Goal: Register for event/course: Register for event/course

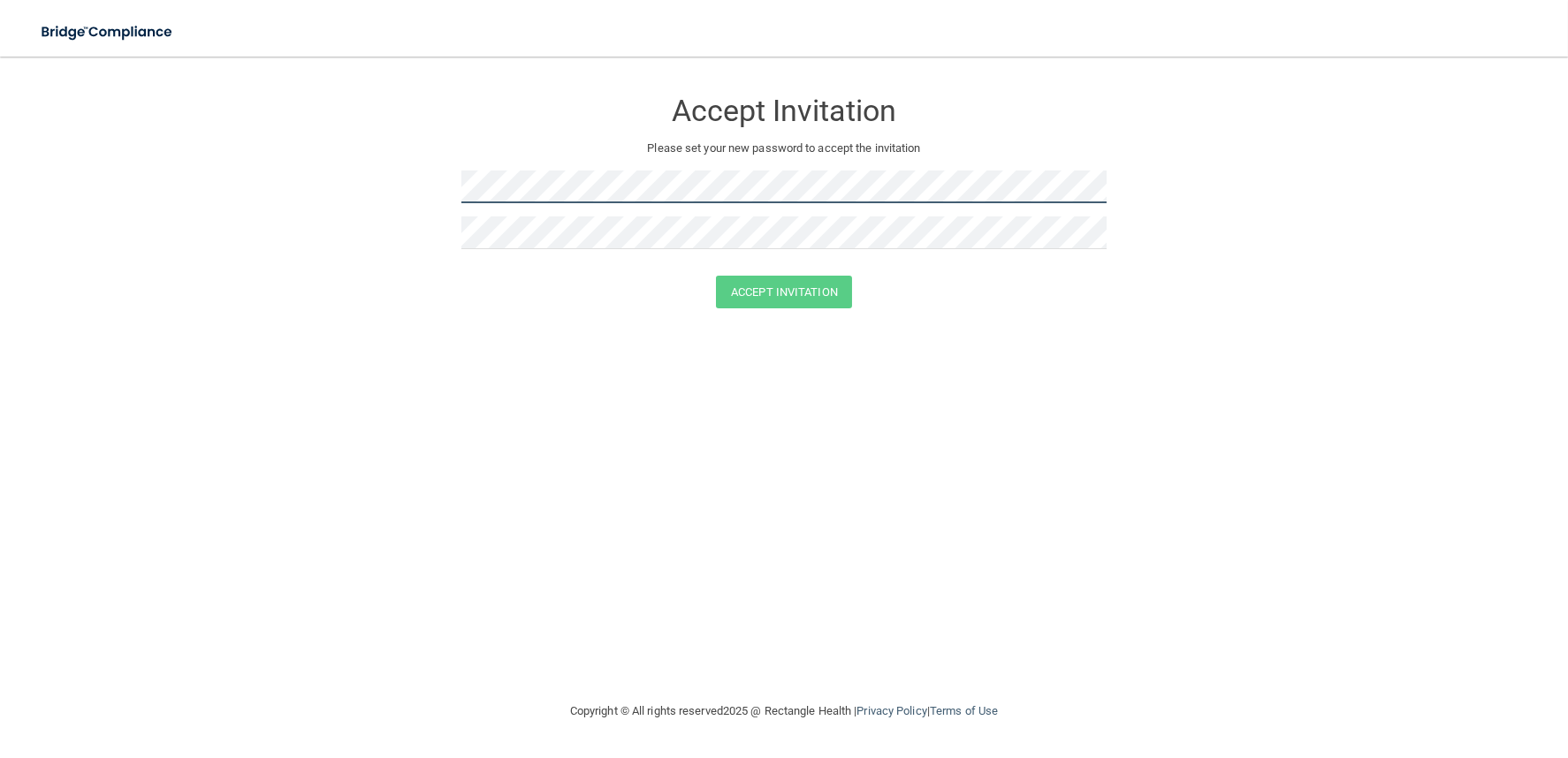
click at [363, 188] on form "Accept Invitation Please set your new password to accept the invitation Accept …" at bounding box center [784, 202] width 1497 height 255
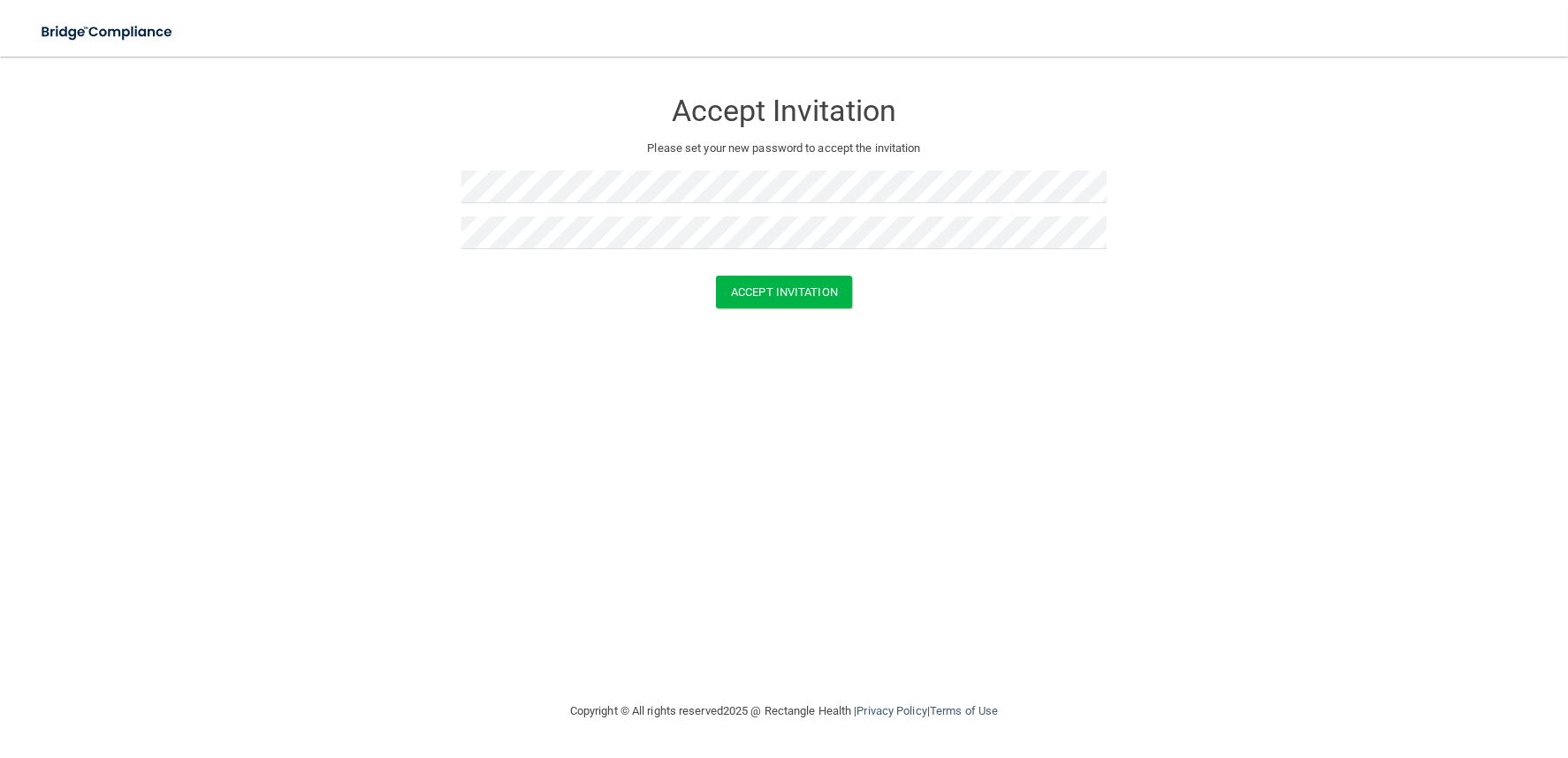
click at [1083, 341] on div "Accept Invitation Please set your new password to accept the invitation Accept …" at bounding box center [784, 379] width 1497 height 609
click at [748, 297] on button "Accept Invitation" at bounding box center [784, 292] width 136 height 33
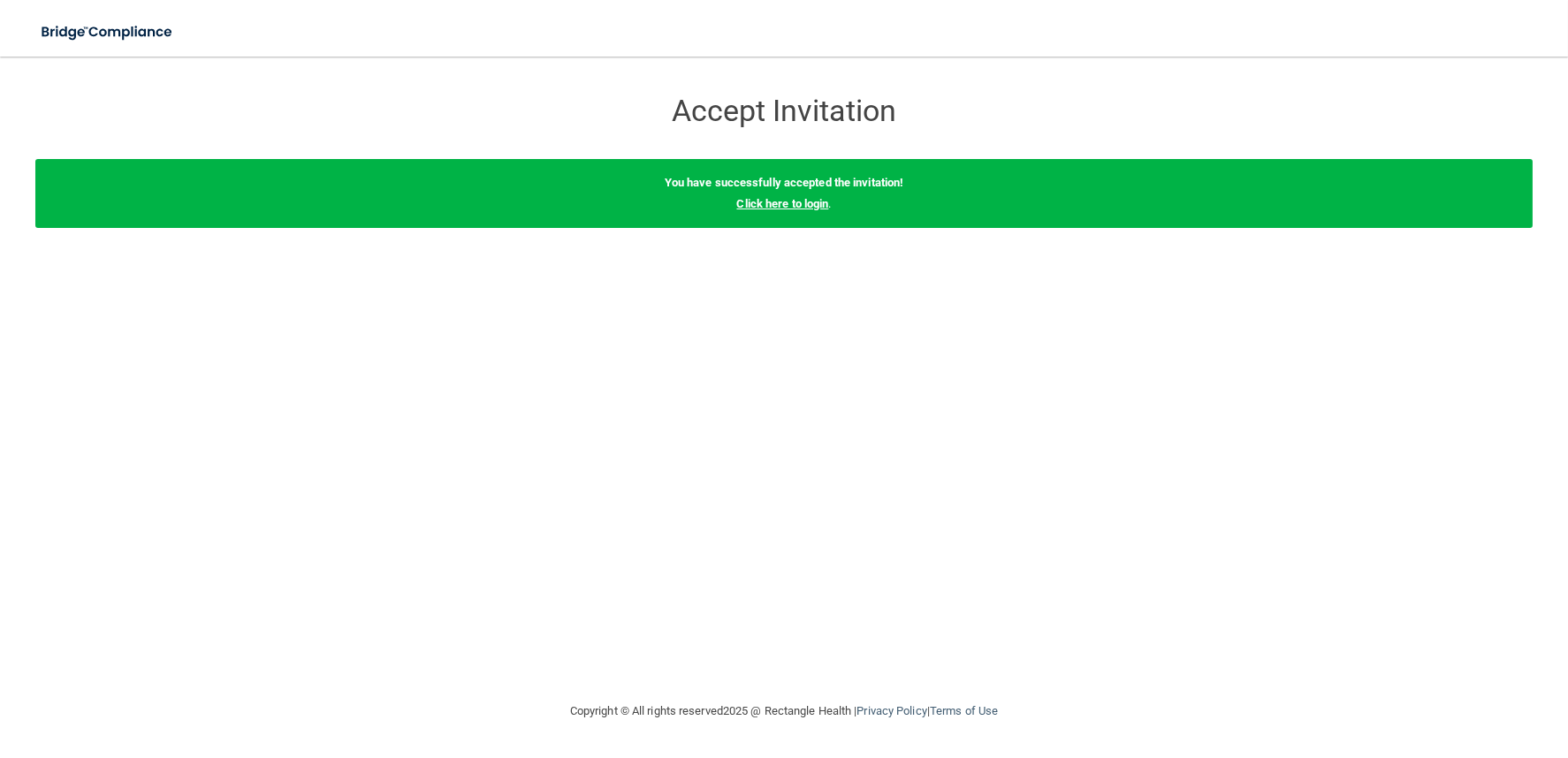
click at [803, 205] on link "Click here to login" at bounding box center [782, 203] width 92 height 13
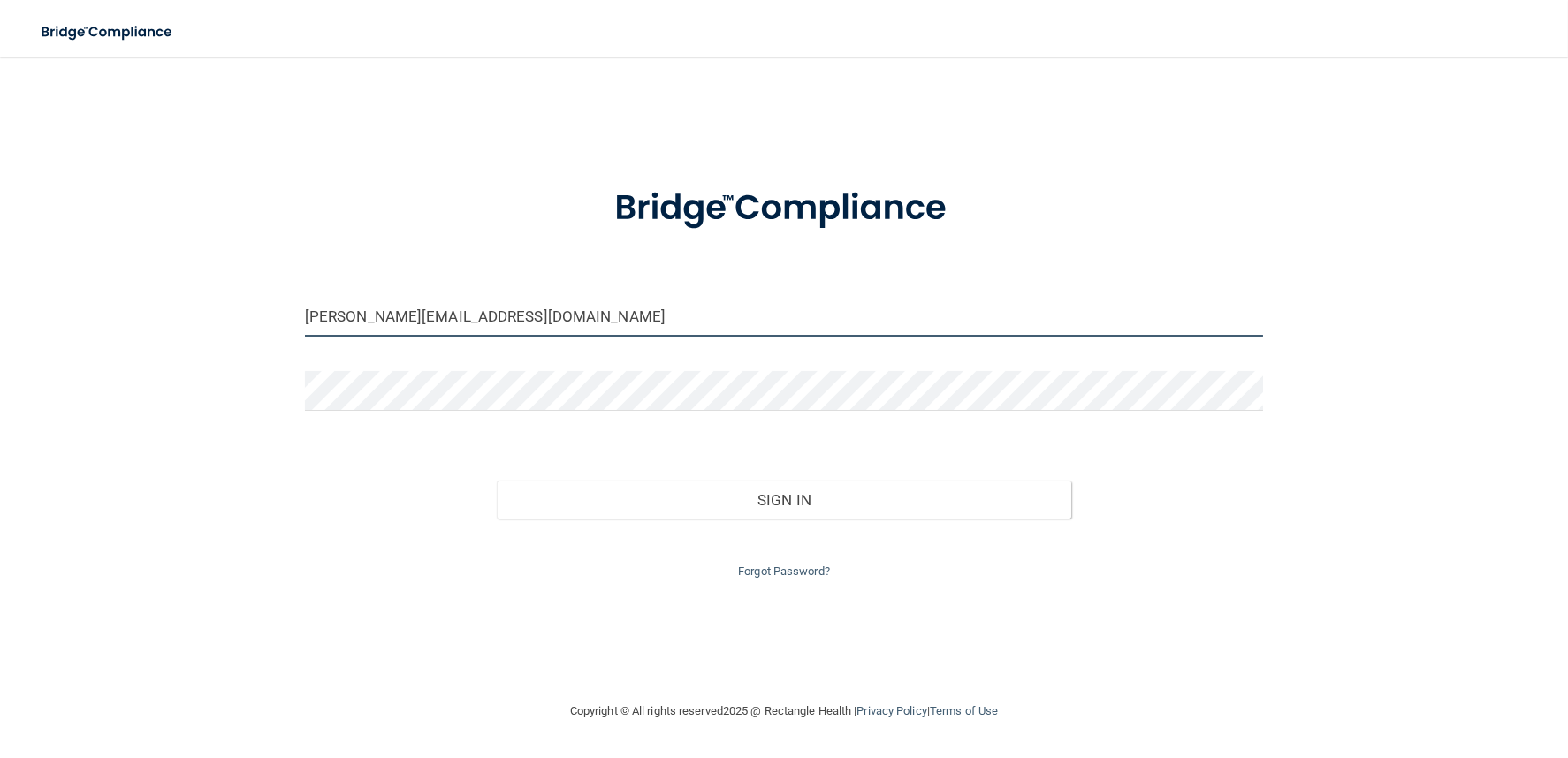
drag, startPoint x: 222, startPoint y: 324, endPoint x: 181, endPoint y: 325, distance: 41.0
click at [181, 325] on div "[PERSON_NAME][EMAIL_ADDRESS][DOMAIN_NAME] Invalid email/password. You don't hav…" at bounding box center [784, 379] width 1497 height 609
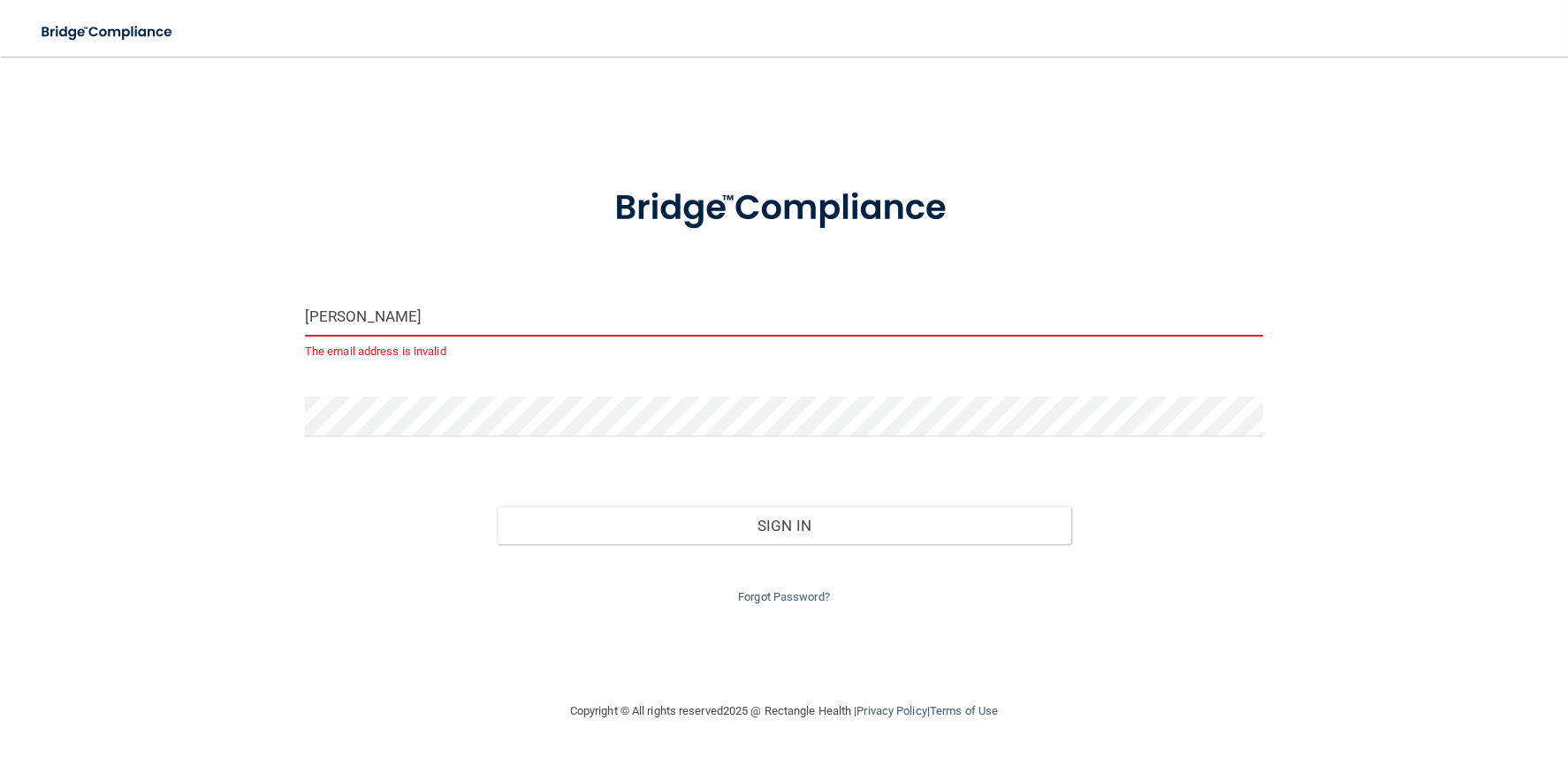
type input "[PERSON_NAME][EMAIL_ADDRESS][DOMAIN_NAME]"
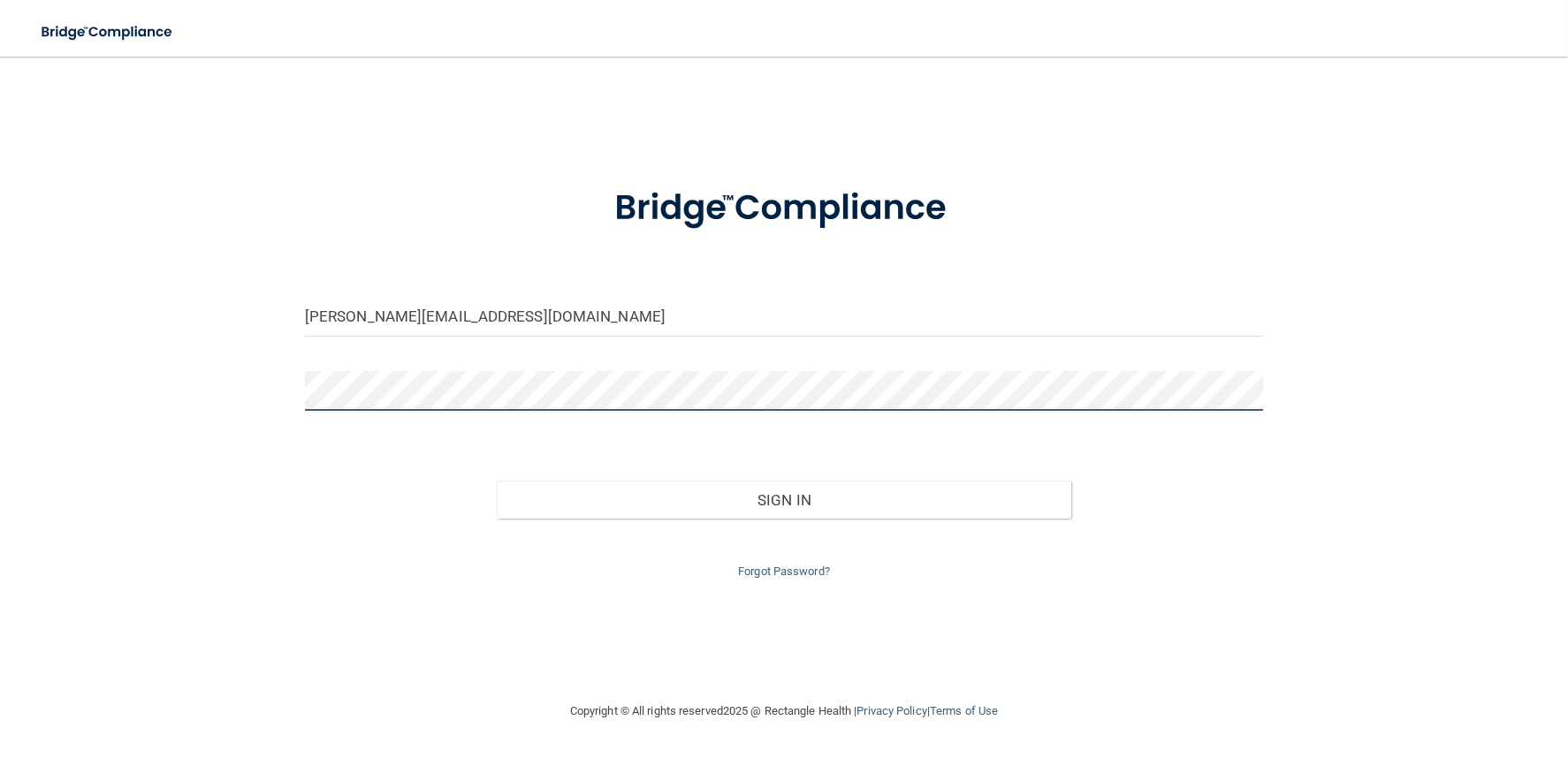
click at [229, 422] on div "[PERSON_NAME][EMAIL_ADDRESS][DOMAIN_NAME] Invalid email/password. You don't hav…" at bounding box center [784, 379] width 1497 height 609
drag, startPoint x: 1164, startPoint y: 655, endPoint x: 961, endPoint y: 626, distance: 205.1
click at [1159, 656] on div "[PERSON_NAME][EMAIL_ADDRESS][DOMAIN_NAME] Invalid email/password. You don't hav…" at bounding box center [784, 379] width 1497 height 609
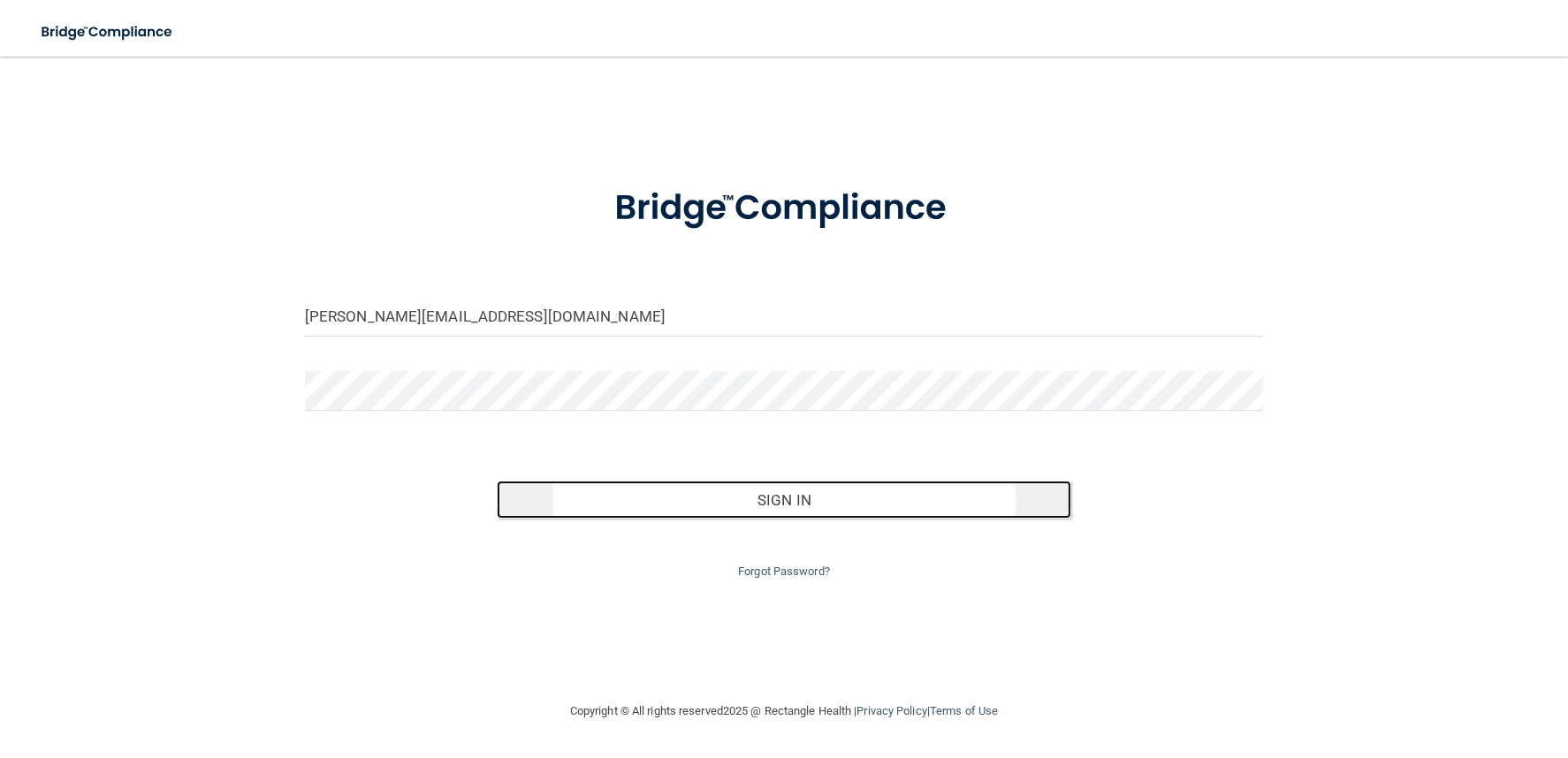
click at [840, 485] on button "Sign In" at bounding box center [784, 500] width 575 height 39
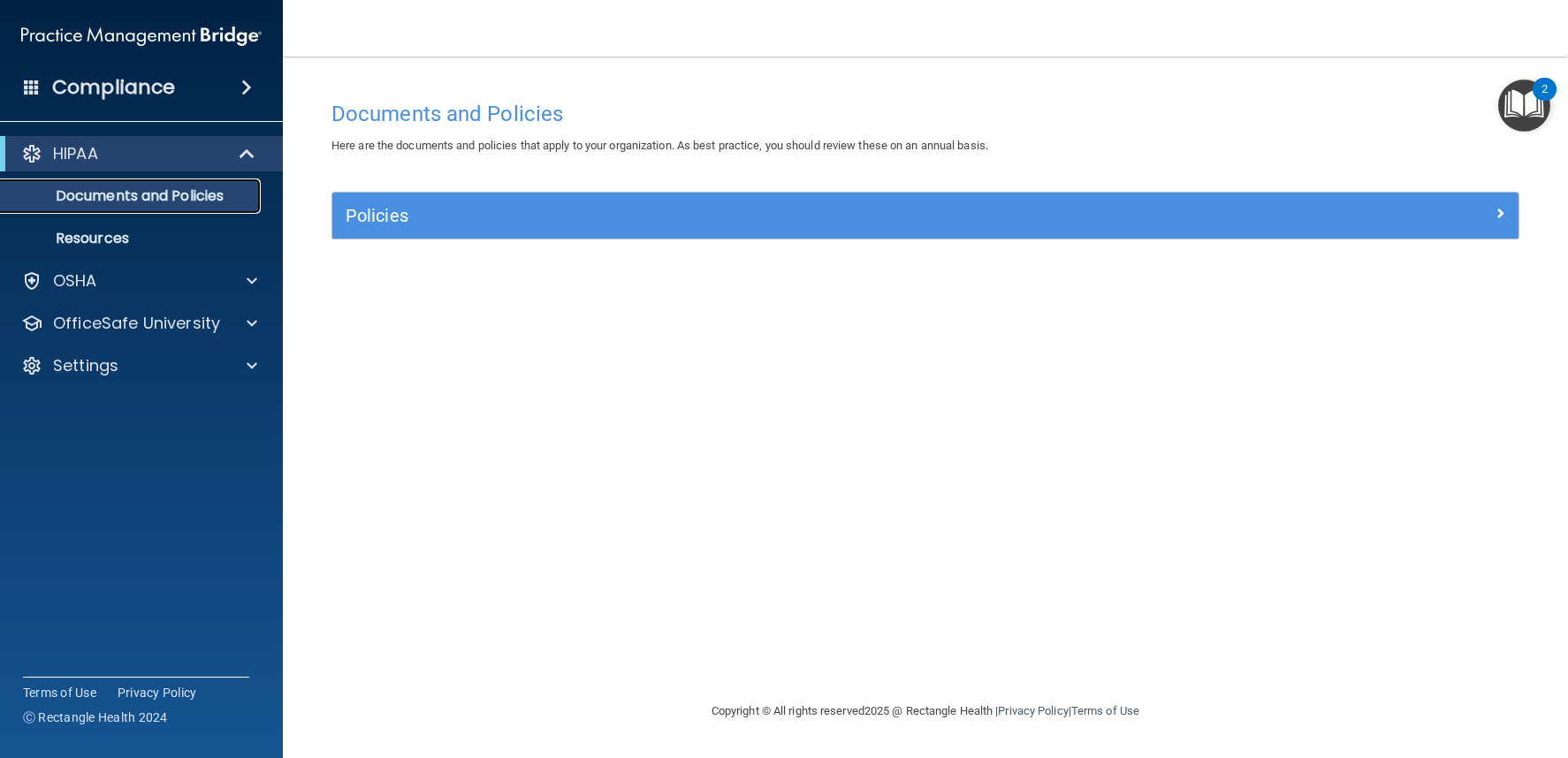
click at [137, 194] on p "Documents and Policies" at bounding box center [132, 197] width 241 height 18
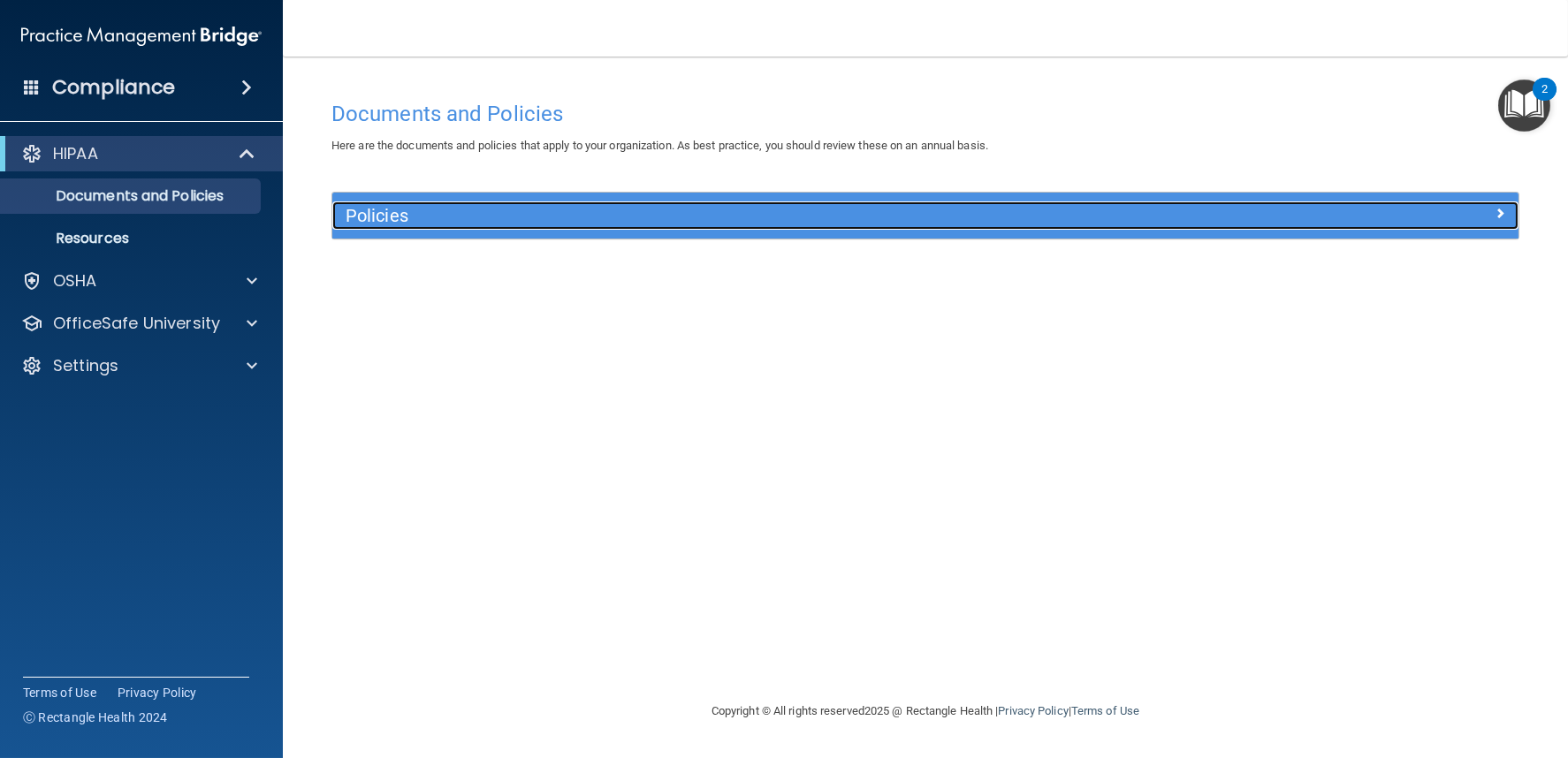
click at [447, 214] on h5 "Policies" at bounding box center [777, 216] width 863 height 20
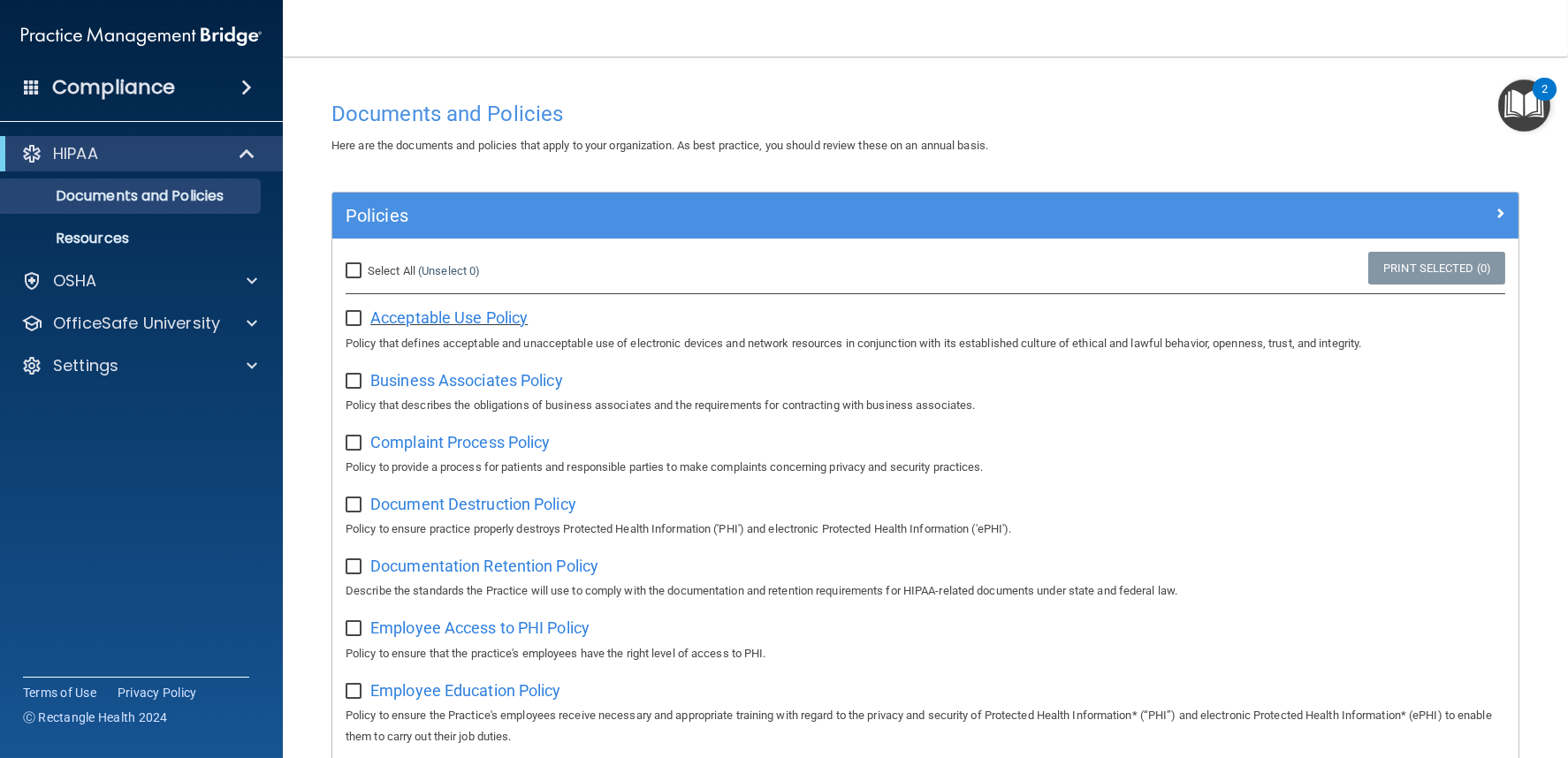
click at [484, 314] on span "Acceptable Use Policy" at bounding box center [449, 317] width 157 height 19
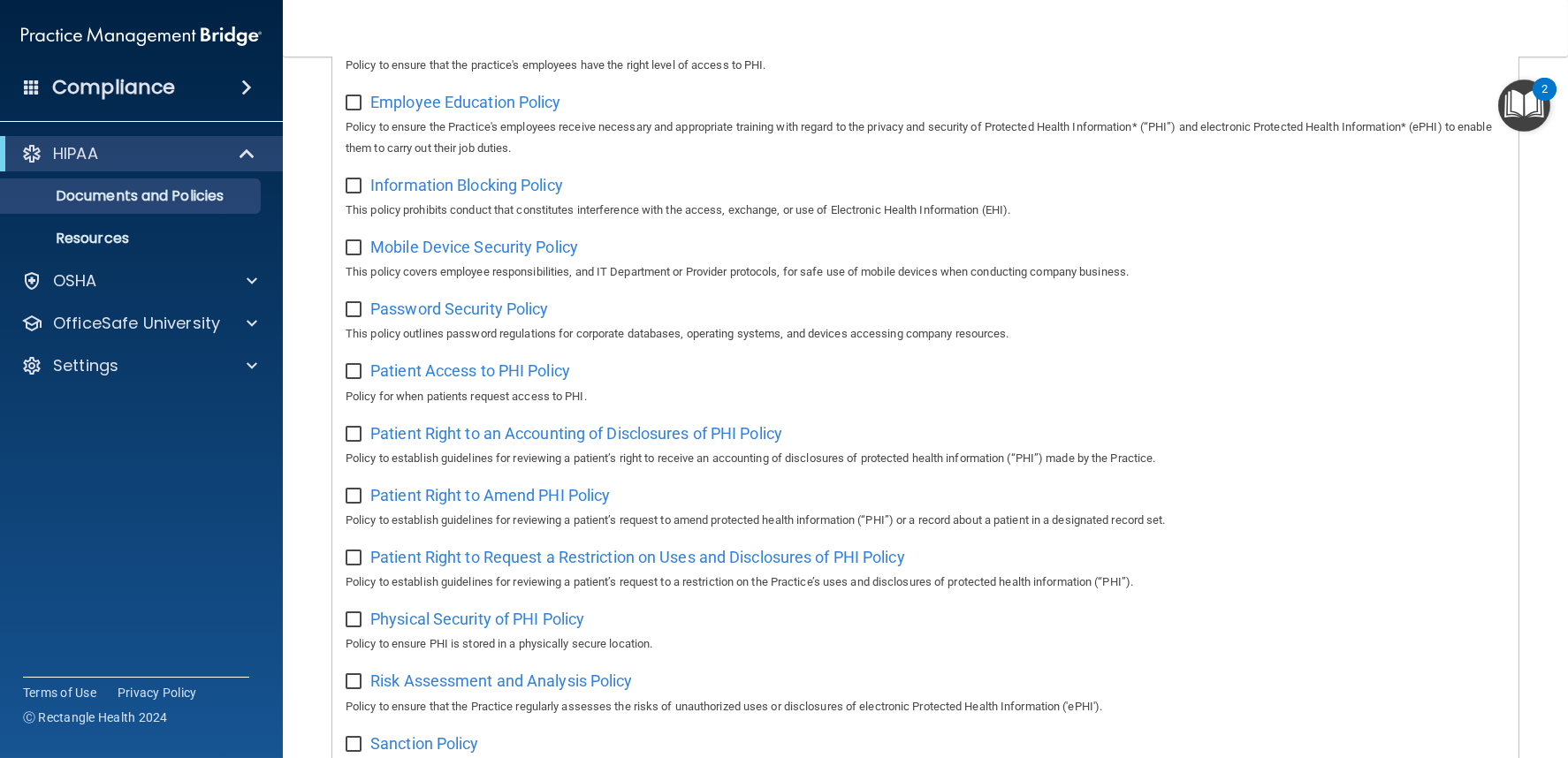
scroll to position [1030, 0]
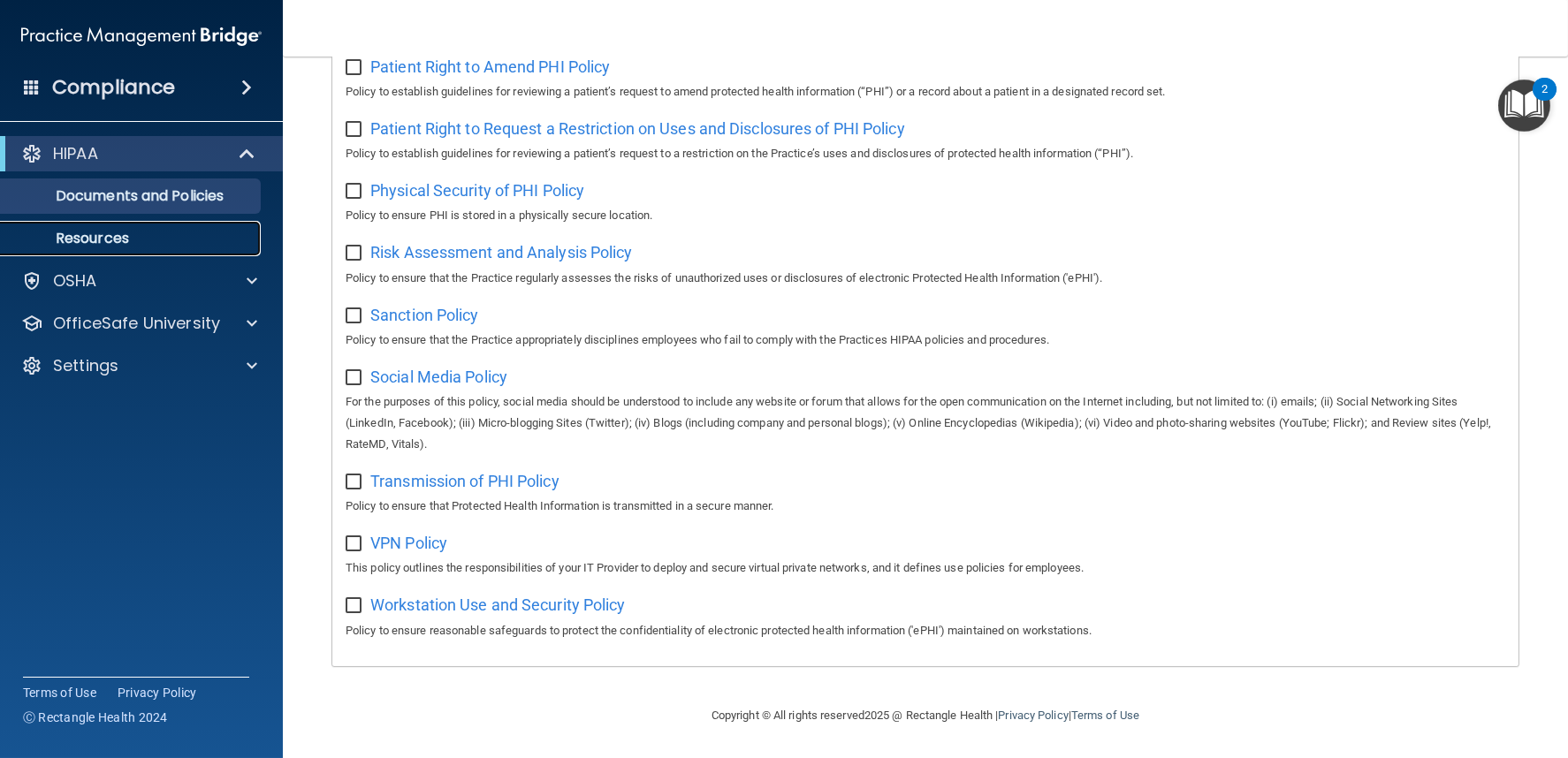
click at [72, 237] on p "Resources" at bounding box center [132, 238] width 241 height 18
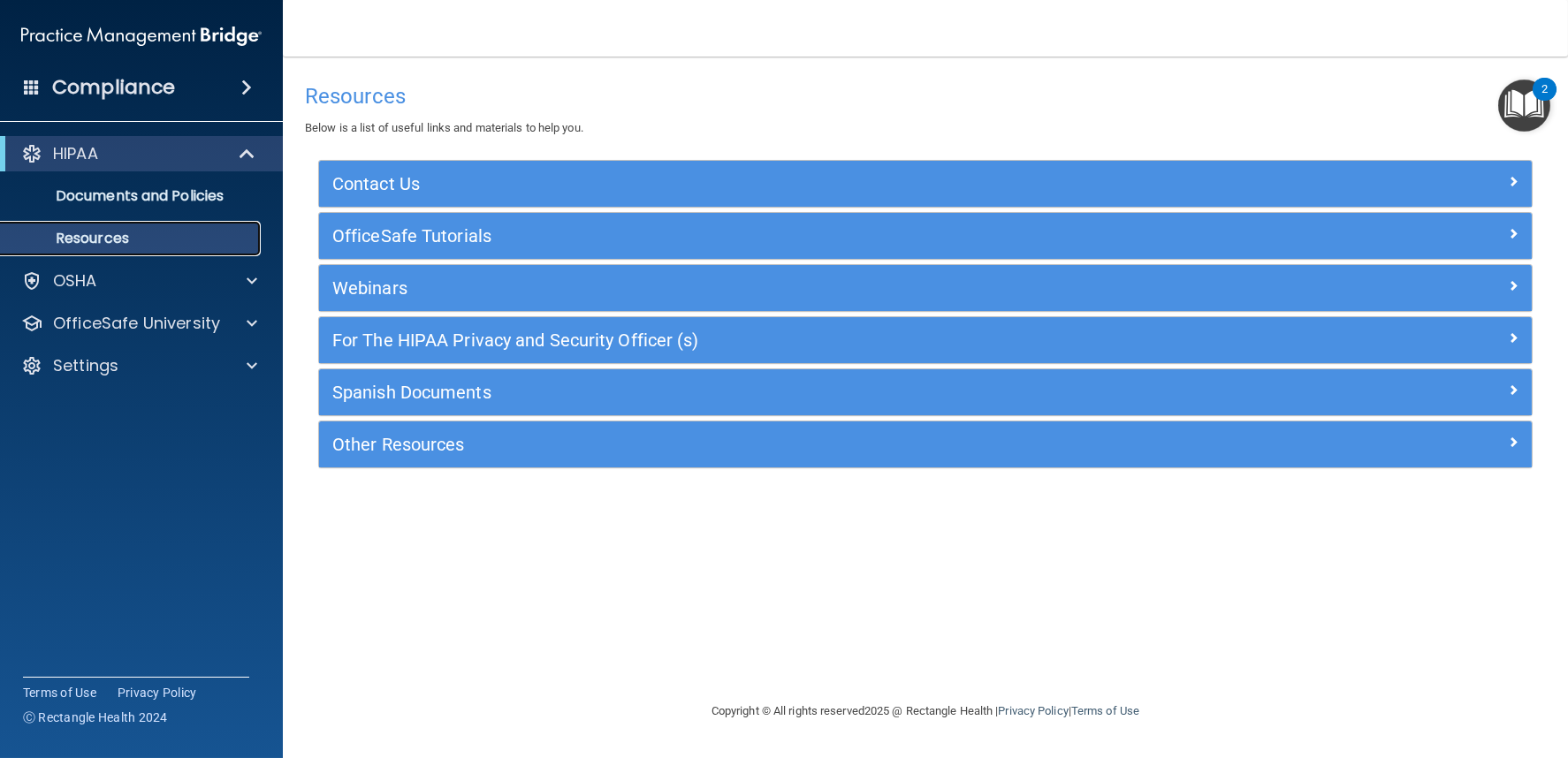
click at [201, 236] on p "Resources" at bounding box center [132, 238] width 241 height 18
click at [203, 276] on div "OSHA" at bounding box center [117, 280] width 220 height 21
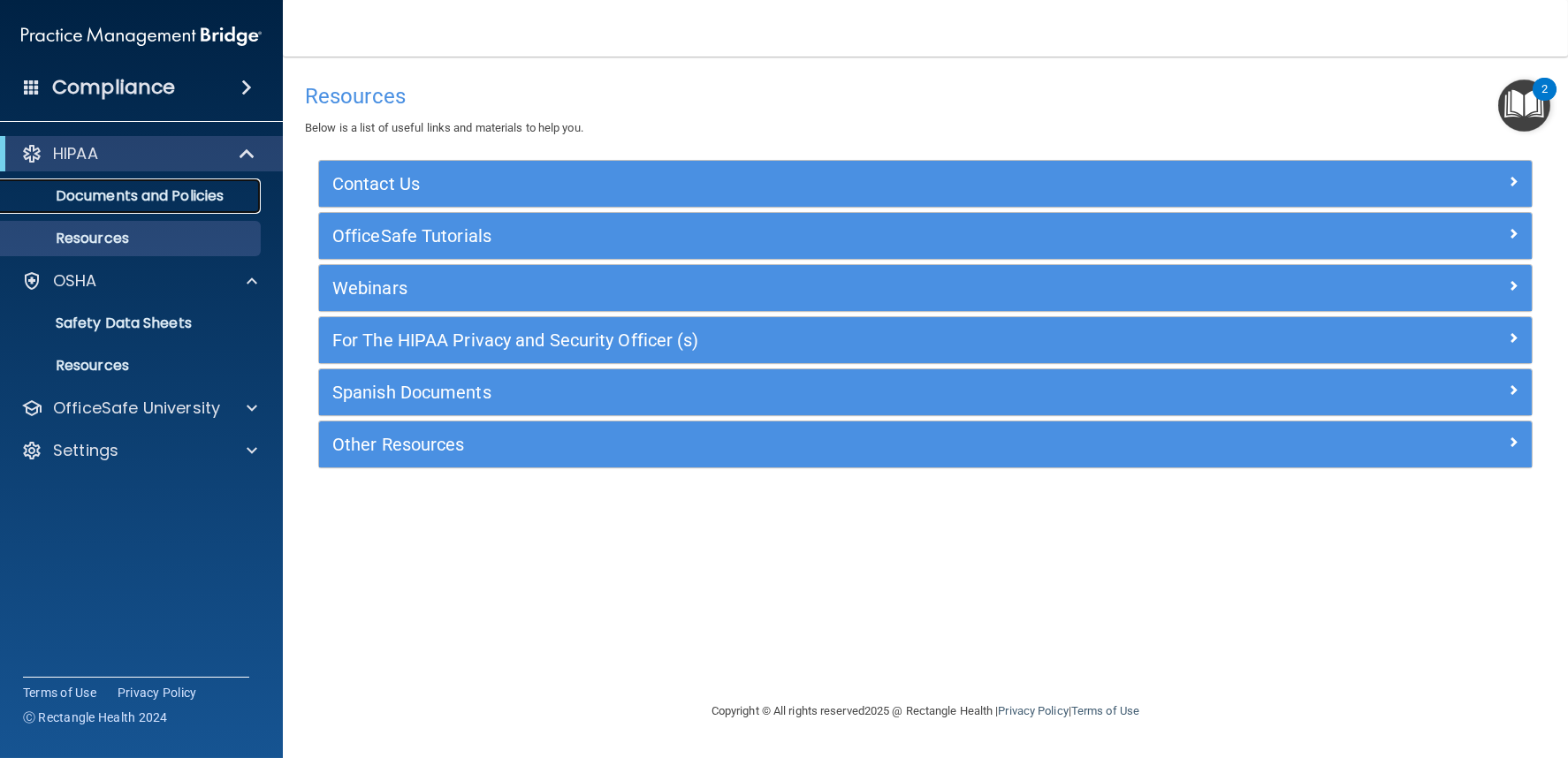
click at [167, 180] on link "Documents and Policies" at bounding box center [121, 197] width 278 height 36
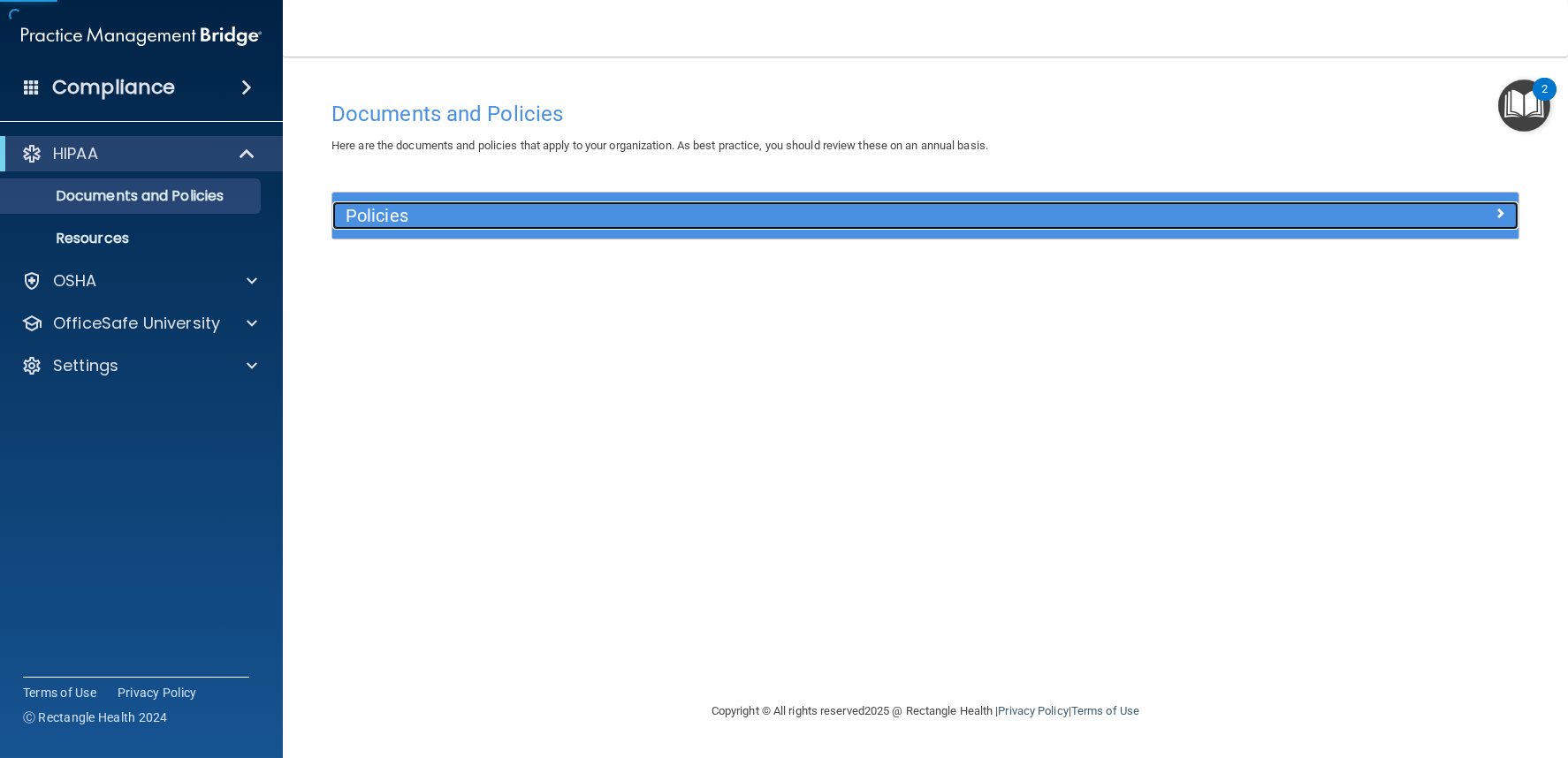
click at [401, 206] on h5 "Policies" at bounding box center [777, 216] width 863 height 20
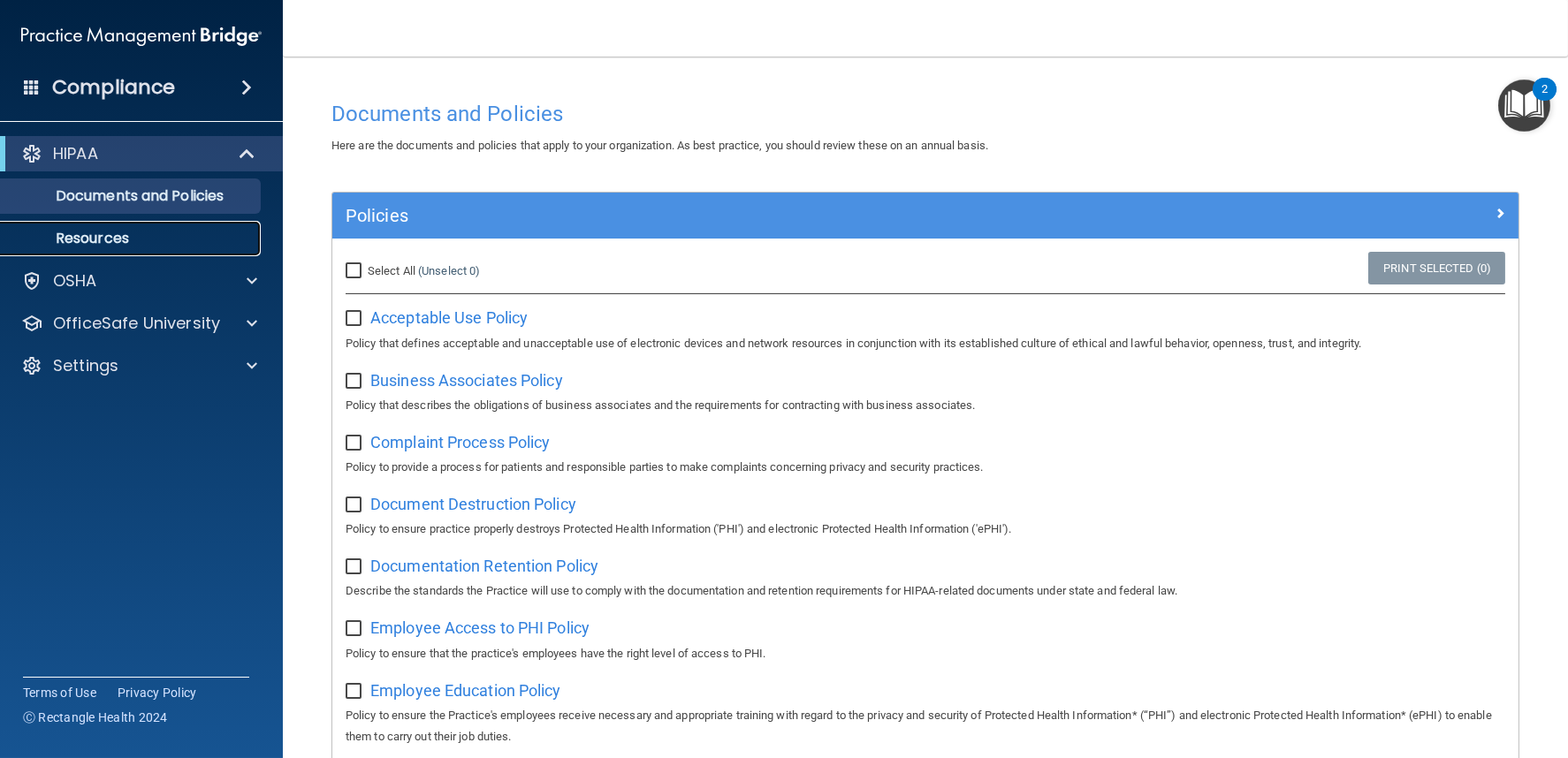
click at [130, 235] on p "Resources" at bounding box center [132, 238] width 241 height 18
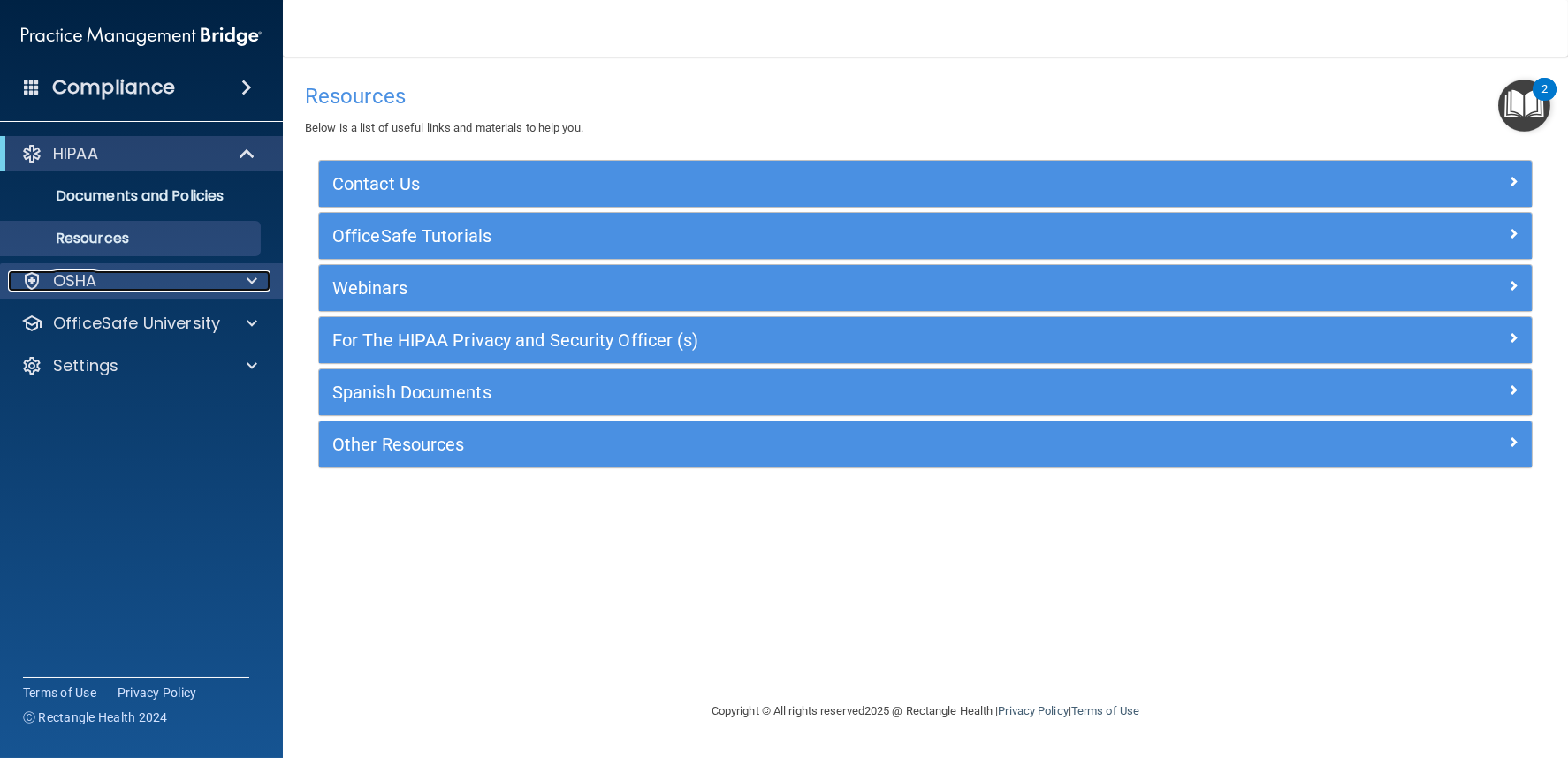
click at [129, 270] on div "OSHA" at bounding box center [117, 280] width 220 height 21
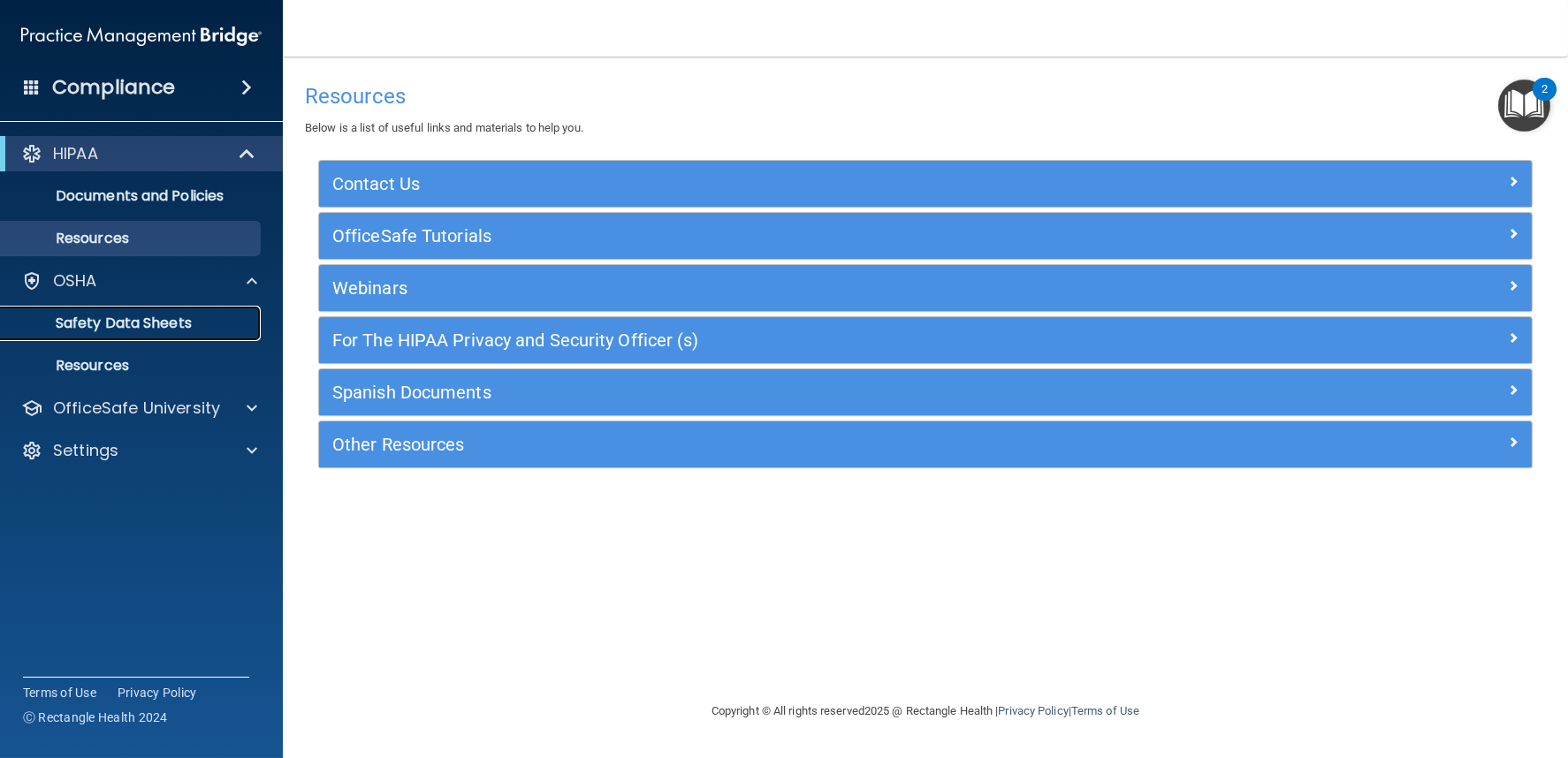
click at [146, 324] on p "Safety Data Sheets" at bounding box center [132, 324] width 241 height 18
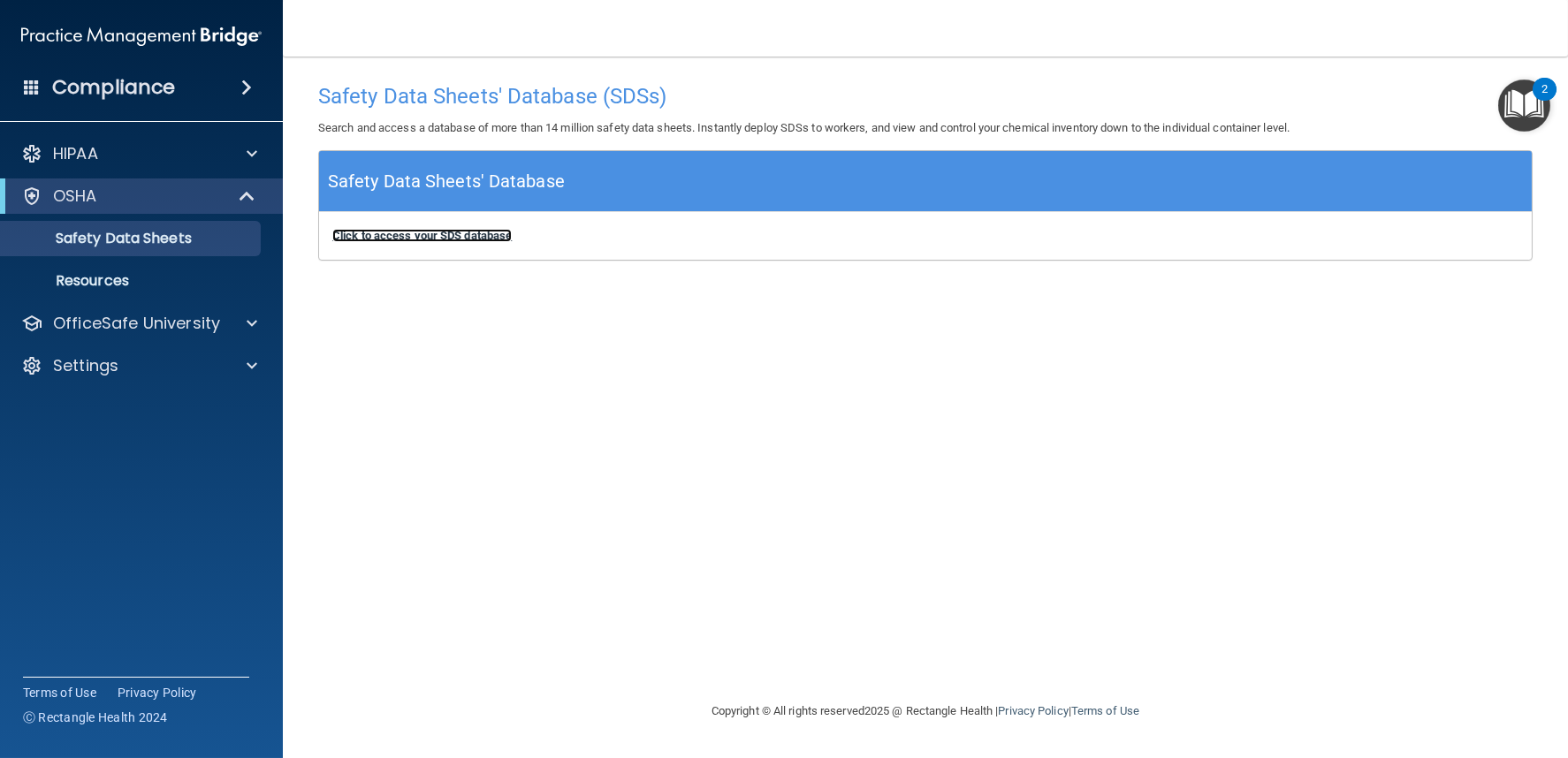
click at [392, 238] on b "Click to access your SDS database" at bounding box center [421, 234] width 180 height 13
click at [166, 287] on p "Resources" at bounding box center [132, 281] width 241 height 18
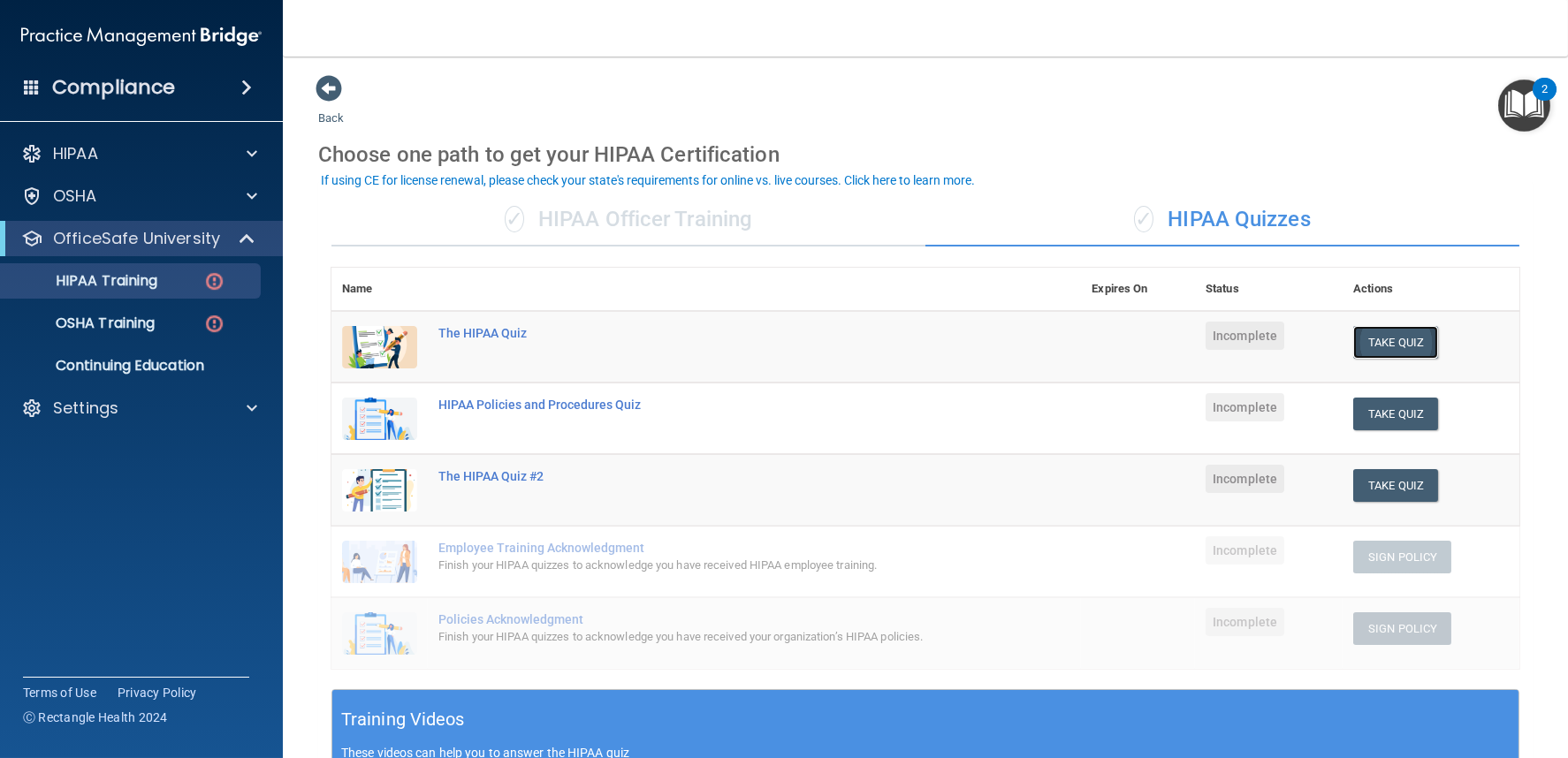
click at [1358, 337] on button "Take Quiz" at bounding box center [1395, 342] width 84 height 33
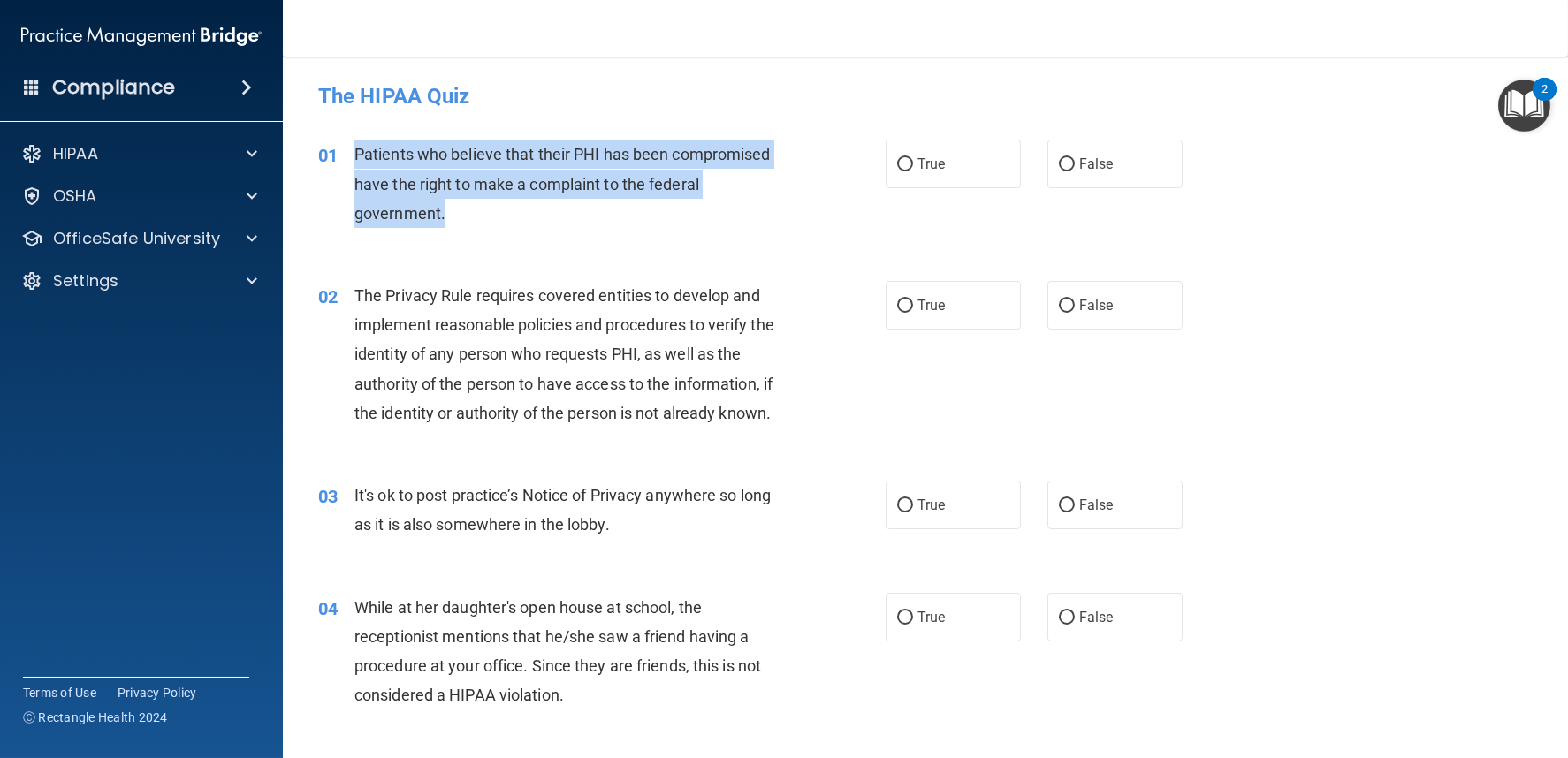
drag, startPoint x: 431, startPoint y: 214, endPoint x: 349, endPoint y: 164, distance: 96.0
click at [349, 164] on div "01 Patients who believe that their PHI has been compromised have the right to m…" at bounding box center [602, 189] width 621 height 97
copy div "Patients who believe that their PHI has been compromised have the right to make…"
click at [897, 166] on input "True" at bounding box center [905, 164] width 16 height 13
radio input "true"
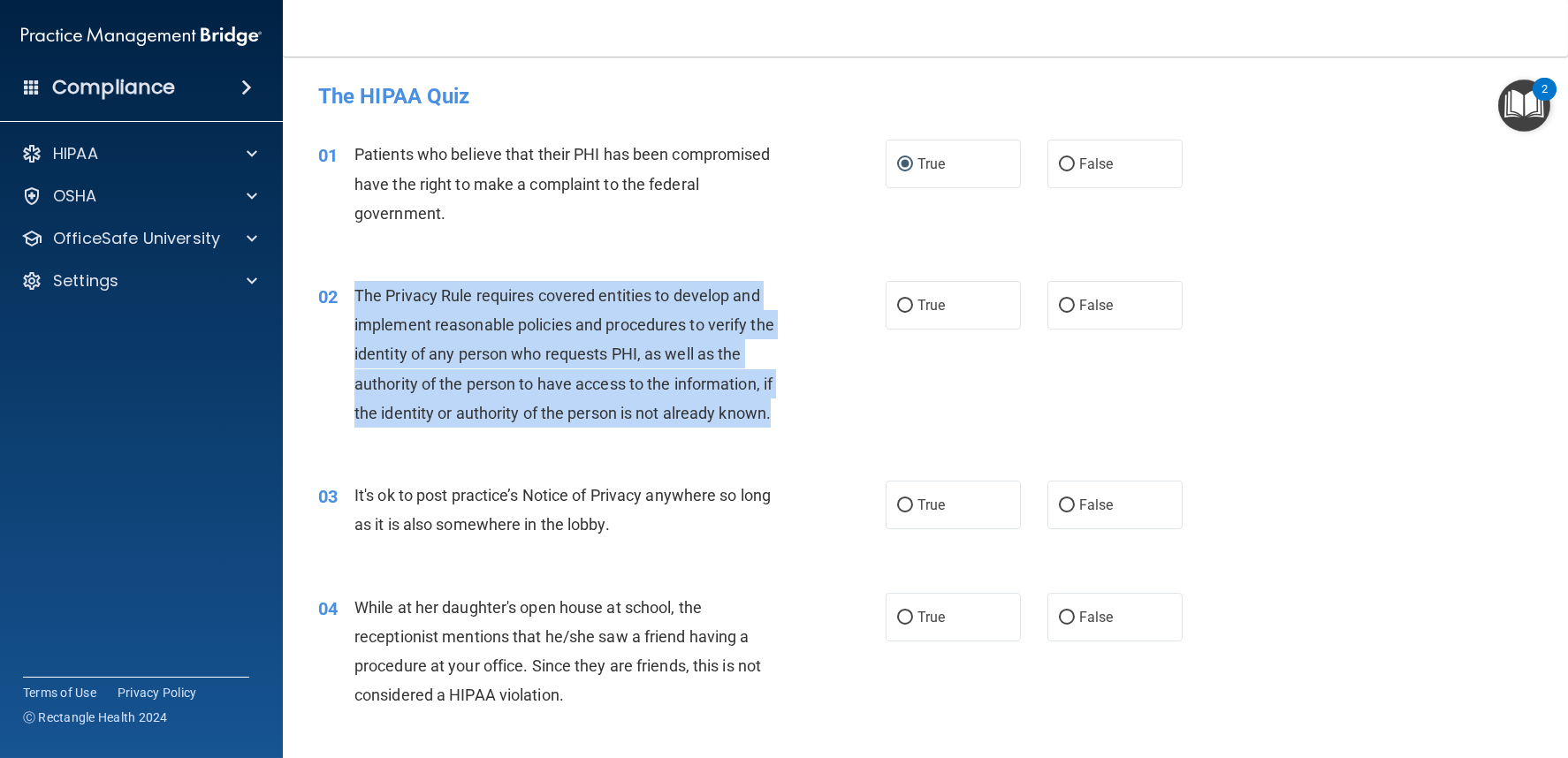
drag, startPoint x: 781, startPoint y: 416, endPoint x: 345, endPoint y: 290, distance: 453.8
click at [345, 290] on div "02 The Privacy Rule requires covered entities to develop and implement reasonab…" at bounding box center [602, 359] width 621 height 156
copy div "The Privacy Rule requires covered entities to develop and implement reasonable …"
click at [897, 305] on input "True" at bounding box center [905, 306] width 16 height 13
radio input "true"
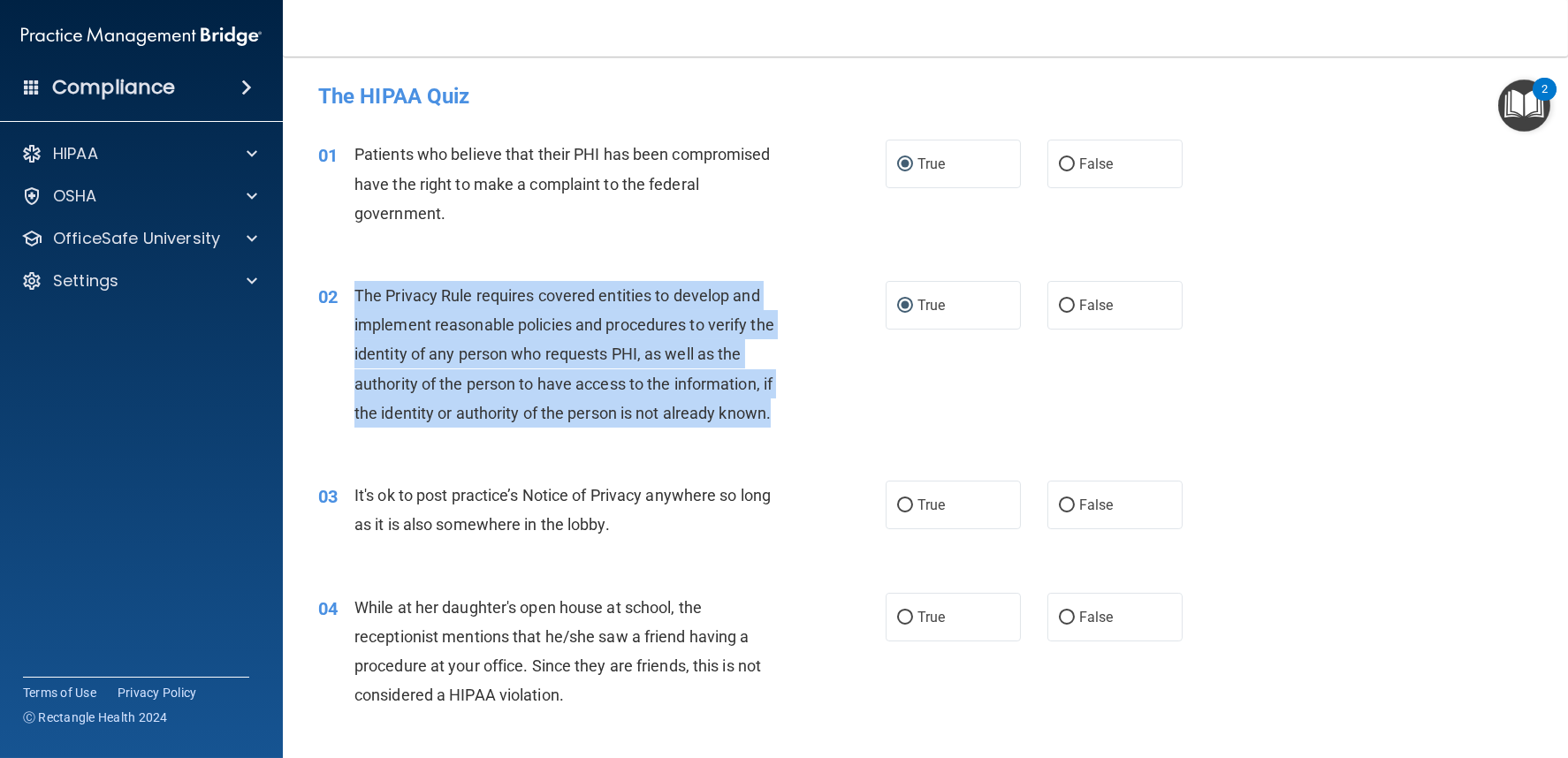
scroll to position [196, 0]
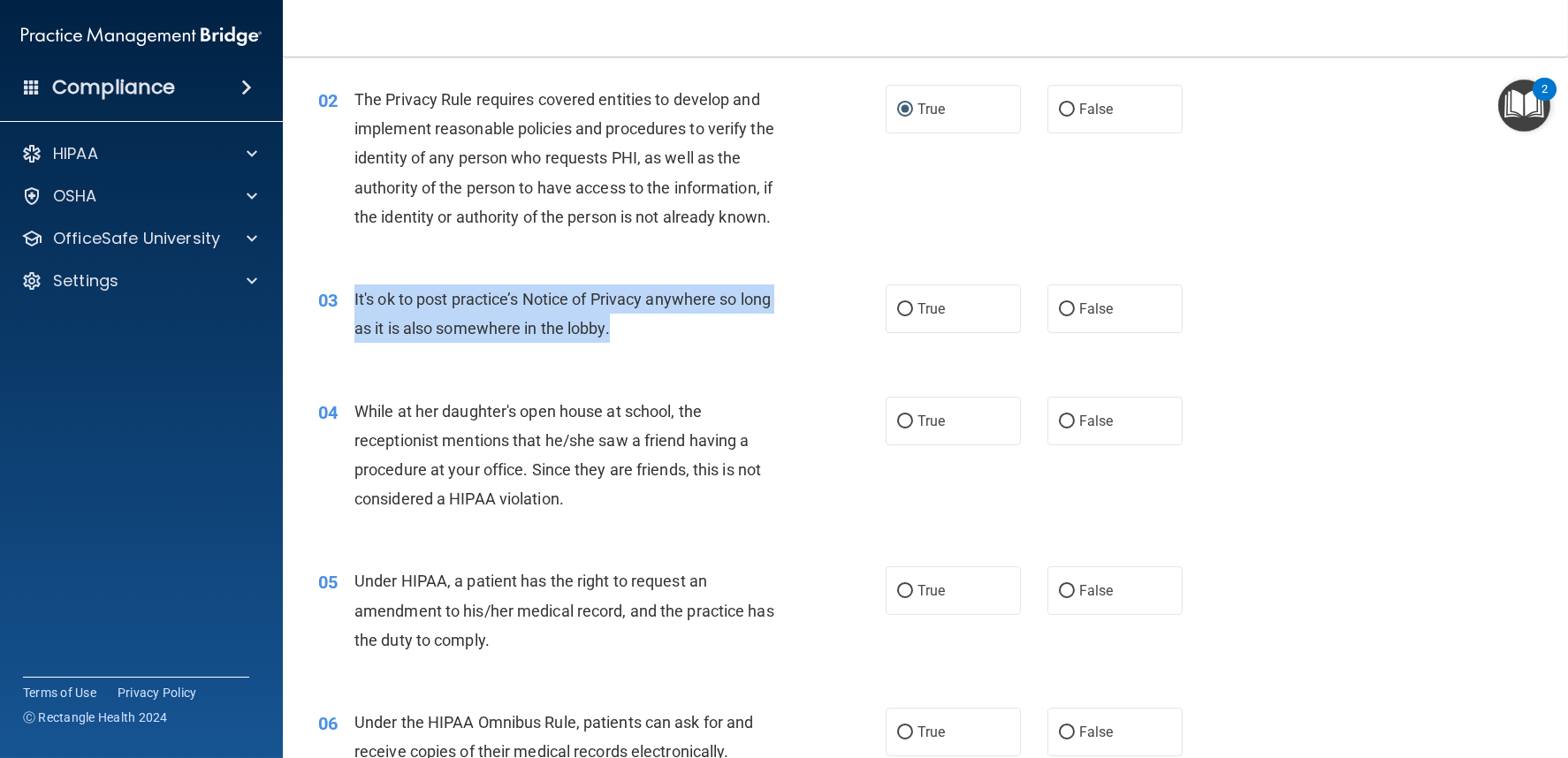
drag, startPoint x: 353, startPoint y: 292, endPoint x: 628, endPoint y: 338, distance: 278.8
click at [628, 338] on div "It's ok to post practice’s Notice of Privacy anywhere so long as it is also som…" at bounding box center [577, 313] width 445 height 59
copy span "It's ok to post practice’s Notice of Privacy anywhere so long as it is also som…"
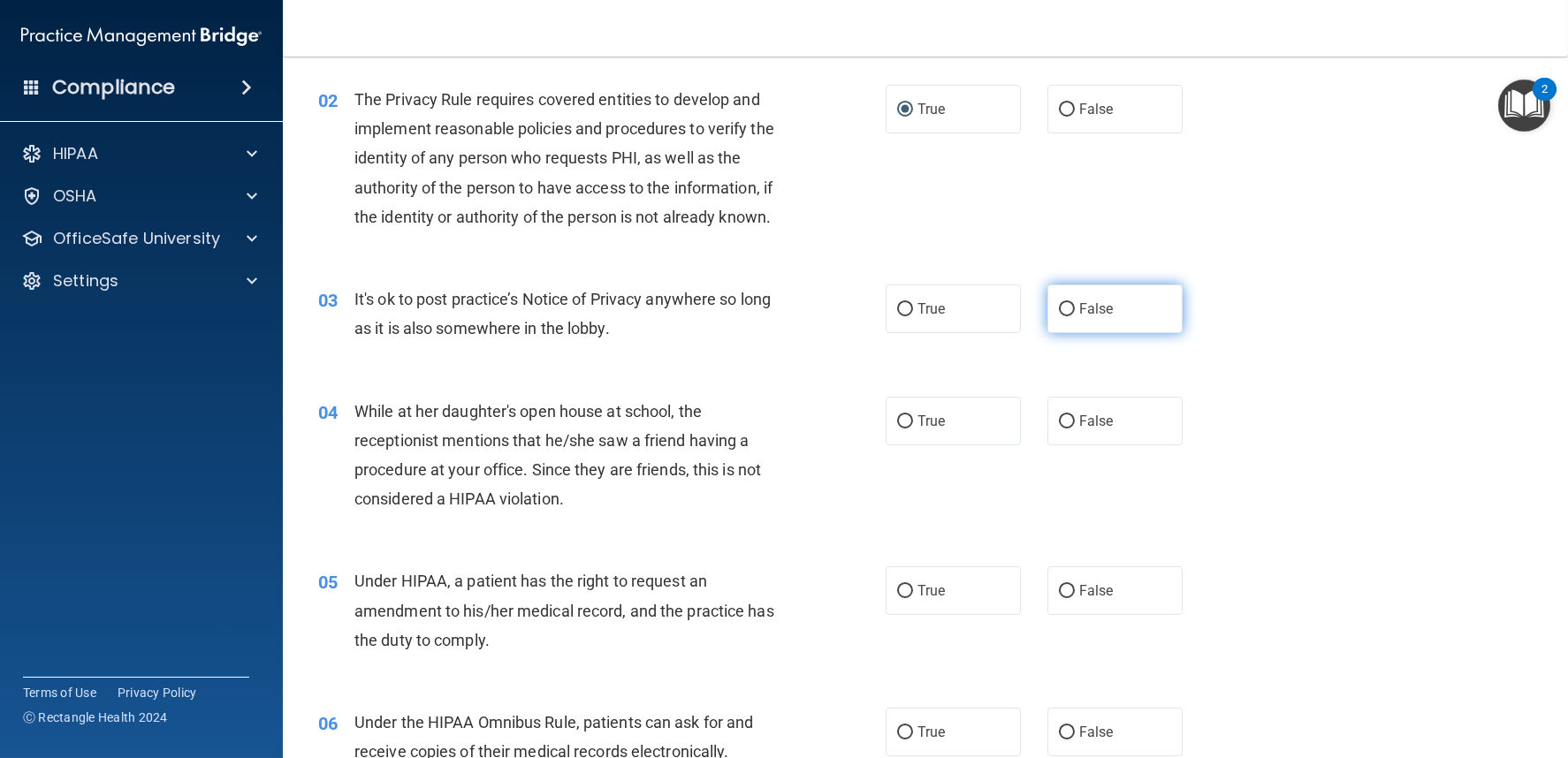
click at [1055, 316] on label "False" at bounding box center [1115, 308] width 135 height 49
click at [1059, 316] on input "False" at bounding box center [1067, 309] width 16 height 13
radio input "true"
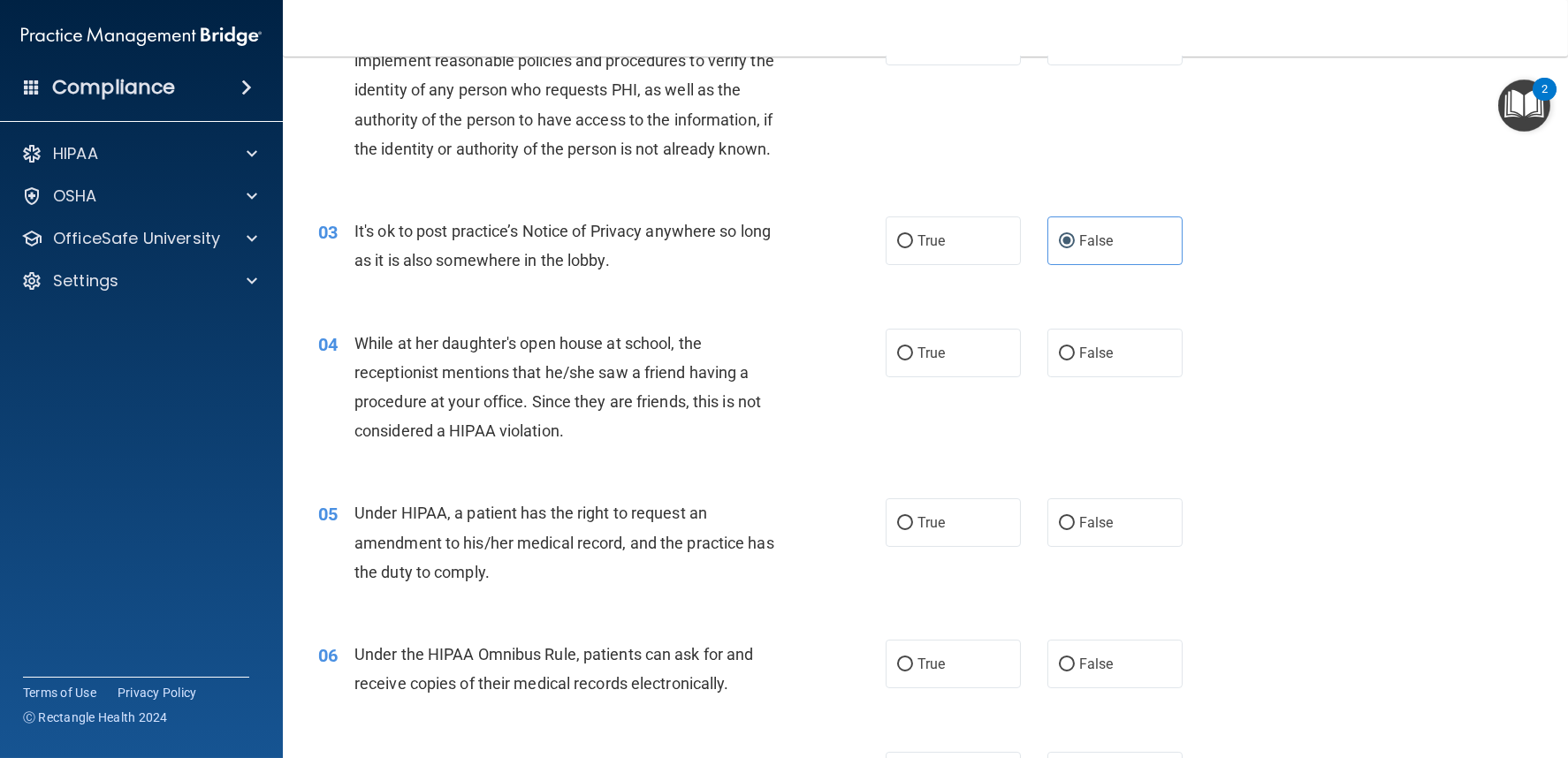
scroll to position [392, 0]
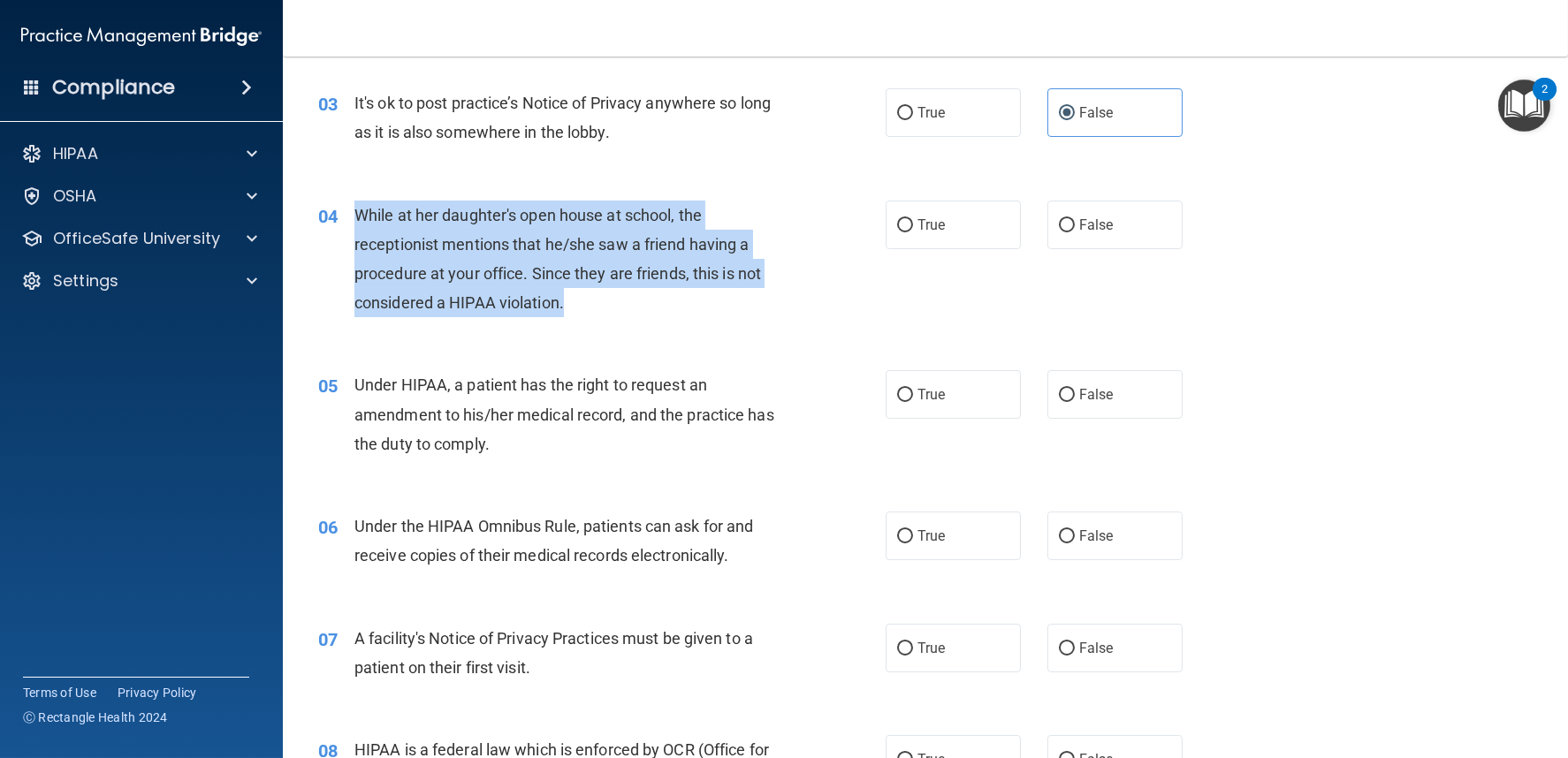
drag, startPoint x: 355, startPoint y: 208, endPoint x: 622, endPoint y: 322, distance: 290.3
click at [622, 322] on div "04 While at her daughter's open house at school, the receptionist mentions that…" at bounding box center [602, 263] width 621 height 126
copy span "While at her daughter's open house at school, the receptionist mentions that he…"
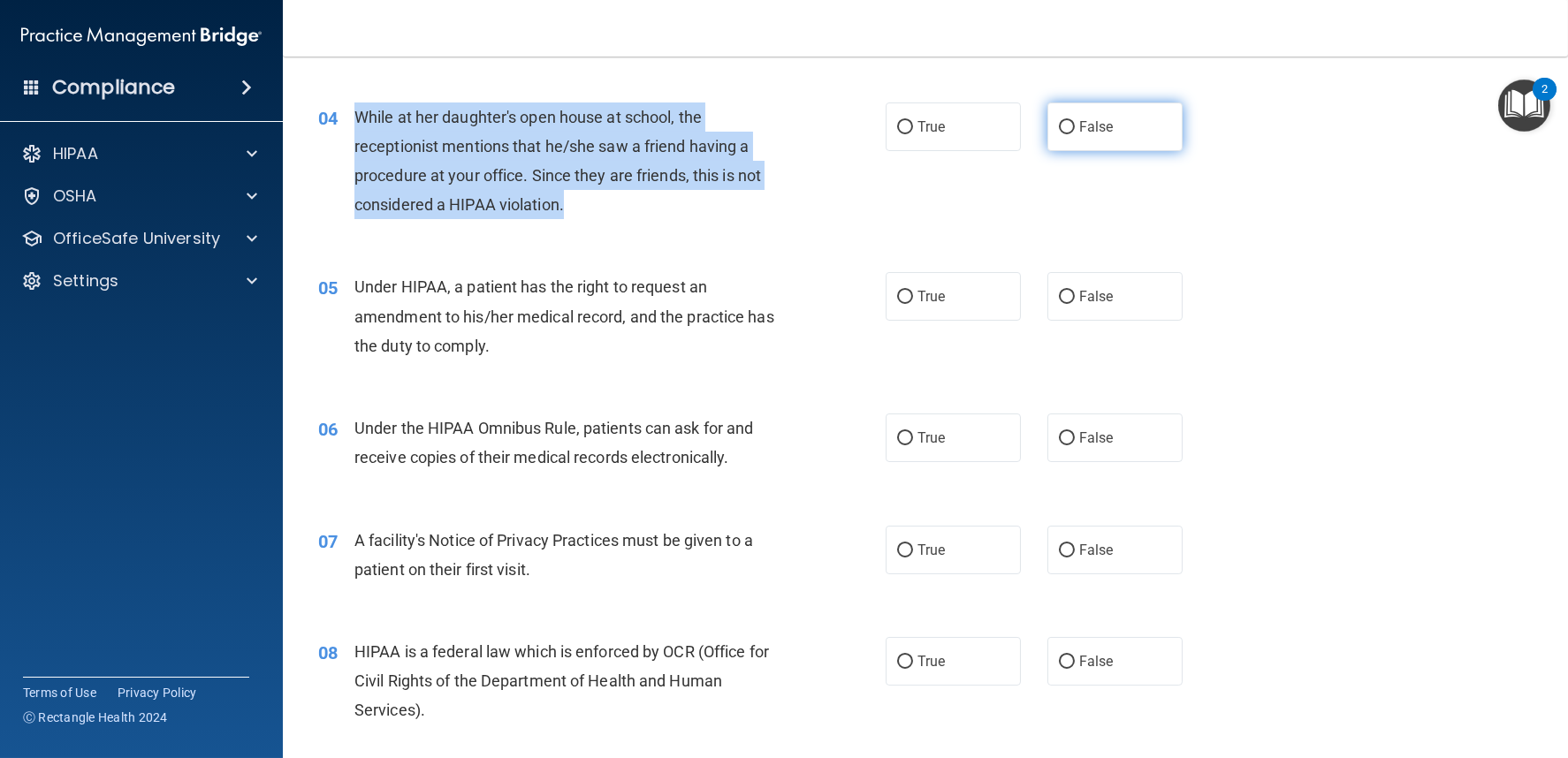
click at [1061, 123] on input "False" at bounding box center [1067, 127] width 16 height 13
radio input "true"
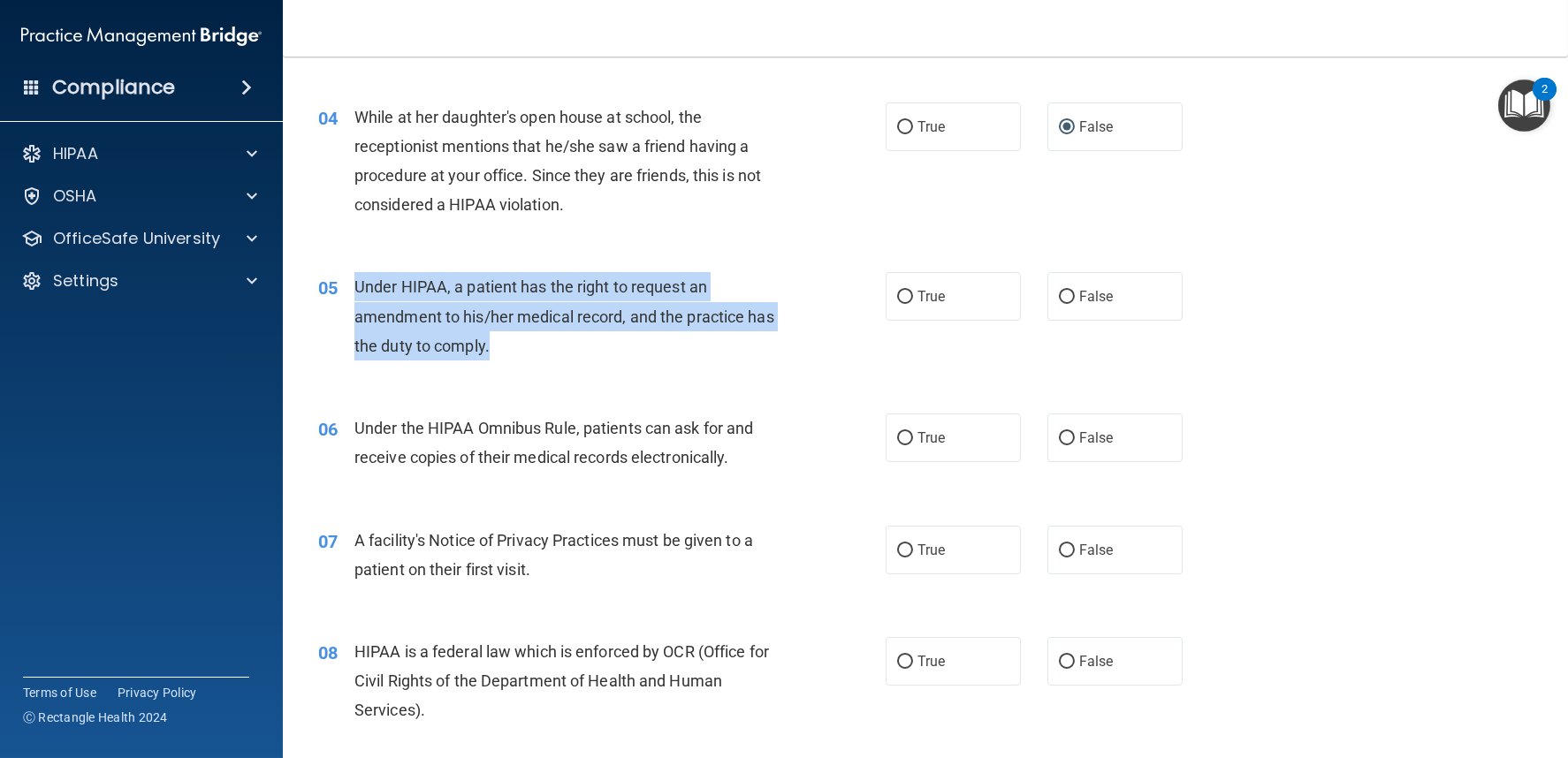
drag, startPoint x: 422, startPoint y: 296, endPoint x: 574, endPoint y: 360, distance: 164.9
click at [574, 360] on div "05 Under HIPAA, a patient has the right to request an amendment to his/her medi…" at bounding box center [602, 321] width 621 height 97
copy span "Under HIPAA, a patient has the right to request an amendment to his/her medical…"
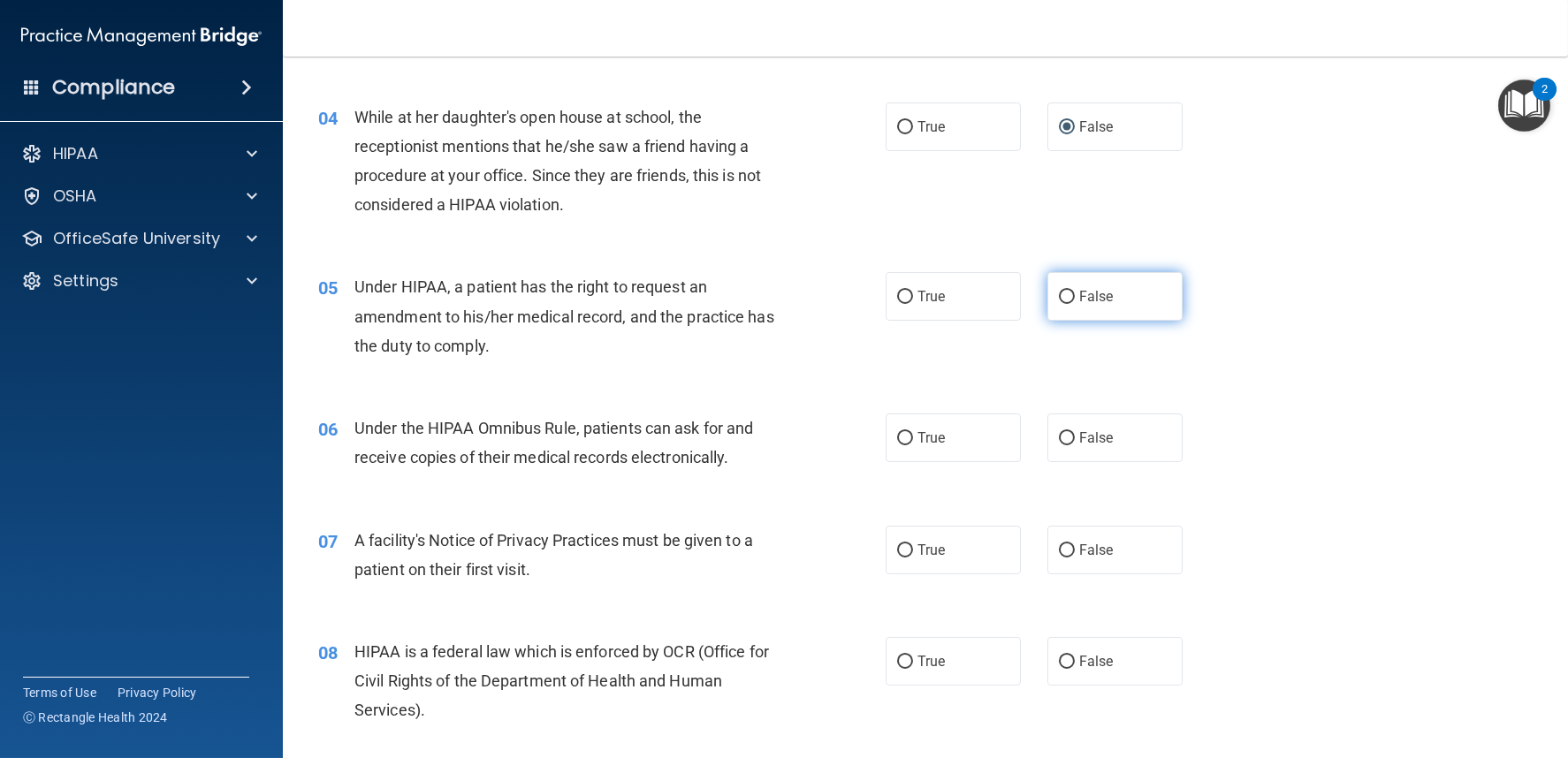
click at [1047, 295] on label "False" at bounding box center [1115, 296] width 135 height 49
click at [1059, 295] on input "False" at bounding box center [1067, 297] width 16 height 13
radio input "true"
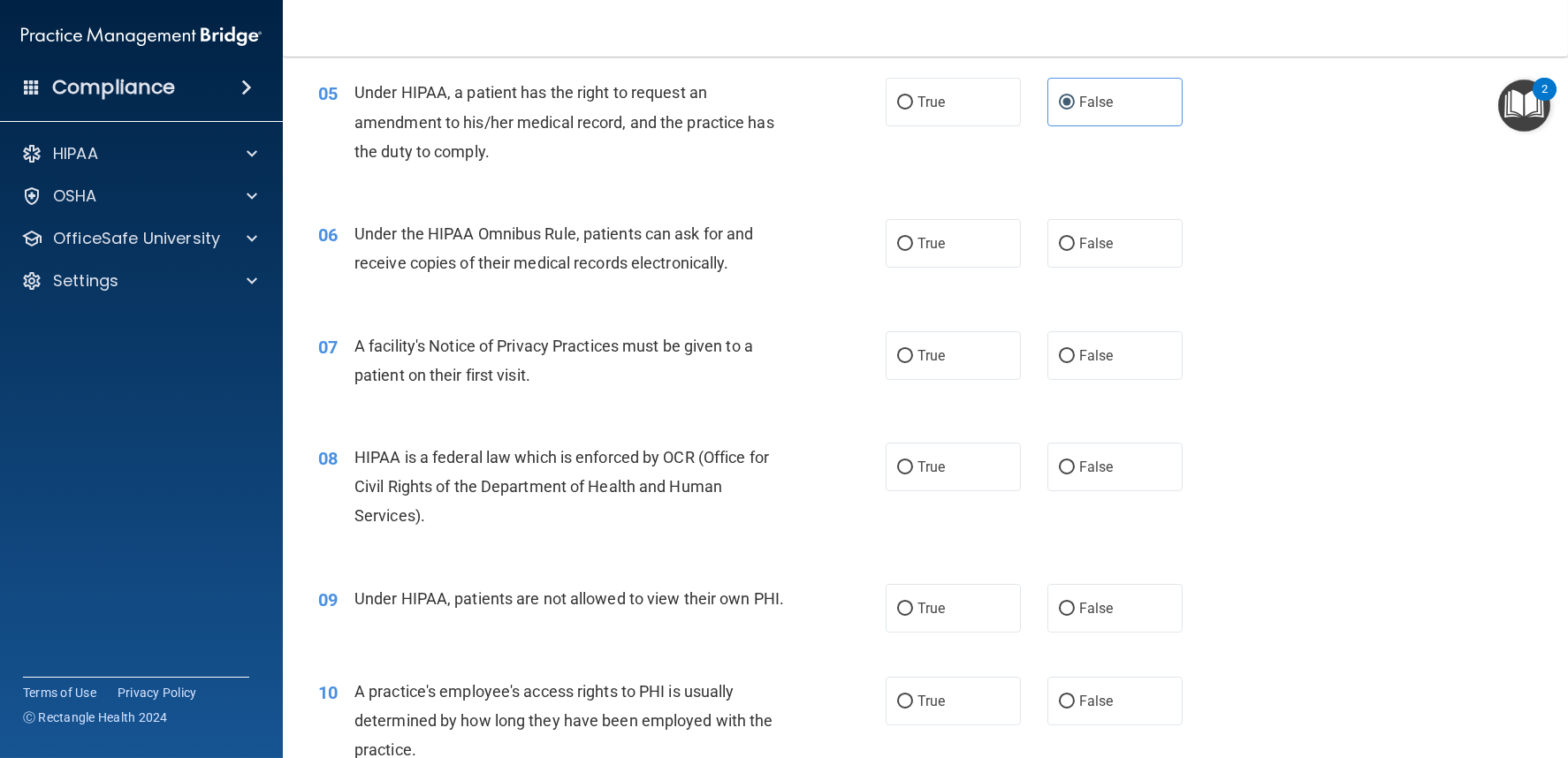
scroll to position [686, 0]
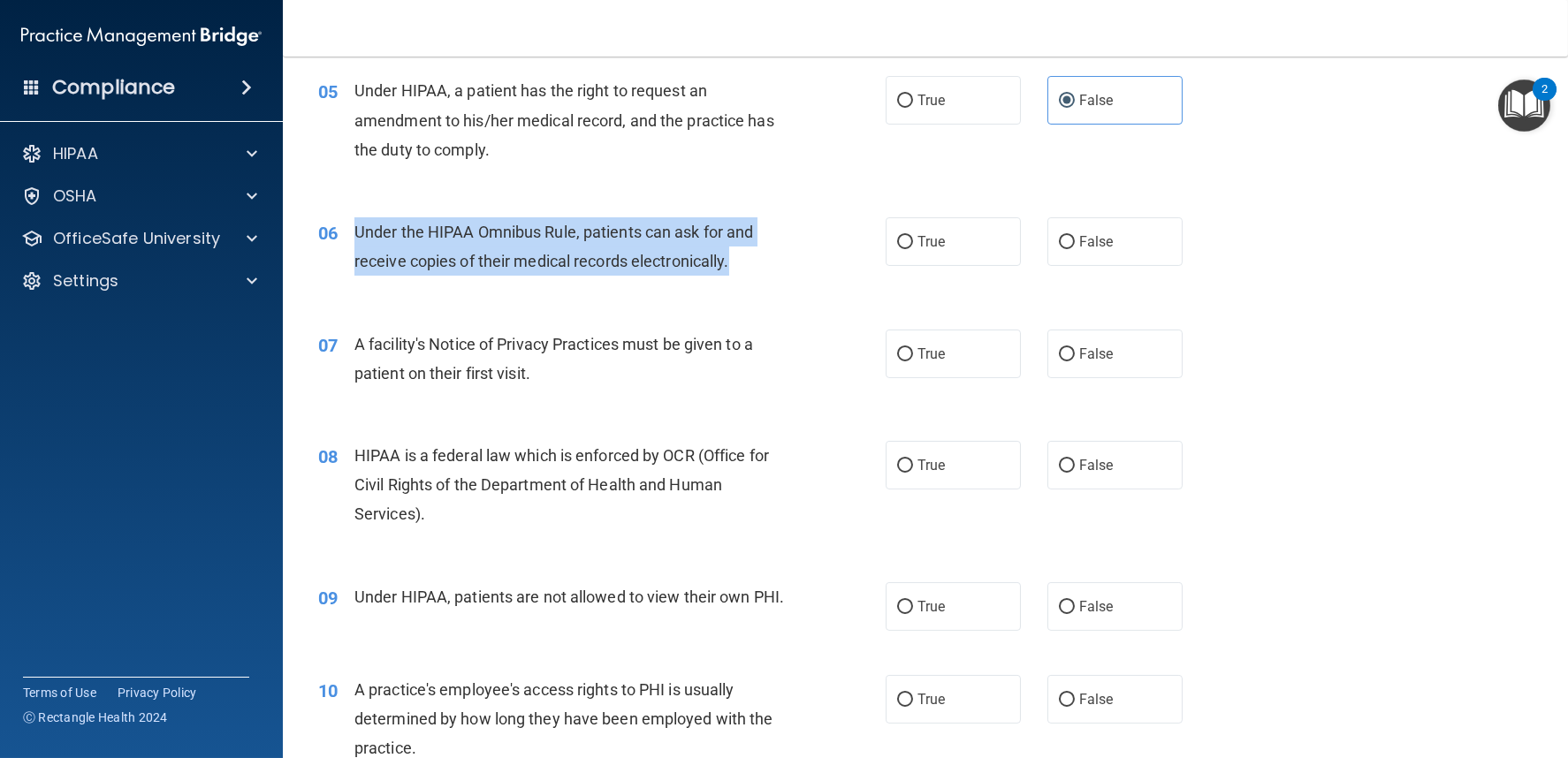
drag, startPoint x: 355, startPoint y: 225, endPoint x: 767, endPoint y: 265, distance: 413.9
click at [767, 265] on div "Under the HIPAA Omnibus Rule, patients can ask for and receive copies of their …" at bounding box center [577, 246] width 445 height 59
copy span "Under the HIPAA Omnibus Rule, patients can ask for and receive copies of their …"
click at [897, 239] on input "True" at bounding box center [905, 242] width 16 height 13
radio input "true"
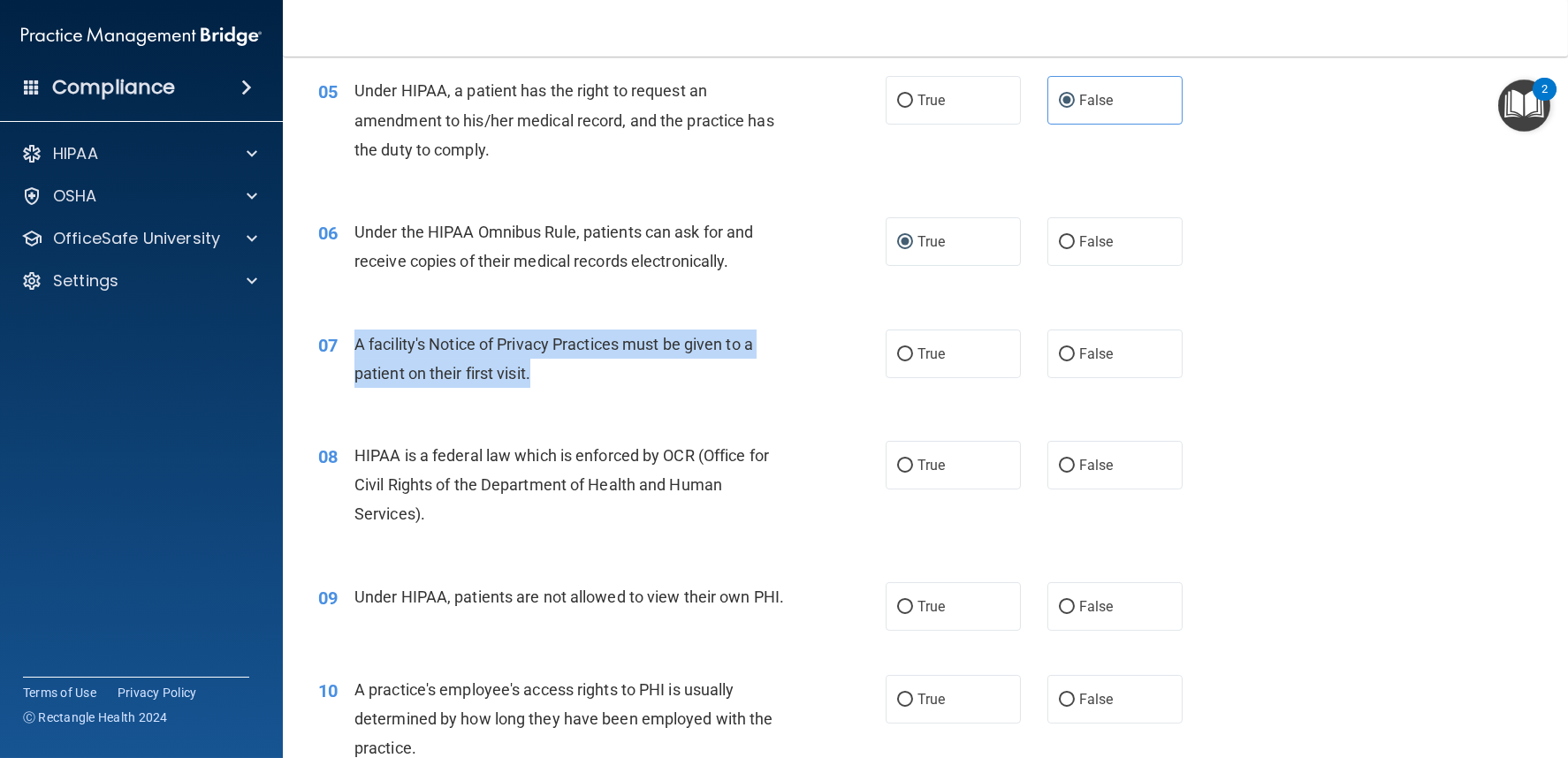
drag, startPoint x: 355, startPoint y: 337, endPoint x: 618, endPoint y: 372, distance: 265.3
click at [618, 372] on div "A facility's Notice of Privacy Practices must be given to a patient on their fi…" at bounding box center [577, 359] width 445 height 59
copy span "A facility's Notice of Privacy Practices must be given to a patient on their fi…"
click at [905, 356] on input "True" at bounding box center [905, 355] width 16 height 13
radio input "true"
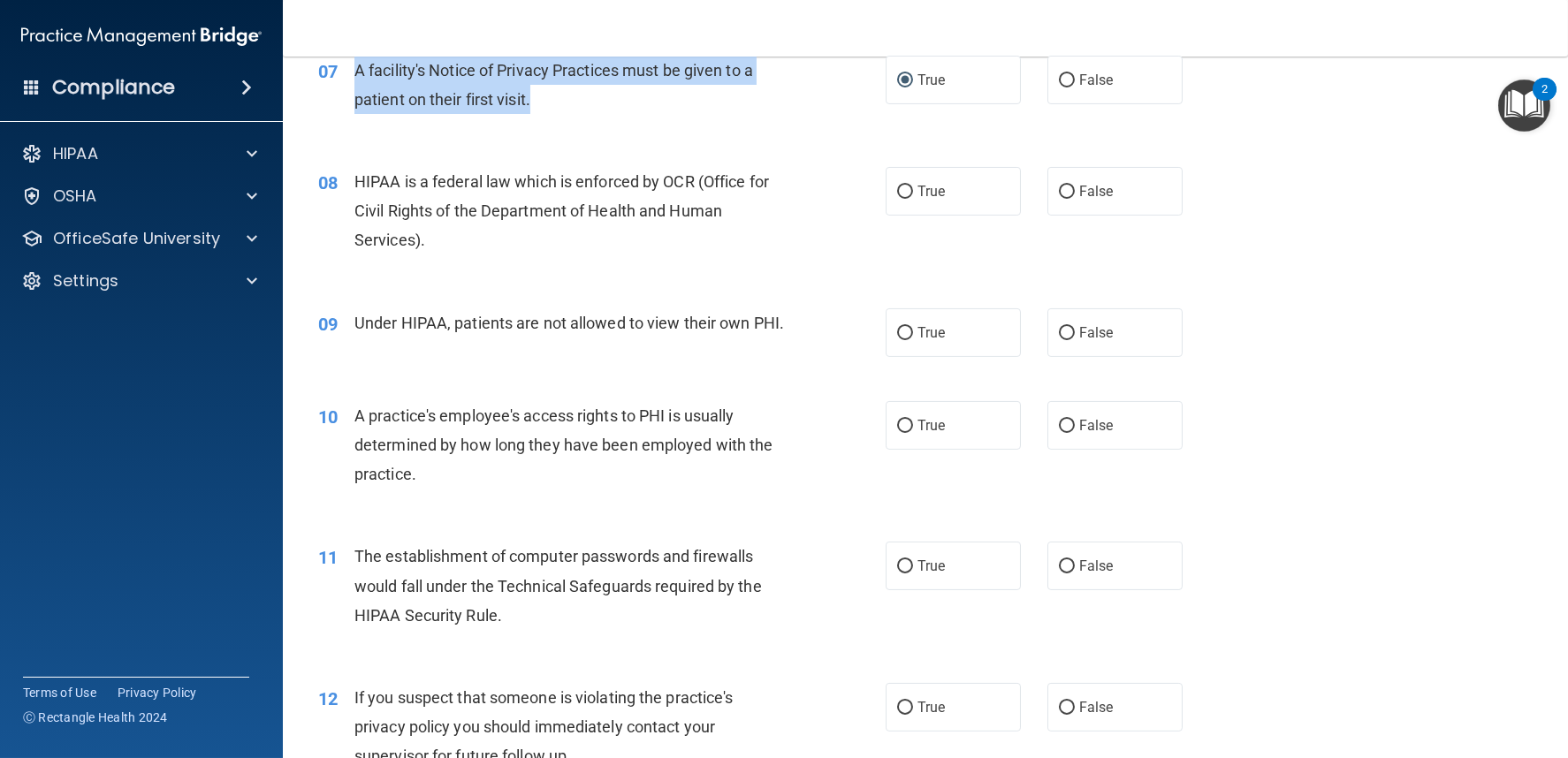
scroll to position [981, 0]
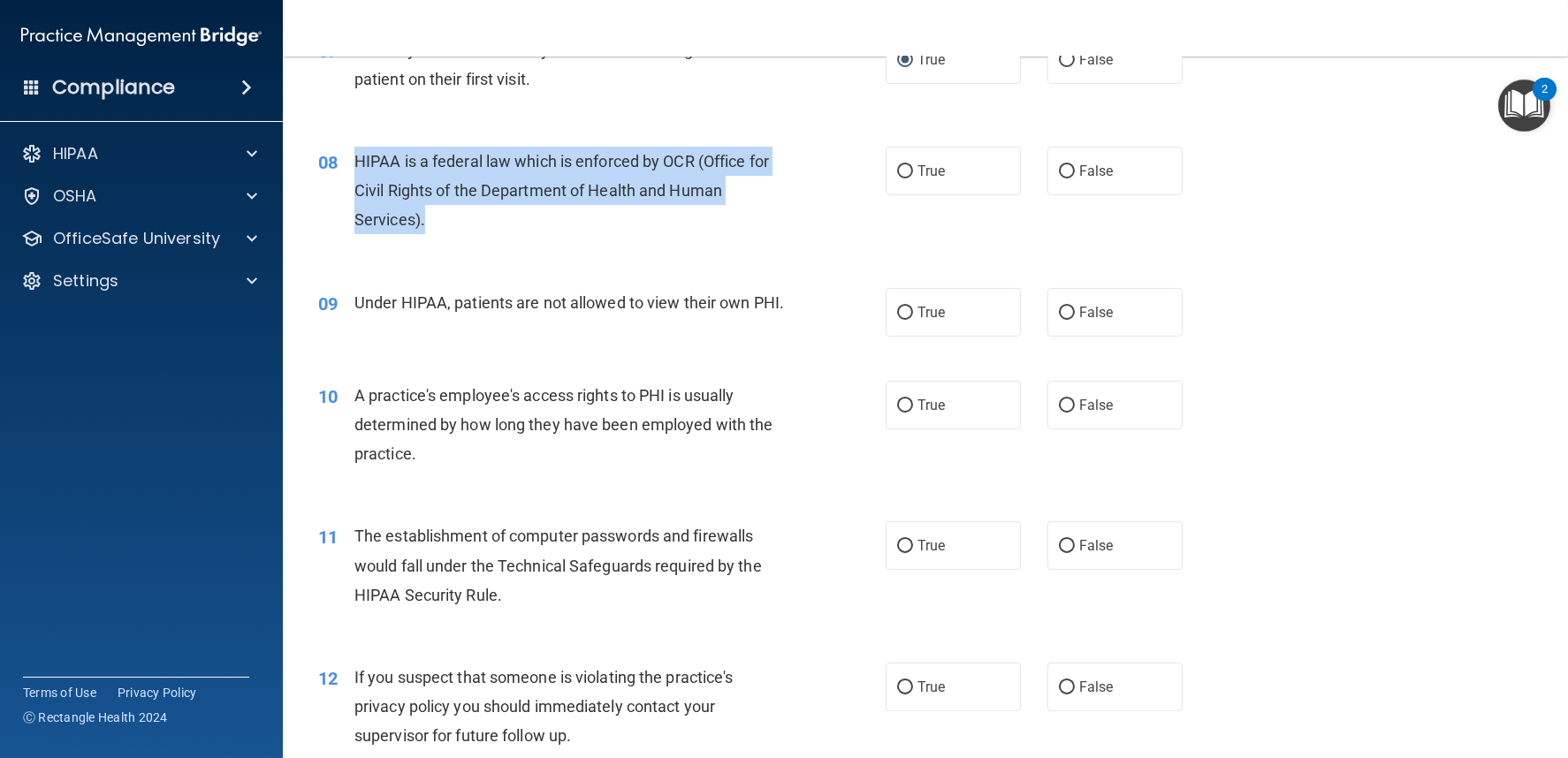
drag, startPoint x: 355, startPoint y: 153, endPoint x: 523, endPoint y: 221, distance: 181.2
click at [523, 221] on div "HIPAA is a federal law which is enforced by OCR (Office for Civil Rights of the…" at bounding box center [577, 191] width 445 height 88
copy span "HIPAA is a federal law which is enforced by OCR (Office for Civil Rights of the…"
click at [900, 172] on input "True" at bounding box center [905, 171] width 16 height 13
radio input "true"
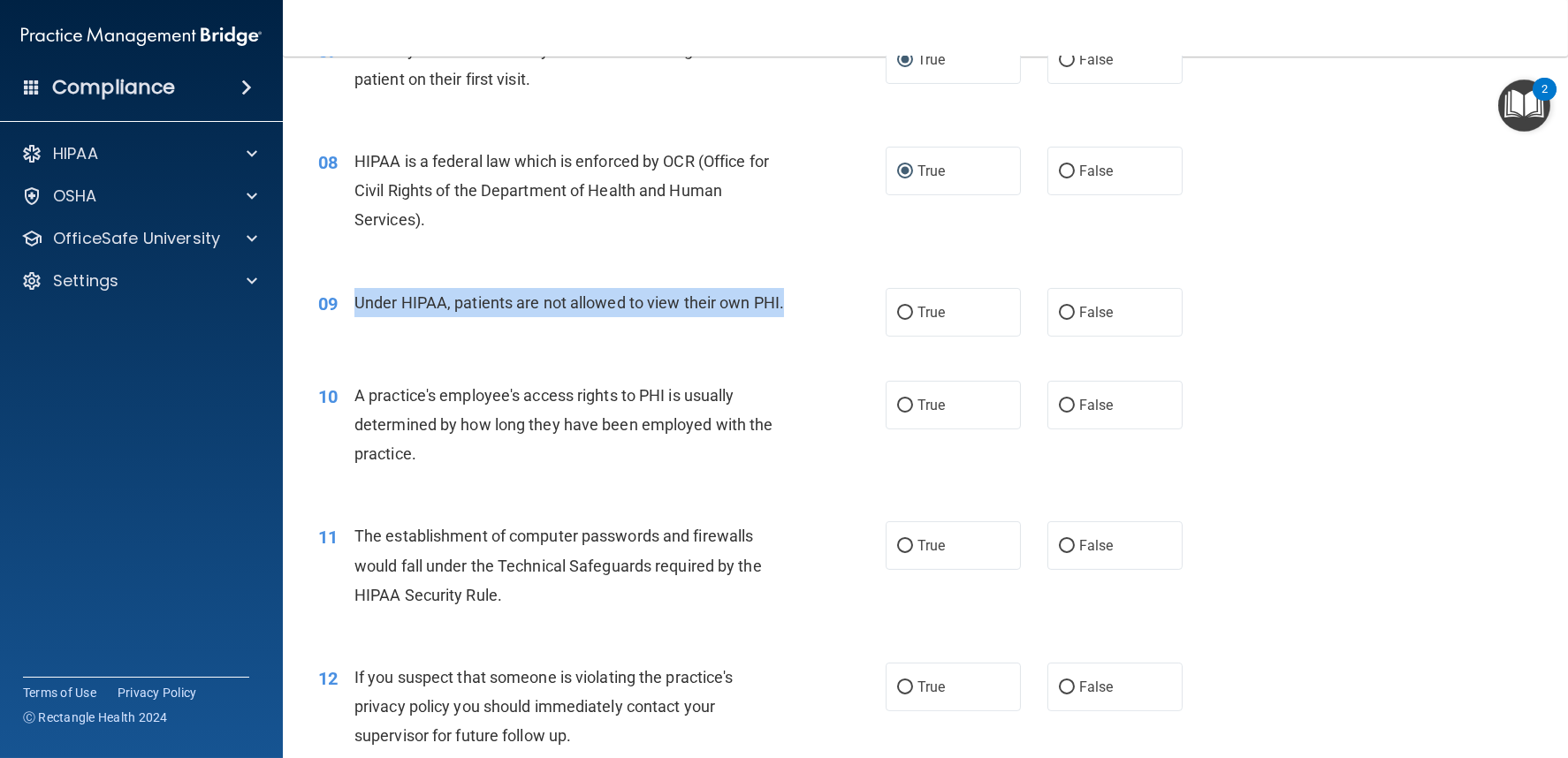
drag, startPoint x: 357, startPoint y: 300, endPoint x: 472, endPoint y: 344, distance: 123.1
click at [472, 317] on div "Under HIPAA, patients are not allowed to view their own PHI." at bounding box center [577, 302] width 445 height 29
copy span "Under HIPAA, patients are not allowed to view their own PHI."
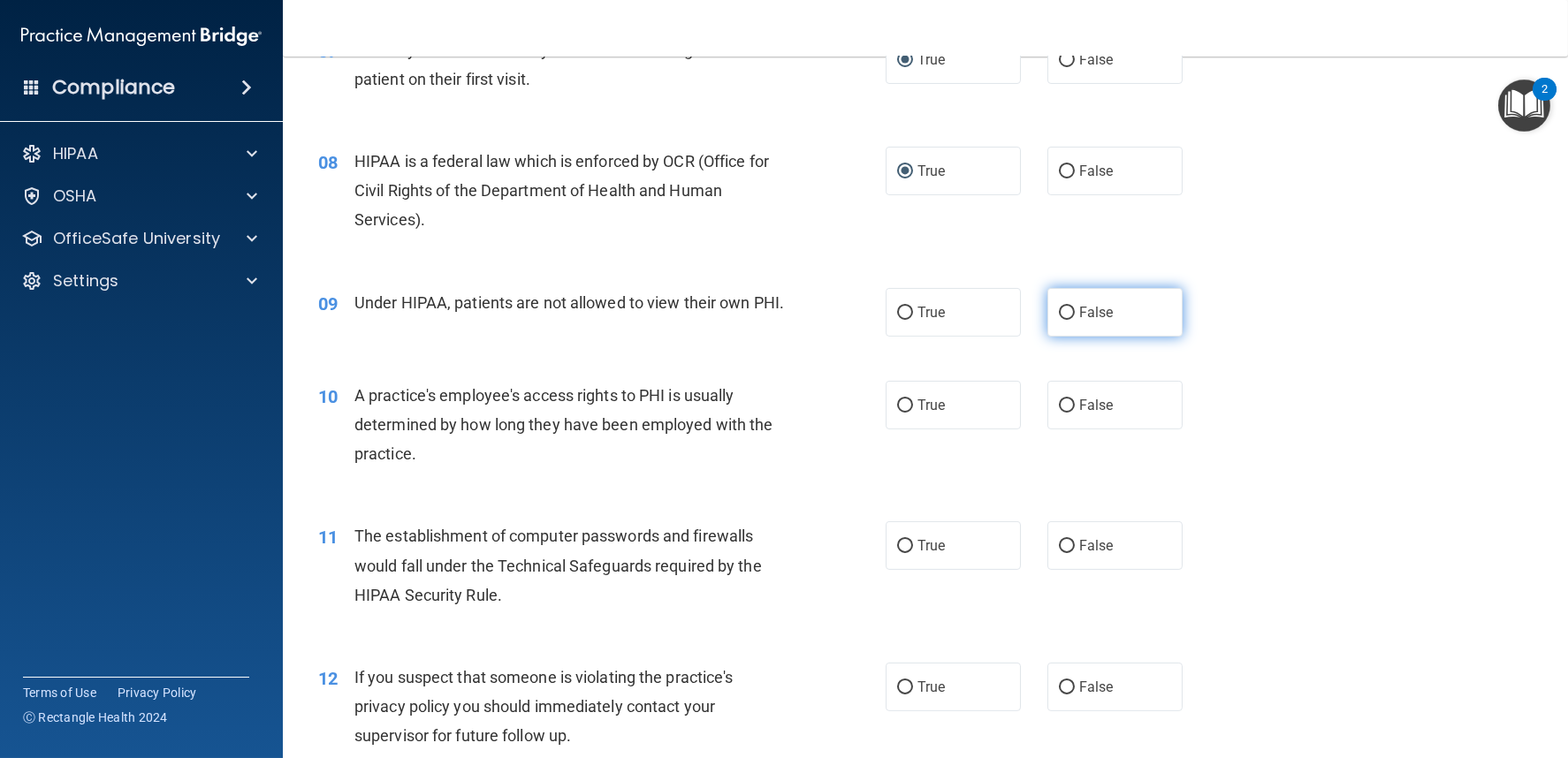
click at [1049, 299] on label "False" at bounding box center [1115, 312] width 135 height 49
click at [1059, 307] on input "False" at bounding box center [1067, 313] width 16 height 13
radio input "true"
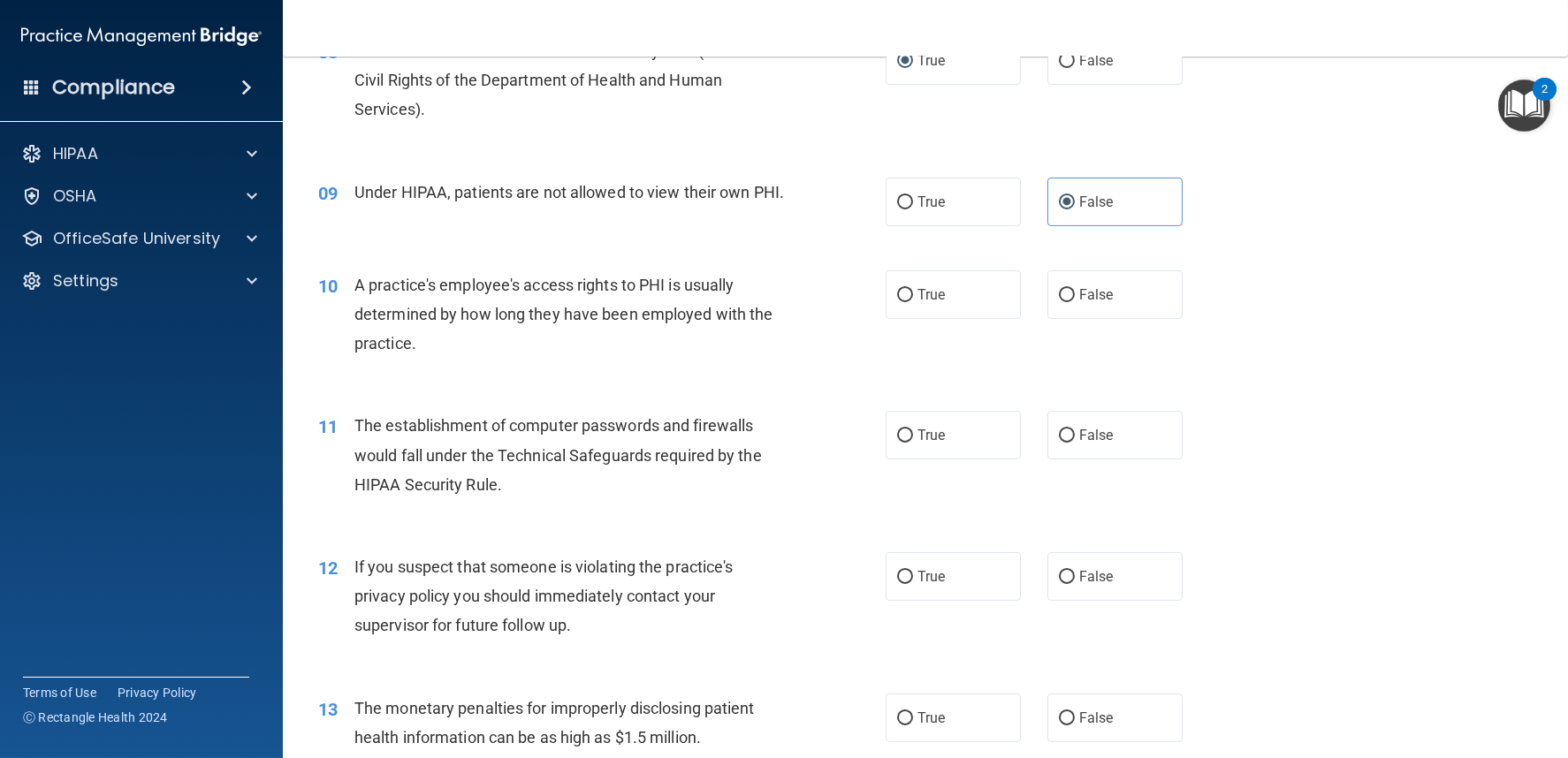
scroll to position [1079, 0]
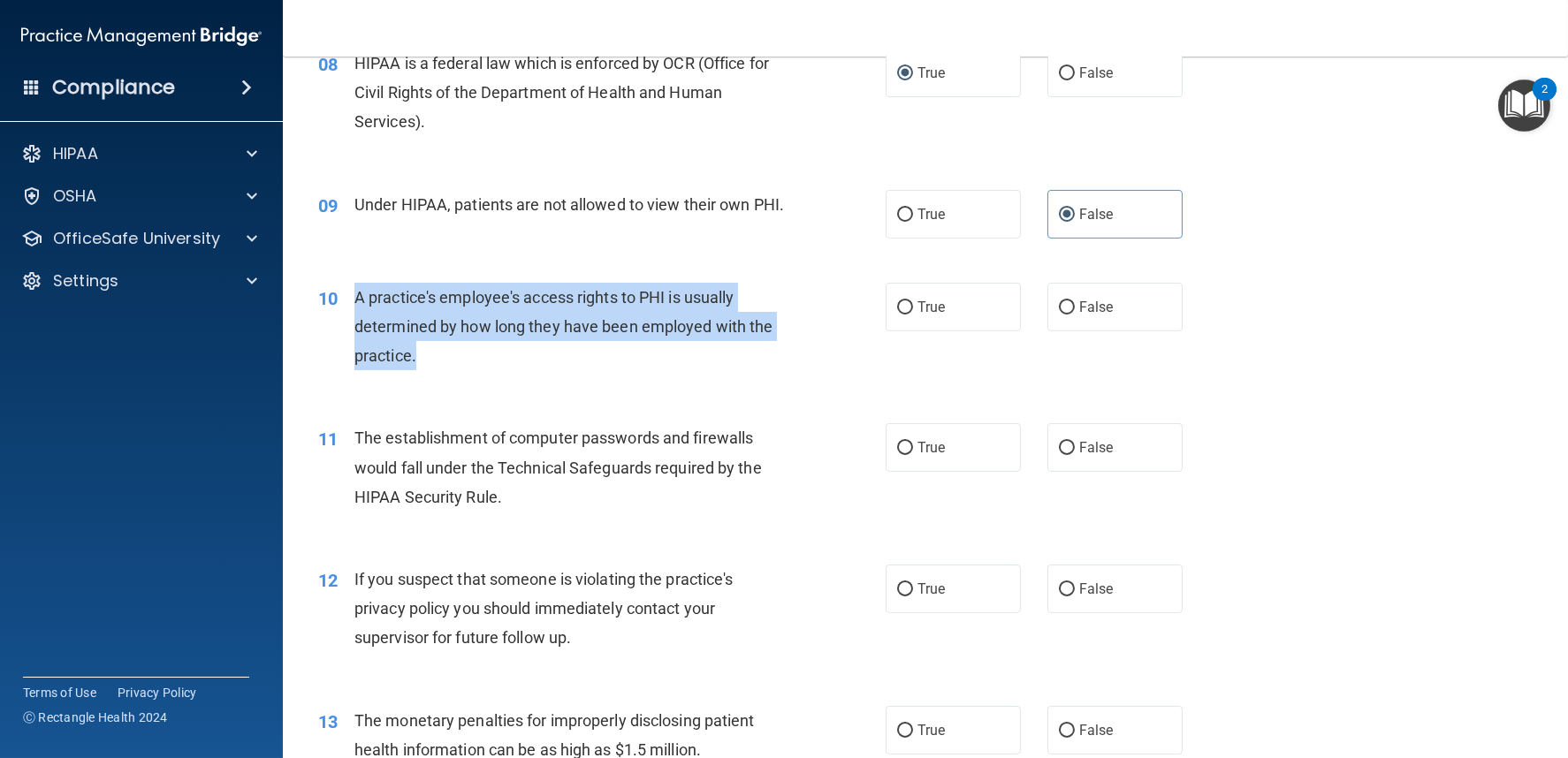
drag, startPoint x: 355, startPoint y: 307, endPoint x: 483, endPoint y: 387, distance: 150.9
click at [475, 380] on div "10 A practice's employee's access rights to PHI is usually determined by how lo…" at bounding box center [602, 332] width 621 height 97
copy div "A practice's employee's access rights to PHI is usually determined by how long …"
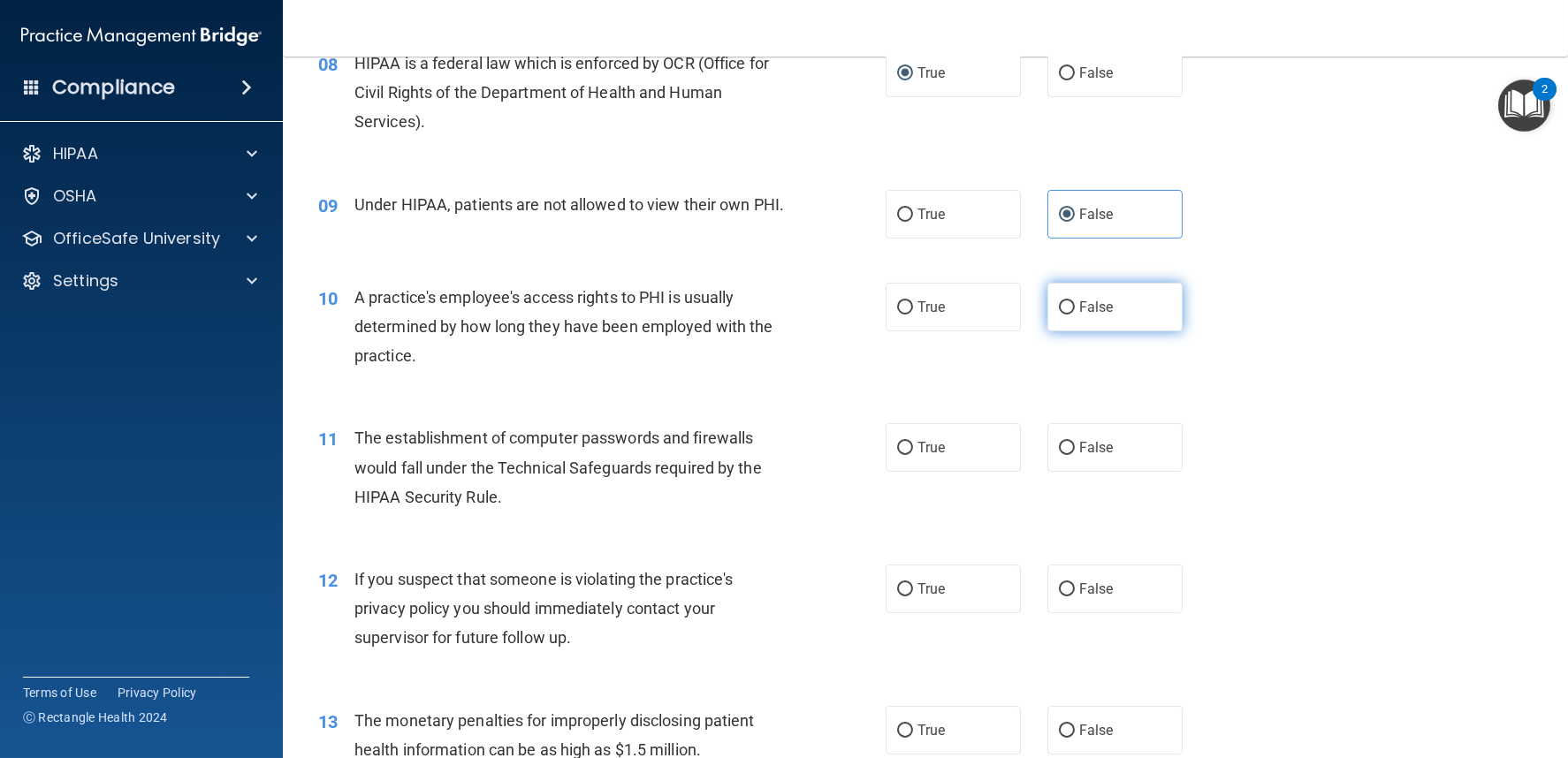
click at [1079, 316] on span "False" at bounding box center [1096, 307] width 35 height 17
click at [1073, 315] on input "False" at bounding box center [1067, 307] width 16 height 13
radio input "true"
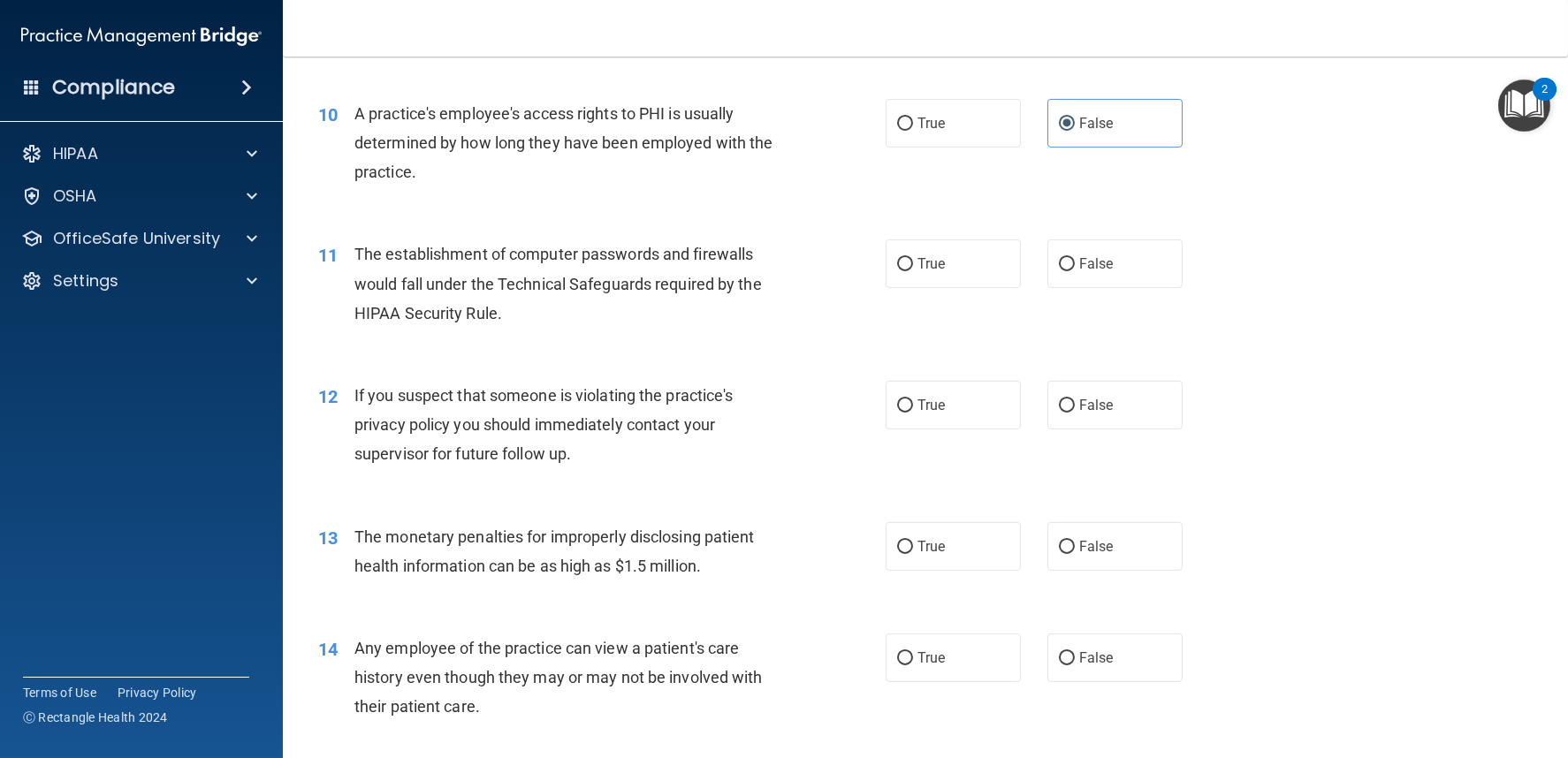
scroll to position [1277, 0]
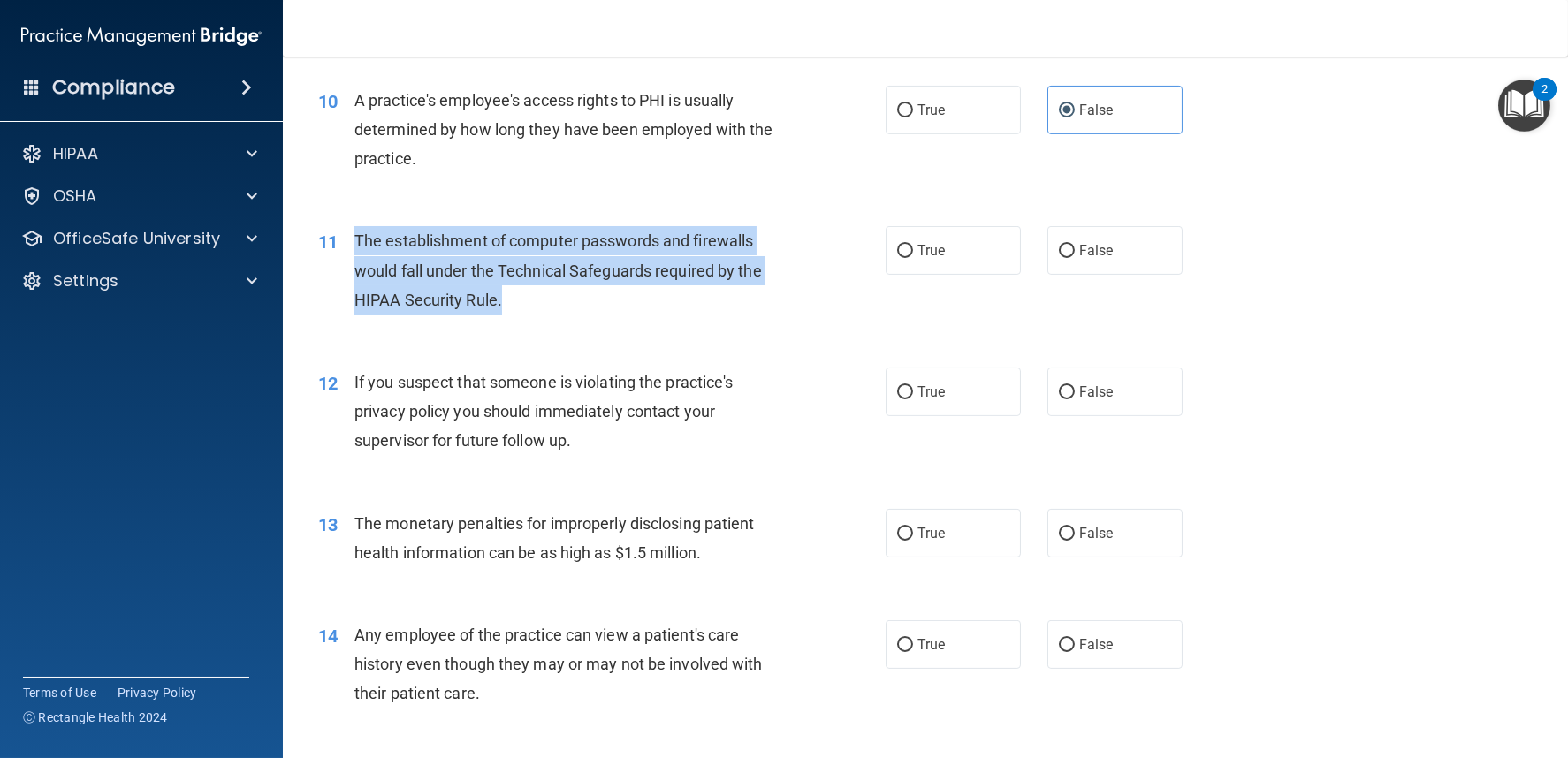
drag, startPoint x: 353, startPoint y: 255, endPoint x: 596, endPoint y: 335, distance: 255.8
click at [596, 324] on div "11 The establishment of computer passwords and firewalls would fall under the T…" at bounding box center [602, 275] width 621 height 97
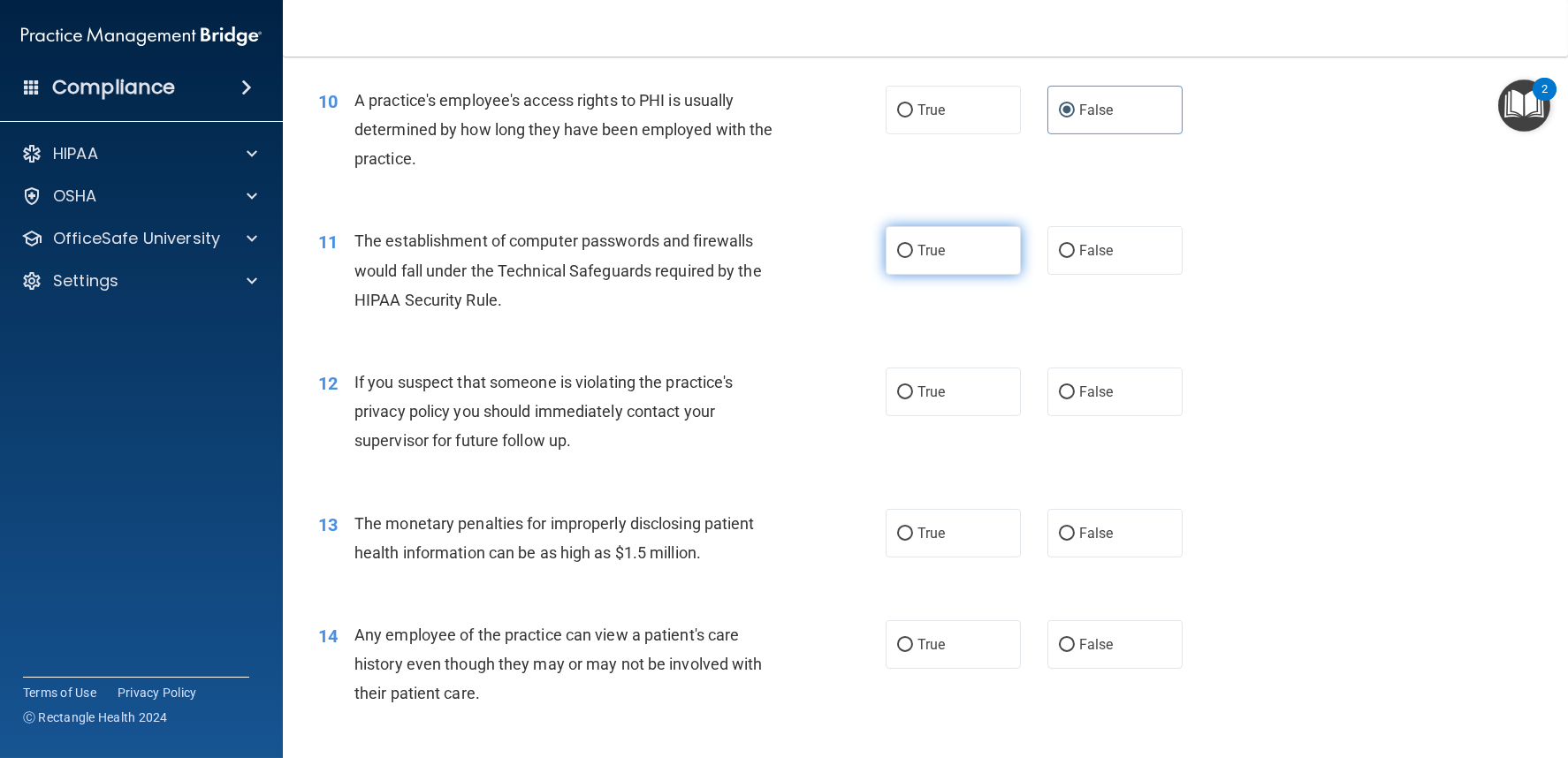
click at [907, 266] on label "True" at bounding box center [953, 250] width 135 height 49
click at [907, 258] on input "True" at bounding box center [905, 250] width 16 height 13
radio input "true"
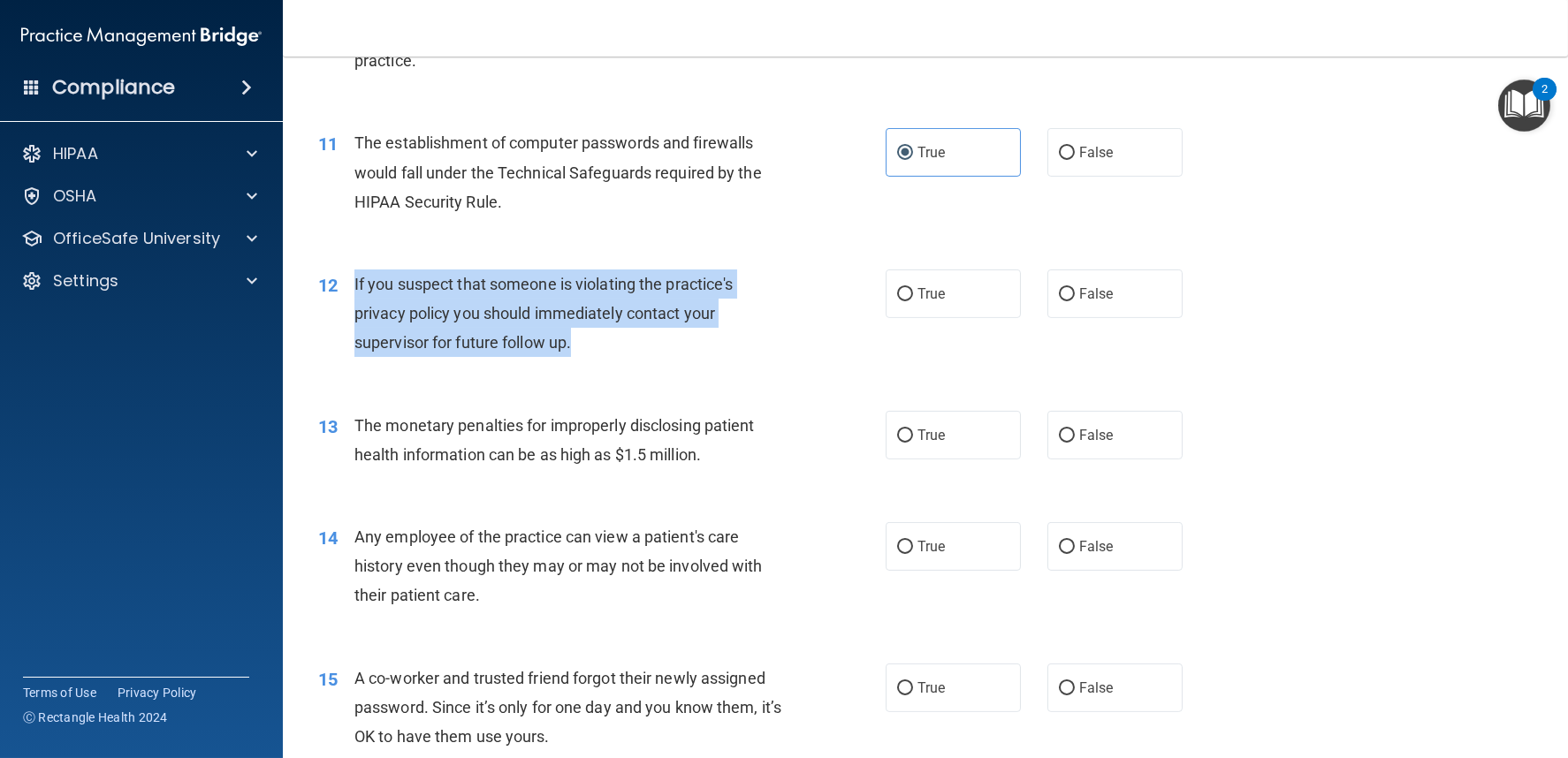
drag, startPoint x: 356, startPoint y: 302, endPoint x: 669, endPoint y: 373, distance: 321.0
click at [669, 358] on div "If you suspect that someone is violating the practice's privacy policy you shou…" at bounding box center [577, 313] width 445 height 88
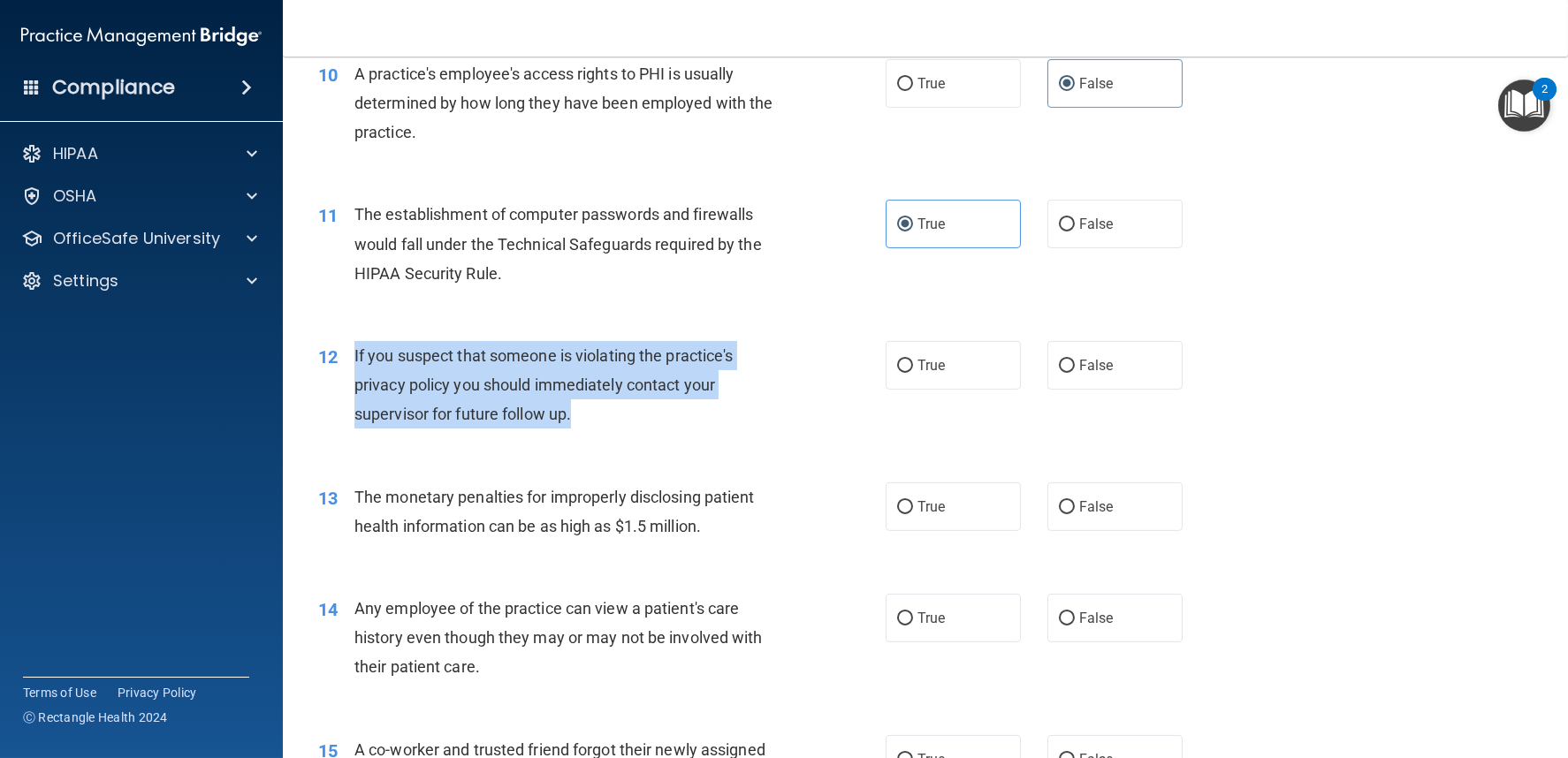
scroll to position [1291, 0]
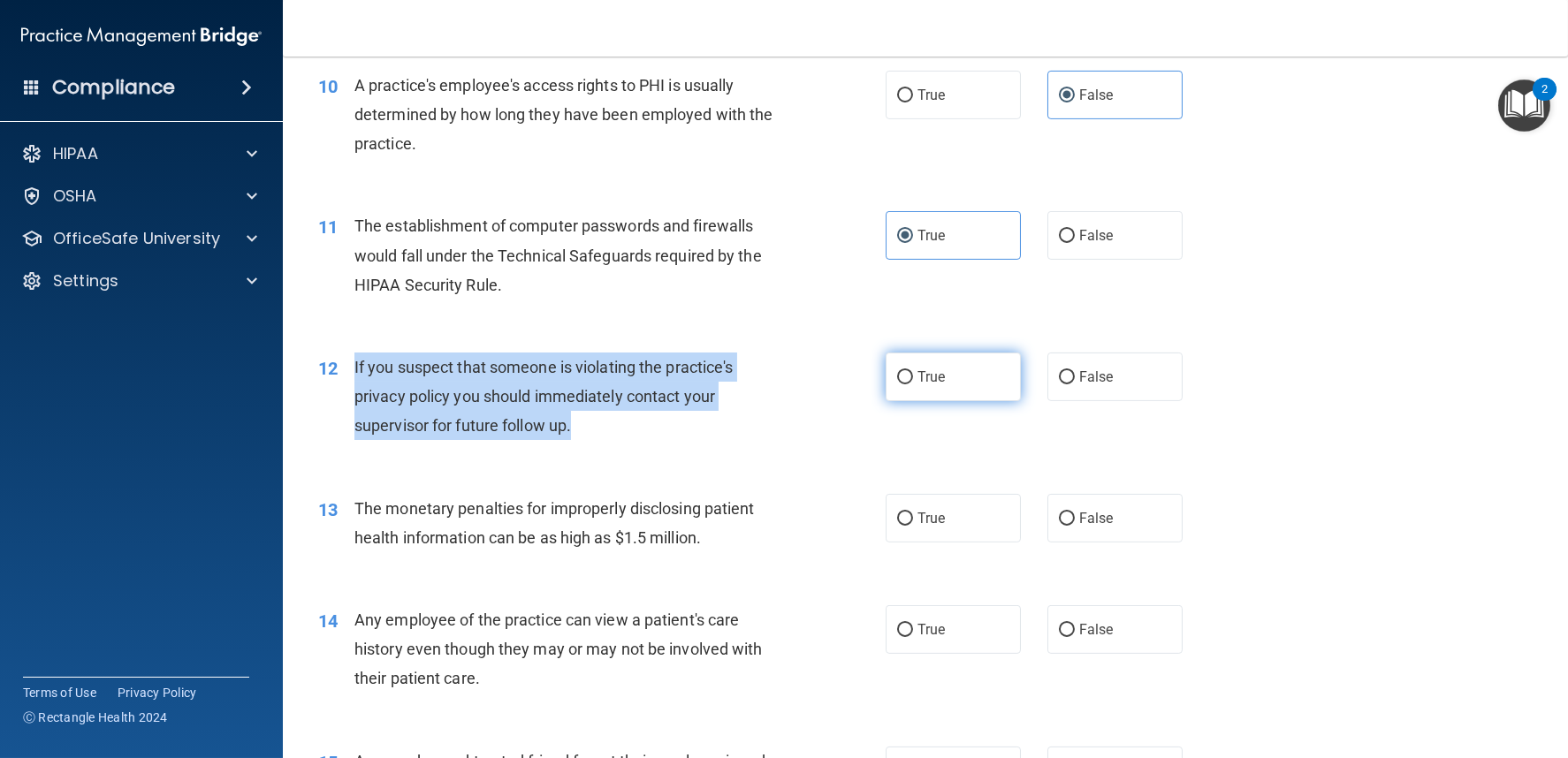
click at [903, 384] on input "True" at bounding box center [905, 378] width 16 height 13
radio input "true"
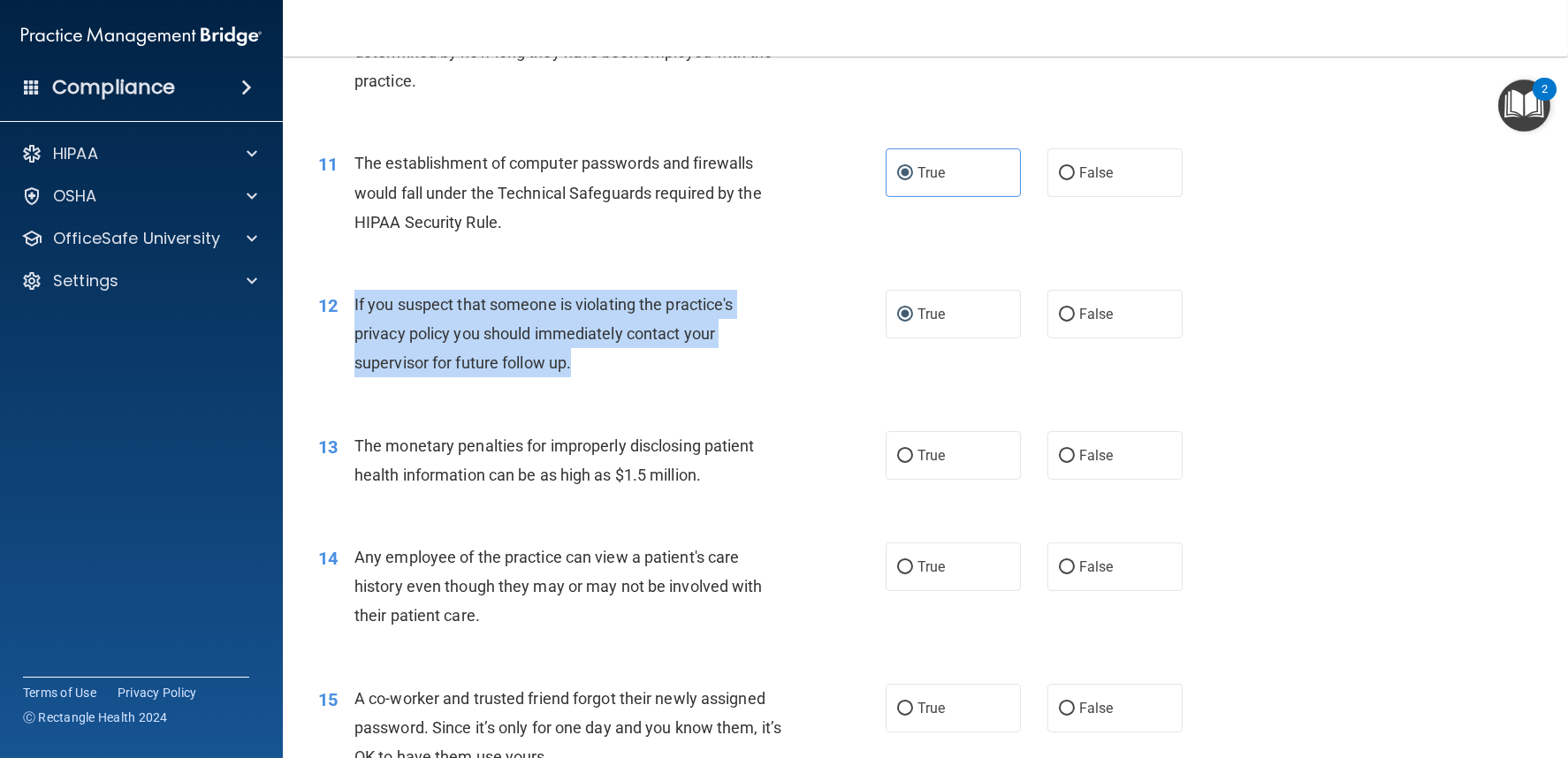
scroll to position [1389, 0]
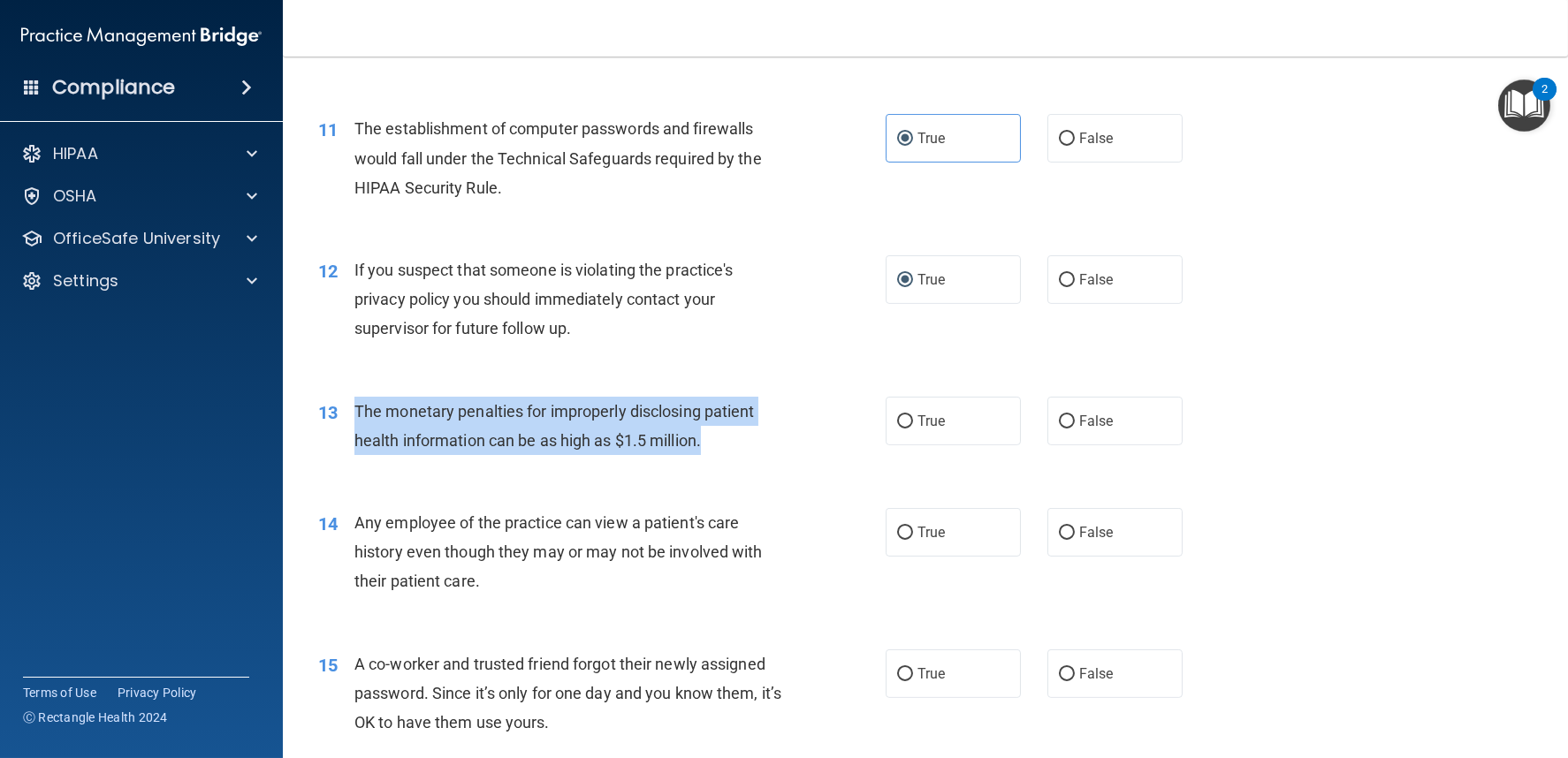
drag, startPoint x: 352, startPoint y: 422, endPoint x: 742, endPoint y: 462, distance: 392.0
click at [742, 462] on div "13 The monetary penalties for improperly disclosing patient health information …" at bounding box center [602, 430] width 621 height 68
click at [902, 428] on input "True" at bounding box center [905, 421] width 16 height 13
radio input "true"
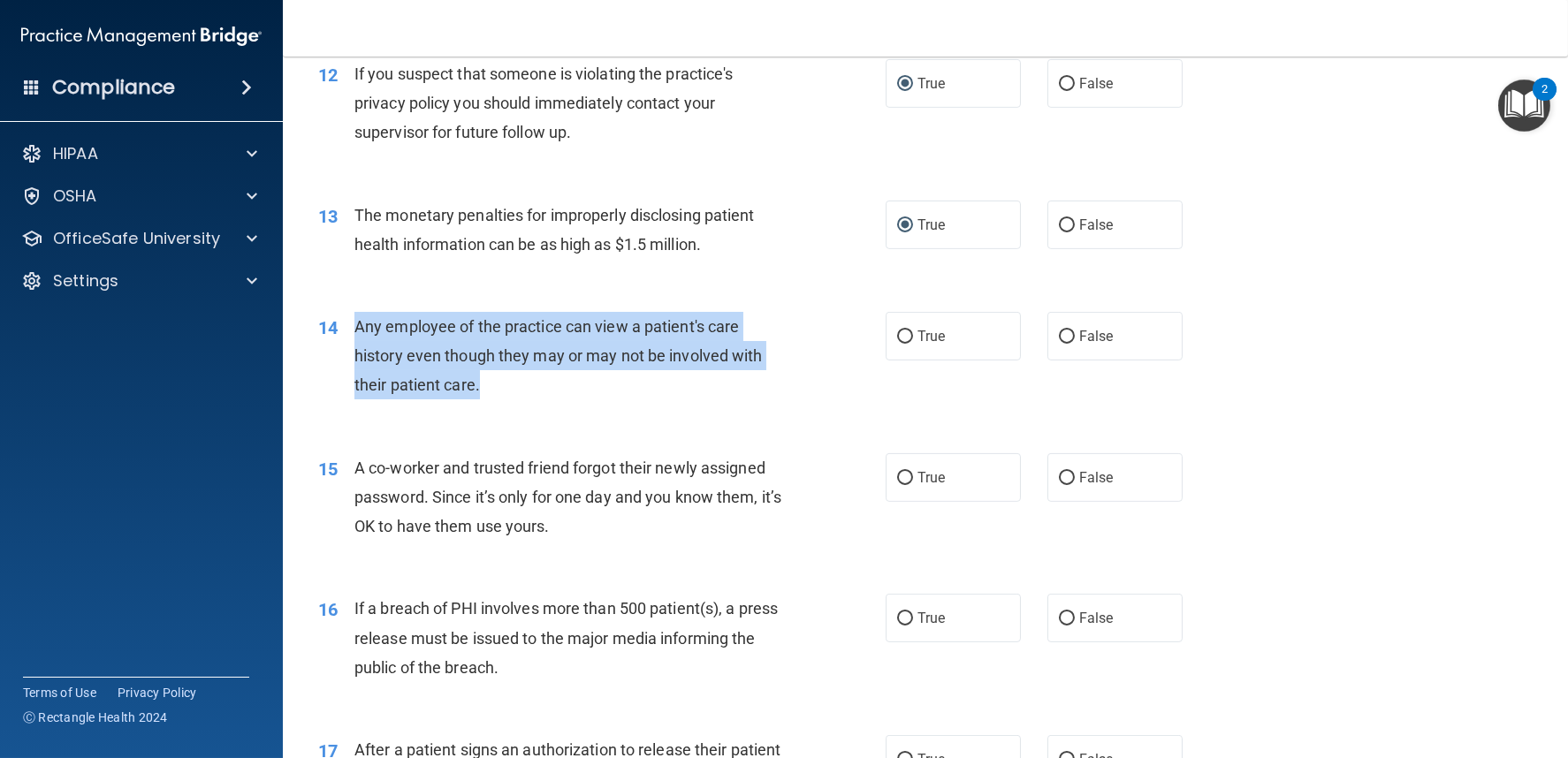
drag, startPoint x: 352, startPoint y: 342, endPoint x: 530, endPoint y: 408, distance: 189.8
click at [530, 408] on div "14 Any employee of the practice can view a patient's care history even though t…" at bounding box center [602, 361] width 621 height 97
click at [1059, 344] on input "False" at bounding box center [1067, 337] width 16 height 13
radio input "true"
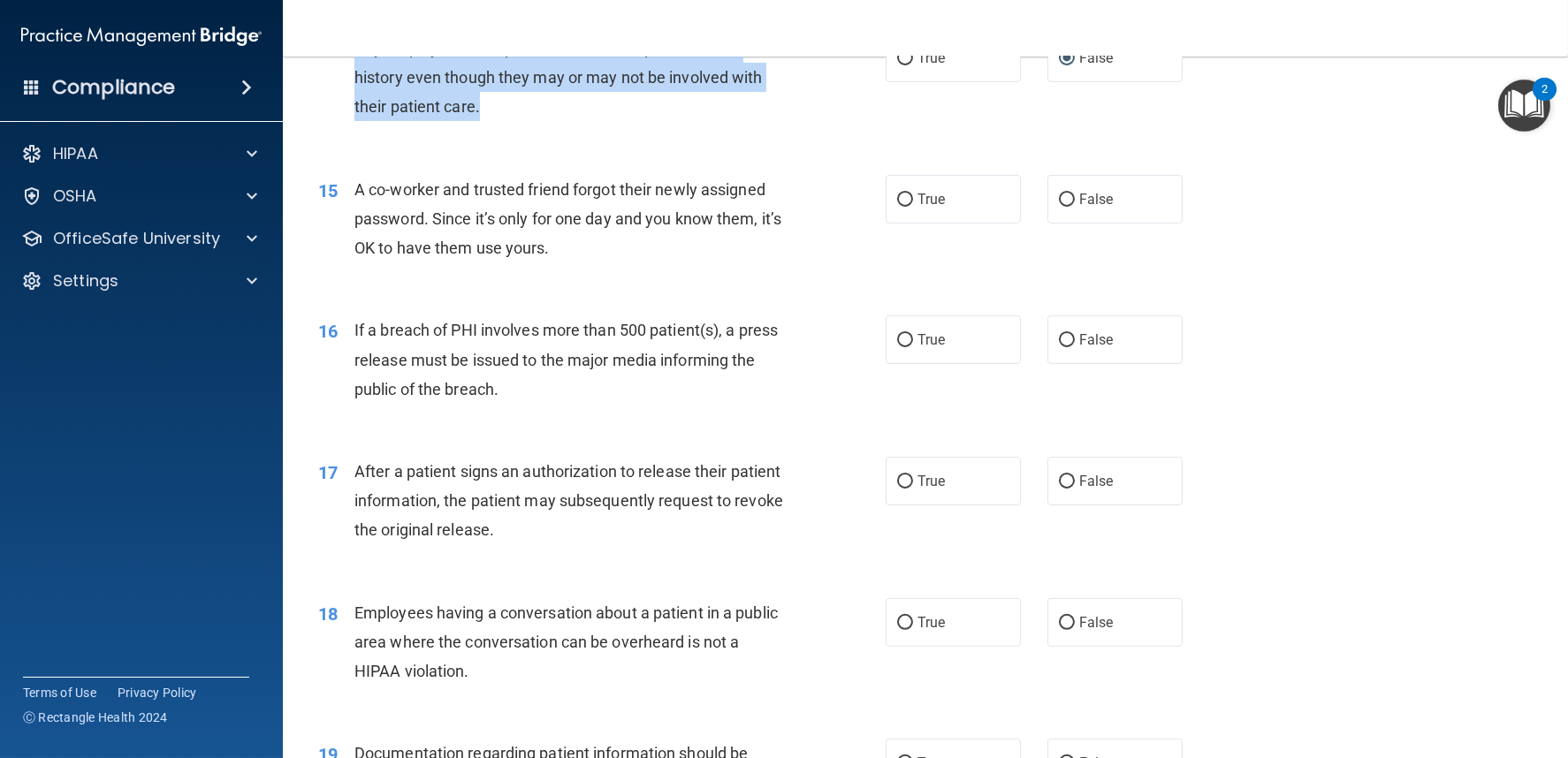
scroll to position [1879, 0]
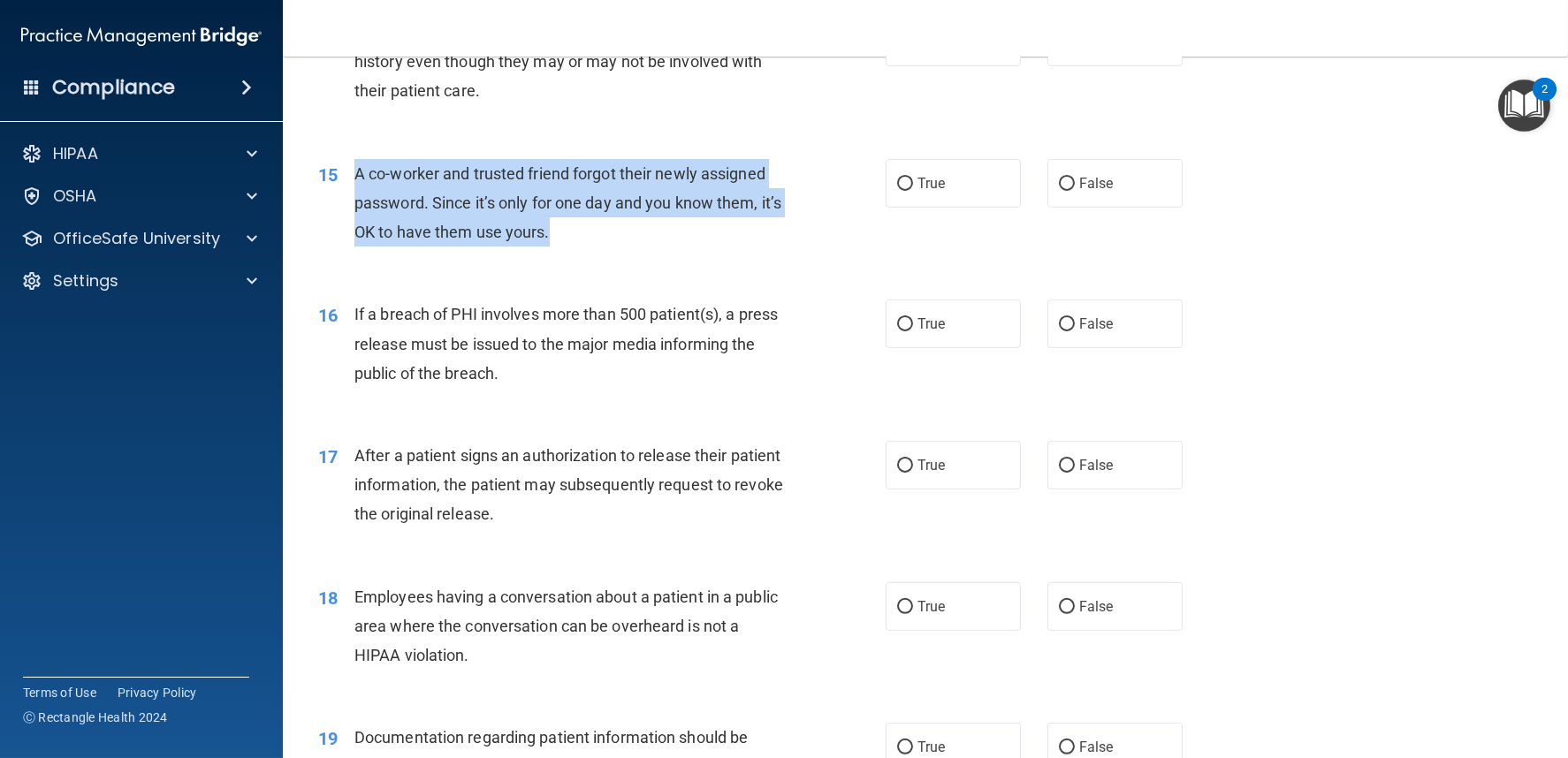
drag, startPoint x: 351, startPoint y: 186, endPoint x: 579, endPoint y: 259, distance: 239.4
click at [579, 256] on div "15 A co-worker and trusted friend forgot their newly assigned password. Since i…" at bounding box center [602, 208] width 621 height 97
click at [1059, 191] on input "False" at bounding box center [1067, 184] width 16 height 13
radio input "true"
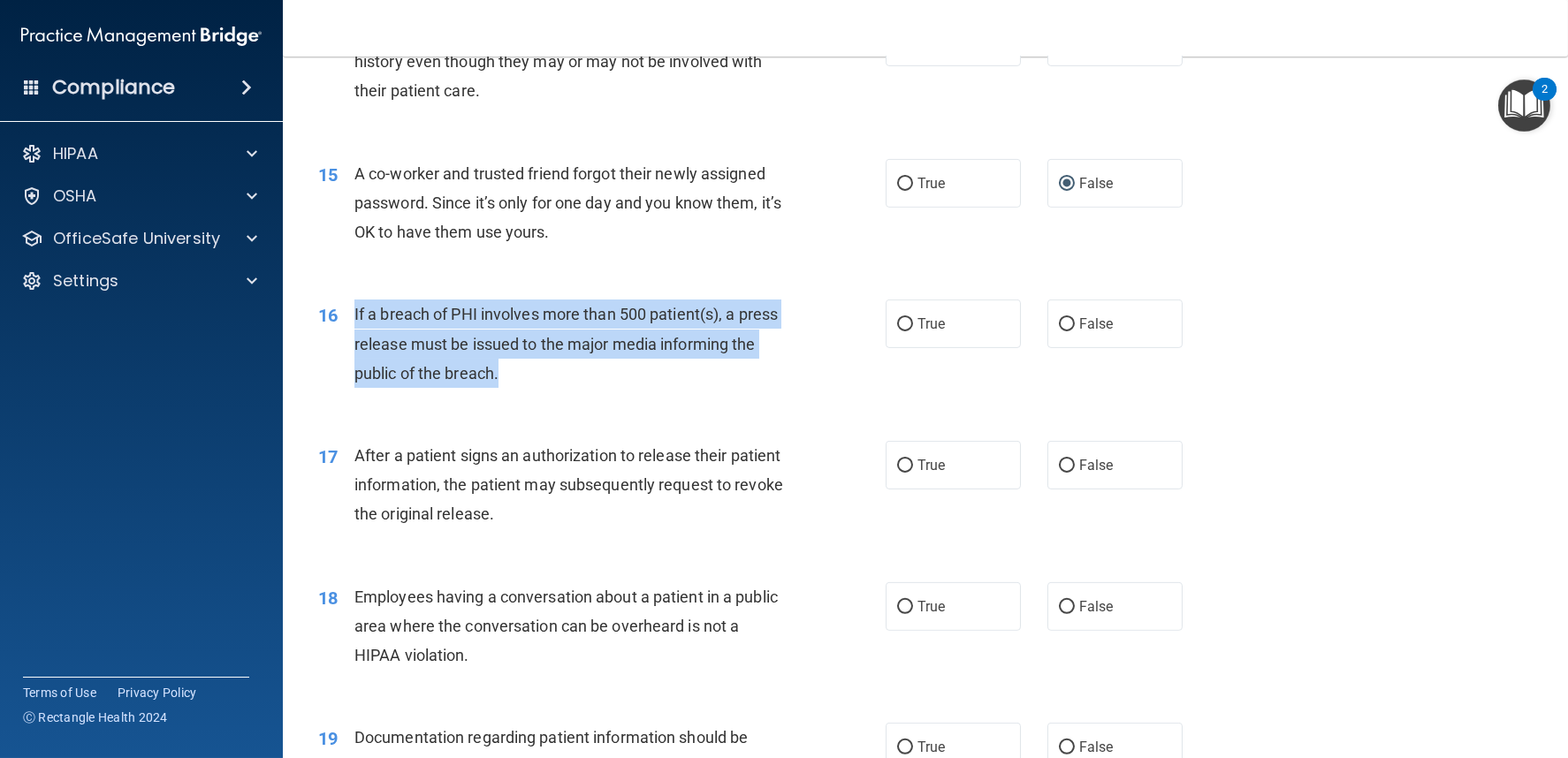
drag, startPoint x: 355, startPoint y: 323, endPoint x: 563, endPoint y: 388, distance: 217.9
click at [563, 388] on div "If a breach of PHI involves more than 500 patient(s), a press release must be i…" at bounding box center [577, 344] width 445 height 88
click at [900, 332] on input "True" at bounding box center [905, 324] width 16 height 13
radio input "true"
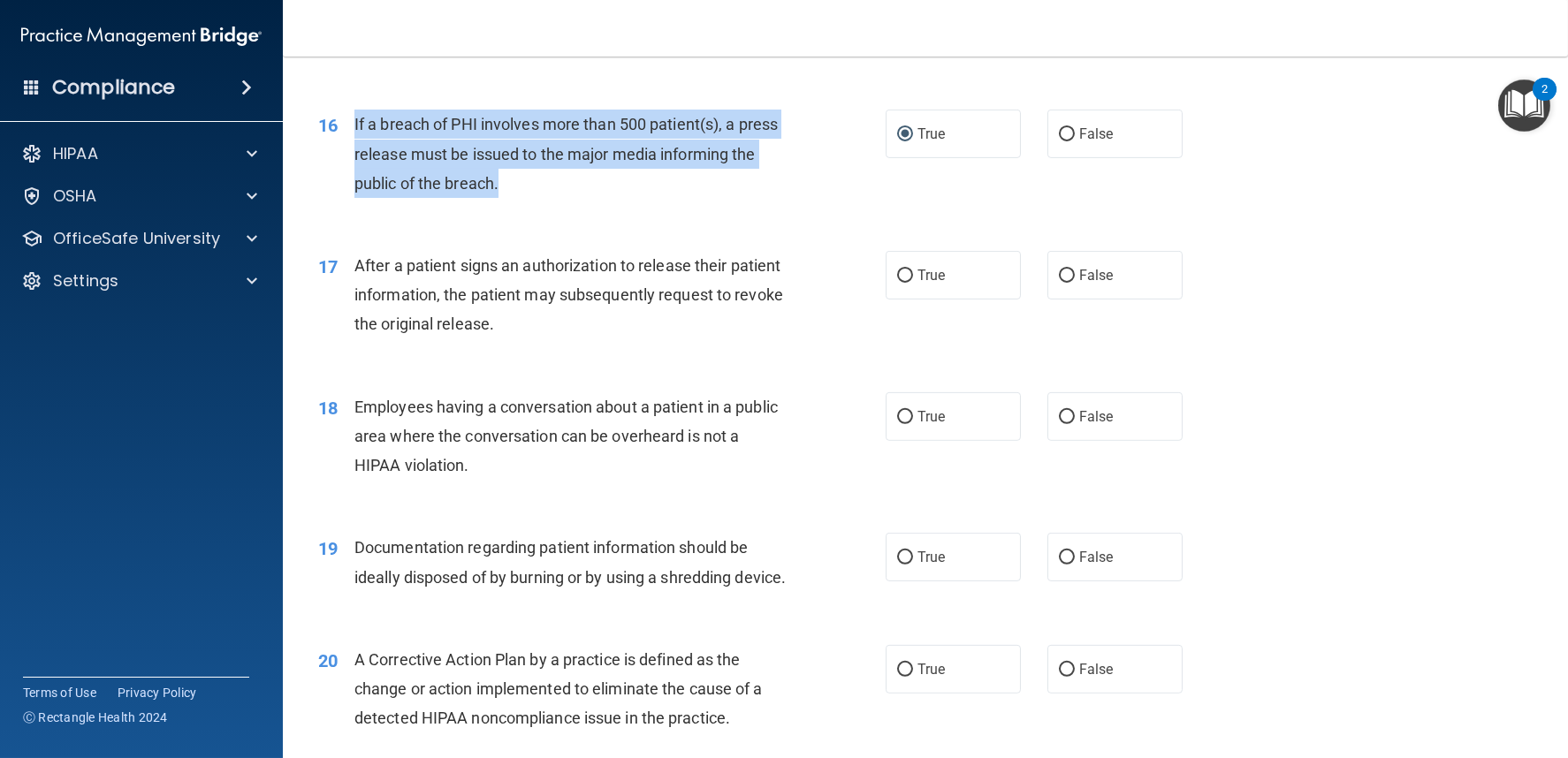
scroll to position [2076, 0]
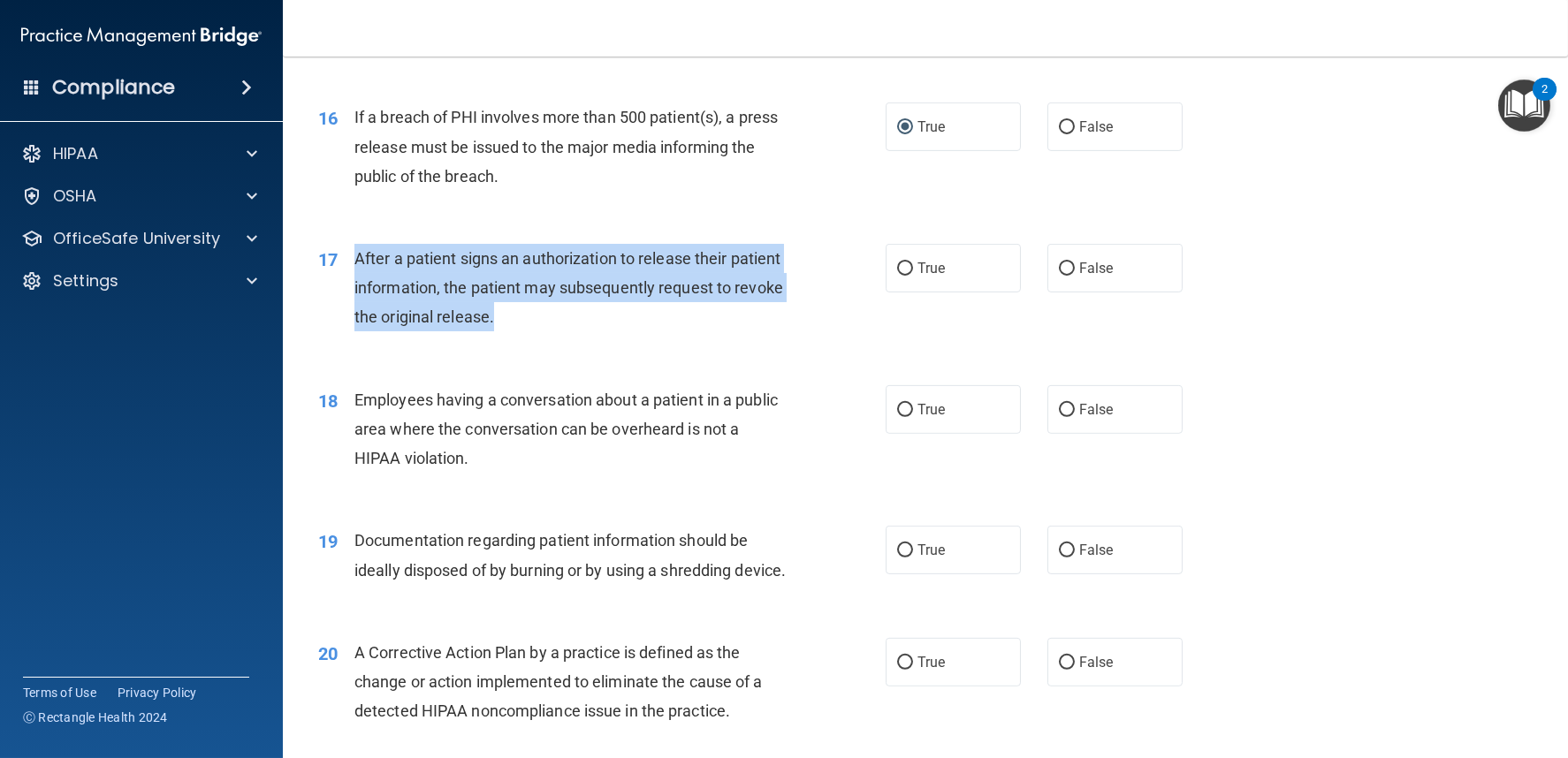
drag, startPoint x: 358, startPoint y: 277, endPoint x: 638, endPoint y: 351, distance: 289.6
click at [638, 341] on div "17 After a patient signs an authorization to release their patient information,…" at bounding box center [602, 293] width 621 height 97
click at [897, 276] on input "True" at bounding box center [905, 268] width 16 height 13
radio input "true"
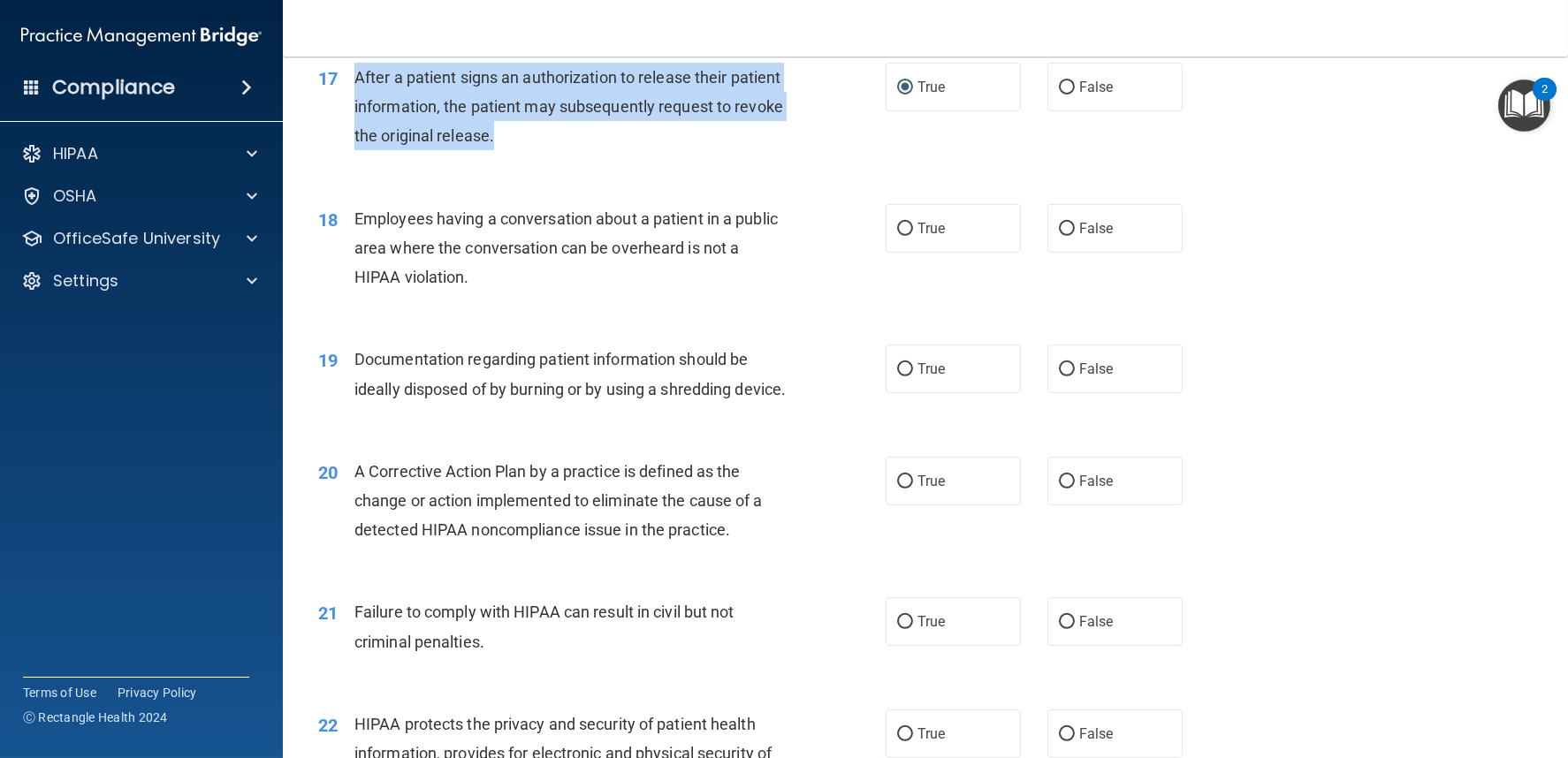
scroll to position [2273, 0]
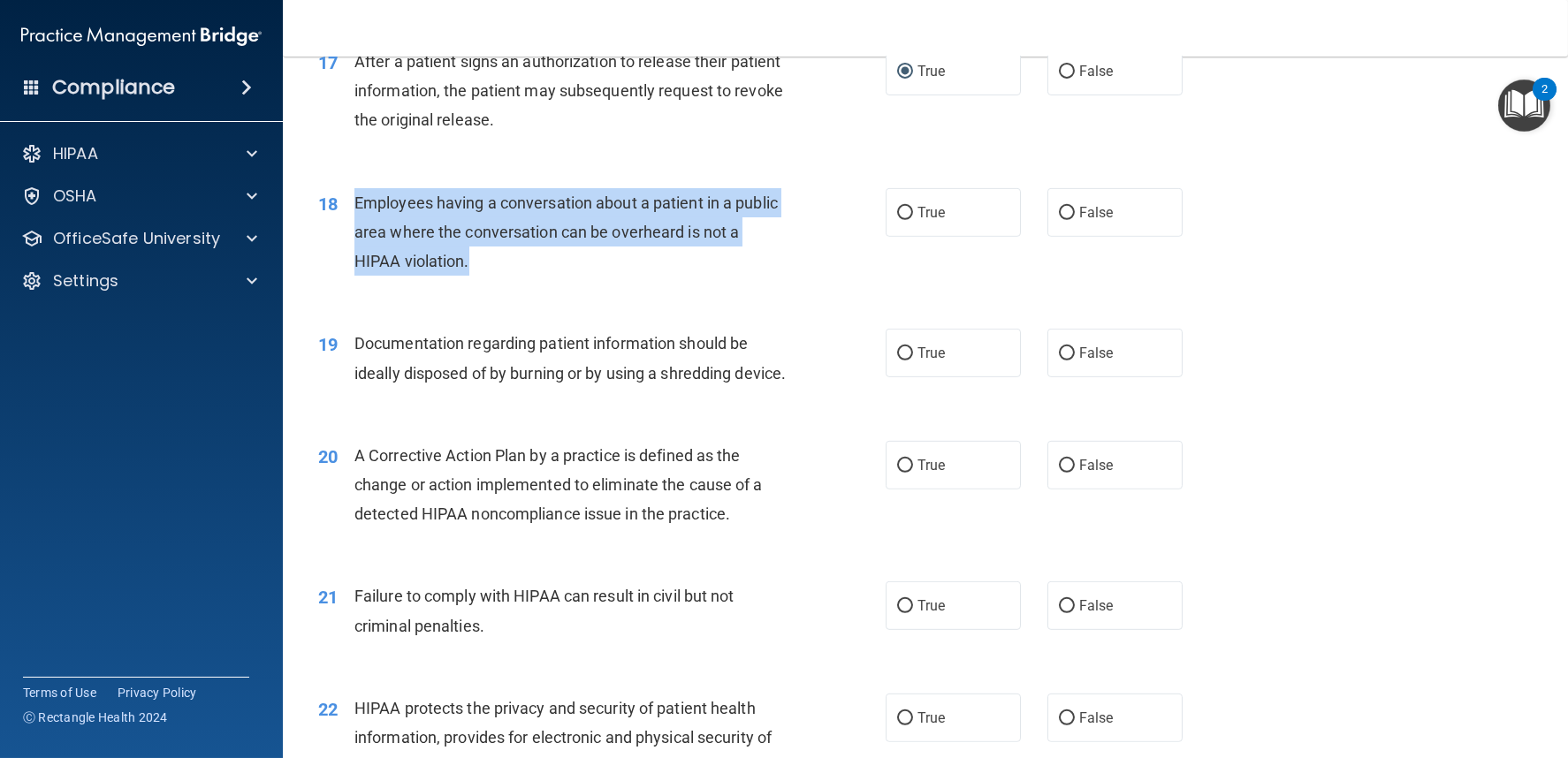
drag, startPoint x: 354, startPoint y: 219, endPoint x: 556, endPoint y: 292, distance: 214.8
click at [556, 276] on div "Employees having a conversation about a patient in a public area where the conv…" at bounding box center [577, 231] width 445 height 88
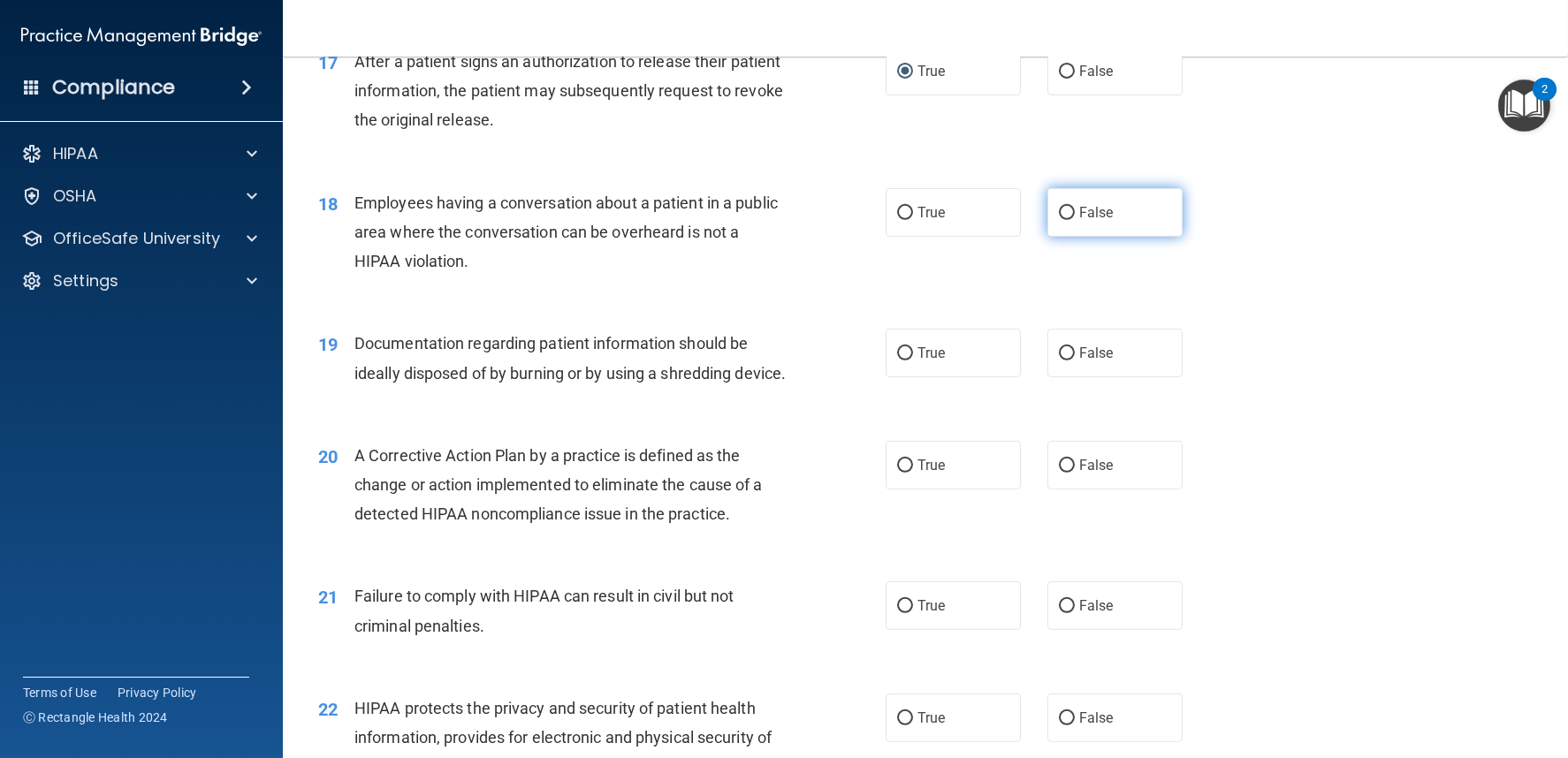
click at [1047, 228] on label "False" at bounding box center [1115, 212] width 135 height 49
click at [1059, 221] on input "False" at bounding box center [1067, 213] width 16 height 13
radio input "true"
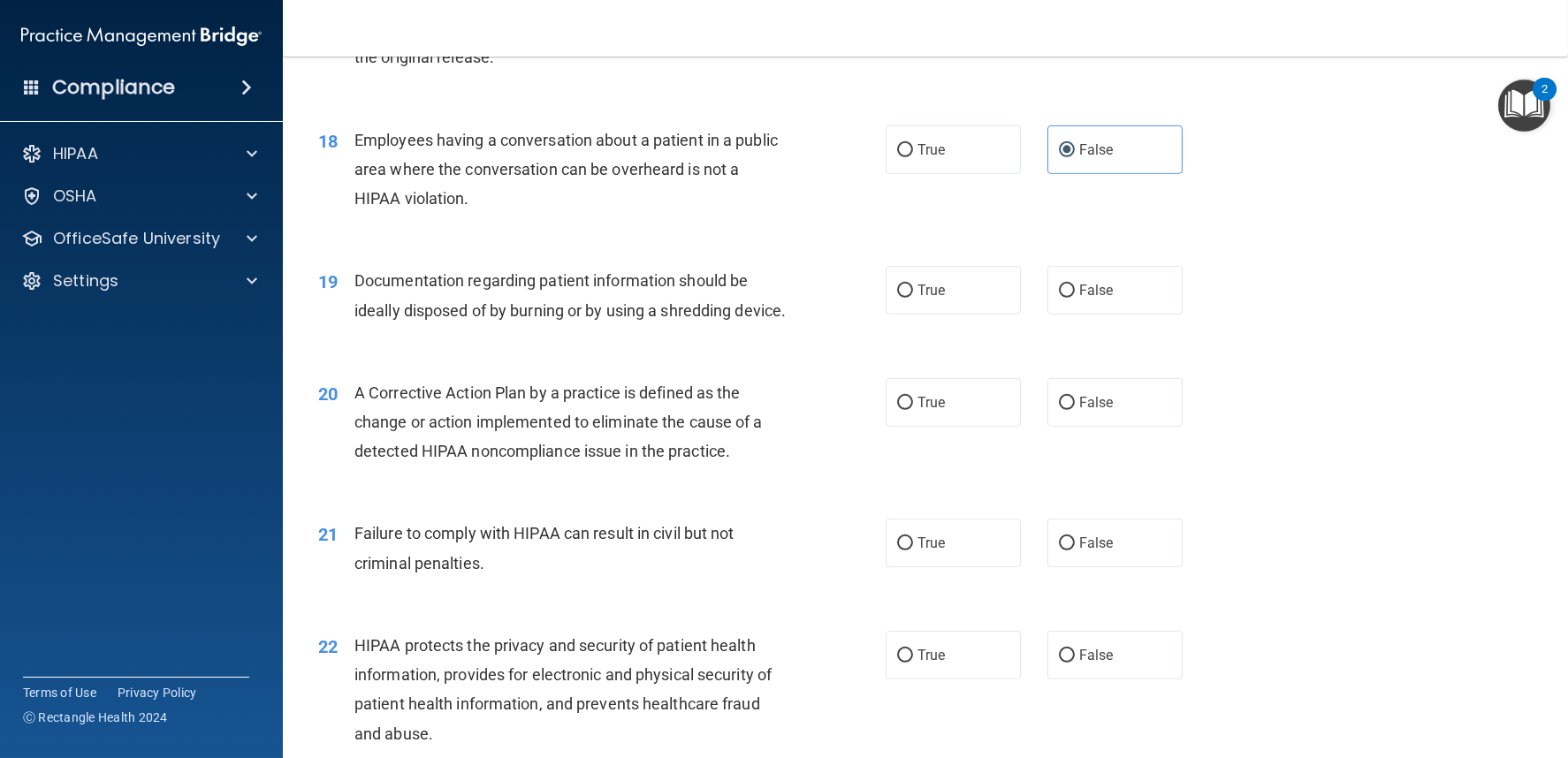
scroll to position [2370, 0]
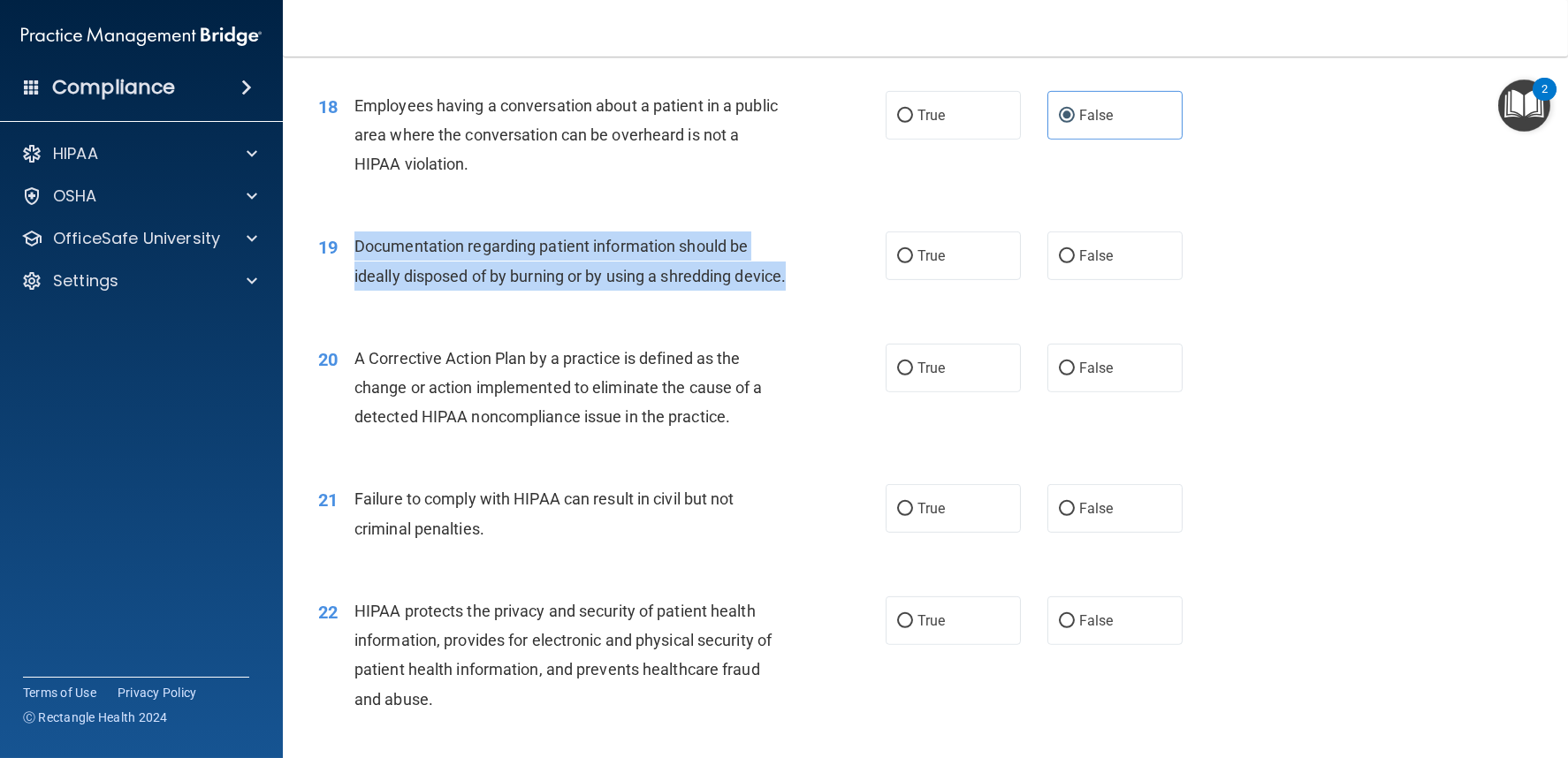
drag, startPoint x: 354, startPoint y: 256, endPoint x: 488, endPoint y: 332, distance: 154.1
click at [488, 290] on div "Documentation regarding patient information should be ideally disposed of by bu…" at bounding box center [577, 260] width 445 height 59
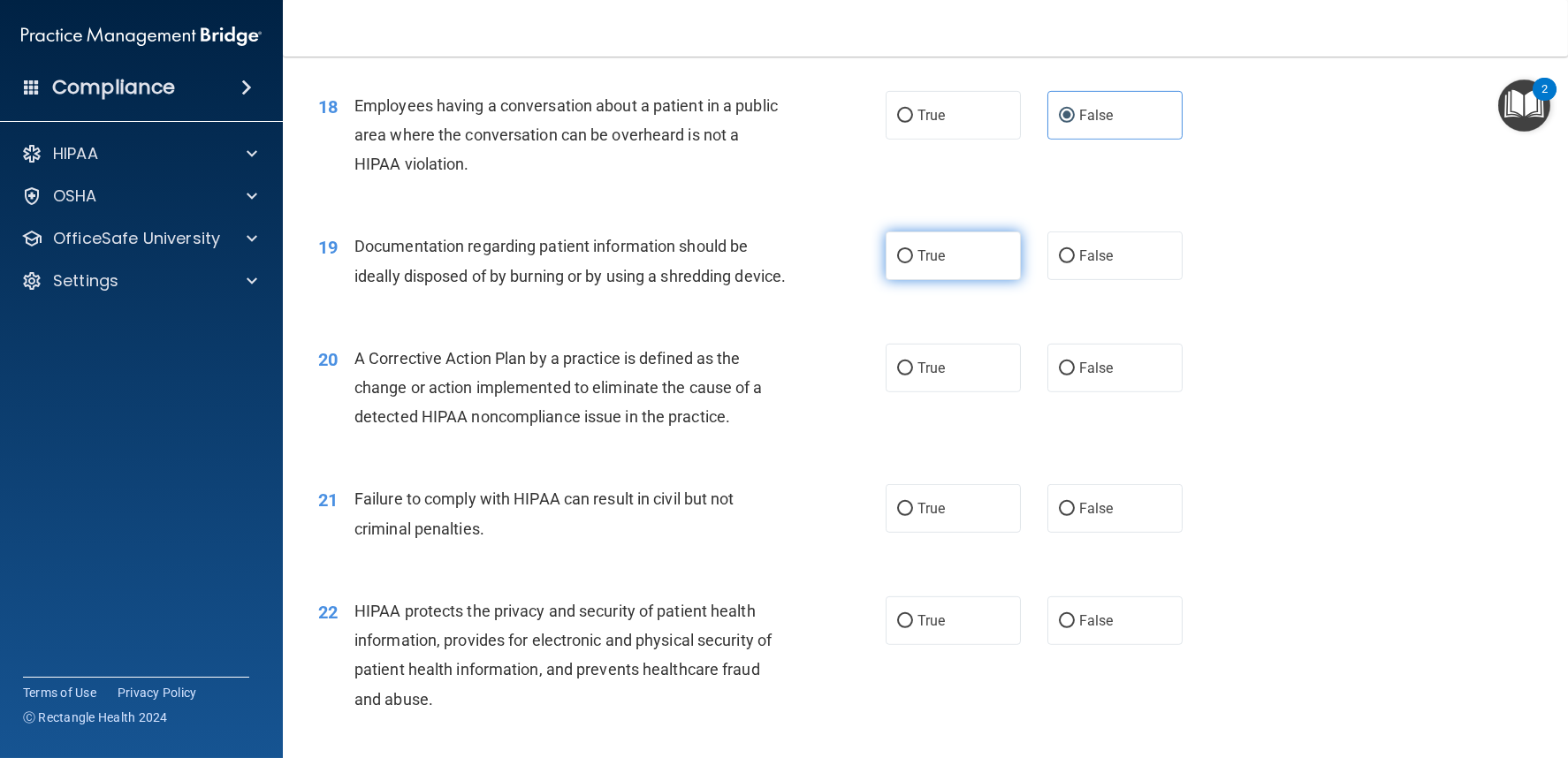
drag, startPoint x: 909, startPoint y: 270, endPoint x: 888, endPoint y: 285, distance: 25.8
click at [908, 270] on label "True" at bounding box center [953, 255] width 135 height 49
click at [908, 263] on input "True" at bounding box center [905, 256] width 16 height 13
radio input "true"
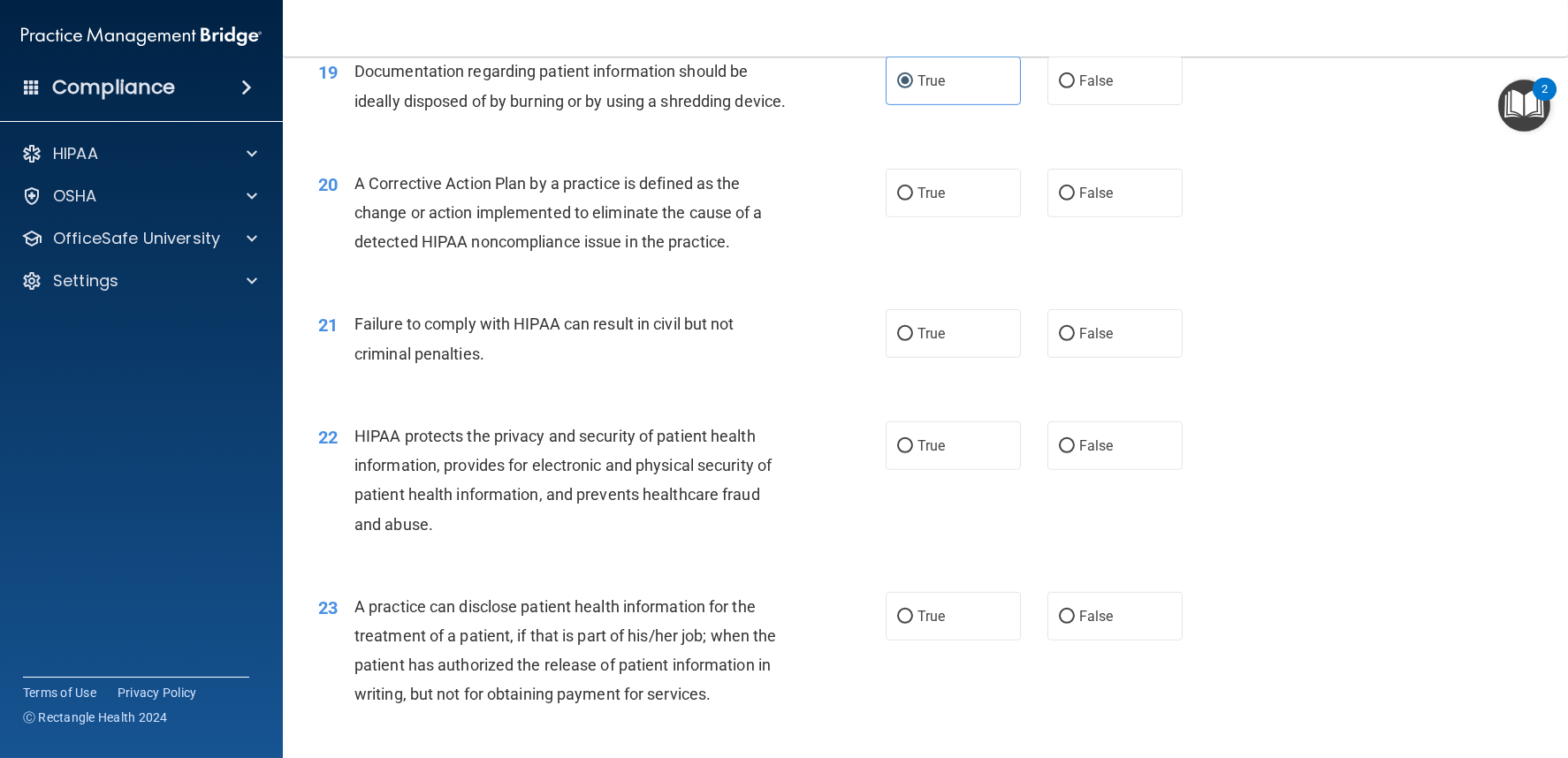
scroll to position [2567, 0]
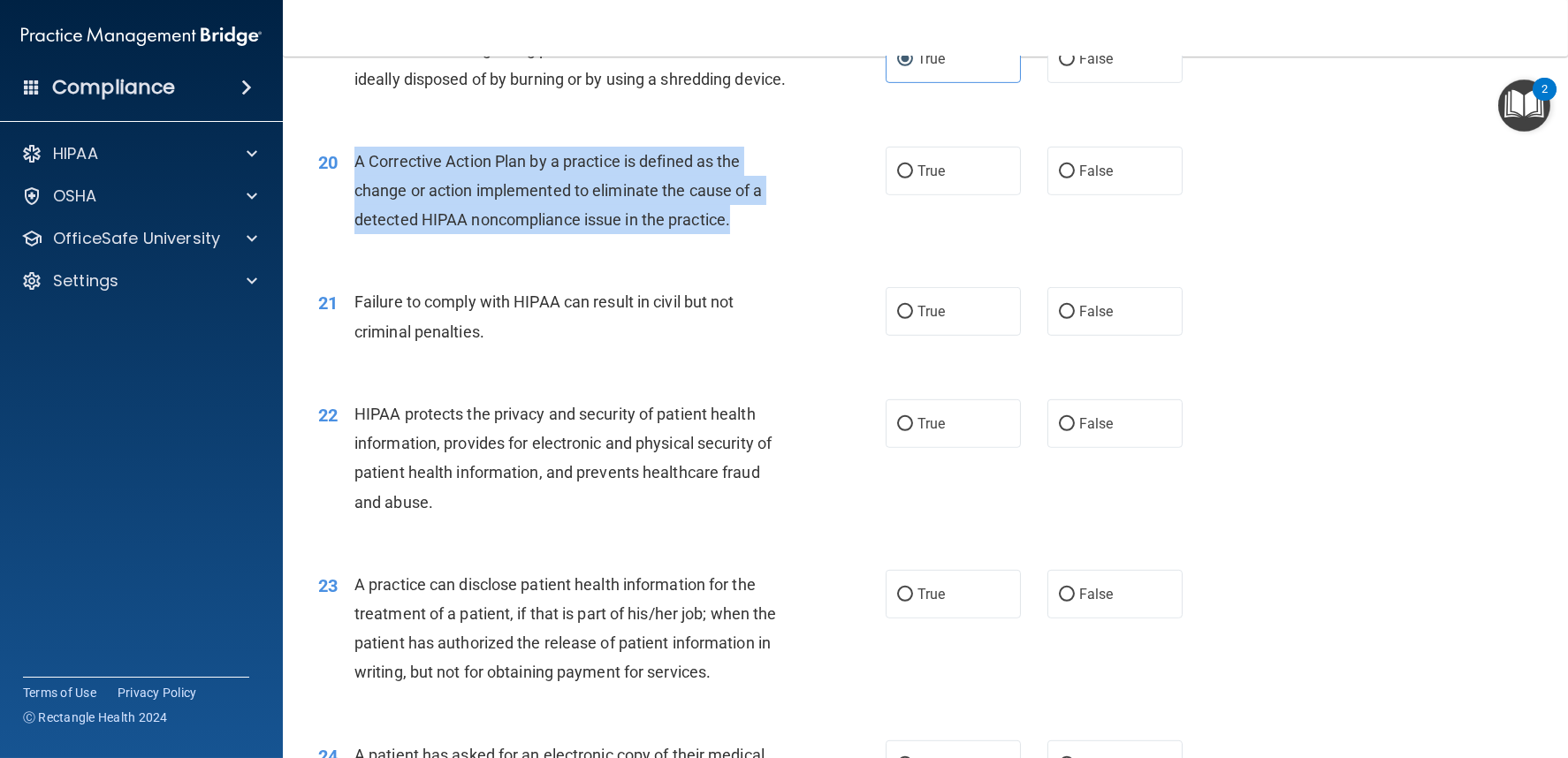
drag, startPoint x: 356, startPoint y: 206, endPoint x: 744, endPoint y: 260, distance: 391.7
click at [744, 235] on div "A Corrective Action Plan by a practice is defined as the change or action imple…" at bounding box center [577, 191] width 445 height 88
click at [898, 179] on input "True" at bounding box center [905, 171] width 16 height 13
radio input "true"
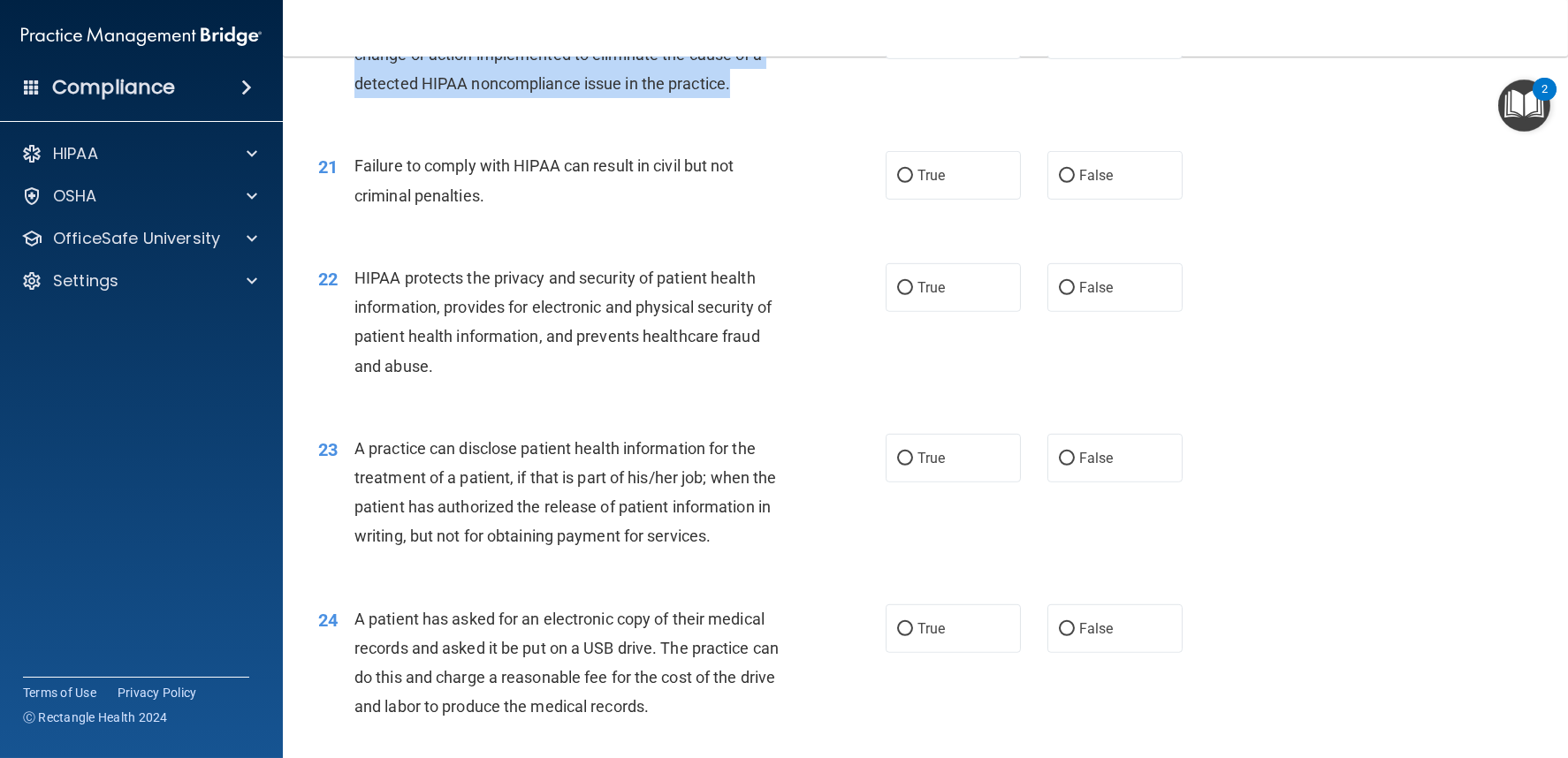
scroll to position [2764, 0]
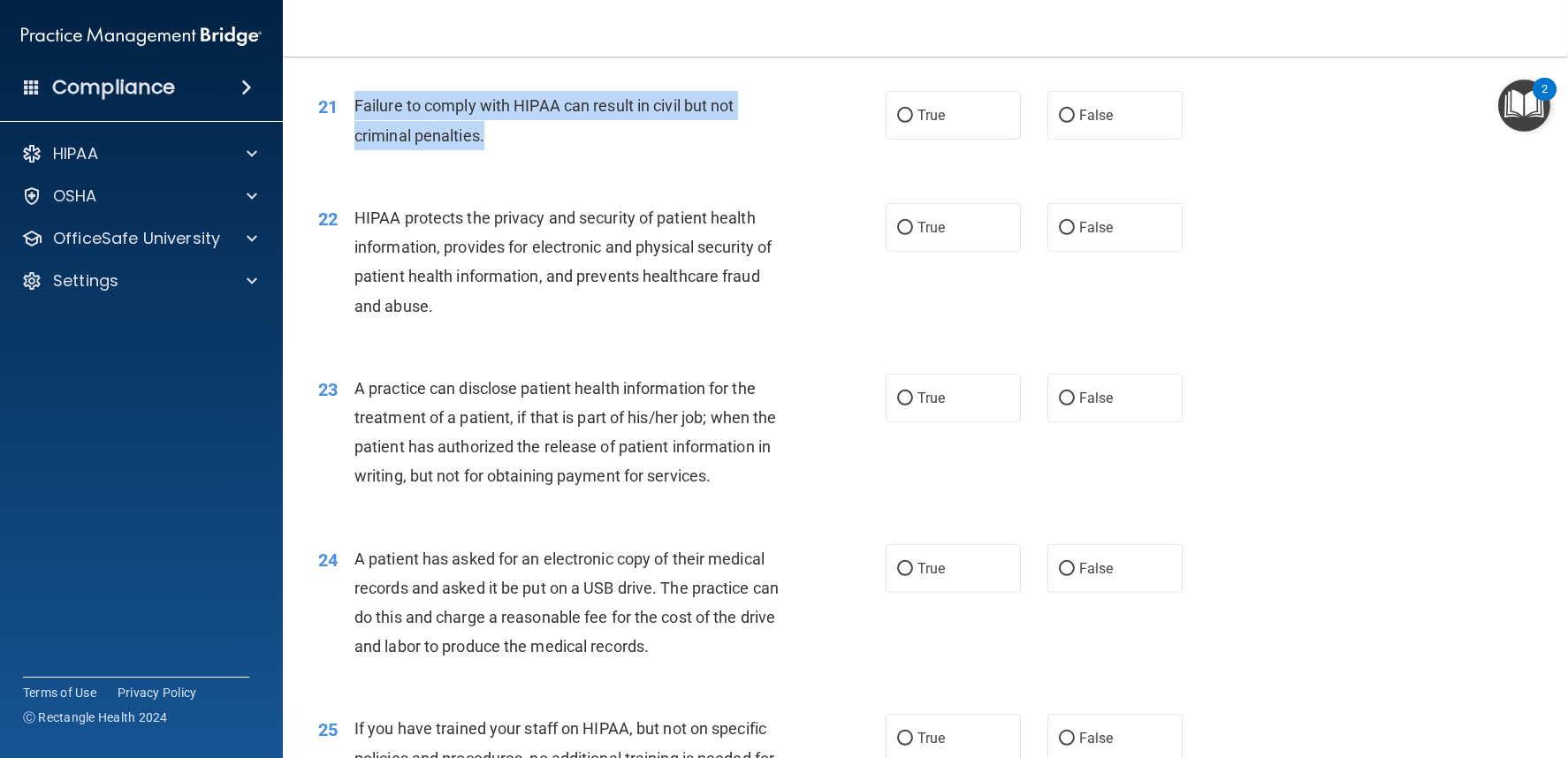
drag, startPoint x: 397, startPoint y: 148, endPoint x: 509, endPoint y: 200, distance: 123.5
click at [509, 158] on div "21 Failure to comply with HIPAA can result in civil but not criminal penalties." at bounding box center [602, 125] width 621 height 68
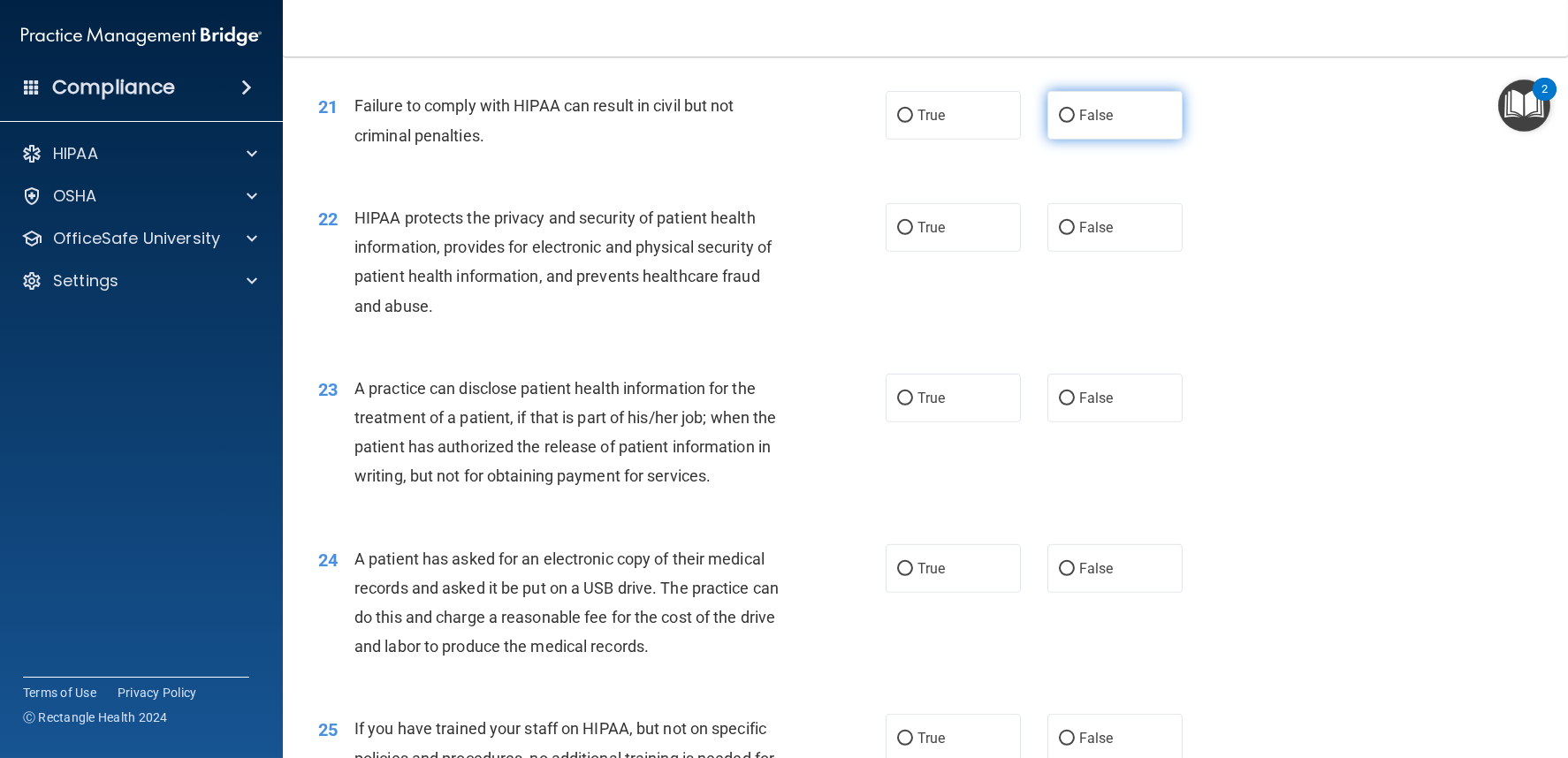
click at [1079, 124] on span "False" at bounding box center [1096, 115] width 35 height 17
click at [1075, 123] on input "False" at bounding box center [1067, 115] width 16 height 13
radio input "true"
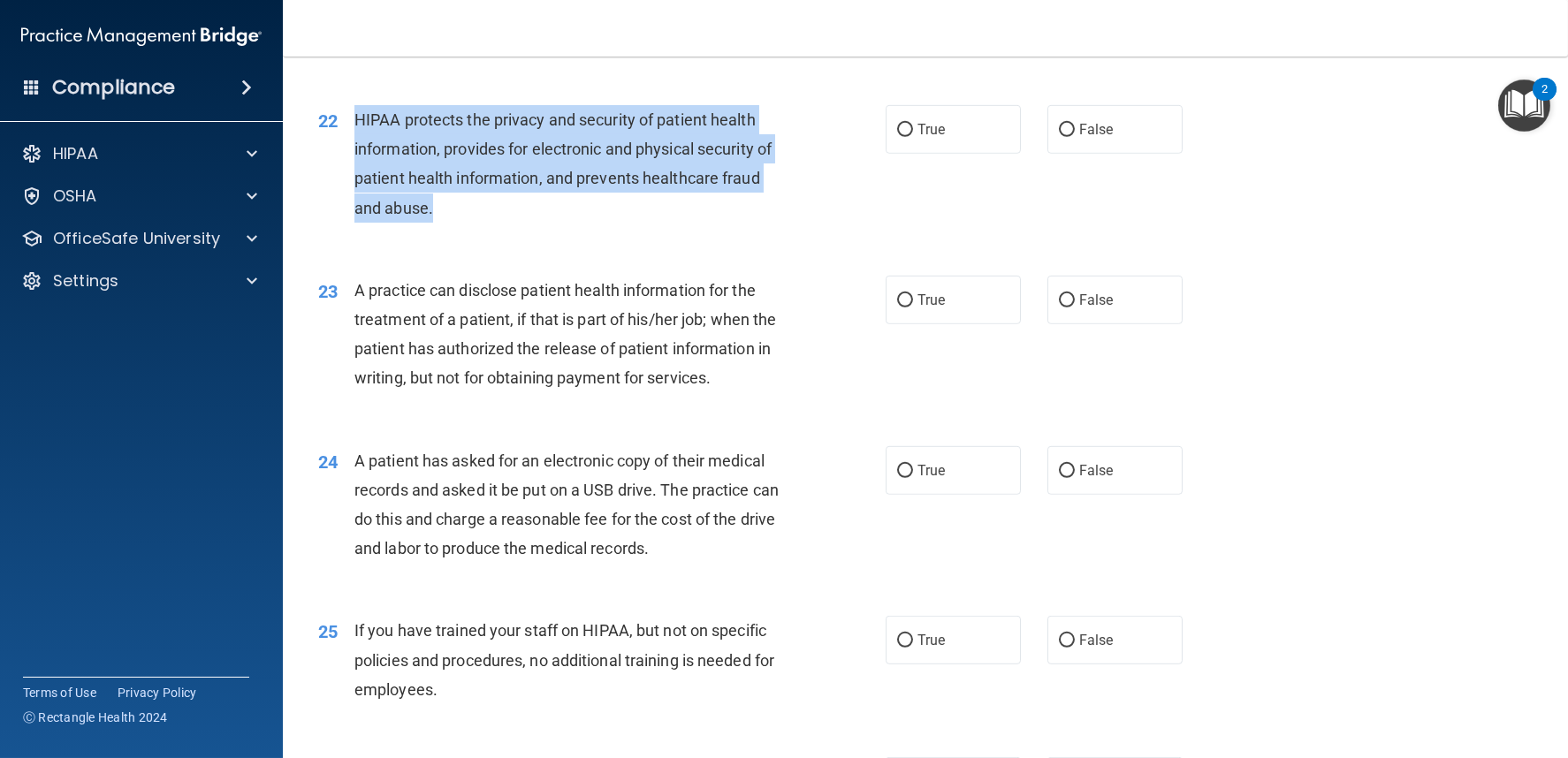
drag, startPoint x: 354, startPoint y: 164, endPoint x: 510, endPoint y: 252, distance: 179.1
click at [510, 223] on div "HIPAA protects the privacy and security of patient health information, provides…" at bounding box center [577, 164] width 445 height 117
click at [897, 137] on input "True" at bounding box center [905, 130] width 16 height 13
radio input "true"
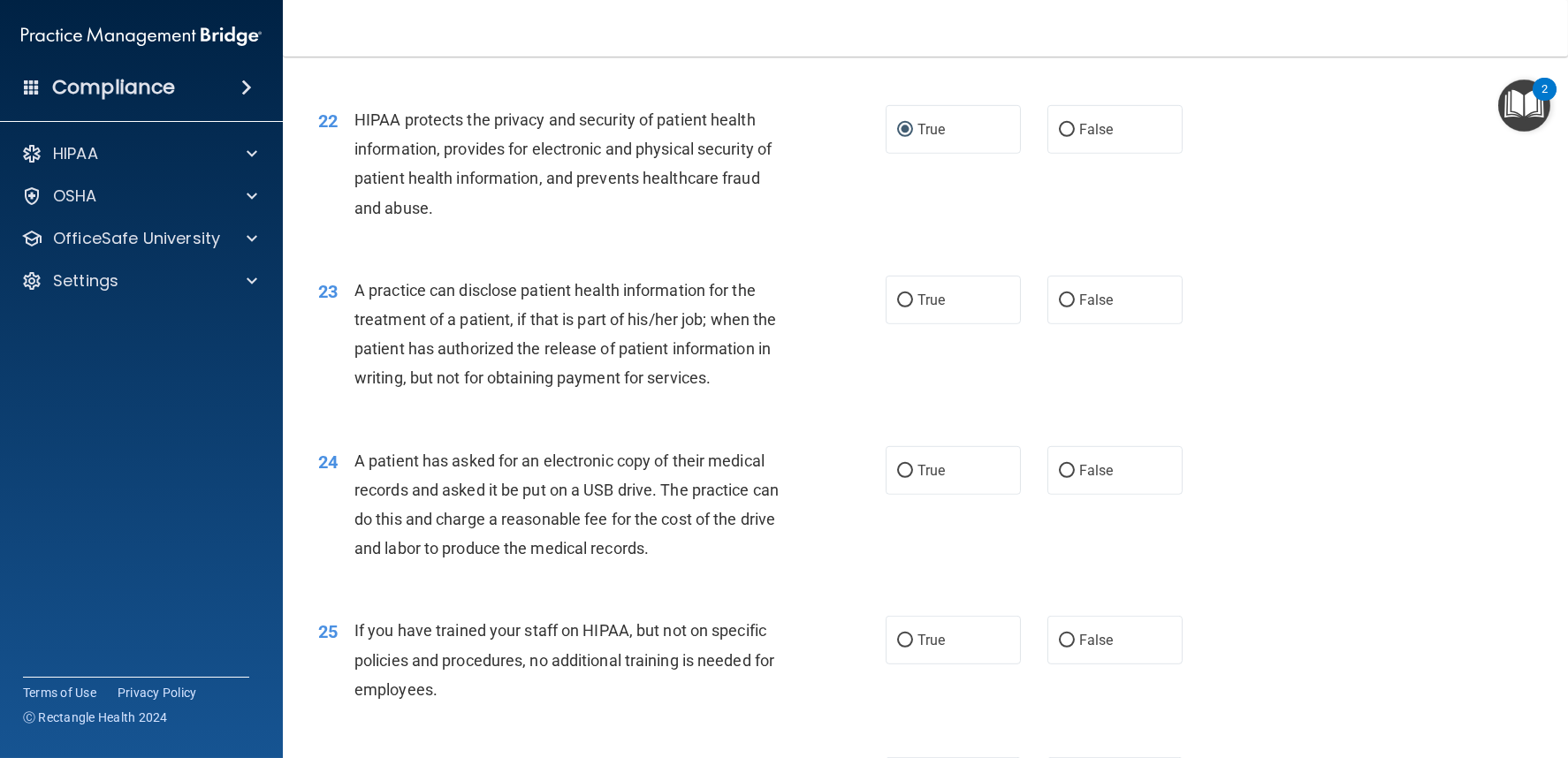
click at [1323, 366] on div "23 A practice can disclose patient health information for the treatment of a pa…" at bounding box center [925, 339] width 1241 height 171
click at [517, 302] on div "23 A practice can disclose patient health information for the treatment of a pa…" at bounding box center [925, 339] width 1241 height 171
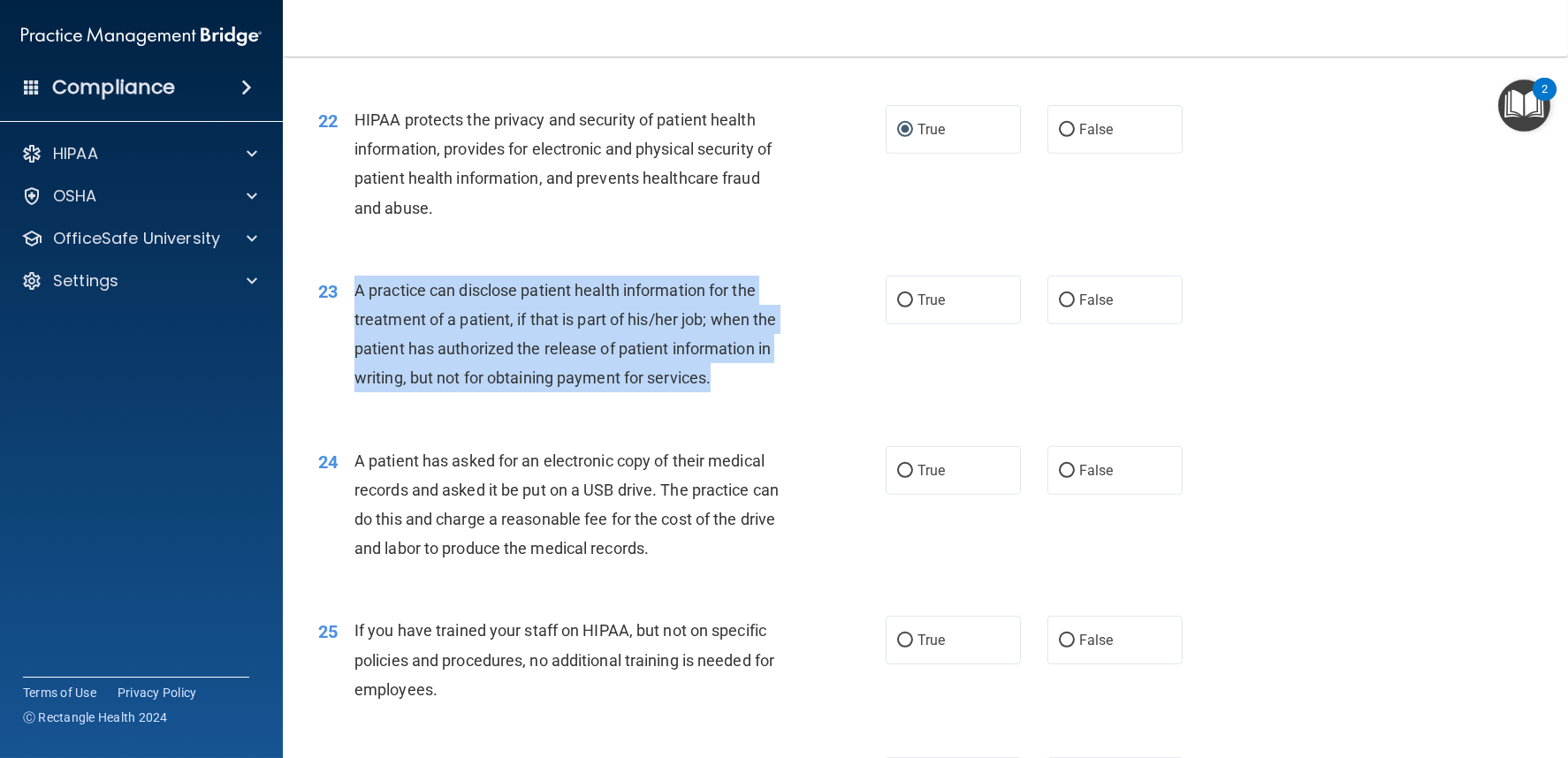
drag, startPoint x: 357, startPoint y: 332, endPoint x: 715, endPoint y: 428, distance: 370.6
click at [715, 393] on div "A practice can disclose patient health information for the treatment of a patie…" at bounding box center [577, 335] width 445 height 117
click at [1059, 308] on input "False" at bounding box center [1067, 300] width 16 height 13
radio input "true"
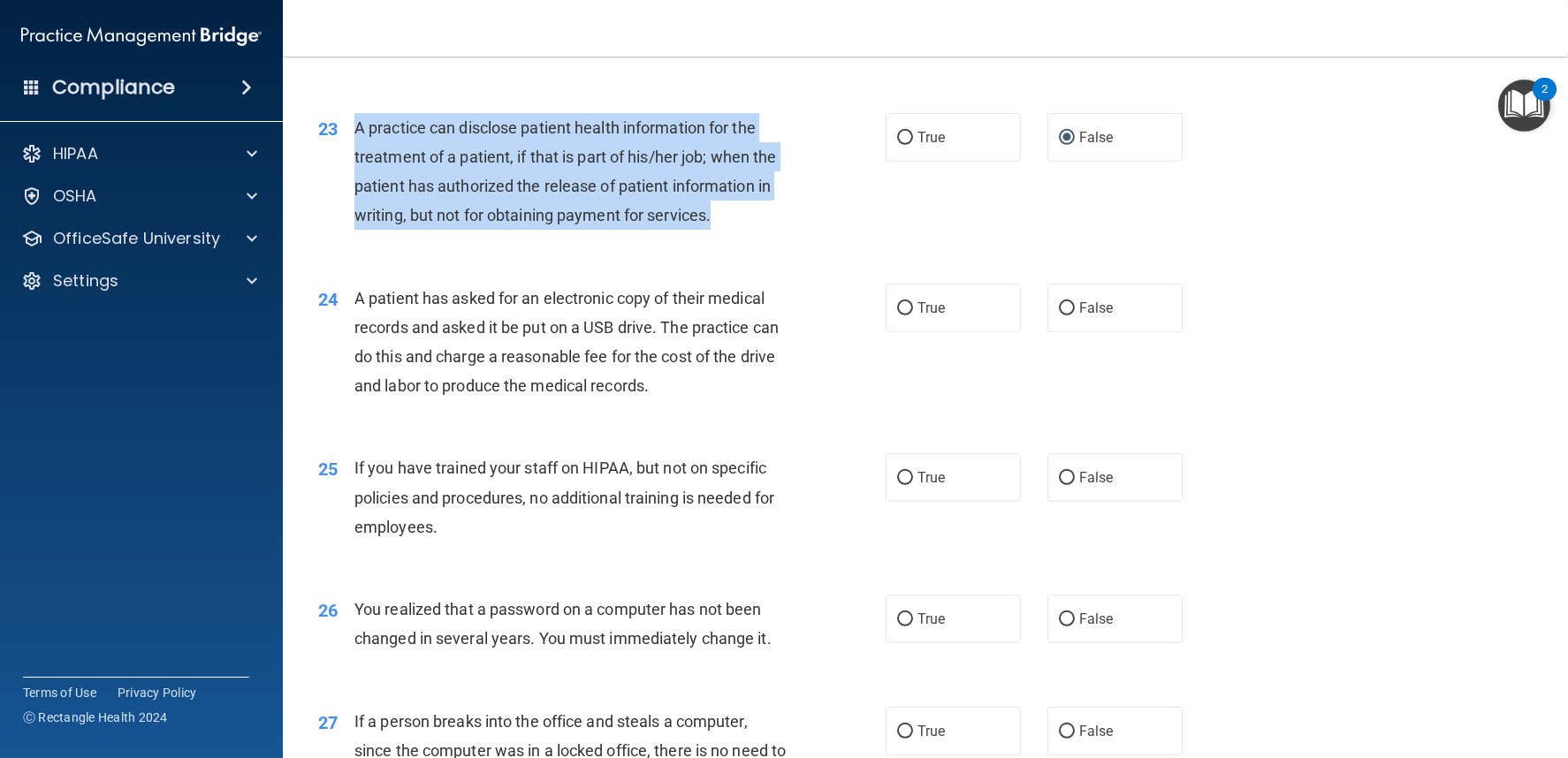
scroll to position [3058, 0]
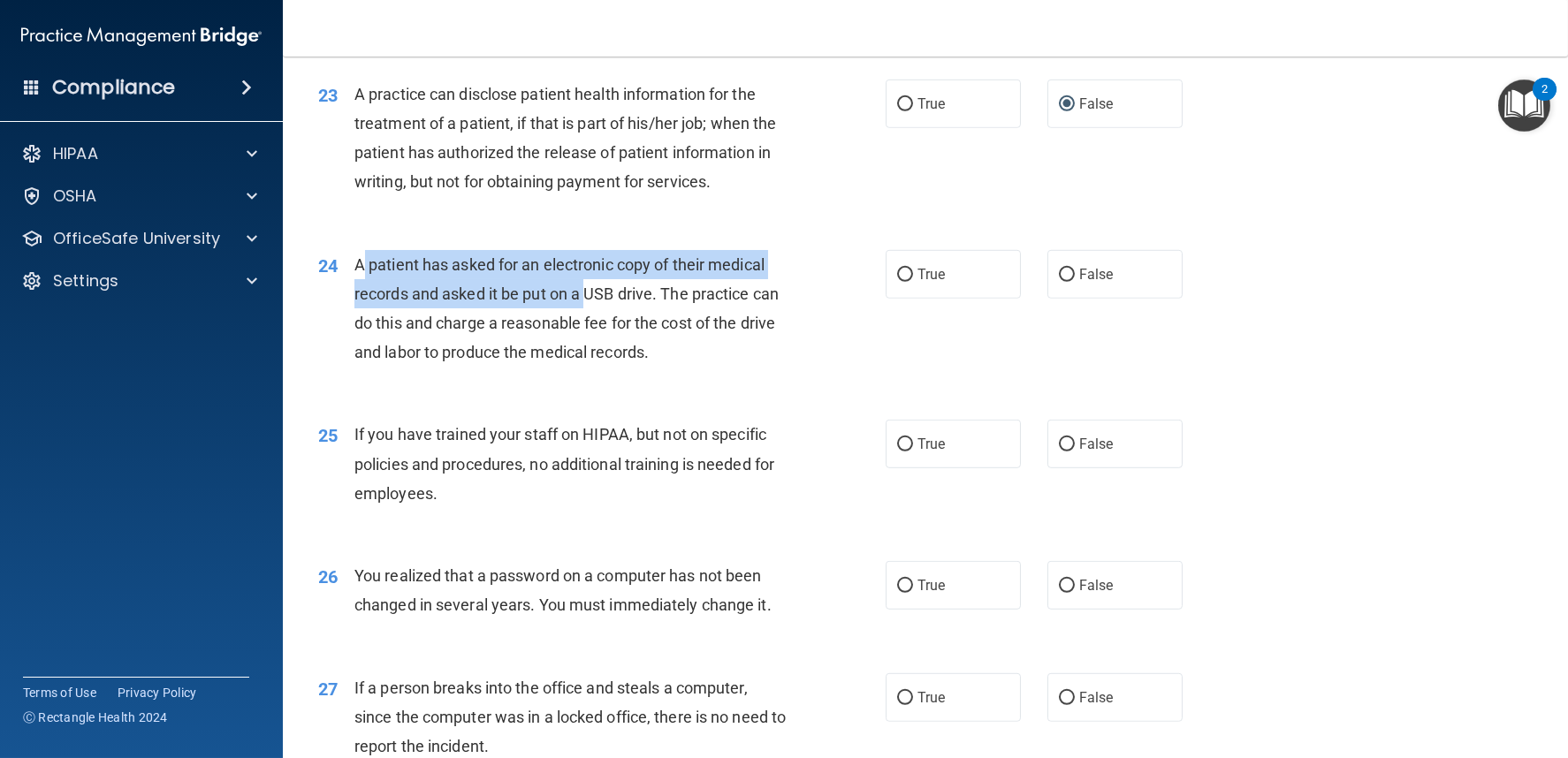
drag, startPoint x: 360, startPoint y: 313, endPoint x: 587, endPoint y: 361, distance: 232.0
click at [585, 347] on span "A patient has asked for an electronic copy of their medical records and asked i…" at bounding box center [566, 309] width 424 height 107
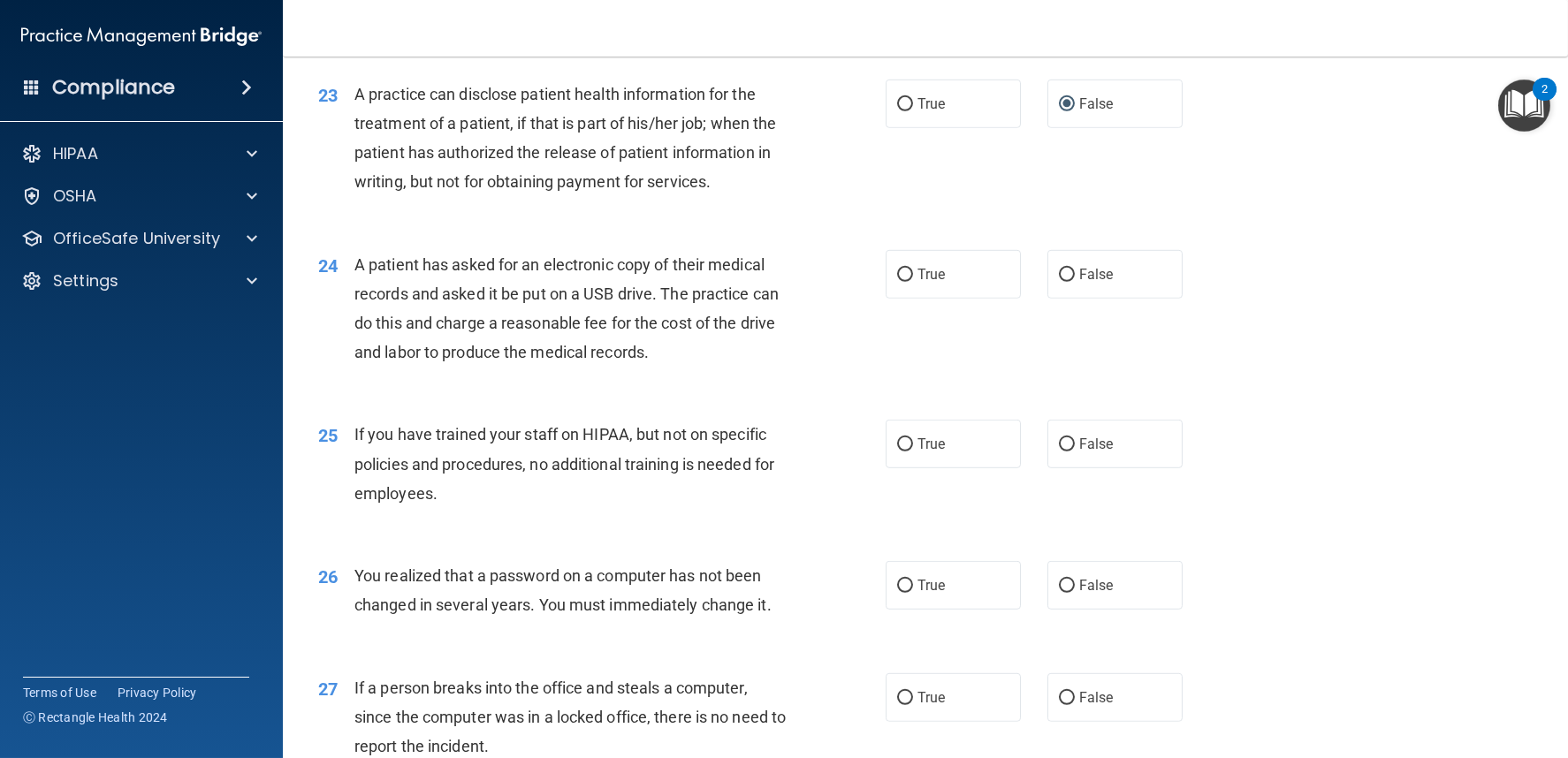
click at [587, 363] on span "A patient has asked for an electronic copy of their medical records and asked i…" at bounding box center [566, 309] width 424 height 107
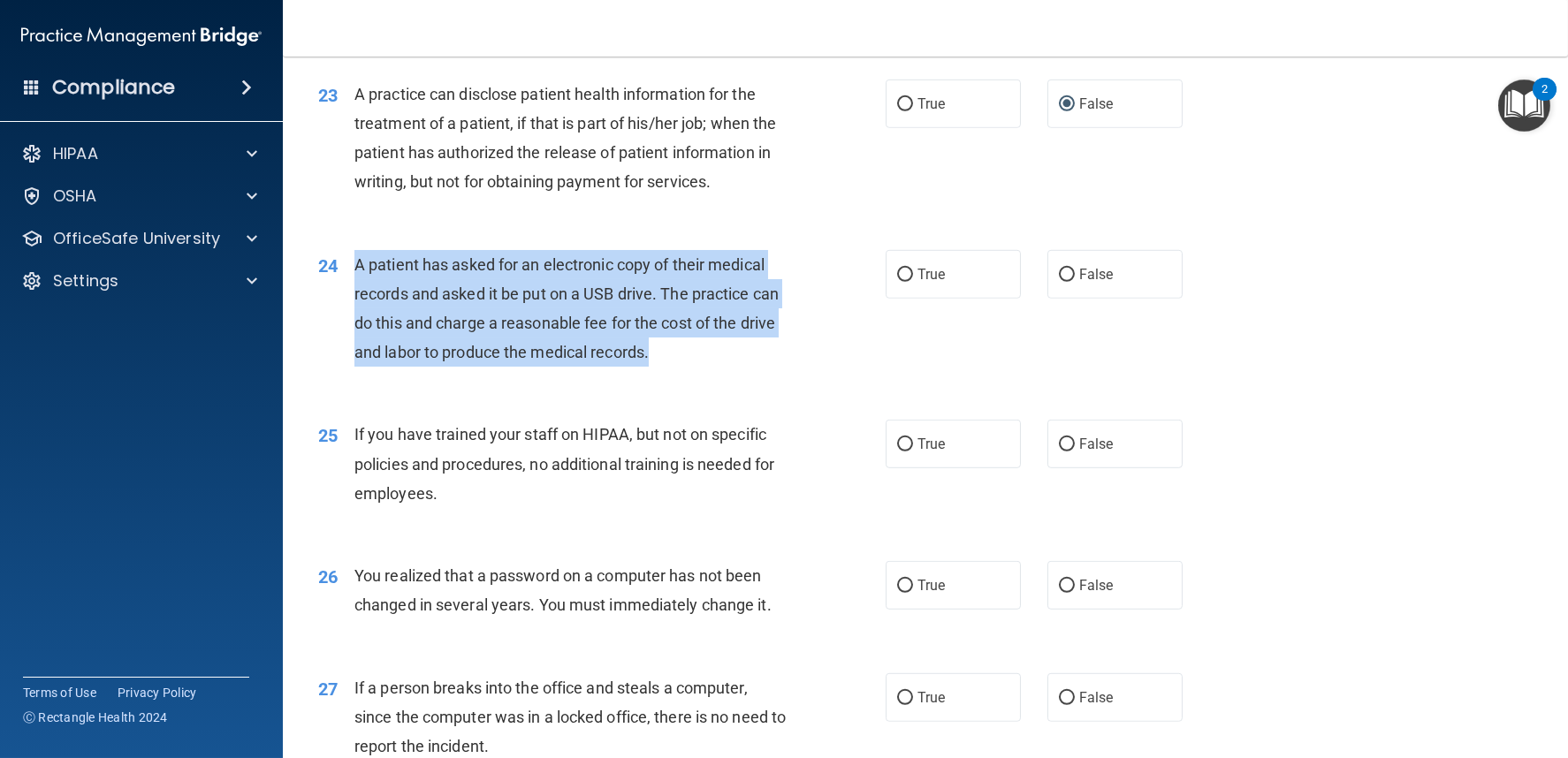
drag, startPoint x: 358, startPoint y: 307, endPoint x: 708, endPoint y: 401, distance: 362.4
click at [708, 368] on div "A patient has asked for an electronic copy of their medical records and asked i…" at bounding box center [577, 309] width 445 height 117
click at [898, 282] on input "True" at bounding box center [905, 274] width 16 height 13
radio input "true"
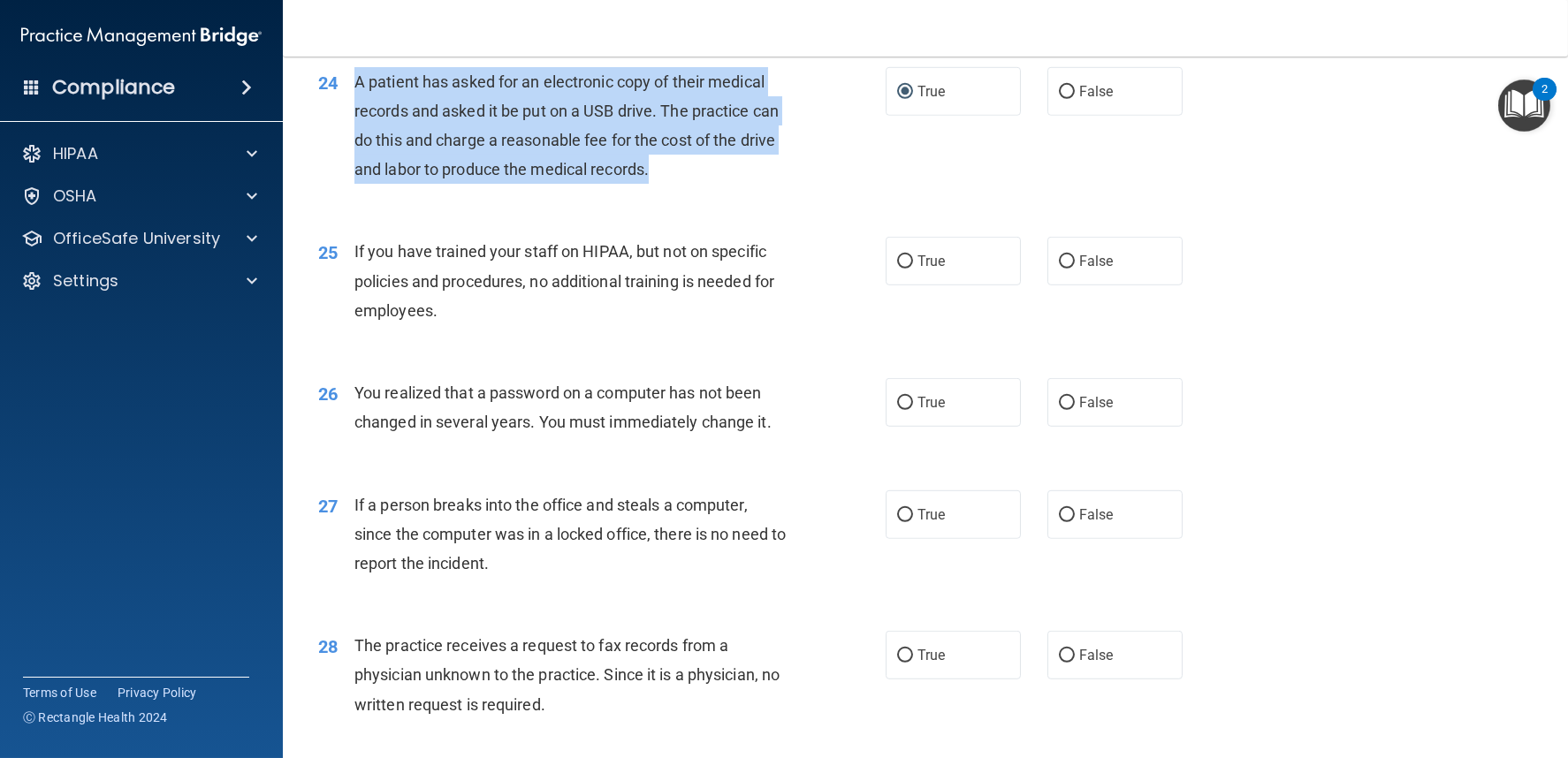
scroll to position [3255, 0]
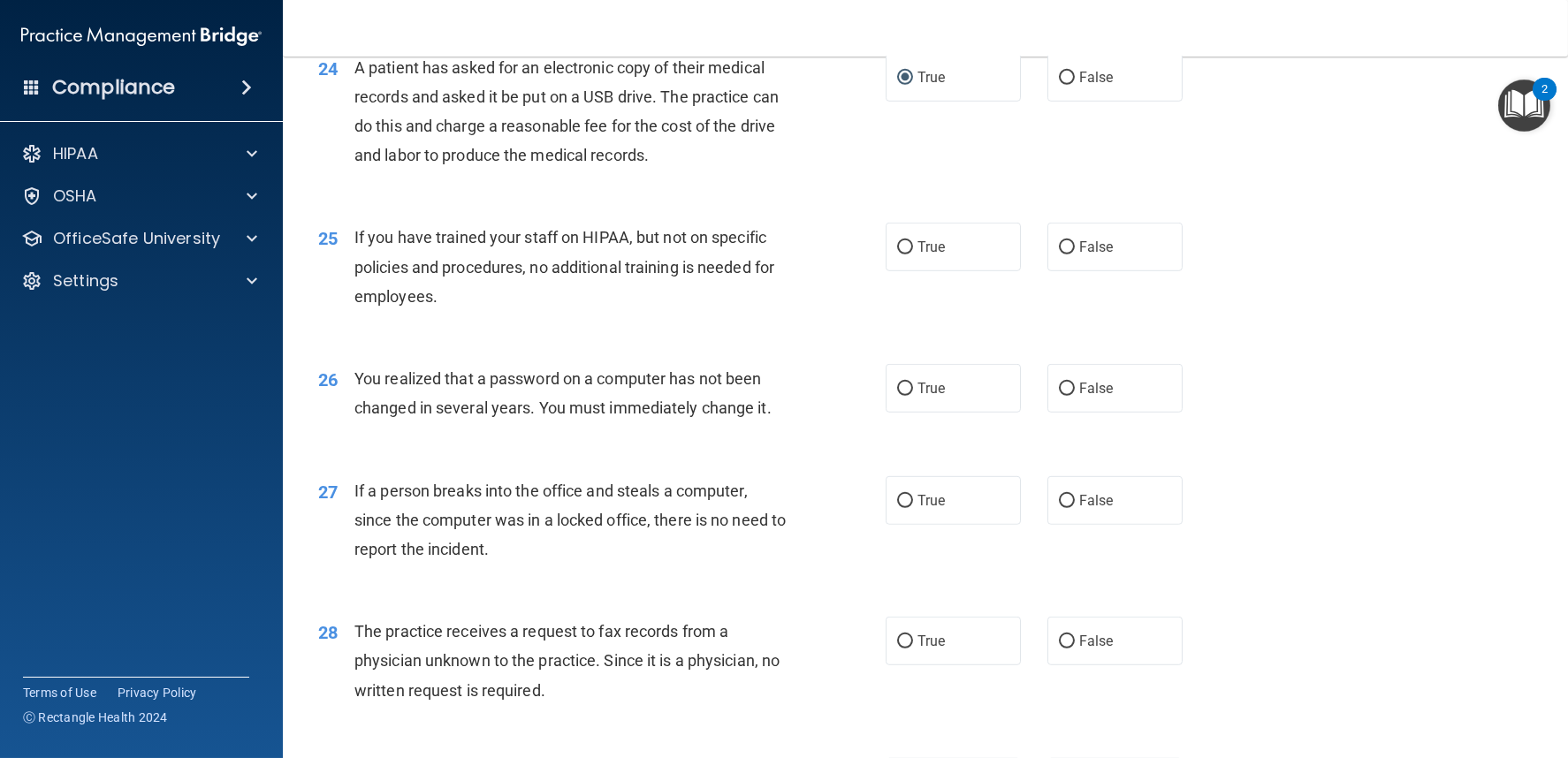
click at [564, 320] on div "25 If you have trained your staff on HIPAA, but not on specific policies and pr…" at bounding box center [602, 271] width 621 height 97
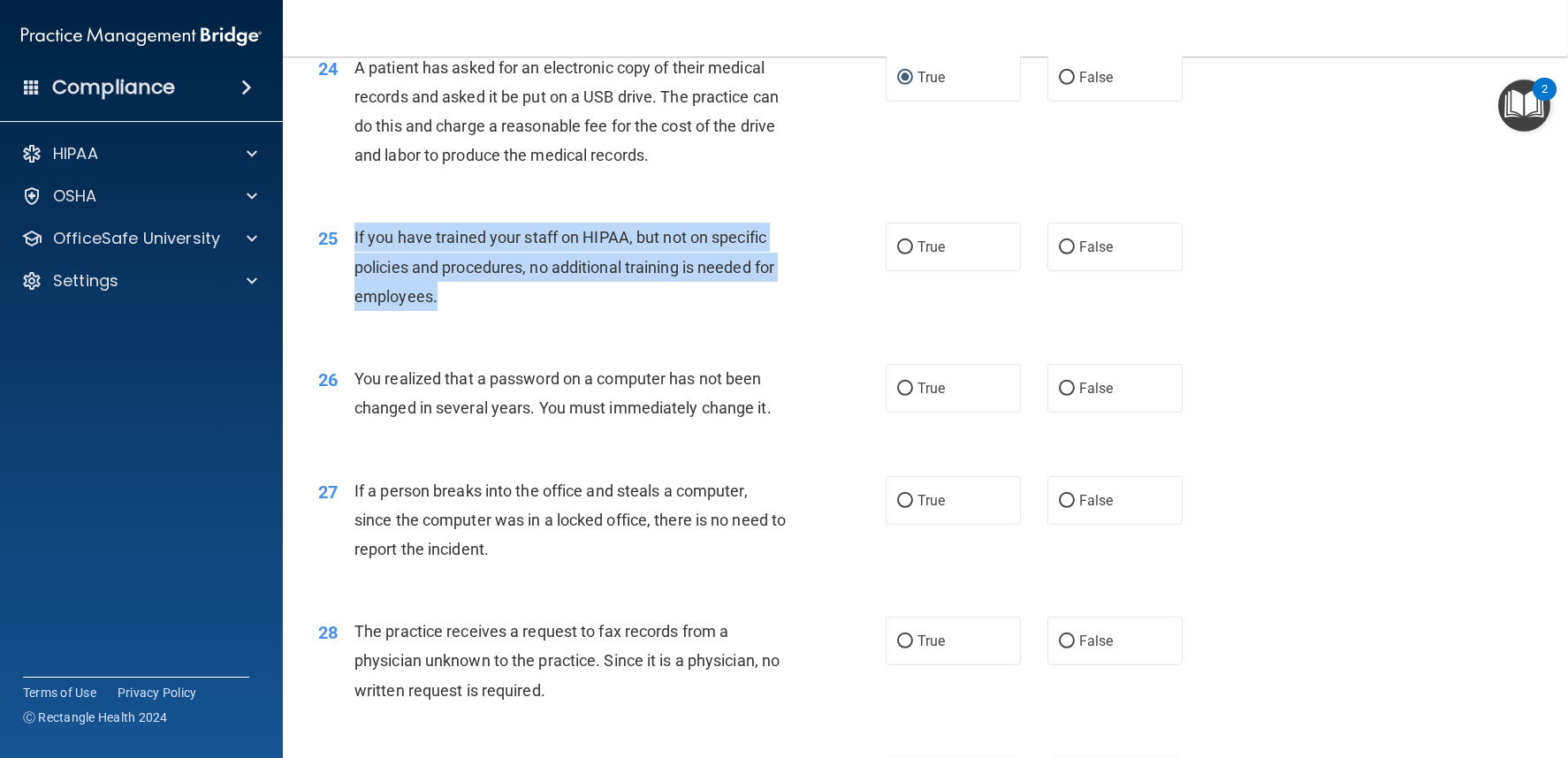
drag, startPoint x: 353, startPoint y: 280, endPoint x: 499, endPoint y: 349, distance: 161.5
click at [499, 311] on div "If you have trained your staff on HIPAA, but not on specific policies and proce…" at bounding box center [577, 266] width 445 height 88
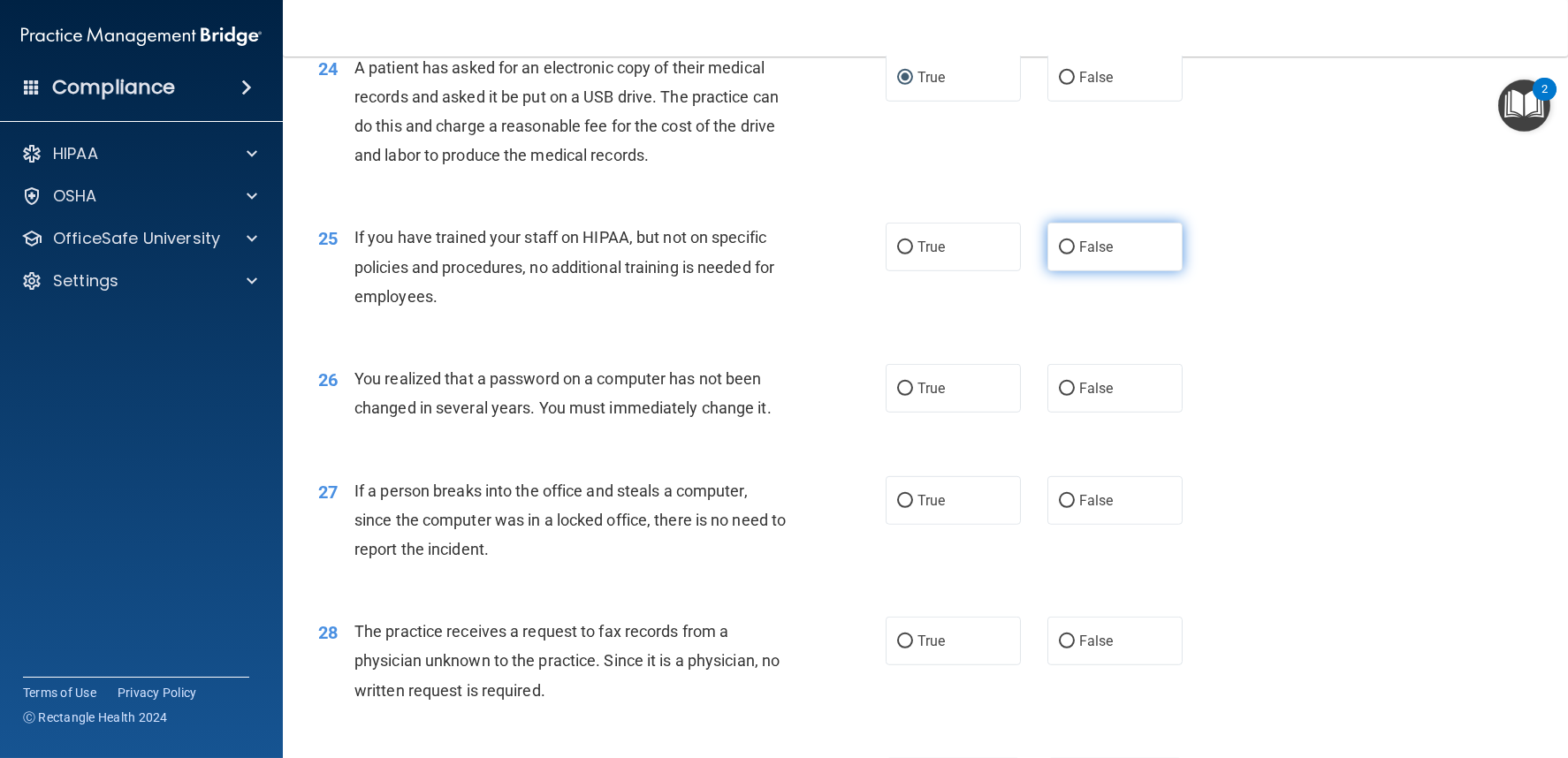
click at [1066, 271] on label "False" at bounding box center [1115, 246] width 135 height 49
click at [1066, 254] on input "False" at bounding box center [1067, 247] width 16 height 13
radio input "true"
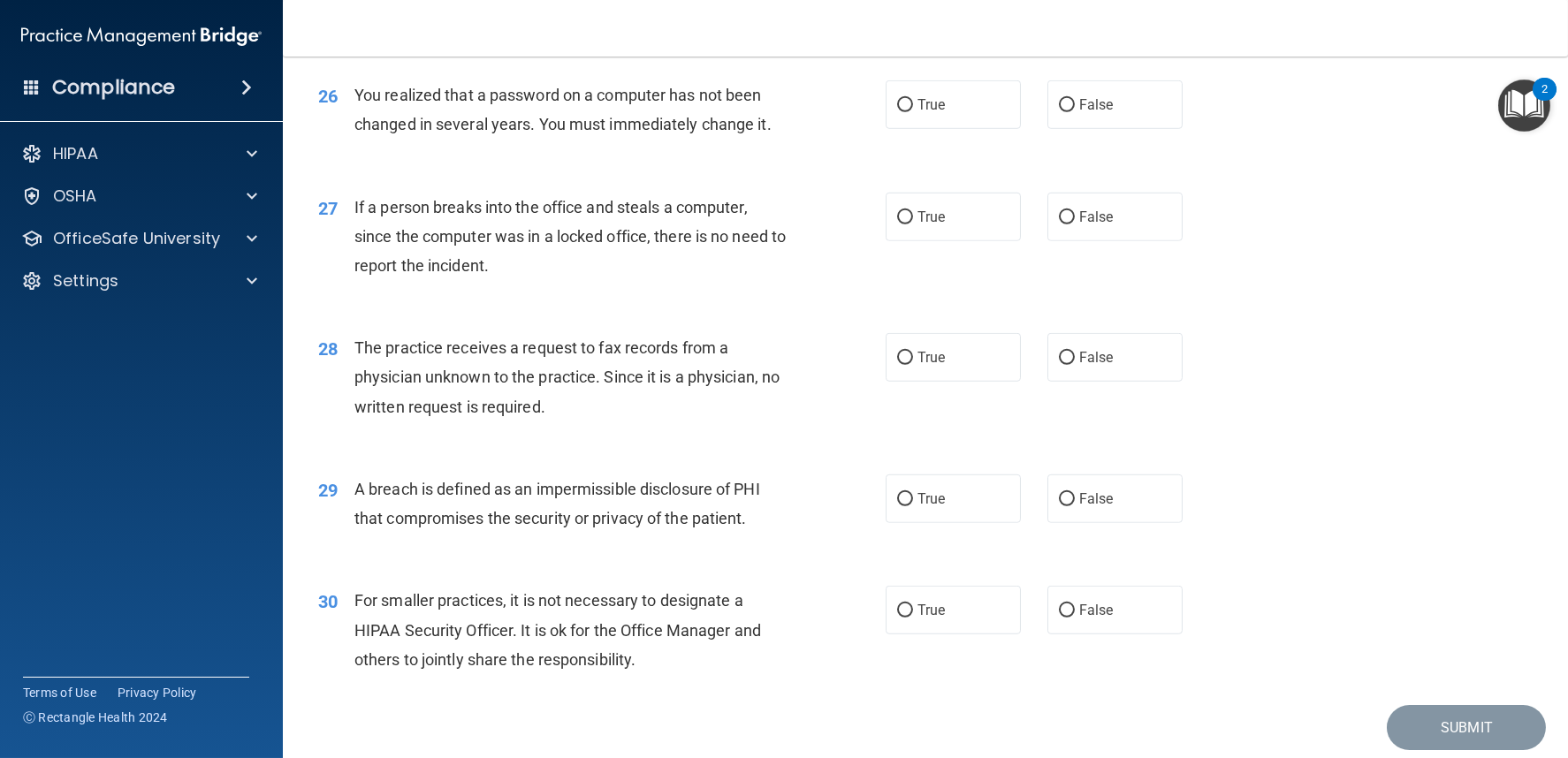
scroll to position [3550, 0]
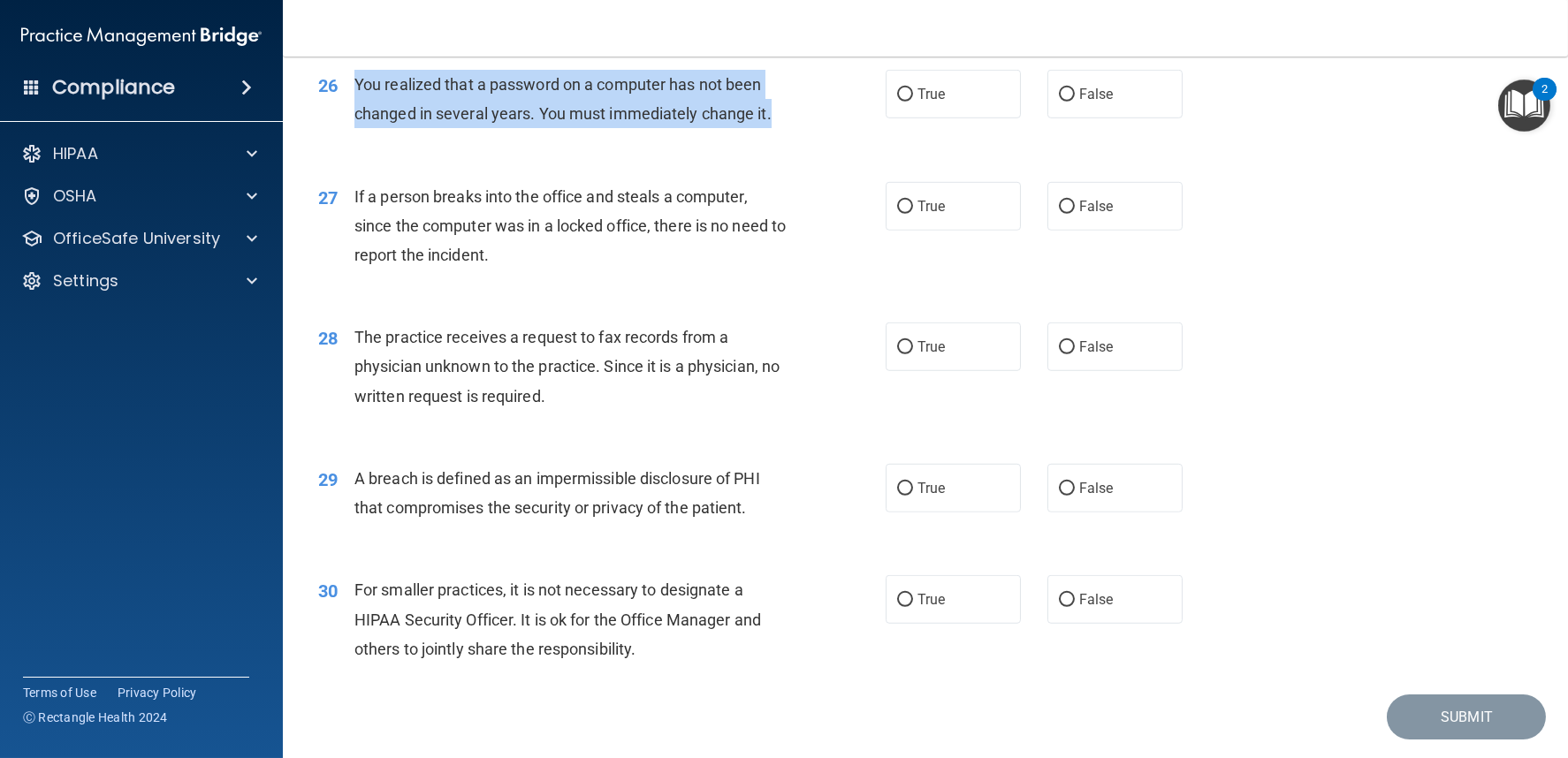
drag, startPoint x: 357, startPoint y: 126, endPoint x: 795, endPoint y: 165, distance: 439.7
click at [795, 137] on div "26 You realized that a password on a computer has not been changed in several y…" at bounding box center [602, 103] width 621 height 68
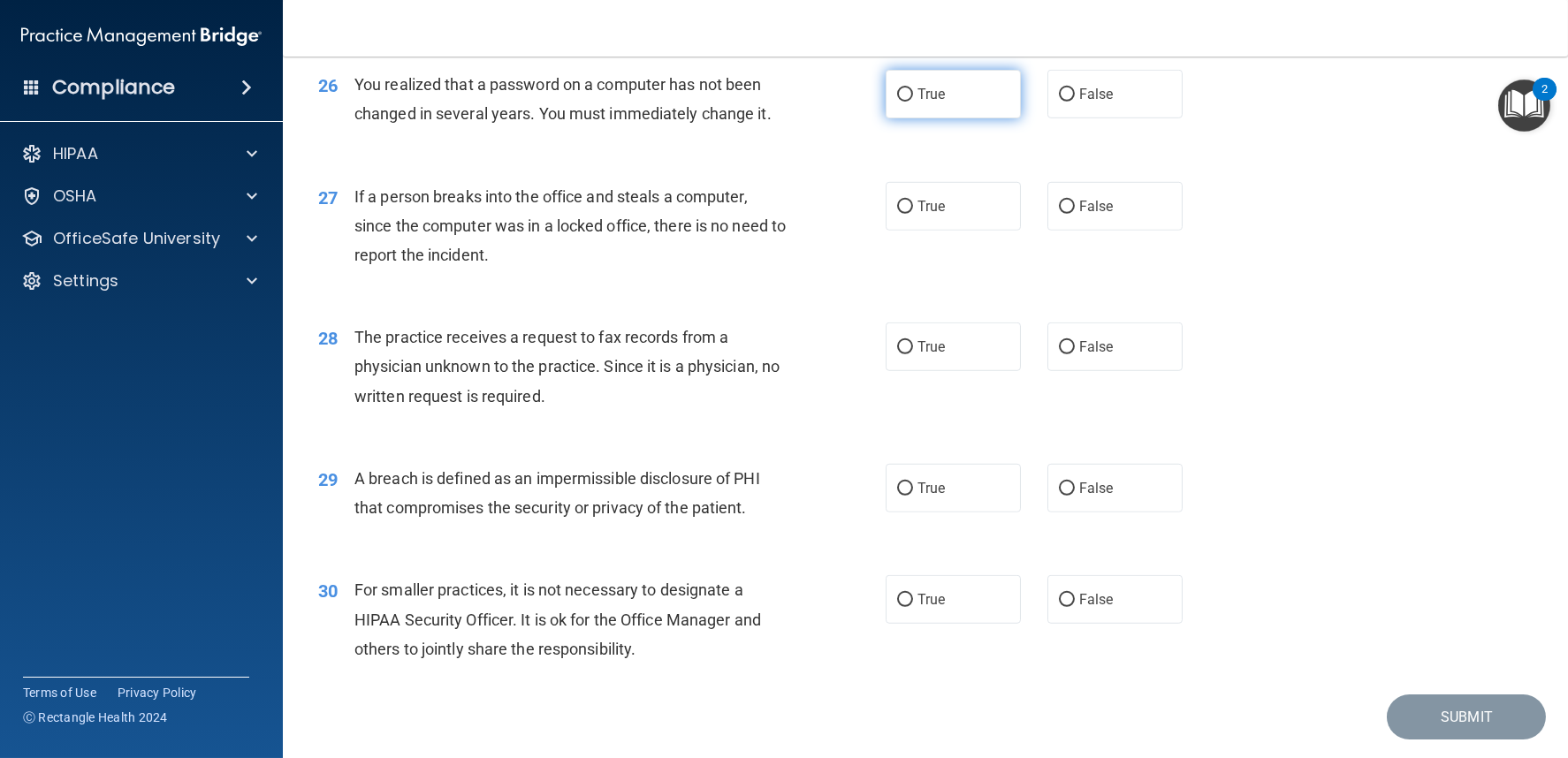
click at [906, 118] on label "True" at bounding box center [953, 93] width 135 height 49
click at [906, 101] on input "True" at bounding box center [905, 94] width 16 height 13
radio input "true"
click at [616, 258] on div "If a person breaks into the office and steals a computer, since the computer wa…" at bounding box center [577, 226] width 445 height 88
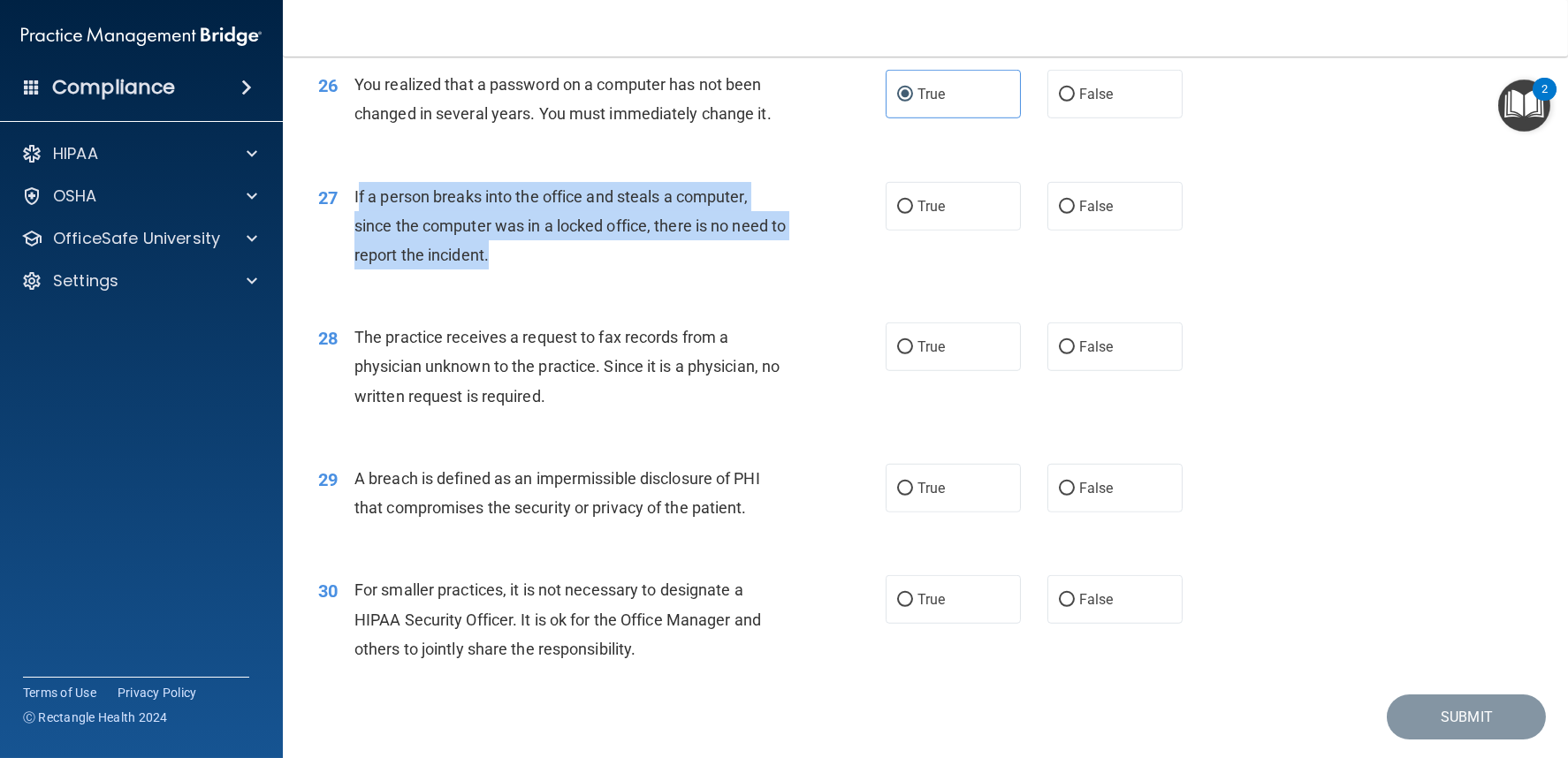
drag, startPoint x: 368, startPoint y: 237, endPoint x: 508, endPoint y: 308, distance: 157.0
click at [508, 270] on div "If a person breaks into the office and steals a computer, since the computer wa…" at bounding box center [577, 226] width 445 height 88
click at [516, 270] on div "If a person breaks into the office and steals a computer, since the computer wa…" at bounding box center [577, 226] width 445 height 88
drag, startPoint x: 354, startPoint y: 237, endPoint x: 549, endPoint y: 313, distance: 209.3
click at [549, 270] on div "If a person breaks into the office and steals a computer, since the computer wa…" at bounding box center [577, 226] width 445 height 88
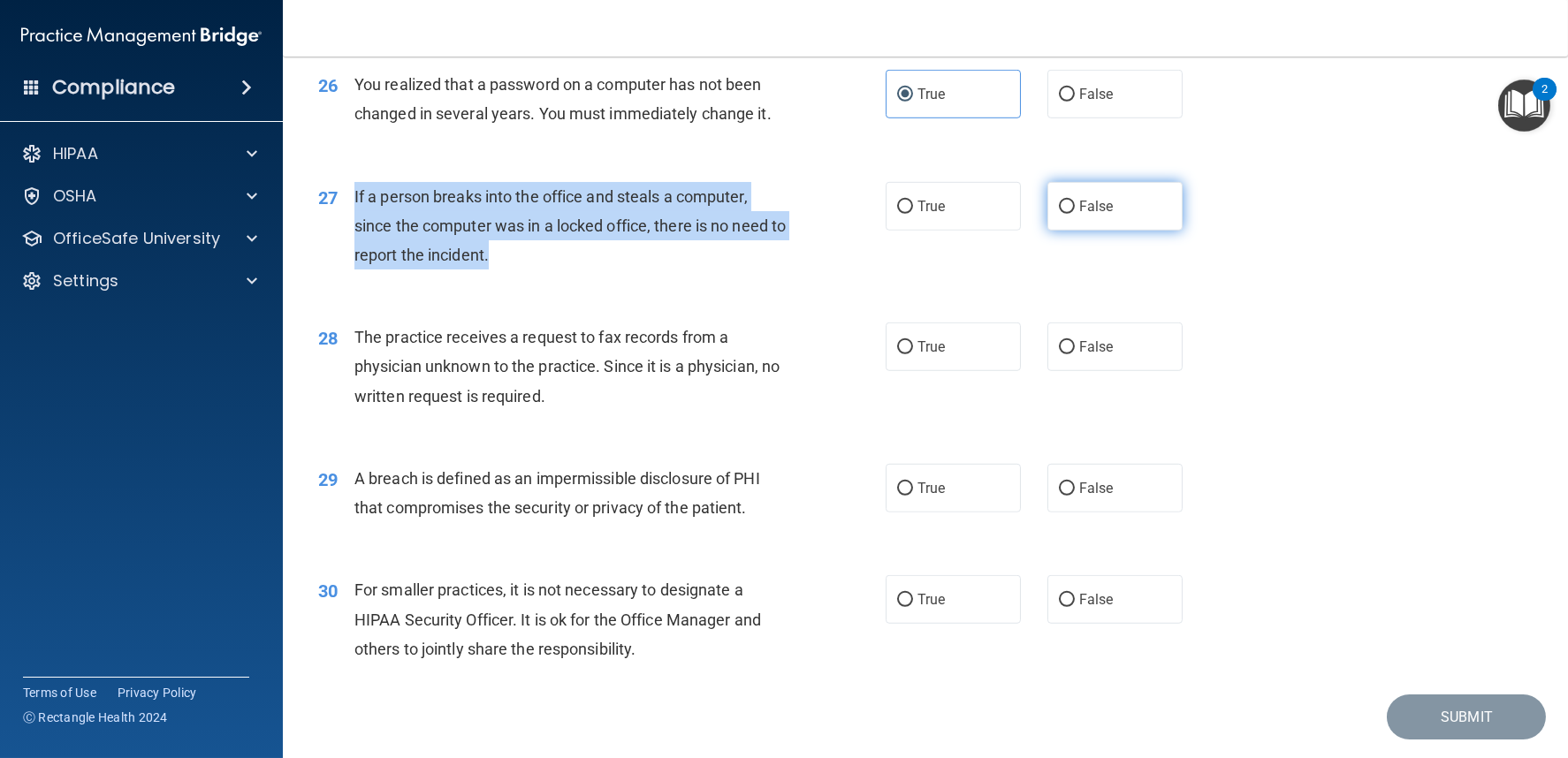
click at [1059, 214] on input "False" at bounding box center [1067, 207] width 16 height 13
radio input "true"
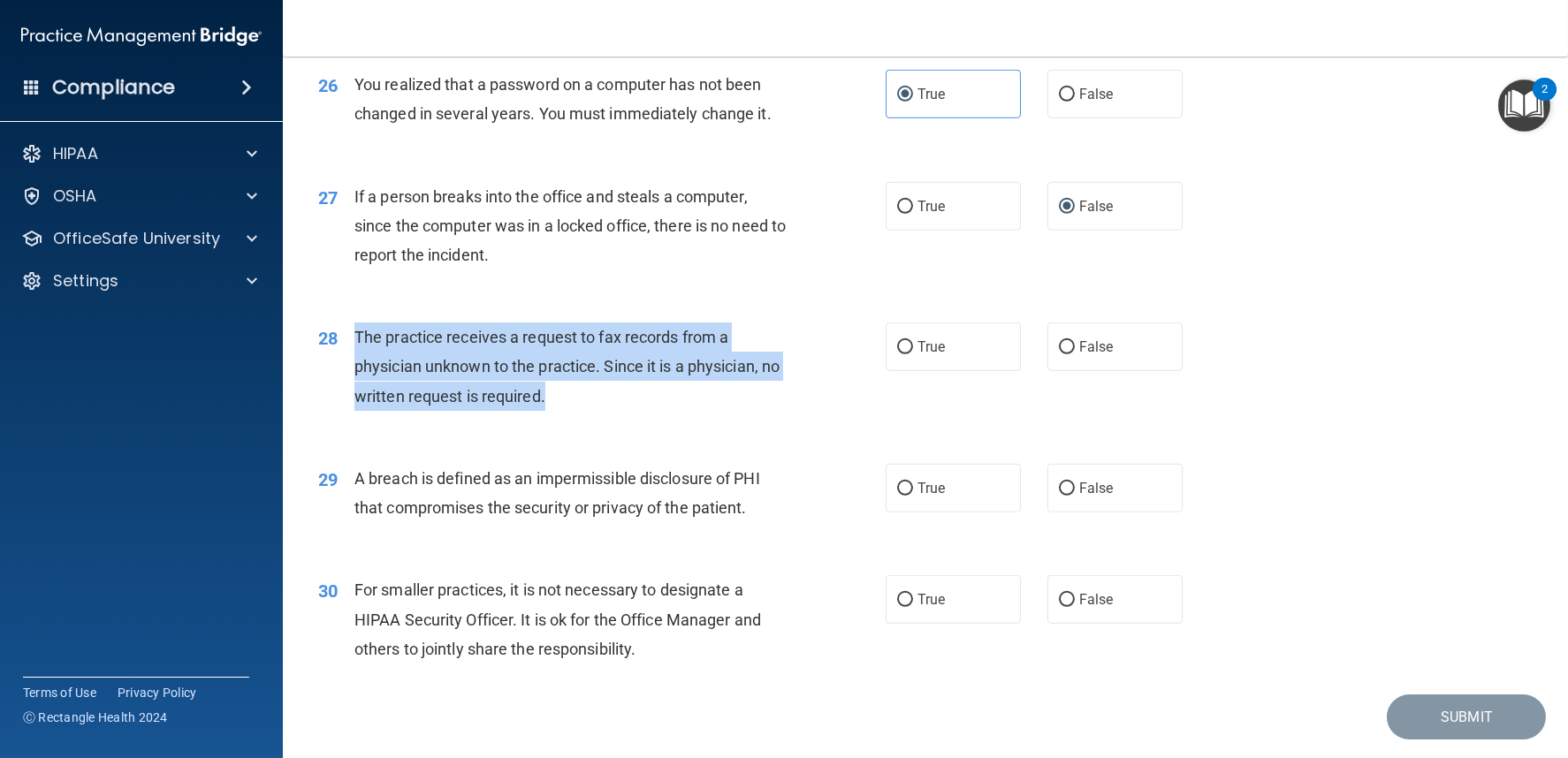
drag, startPoint x: 357, startPoint y: 378, endPoint x: 617, endPoint y: 446, distance: 268.7
click at [617, 411] on div "The practice receives a request to fax records from a physician unknown to the …" at bounding box center [577, 367] width 445 height 88
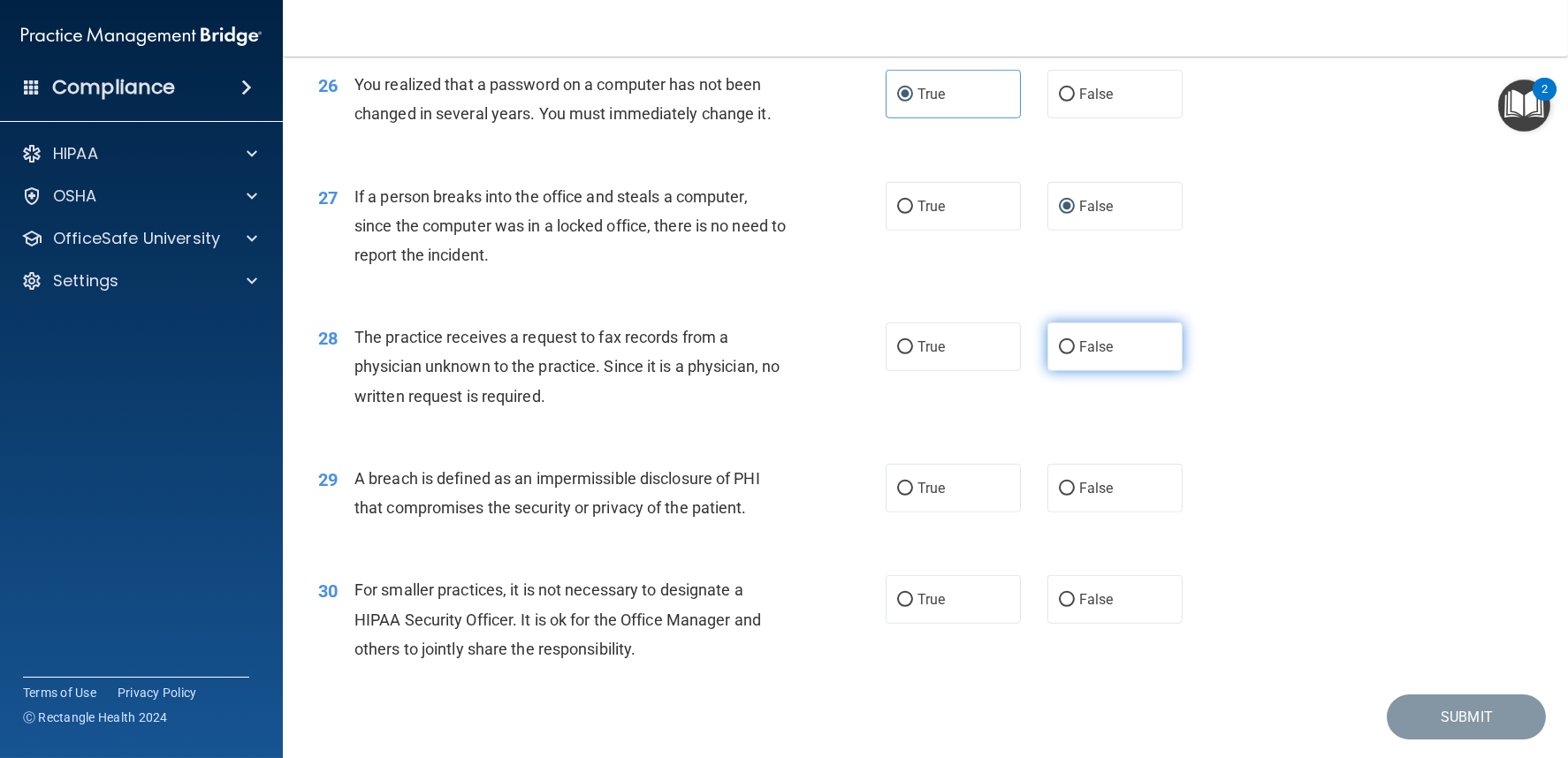
click at [1058, 372] on label "False" at bounding box center [1115, 347] width 135 height 49
click at [1059, 355] on input "False" at bounding box center [1067, 347] width 16 height 13
radio input "true"
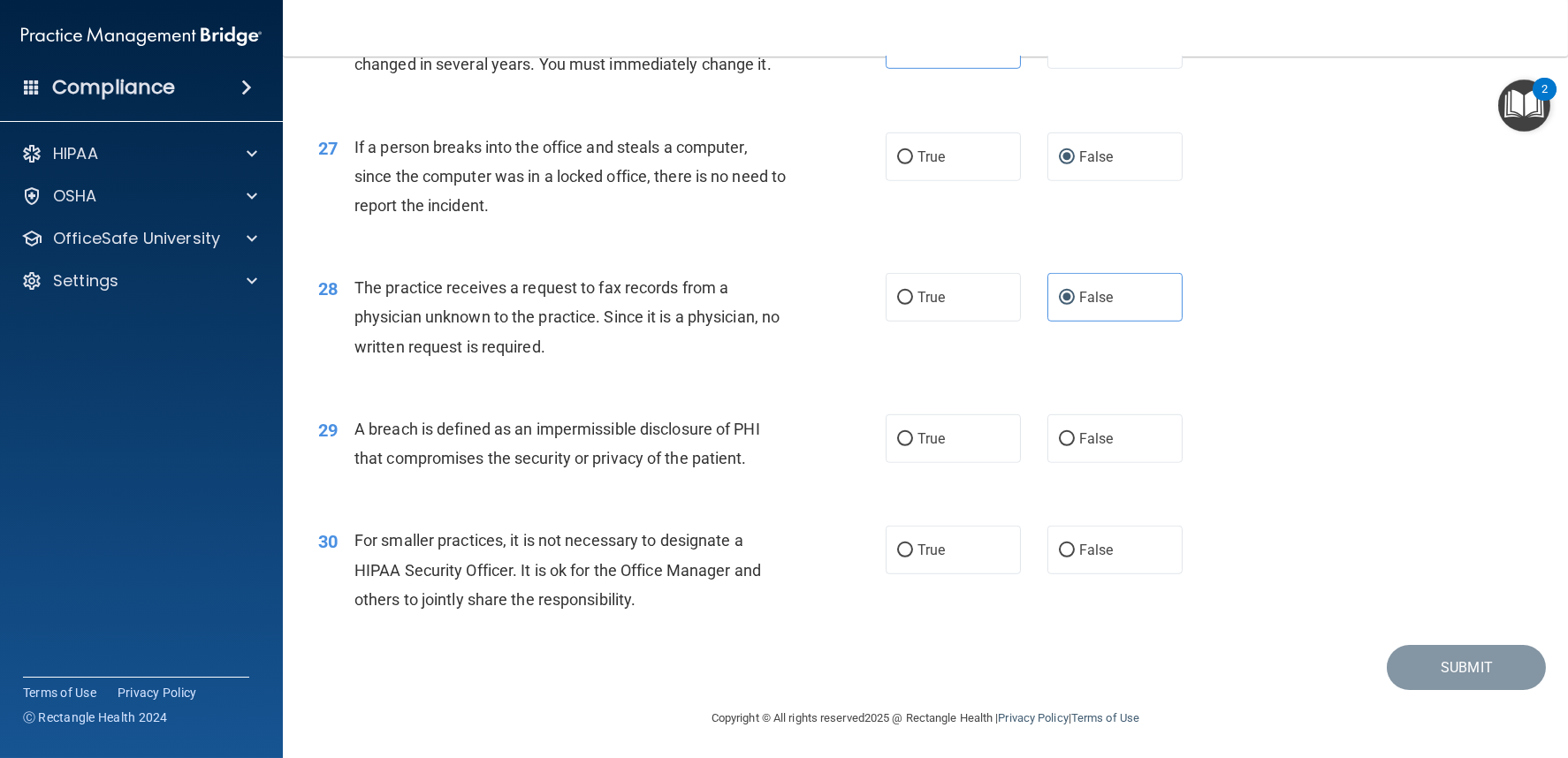
scroll to position [3647, 0]
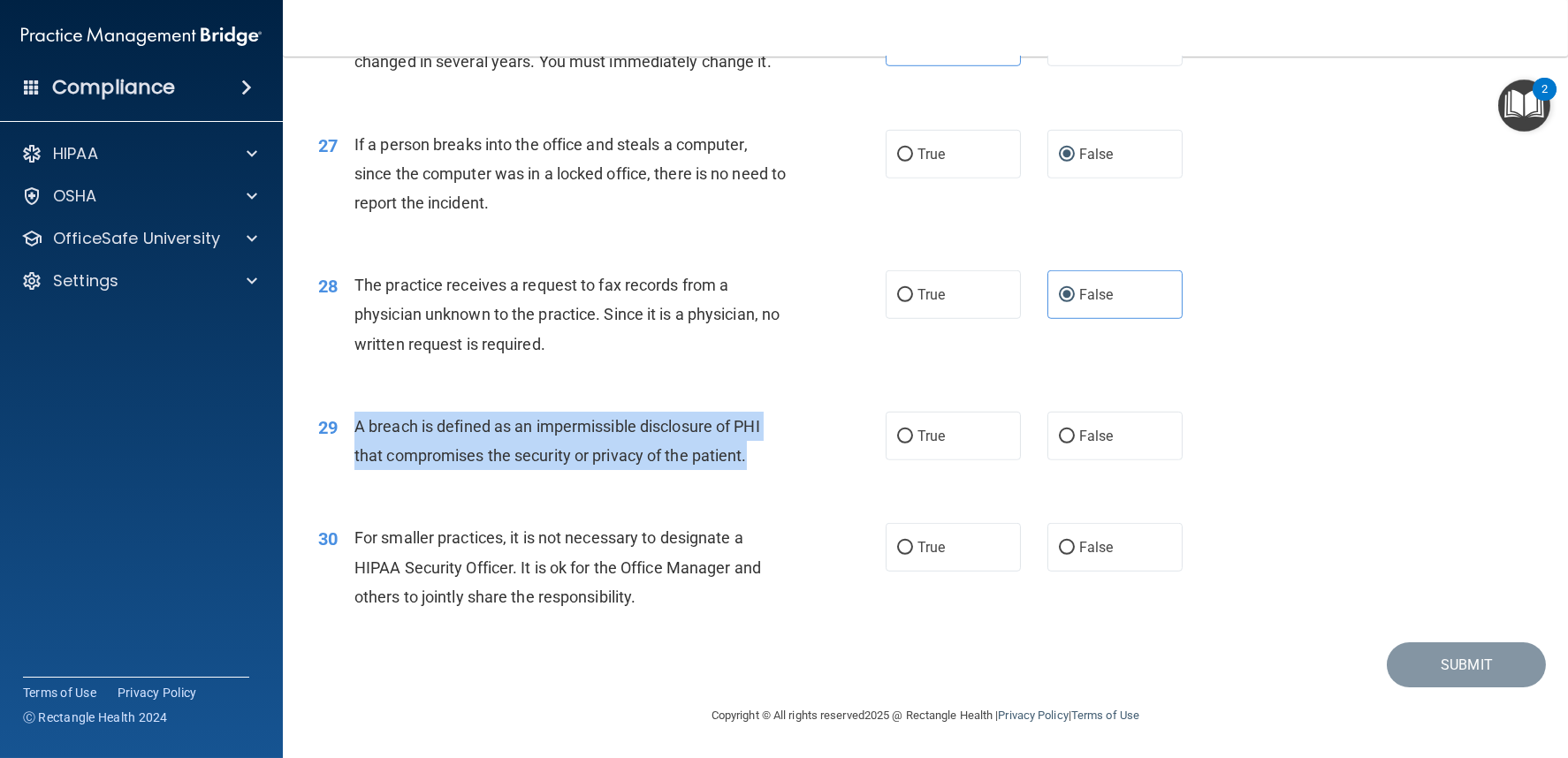
drag, startPoint x: 353, startPoint y: 425, endPoint x: 757, endPoint y: 466, distance: 406.1
click at [757, 466] on div "A breach is defined as an impermissible disclosure of PHI that compromises the …" at bounding box center [577, 441] width 445 height 59
click at [897, 437] on input "True" at bounding box center [905, 436] width 16 height 13
radio input "true"
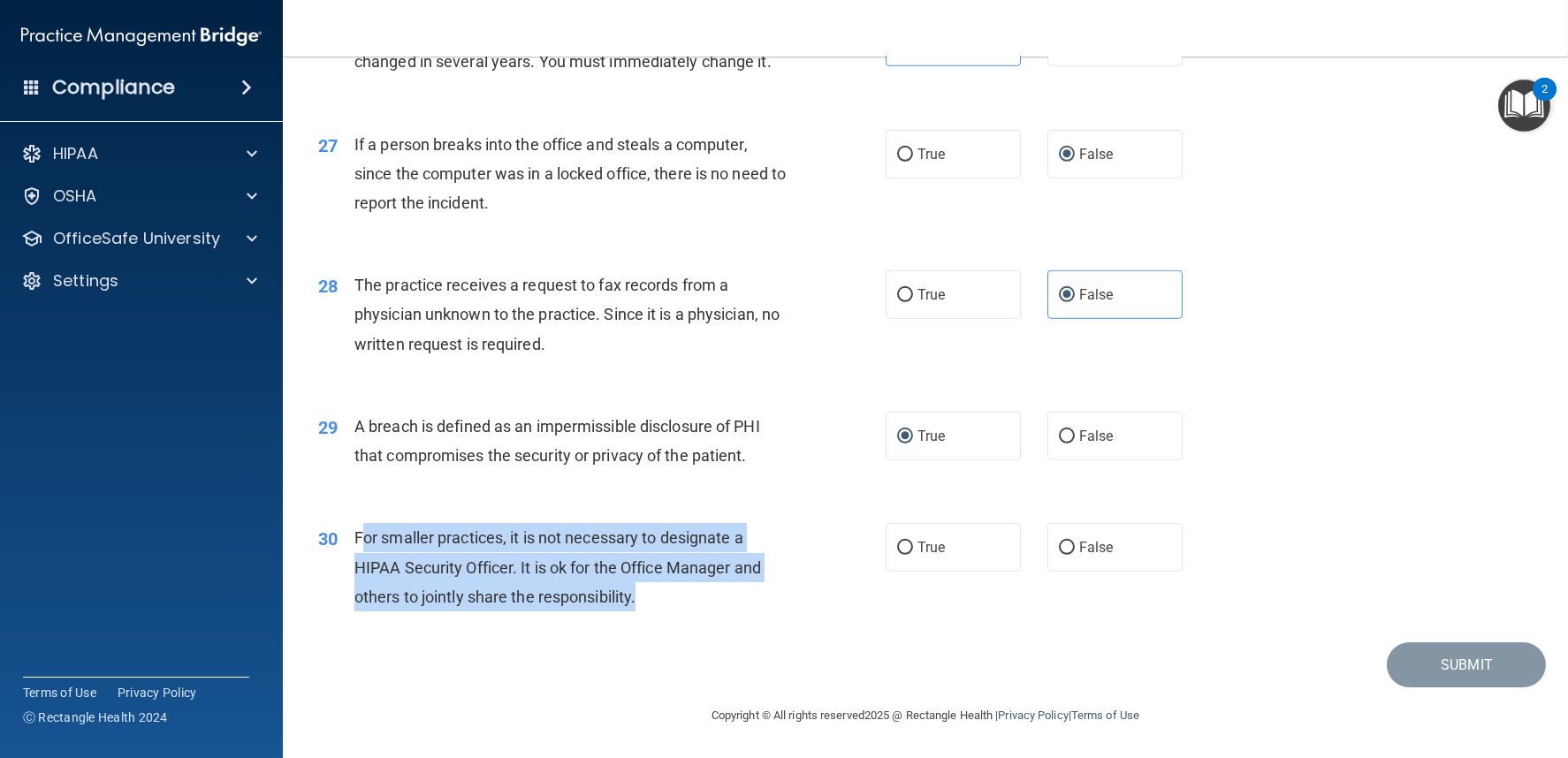
drag, startPoint x: 359, startPoint y: 536, endPoint x: 744, endPoint y: 586, distance: 388.2
click at [744, 586] on div "For smaller practices, it is not necessary to designate a HIPAA Security Office…" at bounding box center [577, 567] width 445 height 88
click at [1059, 547] on input "False" at bounding box center [1067, 547] width 16 height 13
radio input "true"
click at [1496, 653] on button "Submit" at bounding box center [1467, 665] width 159 height 45
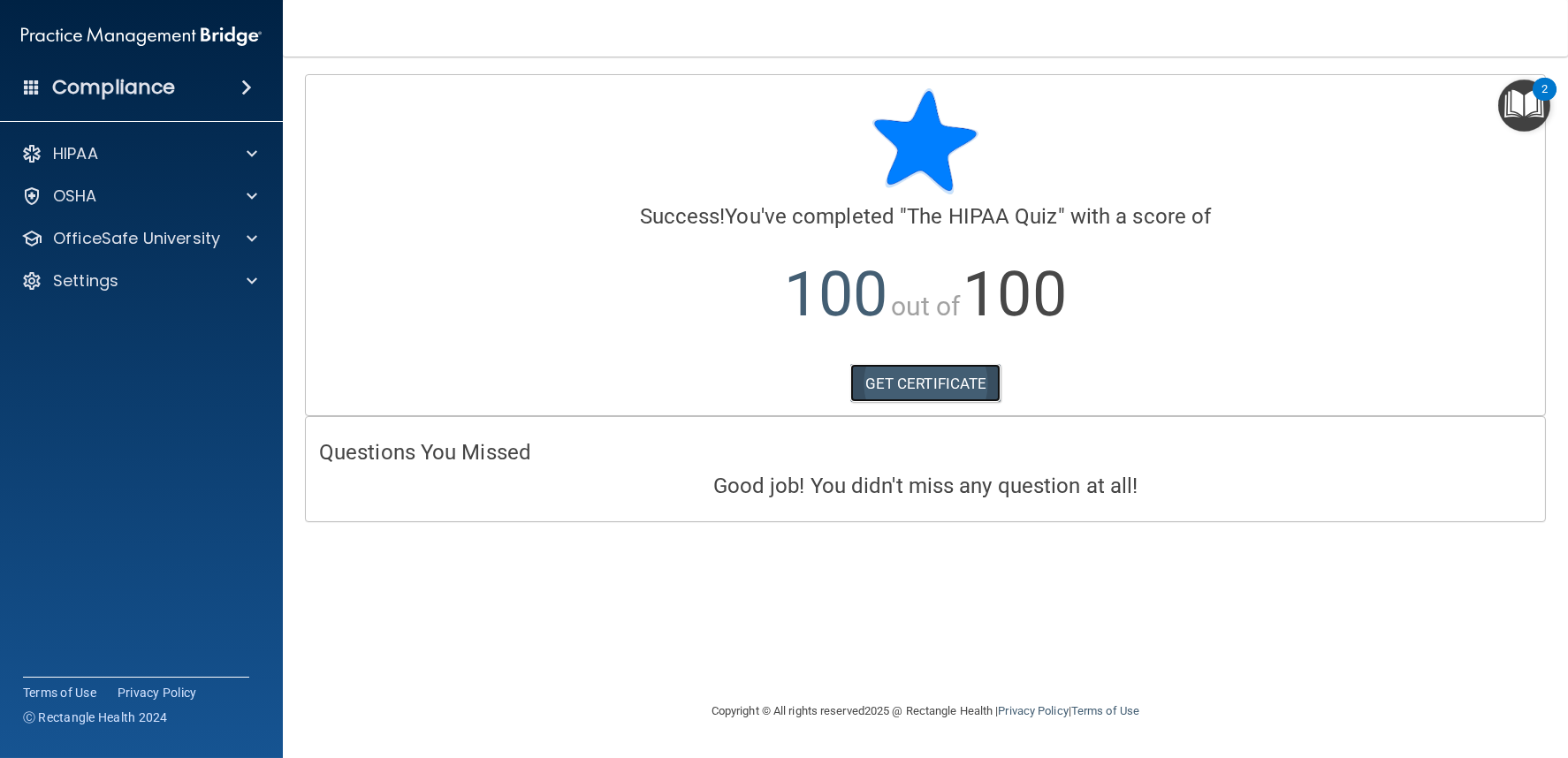
click at [911, 398] on link "GET CERTIFICATE" at bounding box center [926, 383] width 151 height 39
click at [164, 150] on div "HIPAA" at bounding box center [117, 153] width 220 height 21
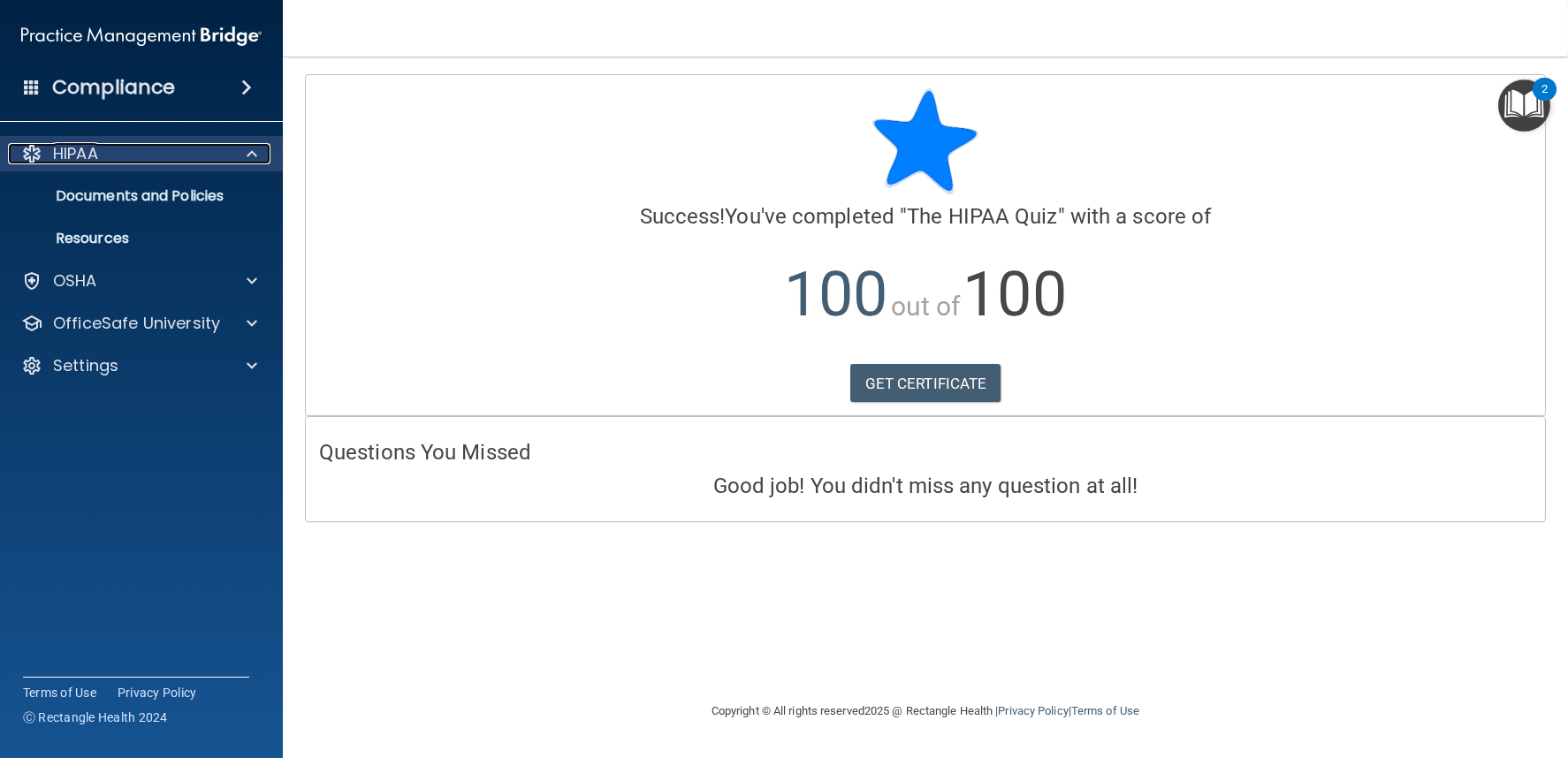
click at [164, 150] on div "HIPAA" at bounding box center [117, 153] width 220 height 21
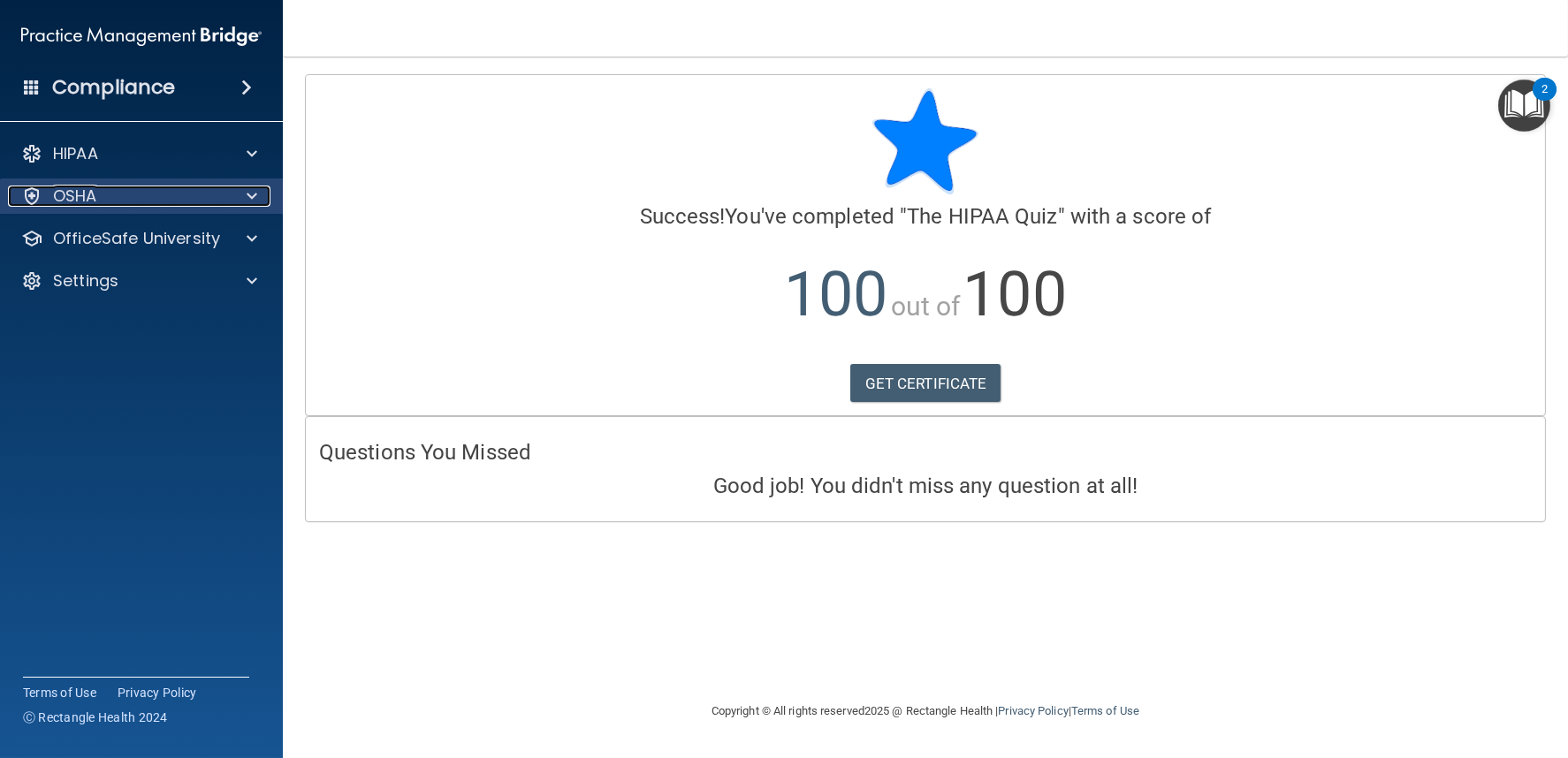
click at [173, 198] on div "OSHA" at bounding box center [117, 196] width 220 height 21
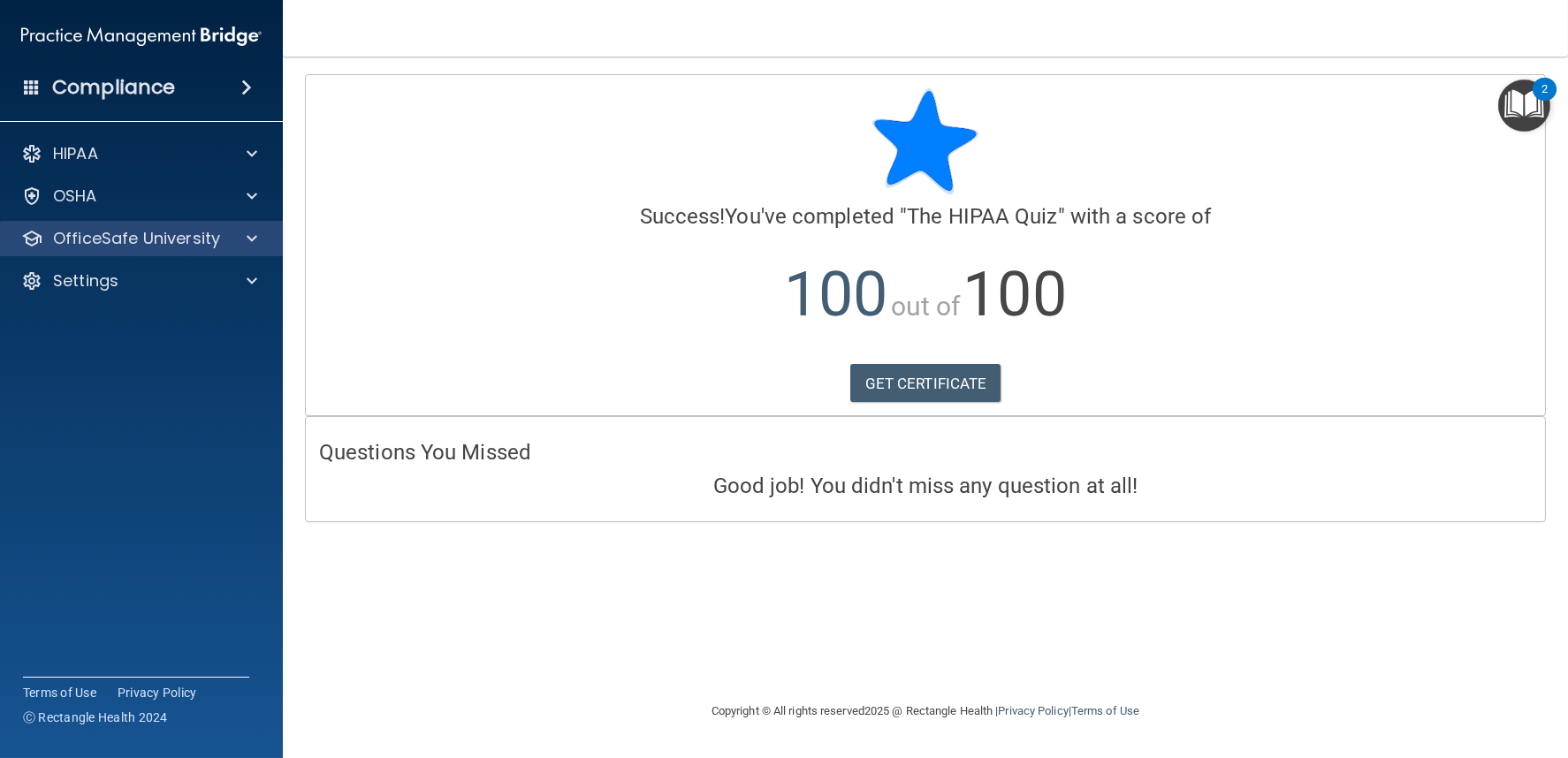
click at [197, 250] on div "OfficeSafe University" at bounding box center [142, 238] width 284 height 36
click at [221, 242] on div "OfficeSafe University" at bounding box center [117, 238] width 220 height 21
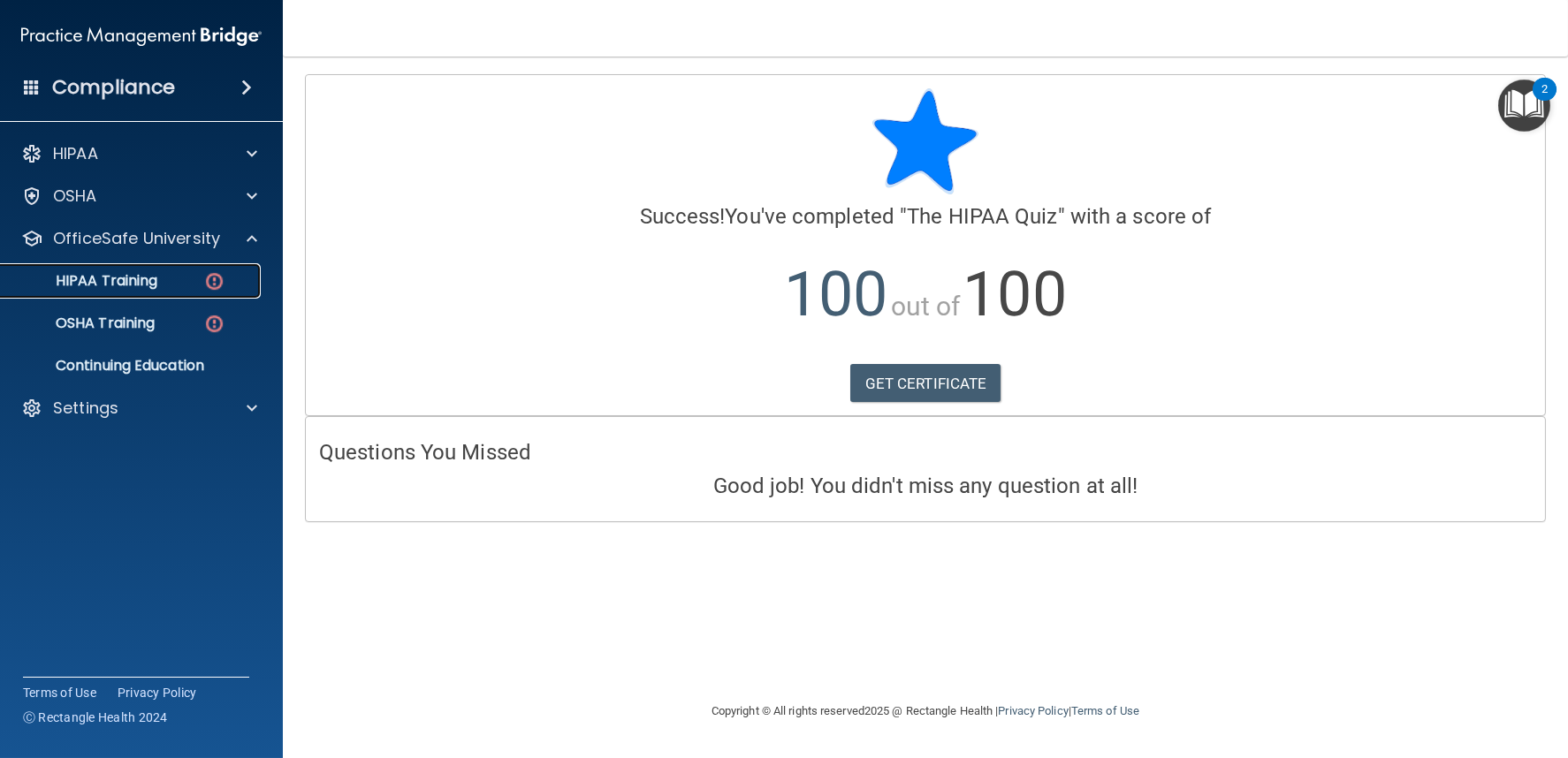
click at [148, 288] on p "HIPAA Training" at bounding box center [84, 281] width 146 height 18
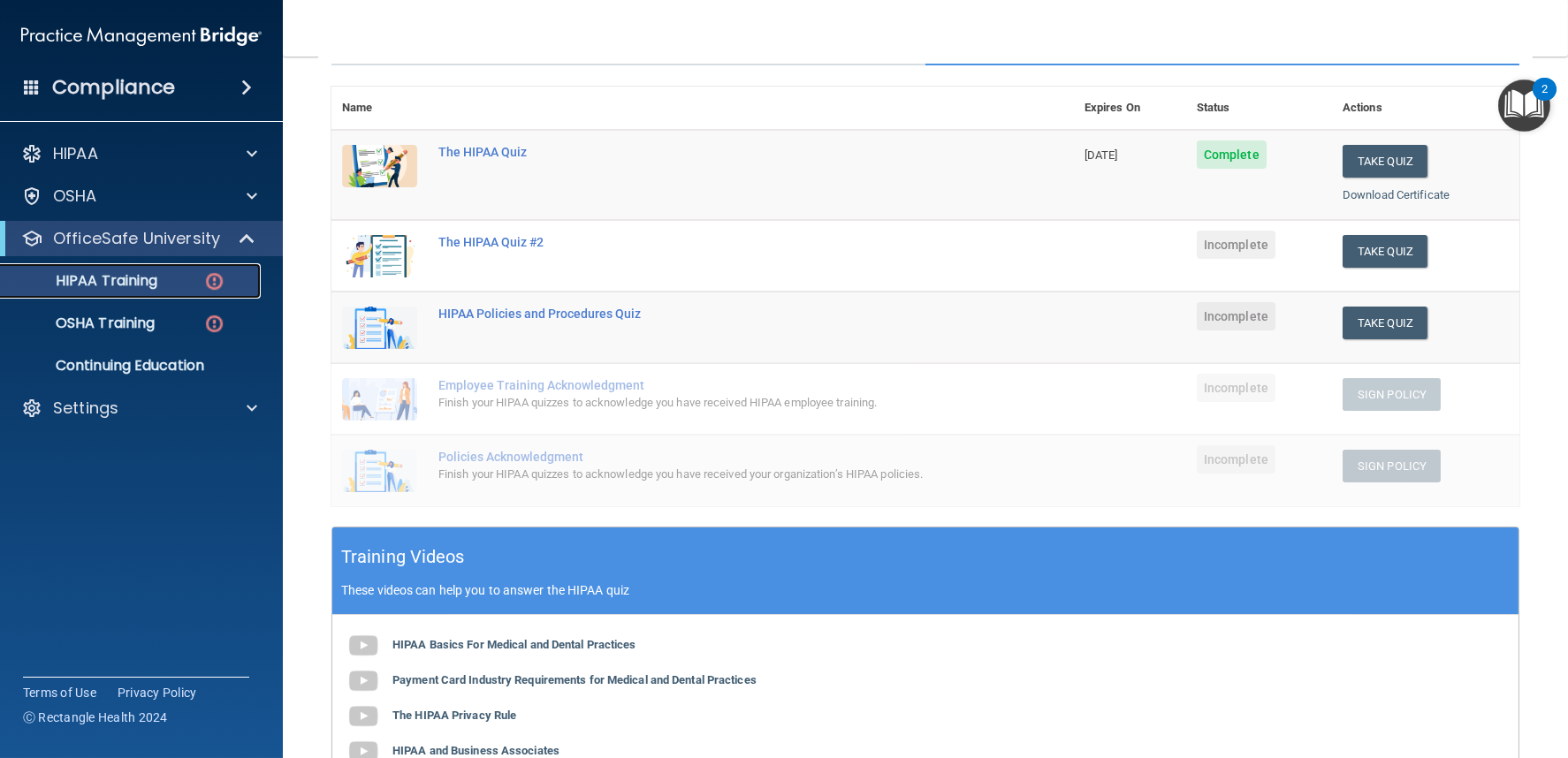
scroll to position [97, 0]
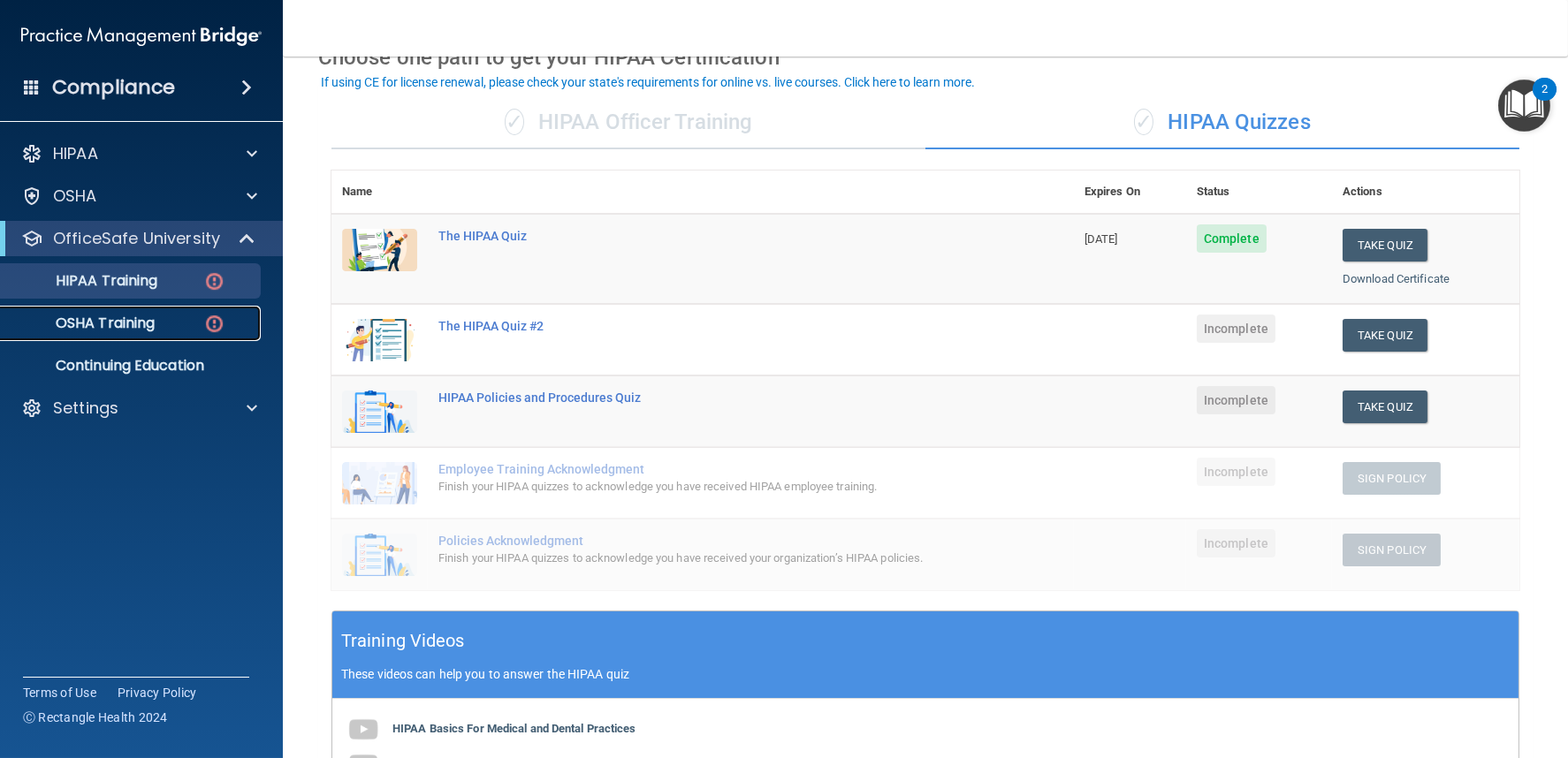
click at [180, 330] on div "OSHA Training" at bounding box center [132, 324] width 241 height 18
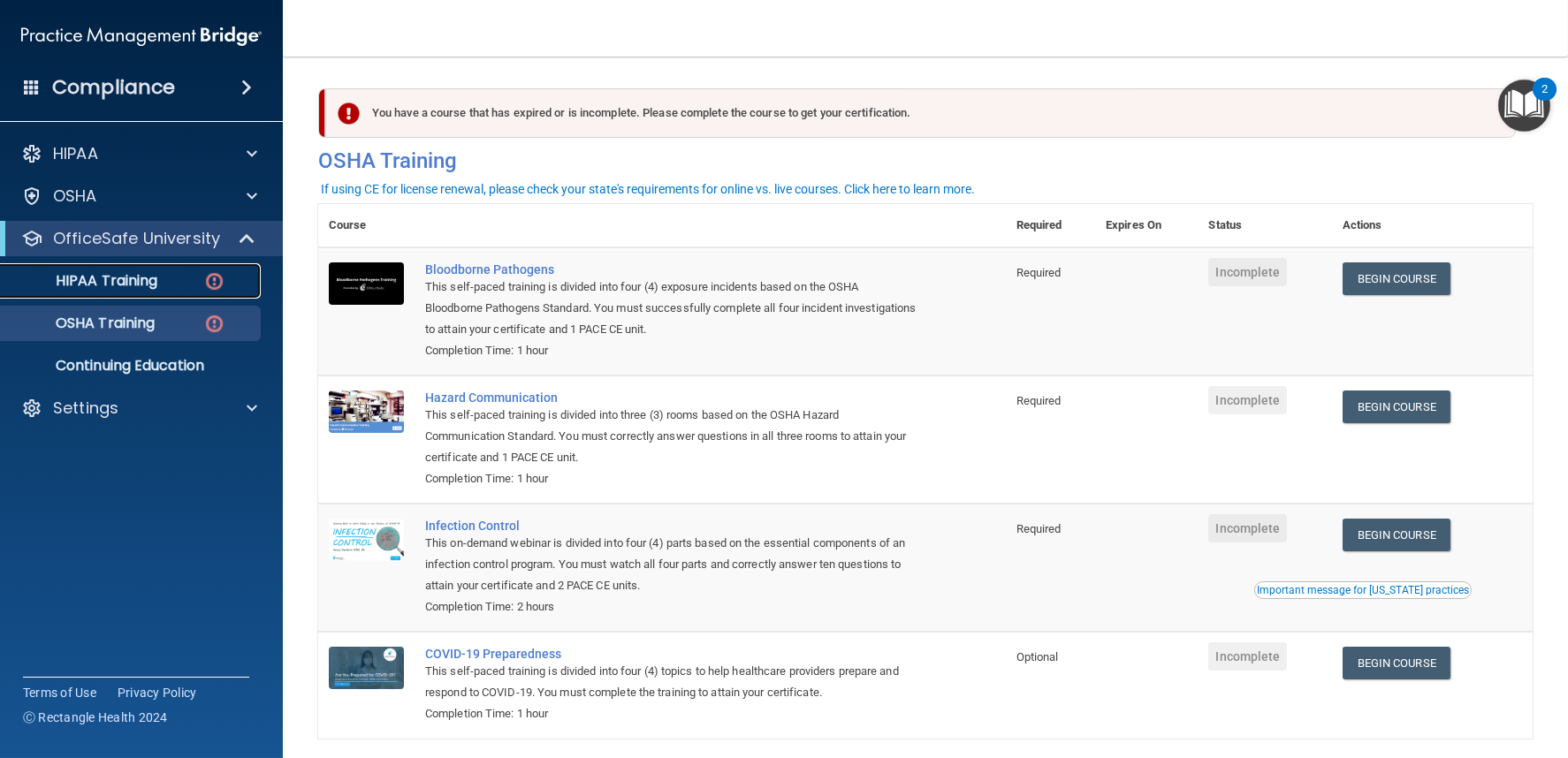
click at [169, 281] on div "HIPAA Training" at bounding box center [132, 281] width 241 height 18
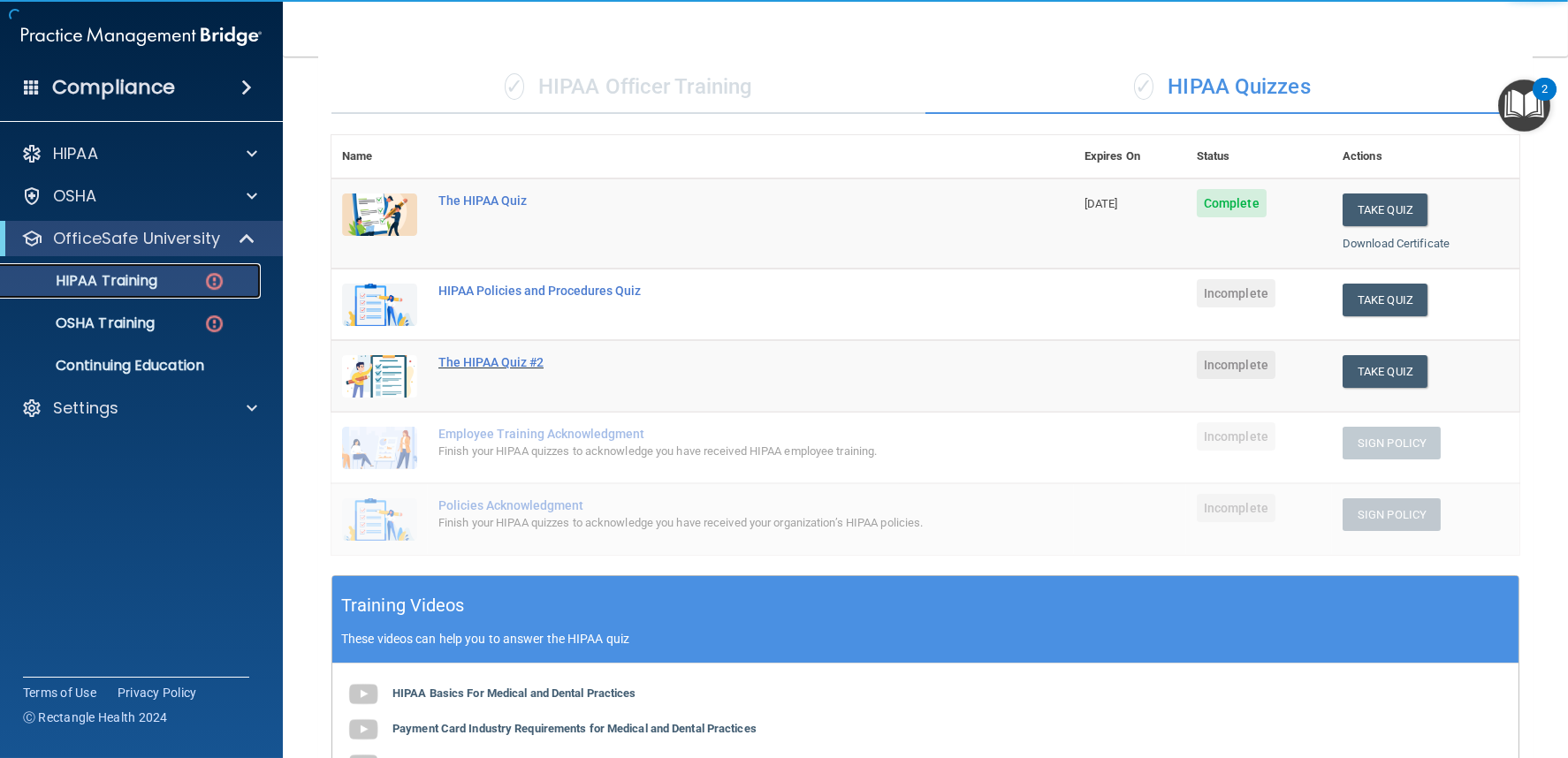
scroll to position [97, 0]
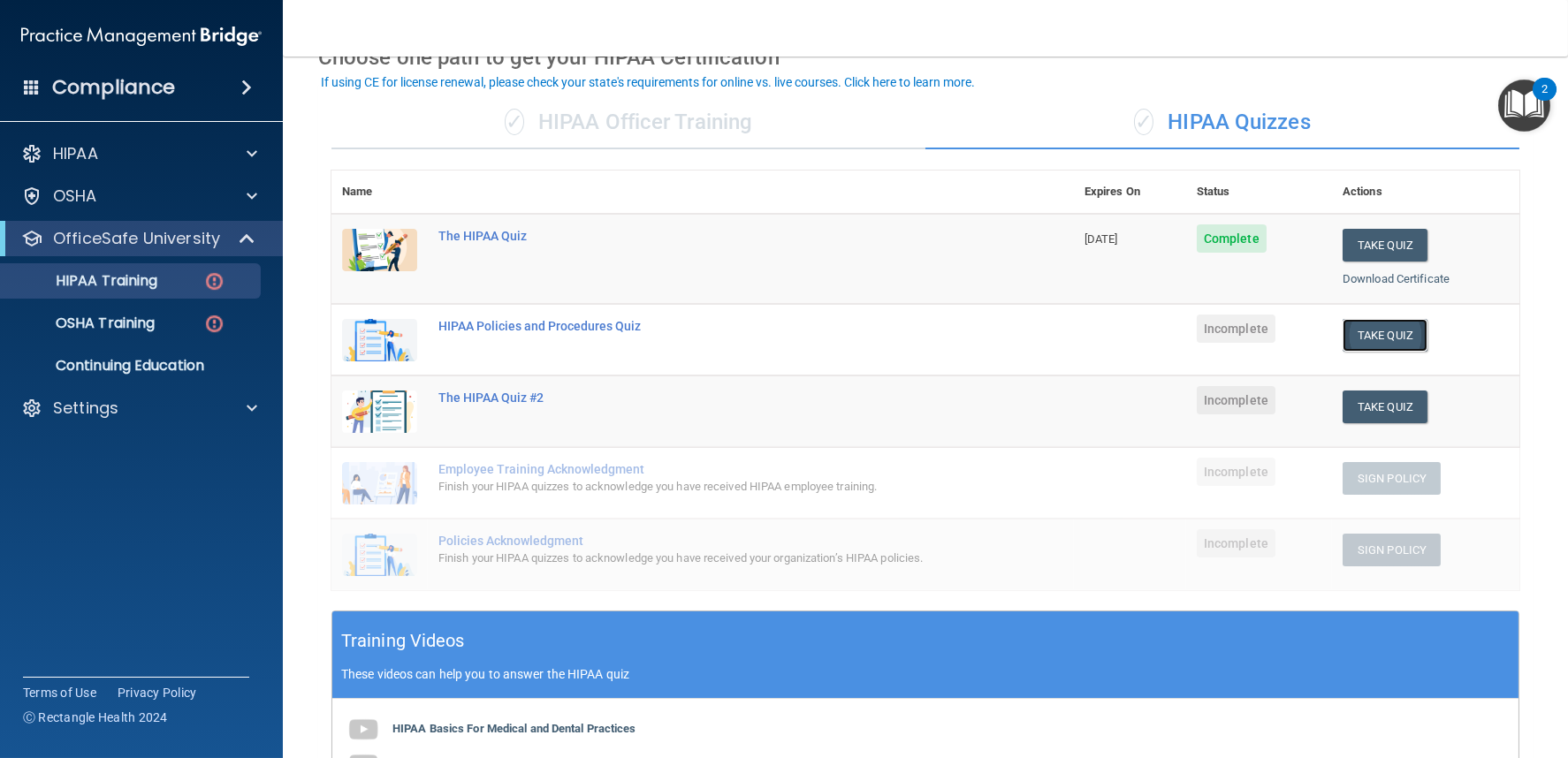
click at [1362, 341] on button "Take Quiz" at bounding box center [1384, 335] width 84 height 33
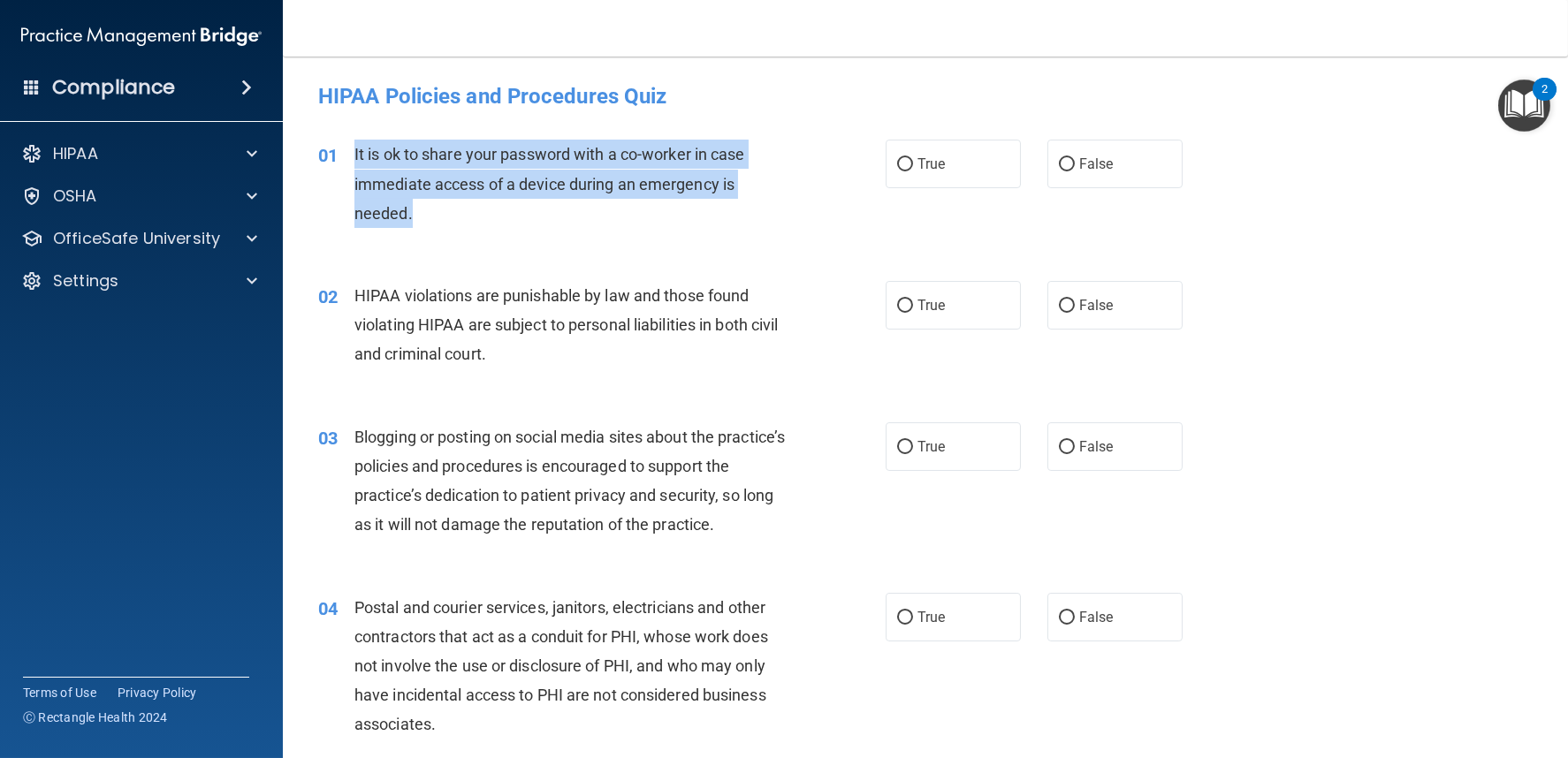
drag, startPoint x: 355, startPoint y: 151, endPoint x: 731, endPoint y: 203, distance: 379.6
click at [731, 203] on div "It is ok to share your password with a co-worker in case immediate access of a …" at bounding box center [577, 184] width 445 height 88
click at [1064, 164] on input "False" at bounding box center [1067, 164] width 16 height 13
radio input "true"
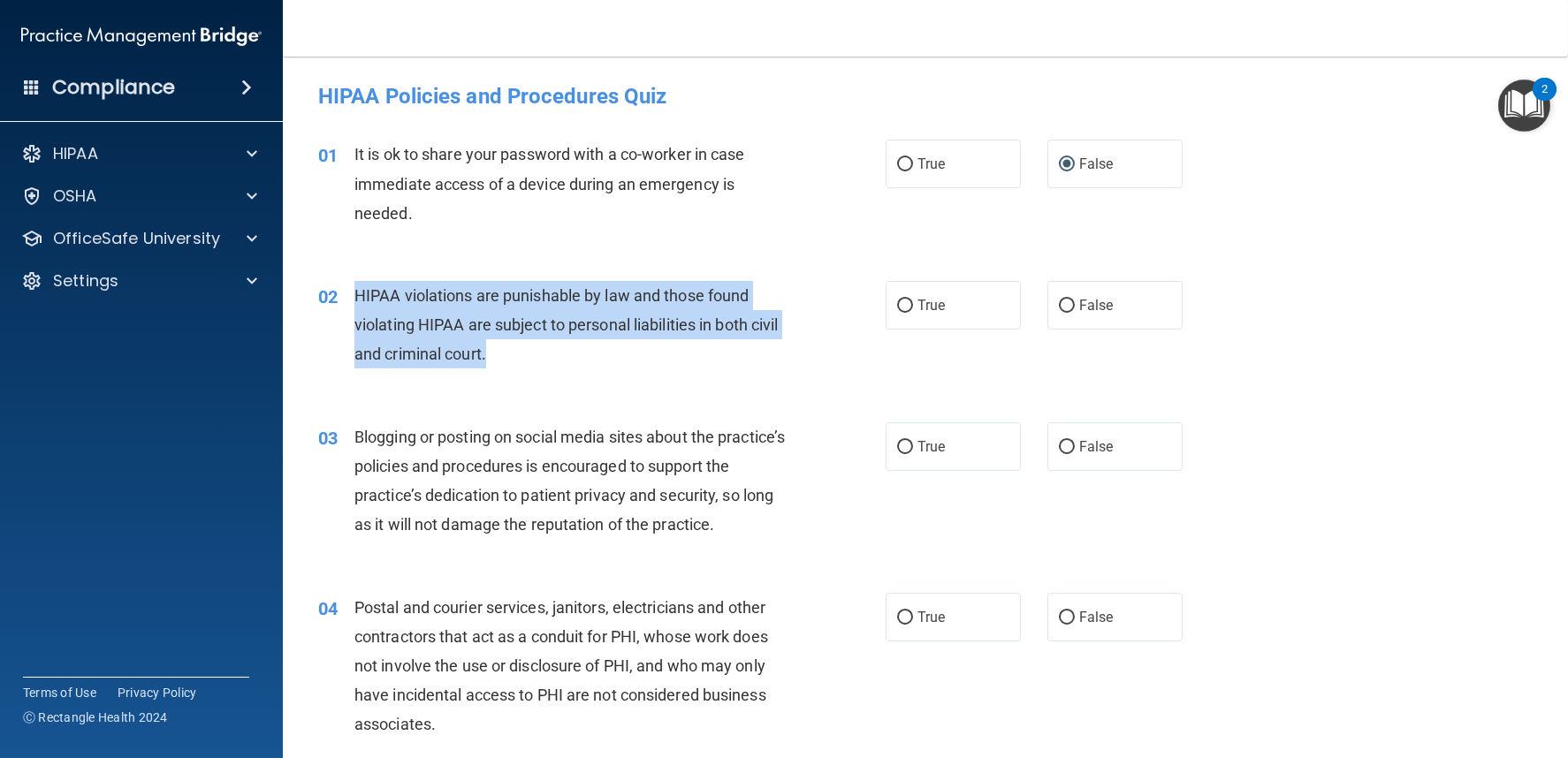
drag, startPoint x: 350, startPoint y: 292, endPoint x: 548, endPoint y: 368, distance: 212.1
click at [548, 368] on div "02 HIPAA violations are punishable by law and those found violating HIPAA are s…" at bounding box center [602, 330] width 621 height 97
click at [897, 303] on input "True" at bounding box center [905, 306] width 16 height 13
radio input "true"
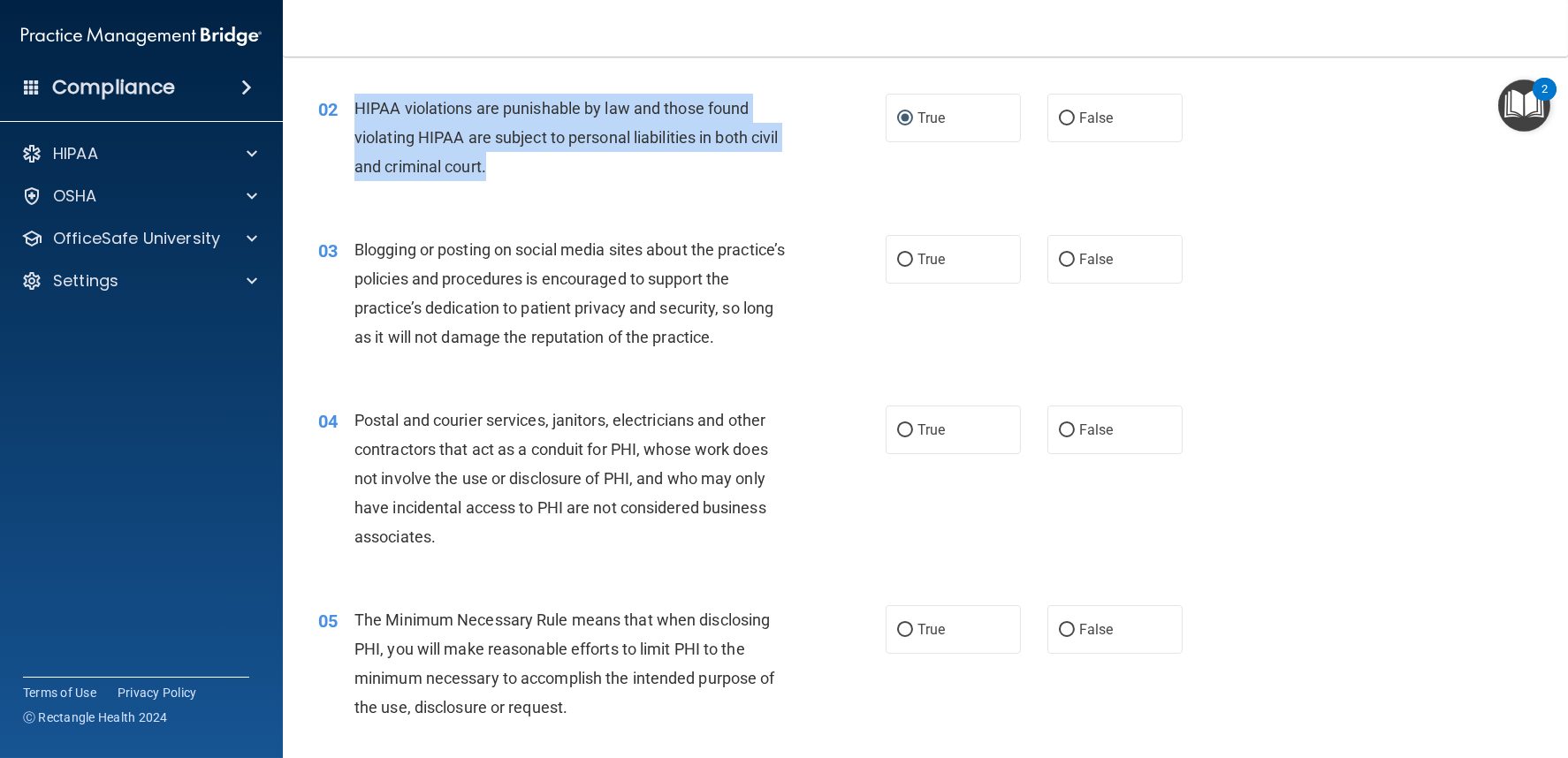
scroll to position [196, 0]
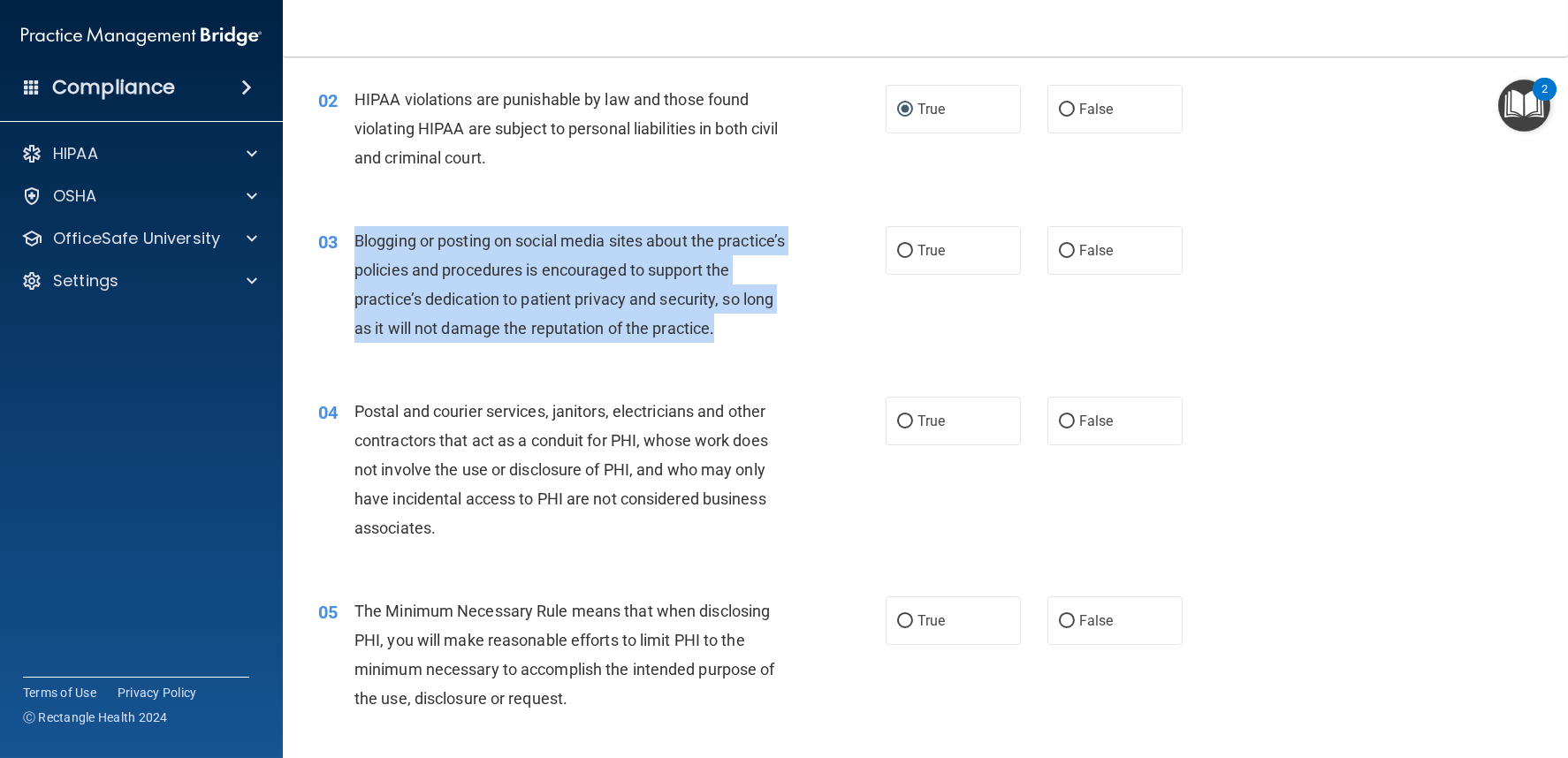
drag, startPoint x: 358, startPoint y: 237, endPoint x: 757, endPoint y: 314, distance: 406.4
click at [757, 314] on div "Blogging or posting on social media sites about the practice’s policies and pro…" at bounding box center [577, 285] width 445 height 117
click at [1061, 248] on input "False" at bounding box center [1067, 250] width 16 height 13
radio input "true"
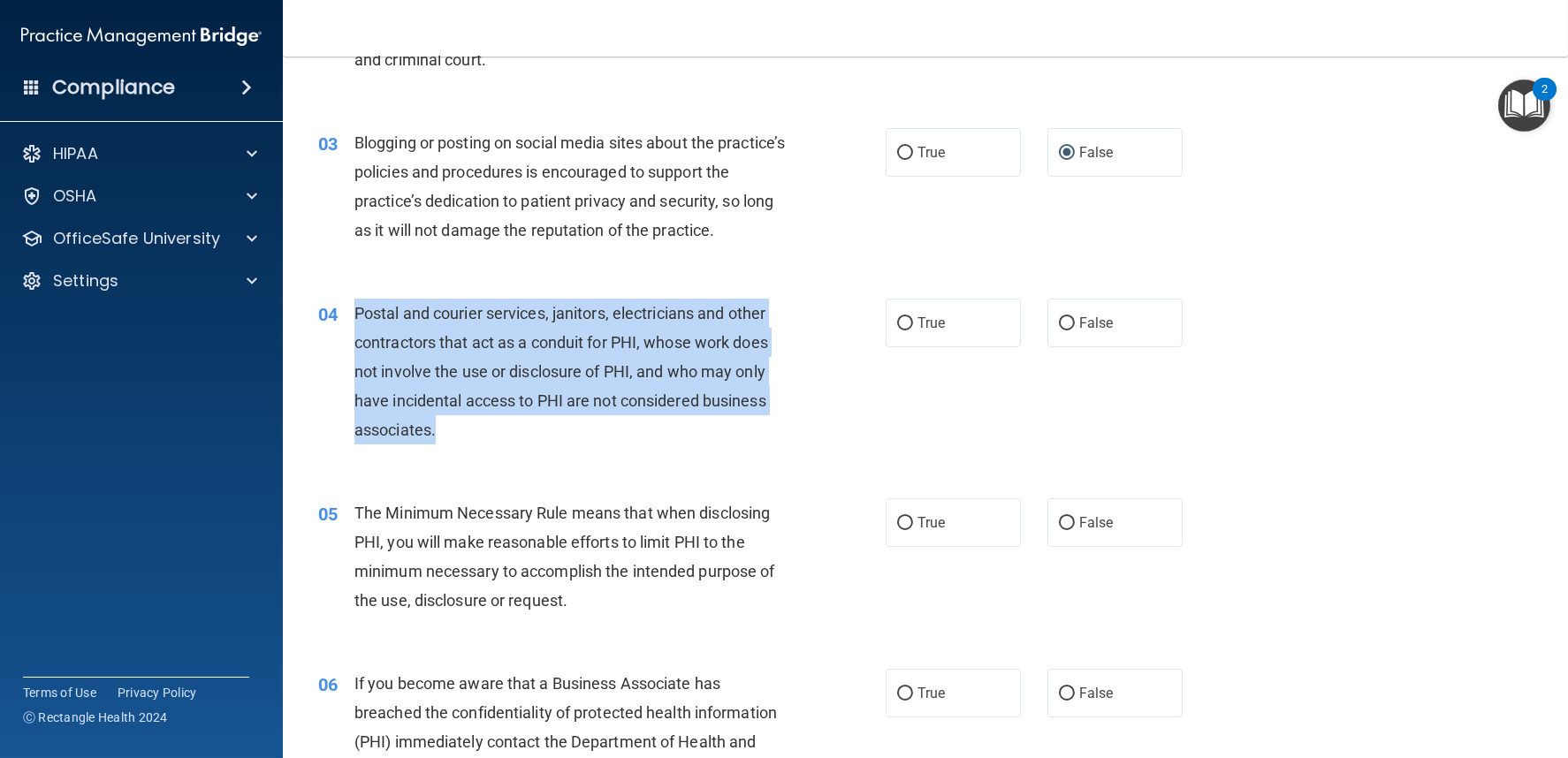
drag, startPoint x: 356, startPoint y: 310, endPoint x: 552, endPoint y: 452, distance: 242.0
click at [551, 452] on div "04 Postal and courier services, janitors, electricians and other contractors th…" at bounding box center [602, 377] width 621 height 156
click at [904, 318] on input "True" at bounding box center [905, 323] width 16 height 13
radio input "true"
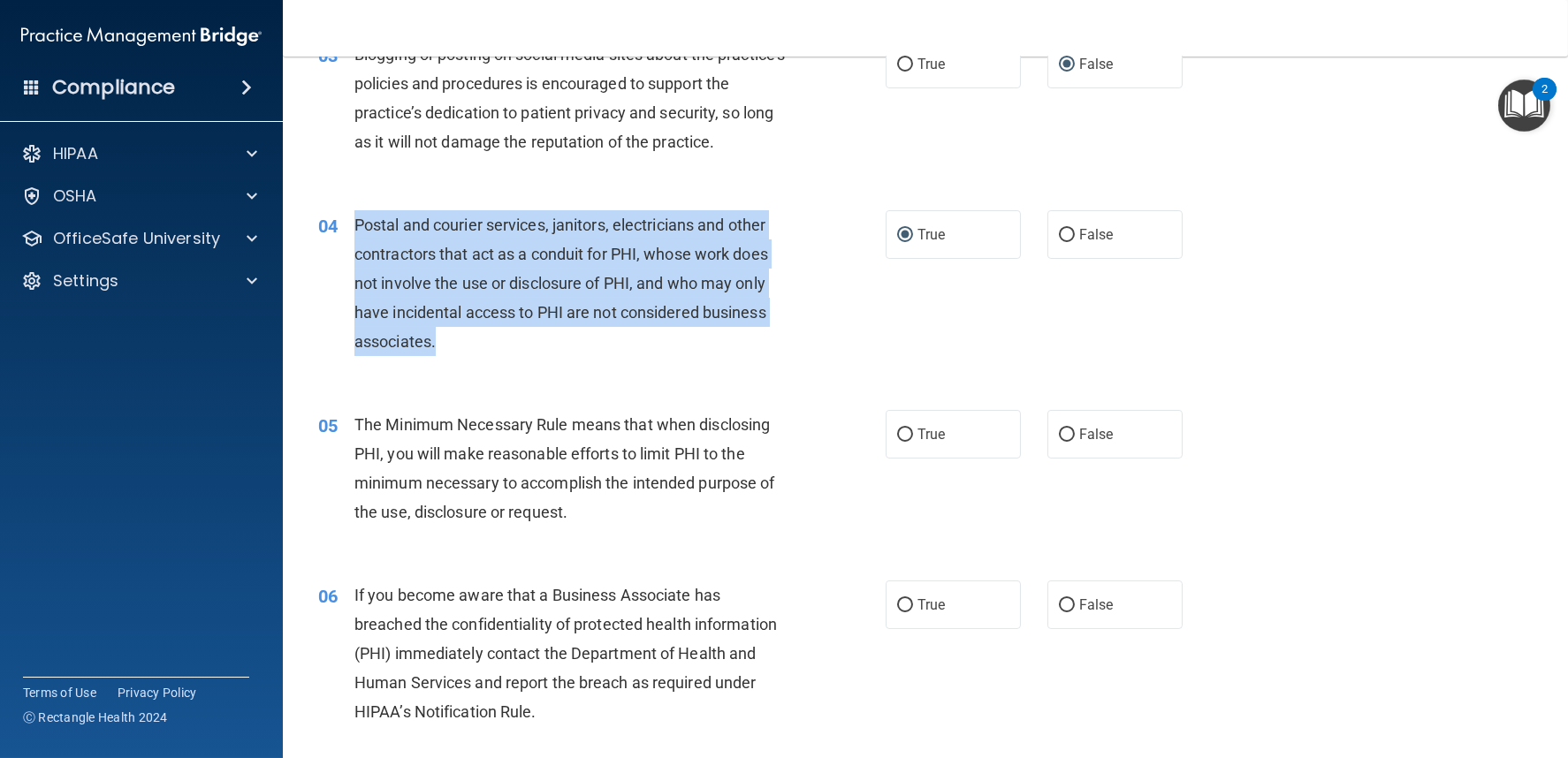
scroll to position [491, 0]
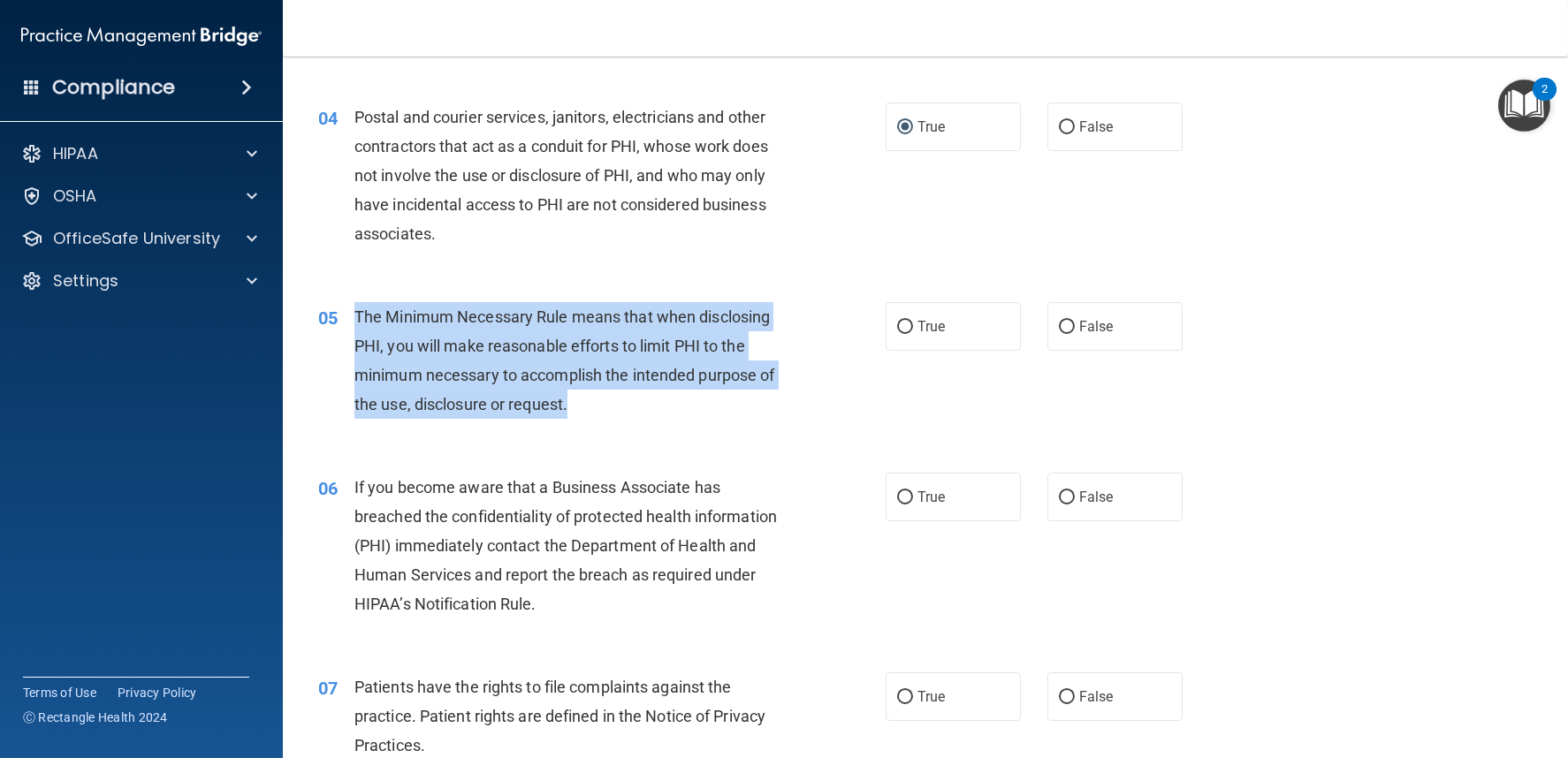
drag, startPoint x: 350, startPoint y: 305, endPoint x: 629, endPoint y: 426, distance: 304.1
click at [629, 426] on div "05 The Minimum Necessary Rule means that when disclosing PHI, you will make rea…" at bounding box center [602, 365] width 621 height 126
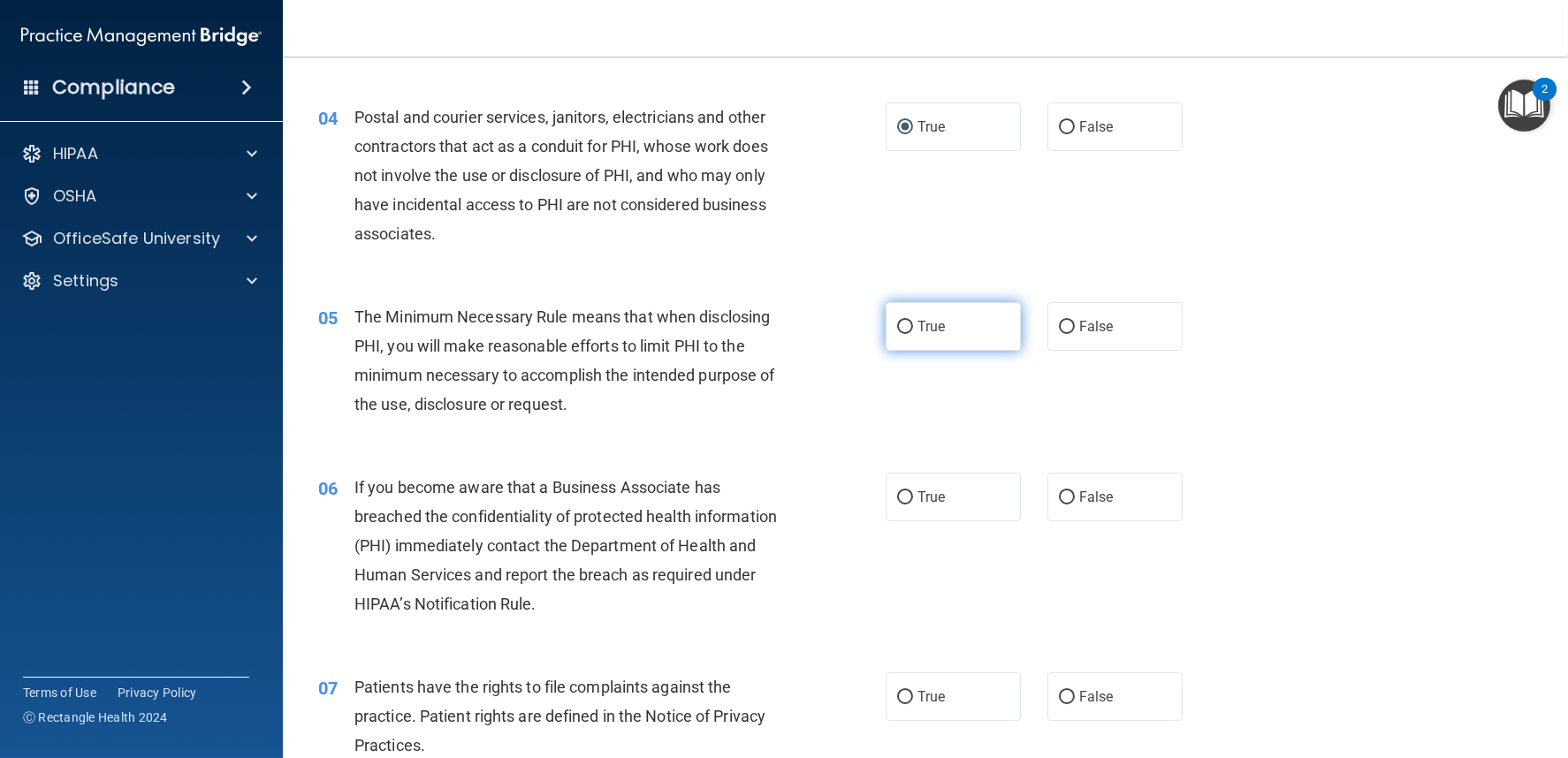
click at [885, 326] on label "True" at bounding box center [953, 326] width 135 height 49
click at [897, 326] on input "True" at bounding box center [905, 327] width 16 height 13
radio input "true"
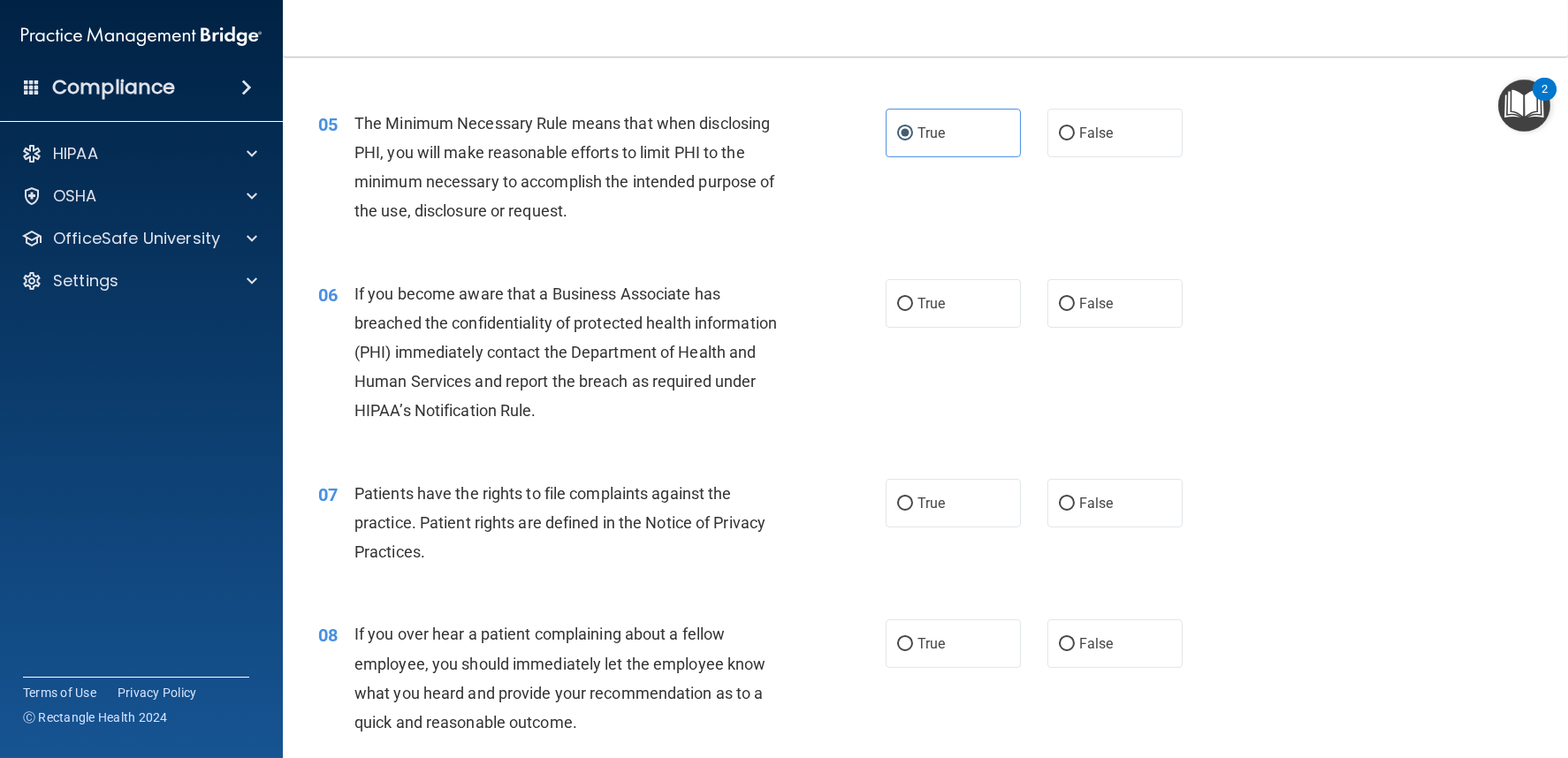
scroll to position [686, 0]
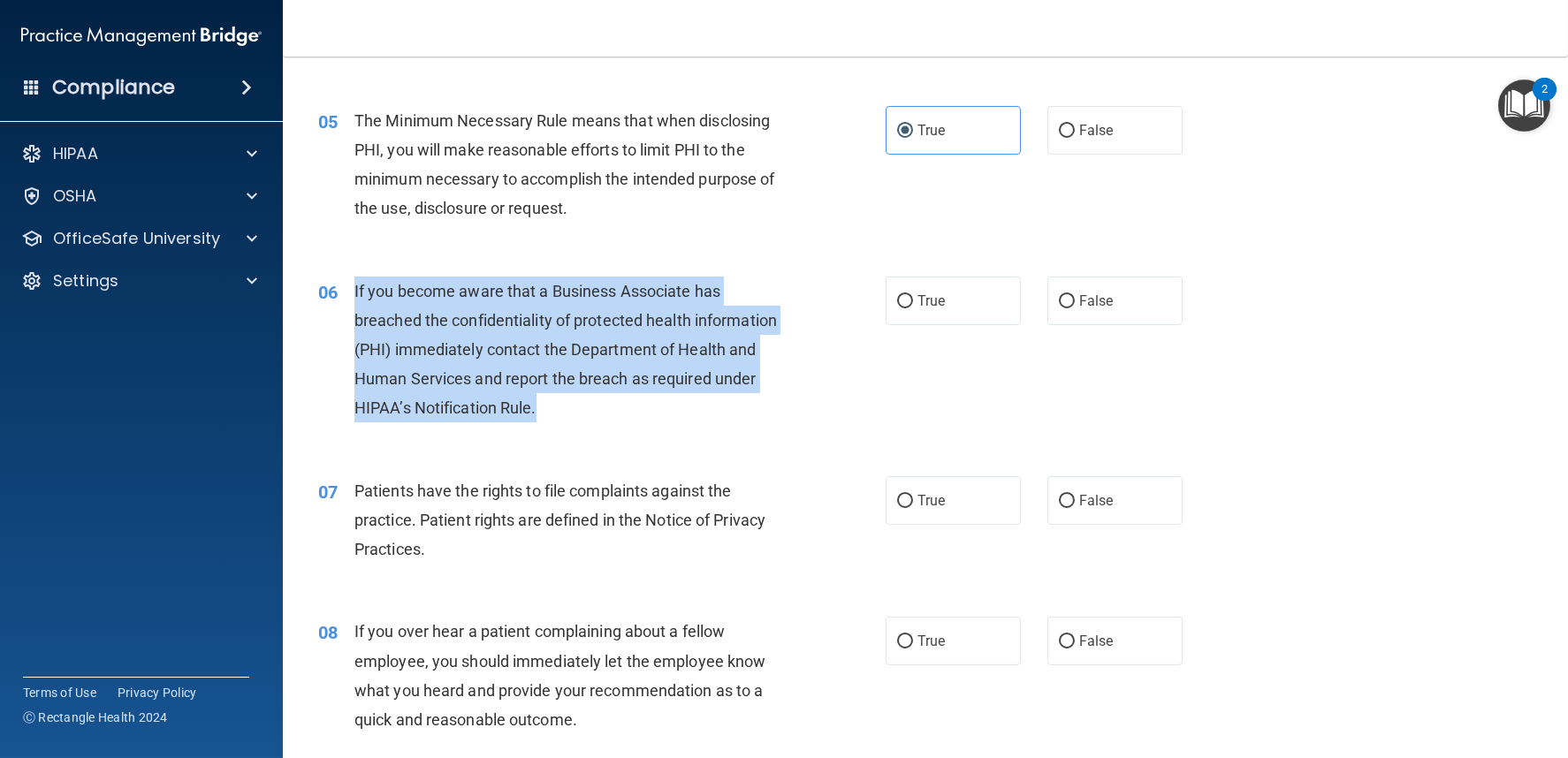
drag, startPoint x: 361, startPoint y: 288, endPoint x: 642, endPoint y: 421, distance: 310.9
click at [642, 421] on div "06 If you become aware that a Business Associate has breached the confidentiali…" at bounding box center [602, 354] width 621 height 156
click at [1059, 304] on input "False" at bounding box center [1067, 301] width 16 height 13
radio input "true"
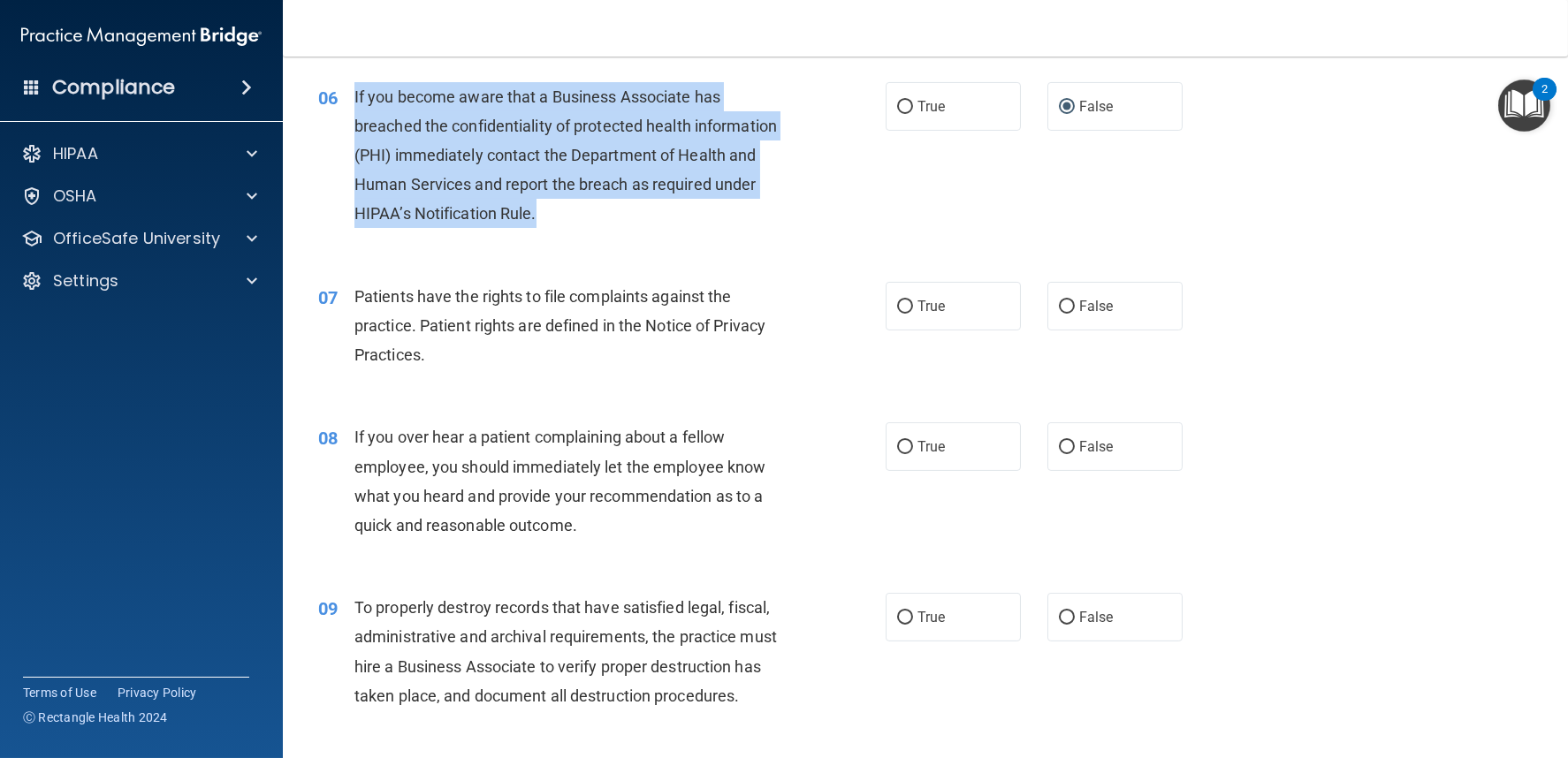
scroll to position [884, 0]
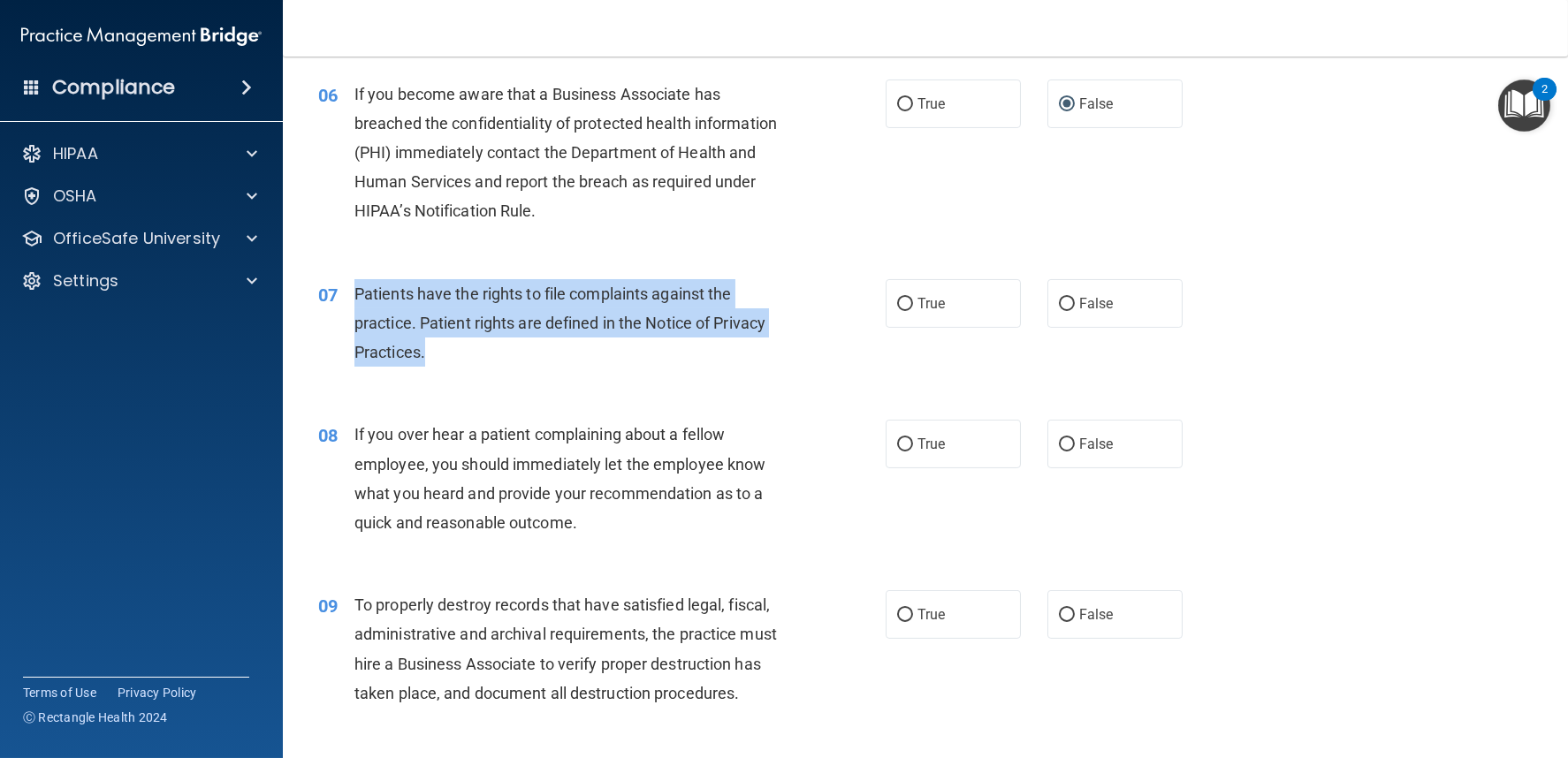
drag, startPoint x: 357, startPoint y: 289, endPoint x: 474, endPoint y: 373, distance: 144.0
click at [474, 373] on div "07 Patients have the rights to file complaints against the practice. Patient ri…" at bounding box center [602, 328] width 621 height 97
click at [897, 302] on input "True" at bounding box center [905, 304] width 16 height 13
radio input "true"
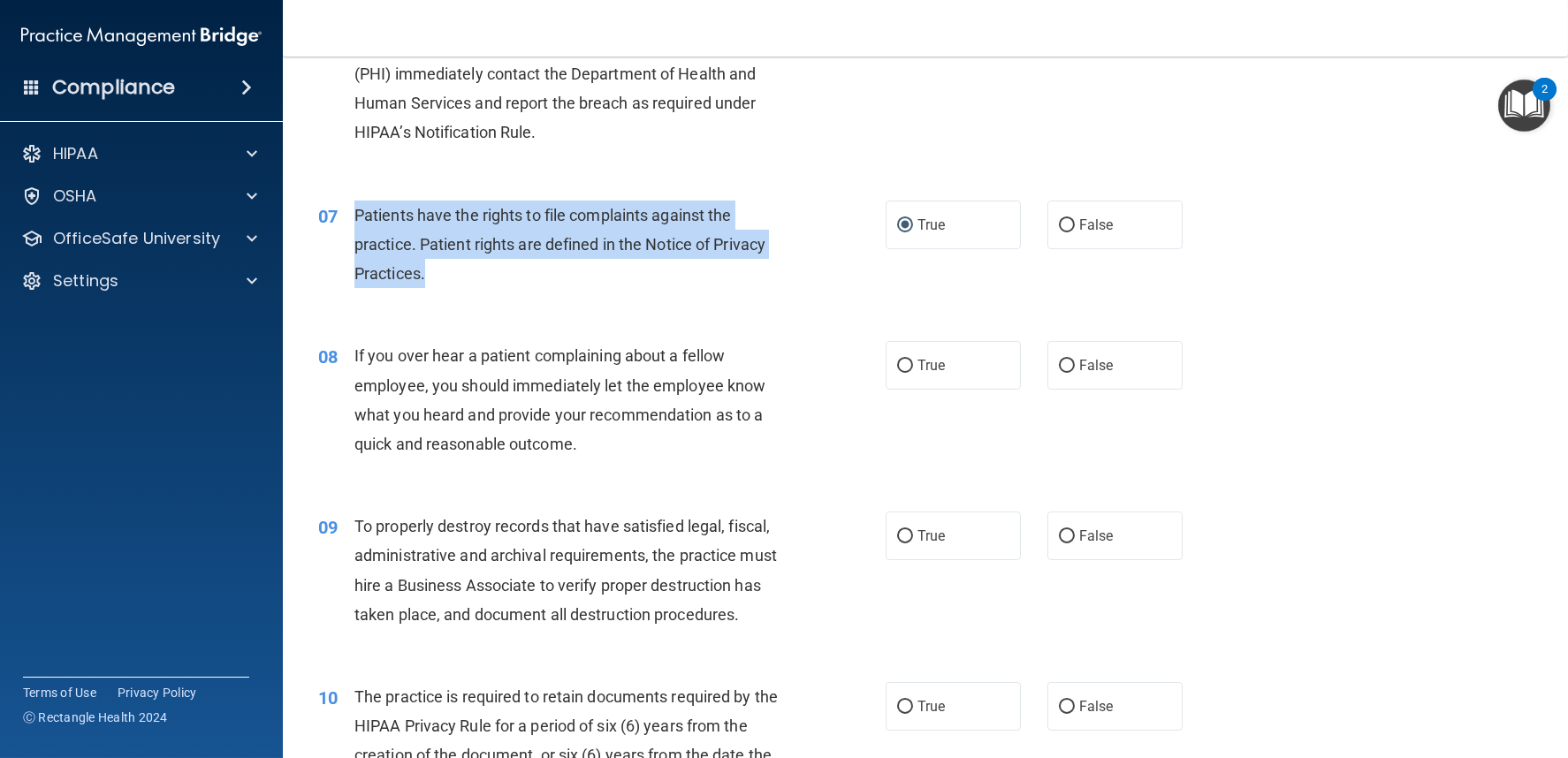
scroll to position [1178, 0]
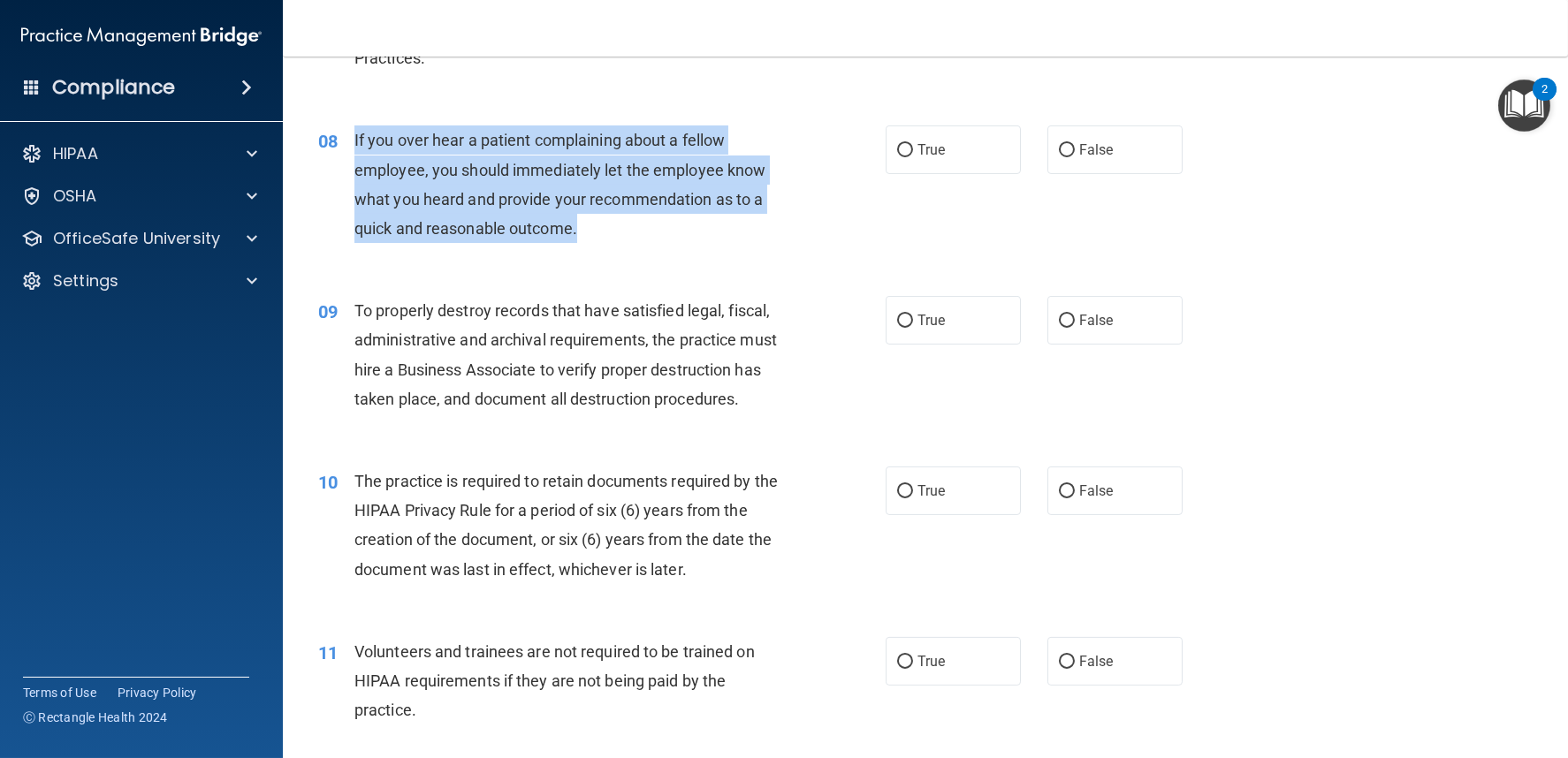
drag, startPoint x: 354, startPoint y: 132, endPoint x: 645, endPoint y: 232, distance: 307.7
click at [645, 232] on div "If you over hear a patient complaining about a fellow employee, you should imme…" at bounding box center [577, 184] width 445 height 117
click at [1060, 150] on input "False" at bounding box center [1067, 150] width 16 height 13
radio input "true"
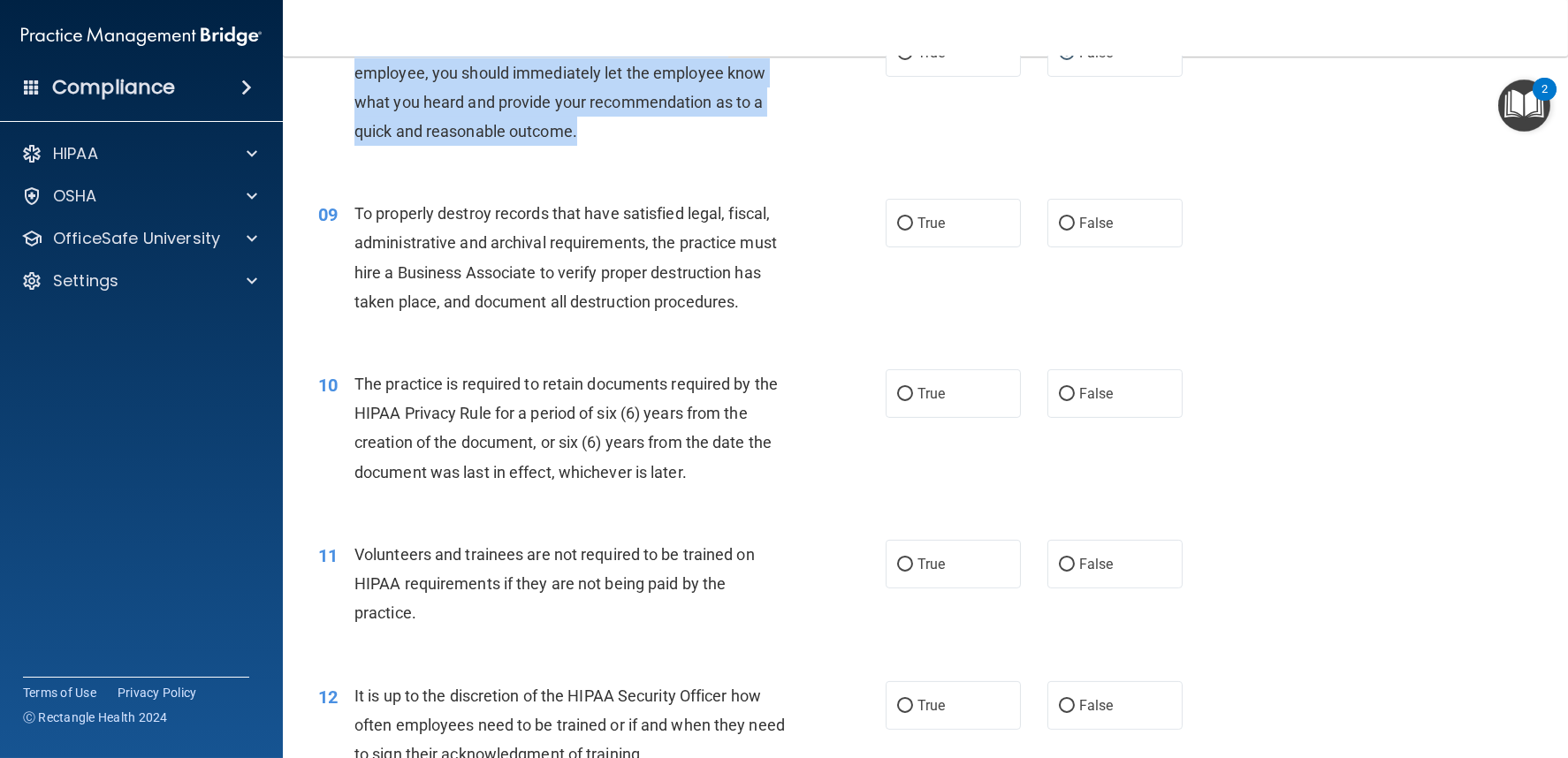
scroll to position [1277, 0]
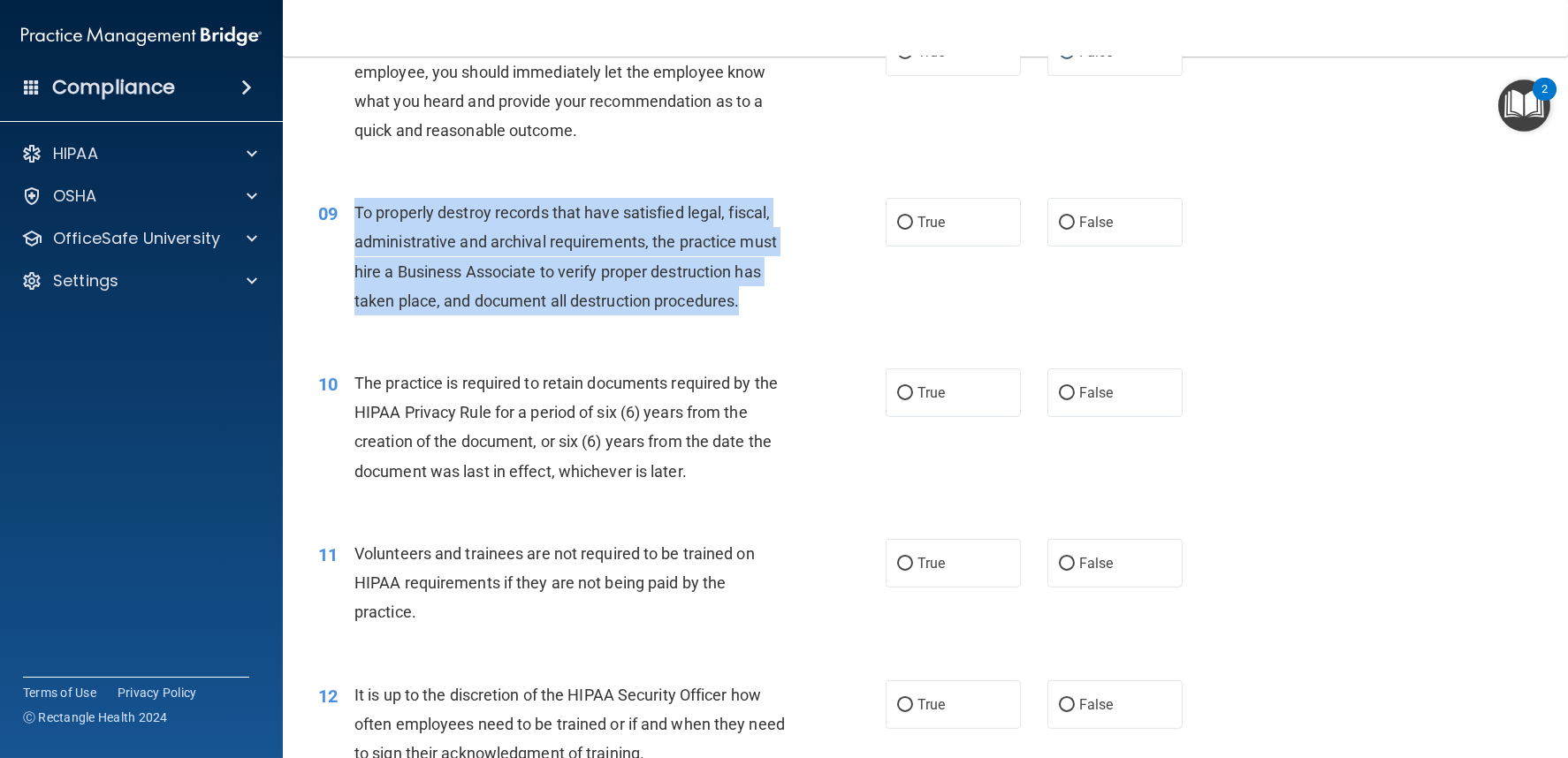
drag, startPoint x: 354, startPoint y: 206, endPoint x: 790, endPoint y: 306, distance: 447.3
click at [790, 306] on div "To properly destroy records that have satisfied legal, fiscal, administrative a…" at bounding box center [577, 256] width 445 height 117
click at [1064, 217] on input "False" at bounding box center [1067, 223] width 16 height 13
radio input "true"
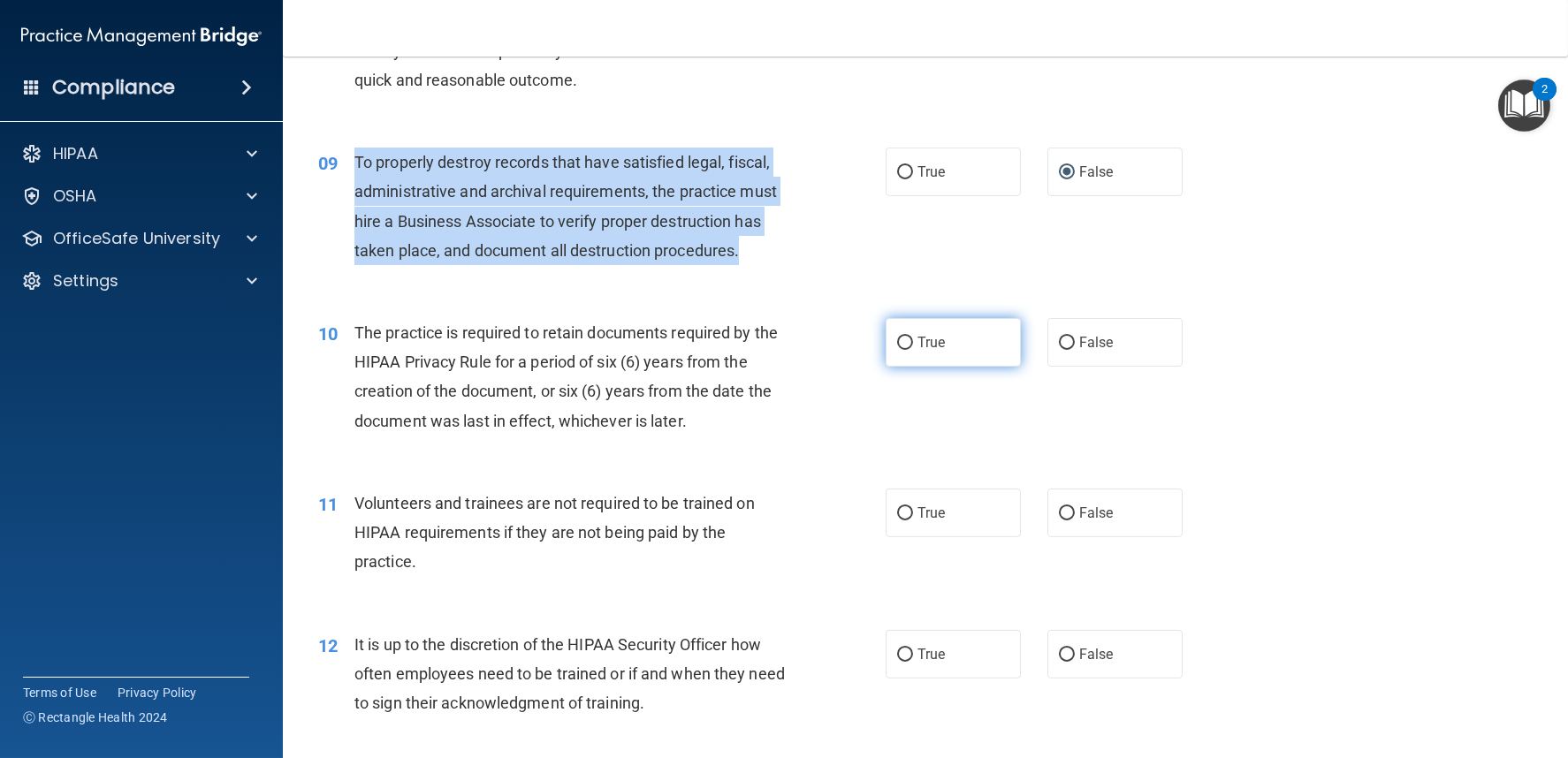
scroll to position [1374, 0]
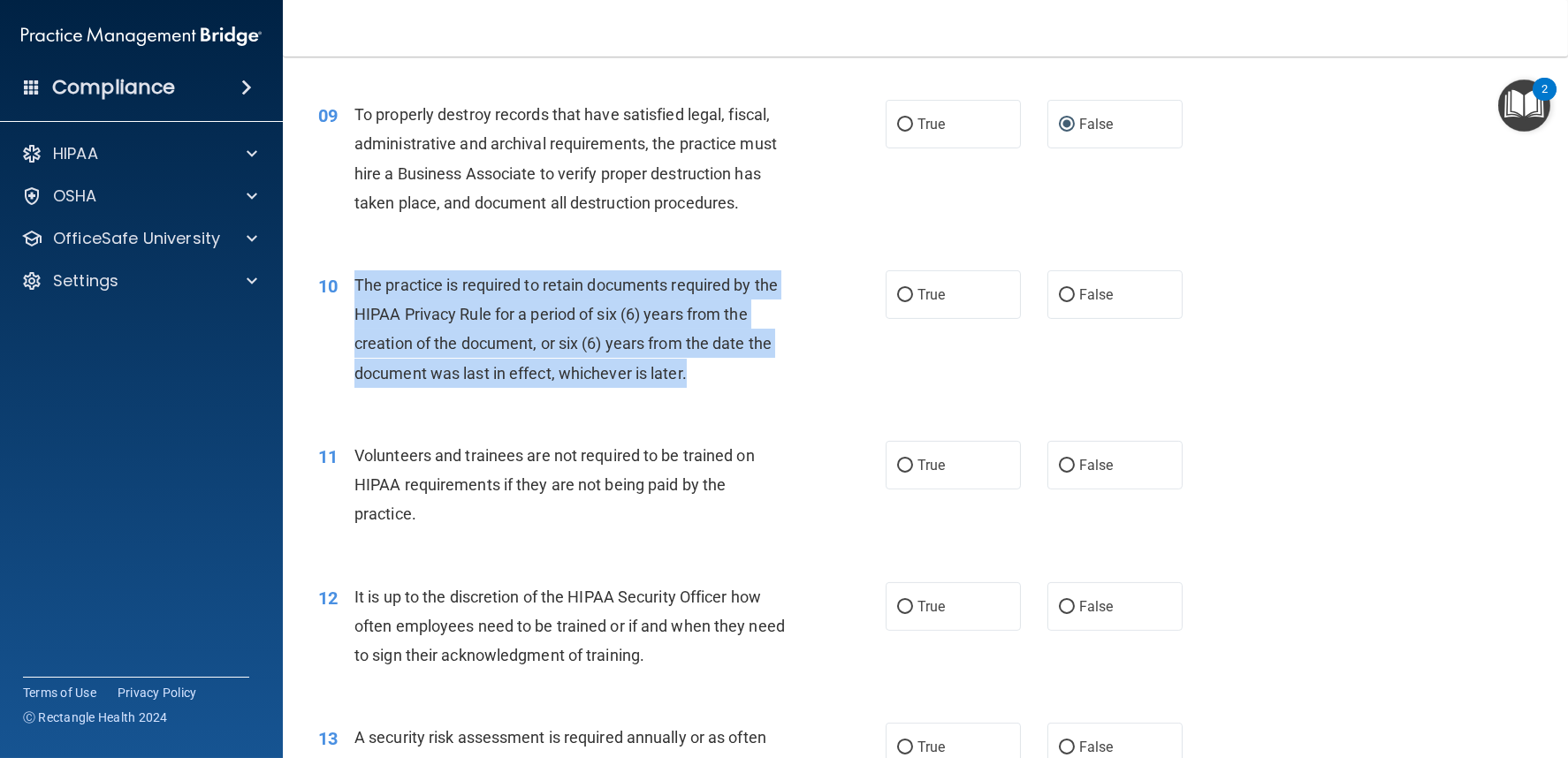
drag, startPoint x: 350, startPoint y: 280, endPoint x: 711, endPoint y: 379, distance: 374.3
click at [711, 379] on div "10 The practice is required to retain documents required by the HIPAA Privacy R…" at bounding box center [602, 333] width 621 height 126
click at [902, 292] on input "True" at bounding box center [905, 295] width 16 height 13
radio input "true"
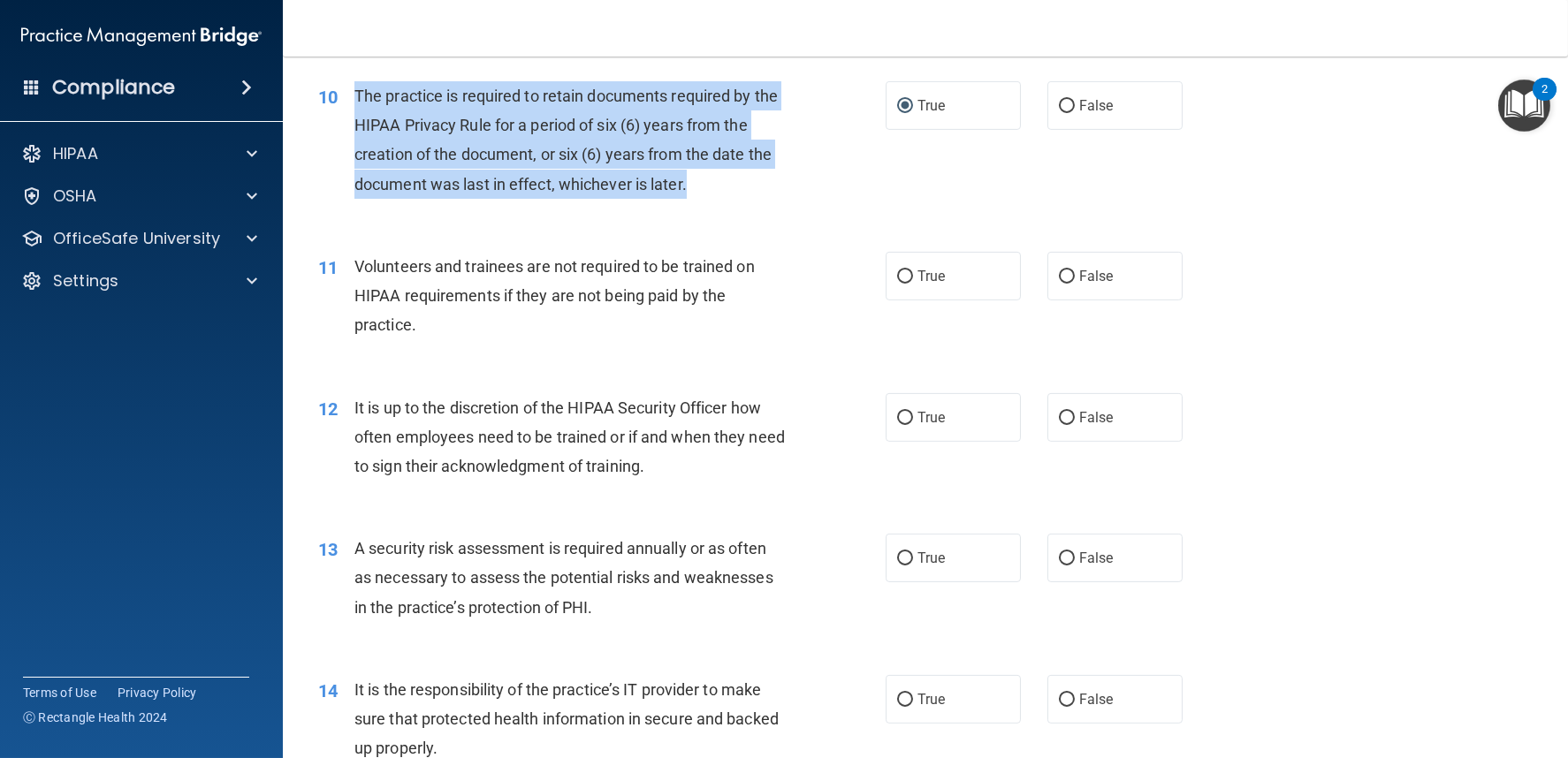
scroll to position [1571, 0]
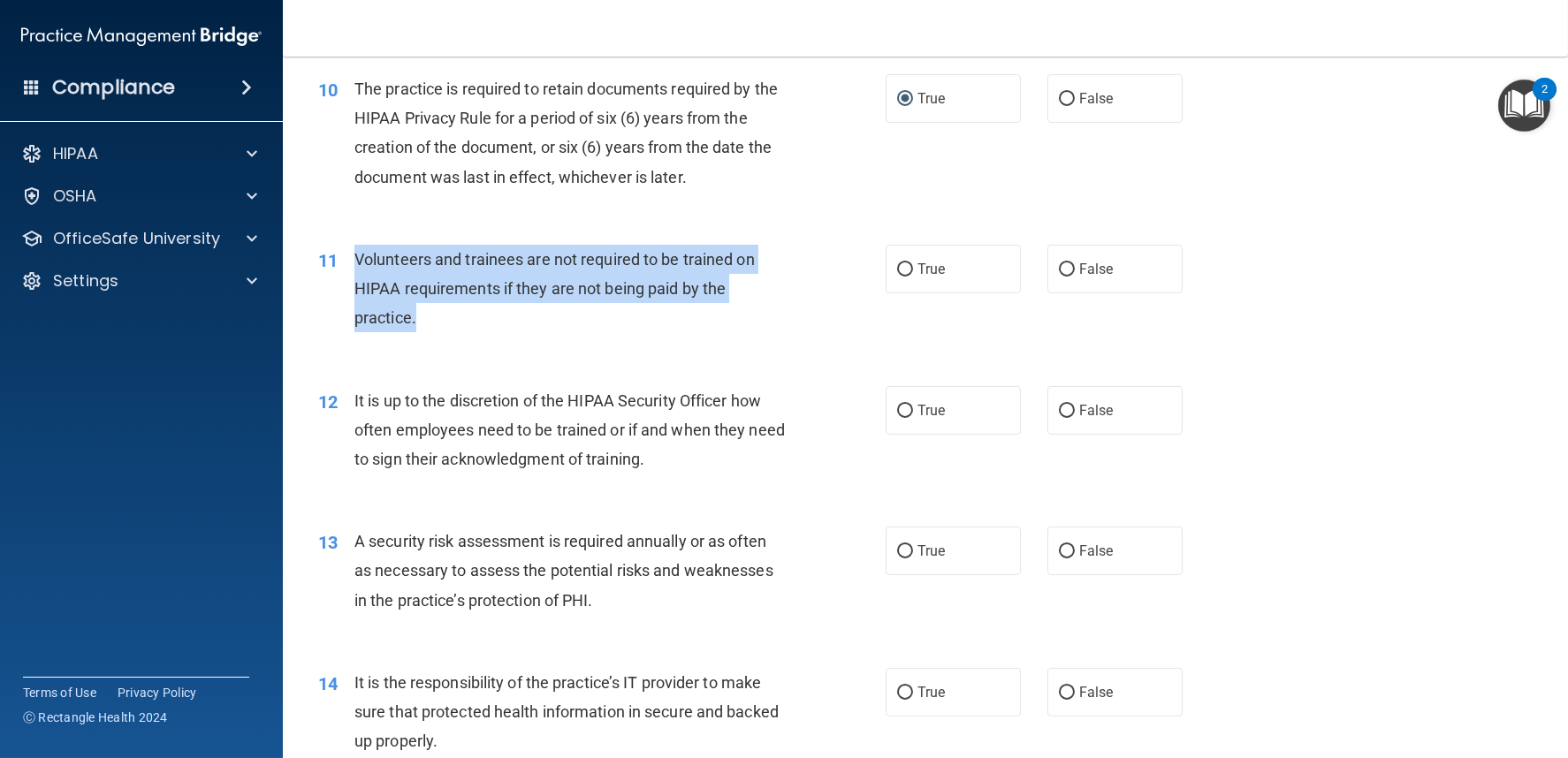
drag, startPoint x: 353, startPoint y: 252, endPoint x: 474, endPoint y: 335, distance: 146.7
click at [474, 335] on div "11 Volunteers and trainees are not required to be trained on HIPAA requirements…" at bounding box center [602, 293] width 621 height 97
click at [1061, 266] on input "False" at bounding box center [1067, 269] width 16 height 13
radio input "true"
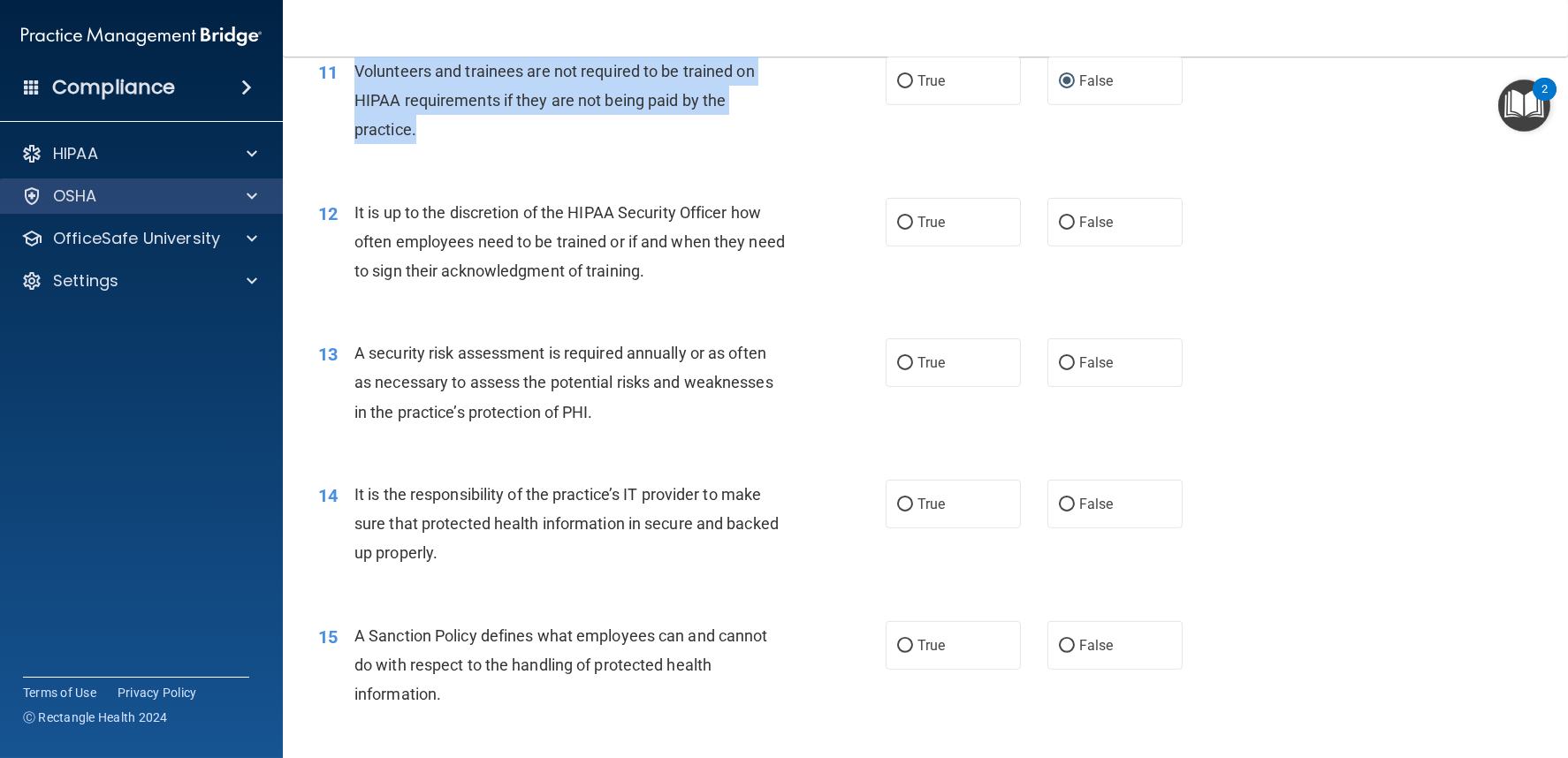
scroll to position [1767, 0]
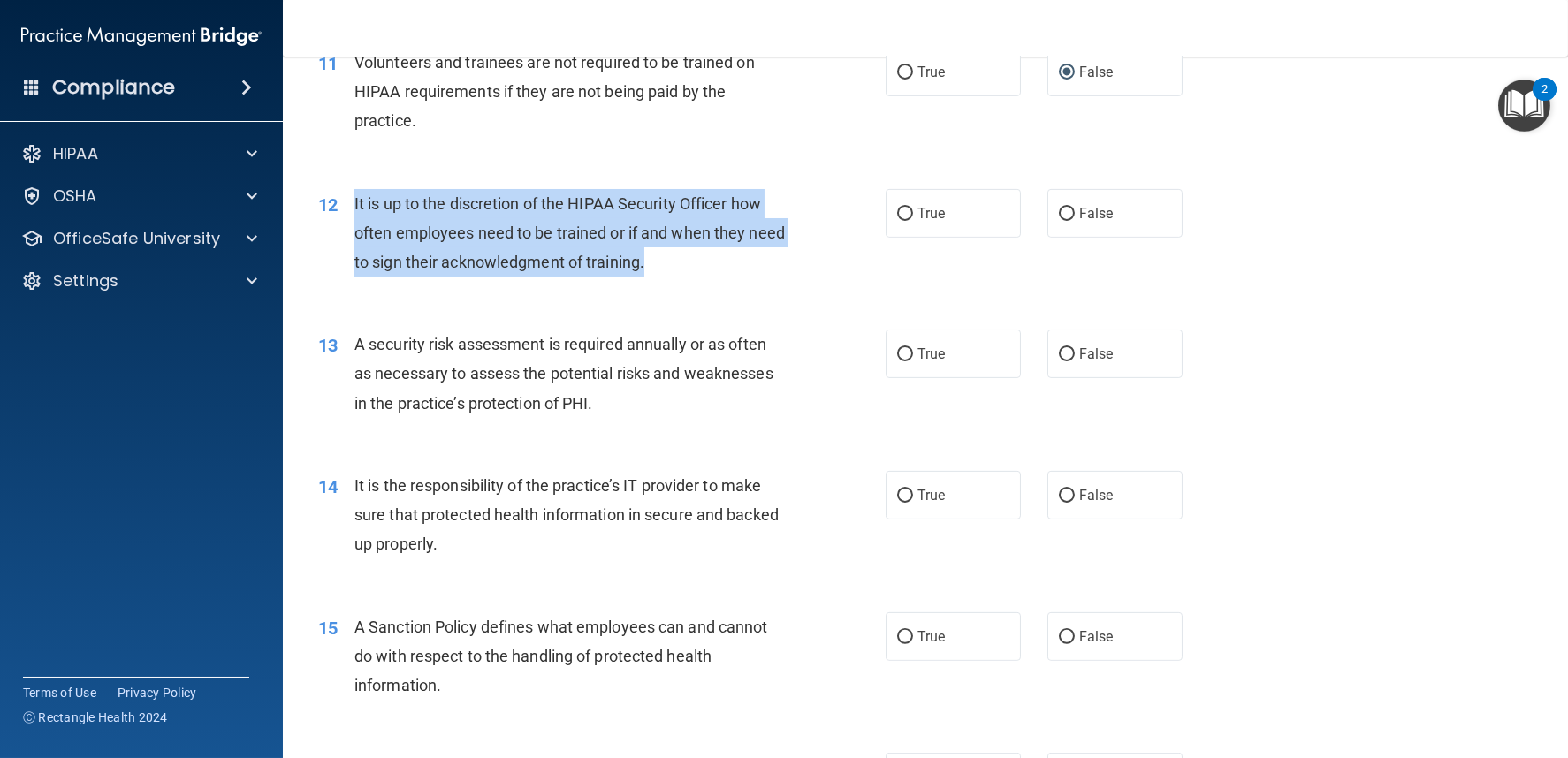
drag, startPoint x: 384, startPoint y: 205, endPoint x: 693, endPoint y: 276, distance: 317.1
click at [693, 276] on div "12 It is up to the discretion of the HIPAA Security Officer how often employees…" at bounding box center [602, 237] width 621 height 97
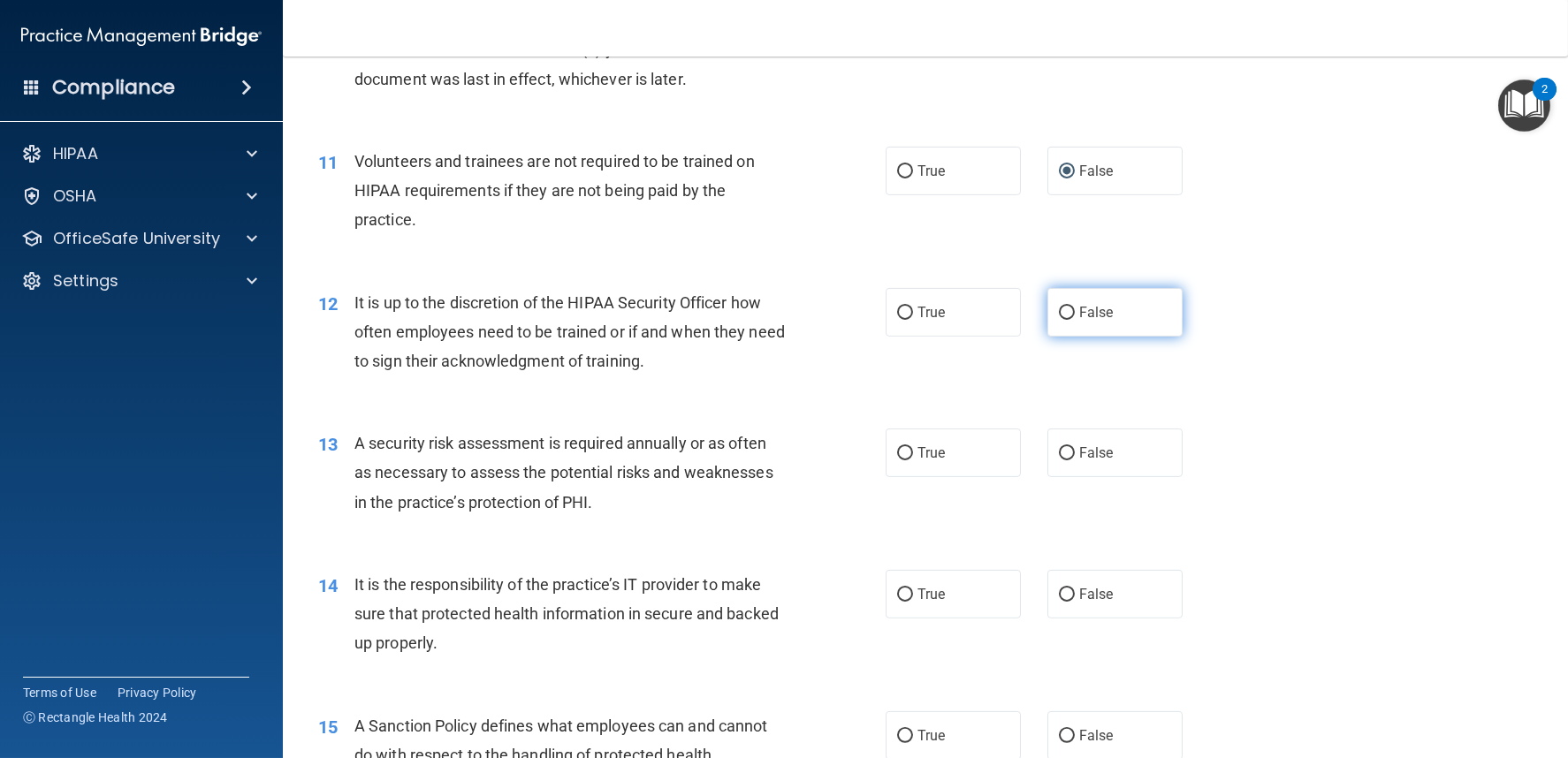
click at [1068, 319] on label "False" at bounding box center [1115, 312] width 135 height 49
click at [1068, 319] on input "False" at bounding box center [1067, 313] width 16 height 13
radio input "true"
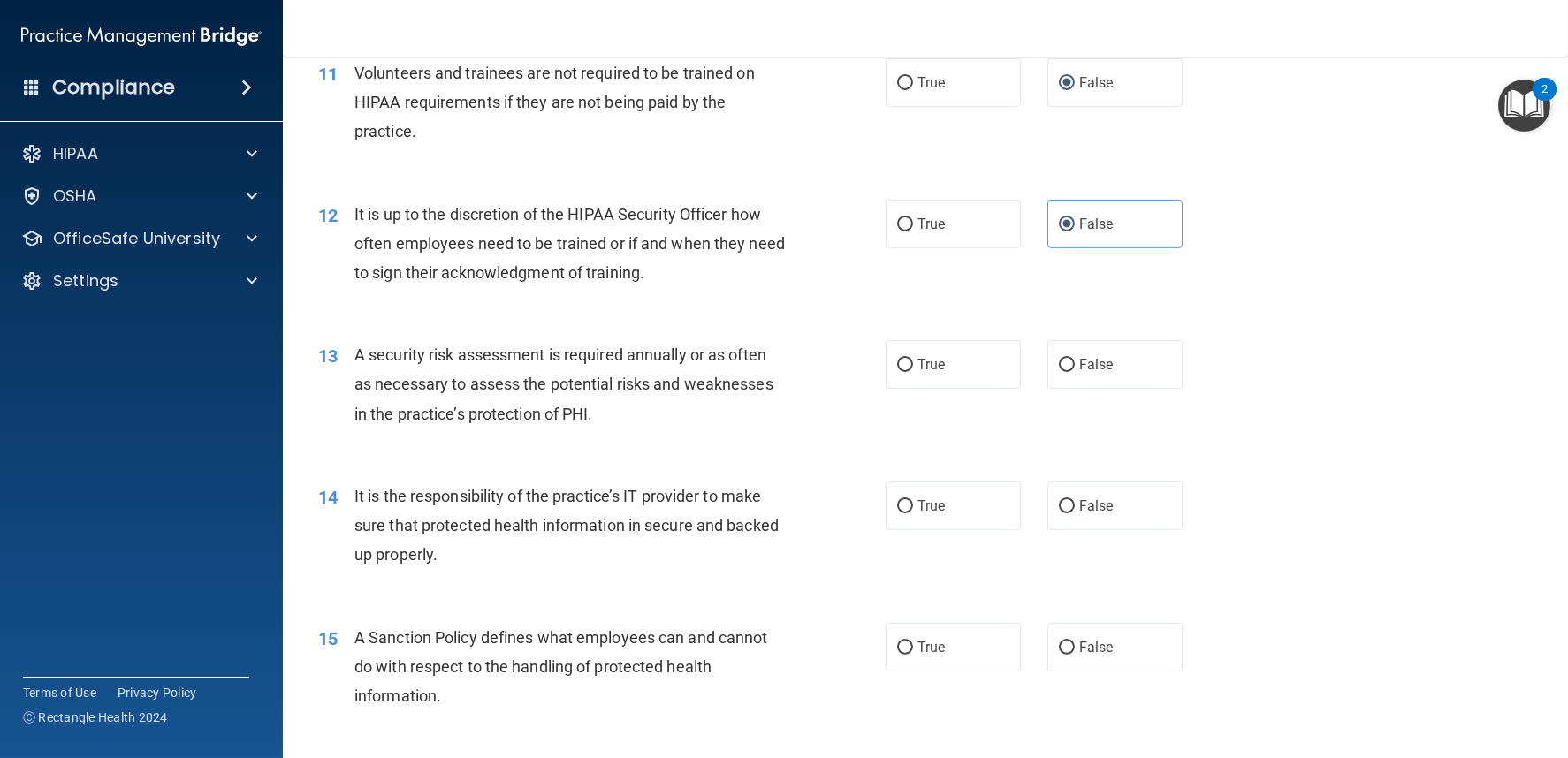
scroll to position [1866, 0]
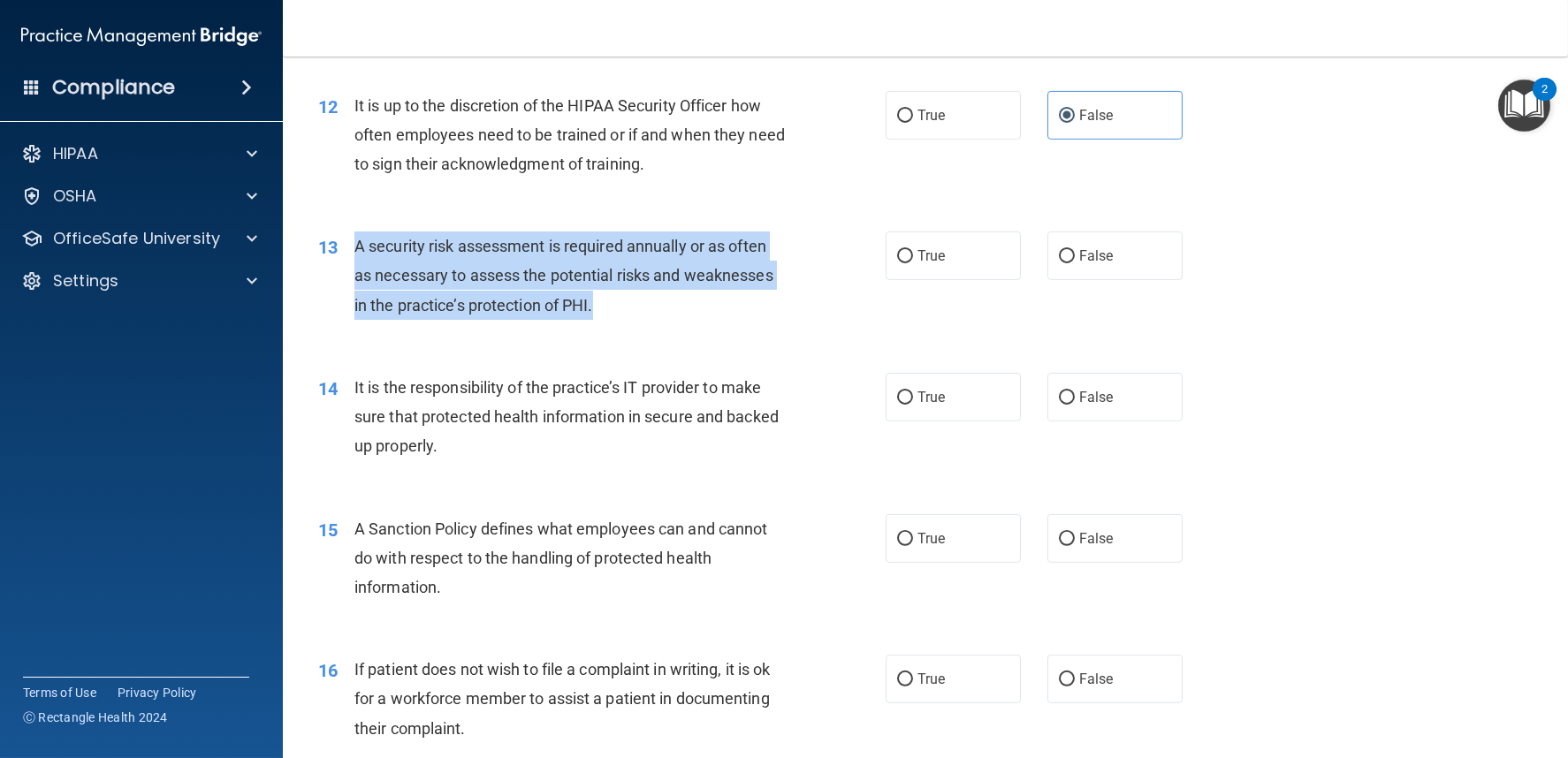
drag, startPoint x: 355, startPoint y: 240, endPoint x: 615, endPoint y: 312, distance: 269.8
click at [615, 312] on div "A security risk assessment is required annually or as often as necessary to ass…" at bounding box center [577, 275] width 445 height 88
click at [901, 259] on input "True" at bounding box center [905, 256] width 16 height 13
radio input "true"
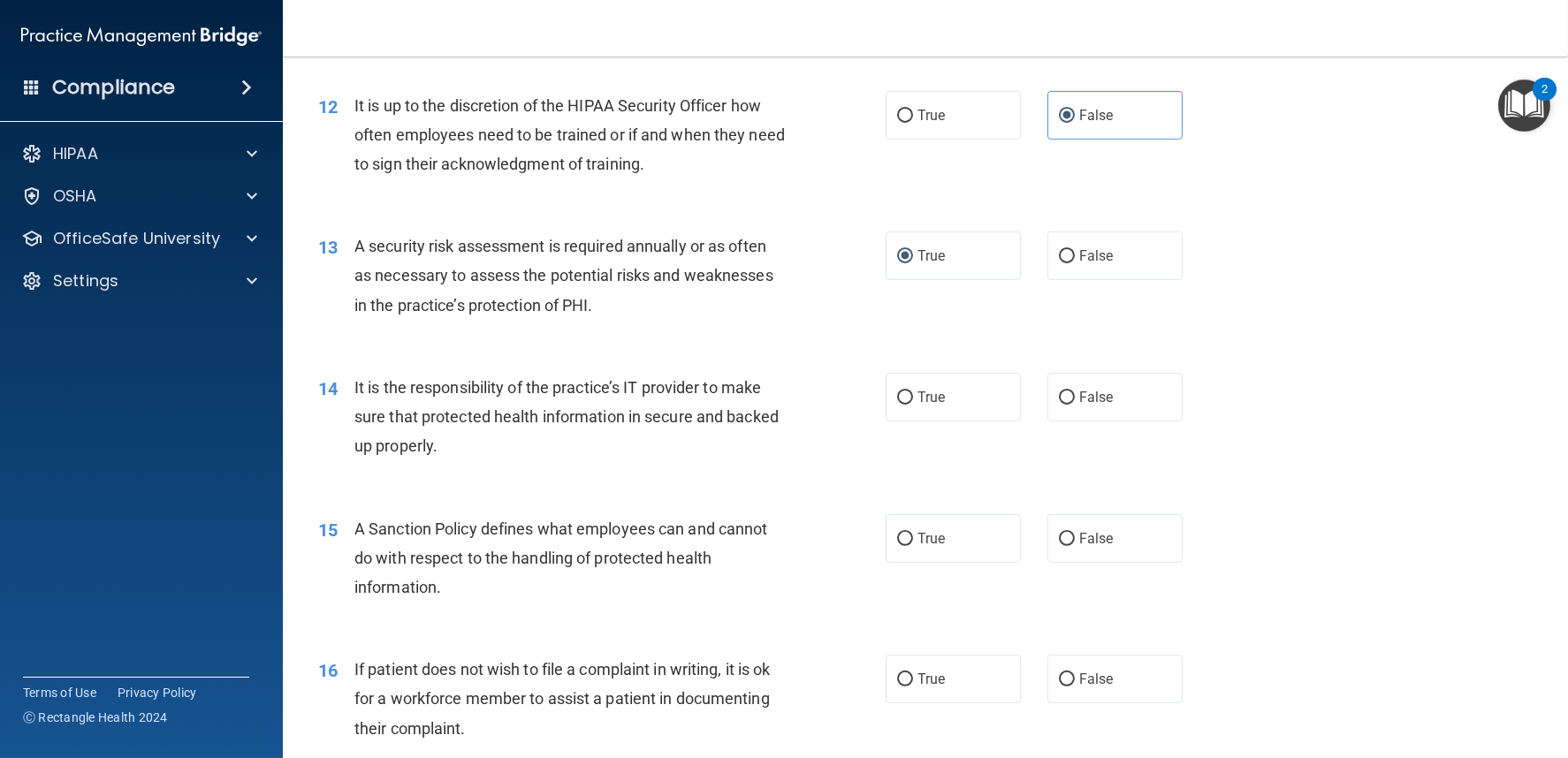
drag, startPoint x: 404, startPoint y: 369, endPoint x: 391, endPoint y: 391, distance: 25.6
click at [405, 371] on div "14 It is the responsibility of the practice’s IT provider to make sure that pro…" at bounding box center [925, 421] width 1241 height 141
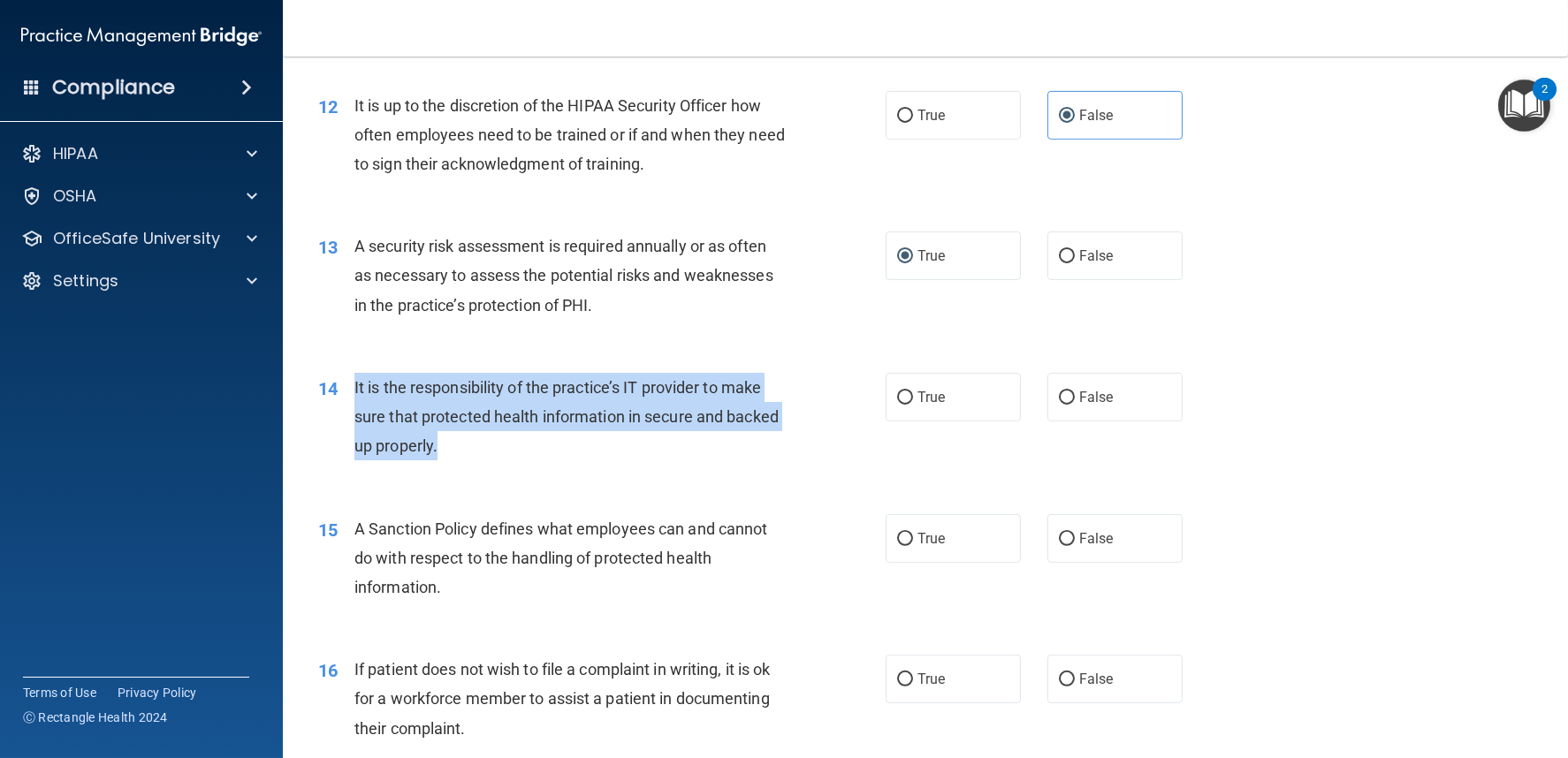
drag, startPoint x: 438, startPoint y: 395, endPoint x: 515, endPoint y: 452, distance: 95.8
click at [515, 452] on div "14 It is the responsibility of the practice’s IT provider to make sure that pro…" at bounding box center [602, 421] width 621 height 97
click at [897, 392] on input "True" at bounding box center [905, 397] width 16 height 13
radio input "true"
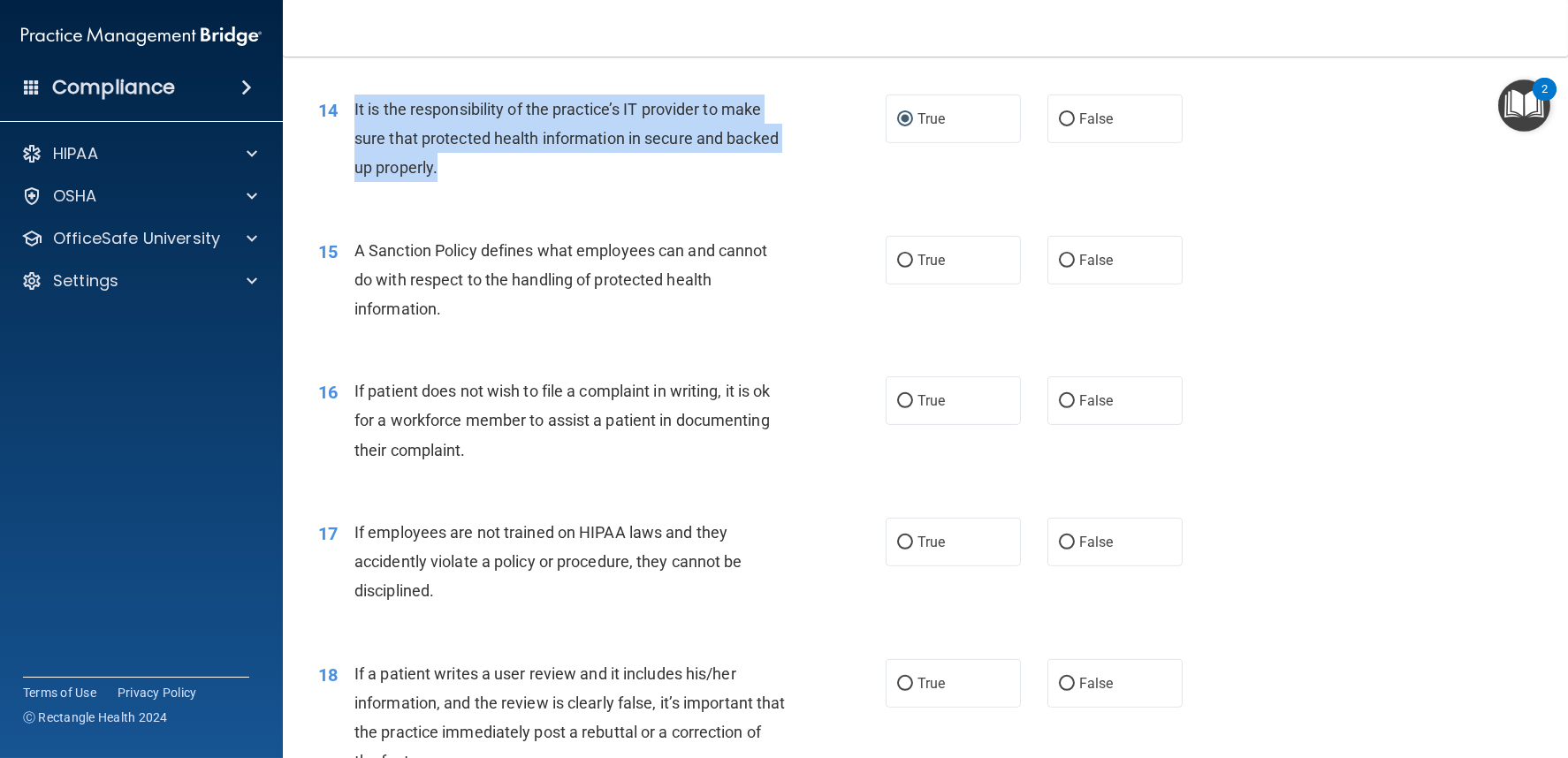
scroll to position [2160, 0]
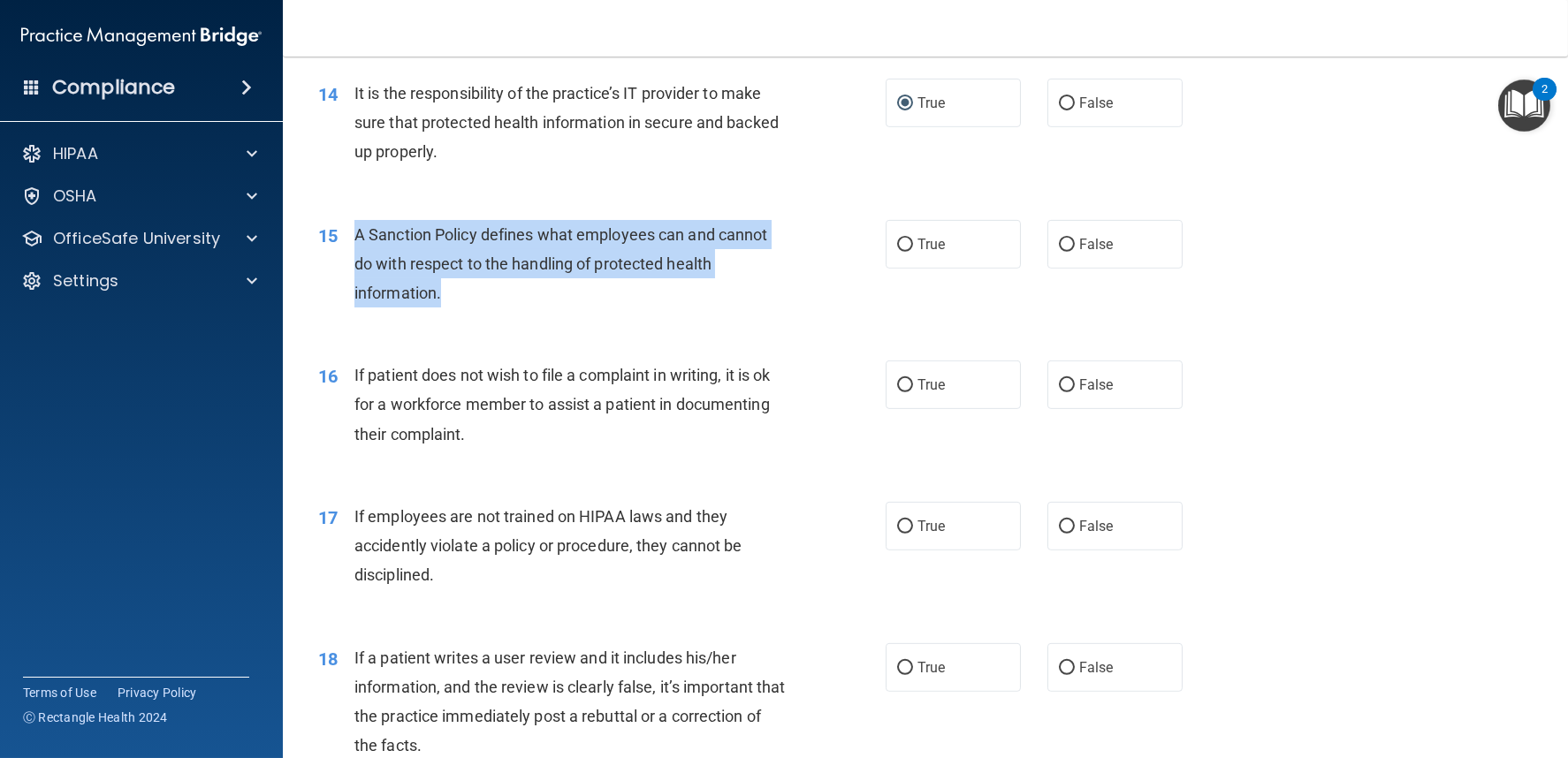
drag, startPoint x: 355, startPoint y: 234, endPoint x: 480, endPoint y: 304, distance: 143.3
click at [480, 304] on div "A Sanction Policy defines what employees can and cannot do with respect to the …" at bounding box center [577, 264] width 445 height 88
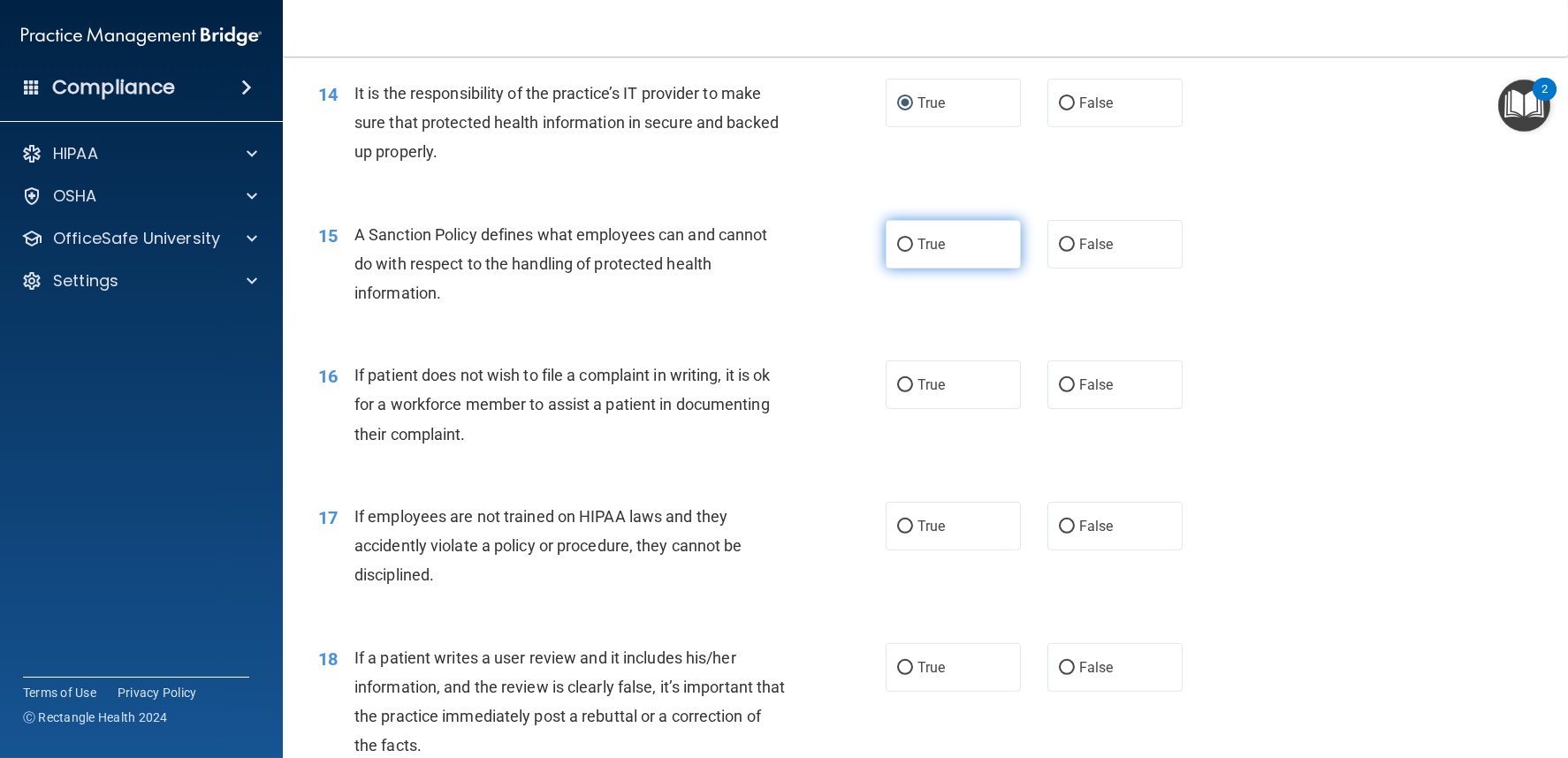
click at [909, 241] on label "True" at bounding box center [953, 244] width 135 height 49
click at [909, 241] on input "True" at bounding box center [905, 244] width 16 height 13
radio input "true"
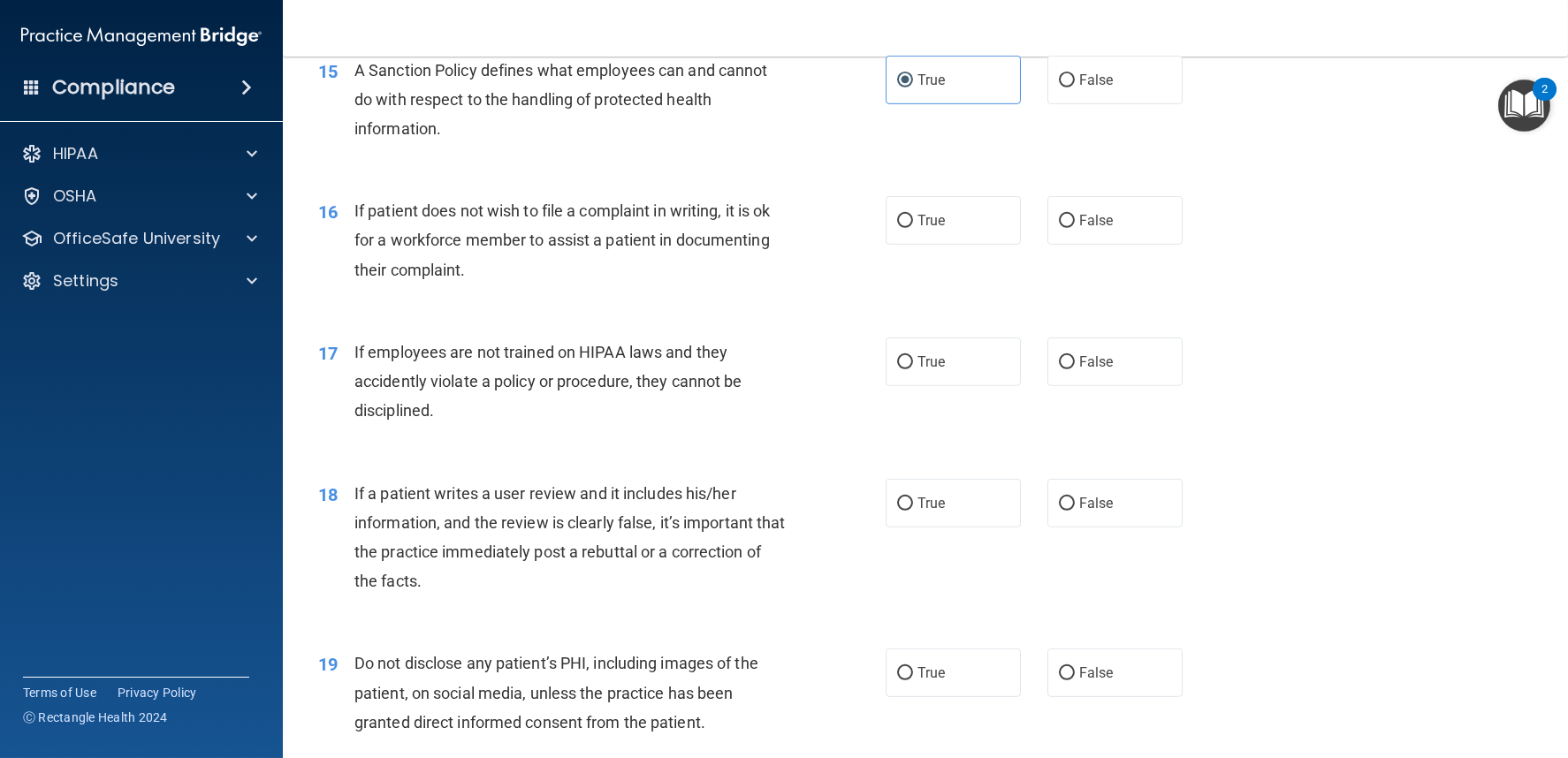
scroll to position [2357, 0]
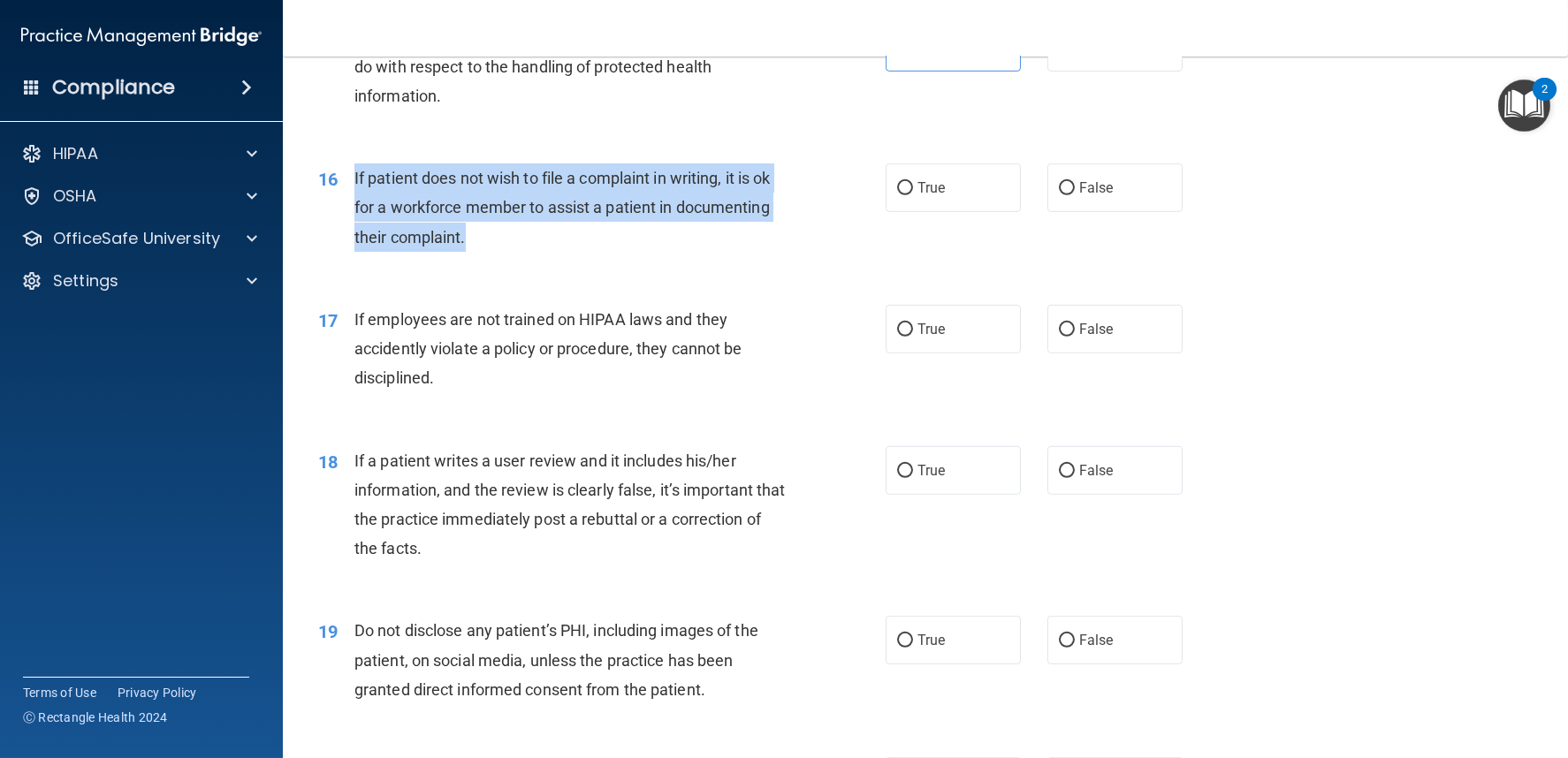
drag, startPoint x: 355, startPoint y: 173, endPoint x: 531, endPoint y: 227, distance: 184.1
click at [531, 227] on div "If patient does not wish to file a complaint in writing, it is ok for a workfor…" at bounding box center [577, 208] width 445 height 88
click at [905, 182] on input "True" at bounding box center [905, 188] width 16 height 13
radio input "true"
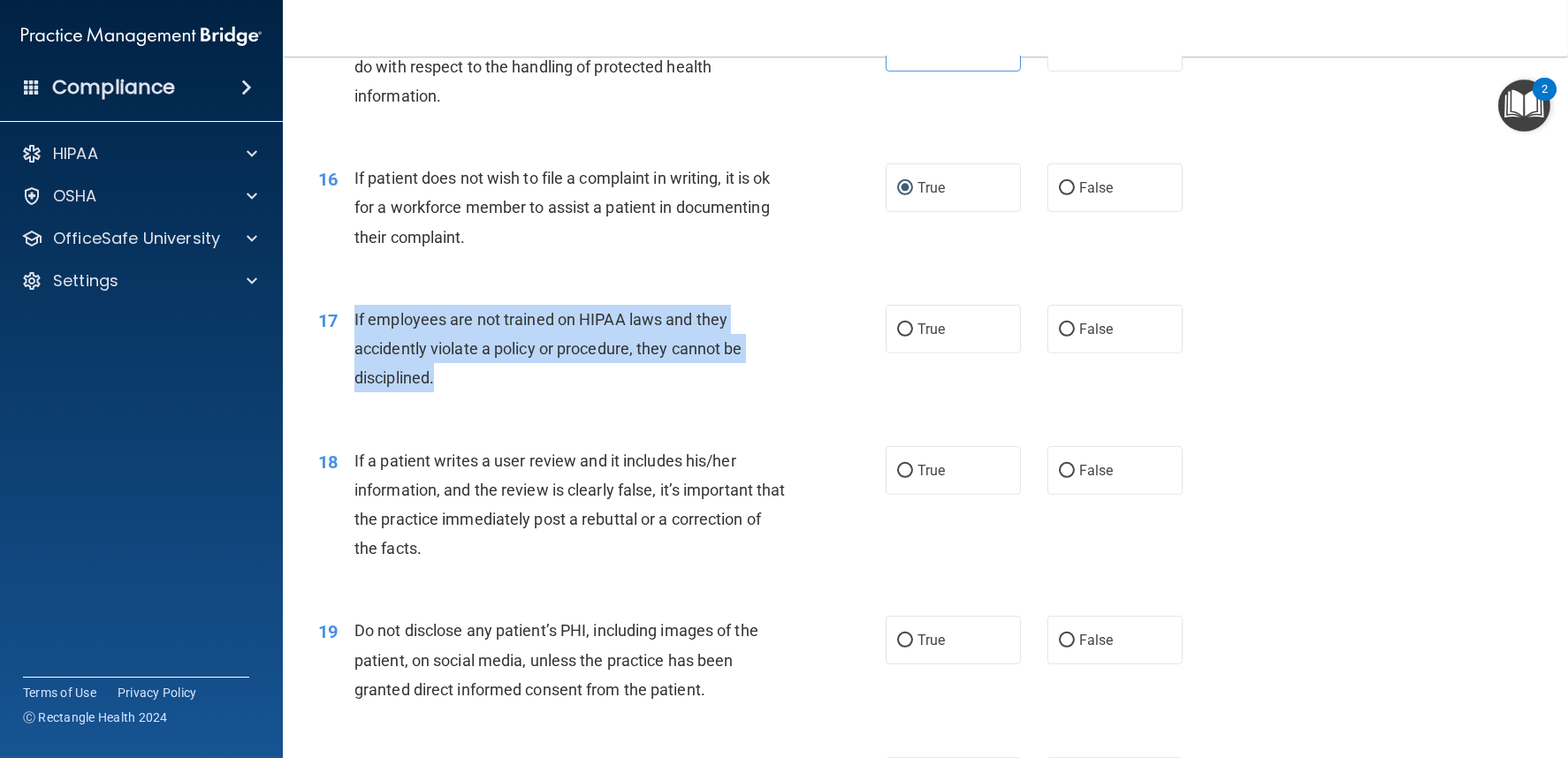
drag, startPoint x: 354, startPoint y: 317, endPoint x: 471, endPoint y: 369, distance: 128.0
click at [471, 369] on div "If employees are not trained on HIPAA laws and they accidently violate a policy…" at bounding box center [577, 349] width 445 height 88
click at [1059, 327] on input "False" at bounding box center [1067, 330] width 16 height 13
radio input "true"
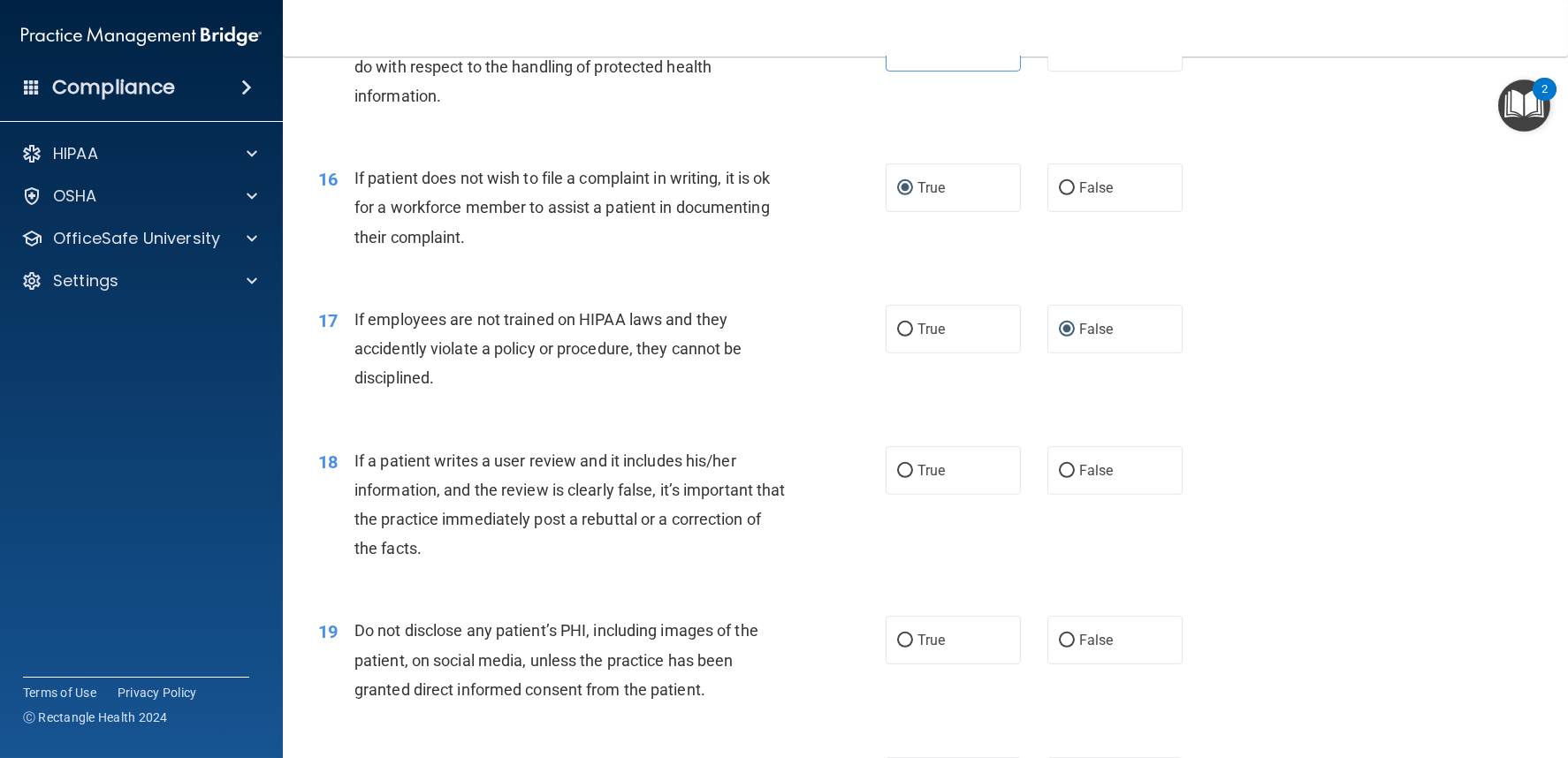
click at [423, 472] on div "If a patient writes a user review and it includes his/her information, and the …" at bounding box center [577, 505] width 445 height 117
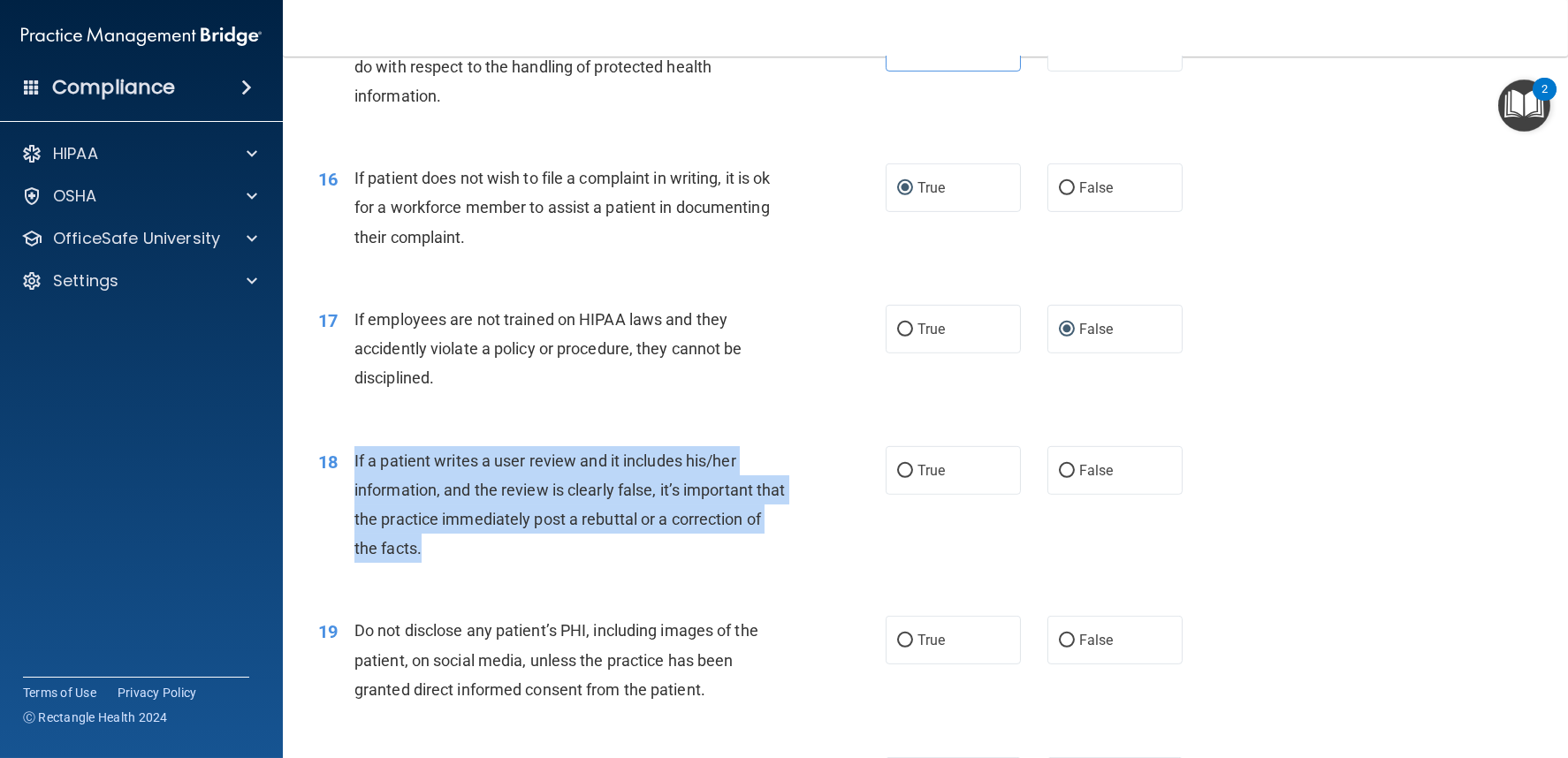
drag, startPoint x: 362, startPoint y: 457, endPoint x: 577, endPoint y: 550, distance: 234.3
click at [577, 550] on div "18 If a patient writes a user review and it includes his/her information, and t…" at bounding box center [602, 509] width 621 height 126
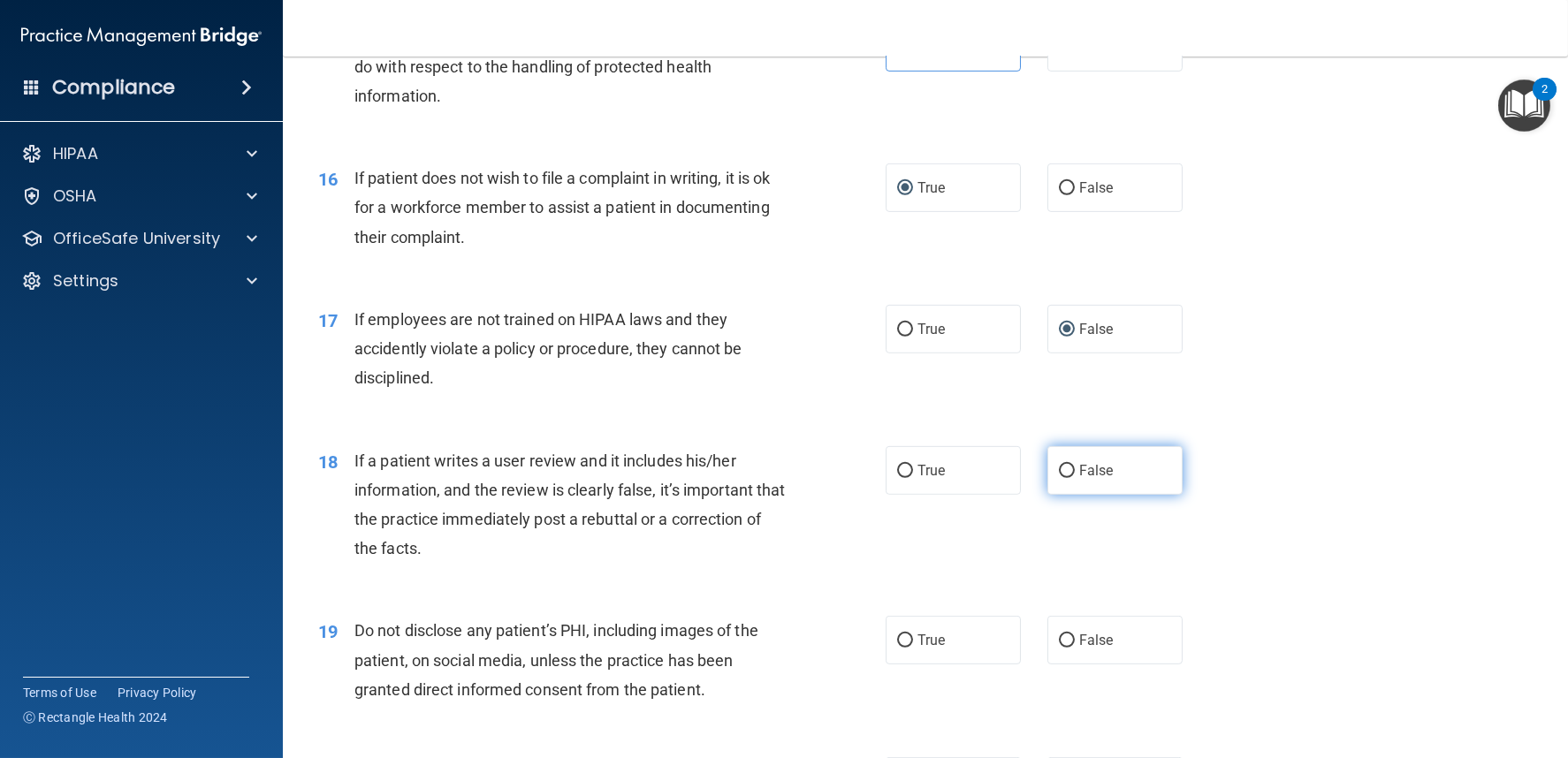
click at [1068, 469] on label "False" at bounding box center [1115, 470] width 135 height 49
click at [1068, 469] on input "False" at bounding box center [1067, 471] width 16 height 13
radio input "true"
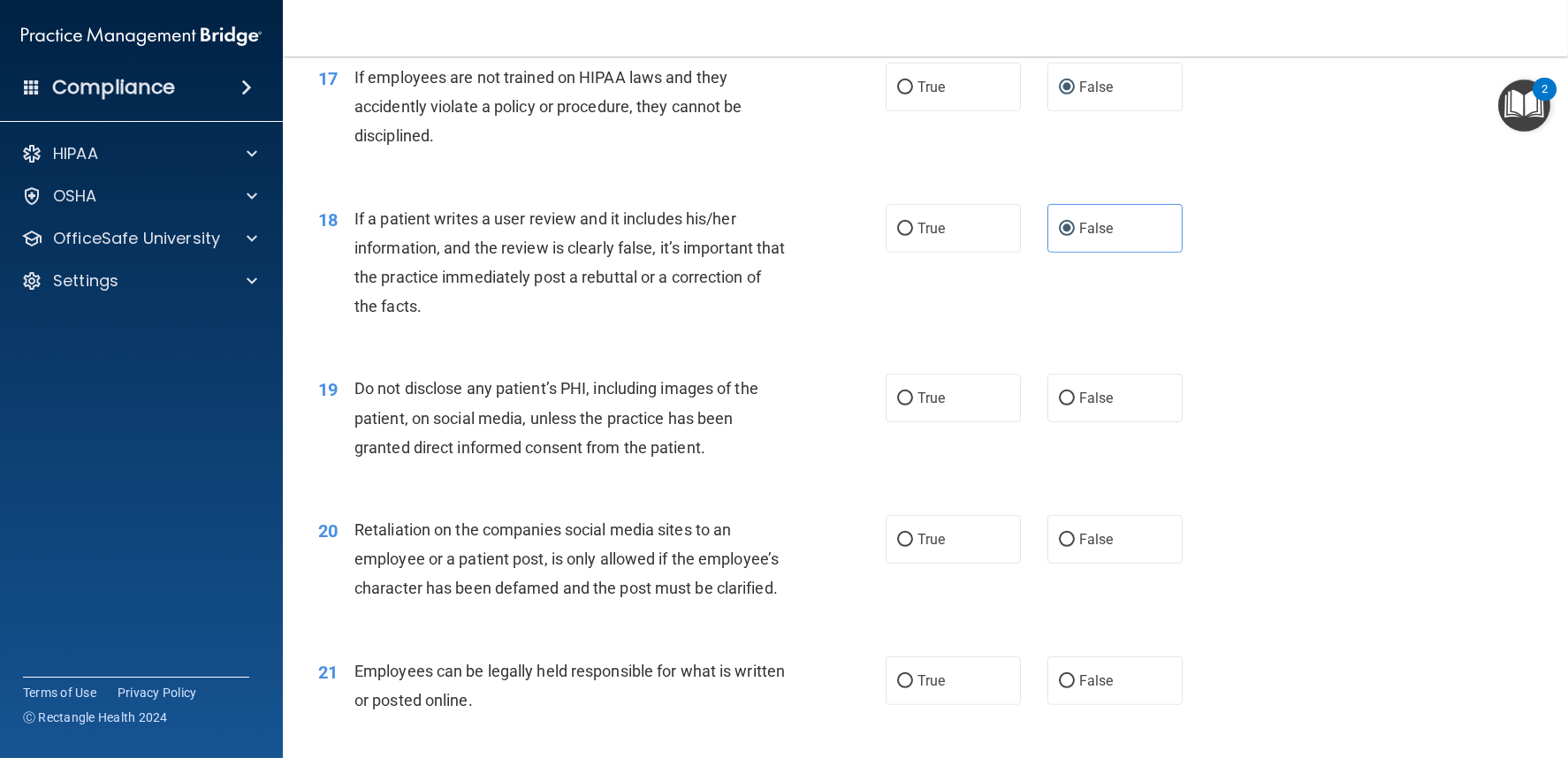
scroll to position [2651, 0]
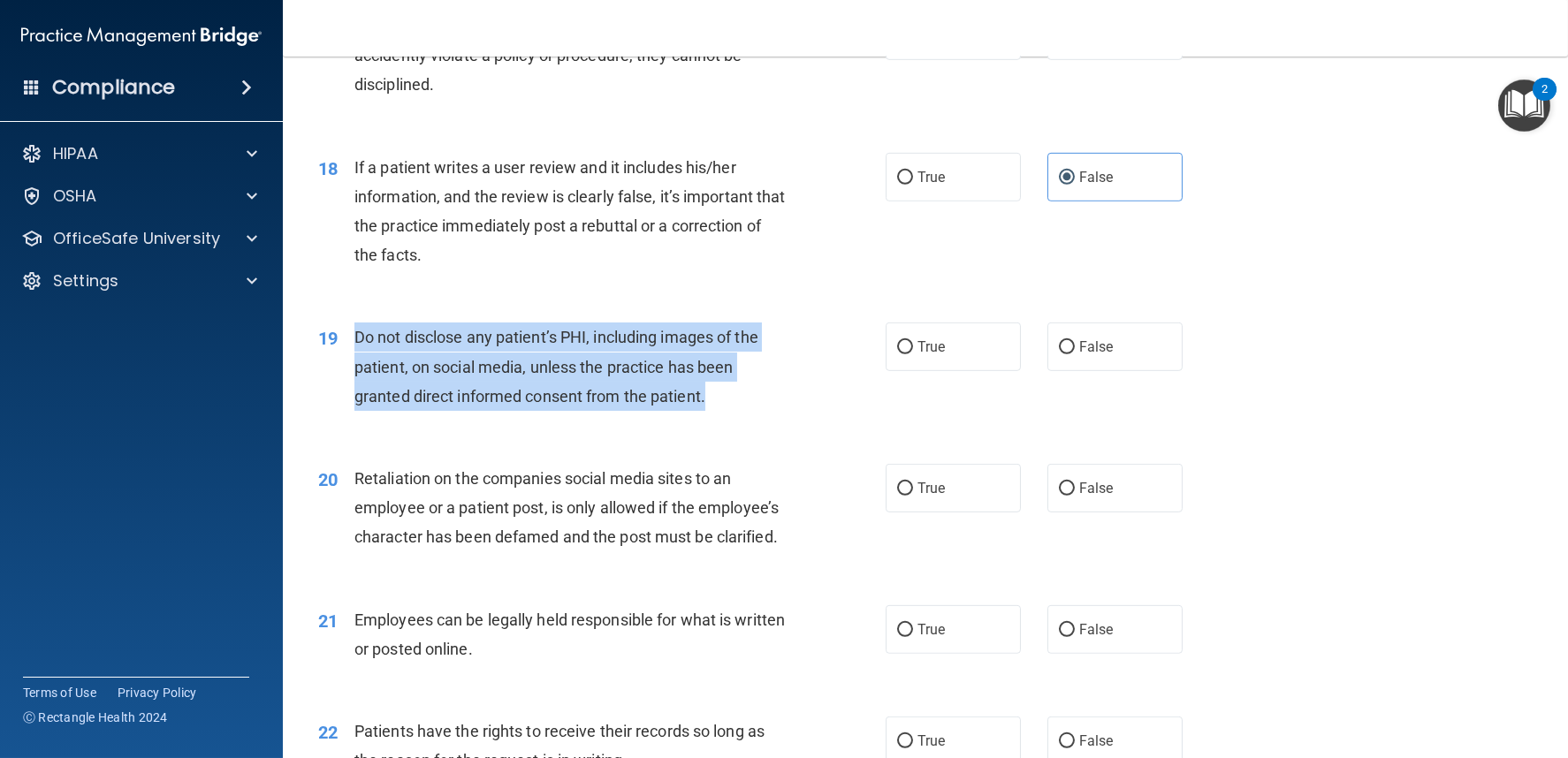
drag, startPoint x: 356, startPoint y: 332, endPoint x: 813, endPoint y: 416, distance: 464.7
click at [813, 416] on div "19 Do not disclose any patient’s PHI, including images of the patient, on socia…" at bounding box center [602, 372] width 621 height 97
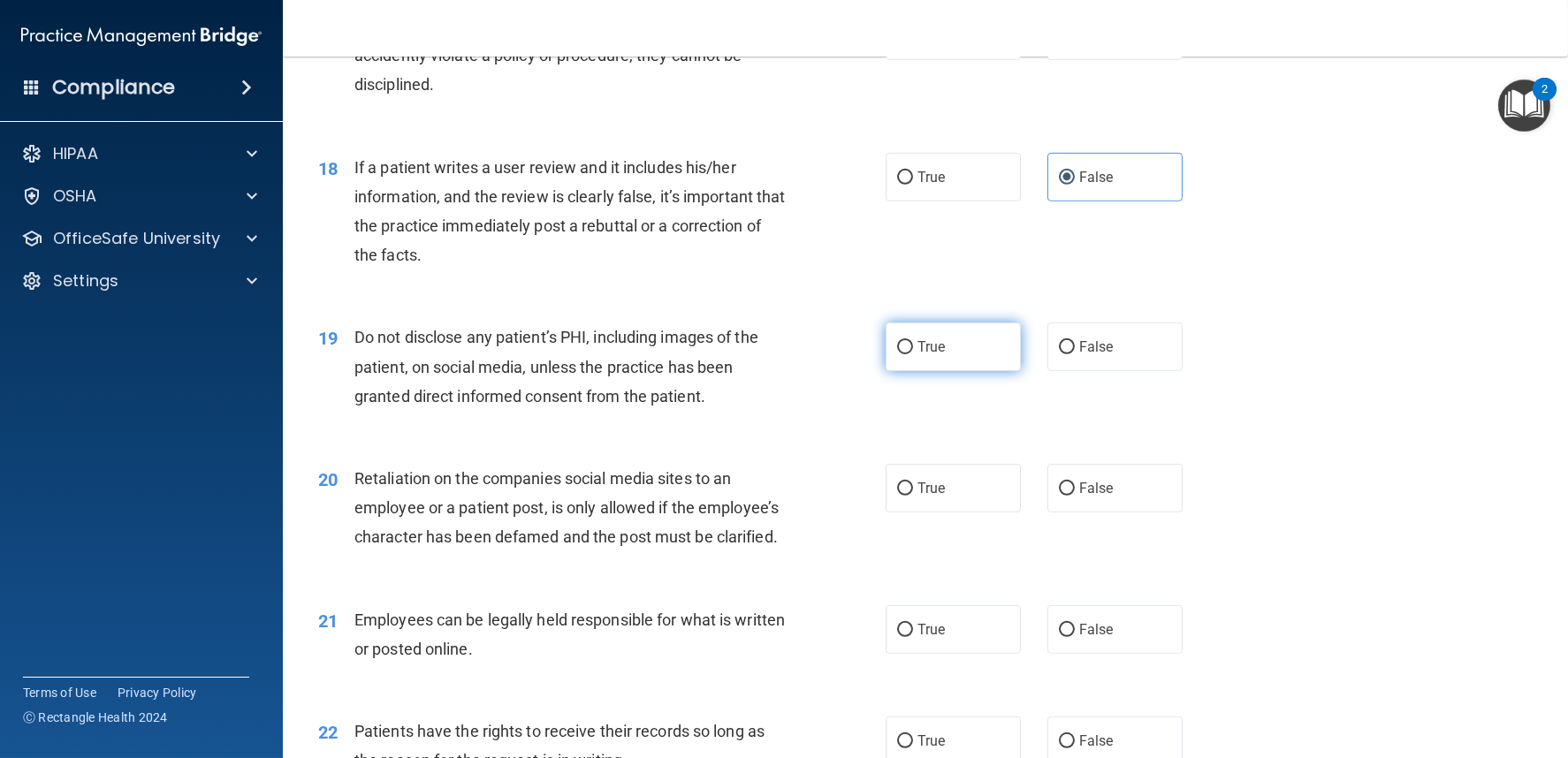
click at [886, 342] on label "True" at bounding box center [953, 347] width 135 height 49
click at [897, 342] on input "True" at bounding box center [905, 347] width 16 height 13
radio input "true"
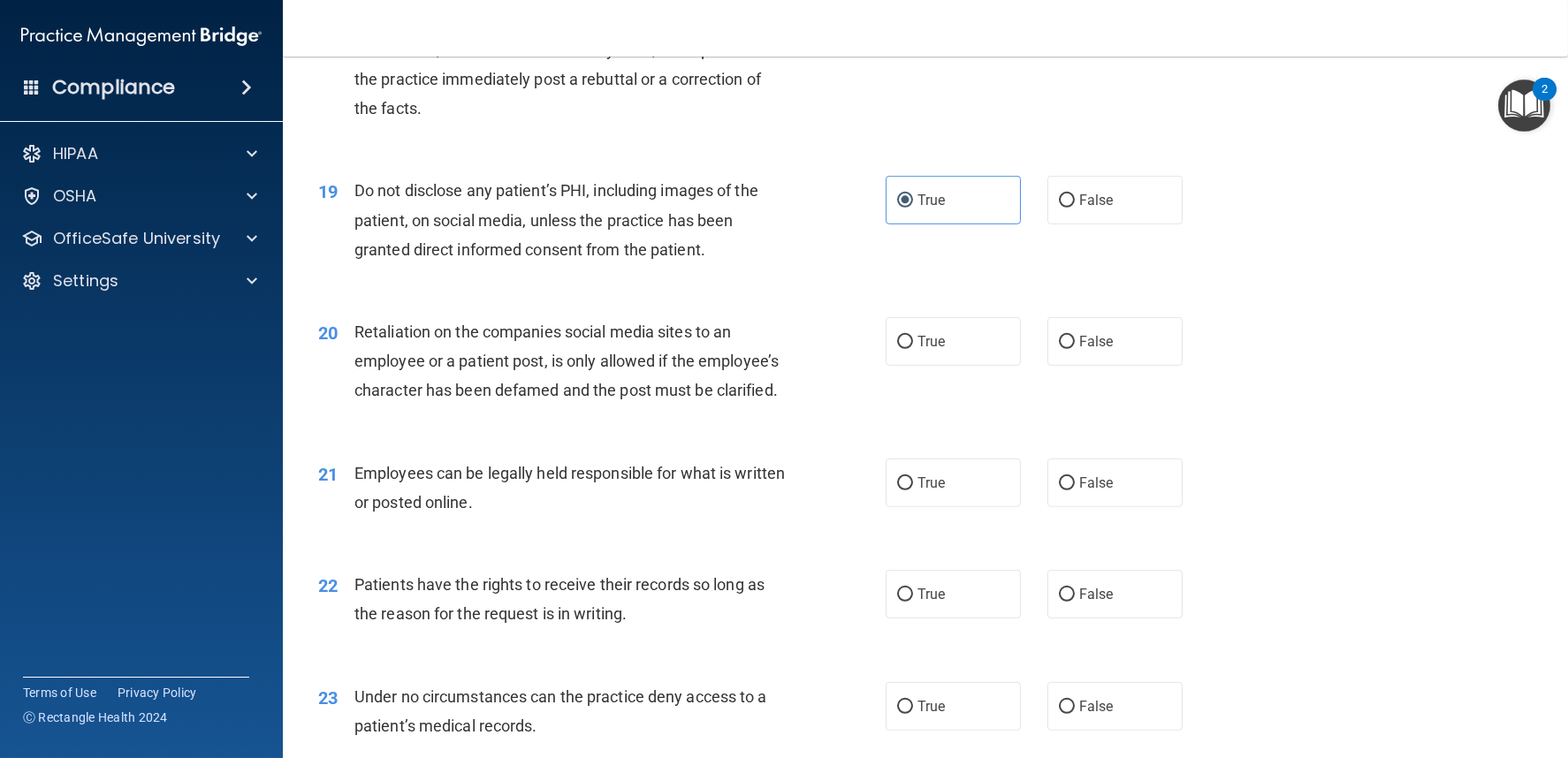
scroll to position [2847, 0]
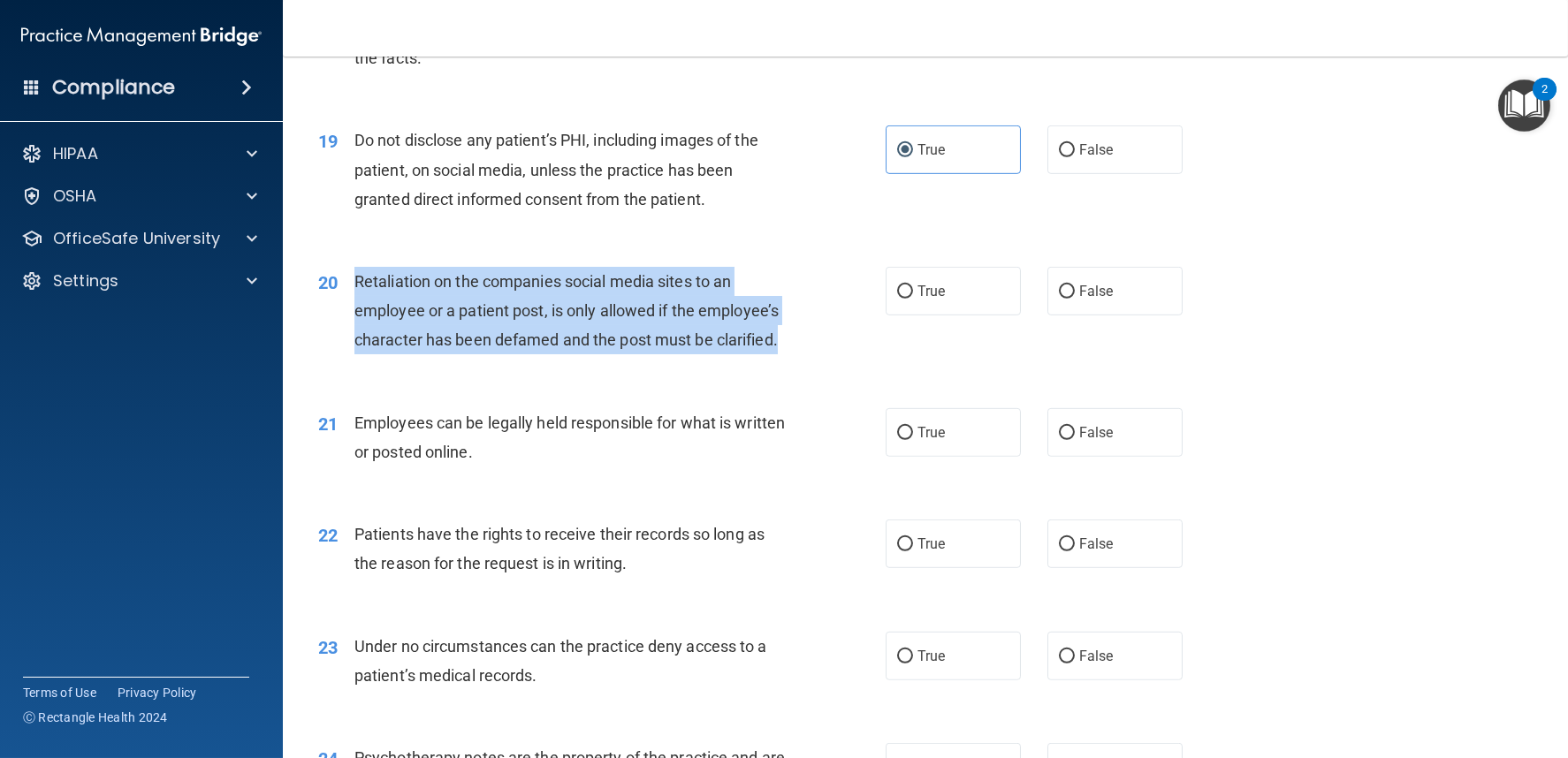
drag, startPoint x: 358, startPoint y: 276, endPoint x: 791, endPoint y: 348, distance: 438.9
click at [791, 348] on div "Retaliation on the companies social media sites to an employee or a patient pos…" at bounding box center [577, 311] width 445 height 88
click at [1059, 292] on input "False" at bounding box center [1067, 291] width 16 height 13
radio input "true"
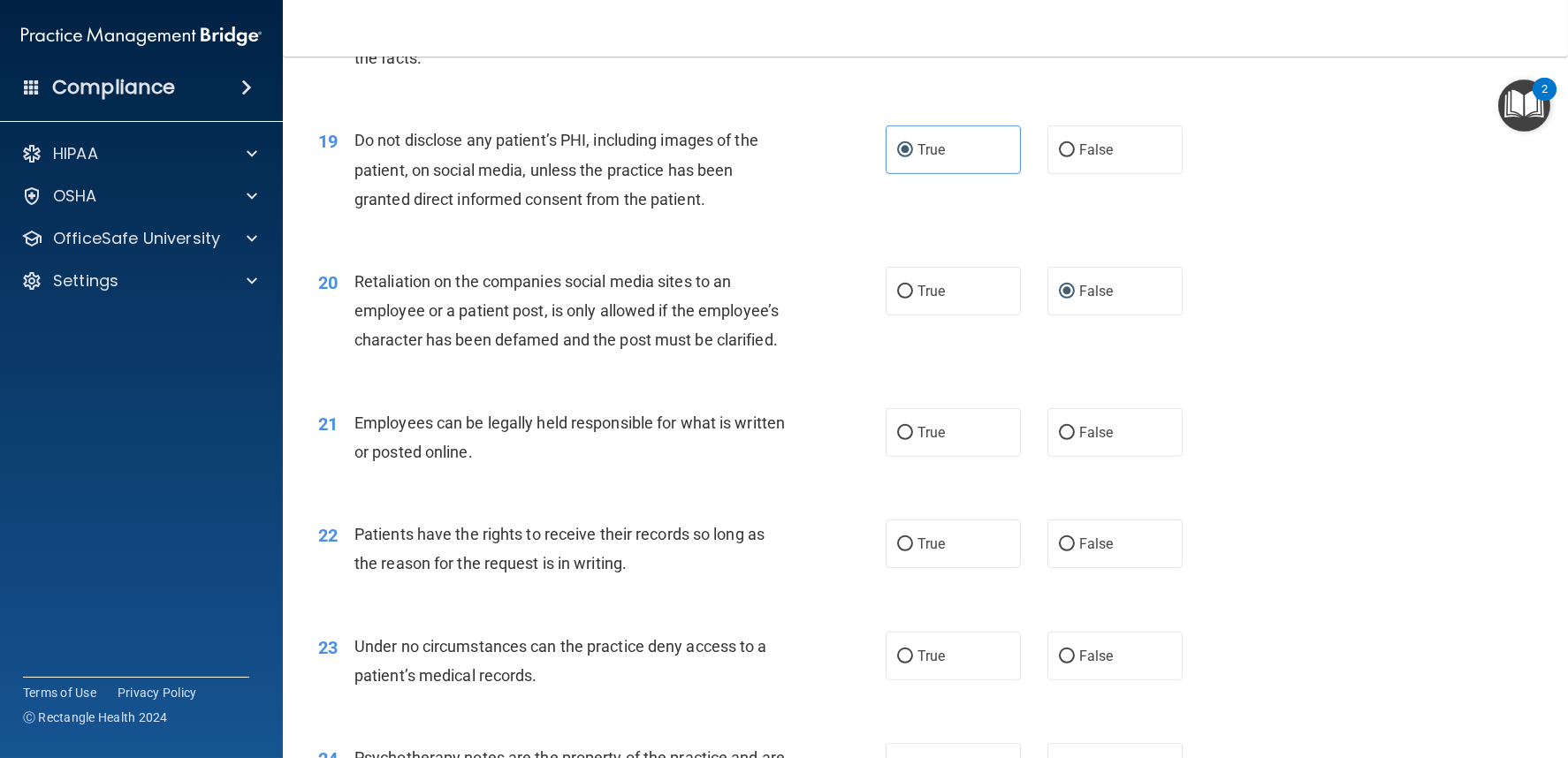
click at [418, 475] on div "21 Employees can be legally held responsible for what is written or posted onli…" at bounding box center [925, 442] width 1241 height 111
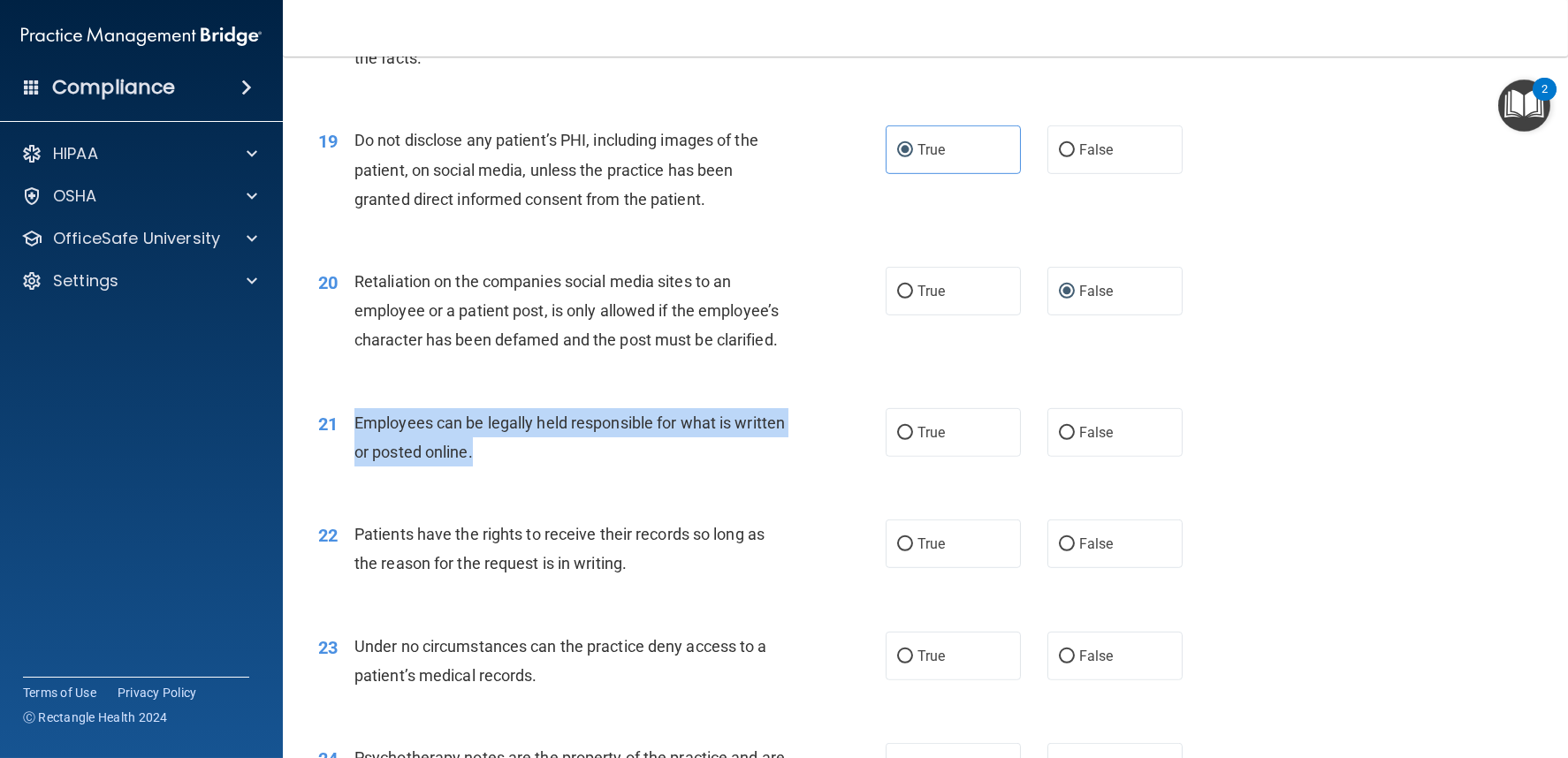
drag, startPoint x: 354, startPoint y: 417, endPoint x: 536, endPoint y: 461, distance: 187.2
click at [536, 461] on div "Employees can be legally held responsible for what is written or posted online." at bounding box center [577, 437] width 445 height 59
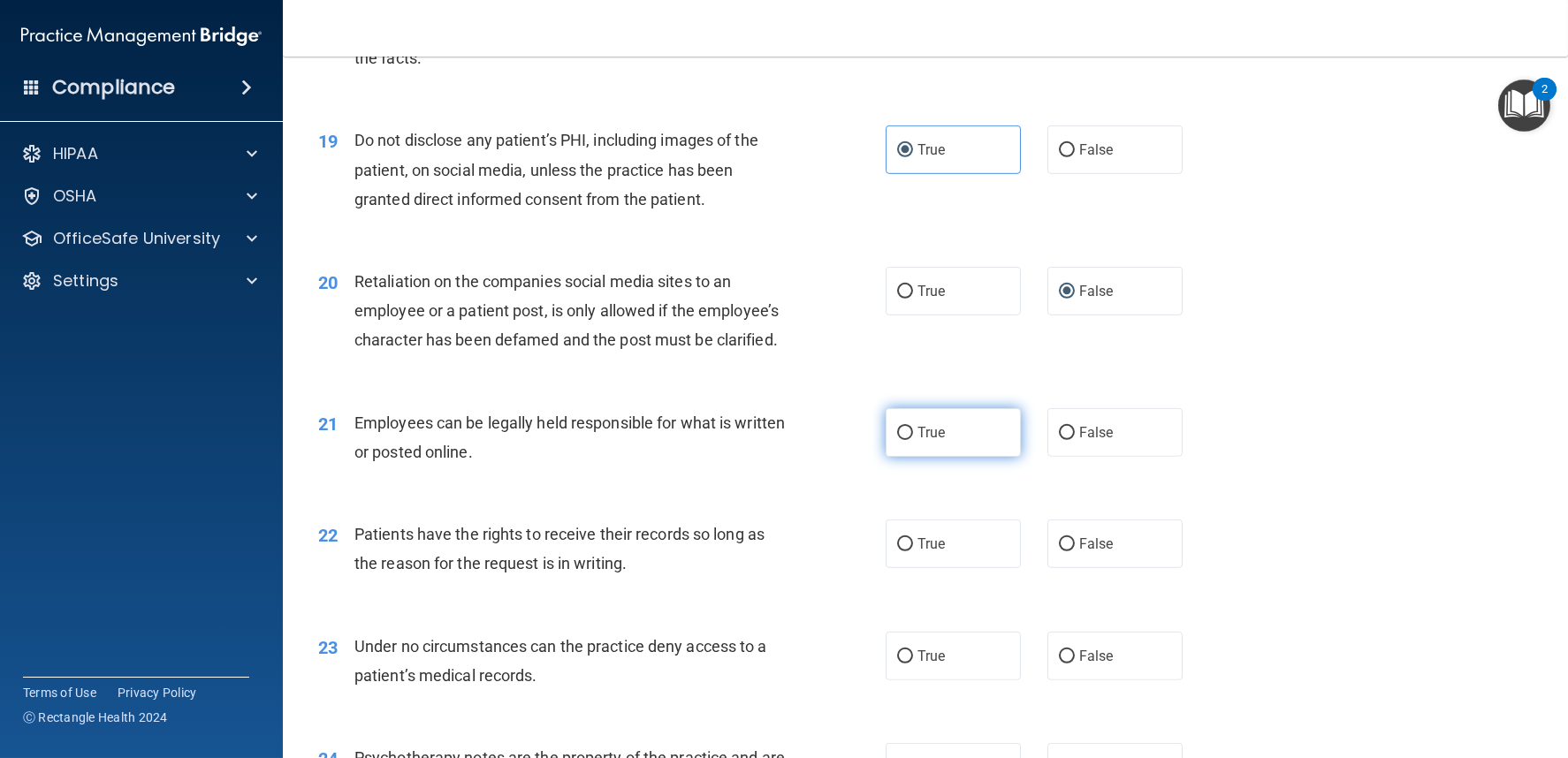
click at [885, 436] on label "True" at bounding box center [953, 432] width 135 height 49
click at [897, 436] on input "True" at bounding box center [905, 433] width 16 height 13
radio input "true"
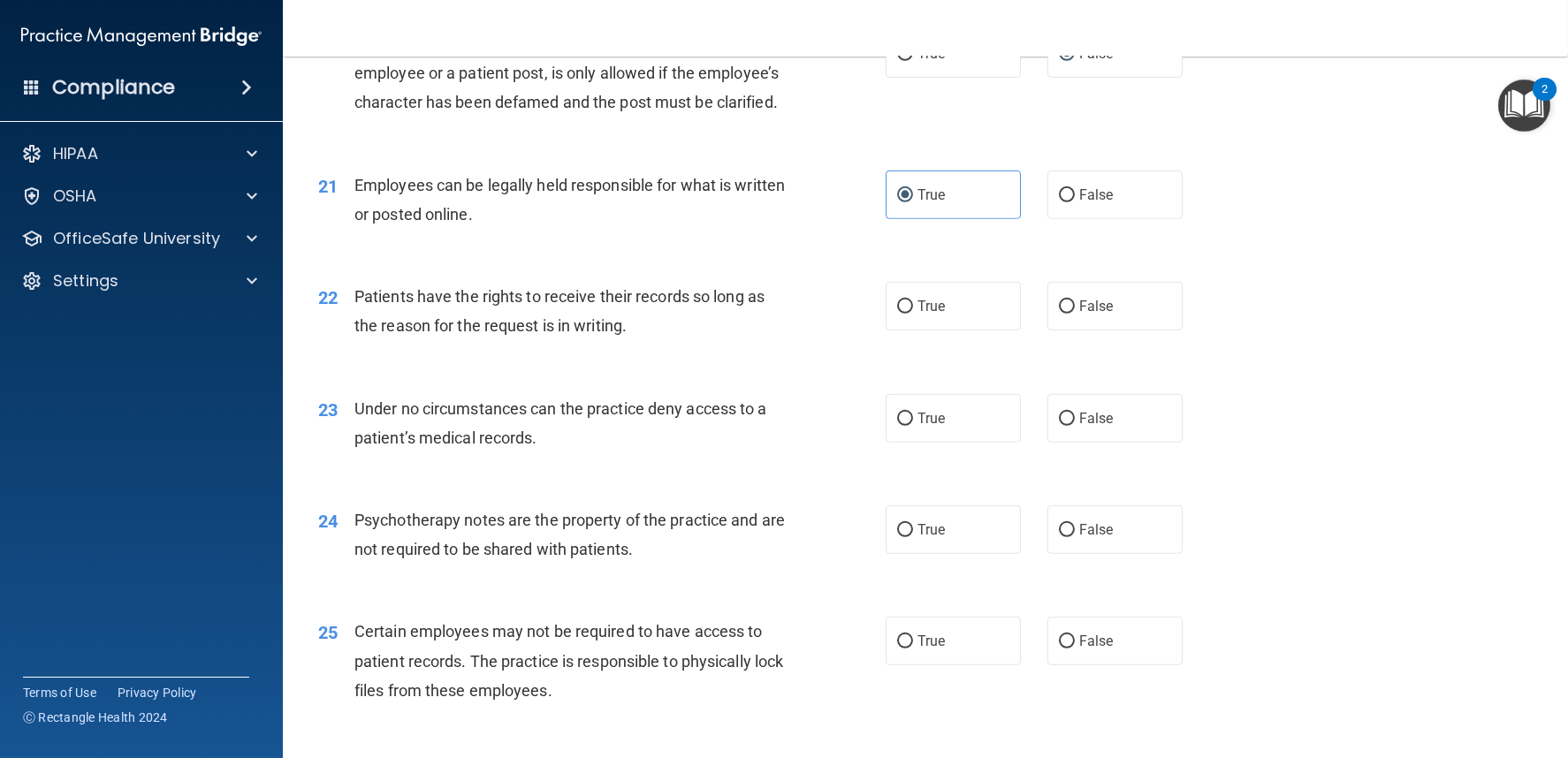
scroll to position [3142, 0]
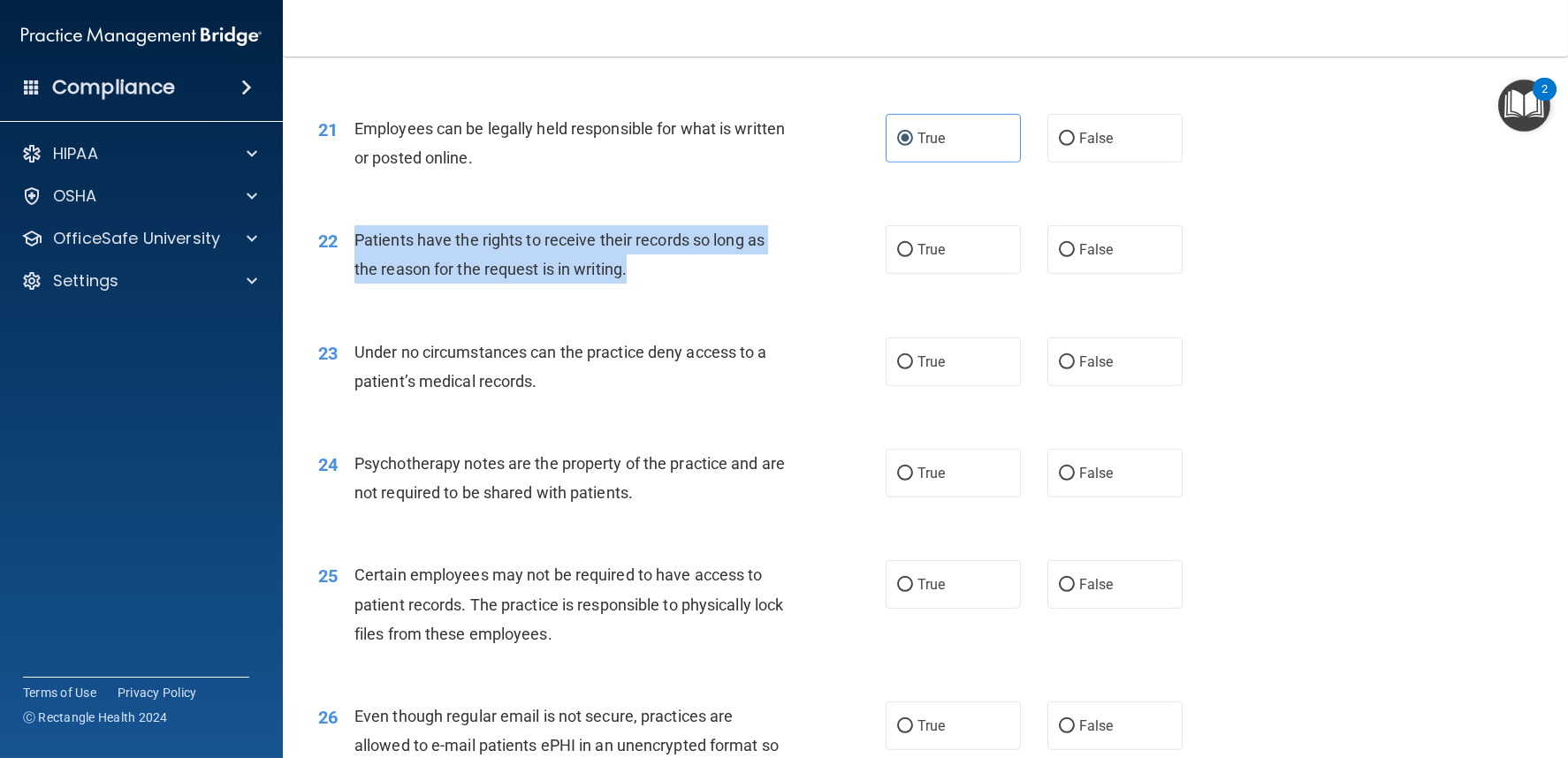
drag, startPoint x: 355, startPoint y: 235, endPoint x: 696, endPoint y: 287, distance: 344.9
click at [696, 287] on div "22 Patients have the rights to receive their records so long as the reason for …" at bounding box center [602, 259] width 621 height 68
click at [1059, 252] on input "False" at bounding box center [1067, 250] width 16 height 13
radio input "true"
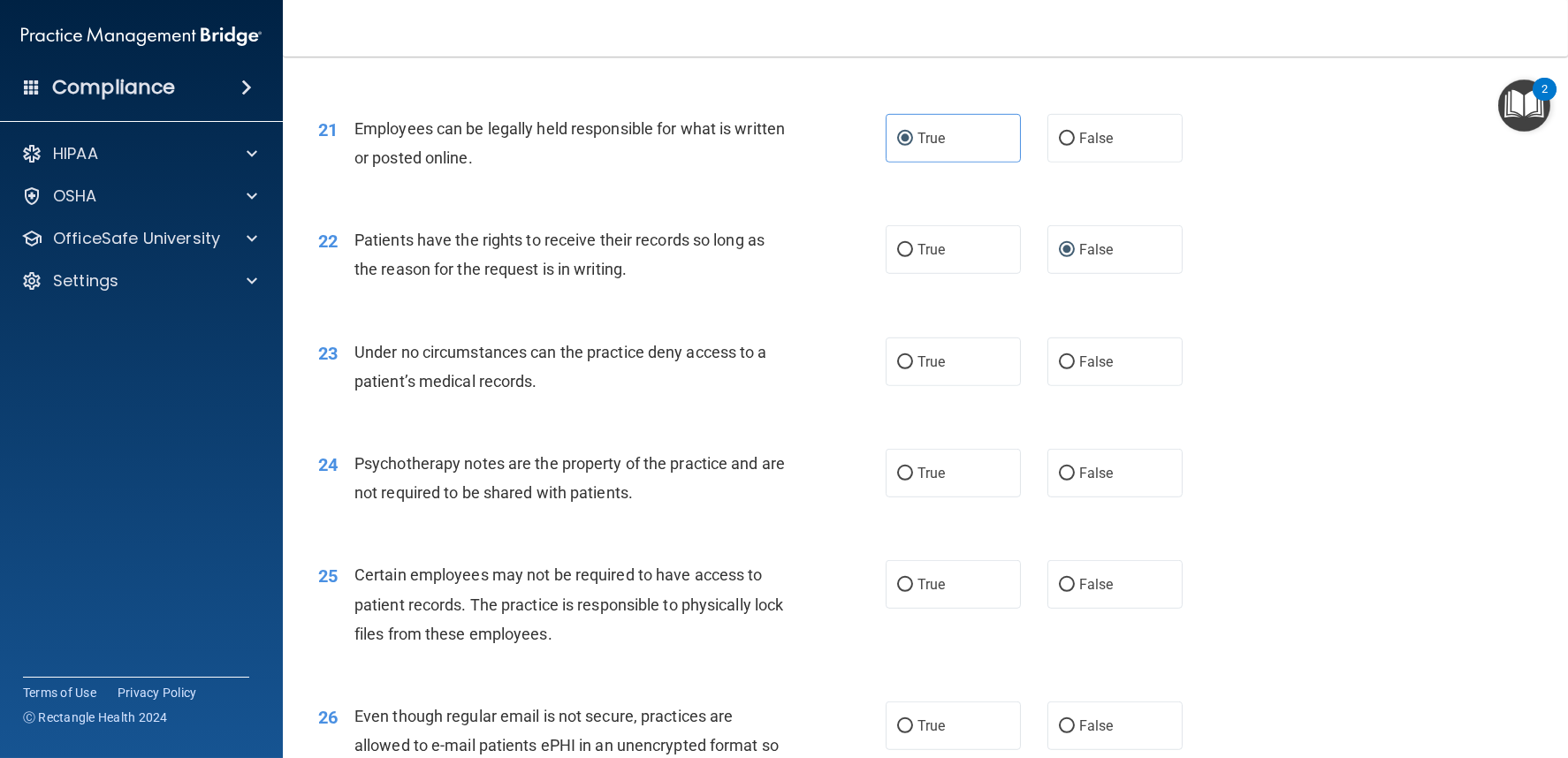
click at [590, 338] on div "Under no circumstances can the practice deny access to a patient’s medical reco…" at bounding box center [577, 367] width 445 height 59
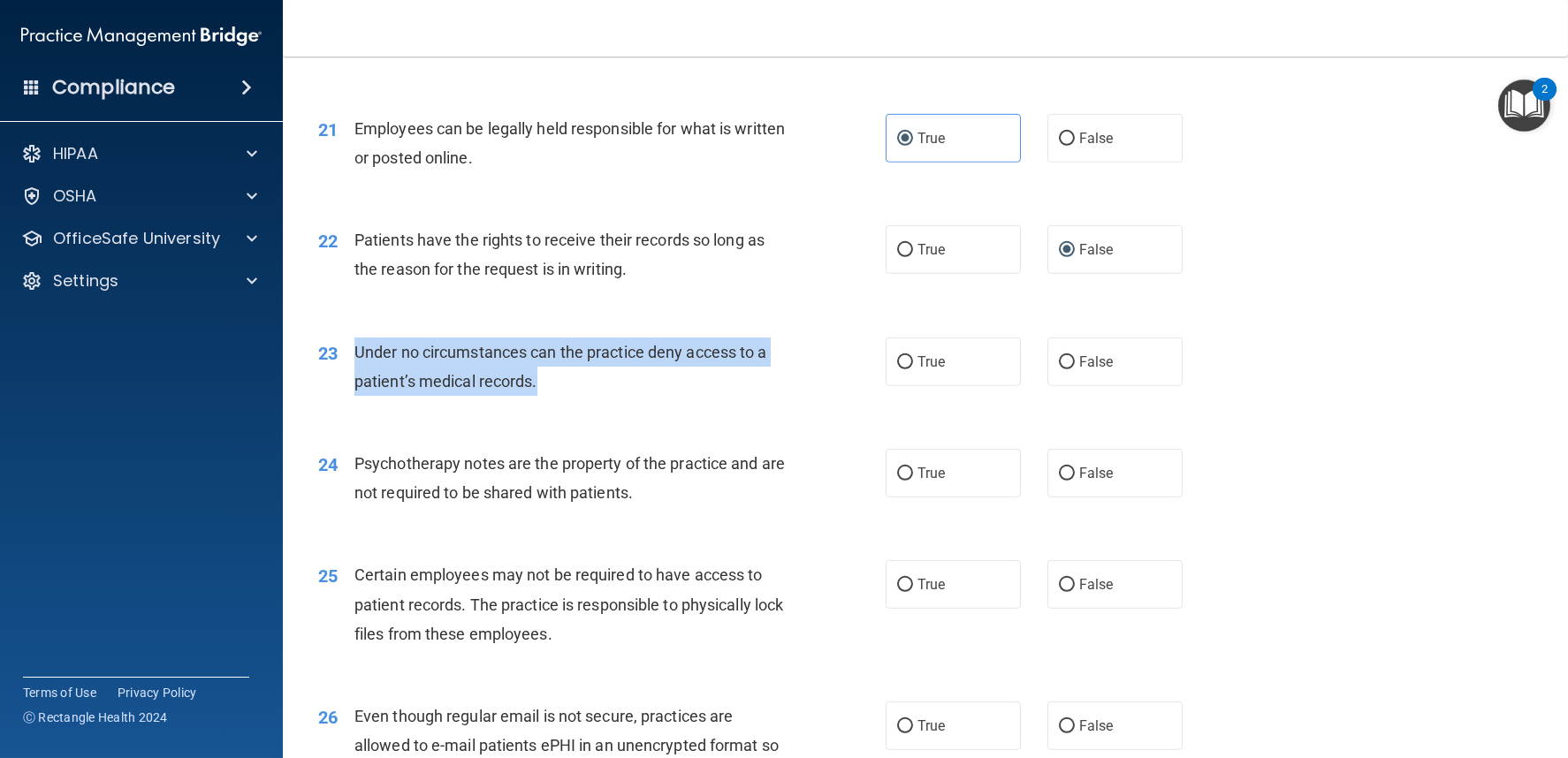
drag, startPoint x: 352, startPoint y: 343, endPoint x: 549, endPoint y: 397, distance: 204.3
click at [549, 397] on div "23 Under no circumstances can the practice deny access to a patient’s medical r…" at bounding box center [602, 372] width 621 height 68
click at [1059, 357] on input "False" at bounding box center [1067, 363] width 16 height 13
radio input "true"
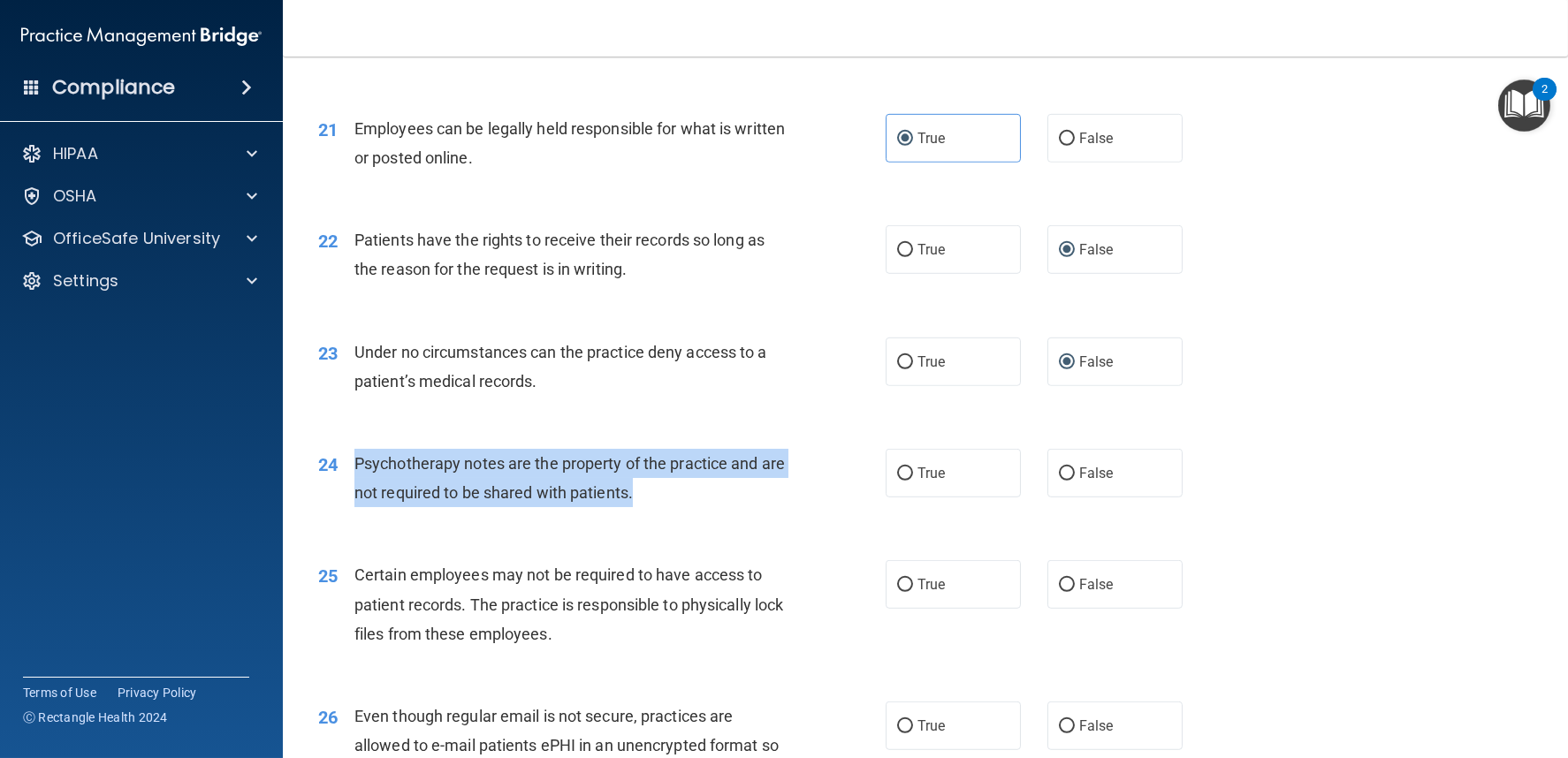
drag, startPoint x: 352, startPoint y: 457, endPoint x: 709, endPoint y: 504, distance: 360.1
click at [709, 504] on div "24 Psychotherapy notes are the property of the practice and are not required to…" at bounding box center [602, 483] width 621 height 68
click at [1059, 468] on input "False" at bounding box center [1067, 474] width 16 height 13
radio input "true"
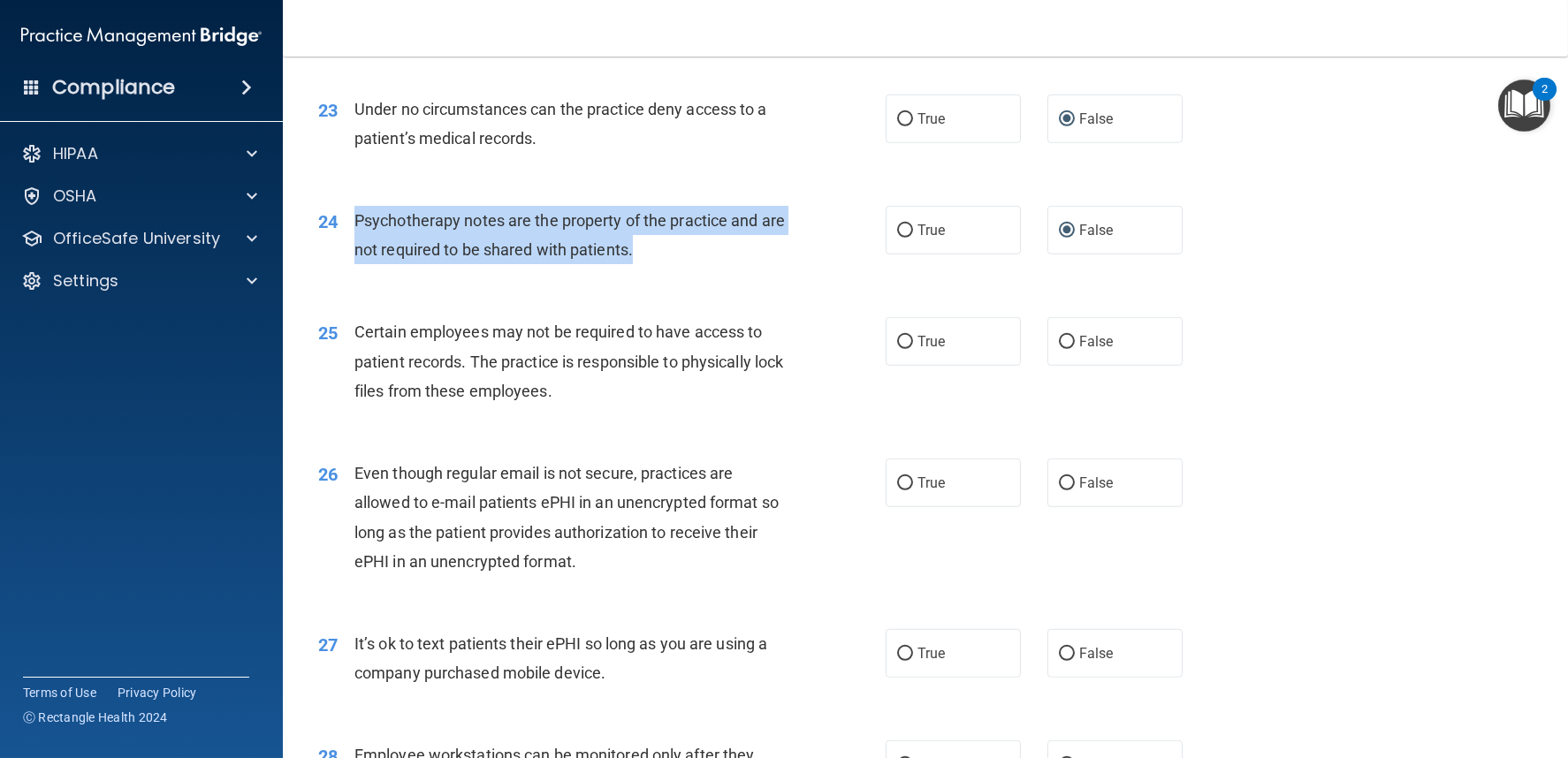
scroll to position [3436, 0]
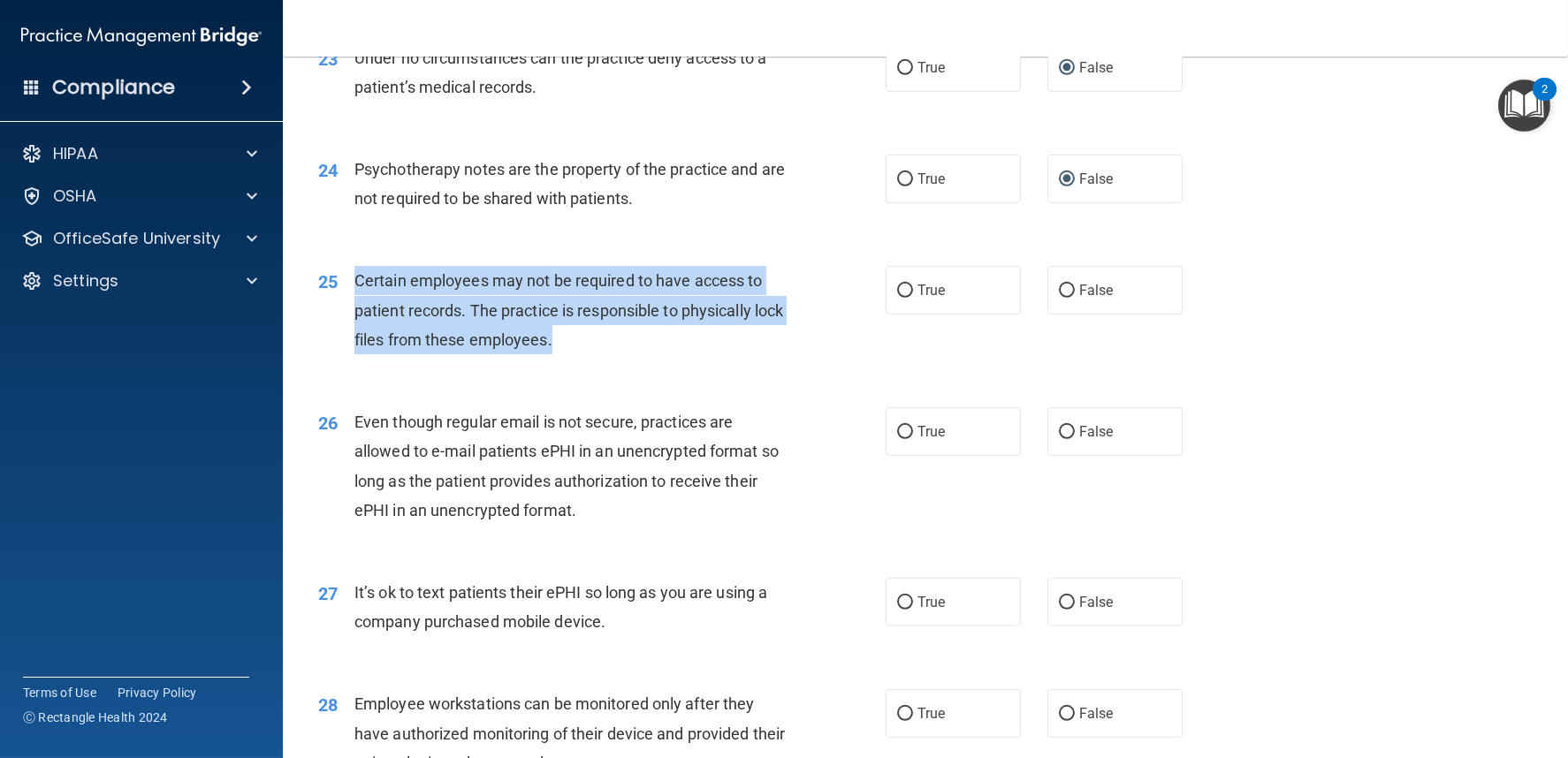
drag, startPoint x: 352, startPoint y: 273, endPoint x: 612, endPoint y: 355, distance: 272.6
click at [612, 355] on div "25 Certain employees may not be required to have access to patient records. The…" at bounding box center [602, 315] width 621 height 97
click at [897, 286] on input "True" at bounding box center [905, 290] width 16 height 13
radio input "true"
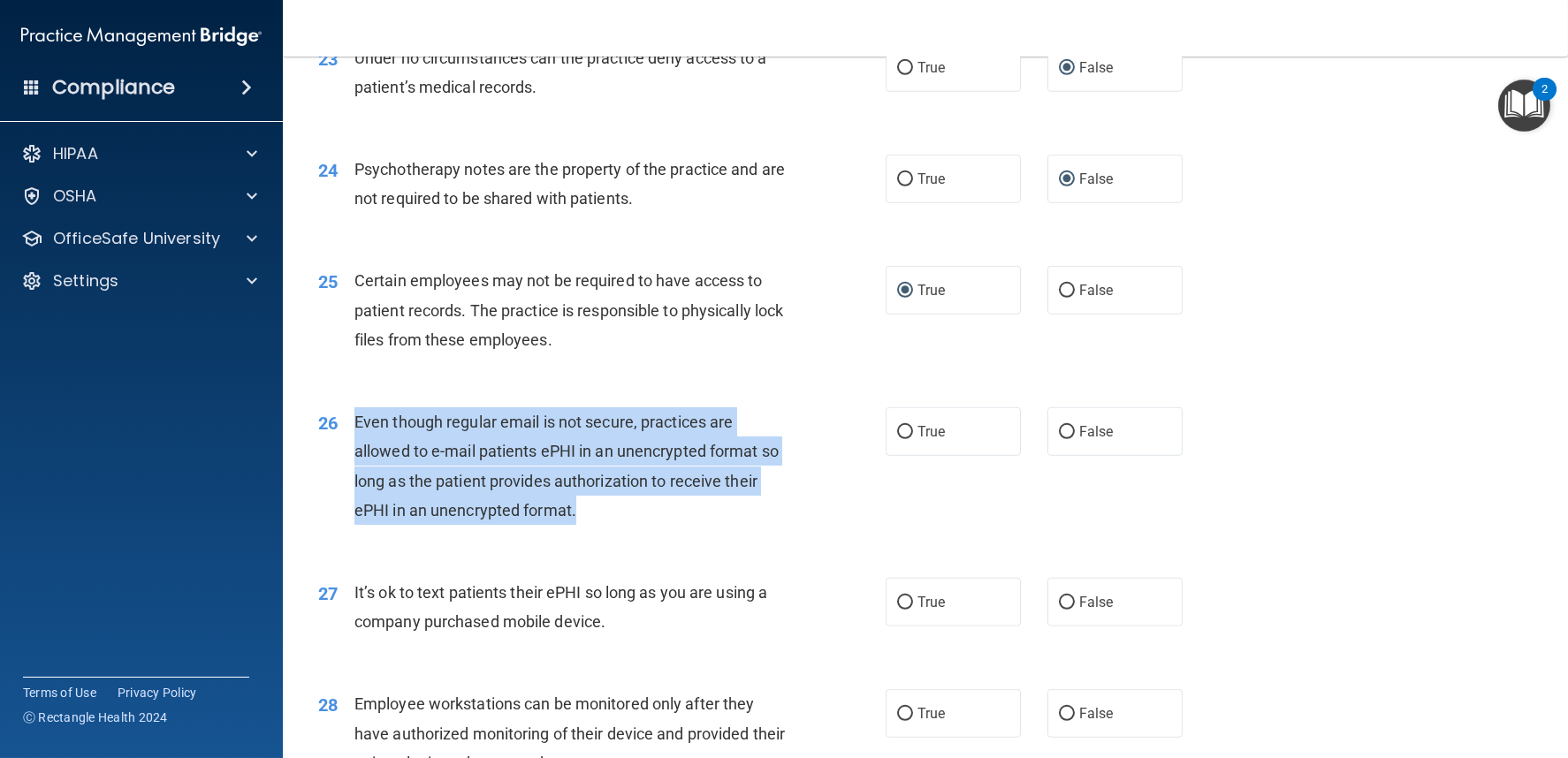
drag, startPoint x: 355, startPoint y: 415, endPoint x: 644, endPoint y: 527, distance: 309.9
click at [644, 527] on div "26 Even though regular email is not secure, practices are allowed to e-mail pat…" at bounding box center [602, 470] width 621 height 126
drag, startPoint x: 1052, startPoint y: 427, endPoint x: 1002, endPoint y: 427, distance: 50.0
click at [1059, 427] on input "False" at bounding box center [1067, 432] width 16 height 13
radio input "true"
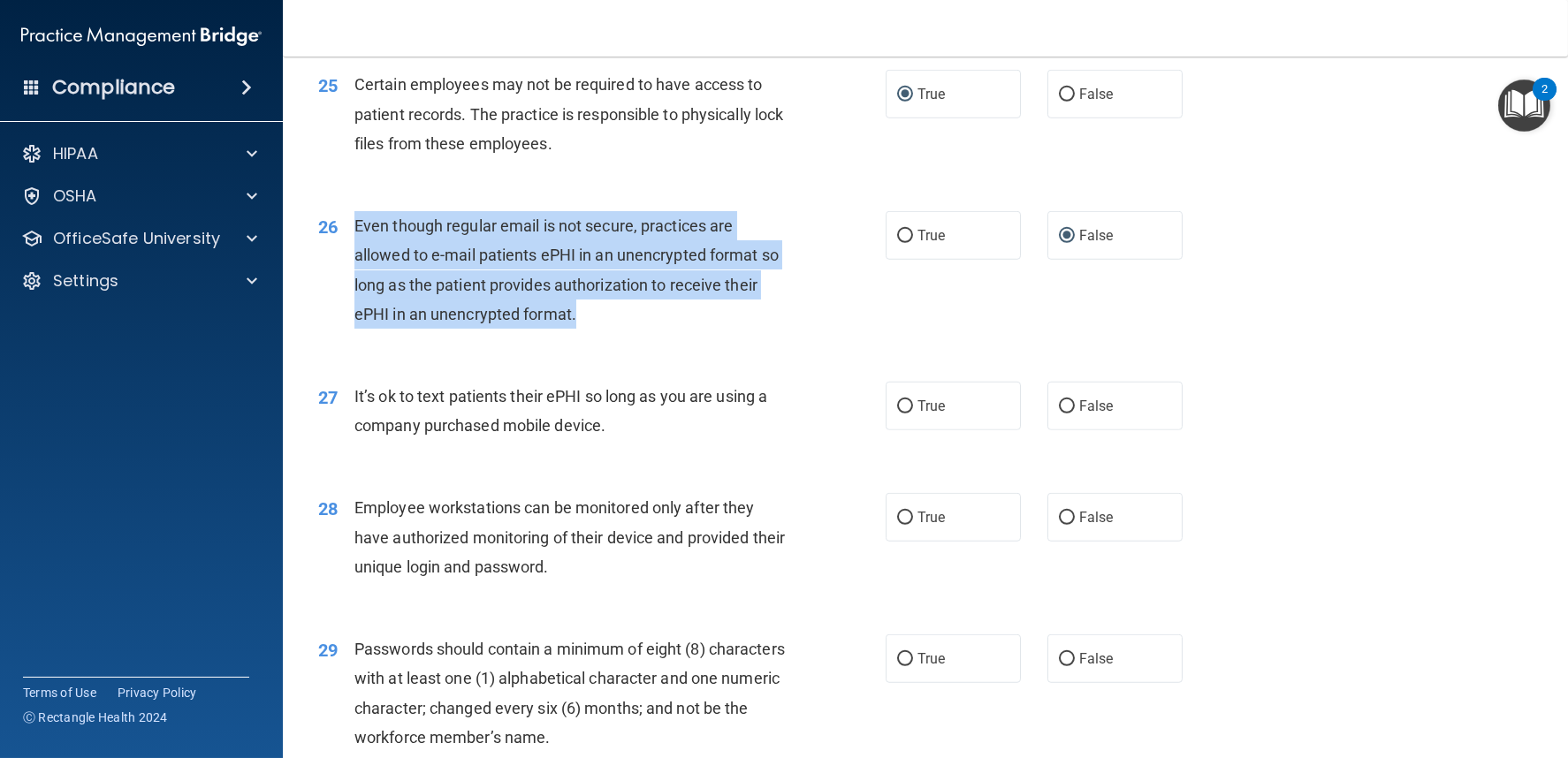
scroll to position [3633, 0]
drag, startPoint x: 362, startPoint y: 388, endPoint x: 636, endPoint y: 437, distance: 278.3
click at [636, 437] on div "27 It’s ok to text patients their ePHI so long as you are using a company purch…" at bounding box center [602, 414] width 621 height 68
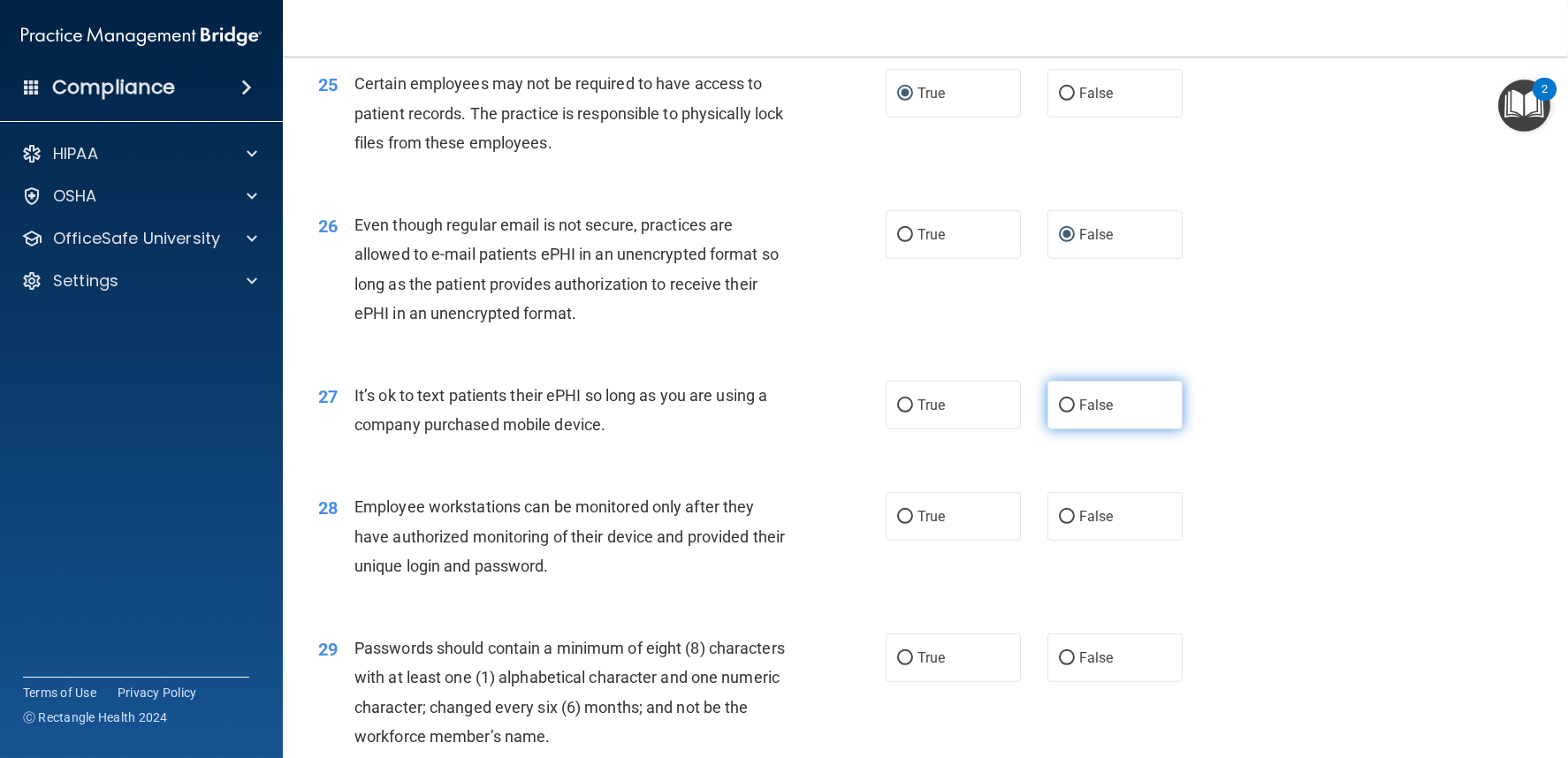
click at [1047, 397] on label "False" at bounding box center [1115, 404] width 135 height 49
click at [1059, 399] on input "False" at bounding box center [1067, 405] width 16 height 13
radio input "true"
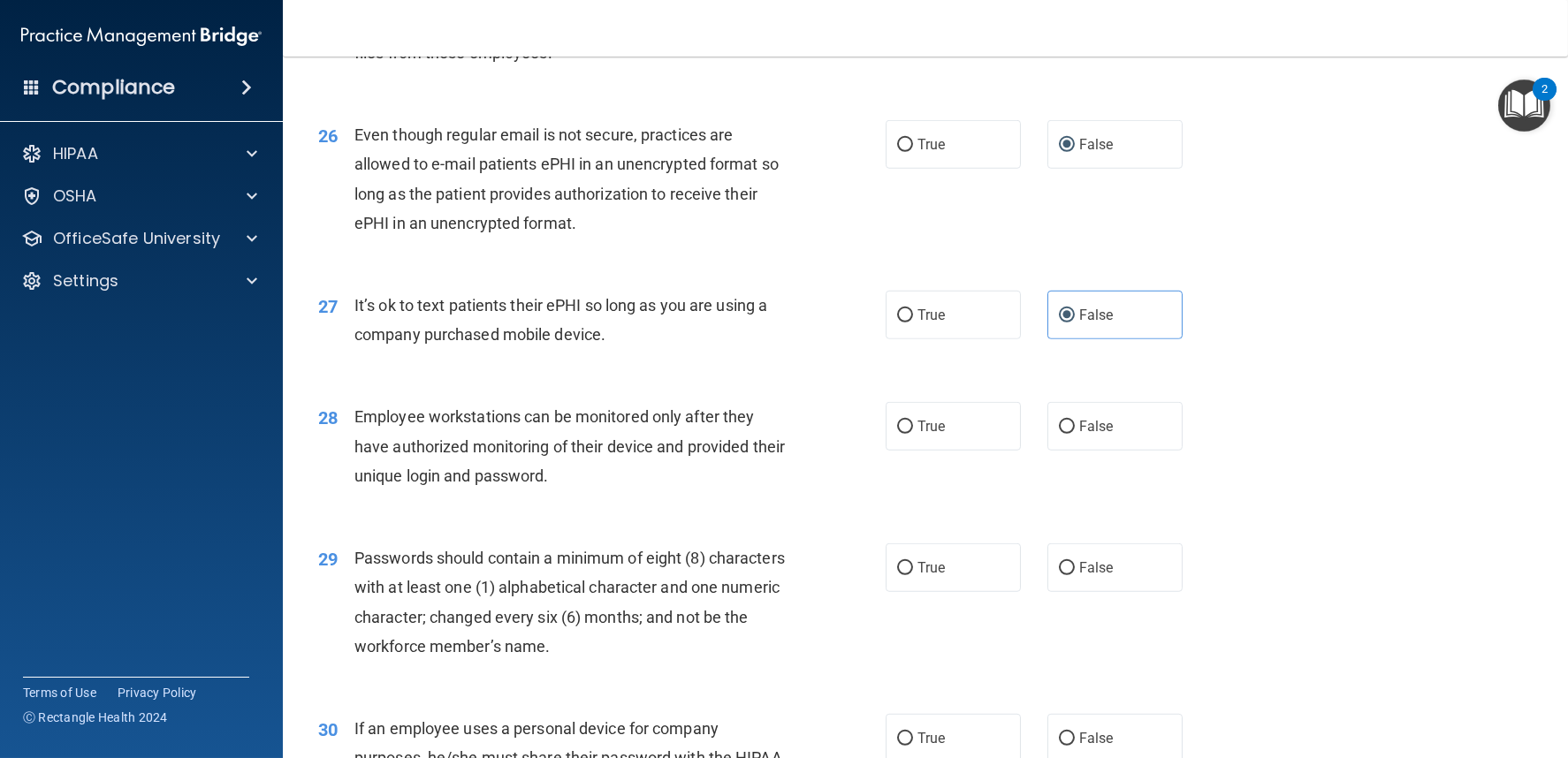
scroll to position [3830, 0]
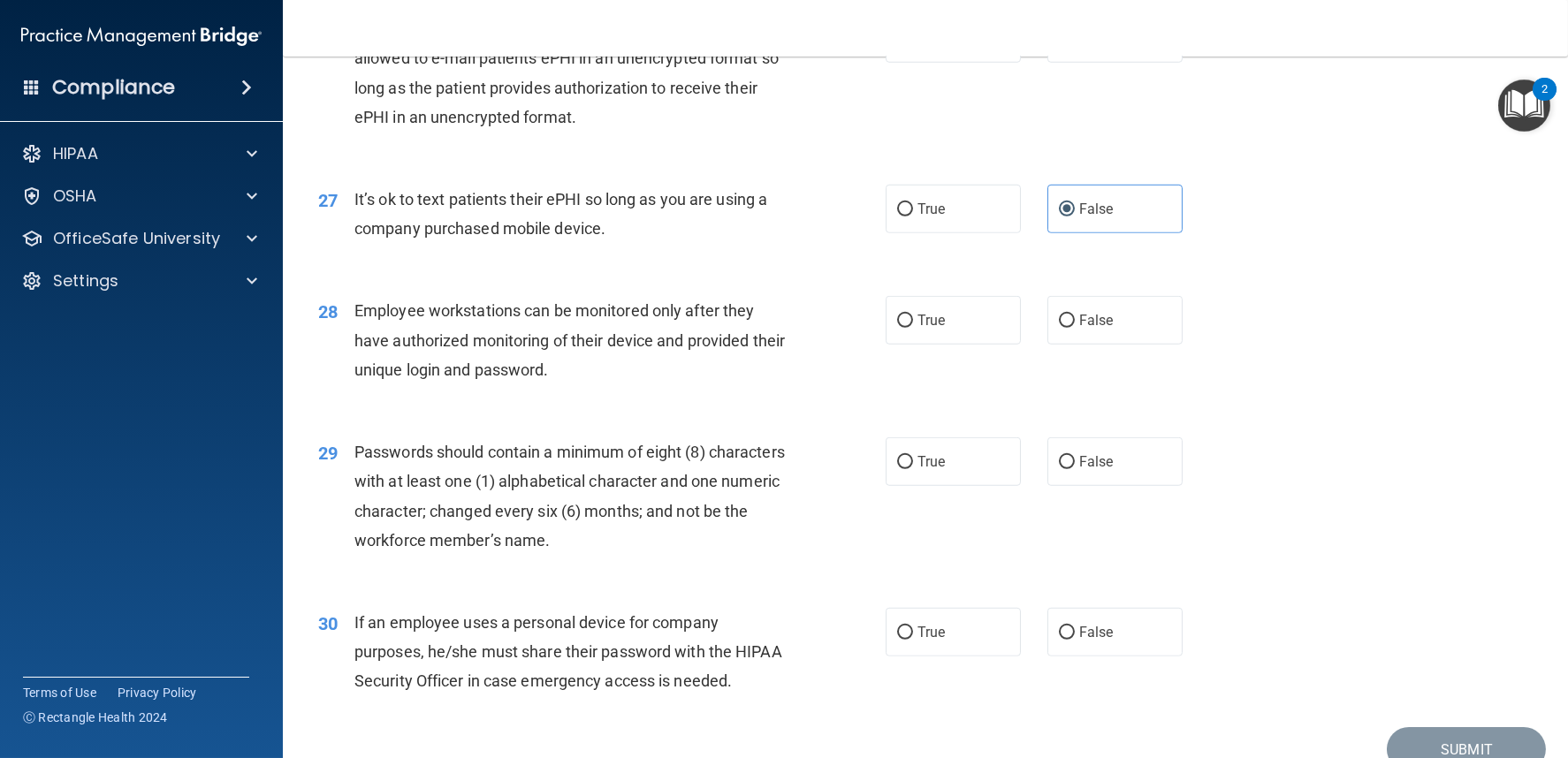
click at [349, 305] on div "28" at bounding box center [330, 312] width 50 height 33
drag, startPoint x: 352, startPoint y: 302, endPoint x: 677, endPoint y: 392, distance: 337.2
click at [677, 392] on div "28 Employee workstations can be monitored only after they have authorized monit…" at bounding box center [925, 345] width 1241 height 141
click at [443, 369] on span "Employee workstations can be monitored only after they have authorized monitori…" at bounding box center [569, 339] width 430 height 76
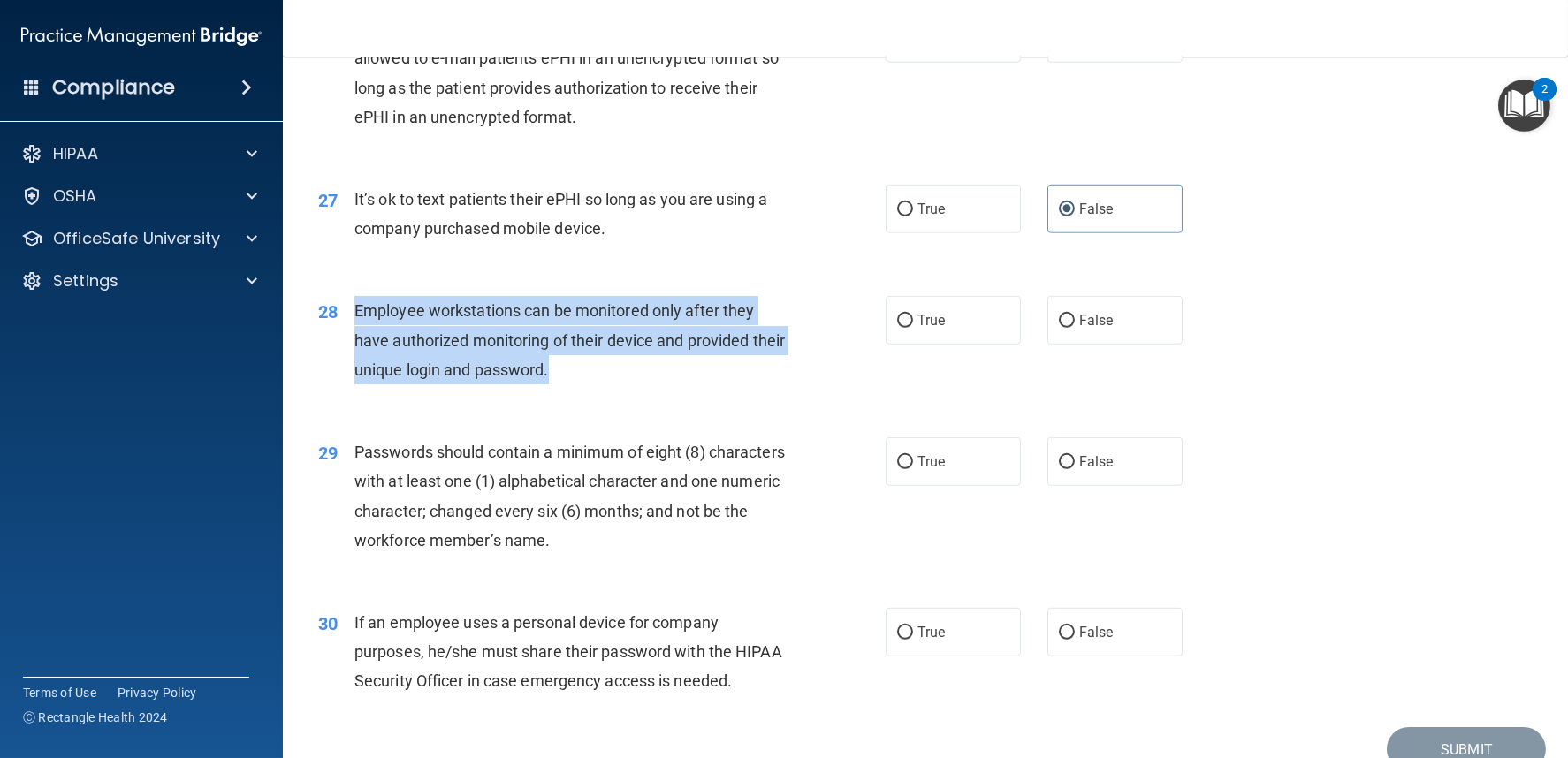
drag, startPoint x: 350, startPoint y: 301, endPoint x: 610, endPoint y: 387, distance: 273.9
click at [610, 387] on div "28 Employee workstations can be monitored only after they have authorized monit…" at bounding box center [602, 345] width 621 height 97
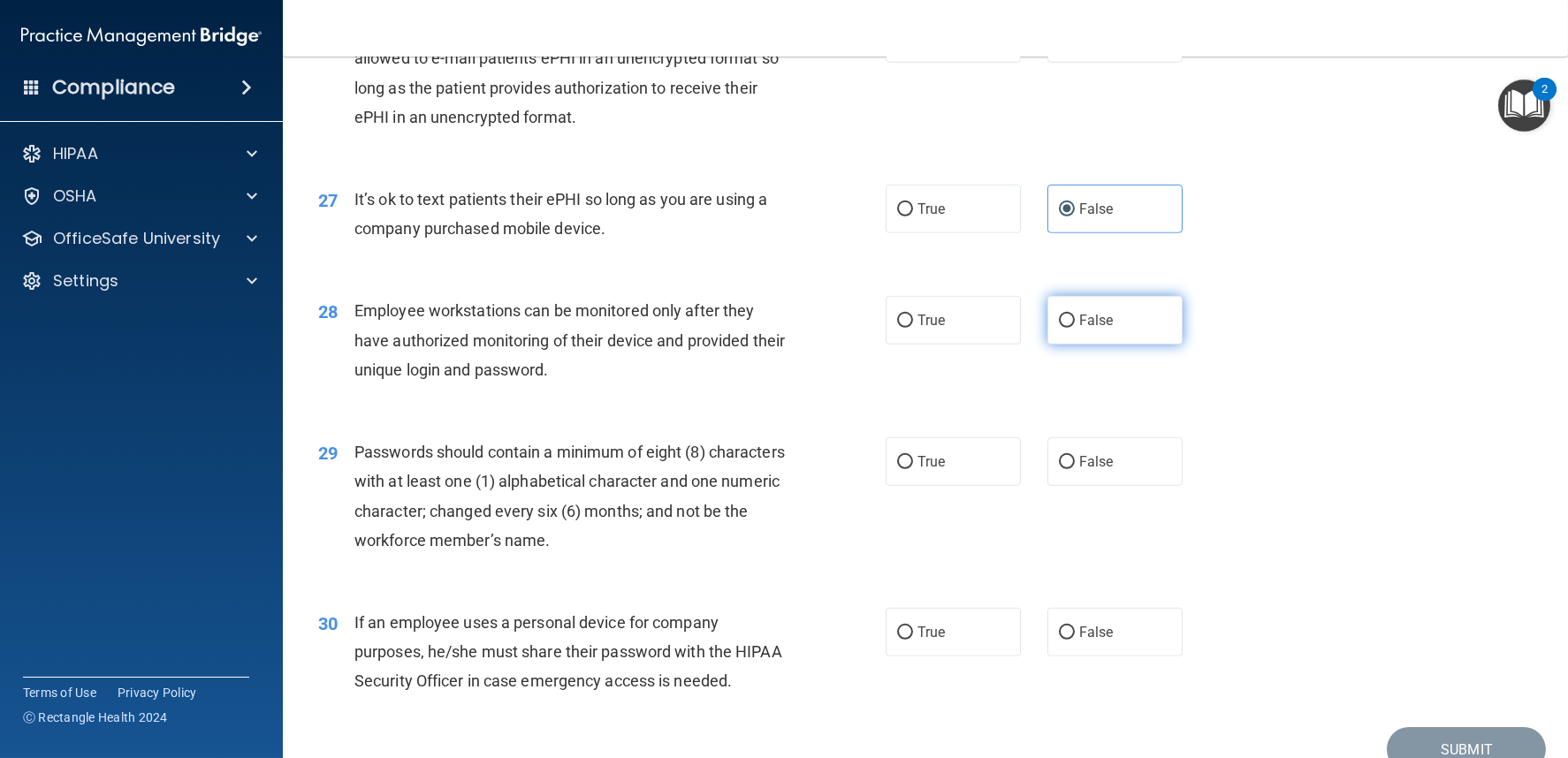
click at [1054, 306] on label "False" at bounding box center [1115, 320] width 135 height 49
click at [1059, 315] on input "False" at bounding box center [1067, 321] width 16 height 13
radio input "true"
click at [639, 301] on span "Employee workstations can be monitored only after they have authorized monitori…" at bounding box center [569, 339] width 430 height 76
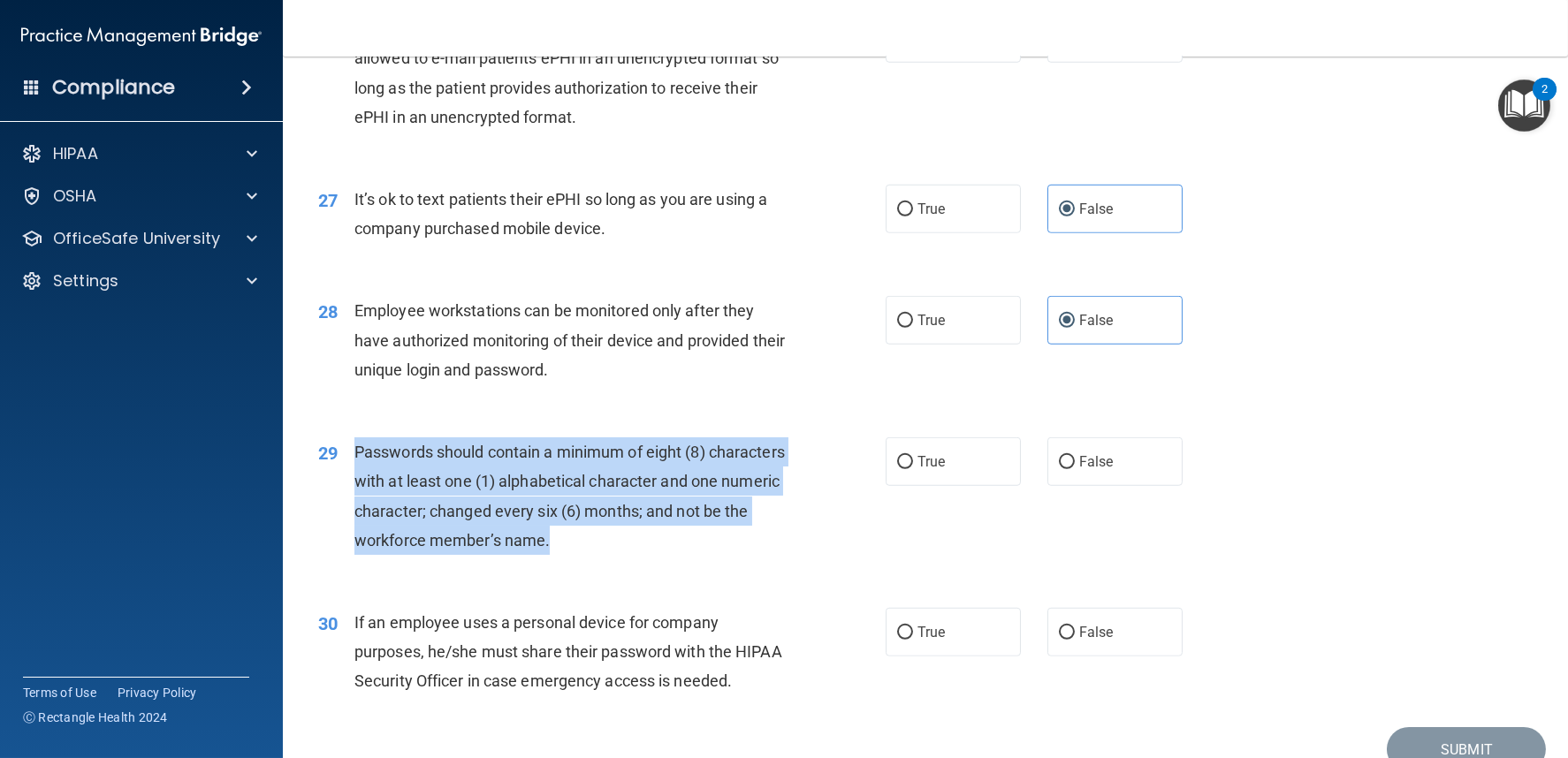
drag, startPoint x: 356, startPoint y: 445, endPoint x: 630, endPoint y: 545, distance: 291.7
click at [630, 545] on div "Passwords should contain a minimum of eight (8) characters with at least one (1…" at bounding box center [577, 496] width 445 height 117
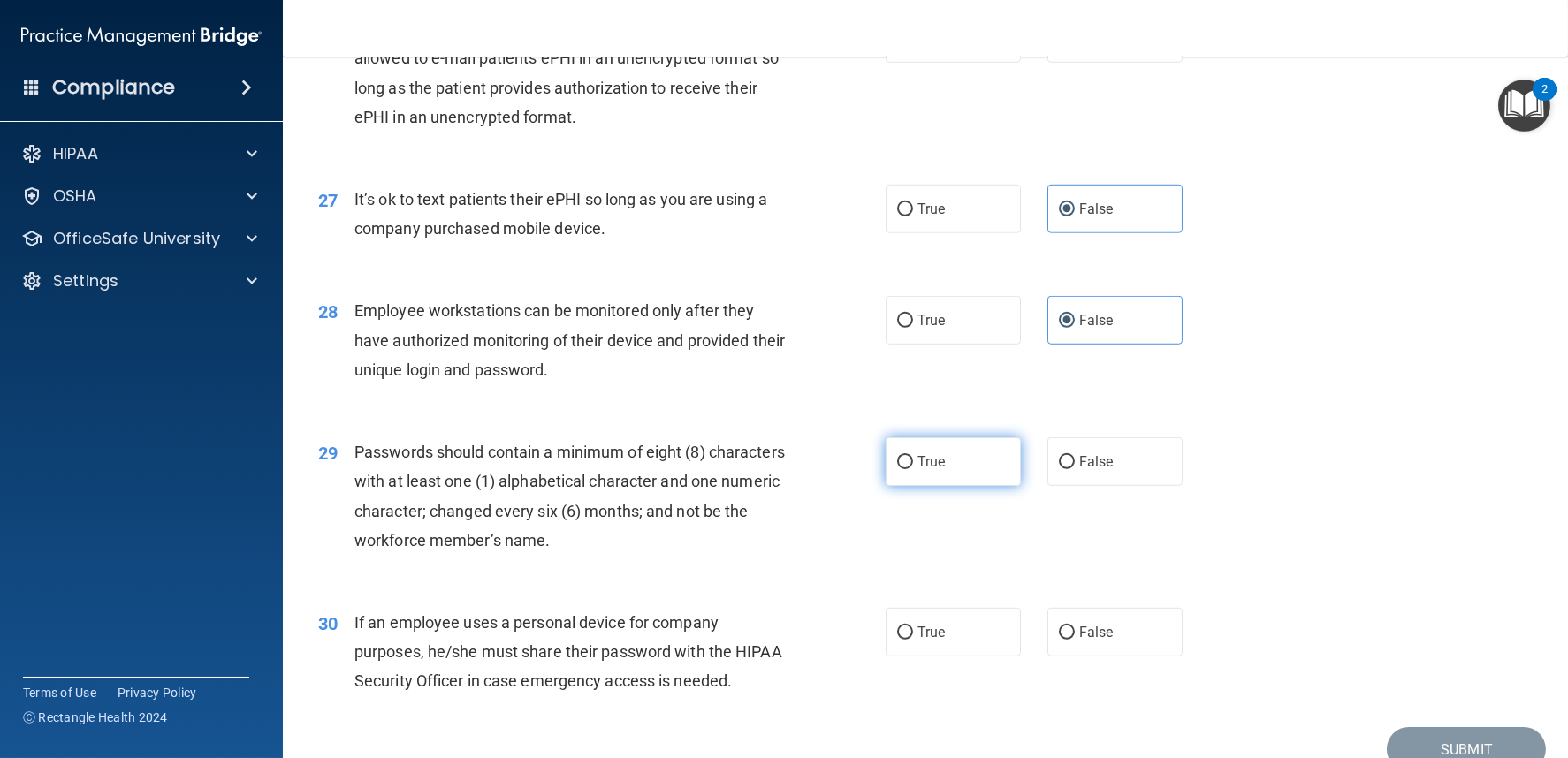
click at [904, 451] on label "True" at bounding box center [953, 461] width 135 height 49
click at [904, 456] on input "True" at bounding box center [905, 462] width 16 height 13
radio input "true"
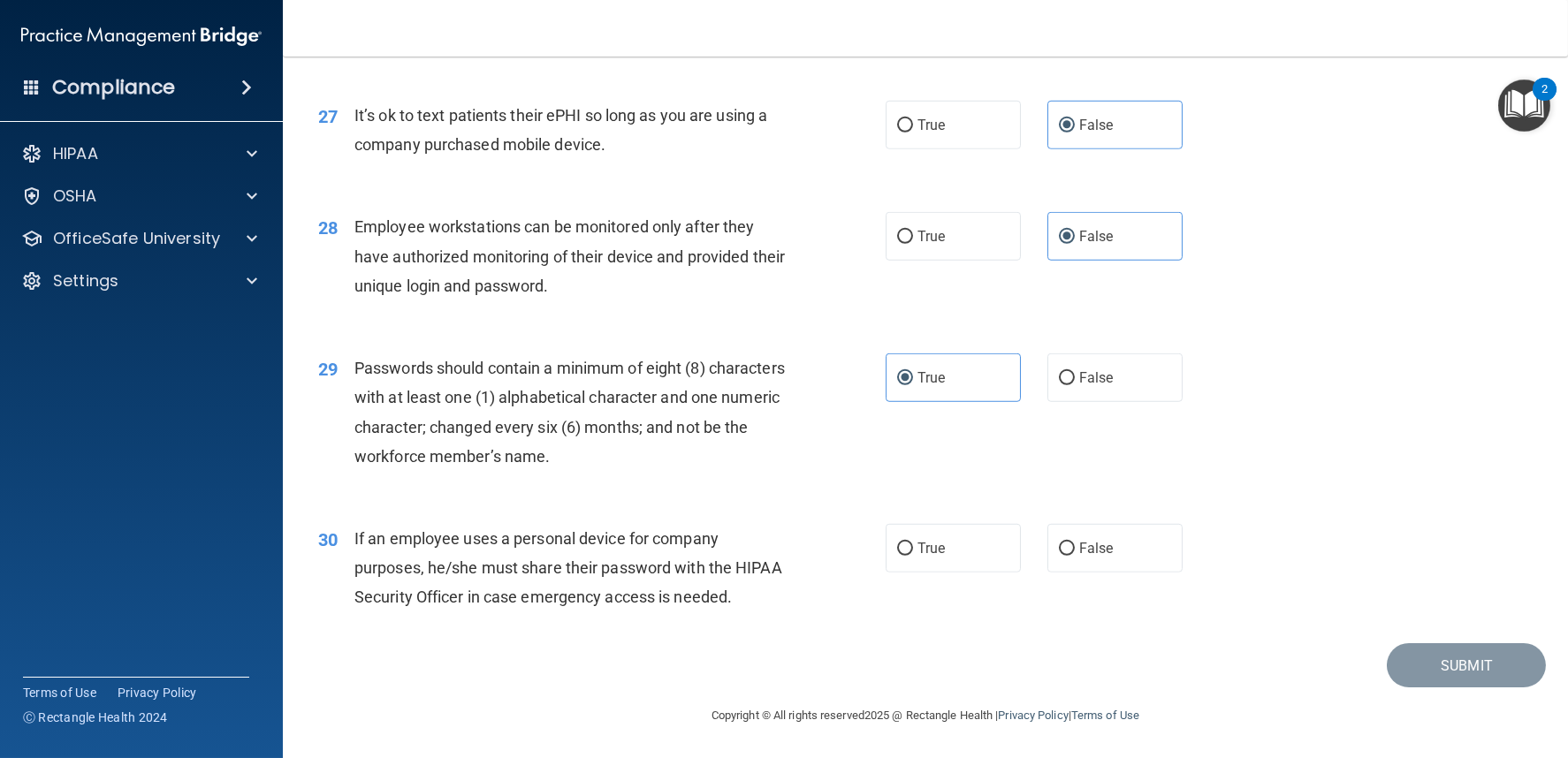
scroll to position [3940, 0]
drag, startPoint x: 357, startPoint y: 507, endPoint x: 373, endPoint y: 517, distance: 18.9
click at [625, 594] on div "If an employee uses a personal device for company purposes, he/she must share t…" at bounding box center [577, 568] width 445 height 88
click at [373, 530] on span "If an employee uses a personal device for company purposes, he/she must share t…" at bounding box center [568, 567] width 428 height 76
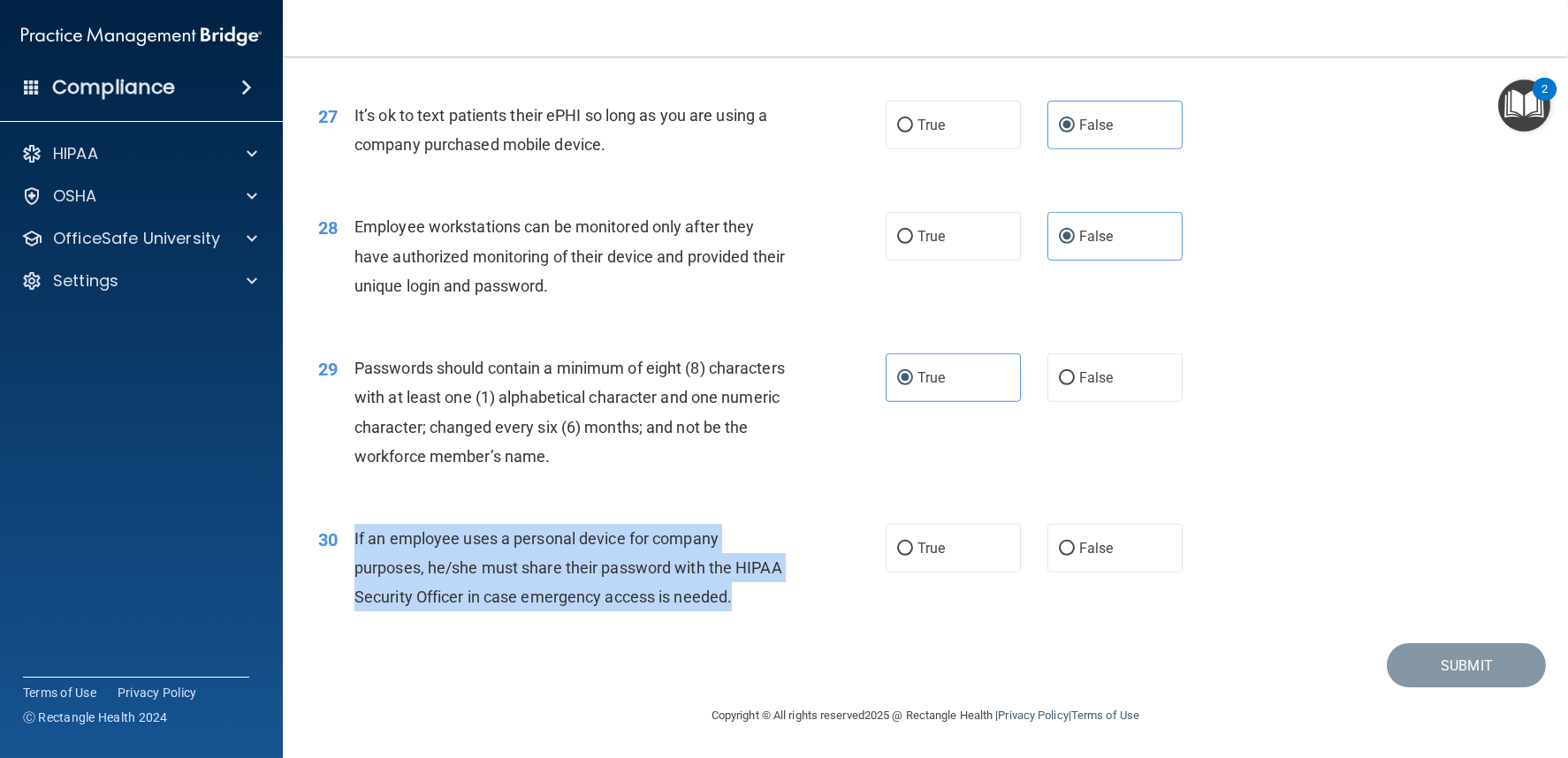
drag, startPoint x: 355, startPoint y: 505, endPoint x: 510, endPoint y: 595, distance: 179.2
click at [510, 595] on div "If an employee uses a personal device for company purposes, he/she must share t…" at bounding box center [577, 568] width 445 height 88
click at [1059, 542] on input "False" at bounding box center [1067, 548] width 16 height 13
radio input "true"
click at [1422, 684] on button "Submit" at bounding box center [1467, 666] width 159 height 45
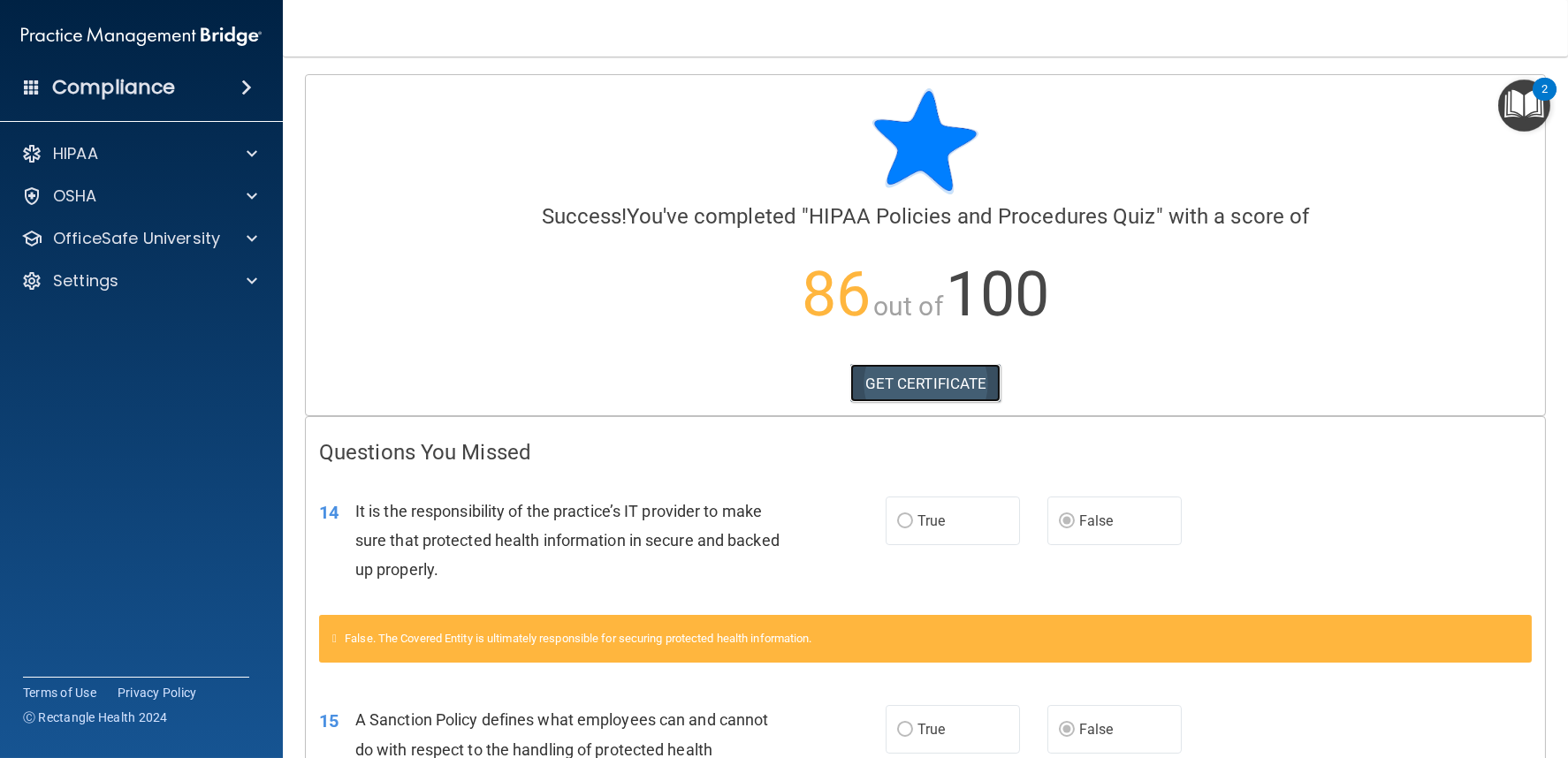
click at [959, 377] on link "GET CERTIFICATE" at bounding box center [926, 383] width 151 height 39
click at [146, 228] on p "OfficeSafe University" at bounding box center [136, 238] width 167 height 21
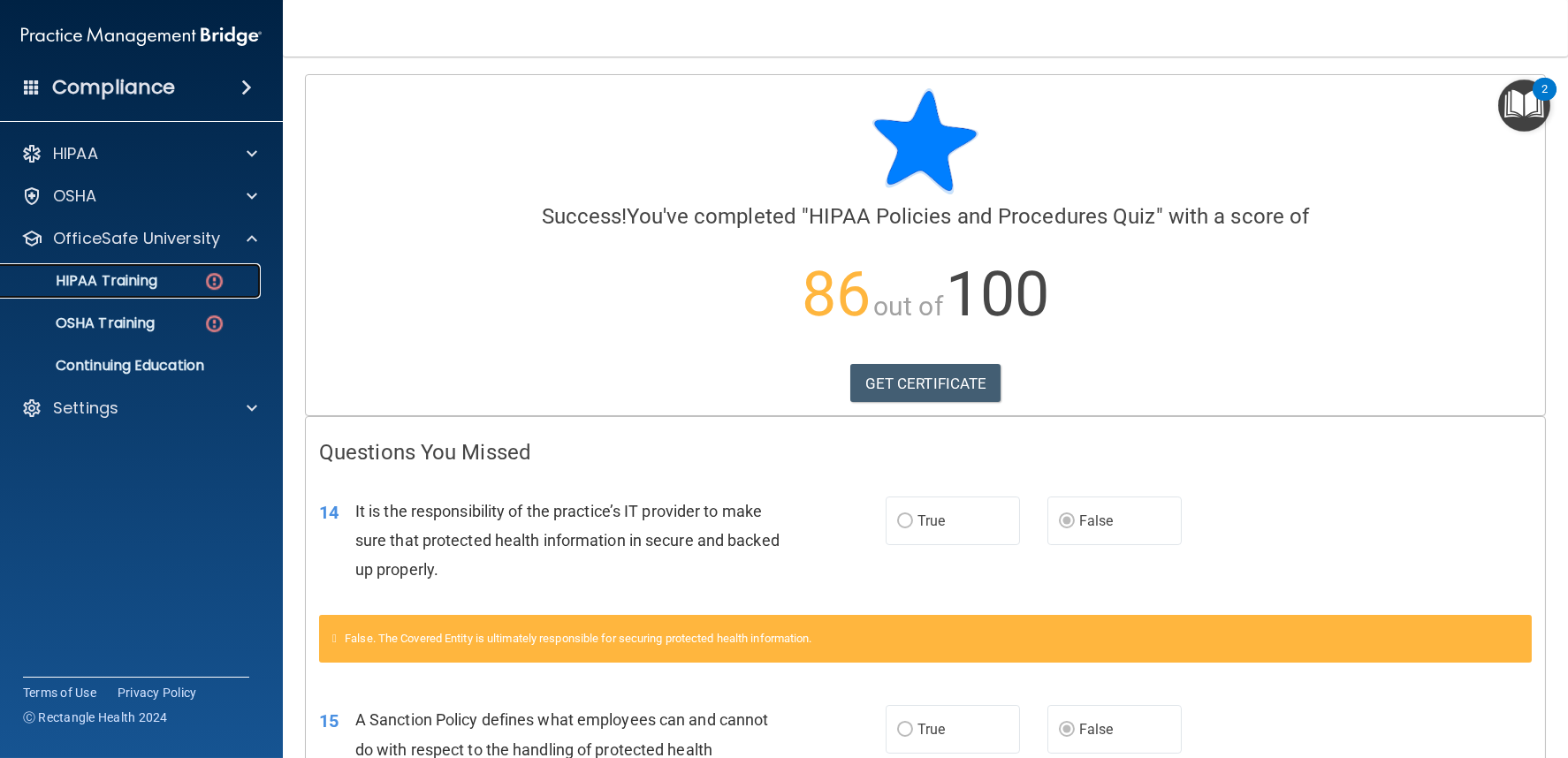
click at [163, 273] on div "HIPAA Training" at bounding box center [132, 281] width 241 height 18
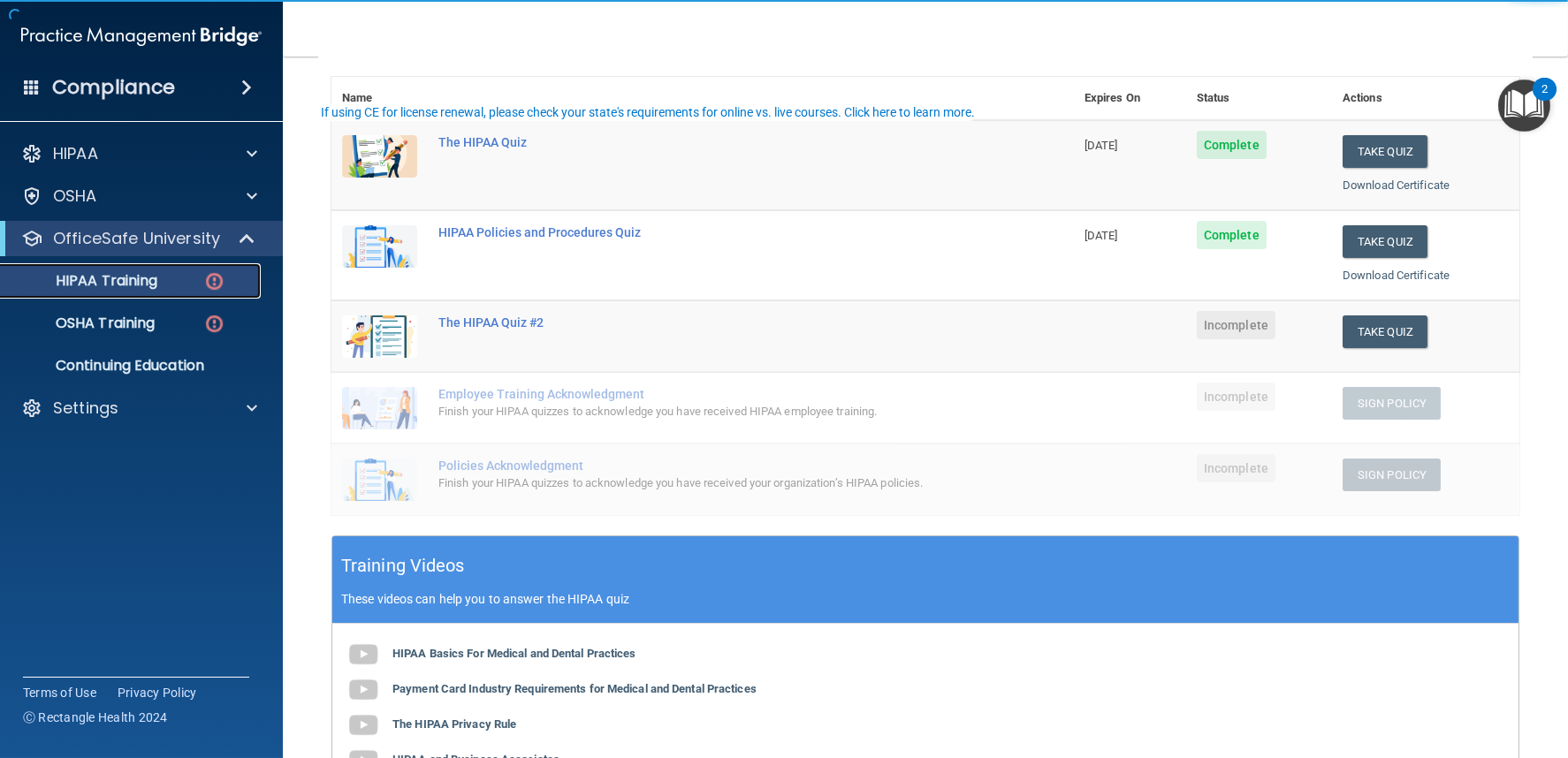
scroll to position [196, 0]
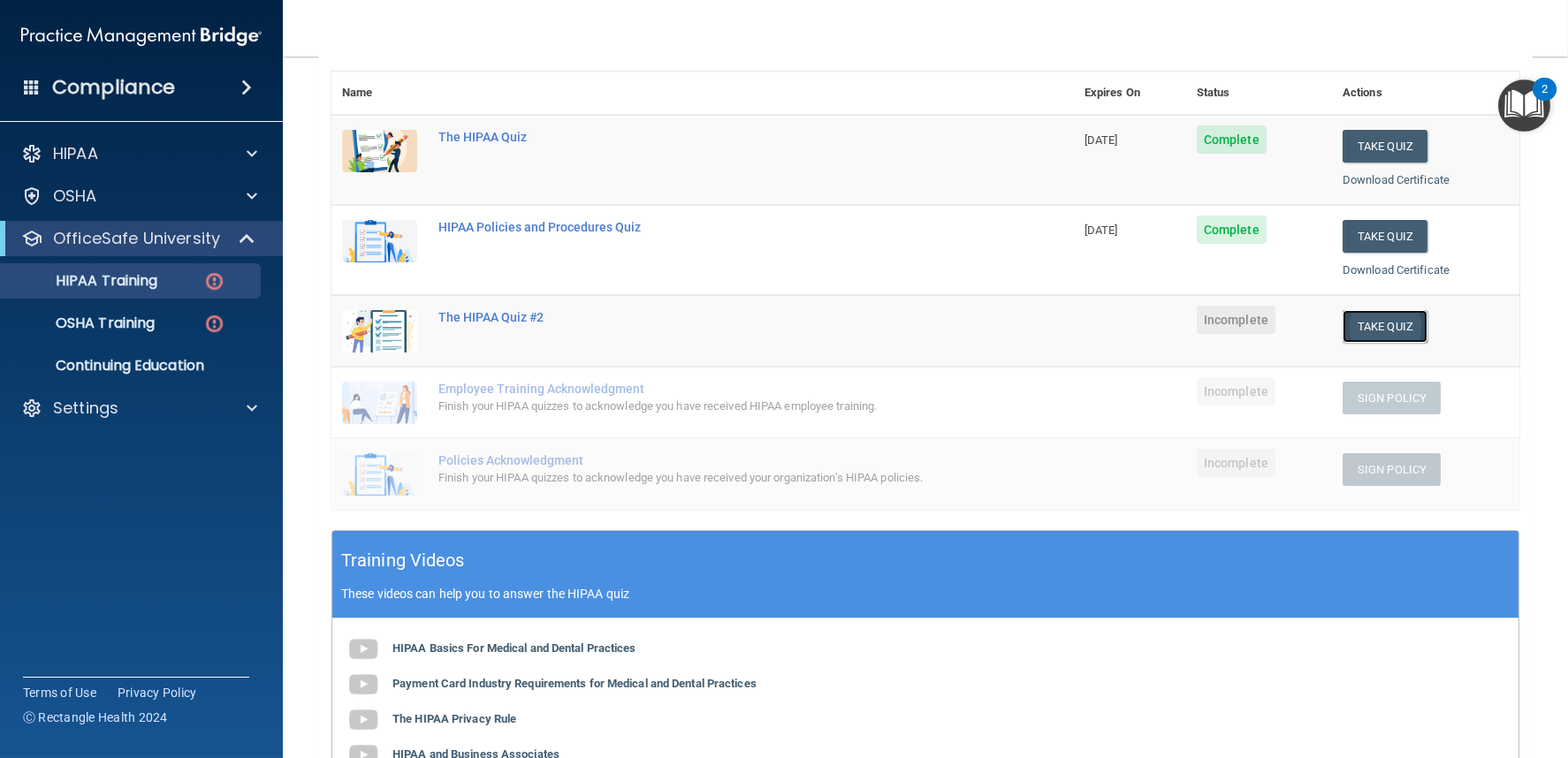
click at [1365, 321] on button "Take Quiz" at bounding box center [1384, 326] width 84 height 33
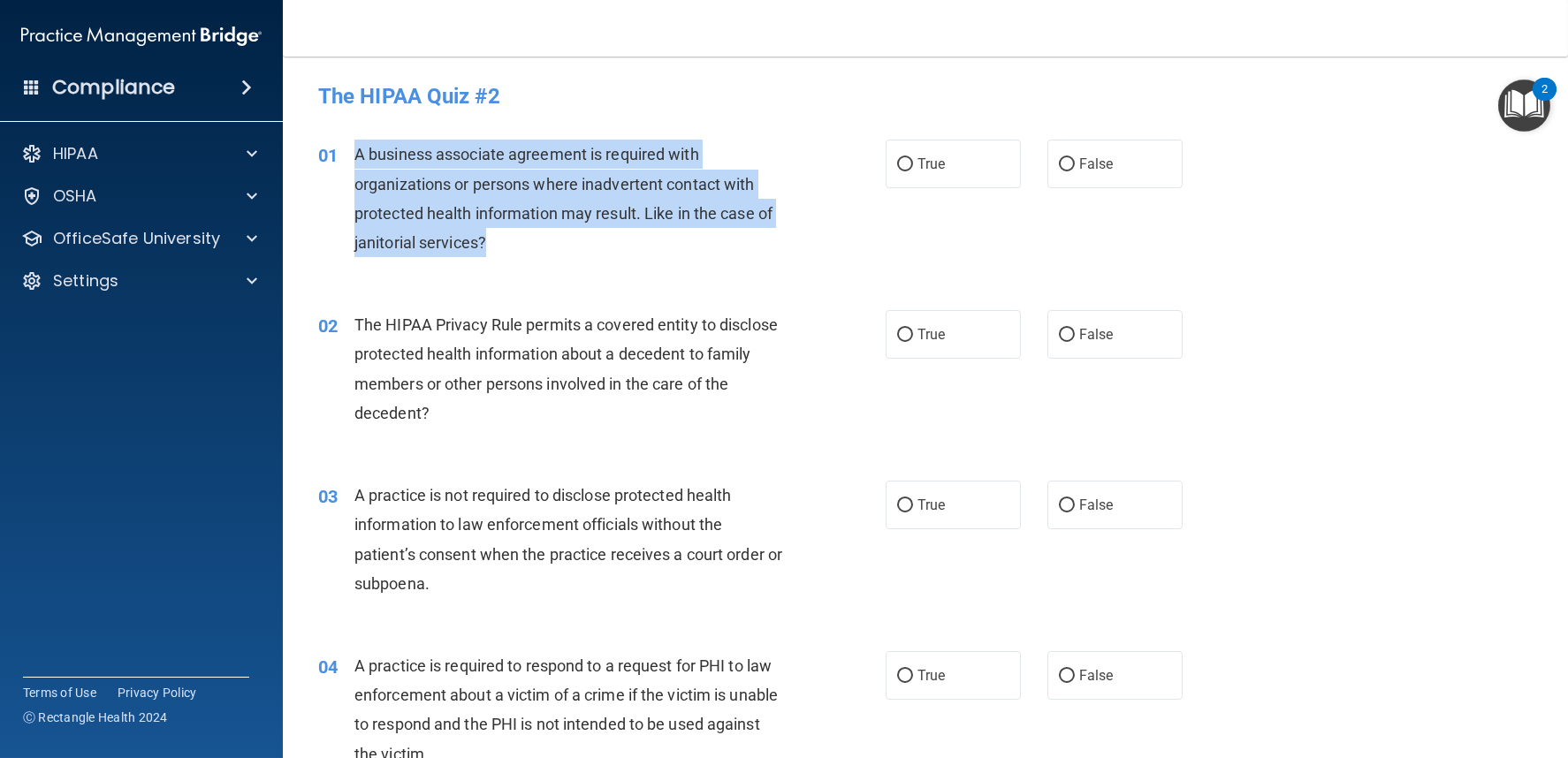
drag, startPoint x: 358, startPoint y: 150, endPoint x: 532, endPoint y: 237, distance: 194.5
click at [532, 237] on div "A business associate agreement is required with organizations or persons where …" at bounding box center [577, 199] width 445 height 117
click at [1060, 166] on input "False" at bounding box center [1067, 164] width 16 height 13
radio input "true"
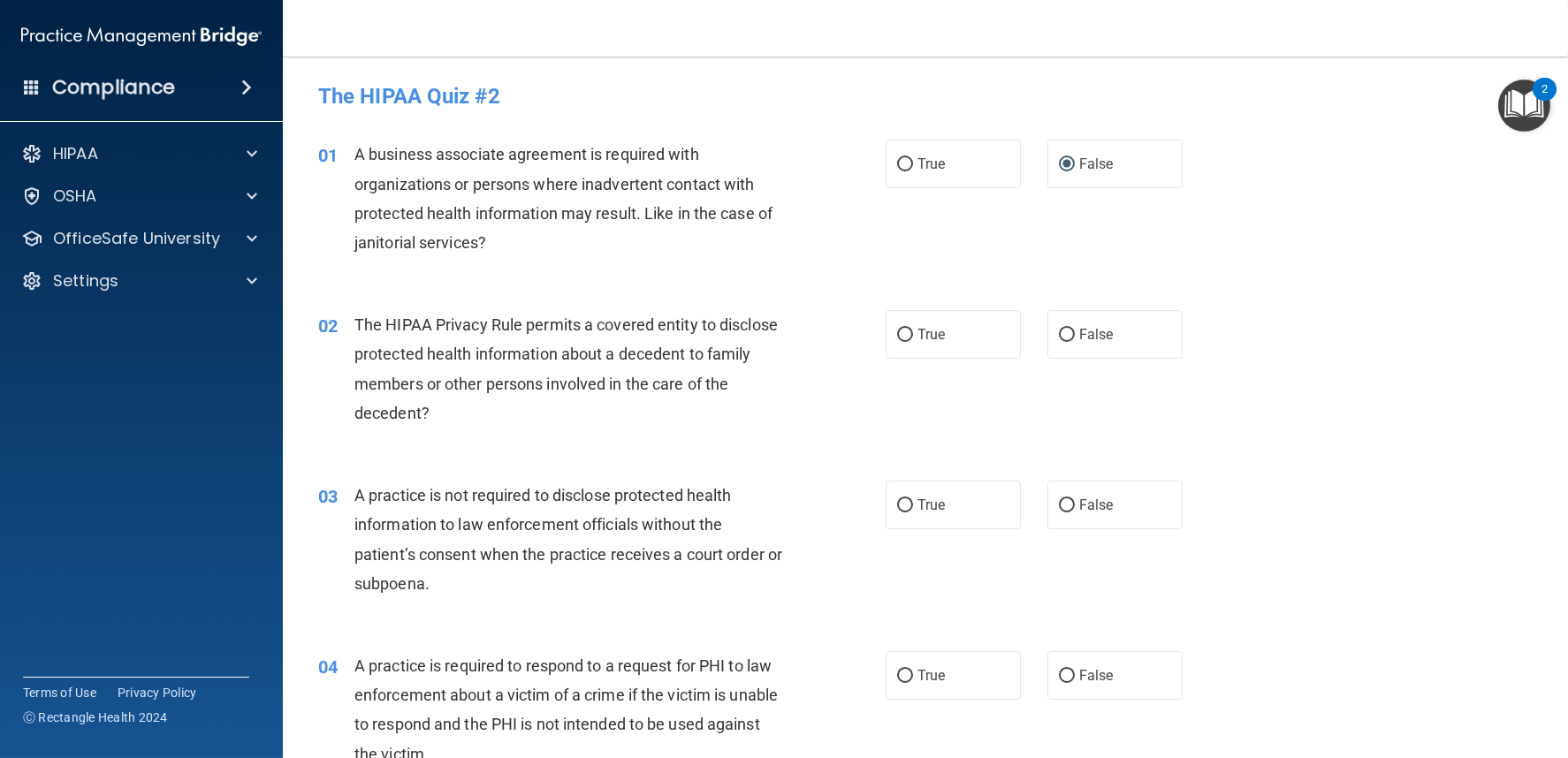
click at [505, 334] on div "The HIPAA Privacy Rule permits a covered entity to disclose protected health in…" at bounding box center [577, 369] width 445 height 117
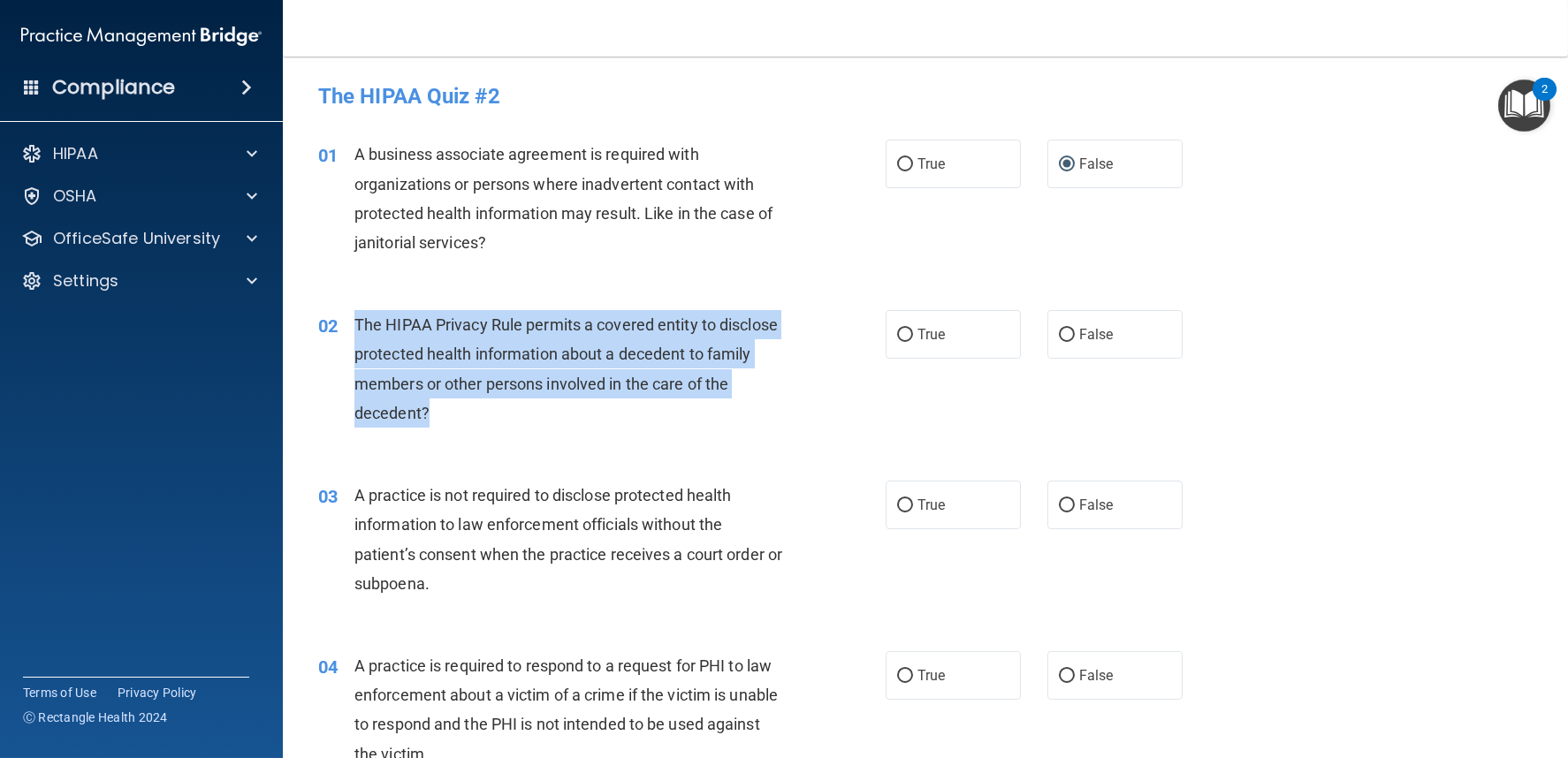
drag, startPoint x: 355, startPoint y: 321, endPoint x: 519, endPoint y: 431, distance: 197.5
click at [519, 431] on div "02 The HIPAA Privacy Rule permits a covered entity to disclose protected health…" at bounding box center [602, 373] width 621 height 126
click at [904, 335] on input "True" at bounding box center [905, 335] width 16 height 13
radio input "true"
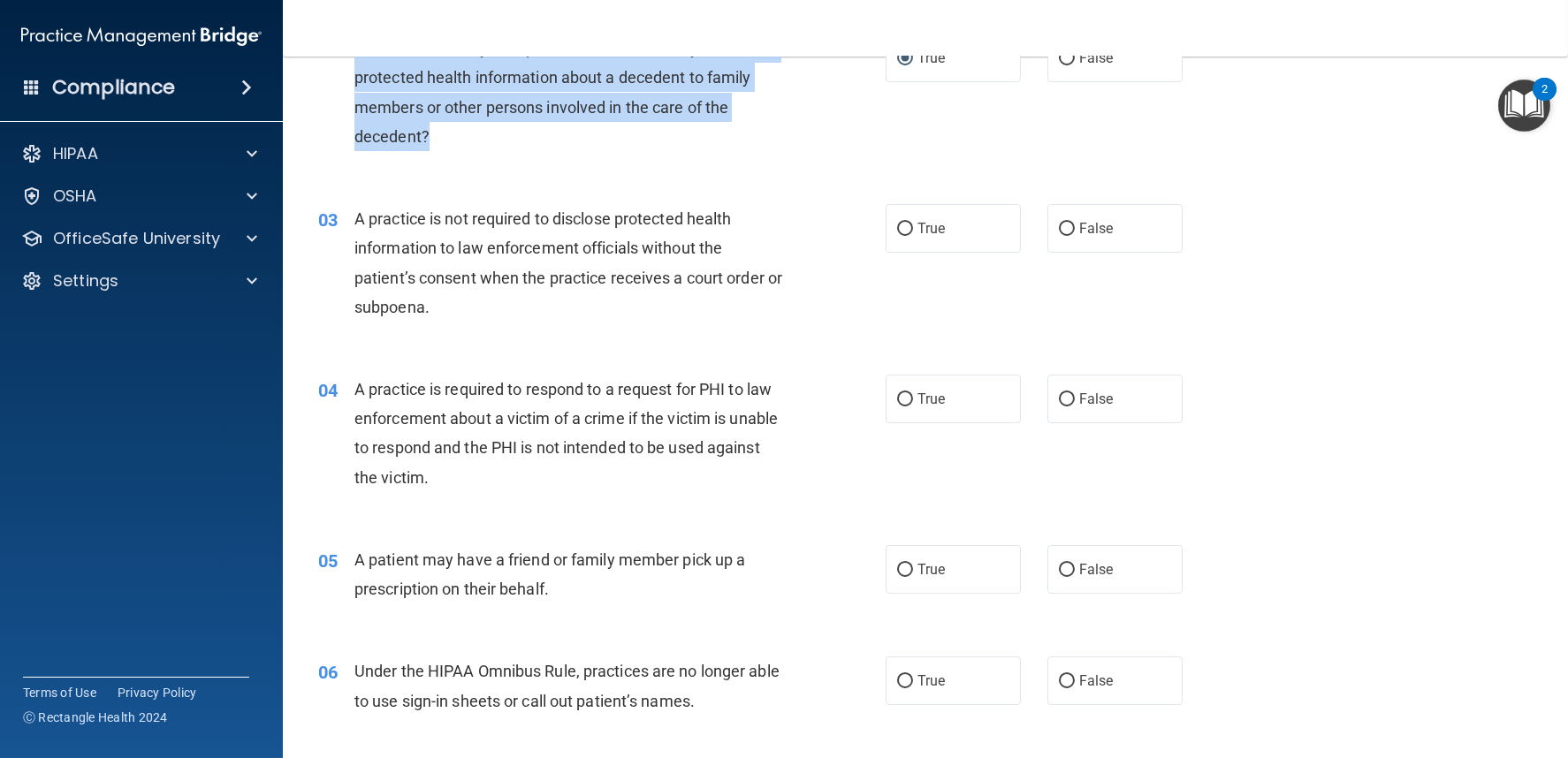
scroll to position [294, 0]
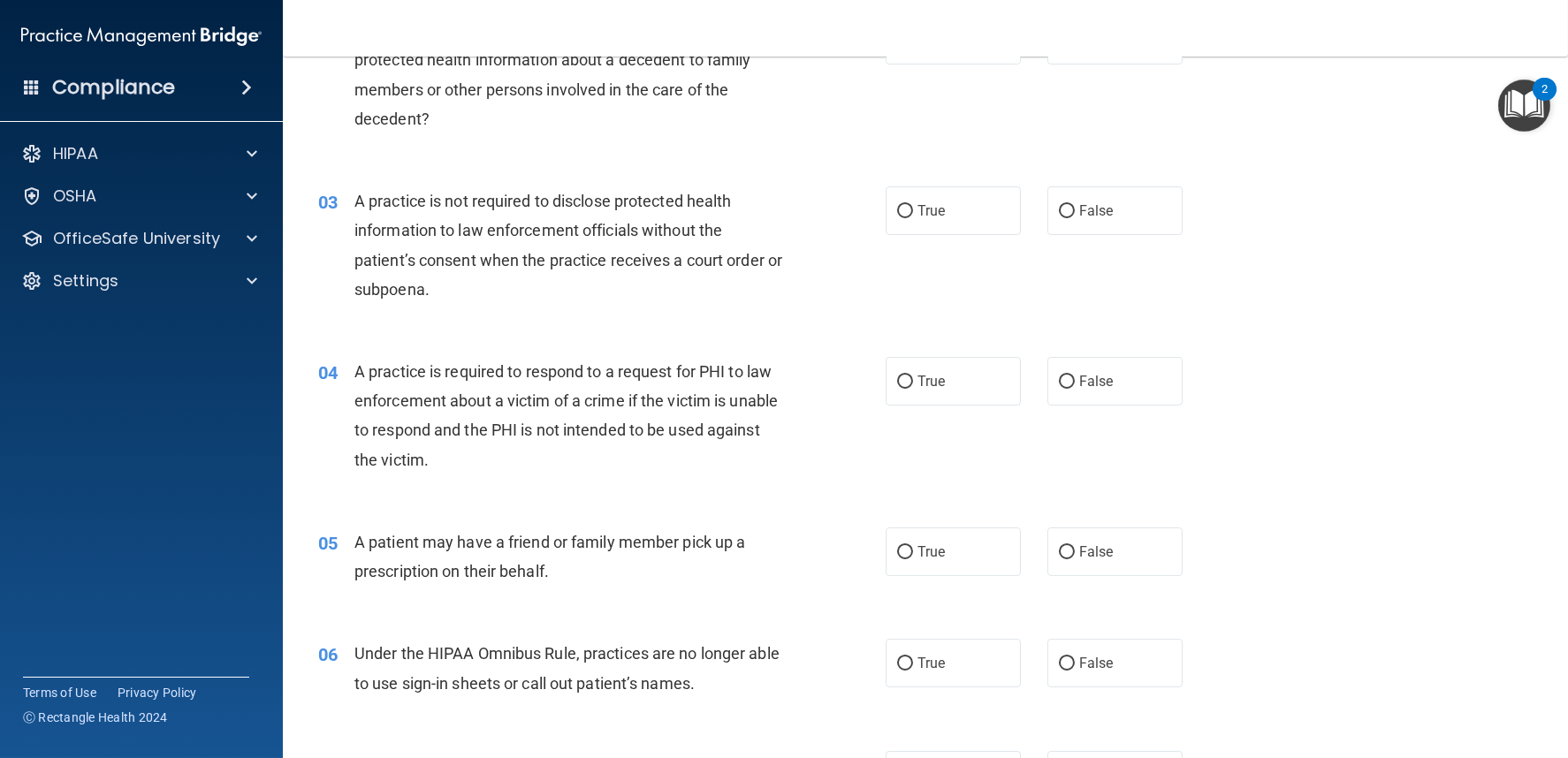
click at [444, 247] on div "A practice is not required to disclose protected health information to law enfo…" at bounding box center [577, 245] width 445 height 117
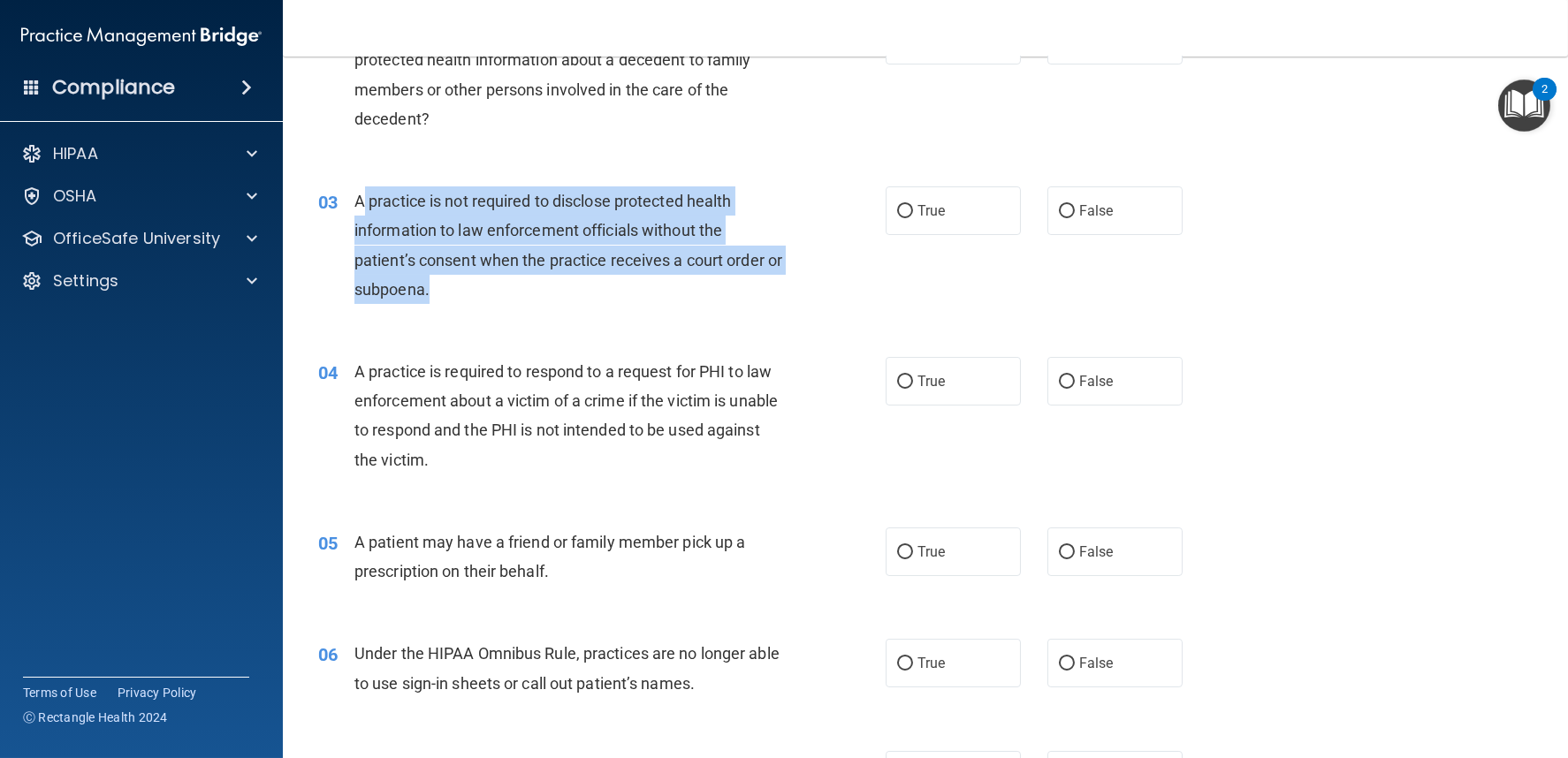
drag, startPoint x: 359, startPoint y: 196, endPoint x: 515, endPoint y: 284, distance: 179.1
click at [515, 284] on div "A practice is not required to disclose protected health information to law enfo…" at bounding box center [577, 245] width 445 height 117
drag, startPoint x: 510, startPoint y: 273, endPoint x: 407, endPoint y: 218, distance: 116.8
click at [508, 270] on div "A practice is not required to disclose protected health information to law enfo…" at bounding box center [577, 245] width 445 height 117
click at [369, 204] on span "A practice is not required to disclose protected health information to law enfo…" at bounding box center [568, 245] width 428 height 107
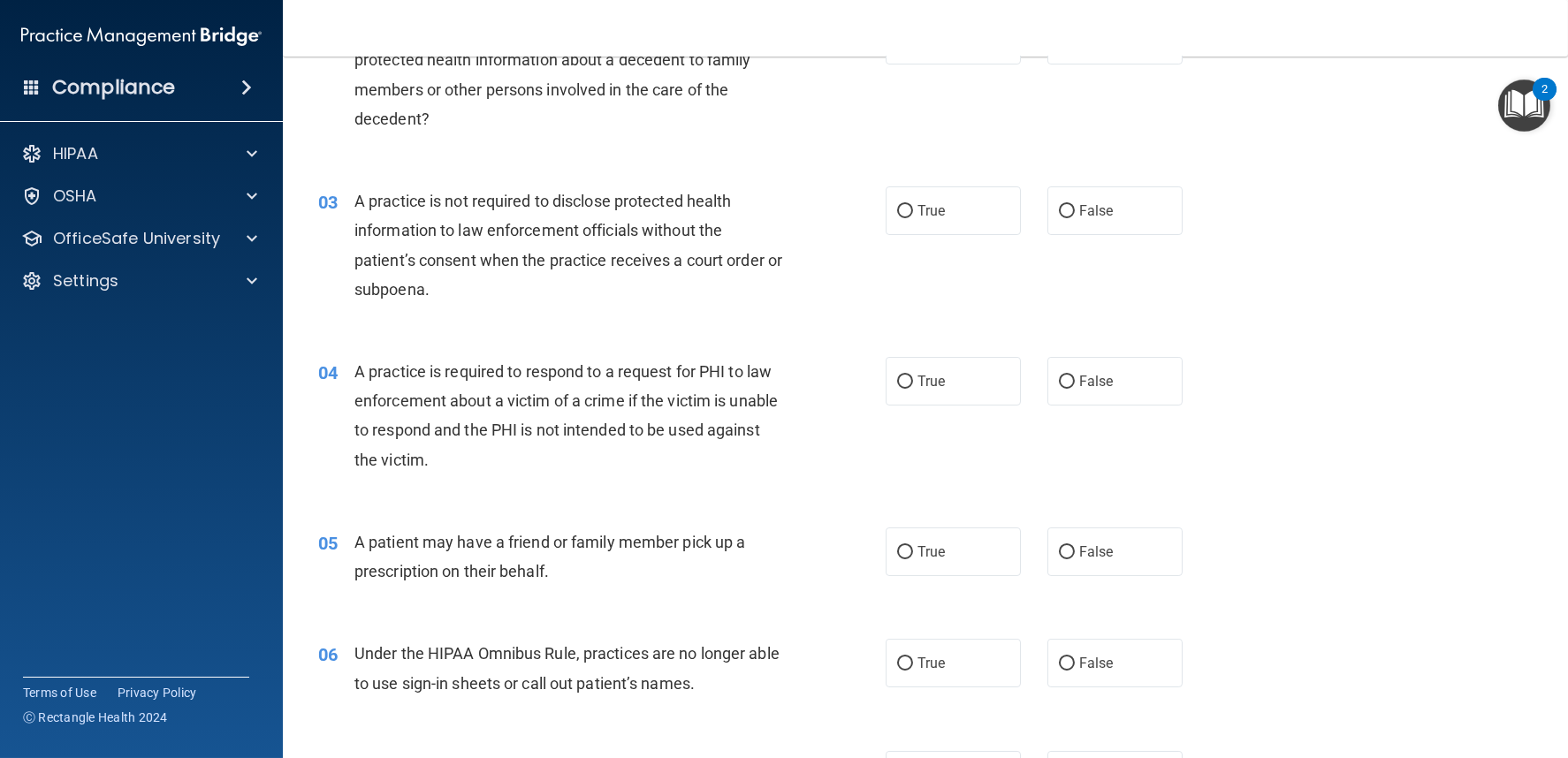
click at [353, 196] on div "03 A practice is not required to disclose protected health information to law e…" at bounding box center [602, 249] width 621 height 126
click at [428, 246] on div "A practice is not required to disclose protected health information to law enfo…" at bounding box center [577, 245] width 445 height 117
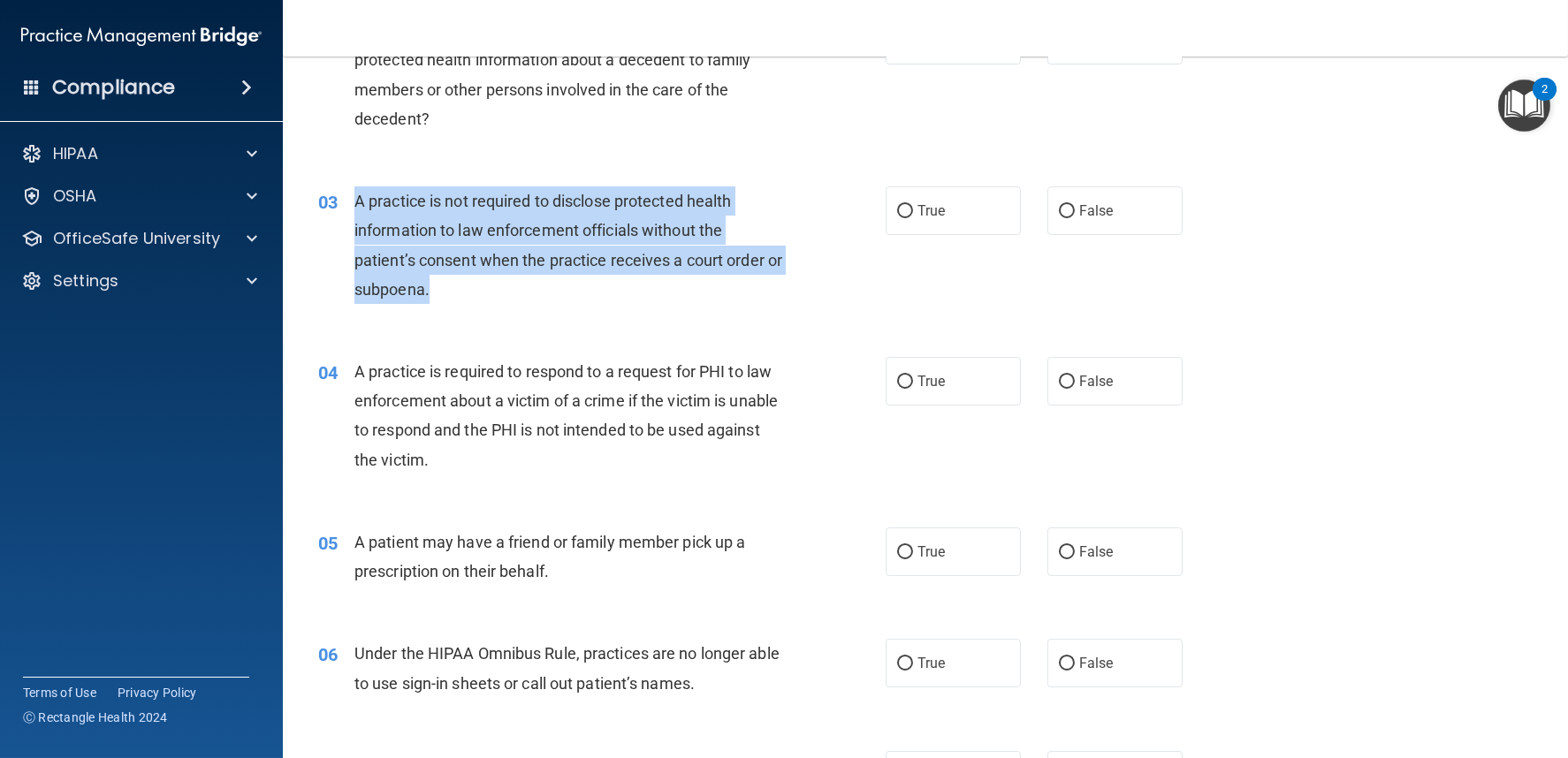
drag, startPoint x: 358, startPoint y: 202, endPoint x: 481, endPoint y: 284, distance: 147.8
click at [481, 284] on div "A practice is not required to disclose protected health information to law enfo…" at bounding box center [577, 245] width 445 height 117
click at [1059, 214] on input "False" at bounding box center [1067, 211] width 16 height 13
radio input "true"
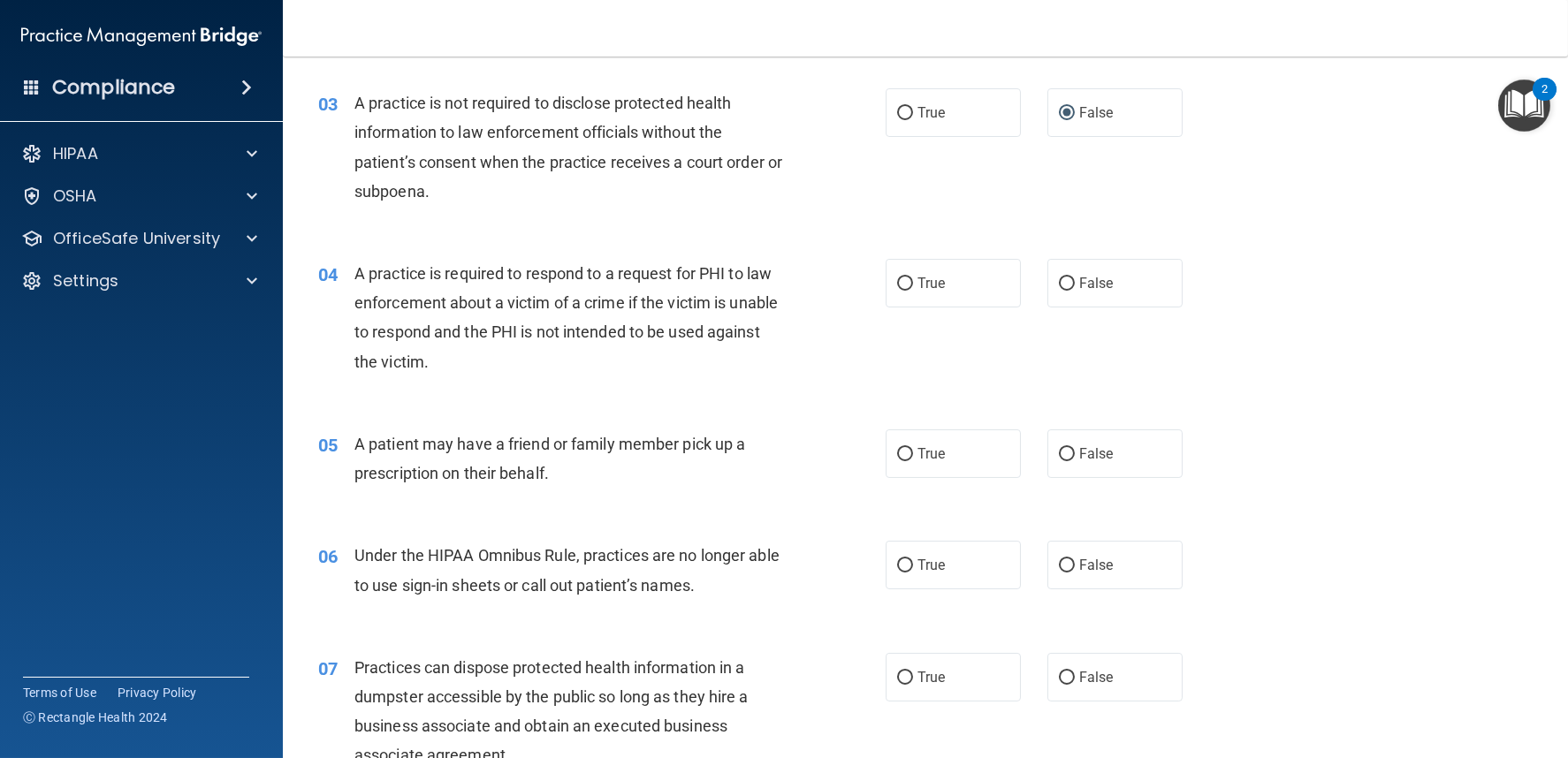
click at [580, 341] on span "A practice is required to respond to a request for PHI to law enforcement about…" at bounding box center [566, 318] width 423 height 107
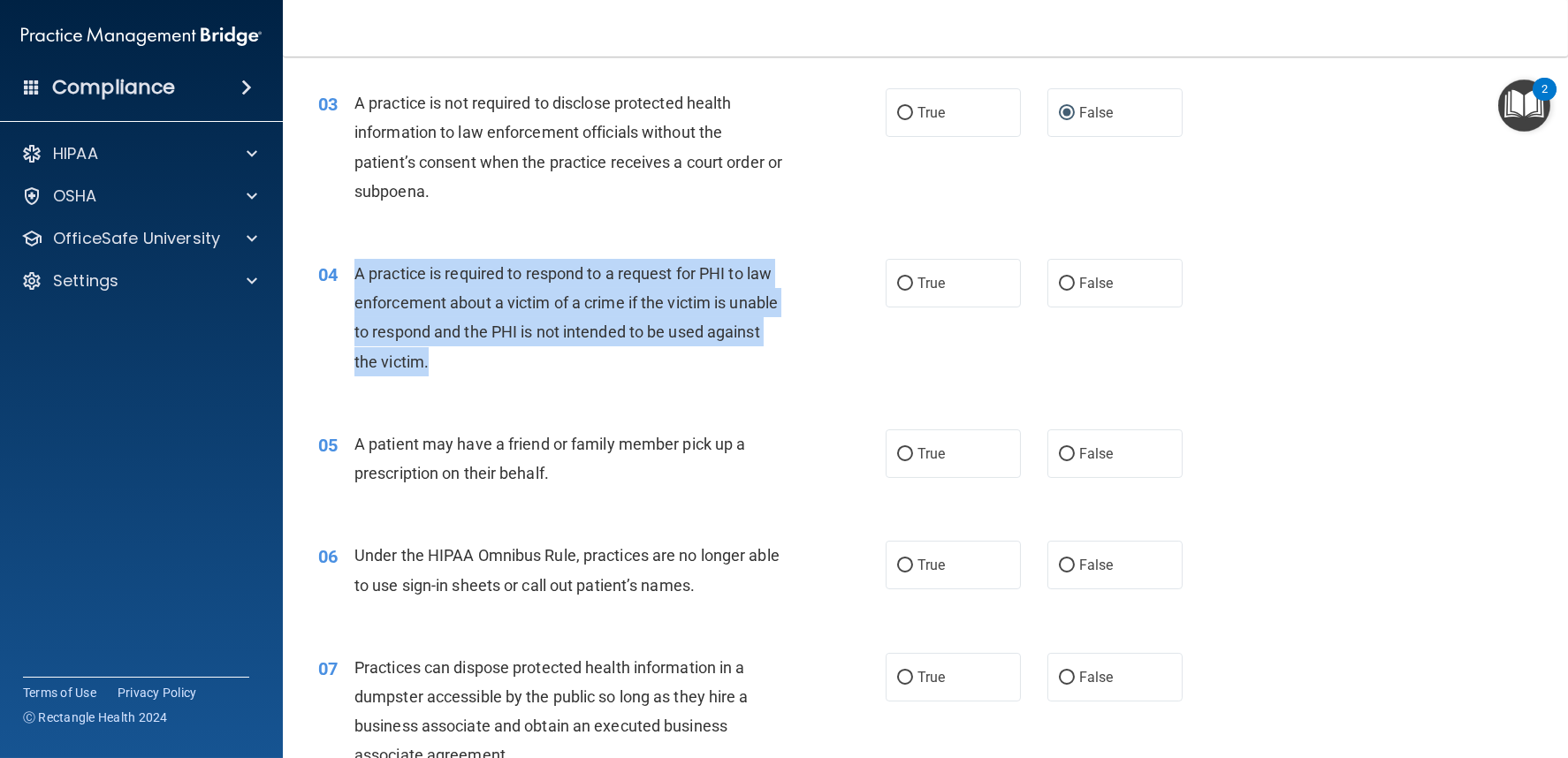
drag, startPoint x: 355, startPoint y: 269, endPoint x: 517, endPoint y: 370, distance: 190.9
click at [517, 370] on div "A practice is required to respond to a request for PHI to law enforcement about…" at bounding box center [577, 318] width 445 height 117
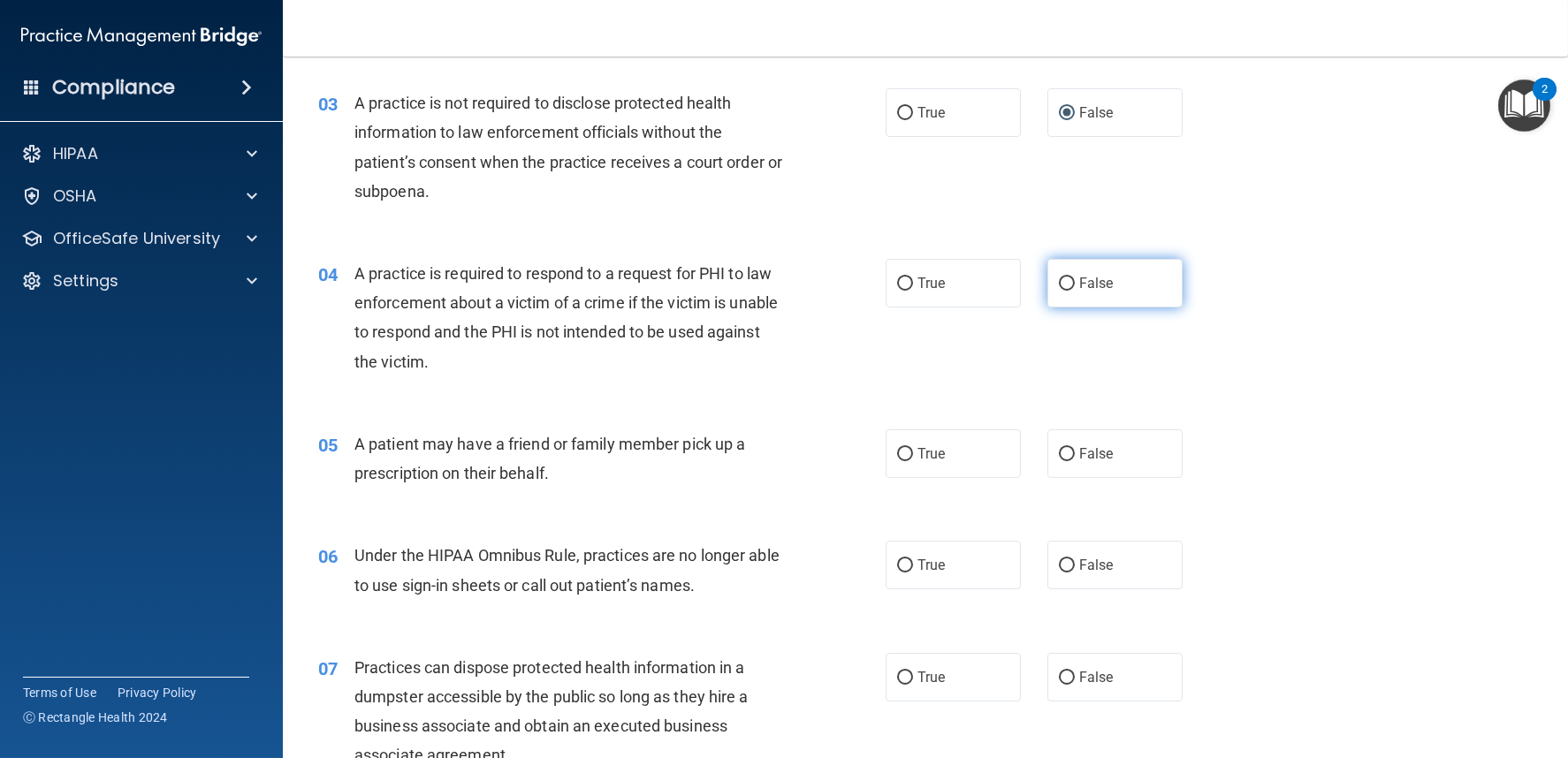
click at [1051, 291] on label "False" at bounding box center [1115, 283] width 135 height 49
click at [1059, 291] on input "False" at bounding box center [1067, 283] width 16 height 13
radio input "true"
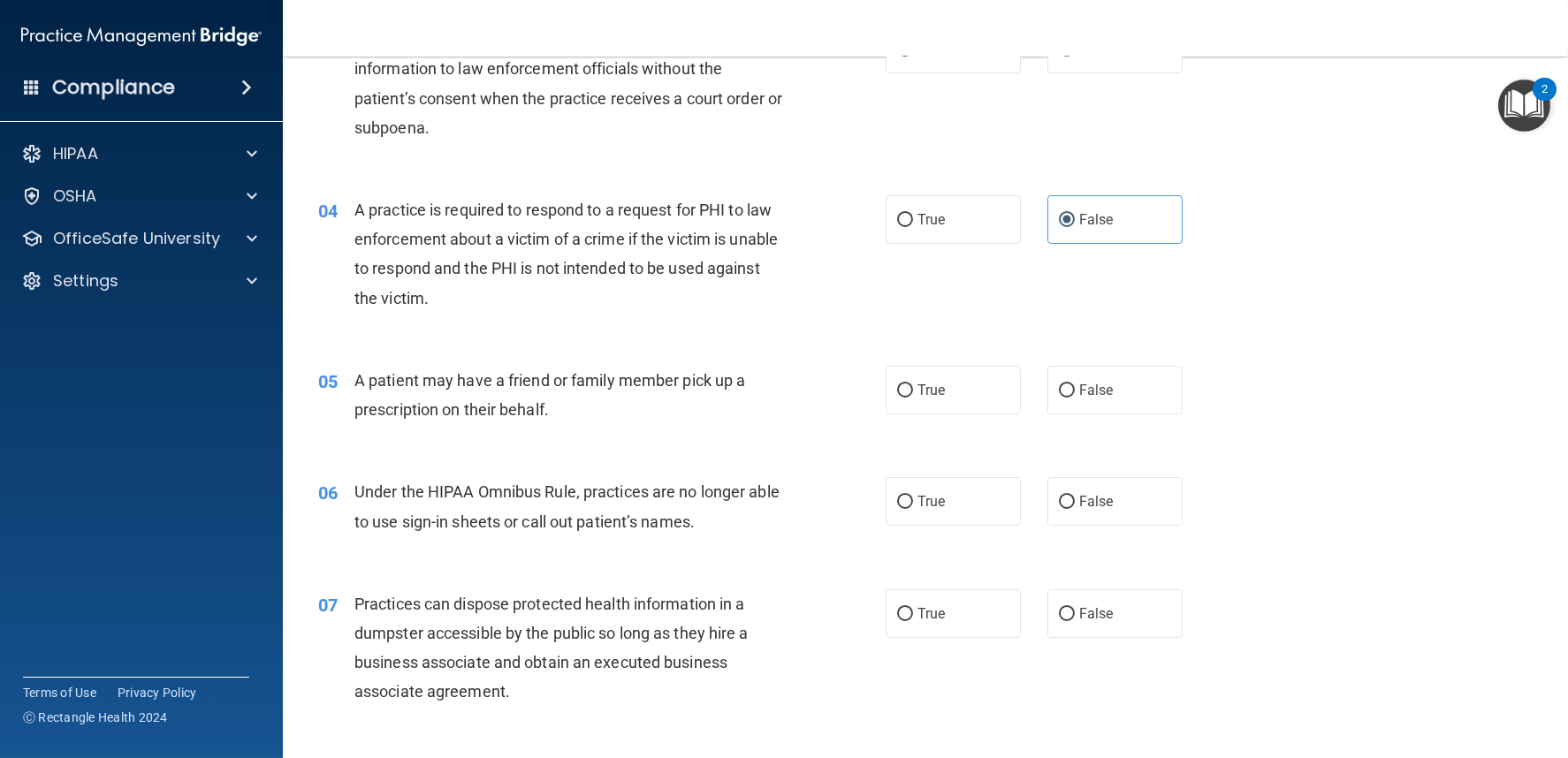
scroll to position [491, 0]
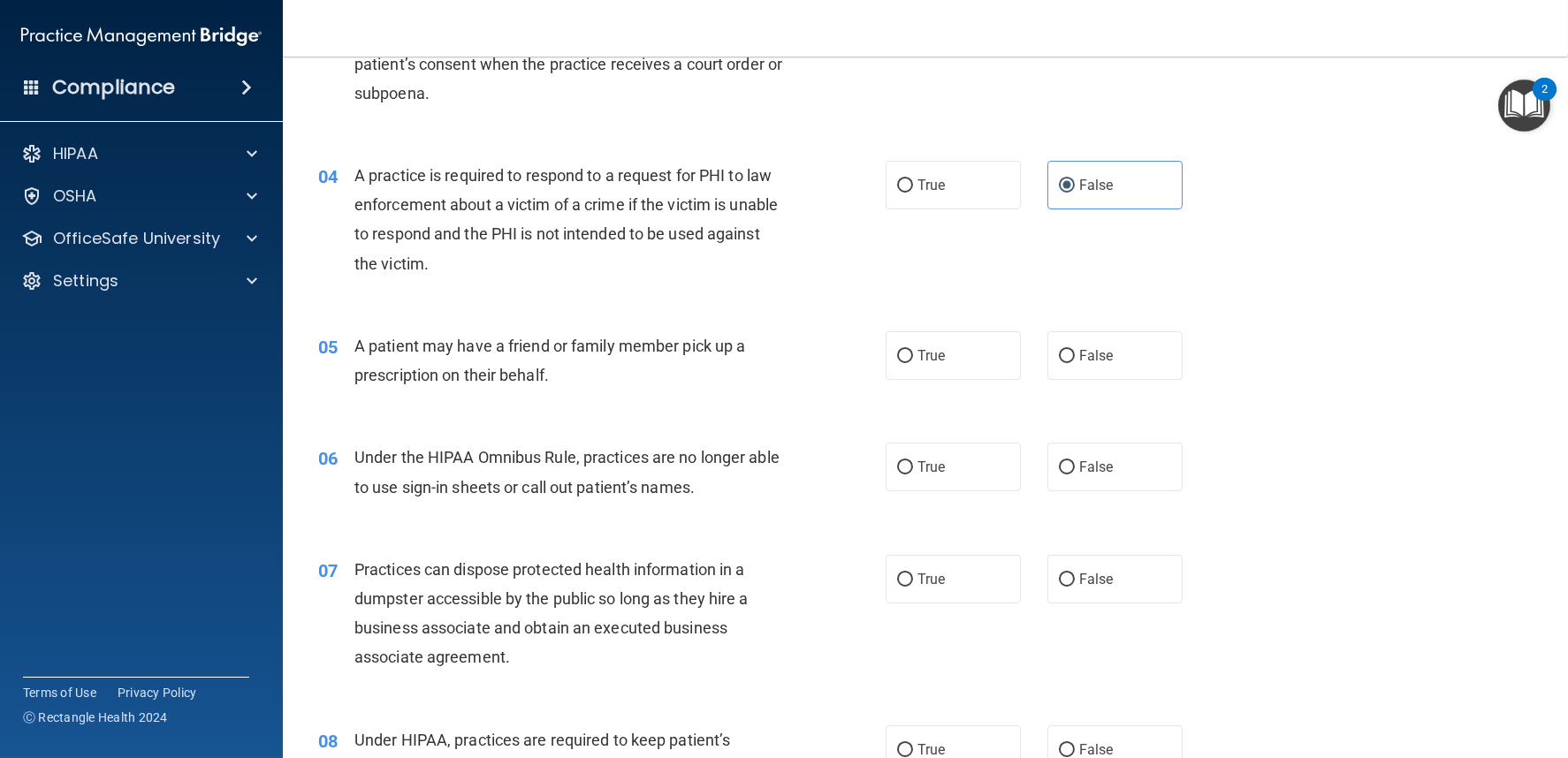
click at [516, 359] on div "A patient may have a friend or family member pick up a prescription on their be…" at bounding box center [577, 361] width 445 height 59
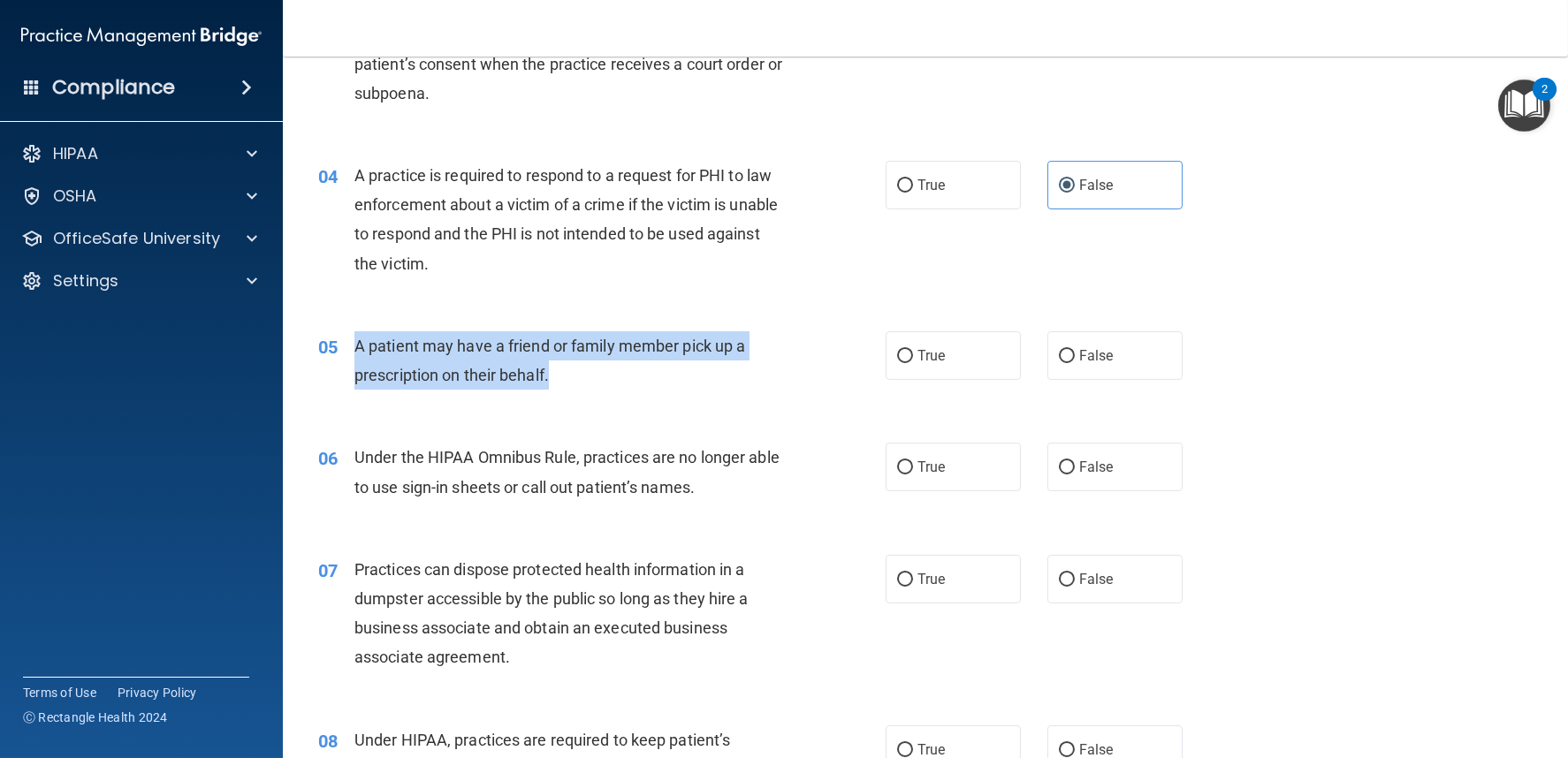
drag, startPoint x: 365, startPoint y: 341, endPoint x: 640, endPoint y: 389, distance: 279.2
click at [640, 389] on div "05 A patient may have a friend or family member pick up a prescription on their…" at bounding box center [602, 366] width 621 height 68
click at [897, 350] on input "True" at bounding box center [905, 356] width 16 height 13
radio input "true"
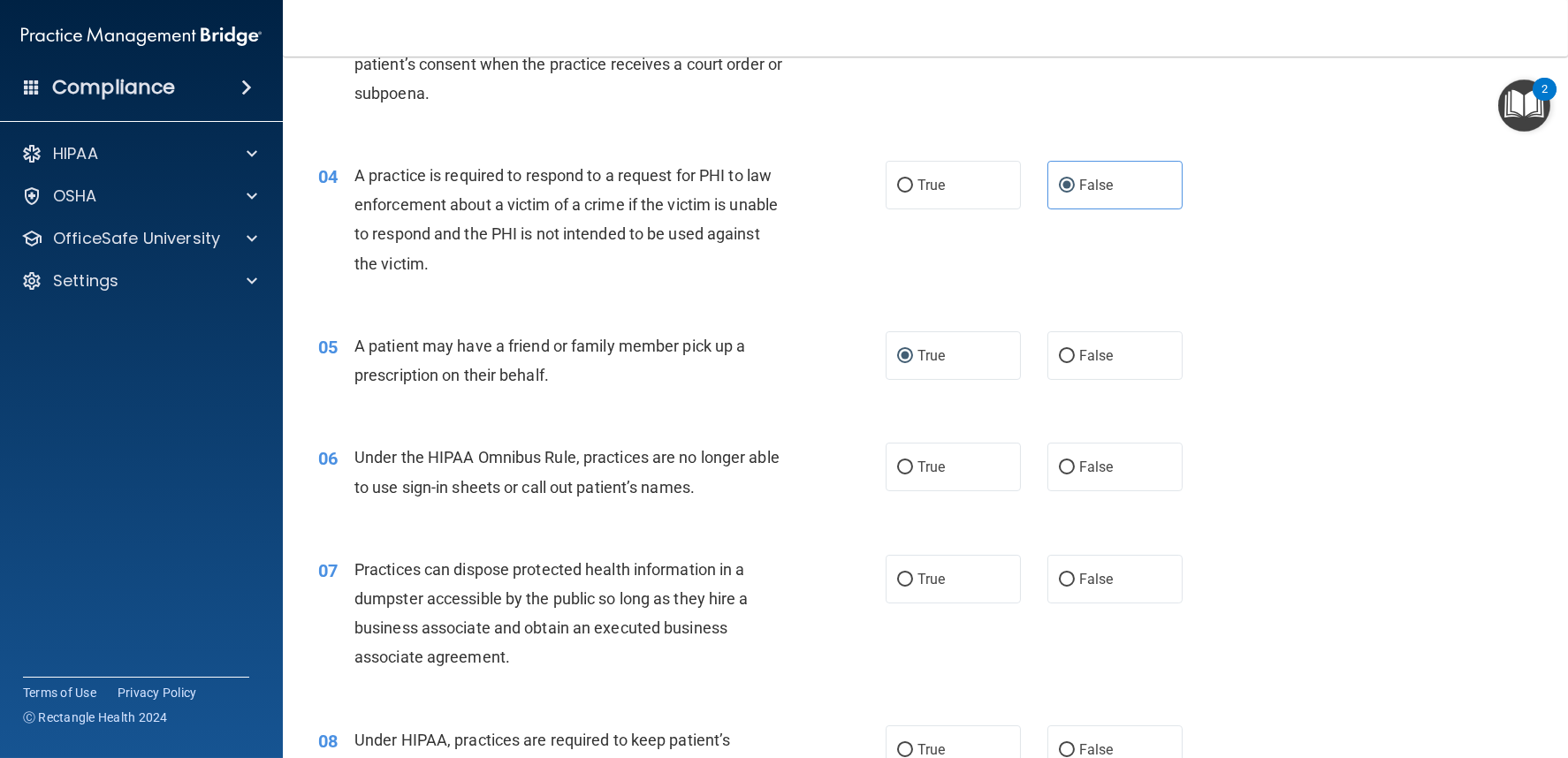
click at [597, 448] on span "Under the HIPAA Omnibus Rule, practices are no longer able to use sign-in sheet…" at bounding box center [567, 472] width 425 height 48
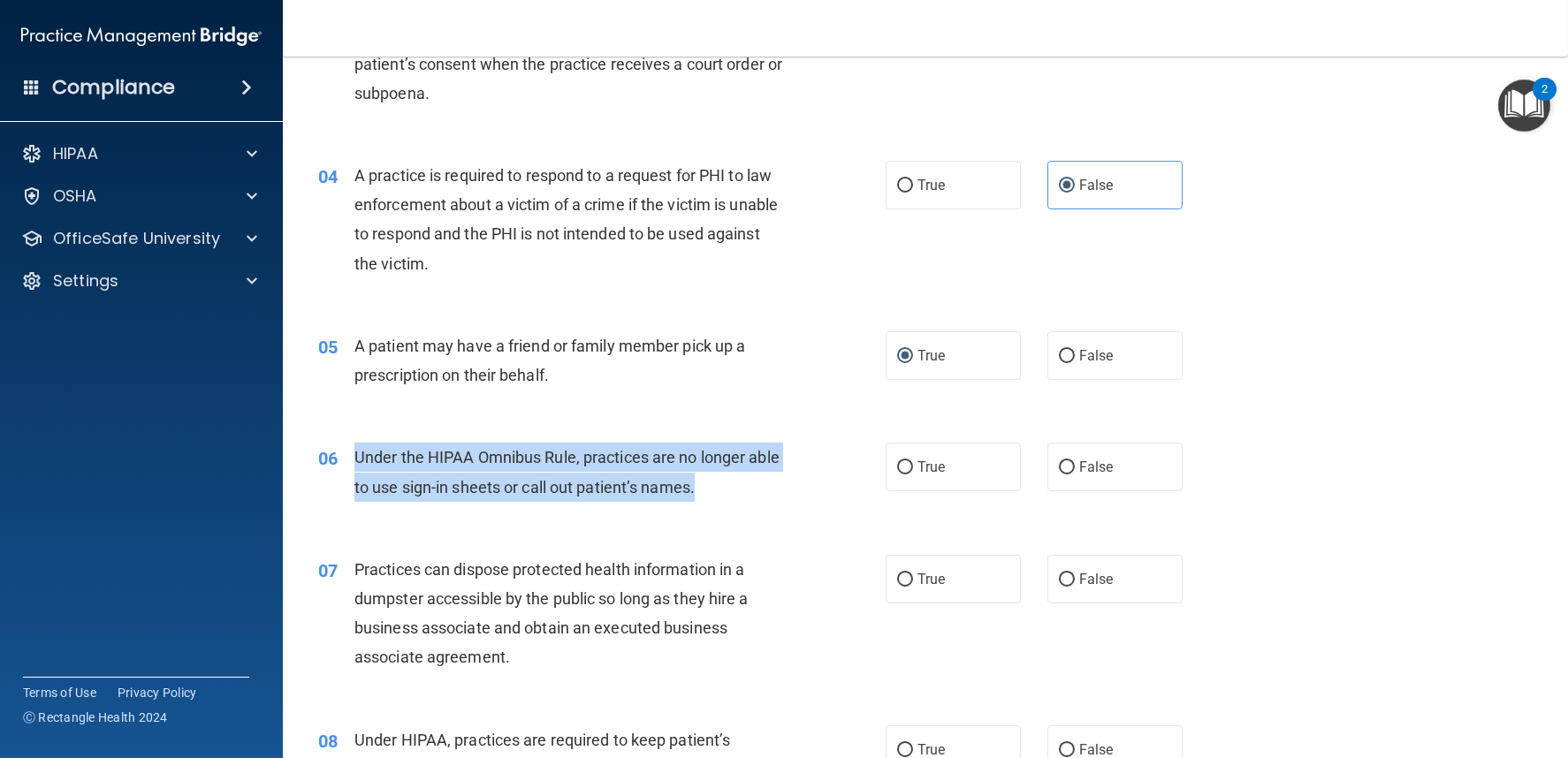
drag, startPoint x: 356, startPoint y: 446, endPoint x: 746, endPoint y: 492, distance: 392.7
click at [746, 492] on div "Under the HIPAA Omnibus Rule, practices are no longer able to use sign-in sheet…" at bounding box center [577, 472] width 445 height 59
click at [1059, 464] on input "False" at bounding box center [1067, 467] width 16 height 13
radio input "true"
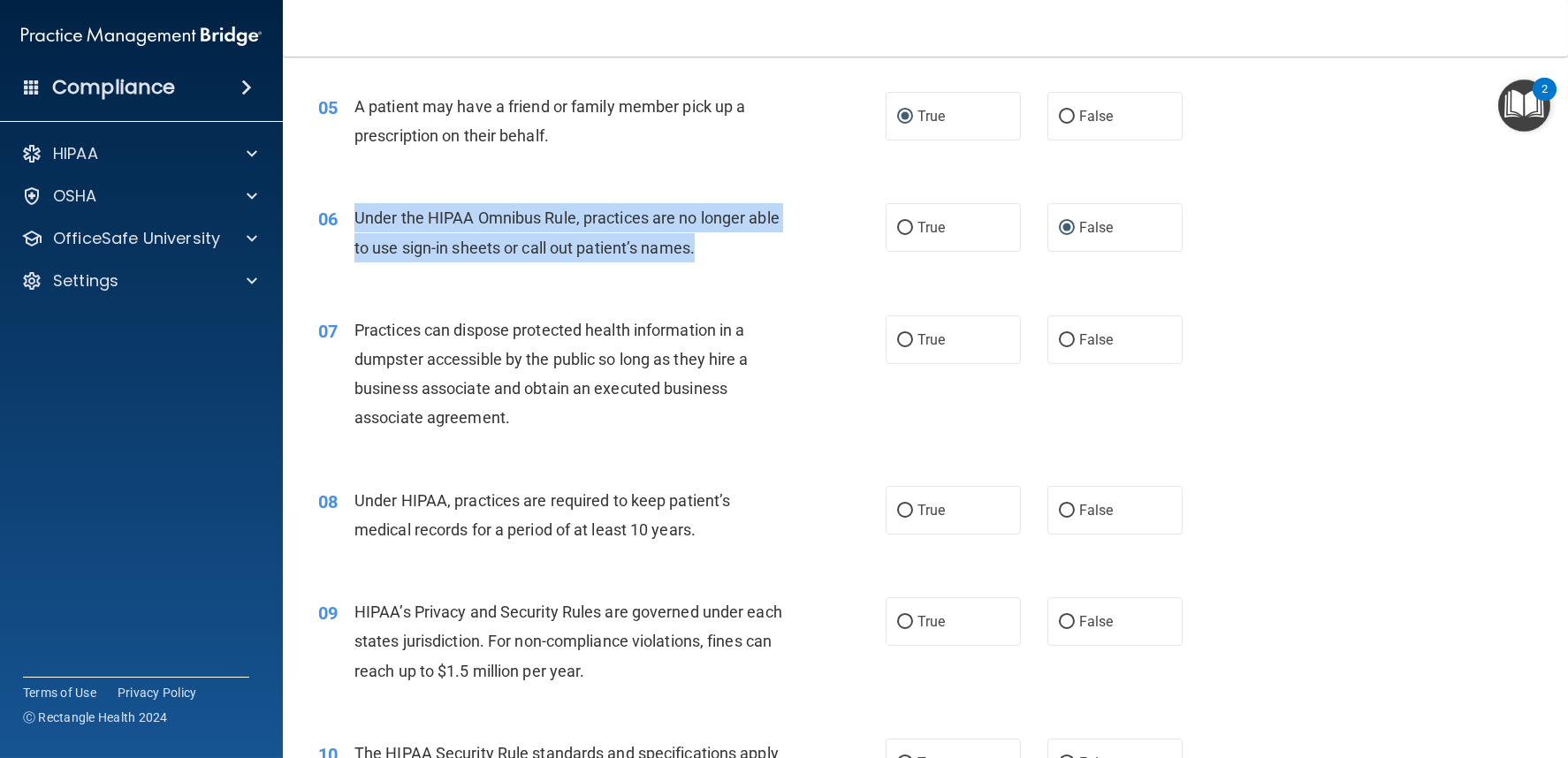
scroll to position [786, 0]
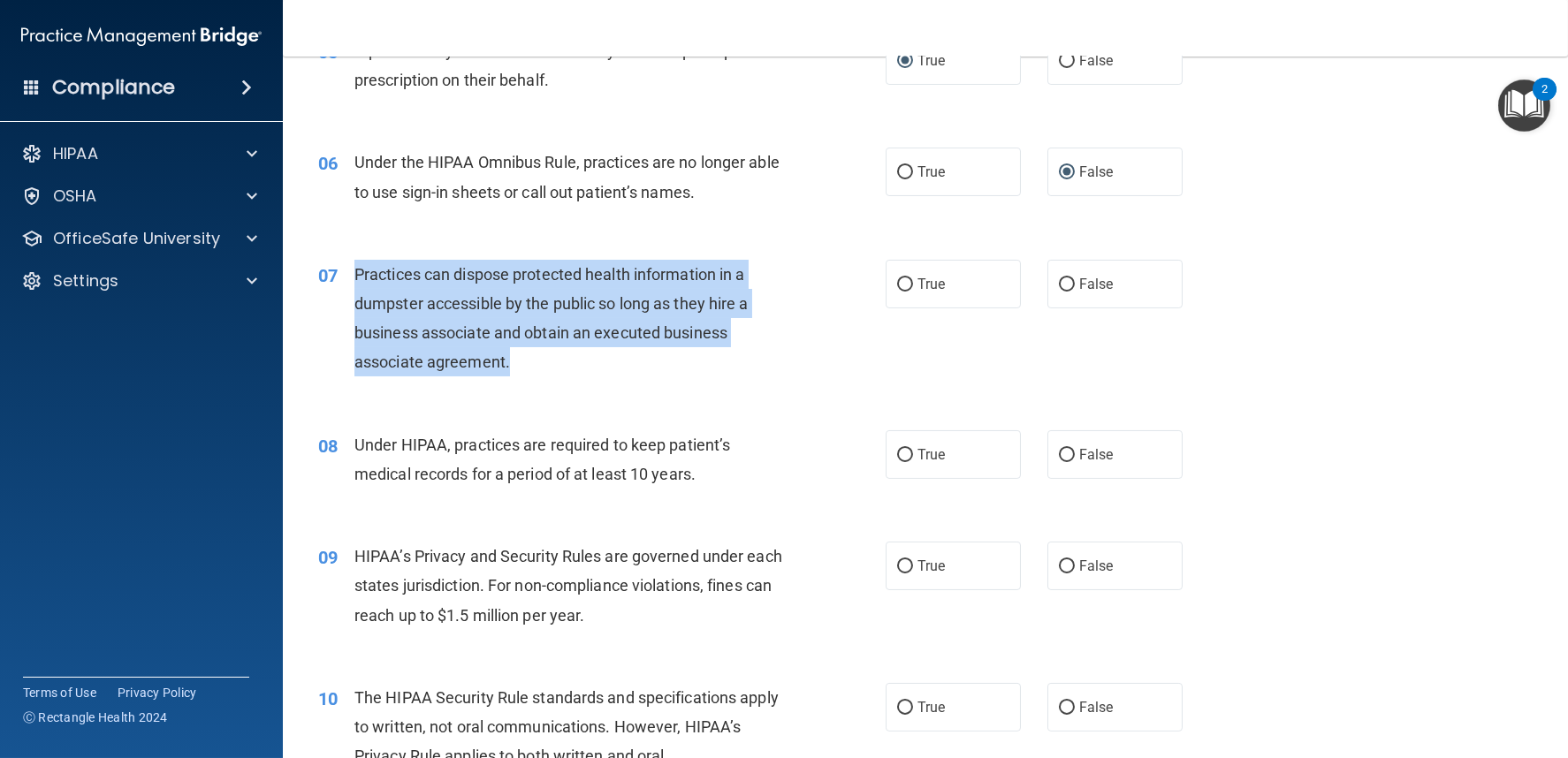
drag, startPoint x: 356, startPoint y: 268, endPoint x: 609, endPoint y: 356, distance: 267.9
click at [609, 356] on div "Practices can dispose protected health information in a dumpster accessible by …" at bounding box center [577, 319] width 445 height 117
click at [1059, 287] on input "False" at bounding box center [1067, 284] width 16 height 13
radio input "true"
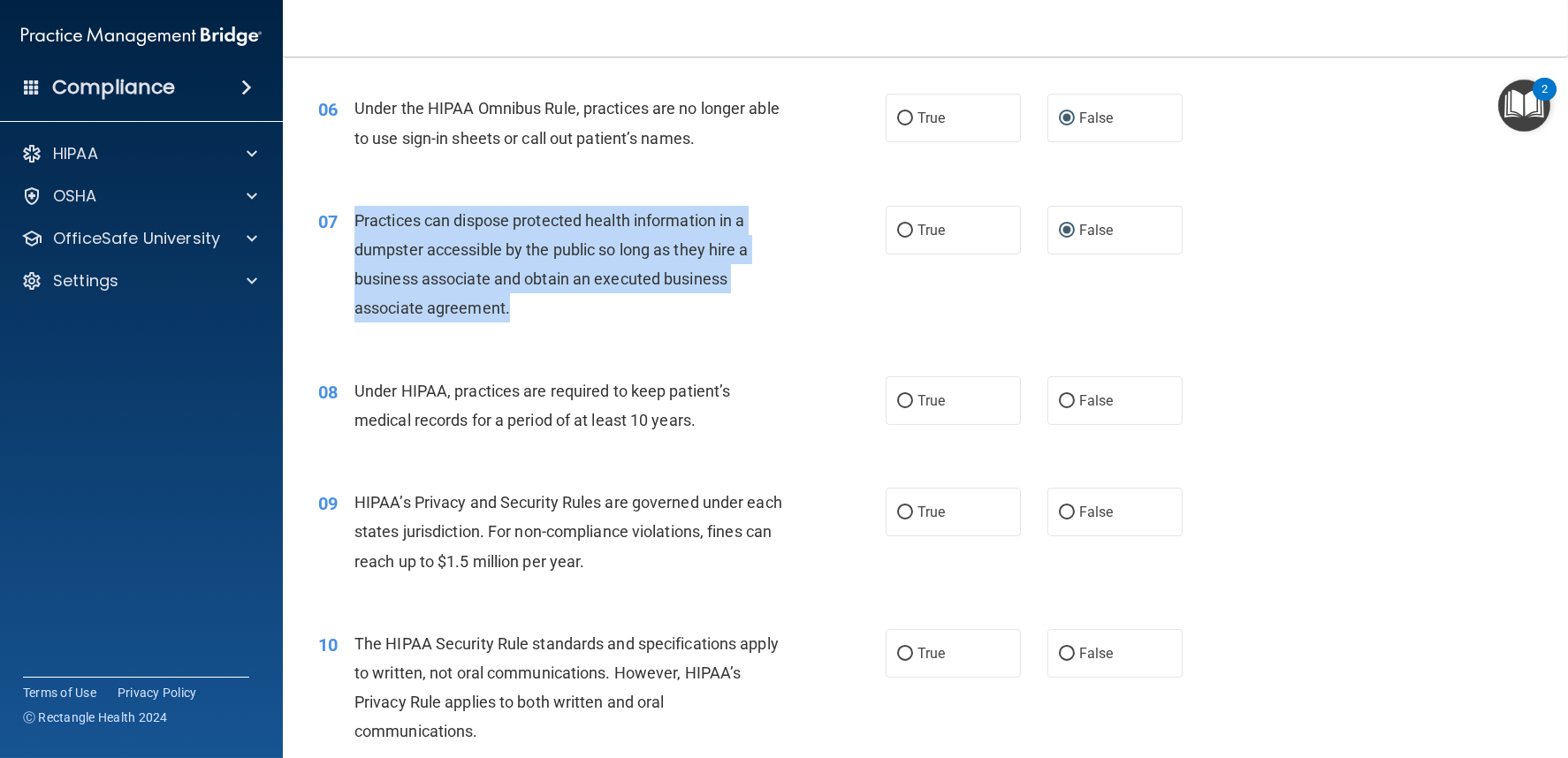
scroll to position [884, 0]
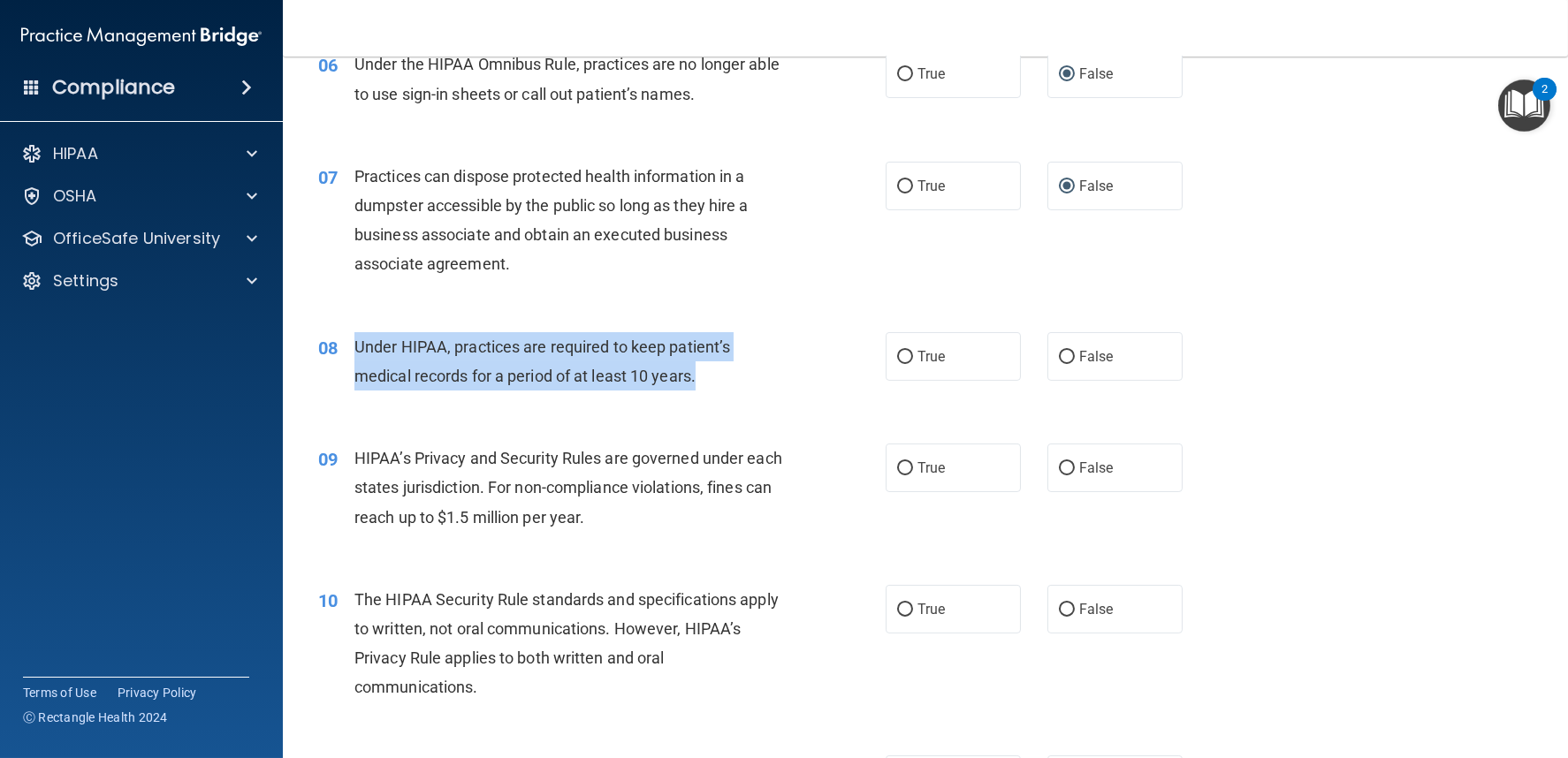
drag, startPoint x: 356, startPoint y: 341, endPoint x: 714, endPoint y: 392, distance: 361.6
click at [714, 392] on div "08 Under HIPAA, practices are required to keep patient’s medical records for a …" at bounding box center [602, 366] width 621 height 68
click at [1059, 351] on input "False" at bounding box center [1067, 357] width 16 height 13
radio input "true"
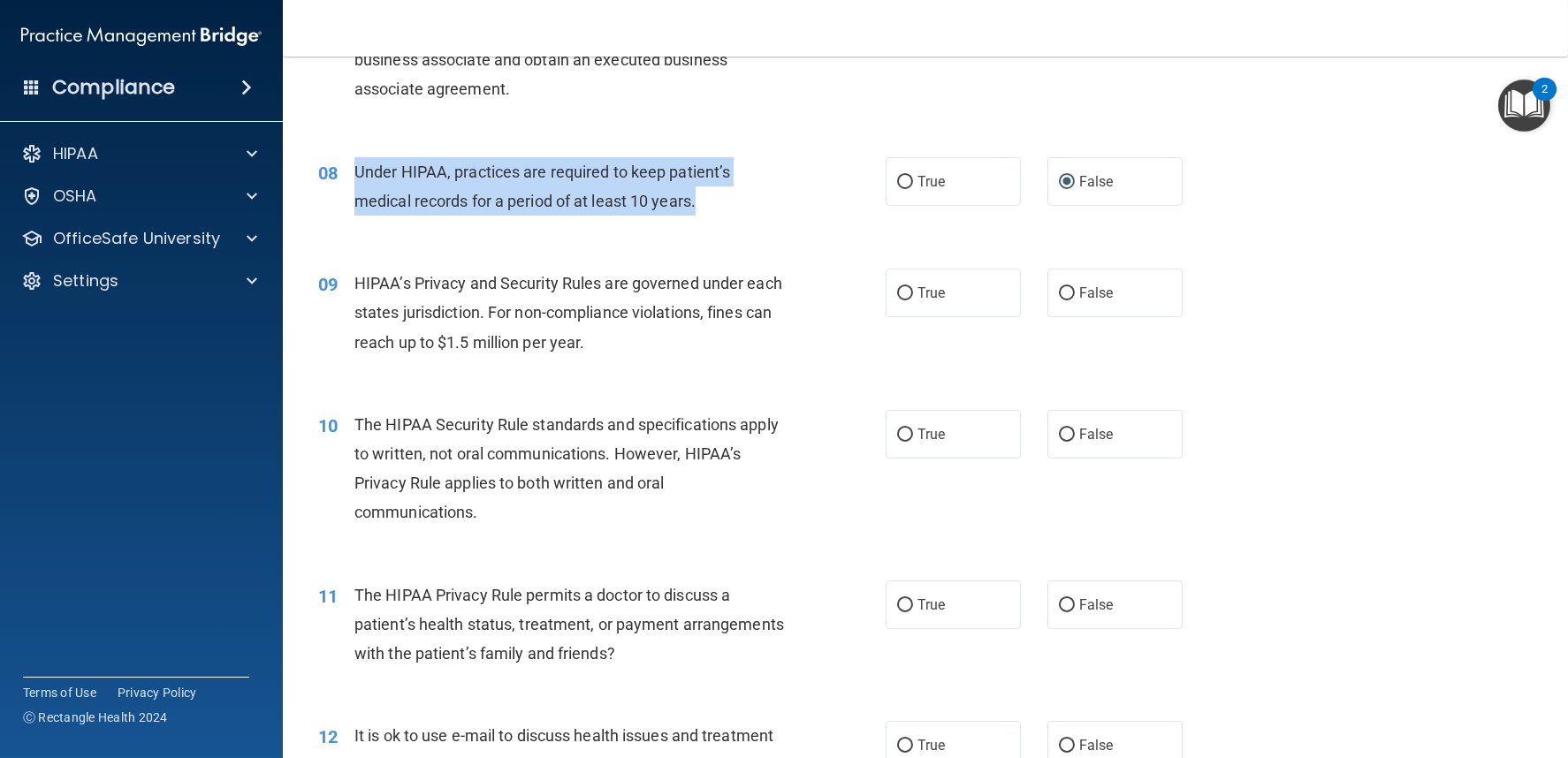
scroll to position [1079, 0]
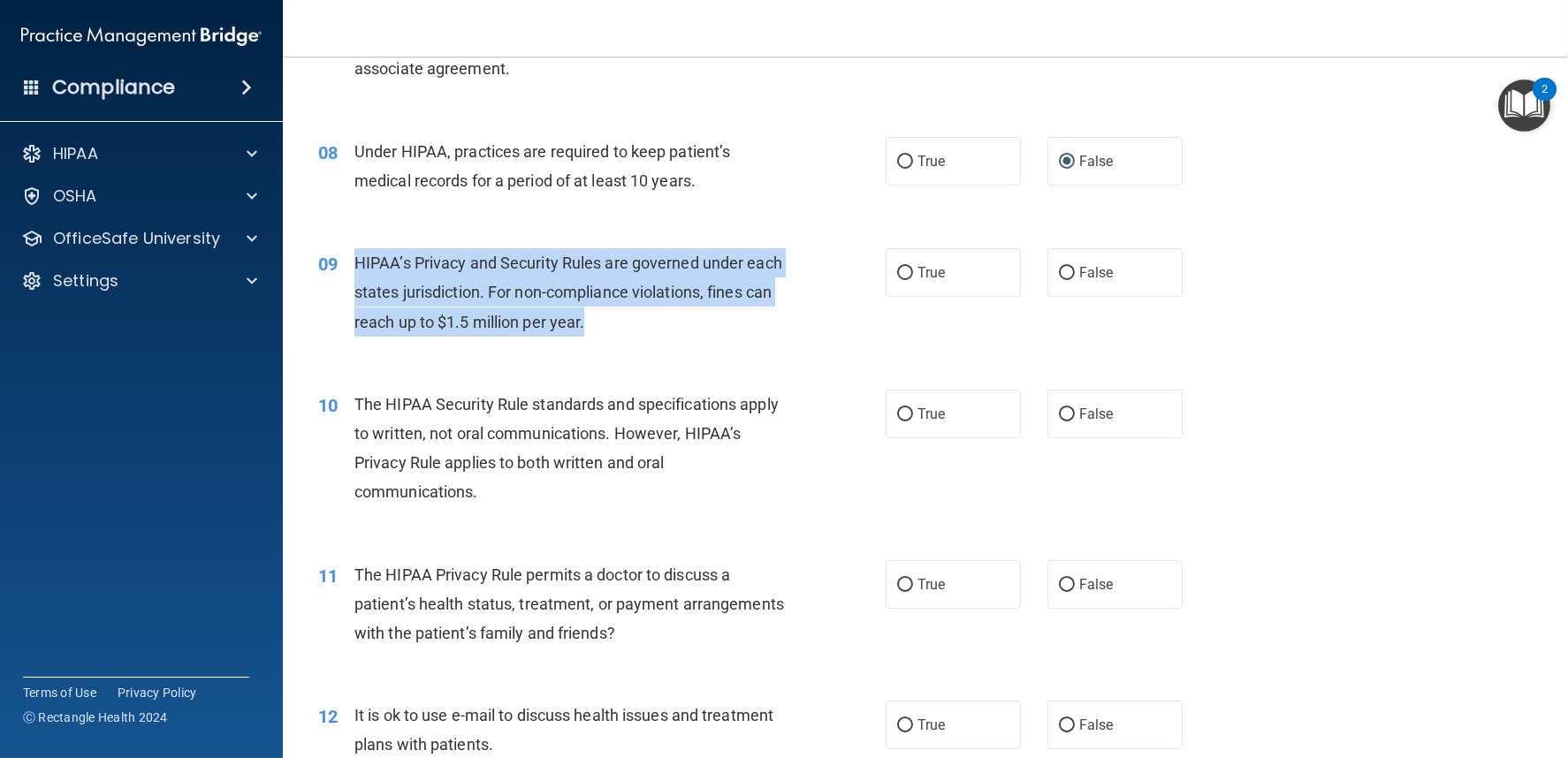
drag, startPoint x: 356, startPoint y: 259, endPoint x: 659, endPoint y: 328, distance: 310.8
click at [659, 328] on div "HIPAA’s Privacy and Security Rules are governed under each states jurisdiction.…" at bounding box center [577, 292] width 445 height 88
click at [1063, 272] on input "False" at bounding box center [1067, 273] width 16 height 13
radio input "true"
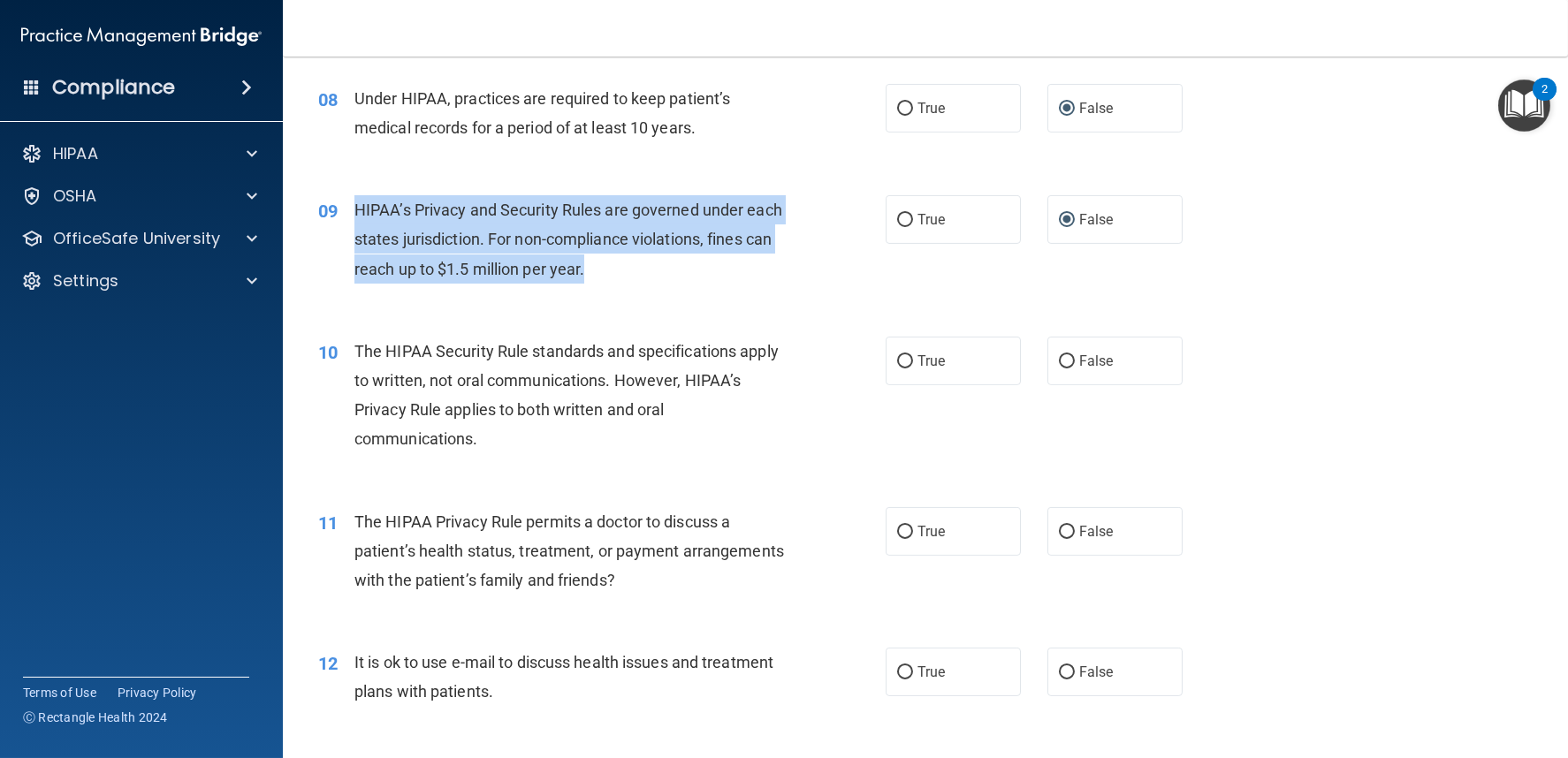
scroll to position [1178, 0]
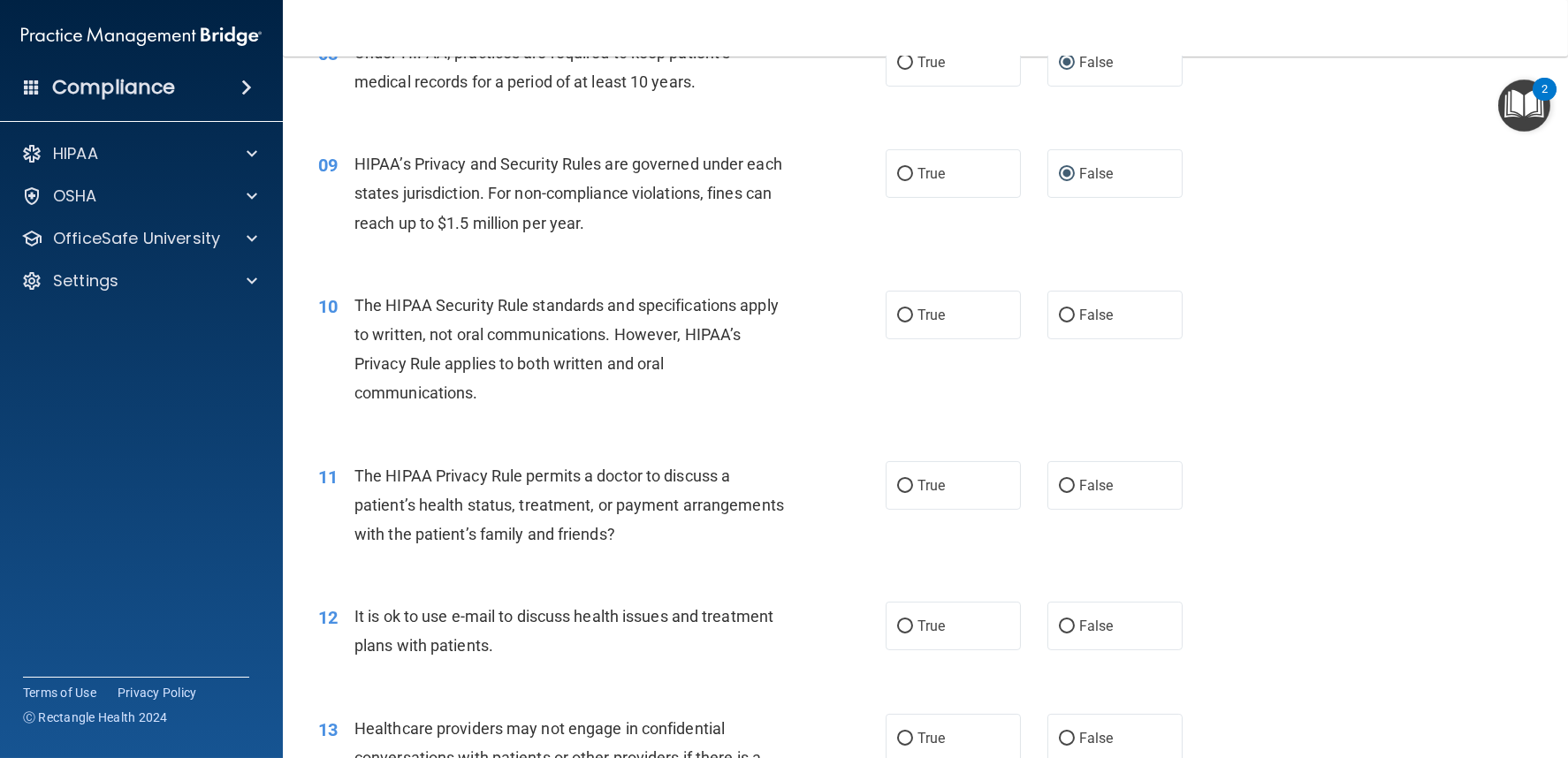
click at [677, 336] on span "The HIPAA Security Rule standards and specifications apply to written, not oral…" at bounding box center [566, 350] width 424 height 107
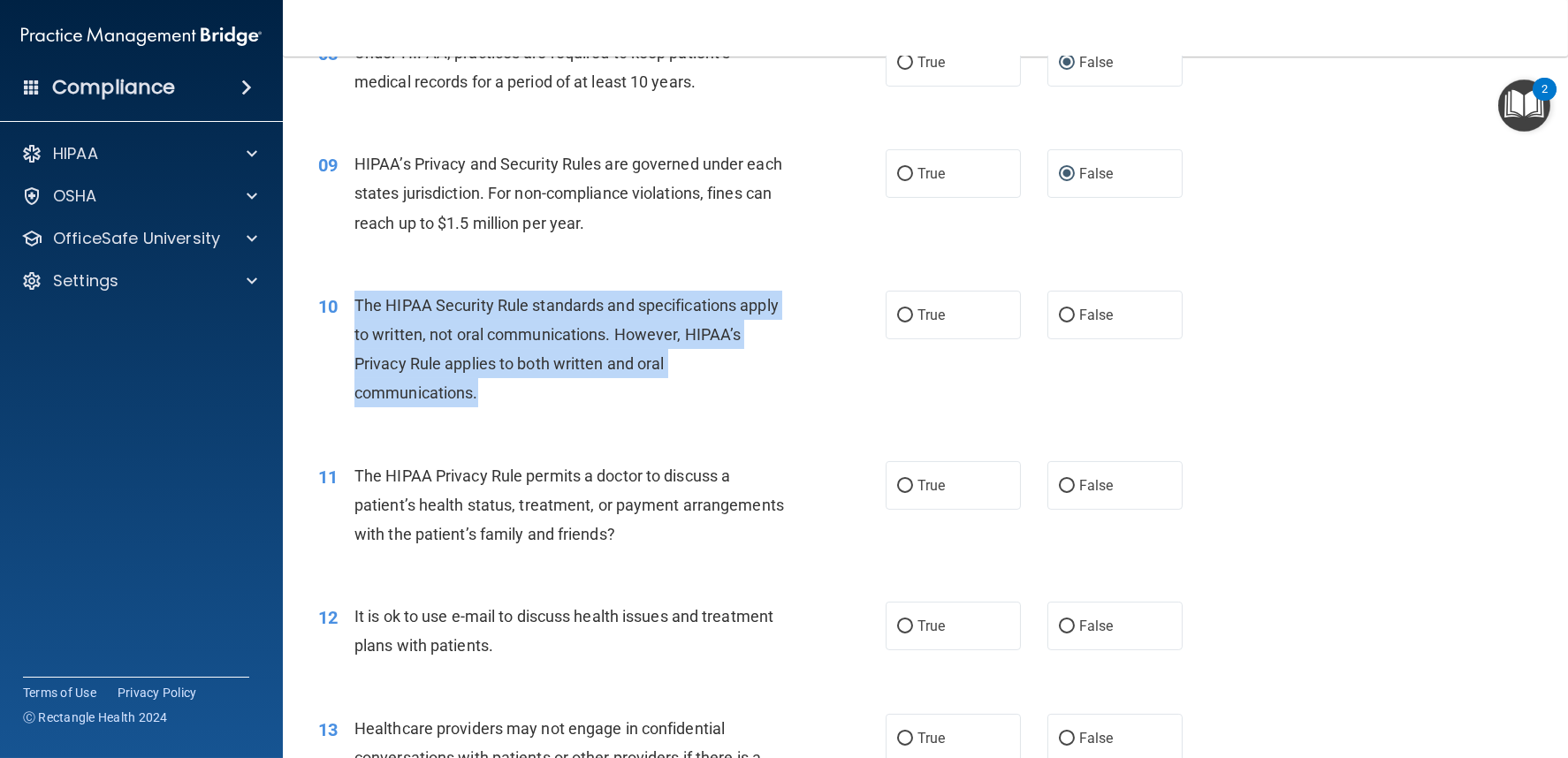
drag, startPoint x: 356, startPoint y: 298, endPoint x: 491, endPoint y: 402, distance: 170.4
click at [491, 402] on div "The HIPAA Security Rule standards and specifications apply to written, not oral…" at bounding box center [577, 350] width 445 height 117
click at [897, 317] on input "True" at bounding box center [905, 315] width 16 height 13
radio input "true"
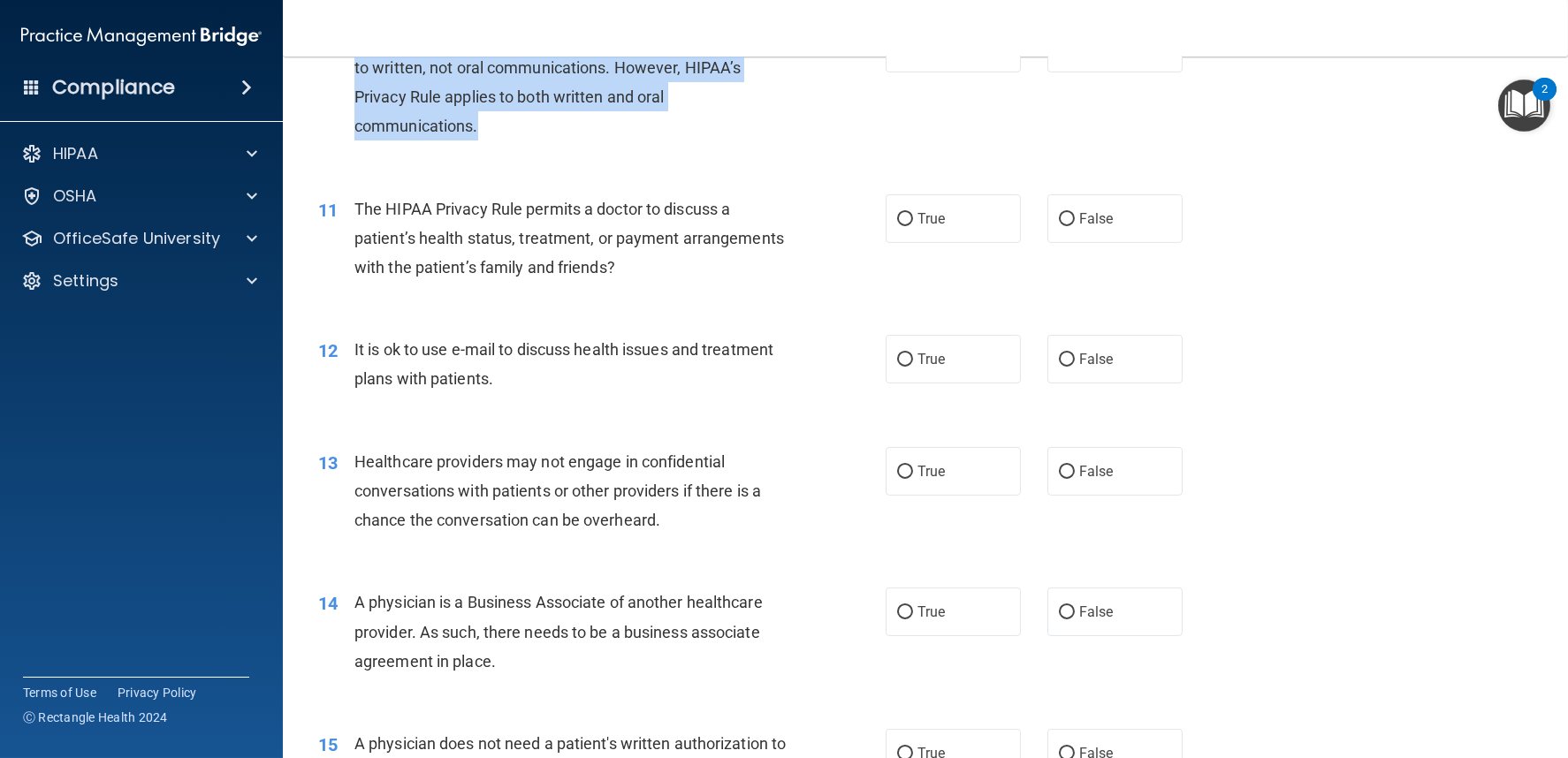
scroll to position [1472, 0]
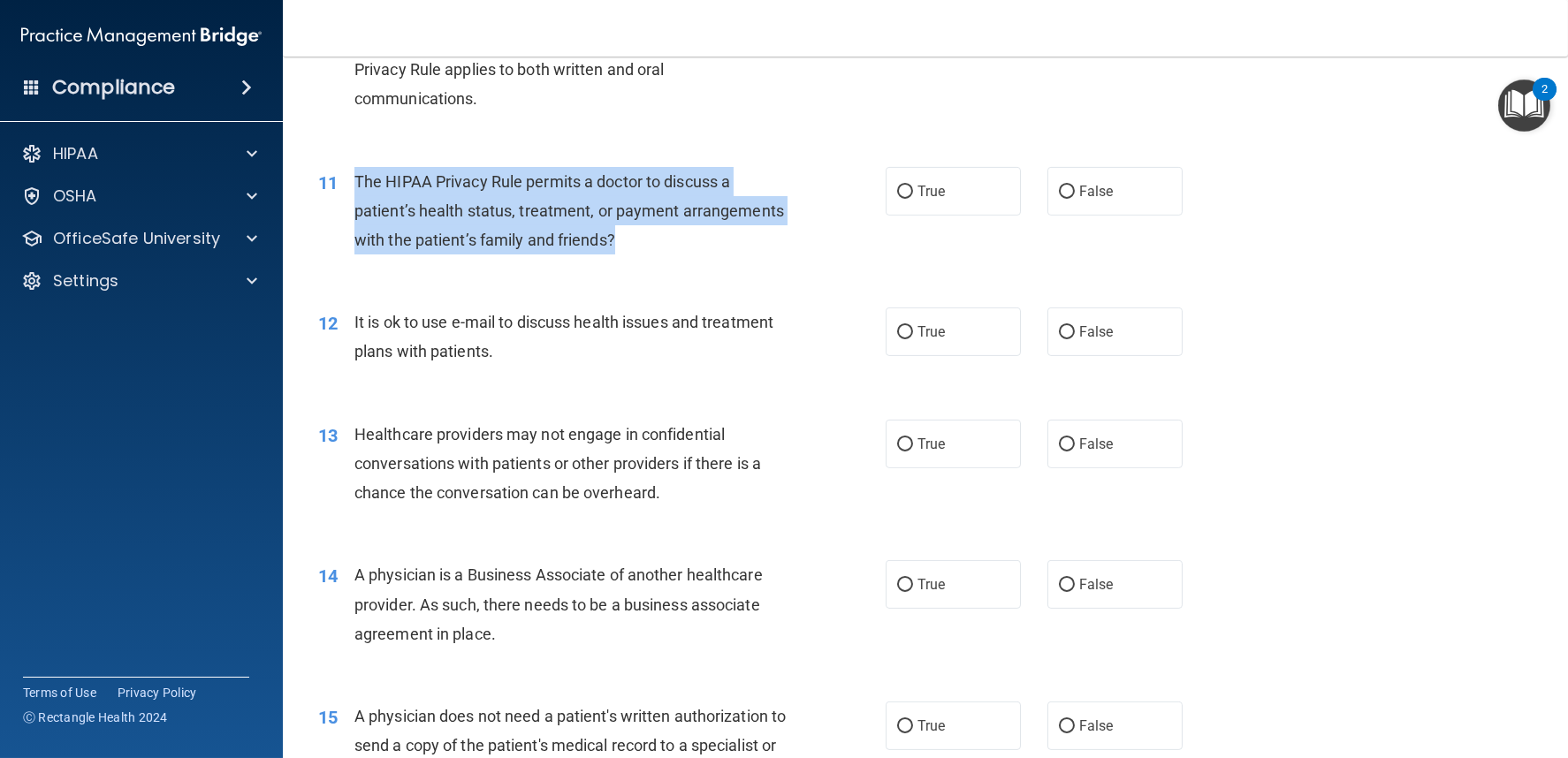
drag, startPoint x: 358, startPoint y: 174, endPoint x: 633, endPoint y: 250, distance: 285.3
click at [633, 250] on div "The HIPAA Privacy Rule permits a doctor to discuss a patient’s health status, t…" at bounding box center [577, 211] width 445 height 88
click at [904, 188] on input "True" at bounding box center [905, 192] width 16 height 13
radio input "true"
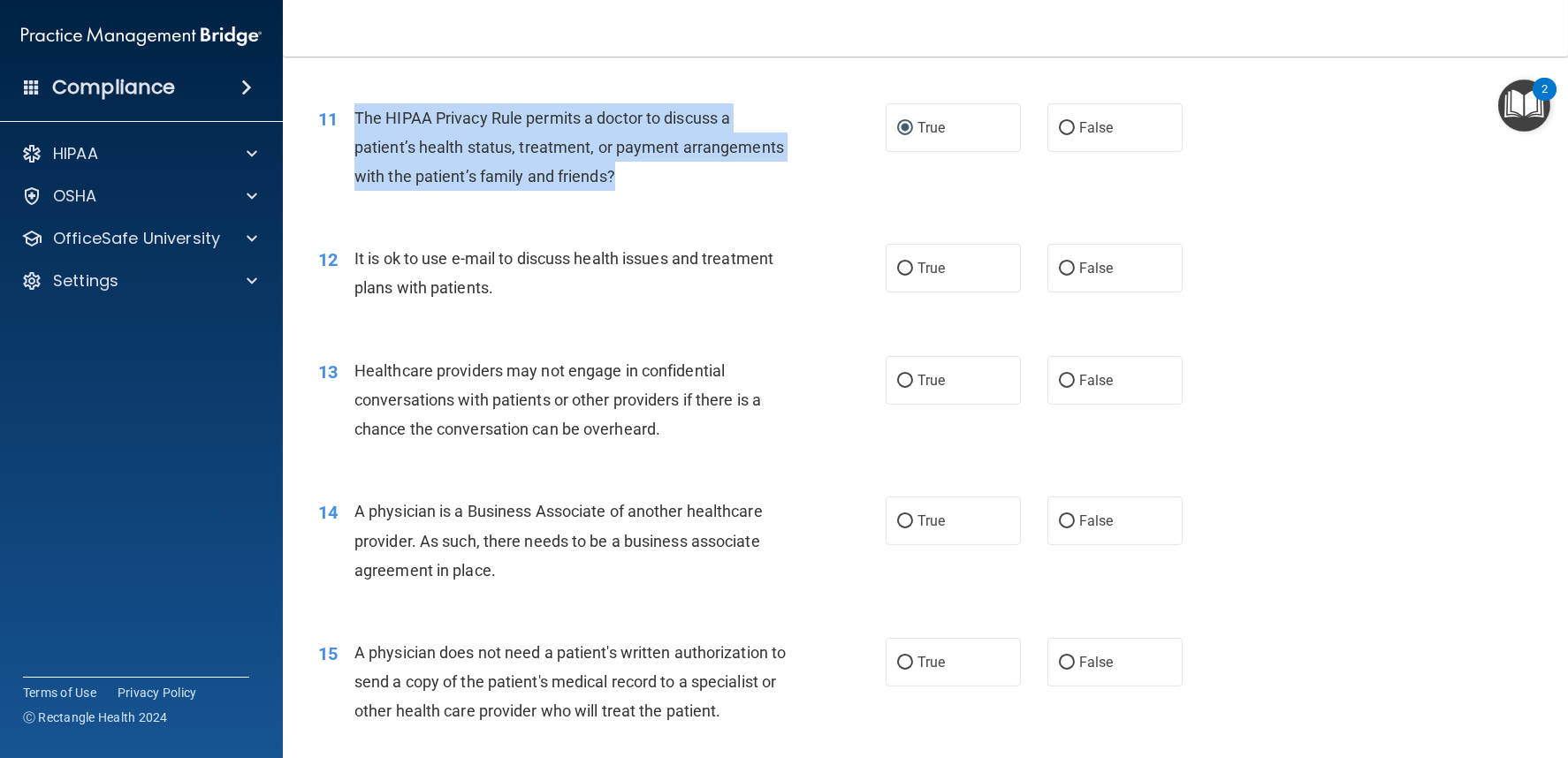
scroll to position [1571, 0]
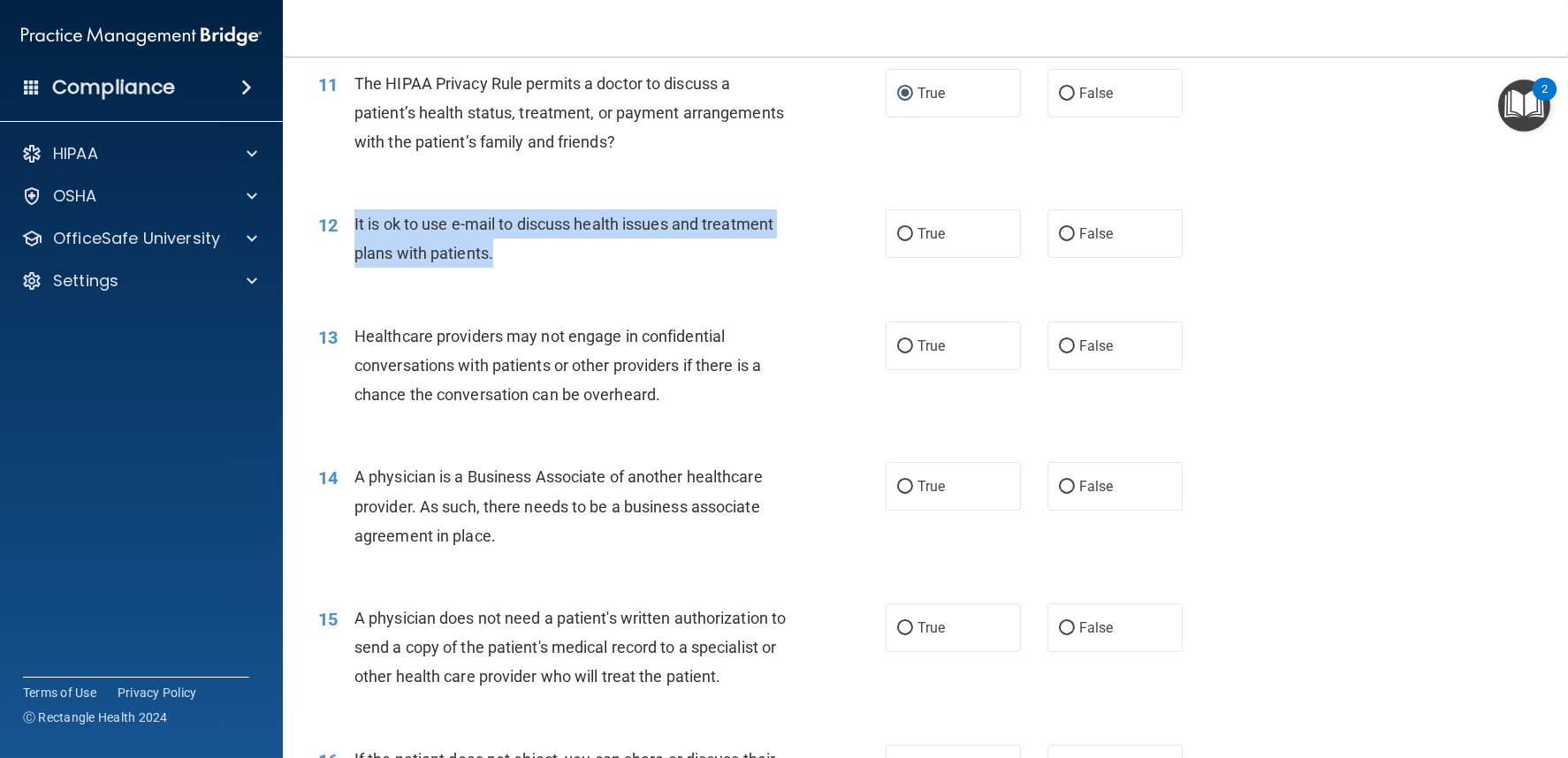
drag, startPoint x: 352, startPoint y: 220, endPoint x: 526, endPoint y: 269, distance: 180.8
click at [526, 269] on div "12 It is ok to use e-mail to discuss health issues and treatment plans with pat…" at bounding box center [602, 243] width 621 height 68
click at [1059, 231] on input "False" at bounding box center [1067, 234] width 16 height 13
radio input "true"
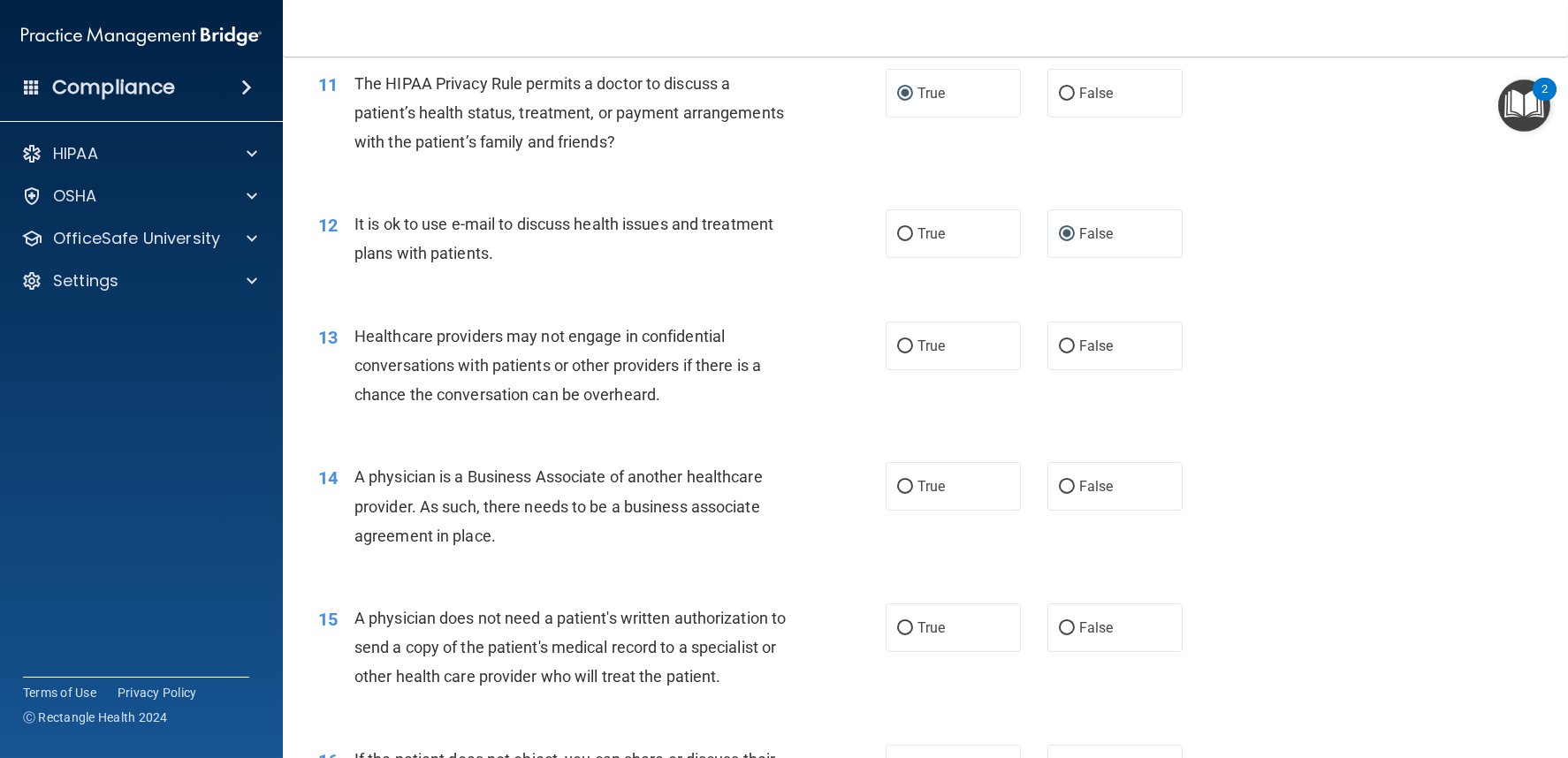
click at [639, 357] on span "Healthcare providers may not engage in confidential conversations with patients…" at bounding box center [557, 365] width 406 height 76
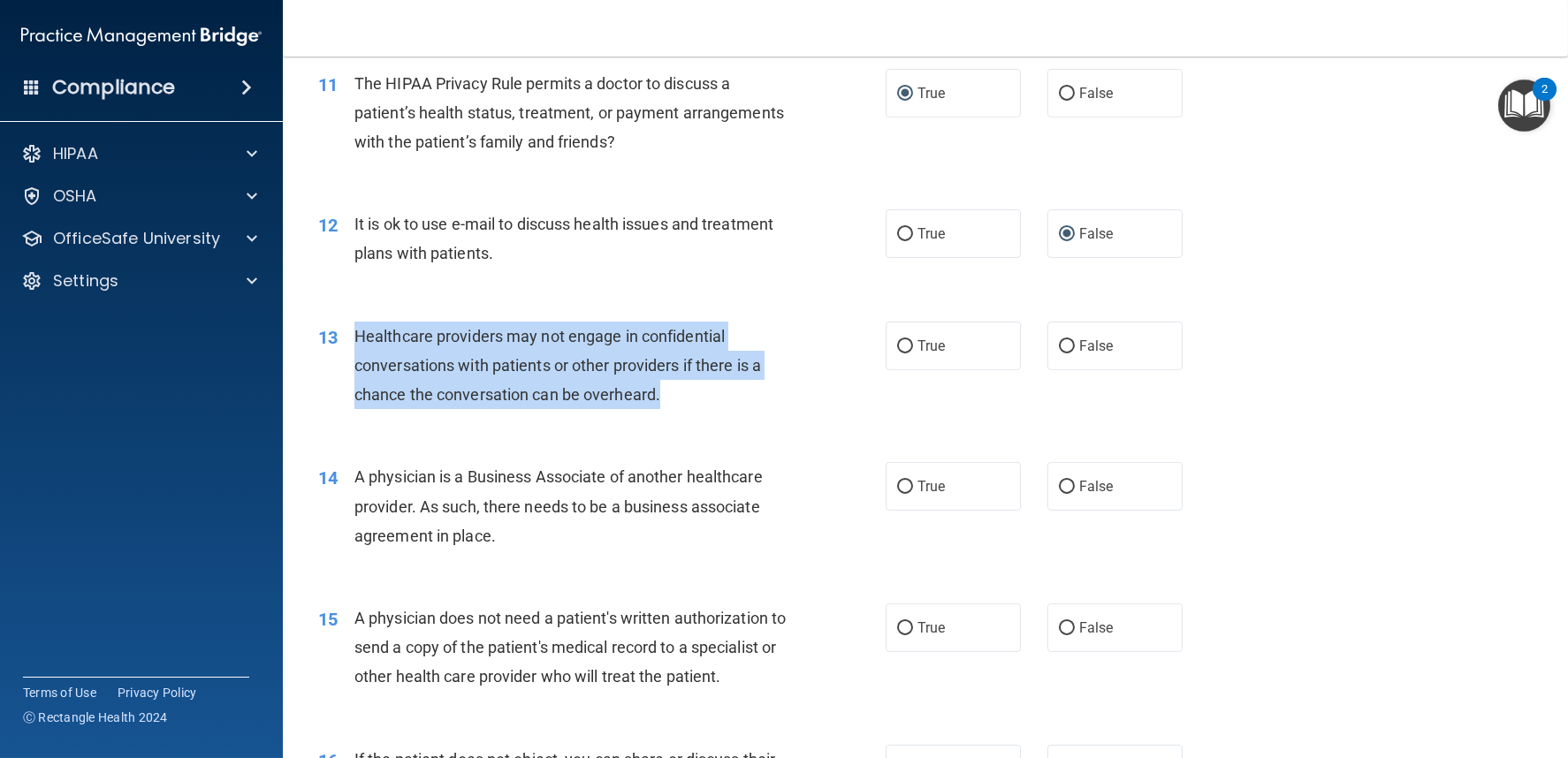
drag, startPoint x: 355, startPoint y: 331, endPoint x: 660, endPoint y: 396, distance: 311.8
click at [660, 396] on span "Healthcare providers may not engage in confidential conversations with patients…" at bounding box center [557, 365] width 406 height 76
click at [1059, 341] on input "False" at bounding box center [1067, 347] width 16 height 13
radio input "true"
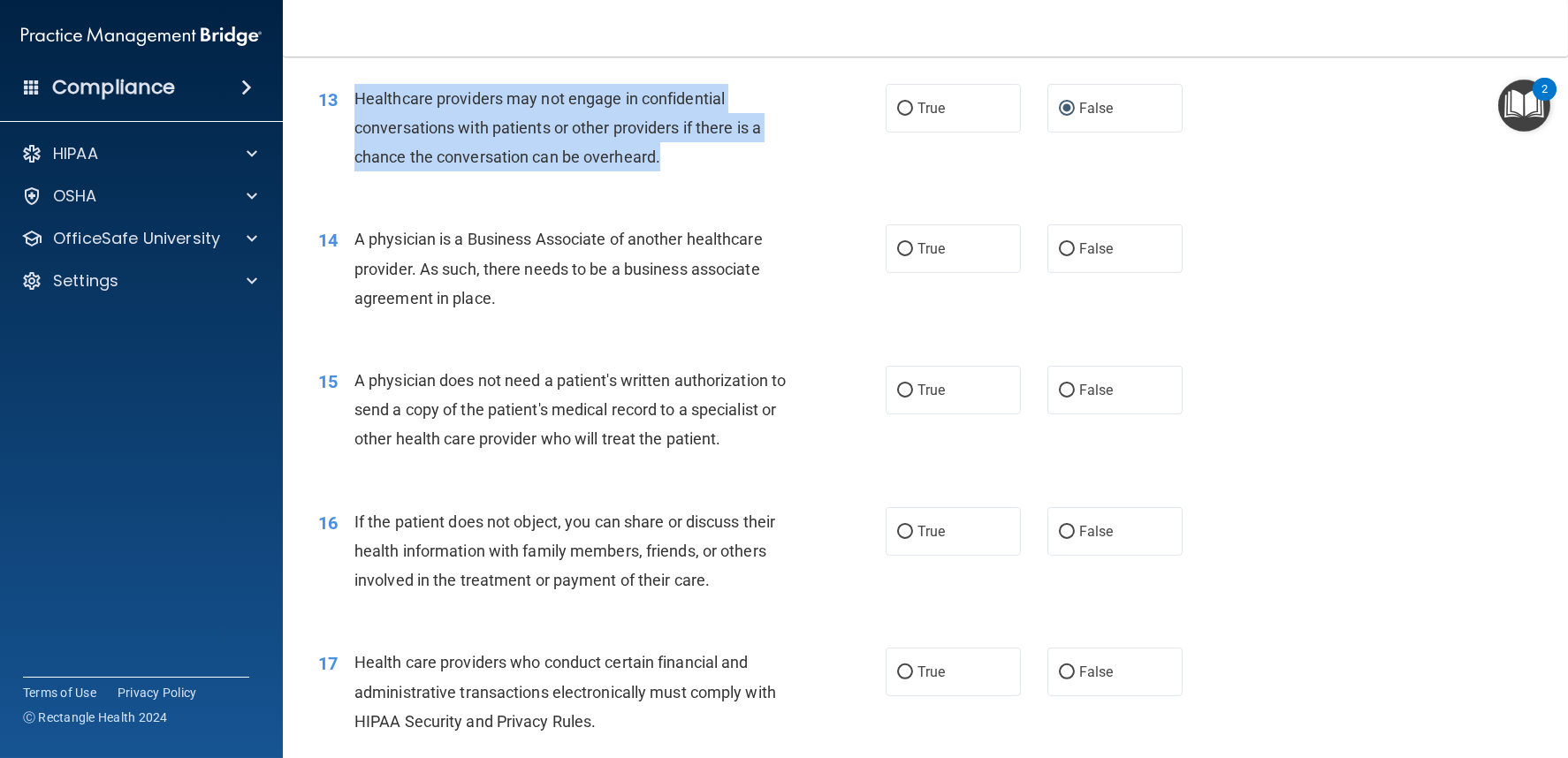
scroll to position [1866, 0]
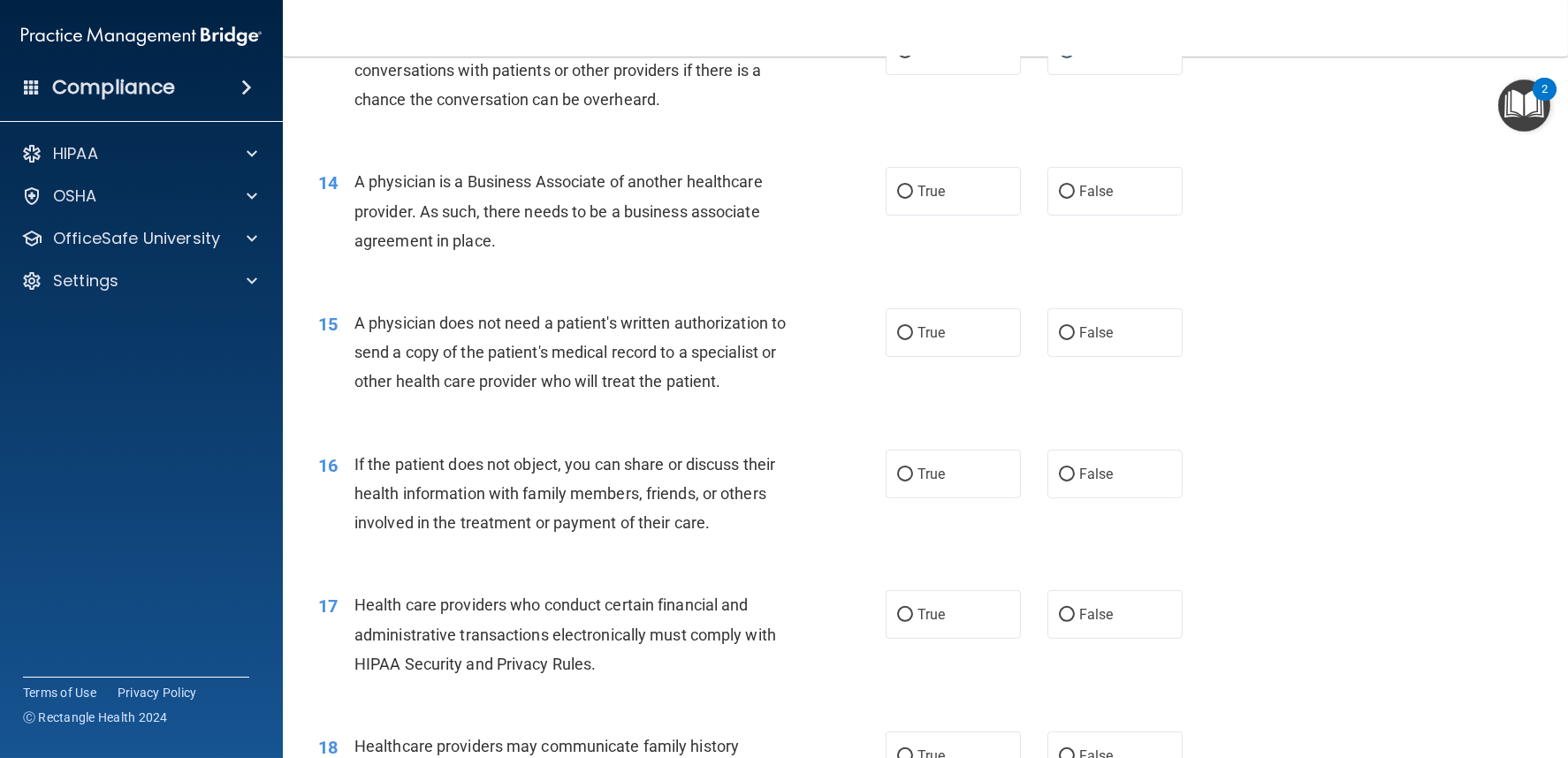
click at [522, 213] on span "A physician is a Business Associate of another healthcare provider. As such, th…" at bounding box center [558, 210] width 408 height 76
drag, startPoint x: 356, startPoint y: 182, endPoint x: 501, endPoint y: 252, distance: 161.0
click at [501, 252] on div "A physician is a Business Associate of another healthcare provider. As such, th…" at bounding box center [577, 211] width 445 height 88
click at [1059, 189] on input "False" at bounding box center [1067, 192] width 16 height 13
radio input "true"
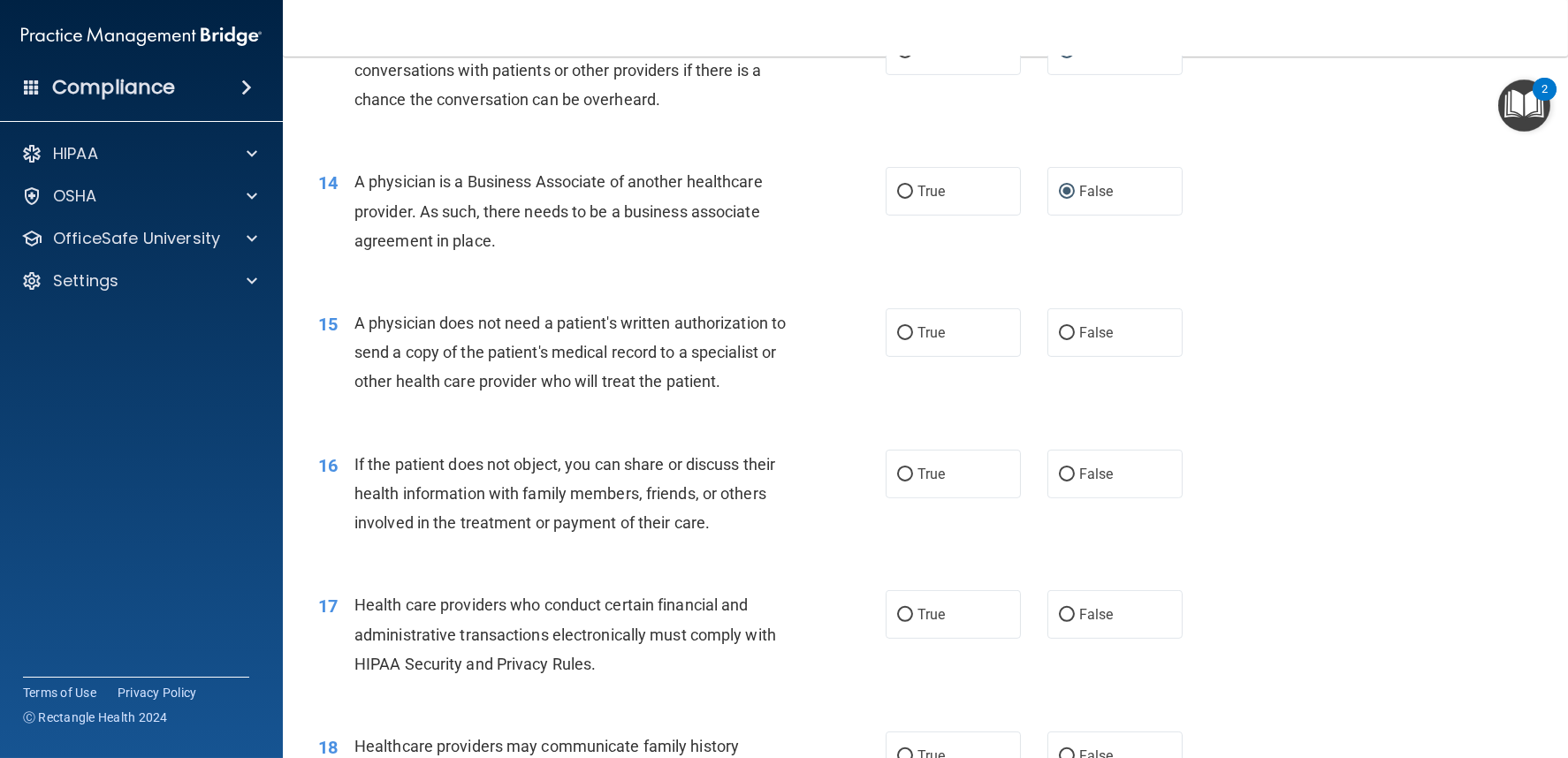
click at [1333, 349] on div "15 A physician does not need a patient's written authorization to send a copy o…" at bounding box center [925, 357] width 1241 height 141
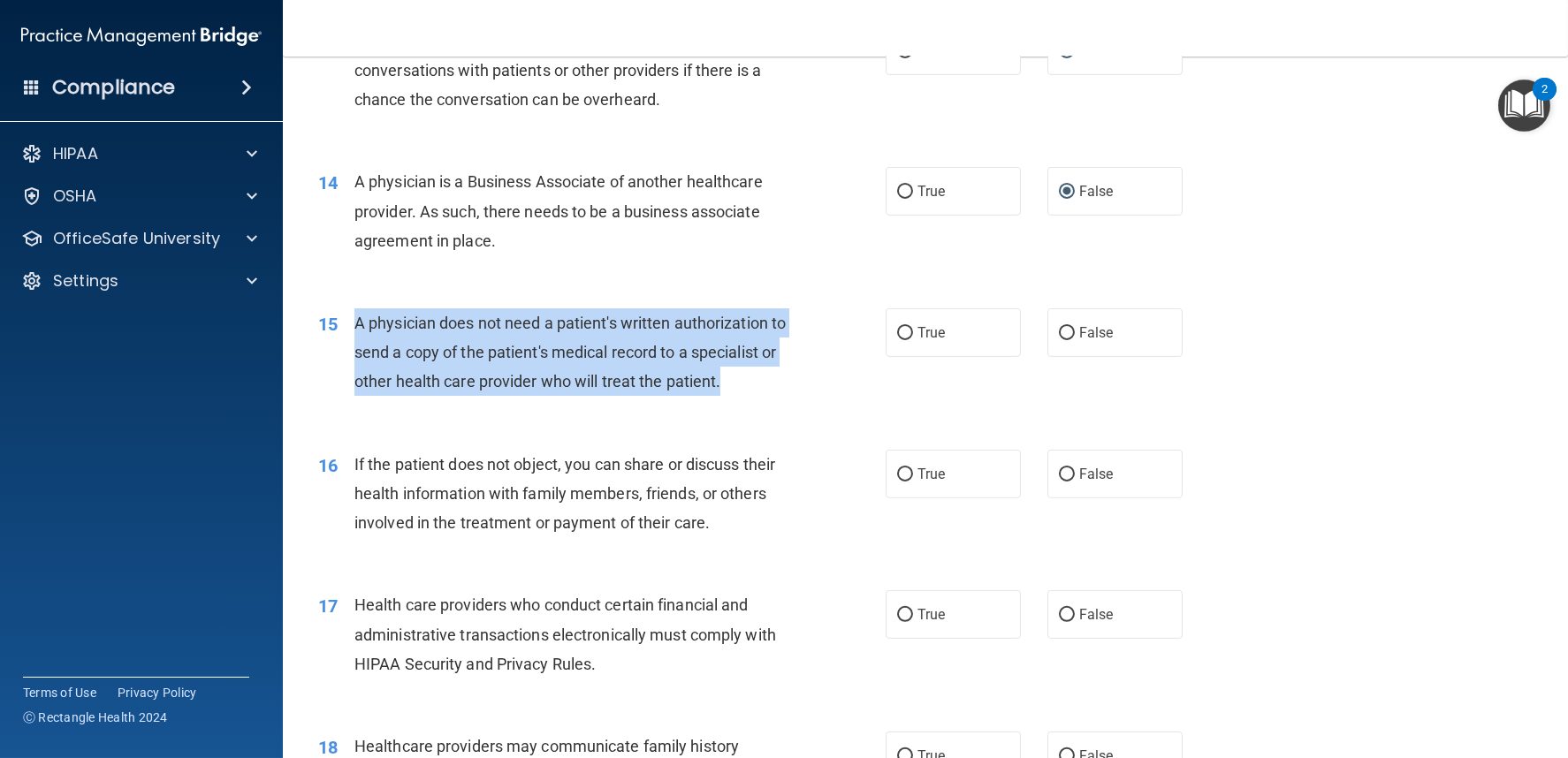
drag, startPoint x: 357, startPoint y: 318, endPoint x: 473, endPoint y: 413, distance: 149.9
click at [473, 396] on div "A physician does not need a patient's written authorization to send a copy of t…" at bounding box center [577, 352] width 445 height 88
click at [902, 335] on input "True" at bounding box center [905, 333] width 16 height 13
radio input "true"
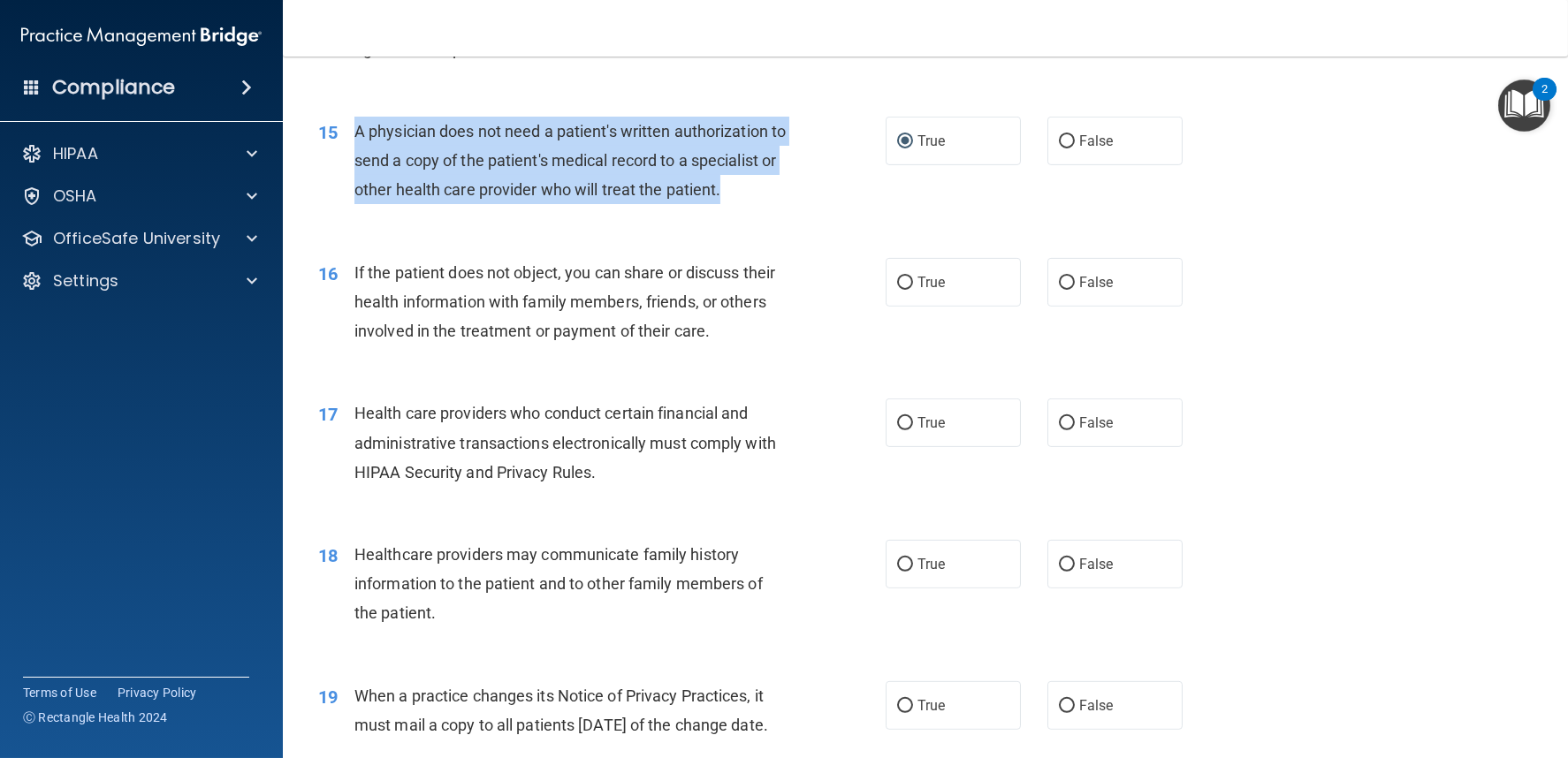
scroll to position [2061, 0]
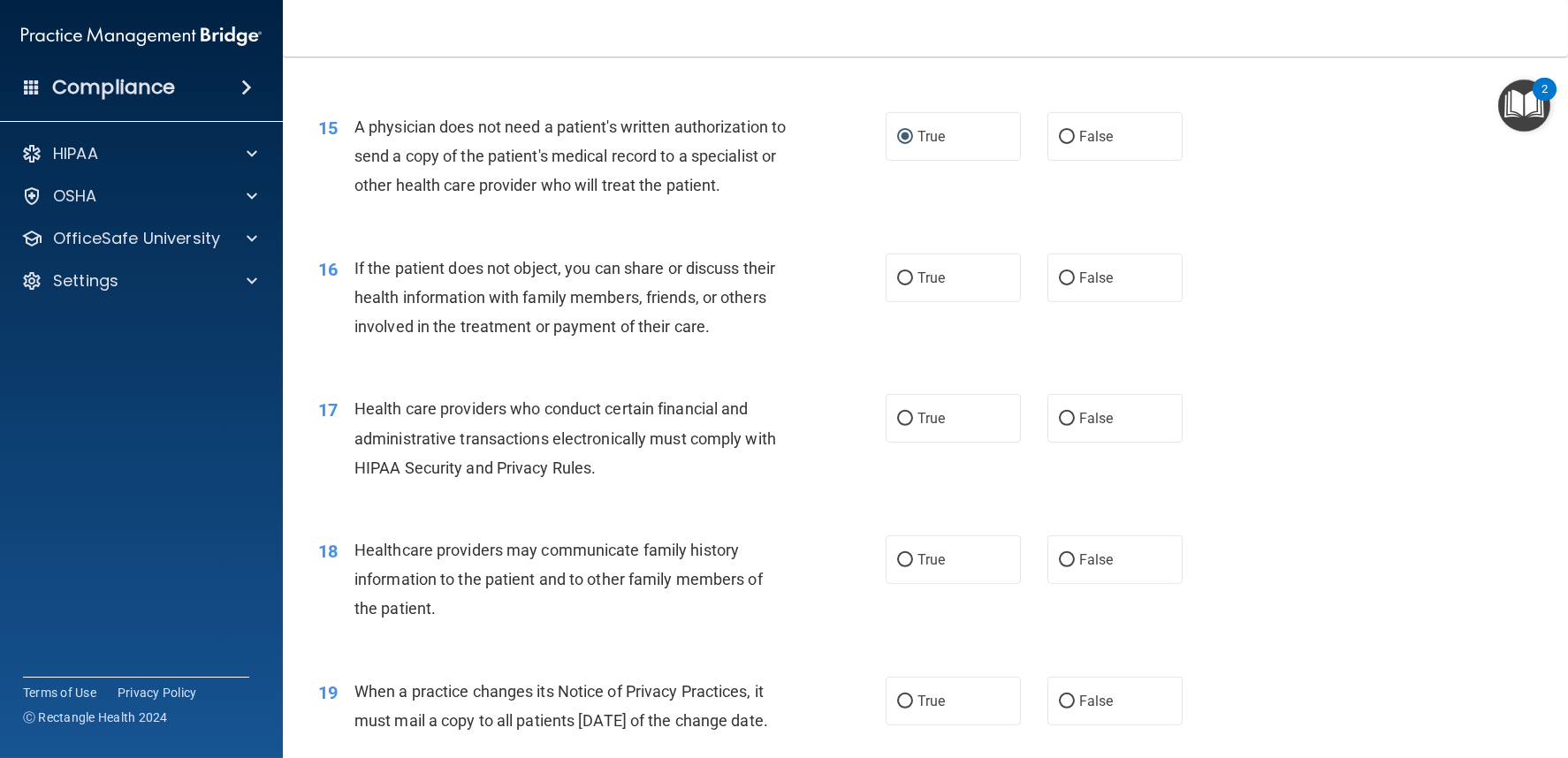
click at [484, 332] on span "If the patient does not object, you can share or discuss their health informati…" at bounding box center [564, 297] width 420 height 76
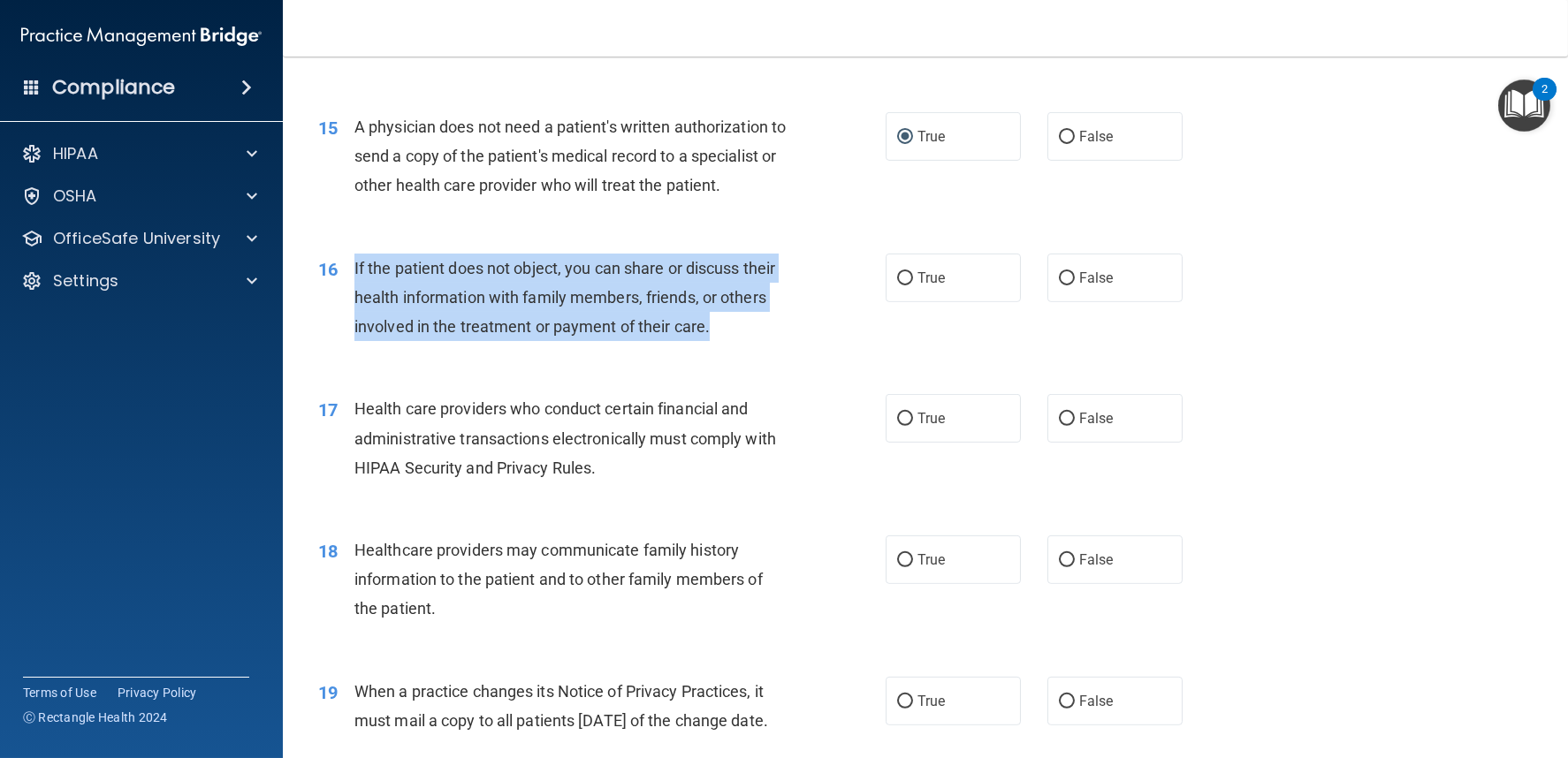
drag, startPoint x: 351, startPoint y: 294, endPoint x: 714, endPoint y: 364, distance: 369.7
click at [714, 351] on div "16 If the patient does not object, you can share or discuss their health inform…" at bounding box center [602, 302] width 621 height 97
click at [1059, 285] on input "False" at bounding box center [1067, 278] width 16 height 13
radio input "true"
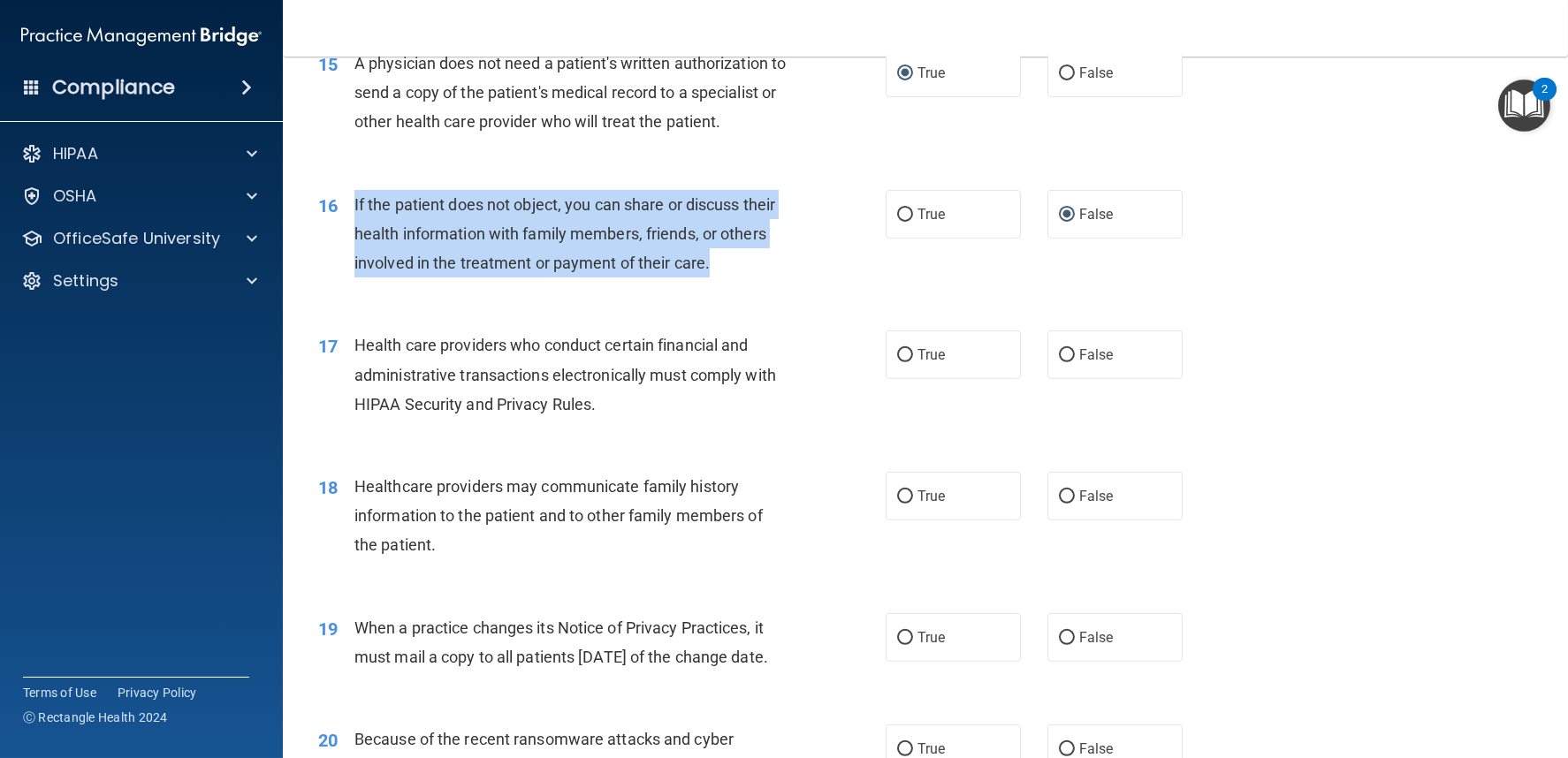
scroll to position [2160, 0]
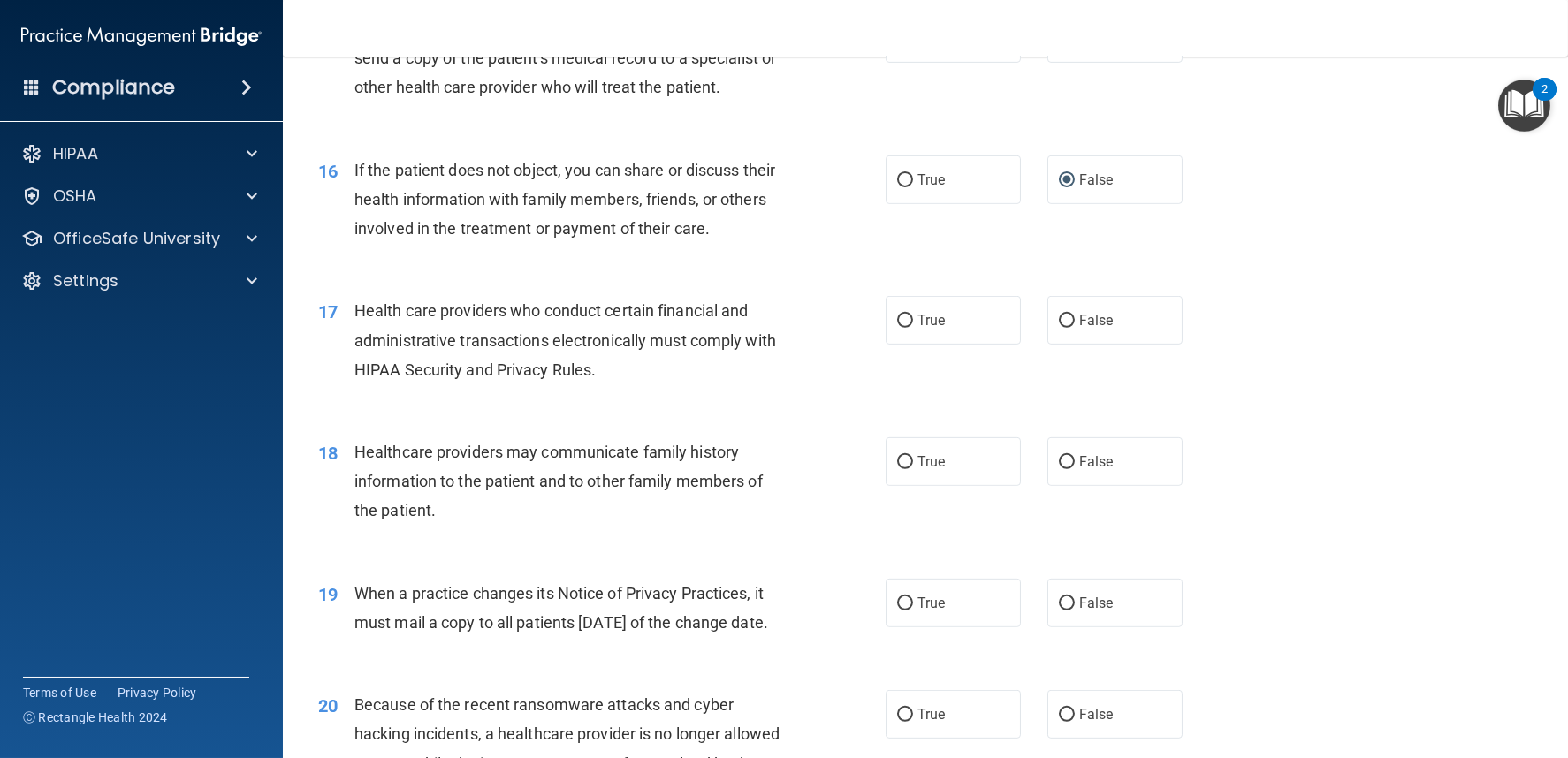
click at [607, 354] on div "Health care providers who conduct certain financial and administrative transact…" at bounding box center [577, 340] width 445 height 88
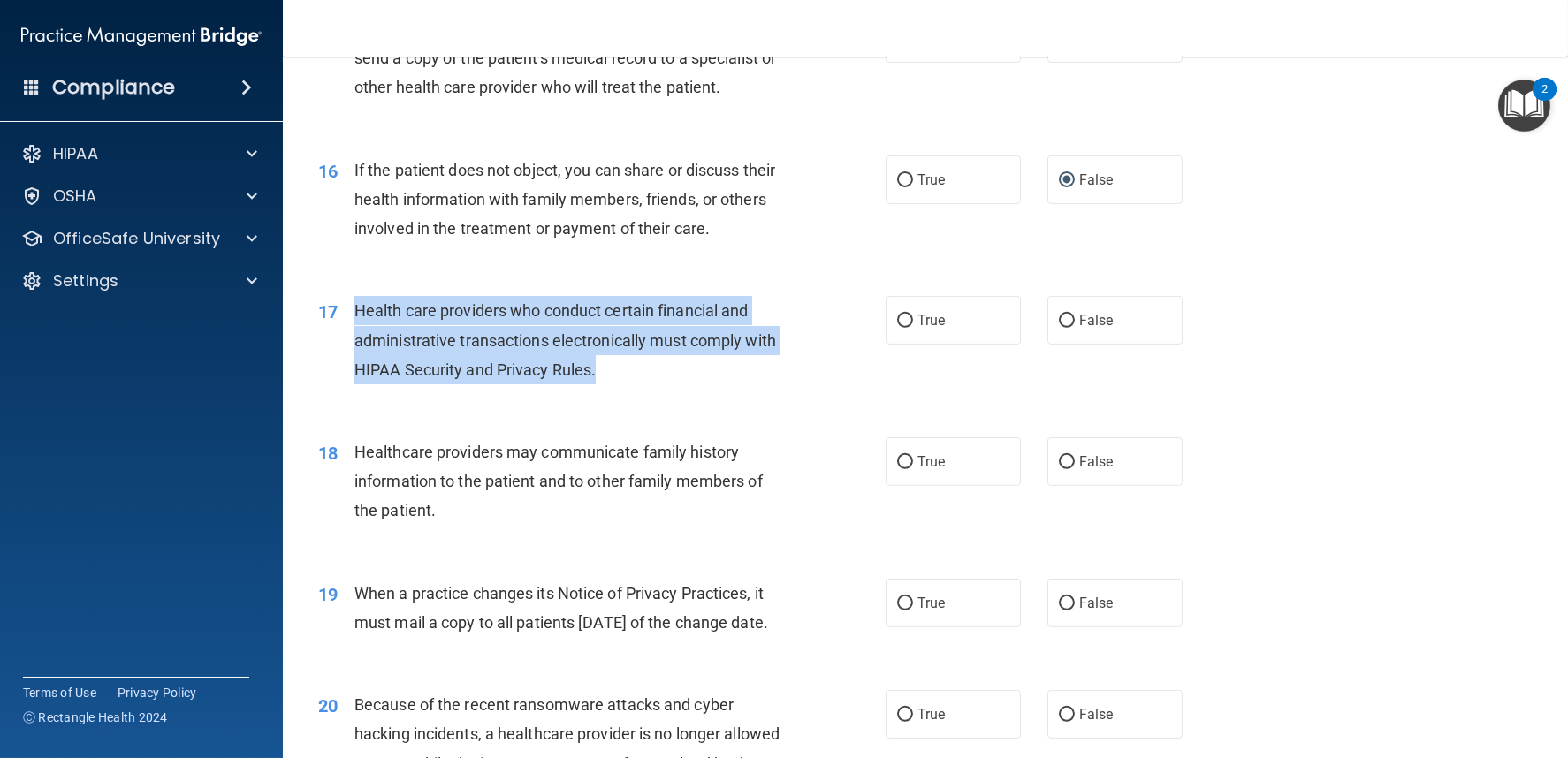
drag, startPoint x: 349, startPoint y: 336, endPoint x: 596, endPoint y: 408, distance: 257.3
click at [596, 393] on div "17 Health care providers who conduct certain financial and administrative trans…" at bounding box center [602, 345] width 621 height 97
click at [897, 328] on input "True" at bounding box center [905, 321] width 16 height 13
radio input "true"
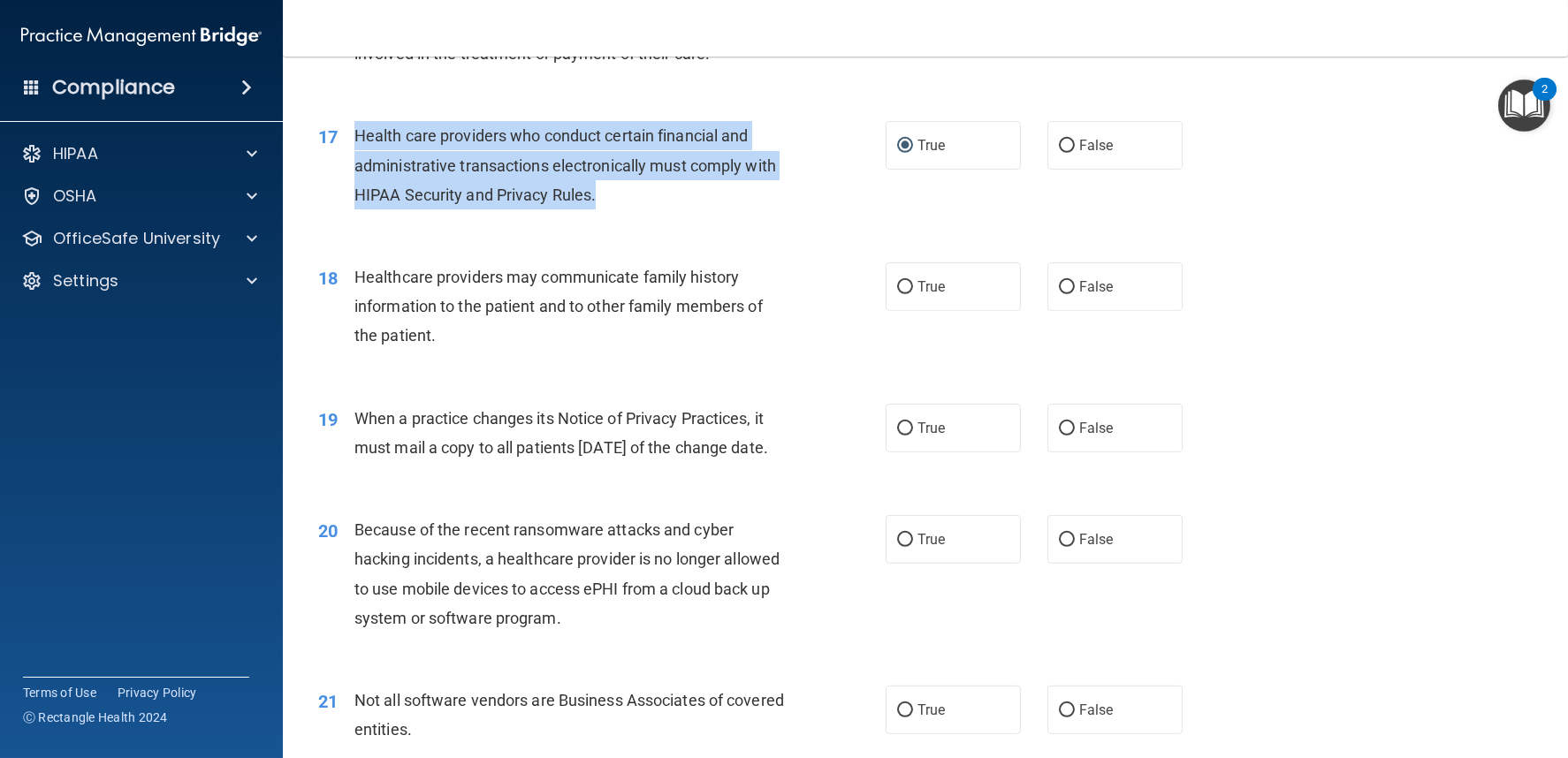
scroll to position [2357, 0]
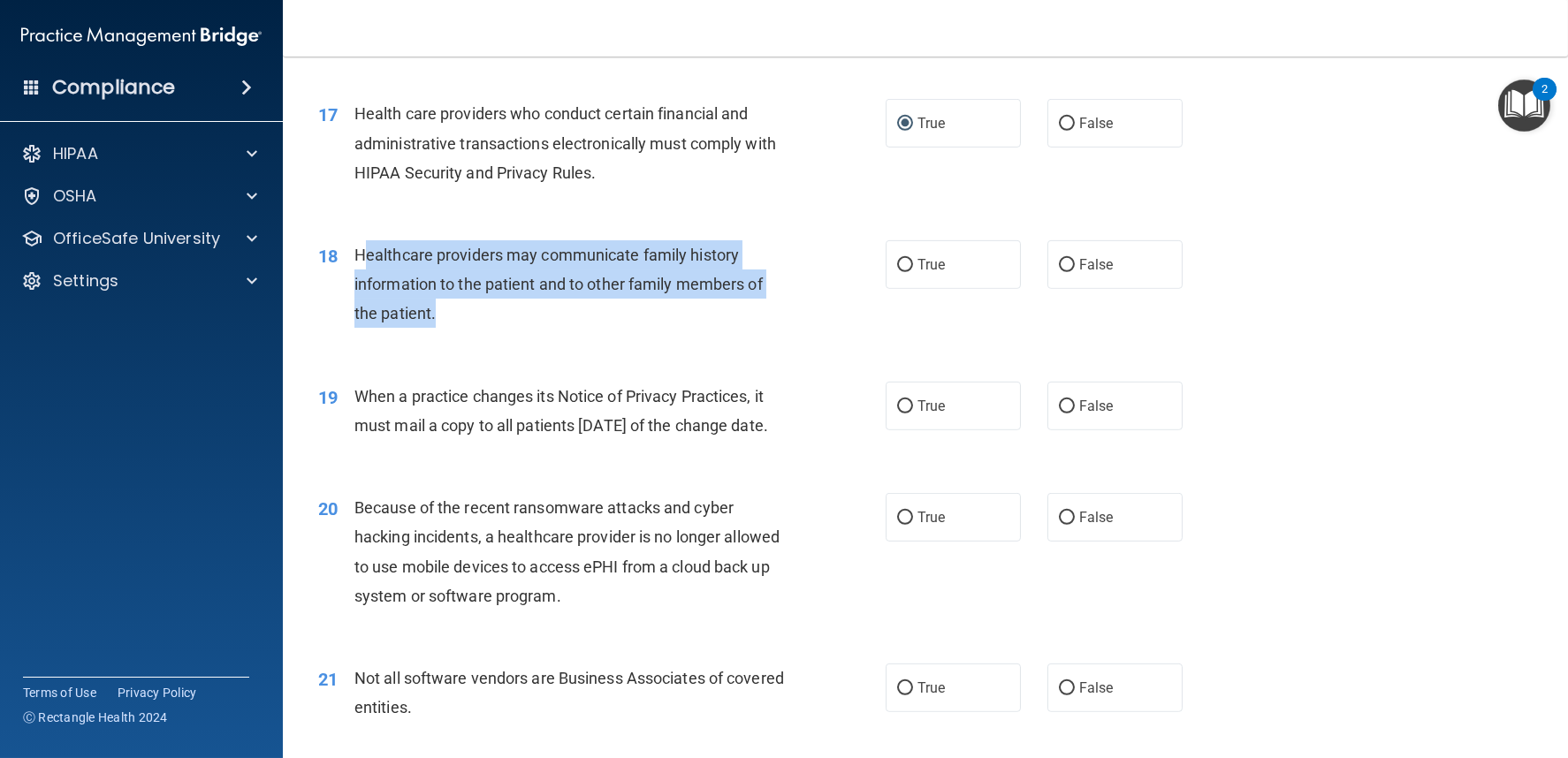
drag, startPoint x: 372, startPoint y: 283, endPoint x: 467, endPoint y: 359, distance: 121.7
click at [467, 338] on div "18 Healthcare providers may communicate family history information to the patie…" at bounding box center [602, 289] width 621 height 97
drag, startPoint x: 358, startPoint y: 275, endPoint x: 459, endPoint y: 350, distance: 125.8
click at [459, 329] on div "Healthcare providers may communicate family history information to the patient …" at bounding box center [577, 284] width 445 height 88
click at [1061, 272] on input "False" at bounding box center [1067, 265] width 16 height 13
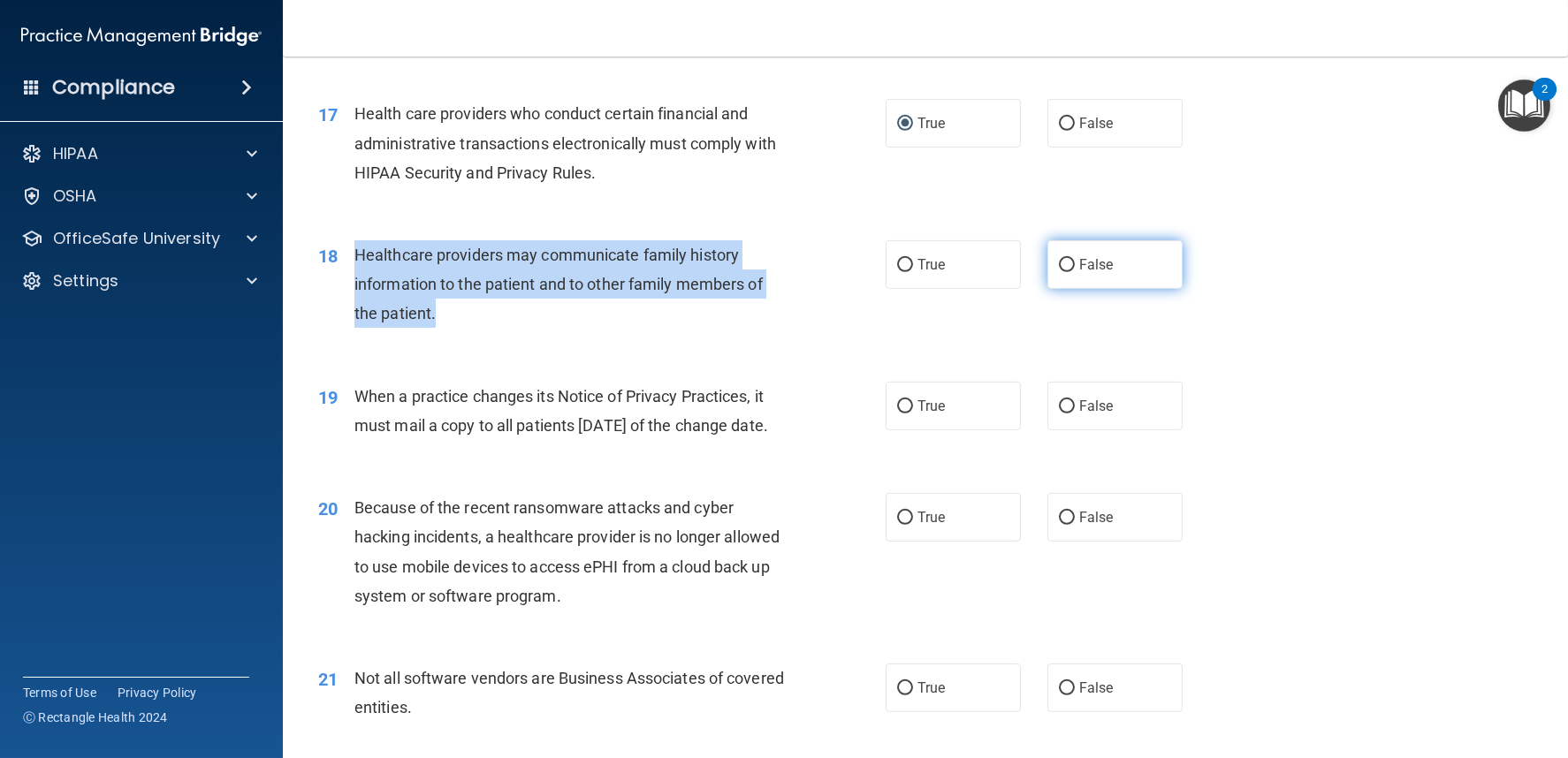
radio input "true"
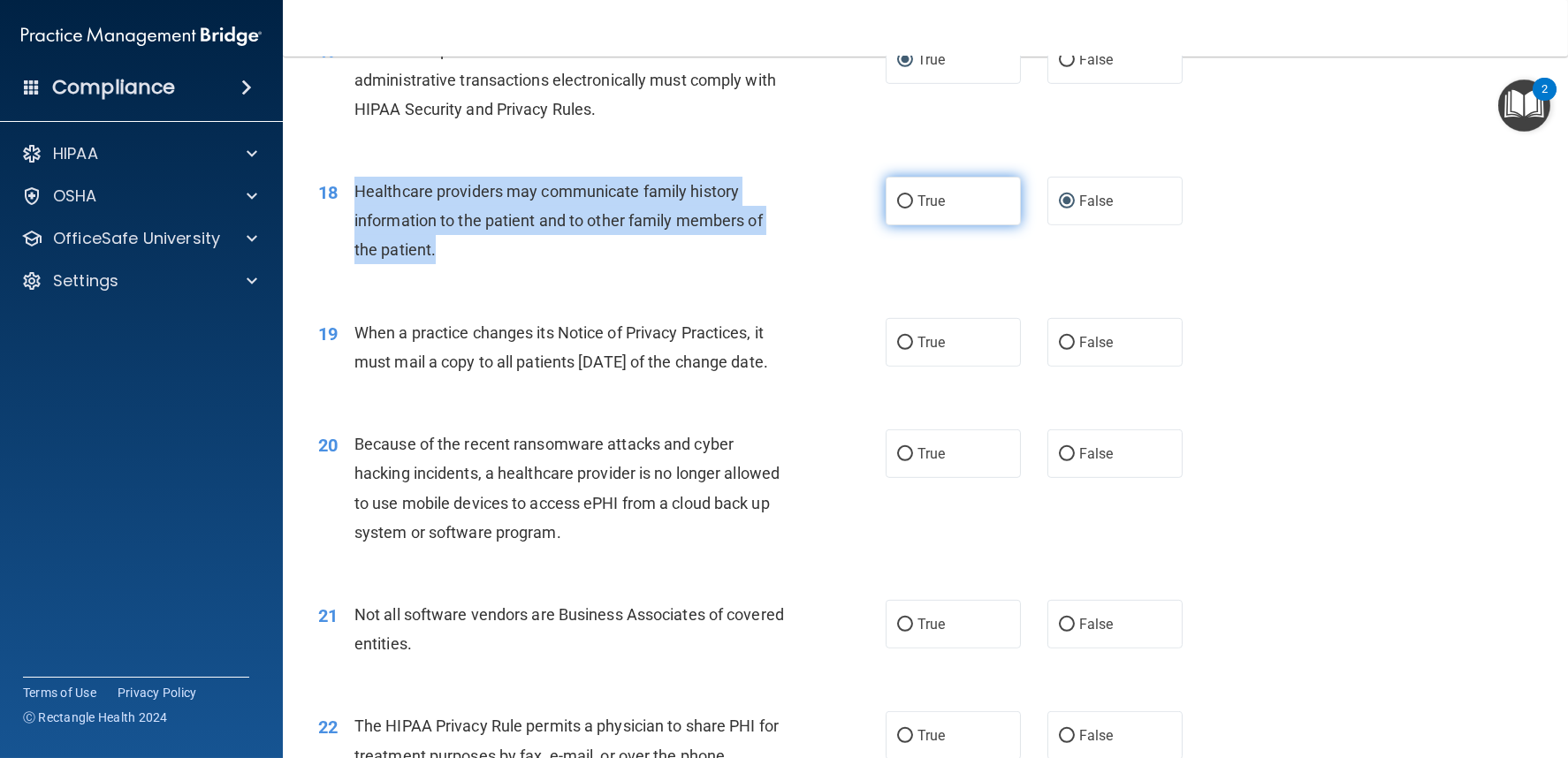
scroll to position [2454, 0]
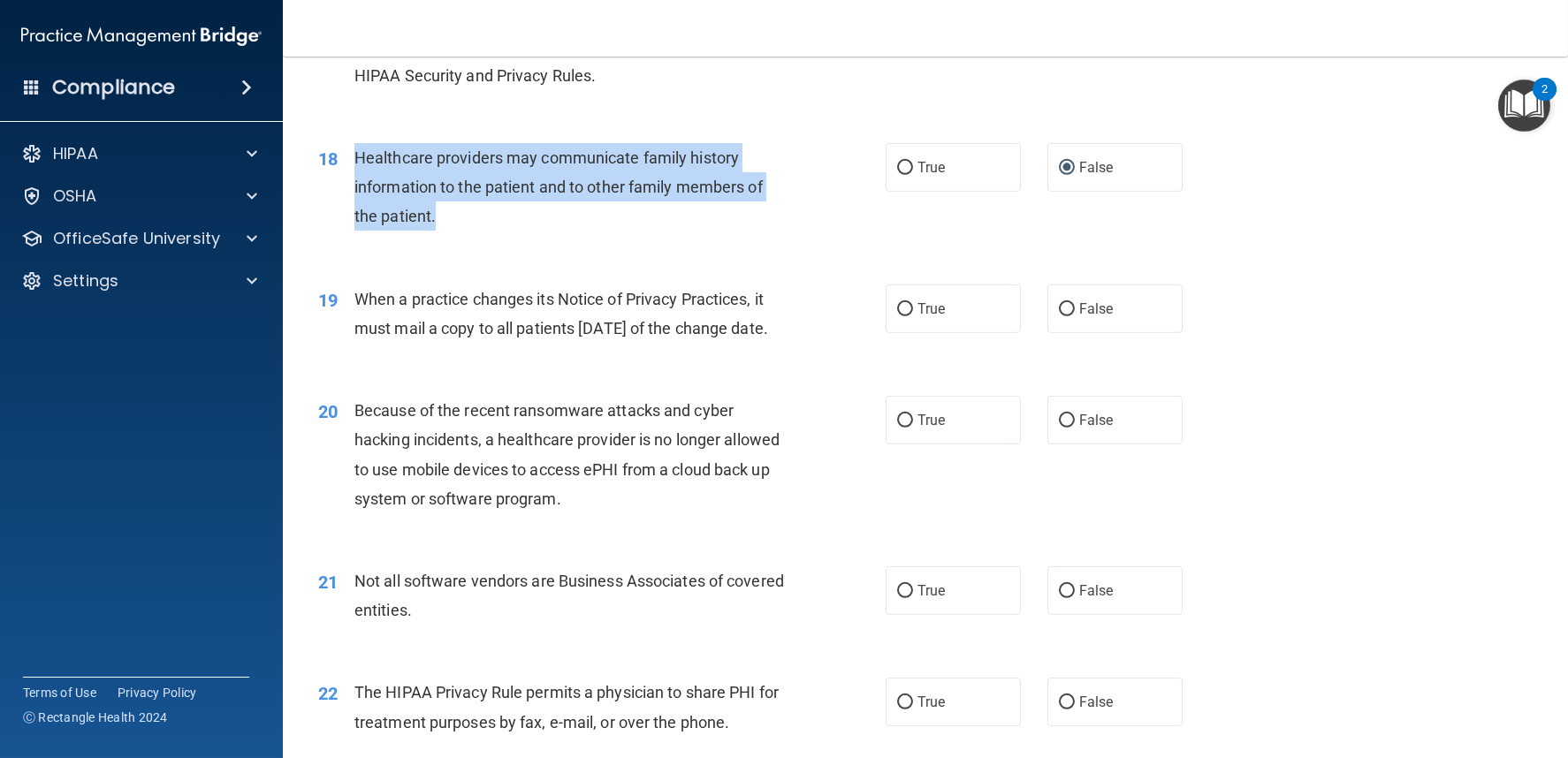
drag, startPoint x: 349, startPoint y: 322, endPoint x: 477, endPoint y: 387, distance: 143.6
click at [477, 352] on div "19 When a practice changes its Notice of Privacy Practices, it must mail a copy…" at bounding box center [602, 318] width 621 height 68
click at [1059, 316] on input "False" at bounding box center [1067, 309] width 16 height 13
radio input "true"
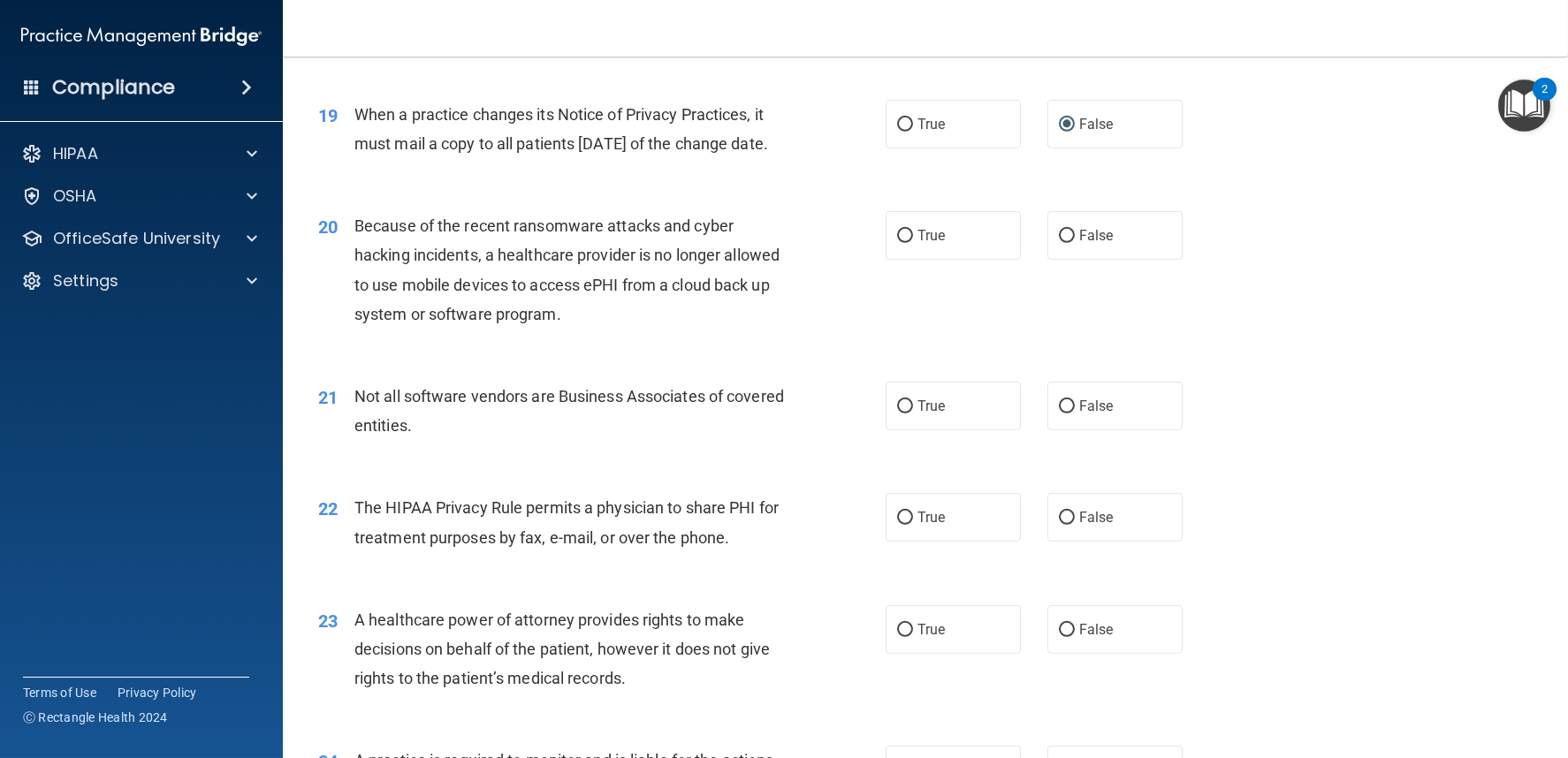
scroll to position [2651, 0]
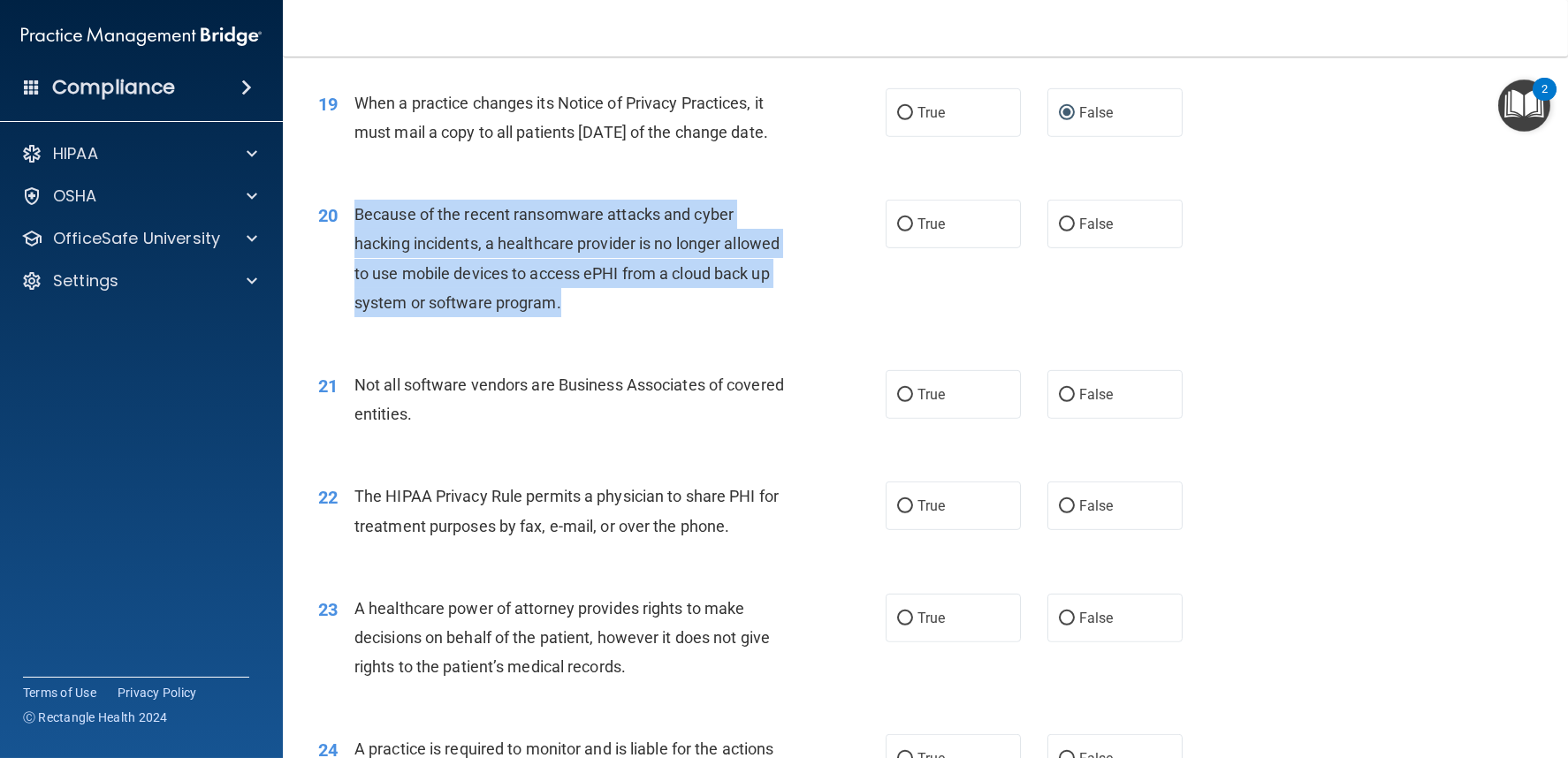
drag, startPoint x: 356, startPoint y: 266, endPoint x: 623, endPoint y: 365, distance: 284.8
click at [623, 317] on div "Because of the recent ransomware attacks and cyber hacking incidents, a healthc…" at bounding box center [577, 258] width 445 height 117
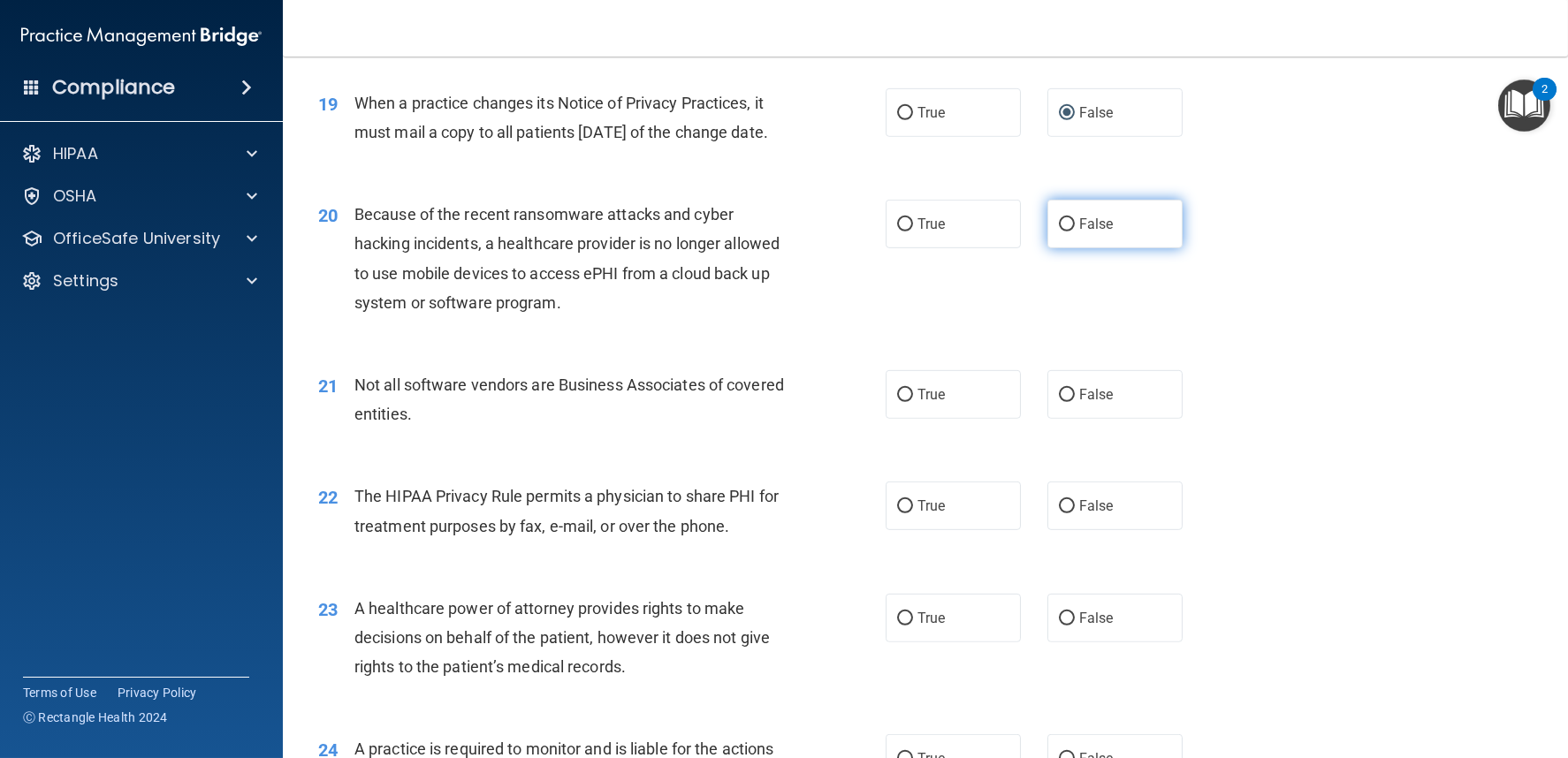
click at [1066, 248] on label "False" at bounding box center [1115, 224] width 135 height 49
click at [1066, 231] on input "False" at bounding box center [1067, 225] width 16 height 13
radio input "true"
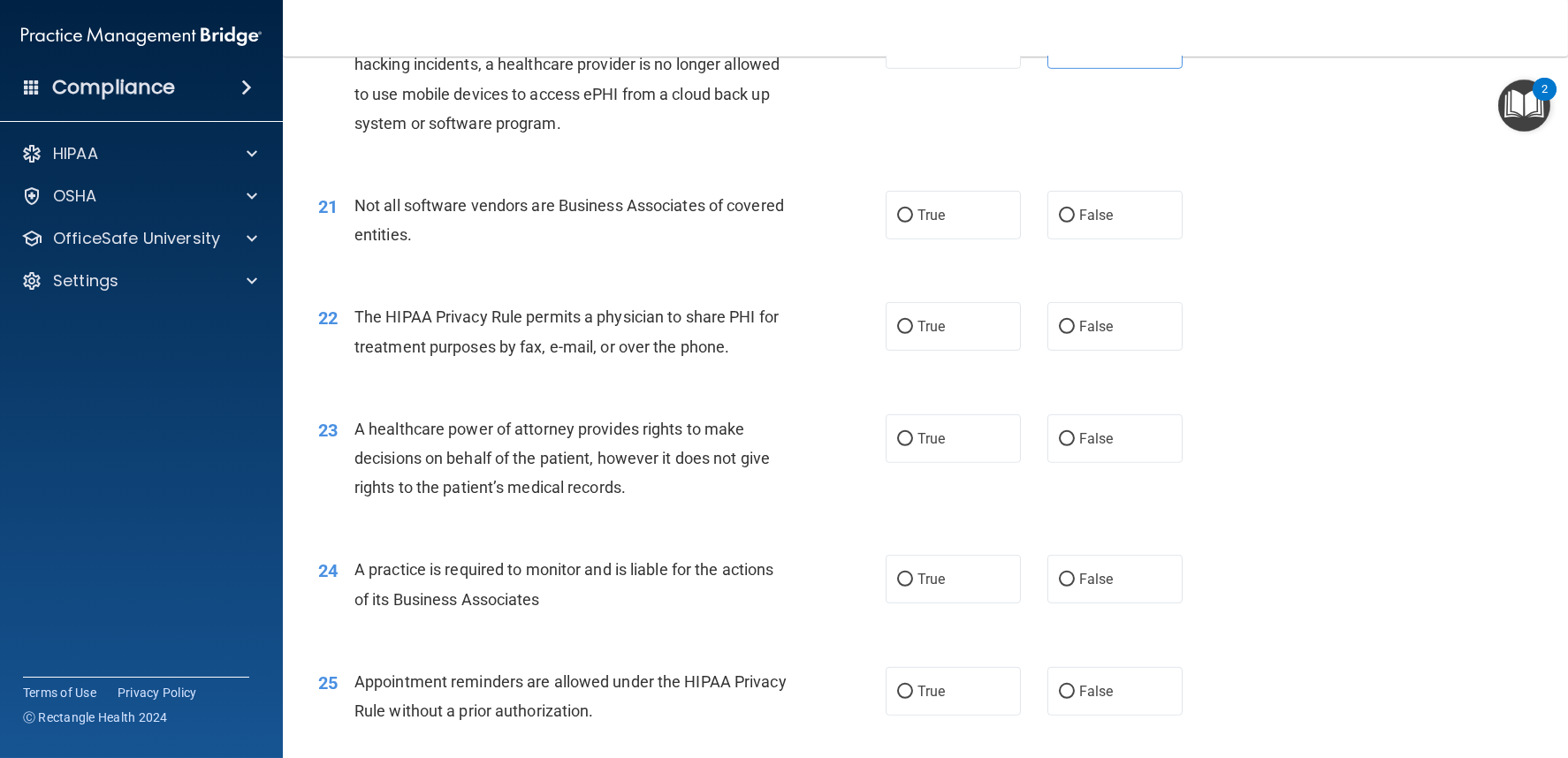
scroll to position [2847, 0]
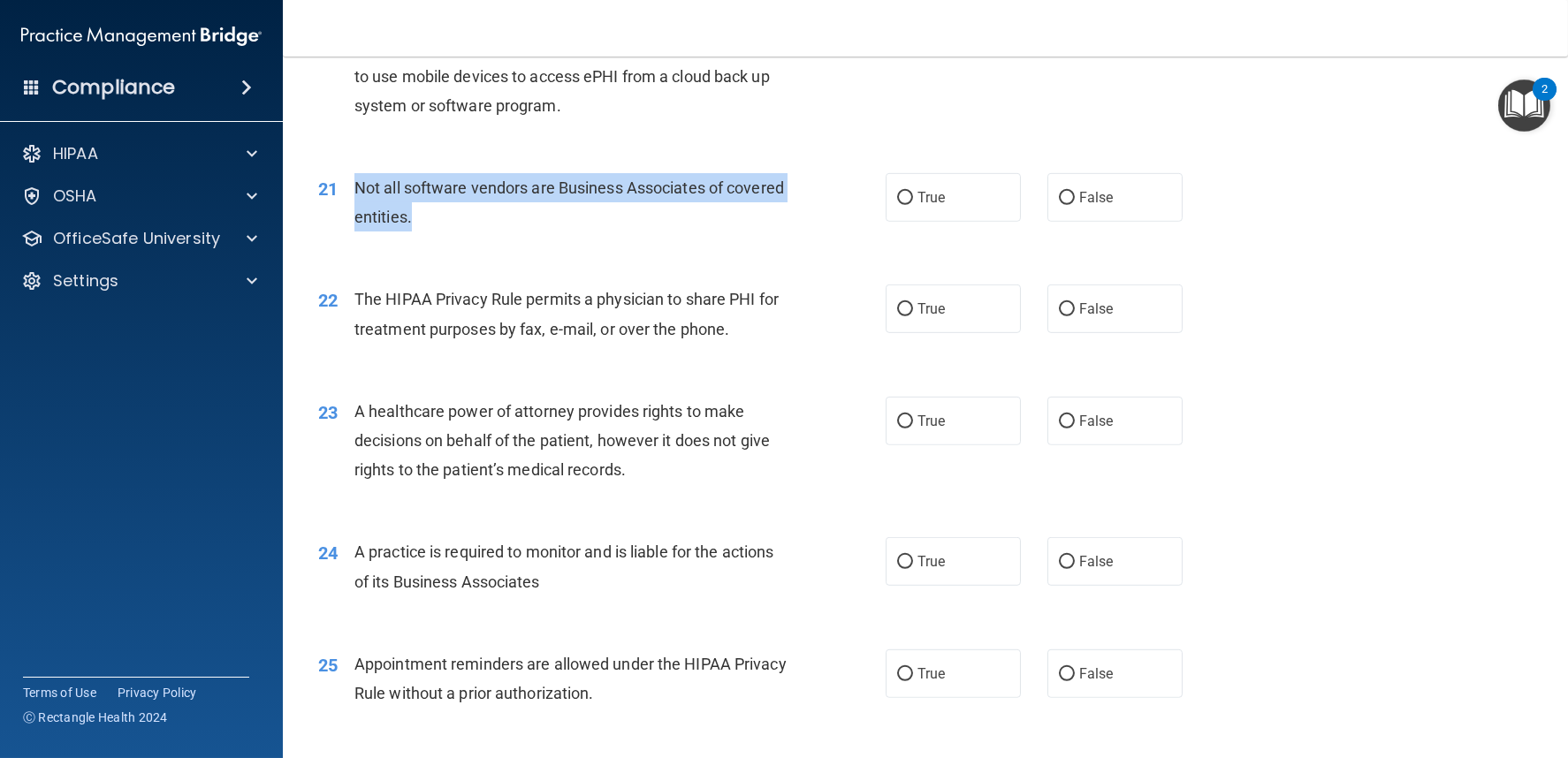
drag, startPoint x: 370, startPoint y: 236, endPoint x: 514, endPoint y: 276, distance: 149.5
click at [514, 231] on div "Not all software vendors are Business Associates of covered entities." at bounding box center [577, 202] width 445 height 59
click at [897, 205] on input "True" at bounding box center [905, 198] width 16 height 13
radio input "true"
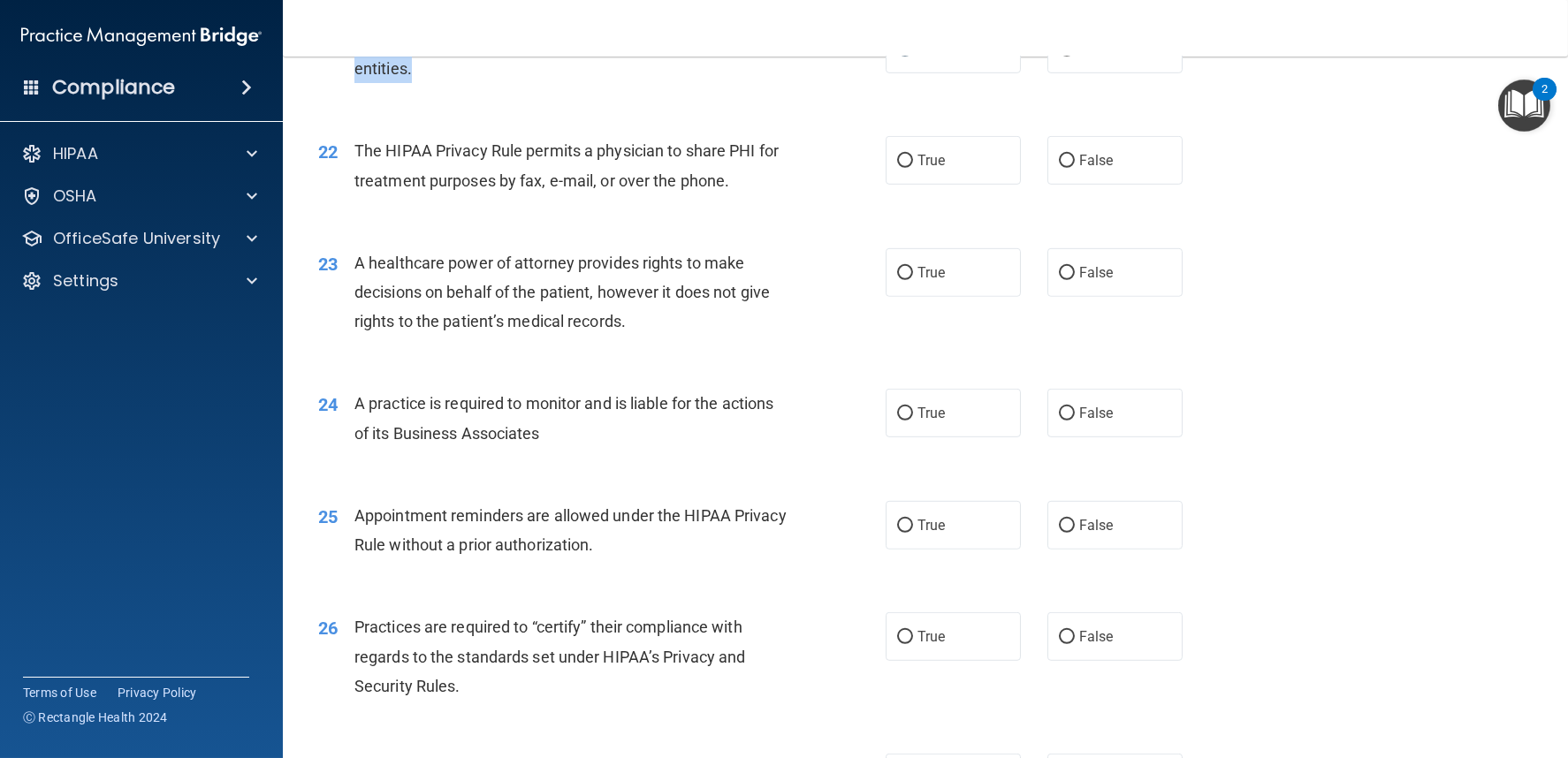
scroll to position [3044, 0]
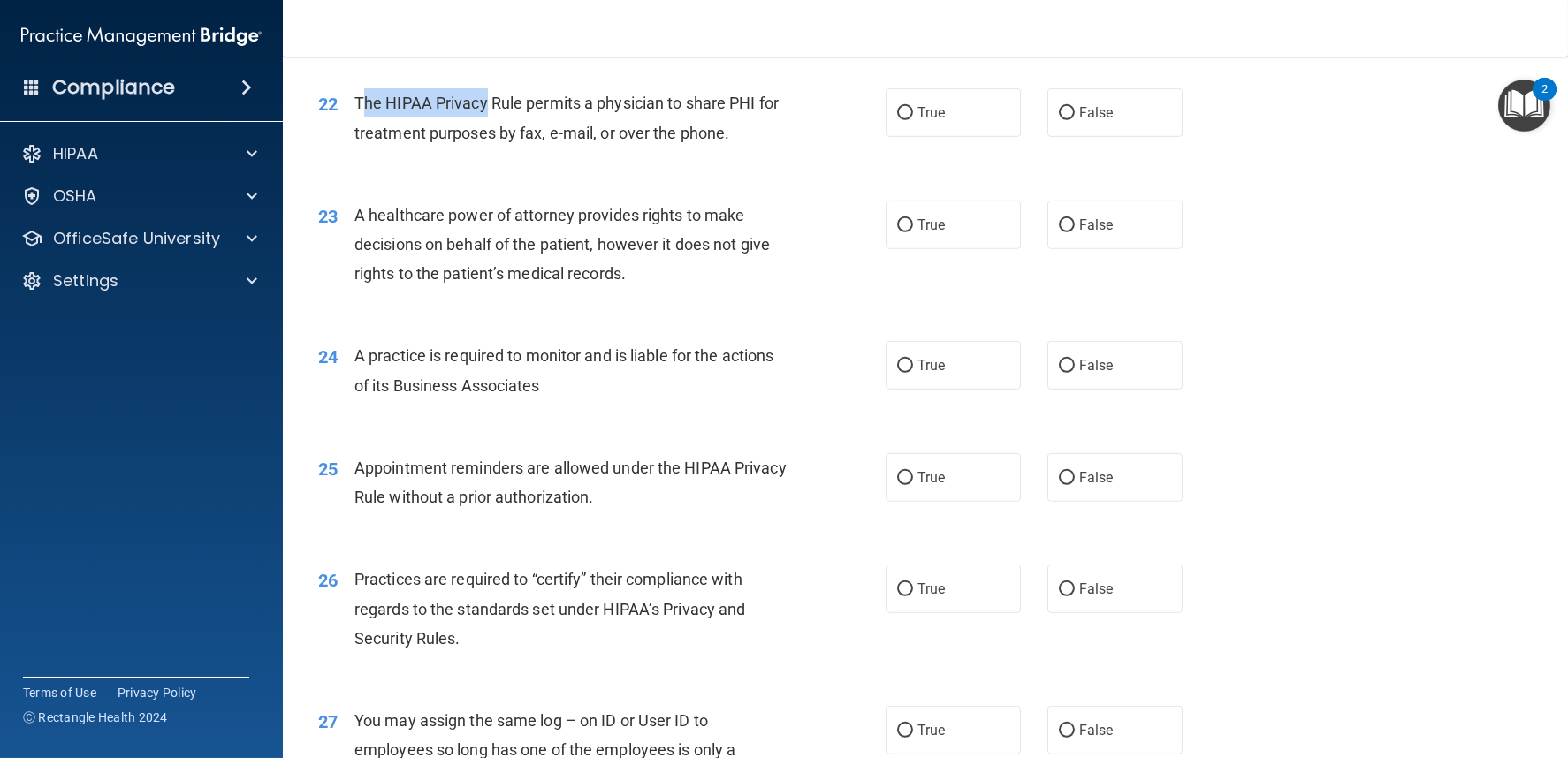
drag, startPoint x: 360, startPoint y: 156, endPoint x: 488, endPoint y: 172, distance: 129.0
click at [488, 147] on div "The HIPAA Privacy Rule permits a physician to share PHI for treatment purposes …" at bounding box center [577, 117] width 445 height 59
click at [485, 147] on div "The HIPAA Privacy Rule permits a physician to share PHI for treatment purposes …" at bounding box center [577, 117] width 445 height 59
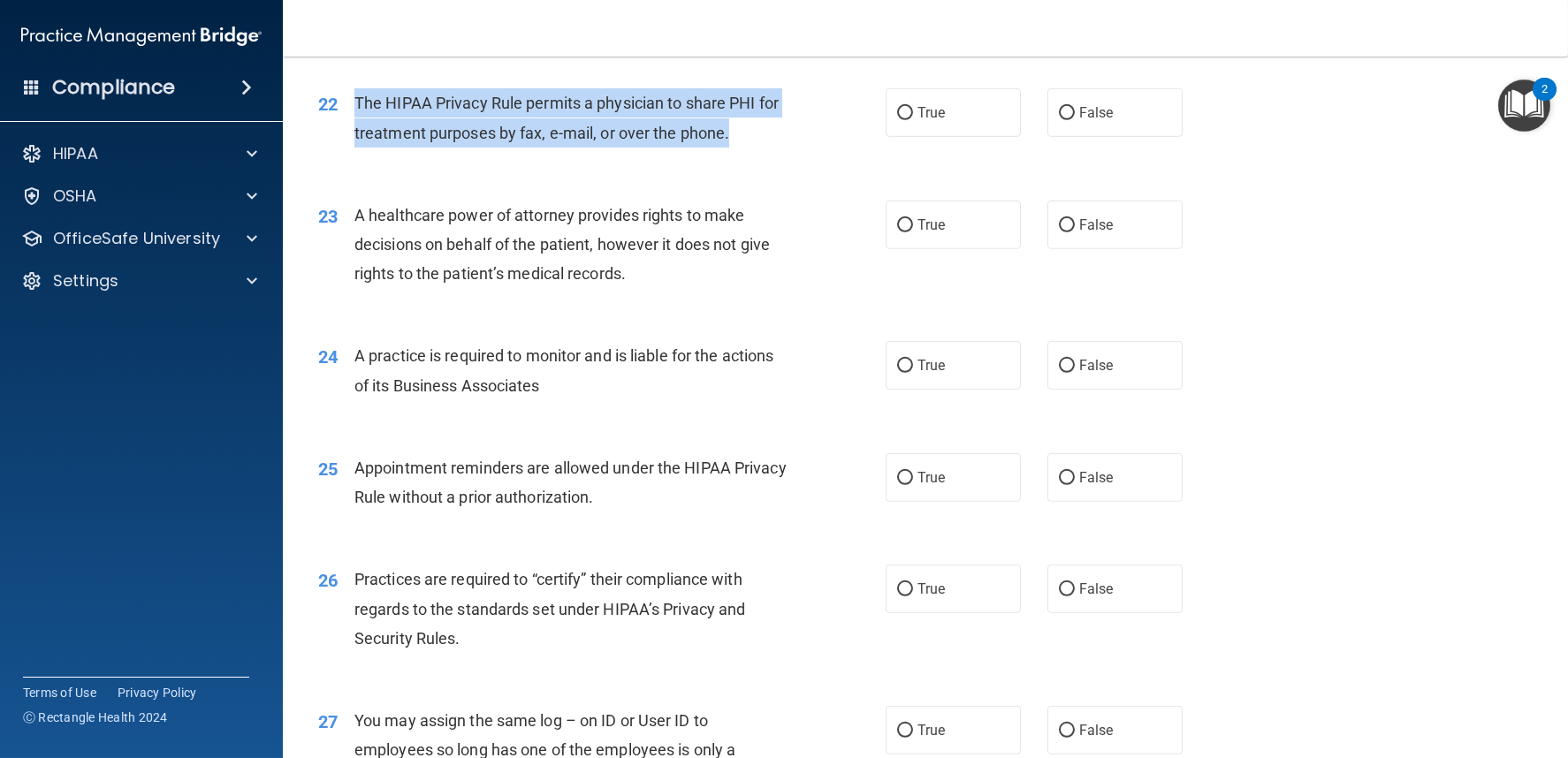
drag, startPoint x: 354, startPoint y: 149, endPoint x: 754, endPoint y: 192, distance: 402.3
click at [754, 147] on div "The HIPAA Privacy Rule permits a physician to share PHI for treatment purposes …" at bounding box center [577, 117] width 445 height 59
click at [904, 120] on input "True" at bounding box center [905, 113] width 16 height 13
radio input "true"
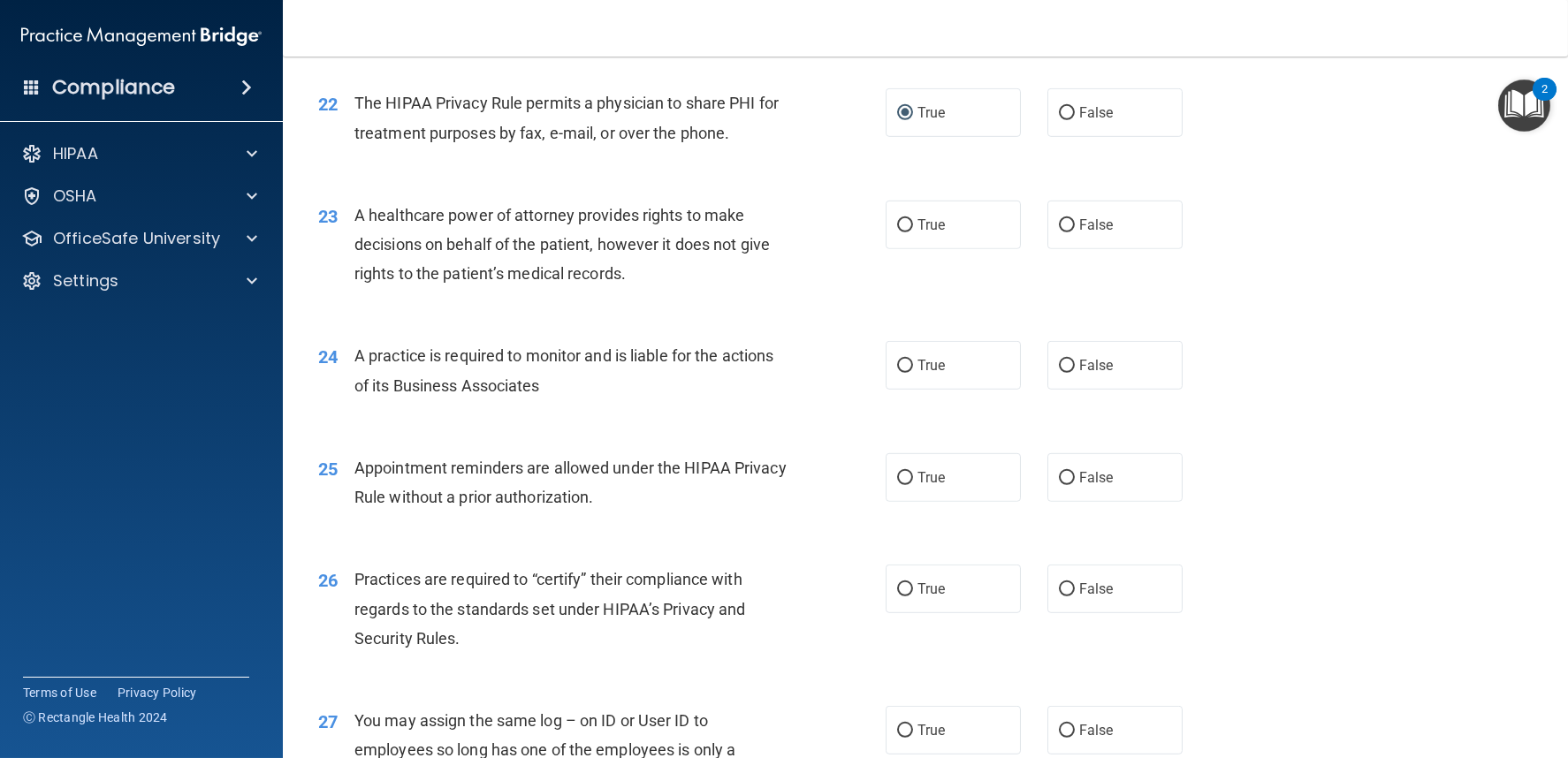
drag, startPoint x: 590, startPoint y: 287, endPoint x: 332, endPoint y: 297, distance: 258.2
click at [586, 289] on div "A healthcare power of attorney provides rights to make decisions on behalf of t…" at bounding box center [577, 244] width 445 height 88
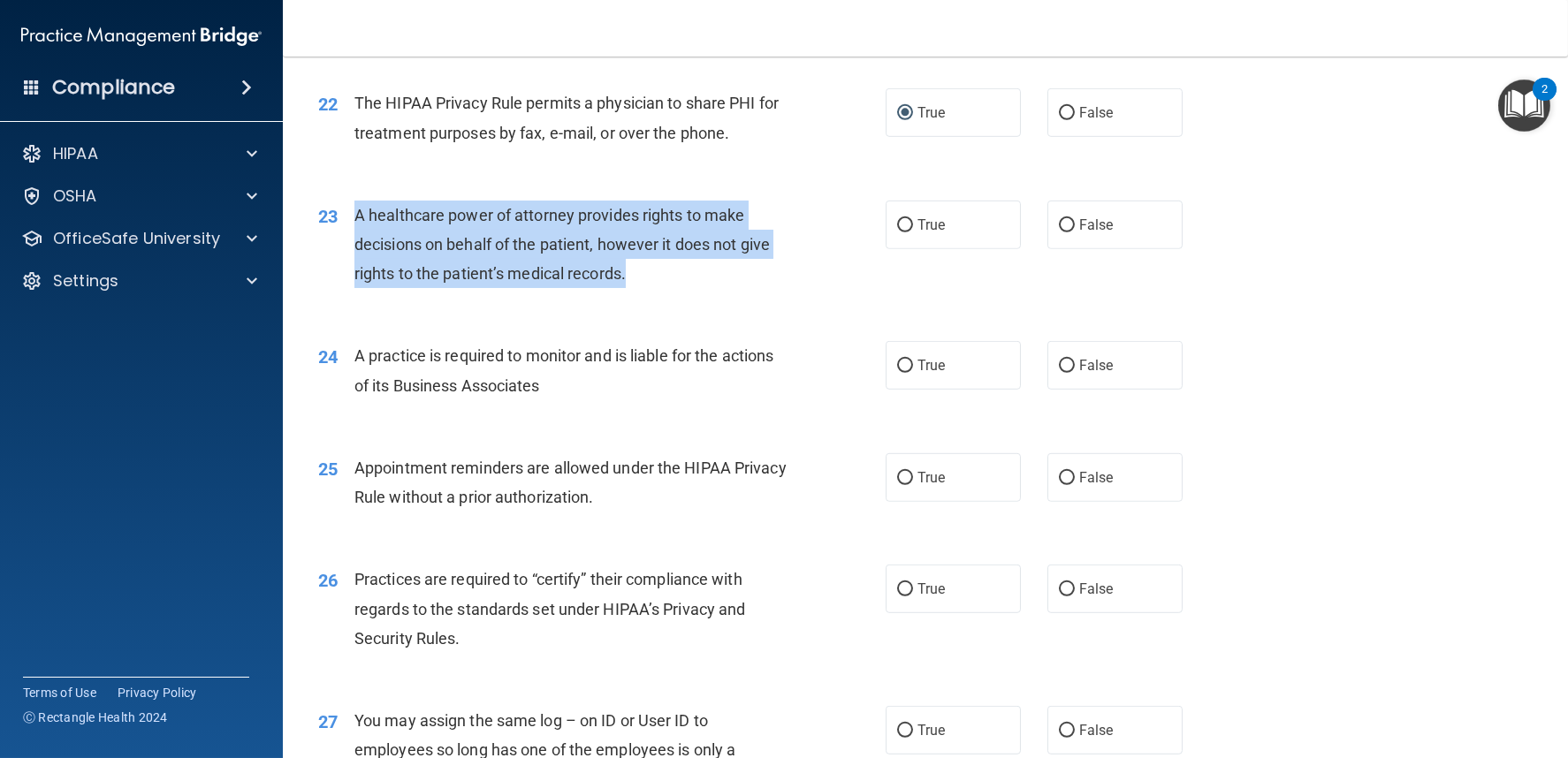
drag, startPoint x: 354, startPoint y: 268, endPoint x: 652, endPoint y: 345, distance: 307.8
click at [652, 298] on div "23 A healthcare power of attorney provides rights to make decisions on behalf o…" at bounding box center [602, 249] width 621 height 97
click at [1064, 232] on input "False" at bounding box center [1067, 226] width 16 height 13
radio input "true"
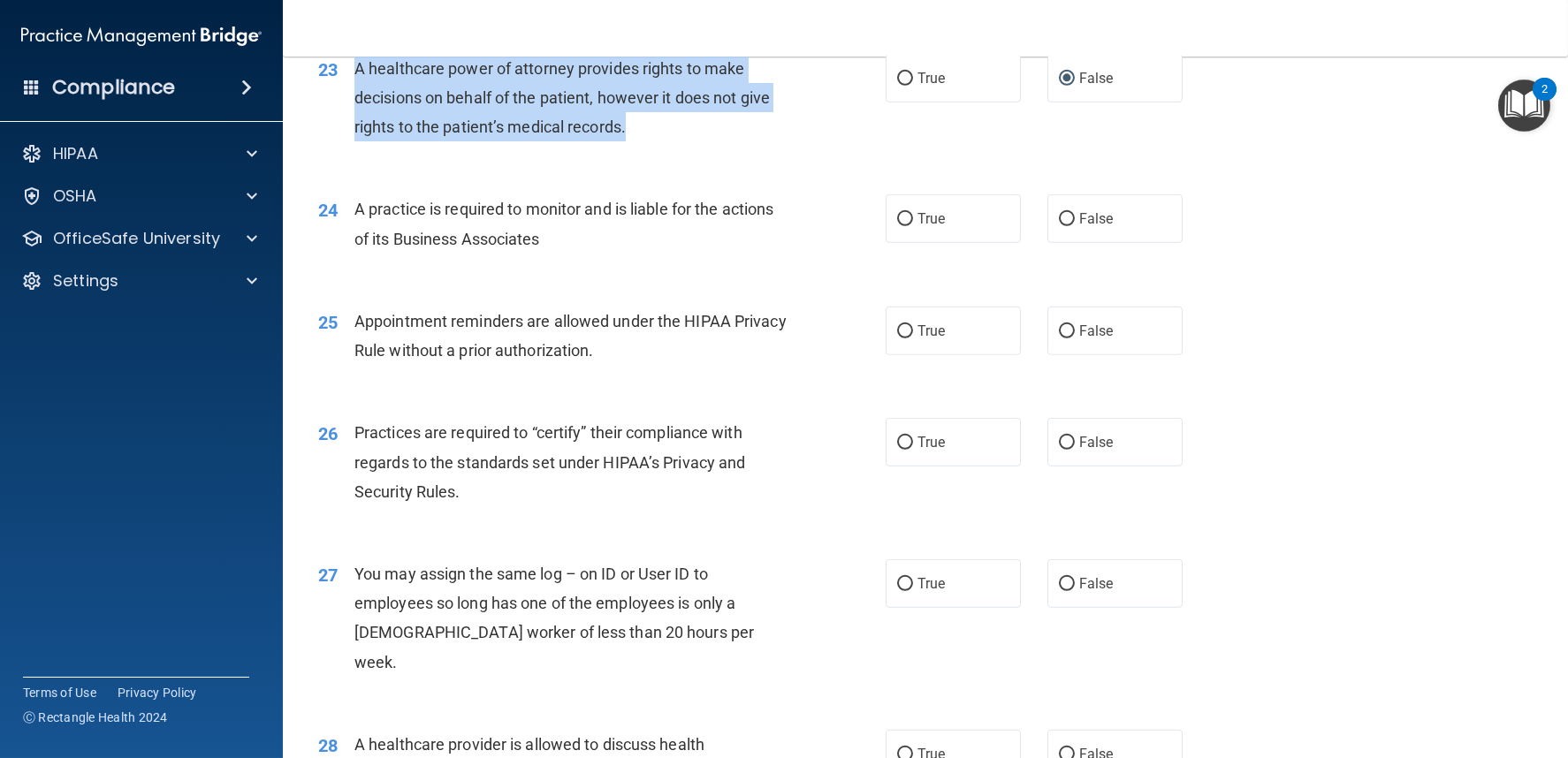
scroll to position [3240, 0]
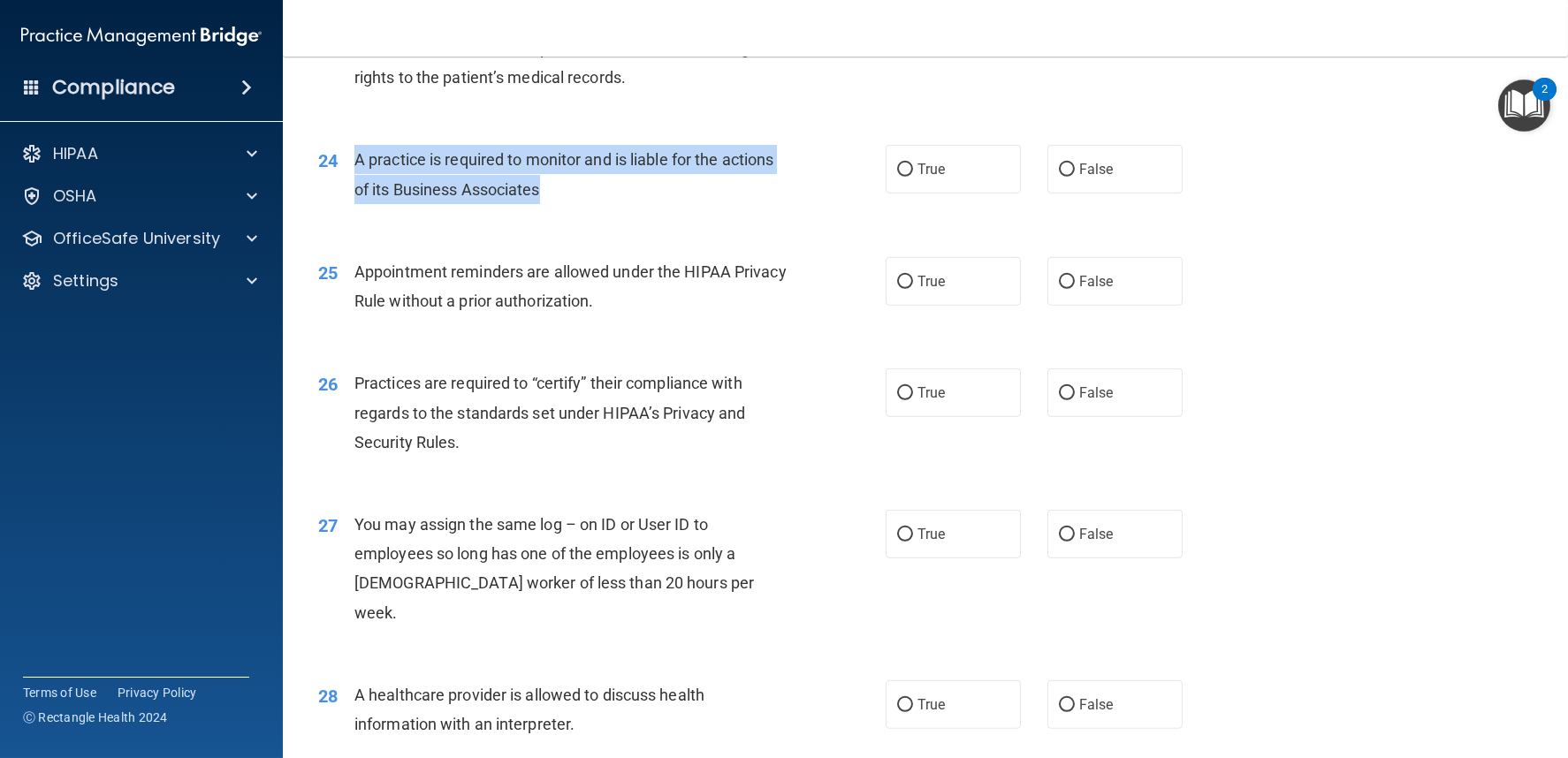
drag, startPoint x: 356, startPoint y: 211, endPoint x: 556, endPoint y: 259, distance: 205.7
click at [556, 204] on div "A practice is required to monitor and is liable for the actions of its Business…" at bounding box center [577, 174] width 445 height 59
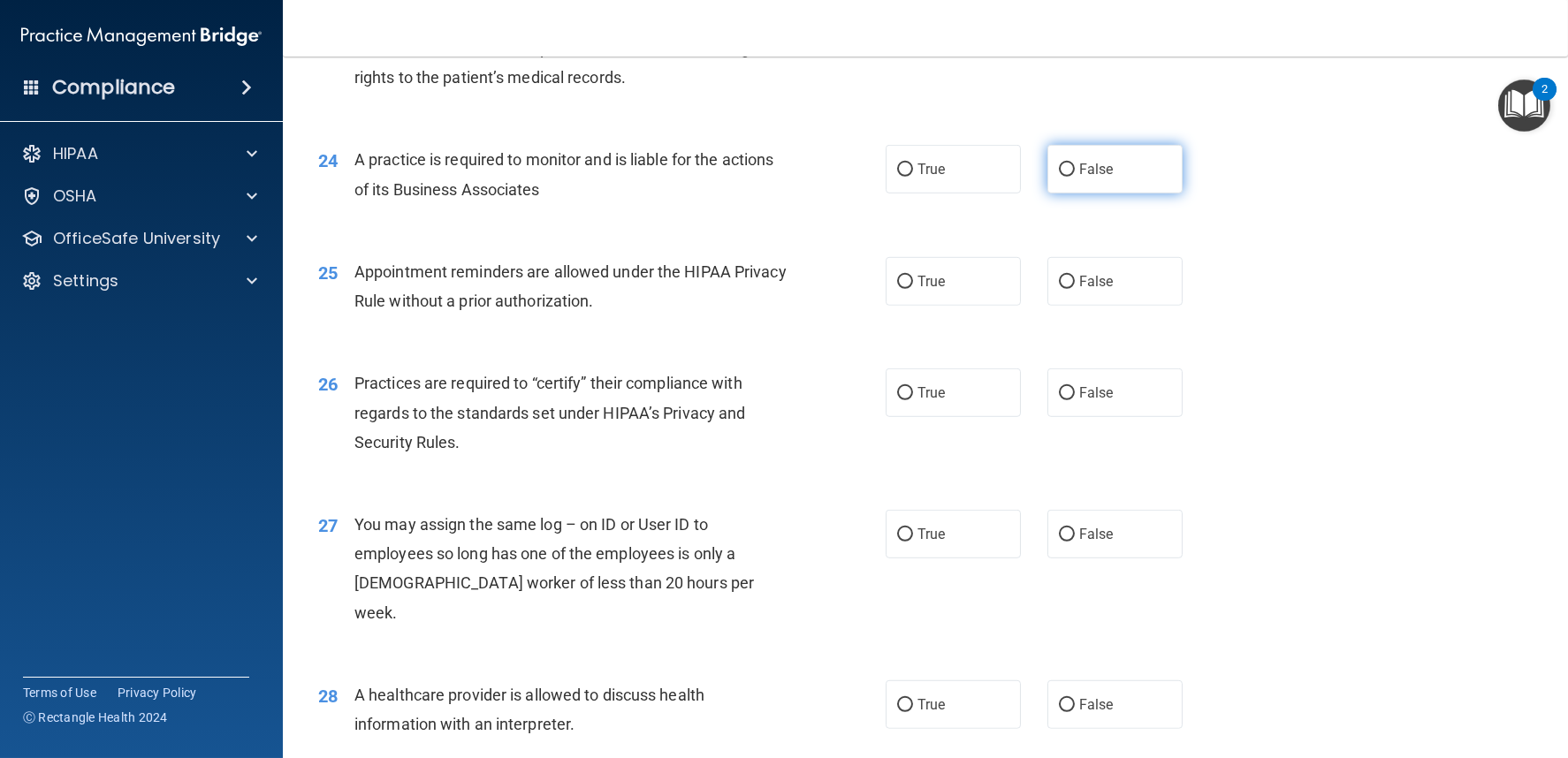
click at [1061, 194] on label "False" at bounding box center [1115, 169] width 135 height 49
click at [1061, 177] on input "False" at bounding box center [1067, 170] width 16 height 13
radio input "true"
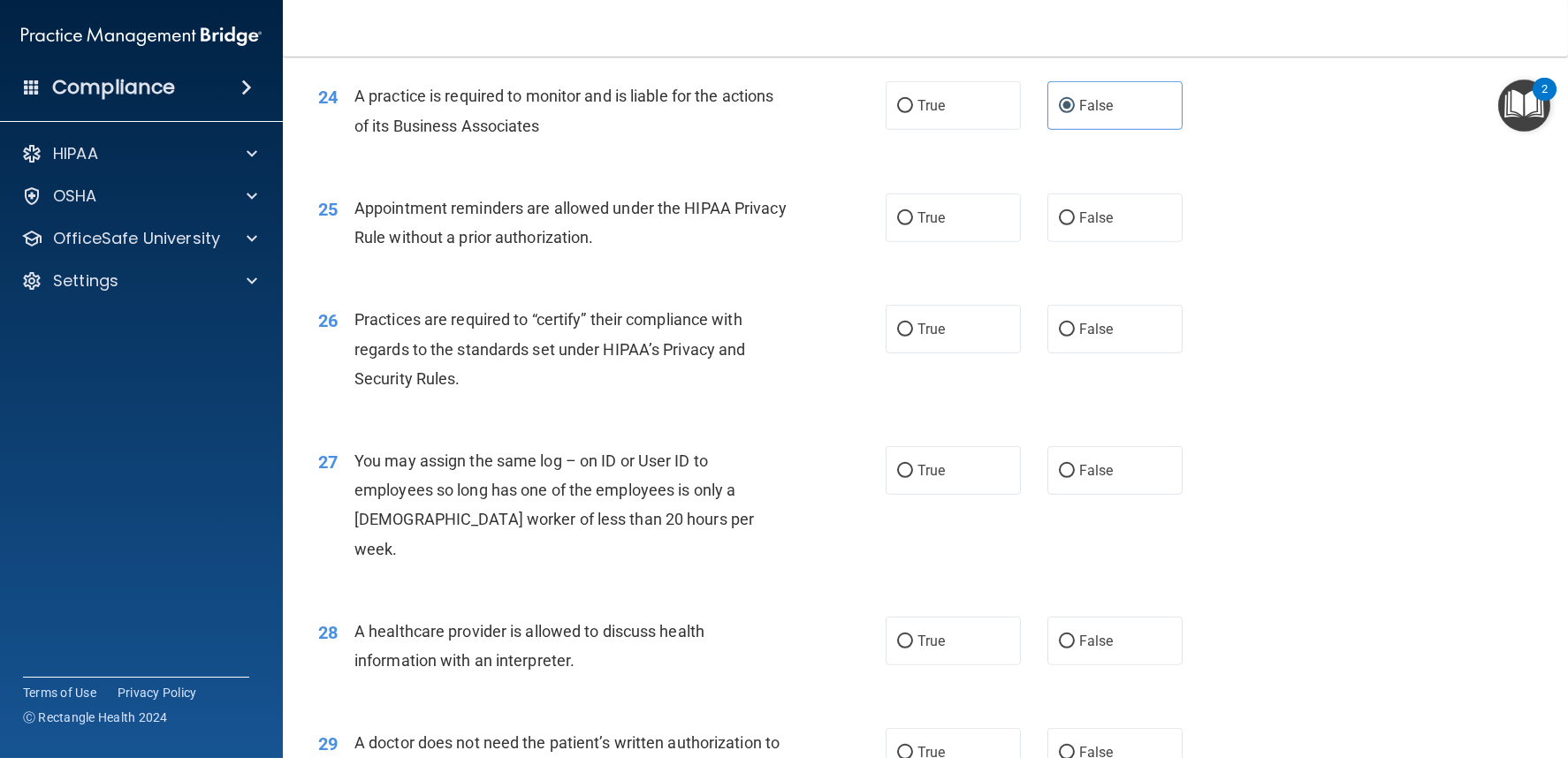
scroll to position [3339, 0]
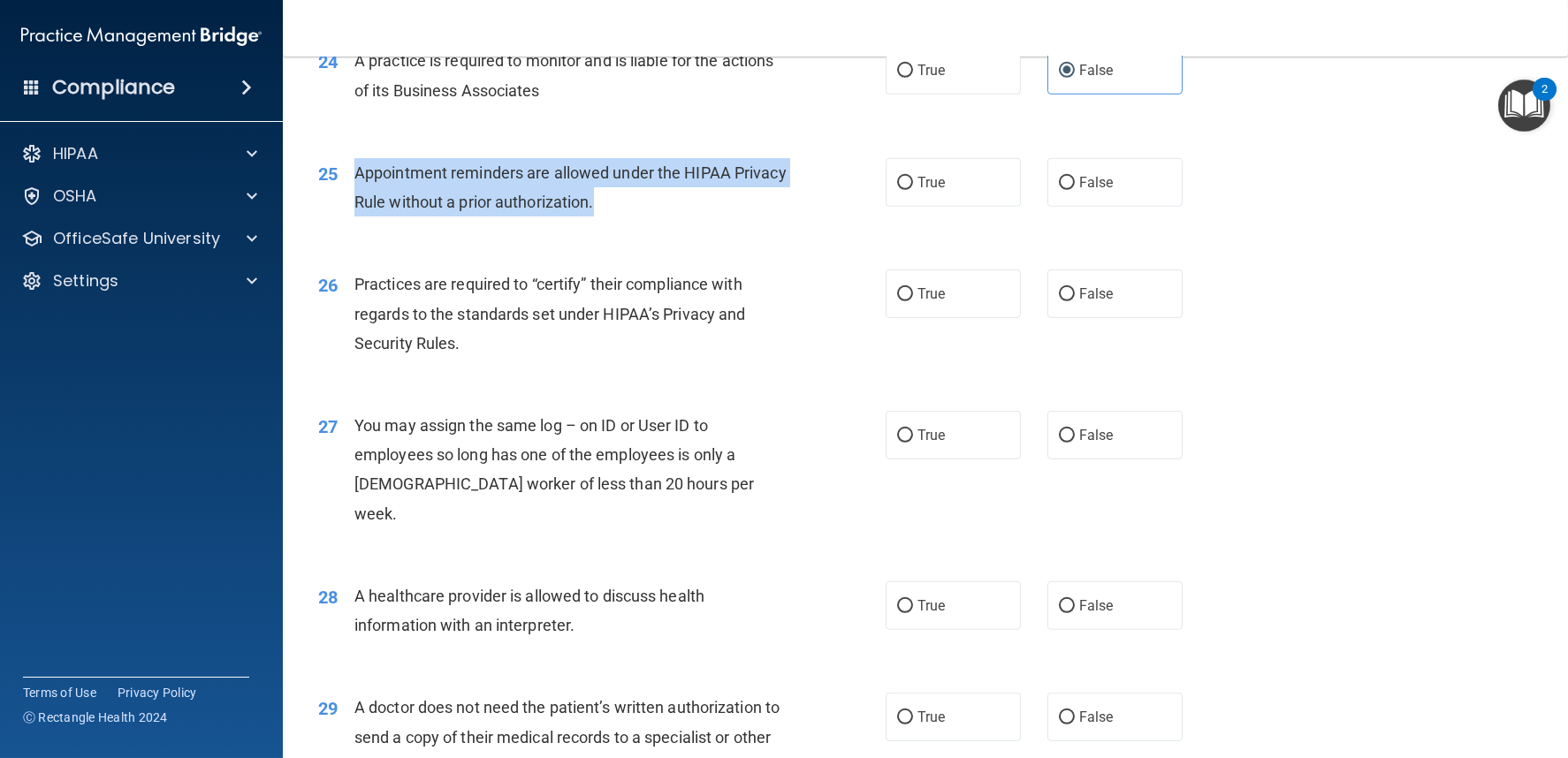
drag, startPoint x: 358, startPoint y: 227, endPoint x: 651, endPoint y: 260, distance: 294.9
click at [651, 217] on div "Appointment reminders are allowed under the HIPAA Privacy Rule without a prior …" at bounding box center [577, 187] width 445 height 59
click at [901, 190] on input "True" at bounding box center [905, 183] width 16 height 13
radio input "true"
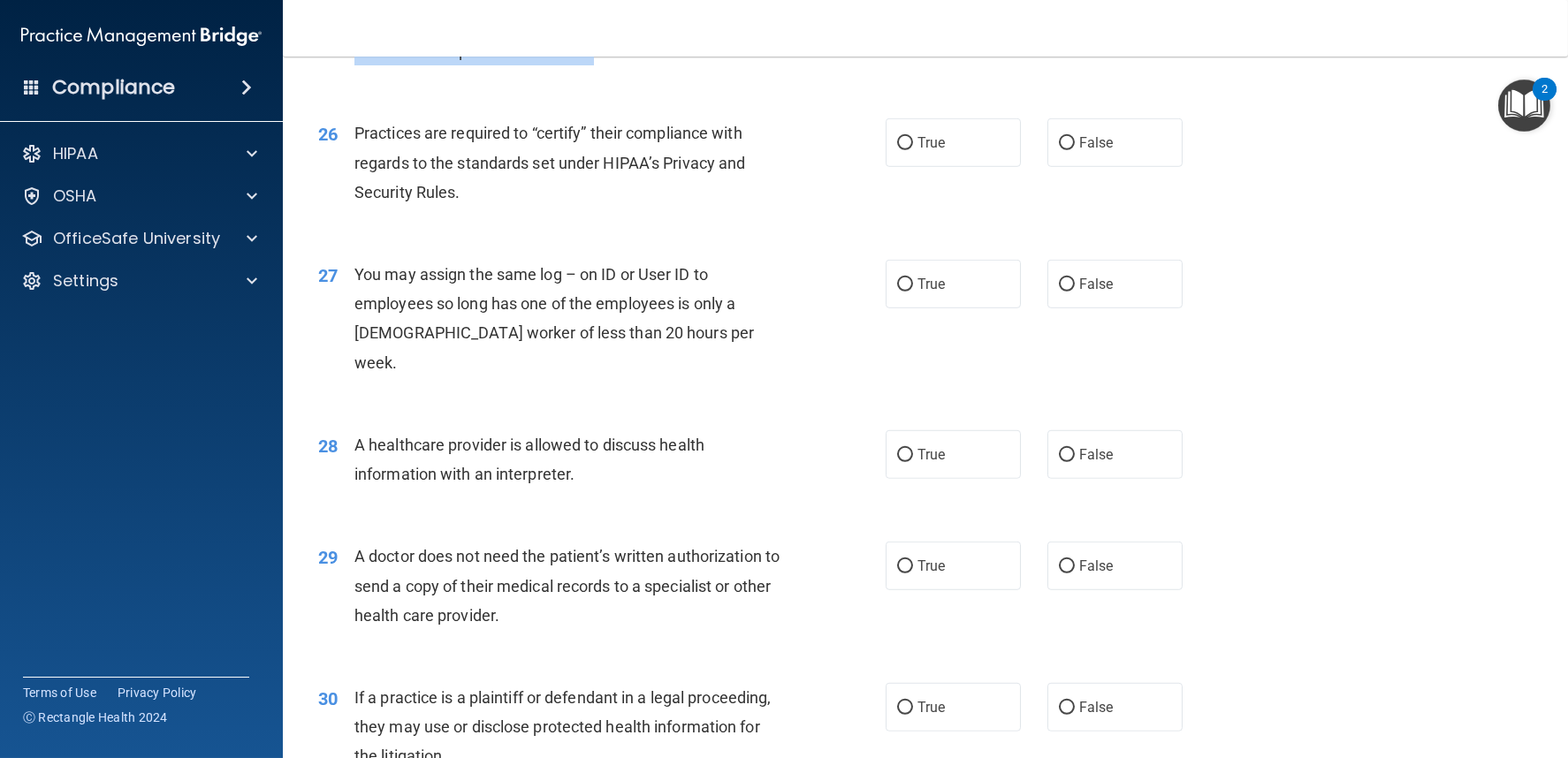
scroll to position [3535, 0]
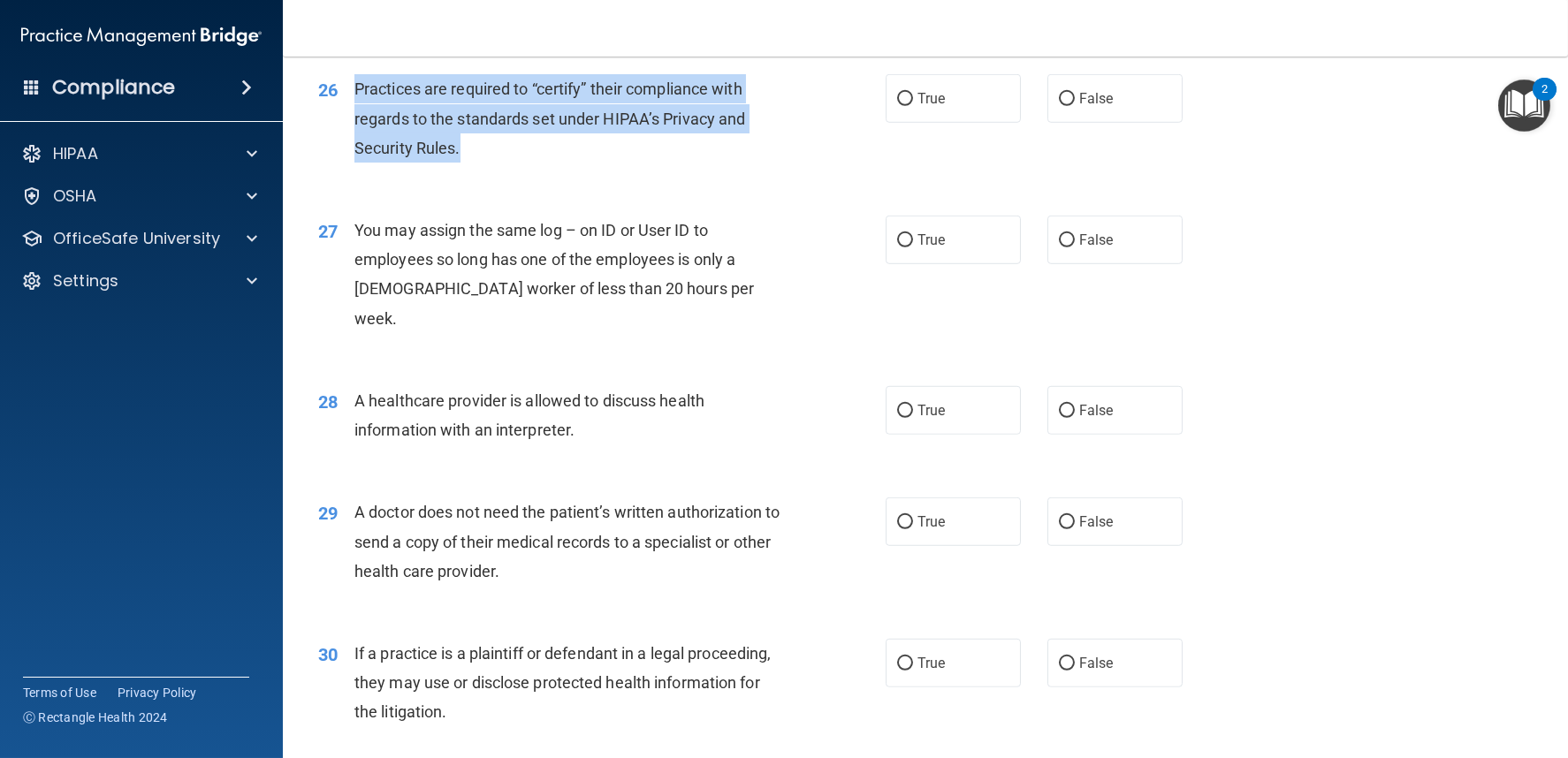
drag, startPoint x: 354, startPoint y: 140, endPoint x: 487, endPoint y: 196, distance: 144.3
click at [487, 163] on div "Practices are required to “certify” their compliance with regards to the standa…" at bounding box center [577, 118] width 445 height 88
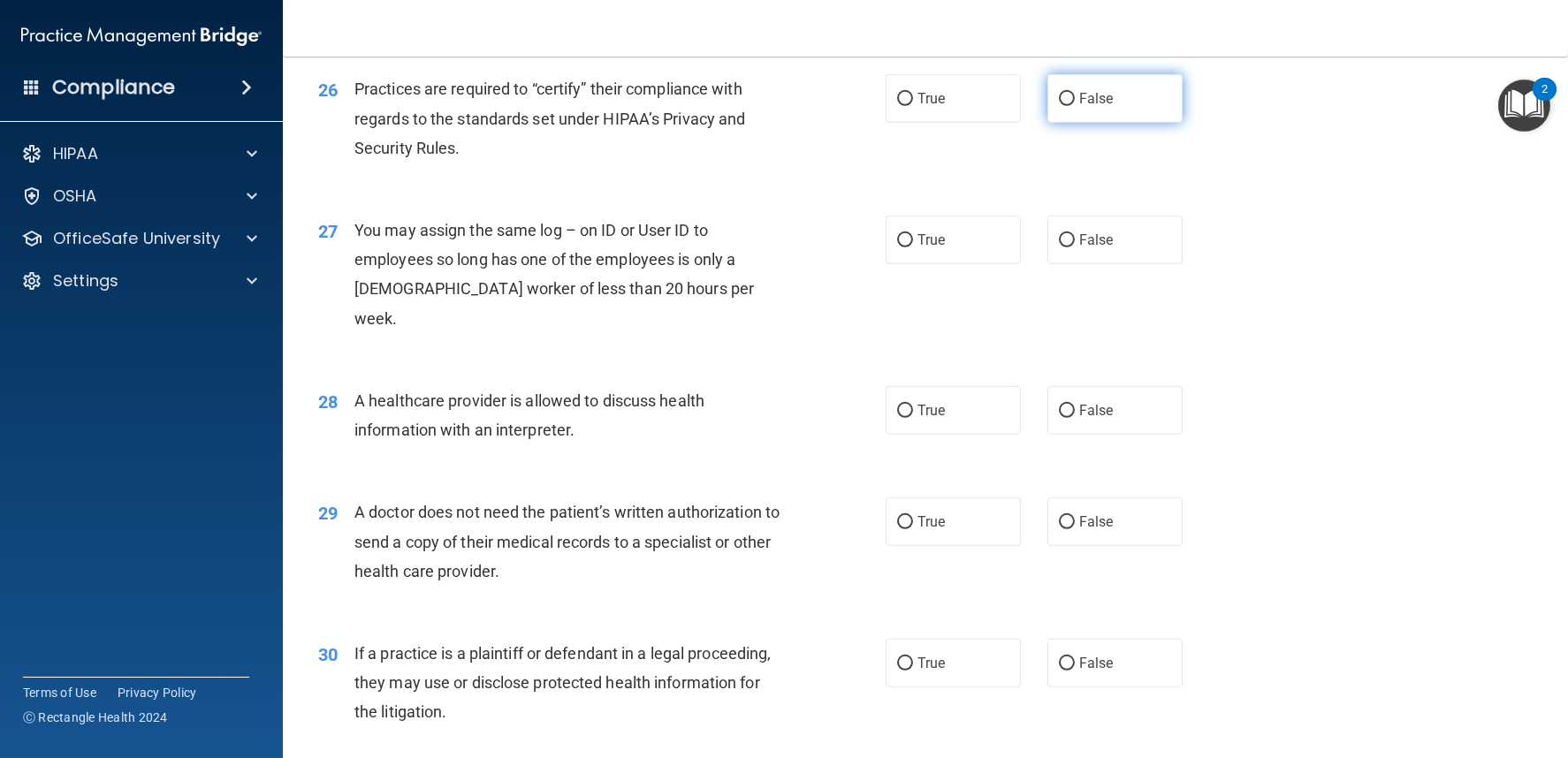
click at [1053, 123] on label "False" at bounding box center [1115, 98] width 135 height 49
click at [1059, 106] on input "False" at bounding box center [1067, 98] width 16 height 13
radio input "true"
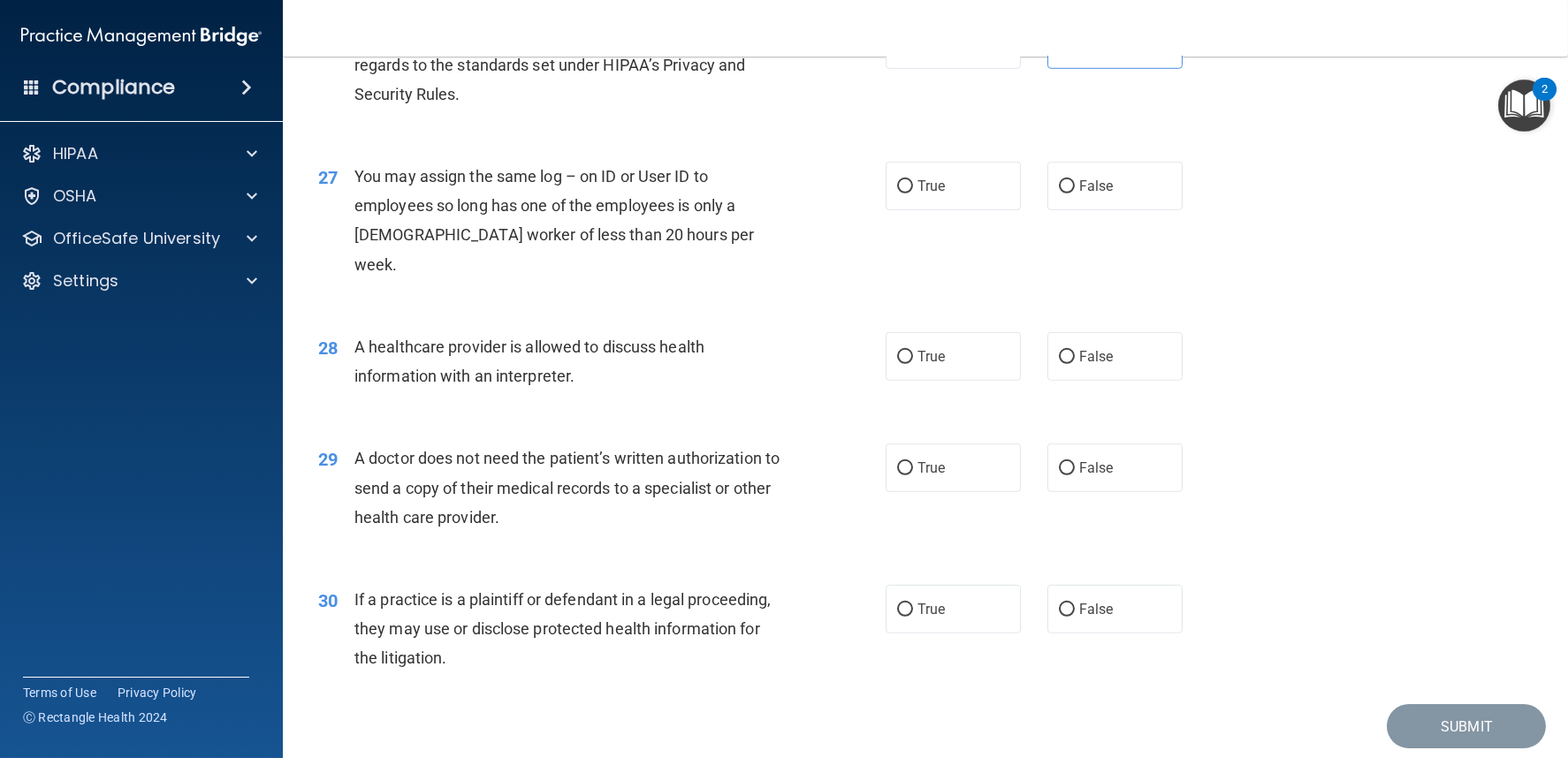
scroll to position [3633, 0]
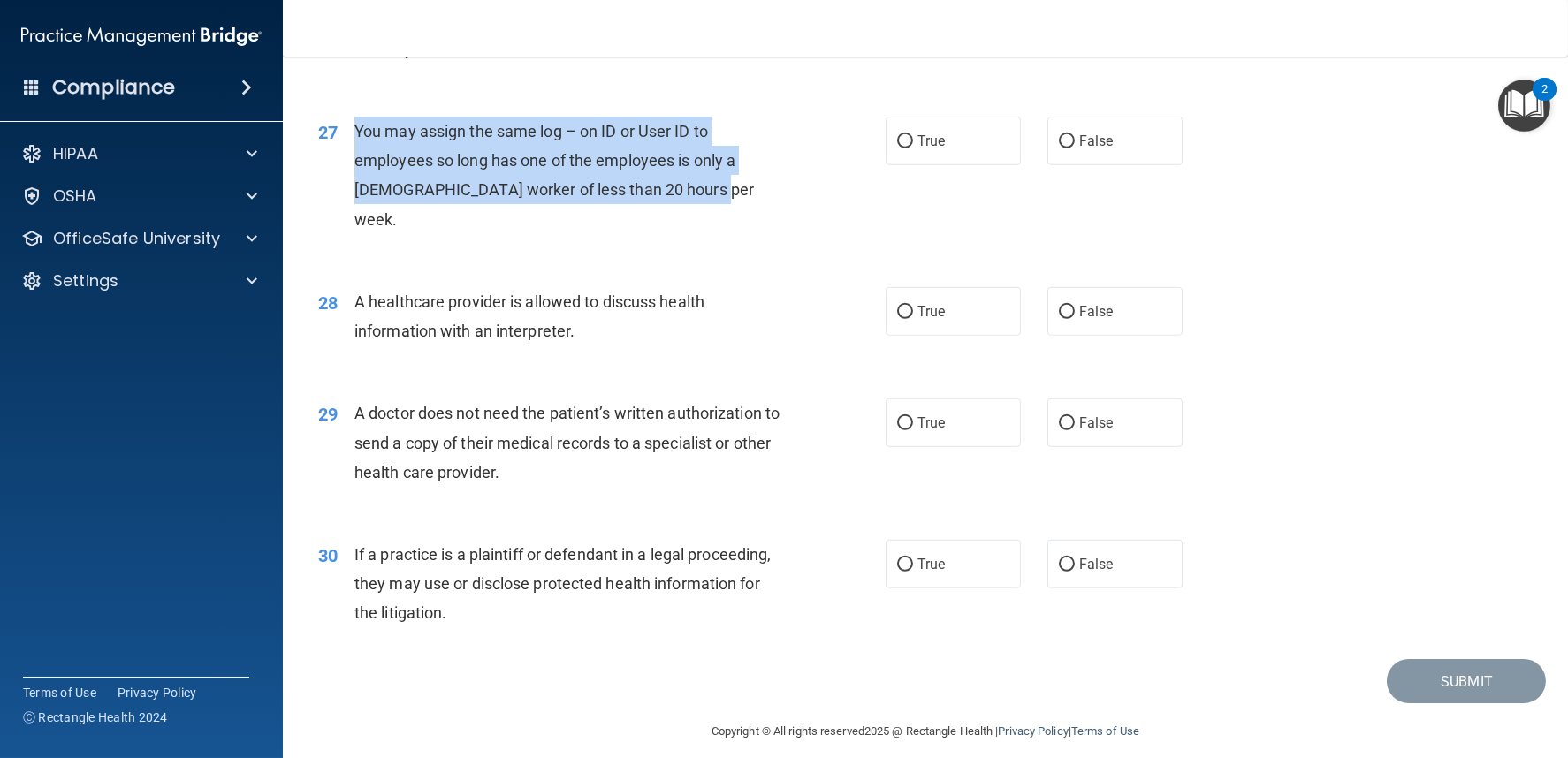
drag, startPoint x: 354, startPoint y: 186, endPoint x: 687, endPoint y: 260, distance: 341.1
click at [687, 243] on div "27 You may assign the same log – on ID or User ID to employees so long has one …" at bounding box center [602, 179] width 621 height 126
click at [1059, 148] on input "False" at bounding box center [1067, 141] width 16 height 13
radio input "true"
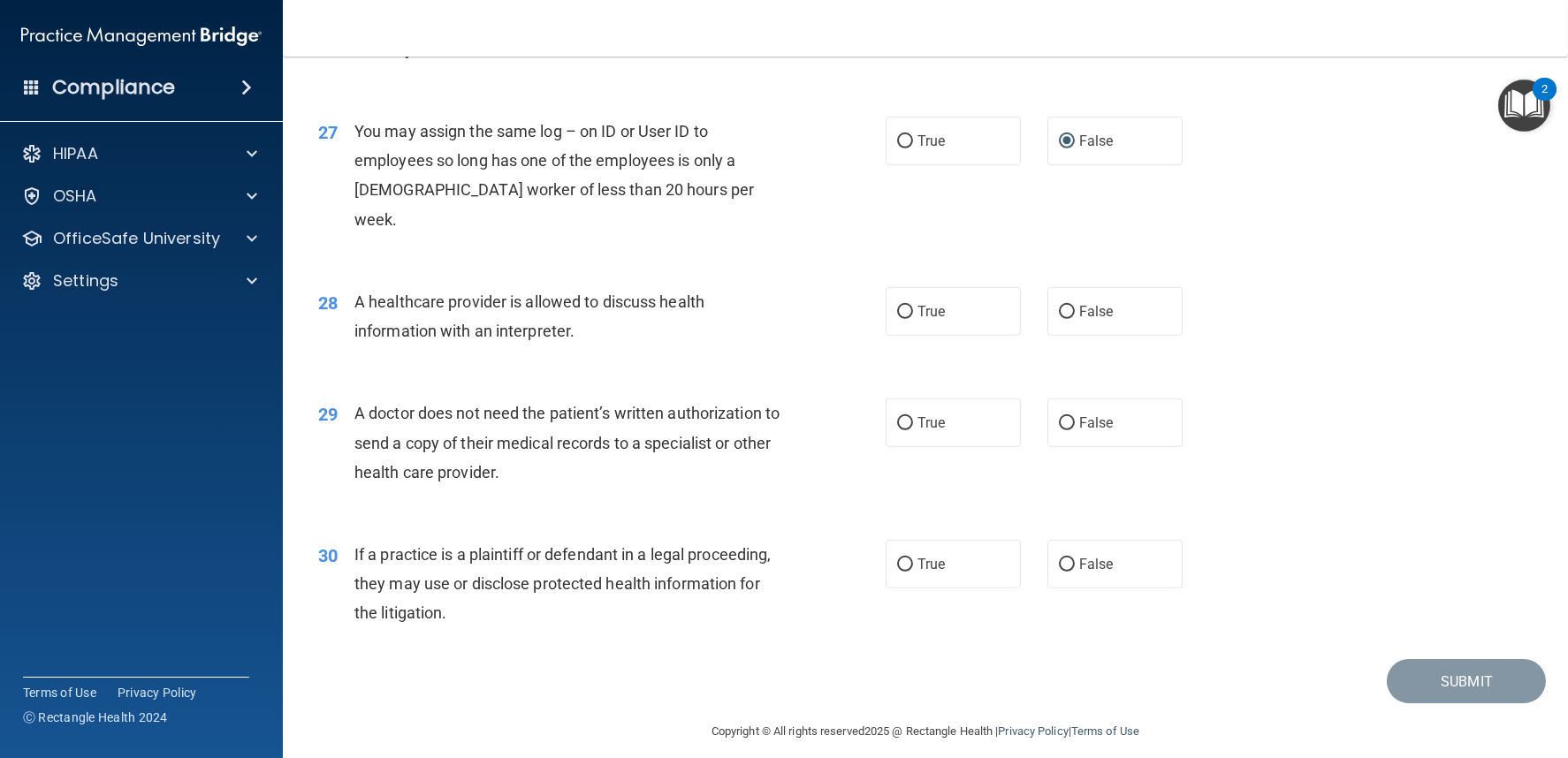
click at [576, 377] on div "28 A healthcare provider is allowed to discuss health information with an inter…" at bounding box center [925, 321] width 1241 height 111
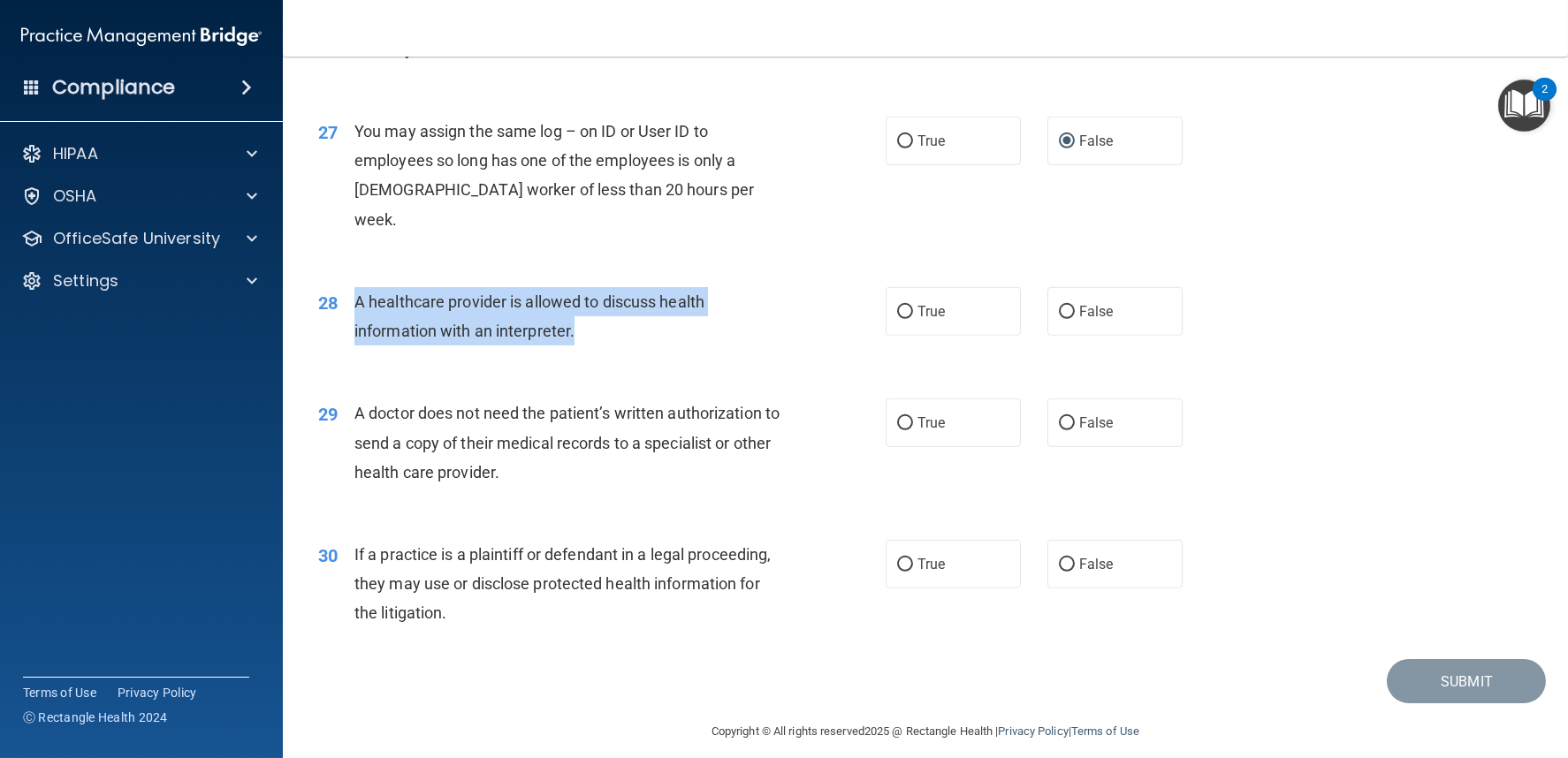
drag, startPoint x: 354, startPoint y: 329, endPoint x: 577, endPoint y: 364, distance: 225.7
click at [577, 346] on div "A healthcare provider is allowed to discuss health information with an interpre…" at bounding box center [577, 316] width 445 height 59
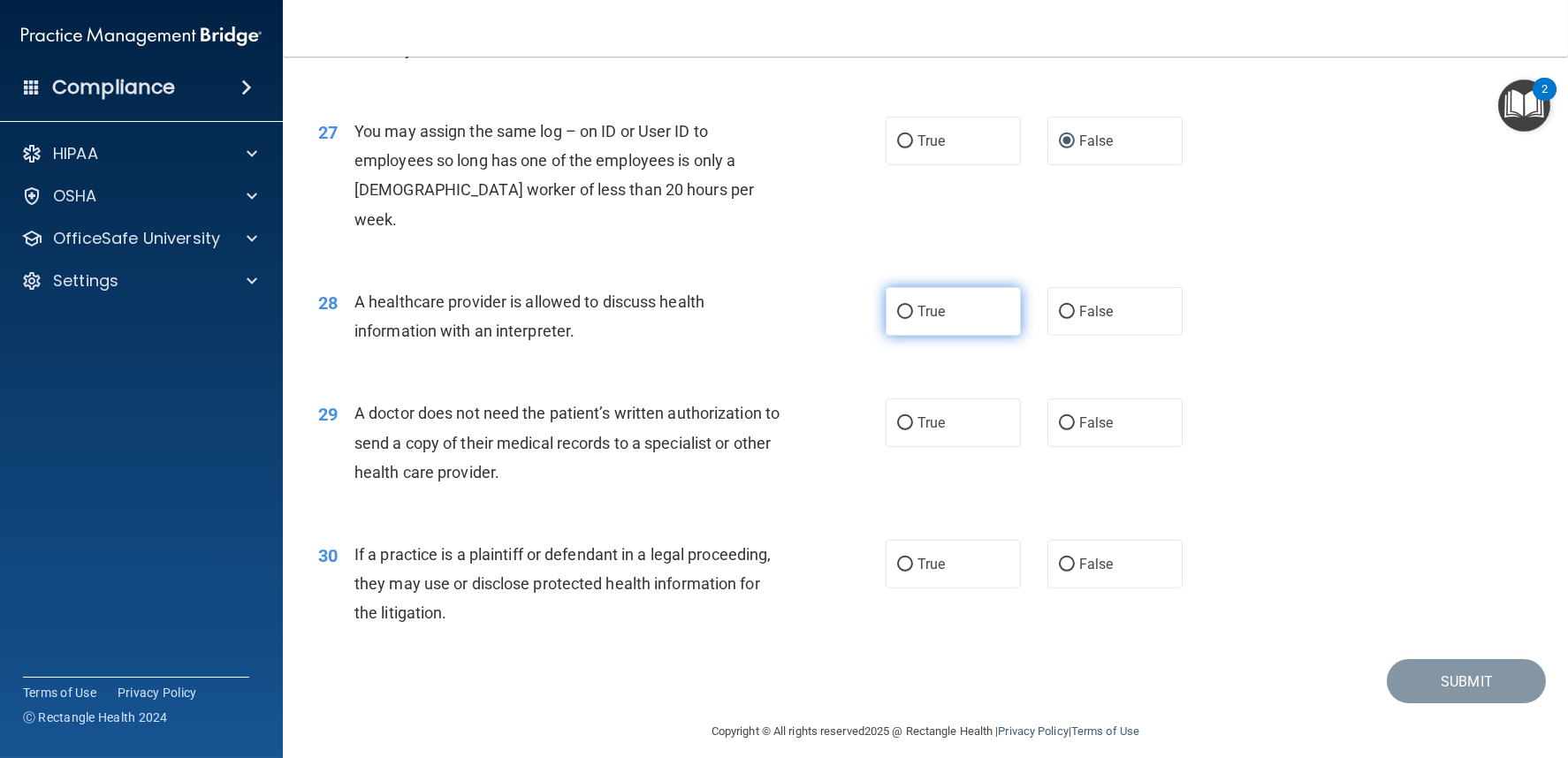
click at [907, 334] on label "True" at bounding box center [953, 311] width 135 height 49
click at [907, 319] on input "True" at bounding box center [905, 312] width 16 height 13
radio input "true"
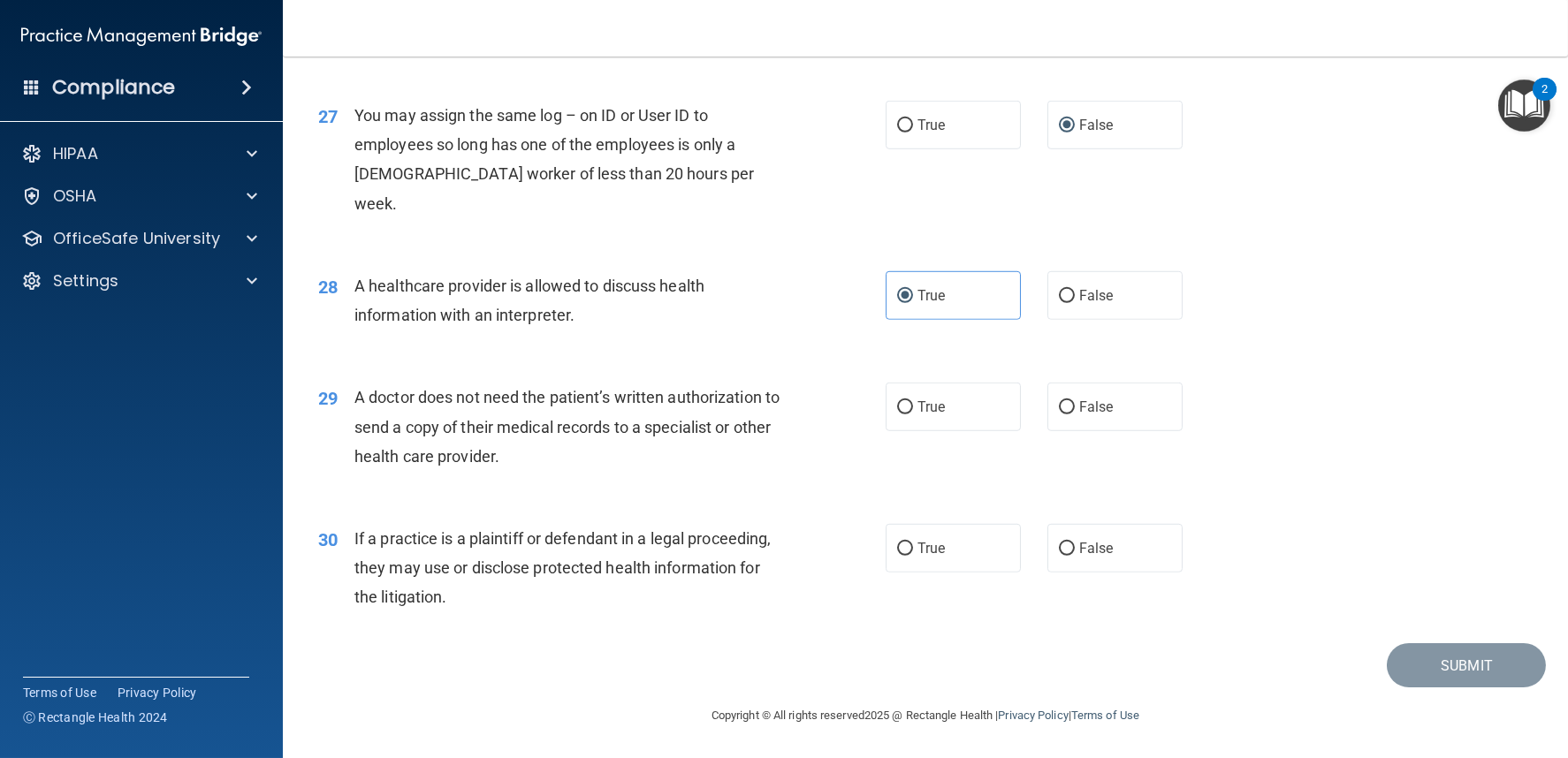
scroll to position [3676, 0]
drag, startPoint x: 357, startPoint y: 393, endPoint x: 559, endPoint y: 463, distance: 213.8
click at [559, 463] on div "A doctor does not need the patient’s written authorization to send a copy of th…" at bounding box center [577, 426] width 445 height 88
click at [899, 408] on input "True" at bounding box center [905, 407] width 16 height 13
radio input "true"
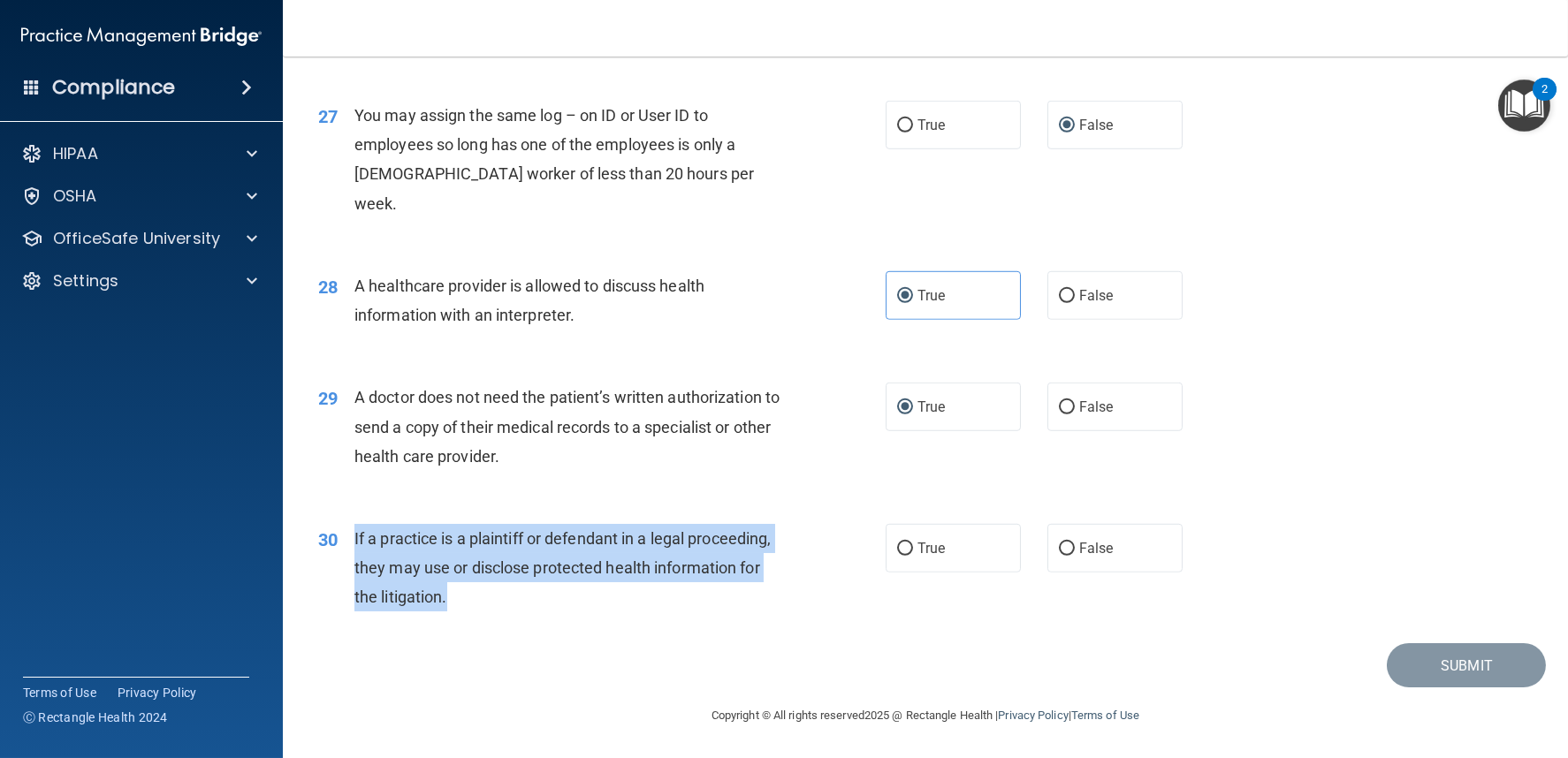
drag, startPoint x: 354, startPoint y: 538, endPoint x: 473, endPoint y: 589, distance: 129.5
click at [473, 589] on div "If a practice is a plaintiff or defendant in a legal proceeding, they may use o…" at bounding box center [577, 568] width 445 height 88
click at [898, 552] on input "True" at bounding box center [905, 548] width 16 height 13
radio input "true"
click at [1476, 670] on button "Submit" at bounding box center [1467, 666] width 159 height 45
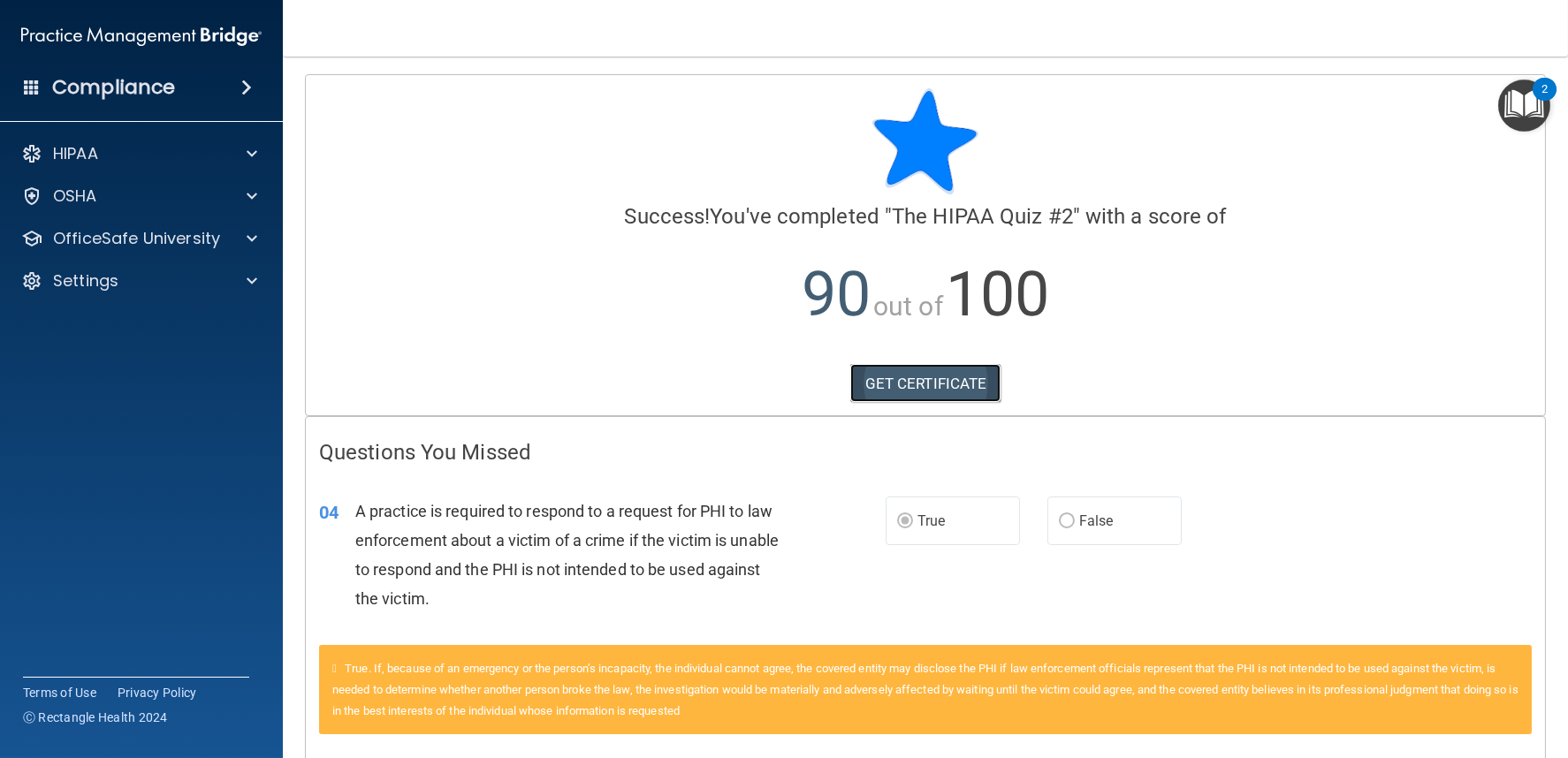
click at [981, 386] on link "GET CERTIFICATE" at bounding box center [926, 383] width 151 height 39
click at [197, 169] on div "HIPAA" at bounding box center [142, 154] width 284 height 36
click at [212, 237] on p "OfficeSafe University" at bounding box center [136, 238] width 167 height 21
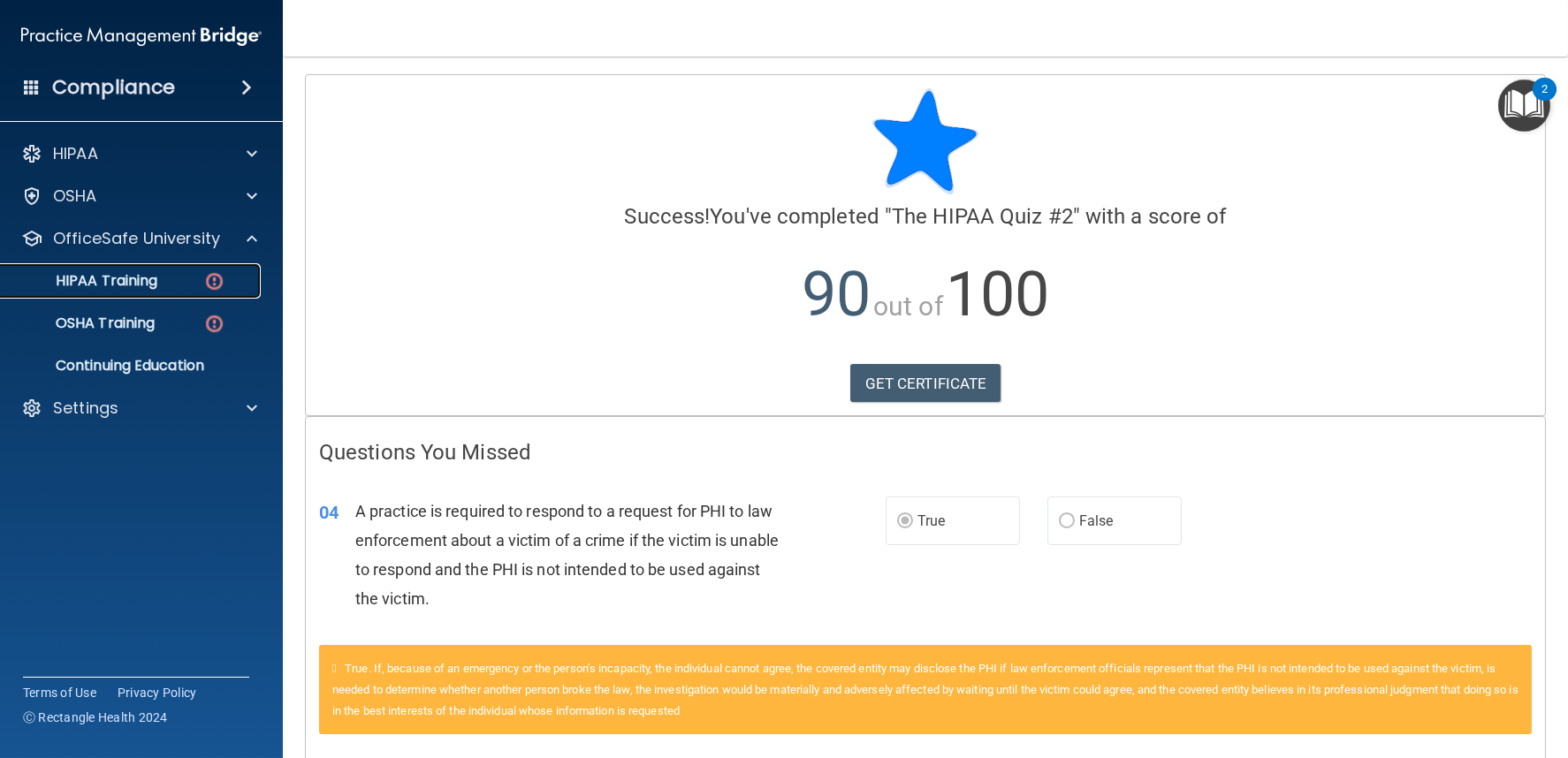
click at [208, 285] on img at bounding box center [215, 281] width 22 height 22
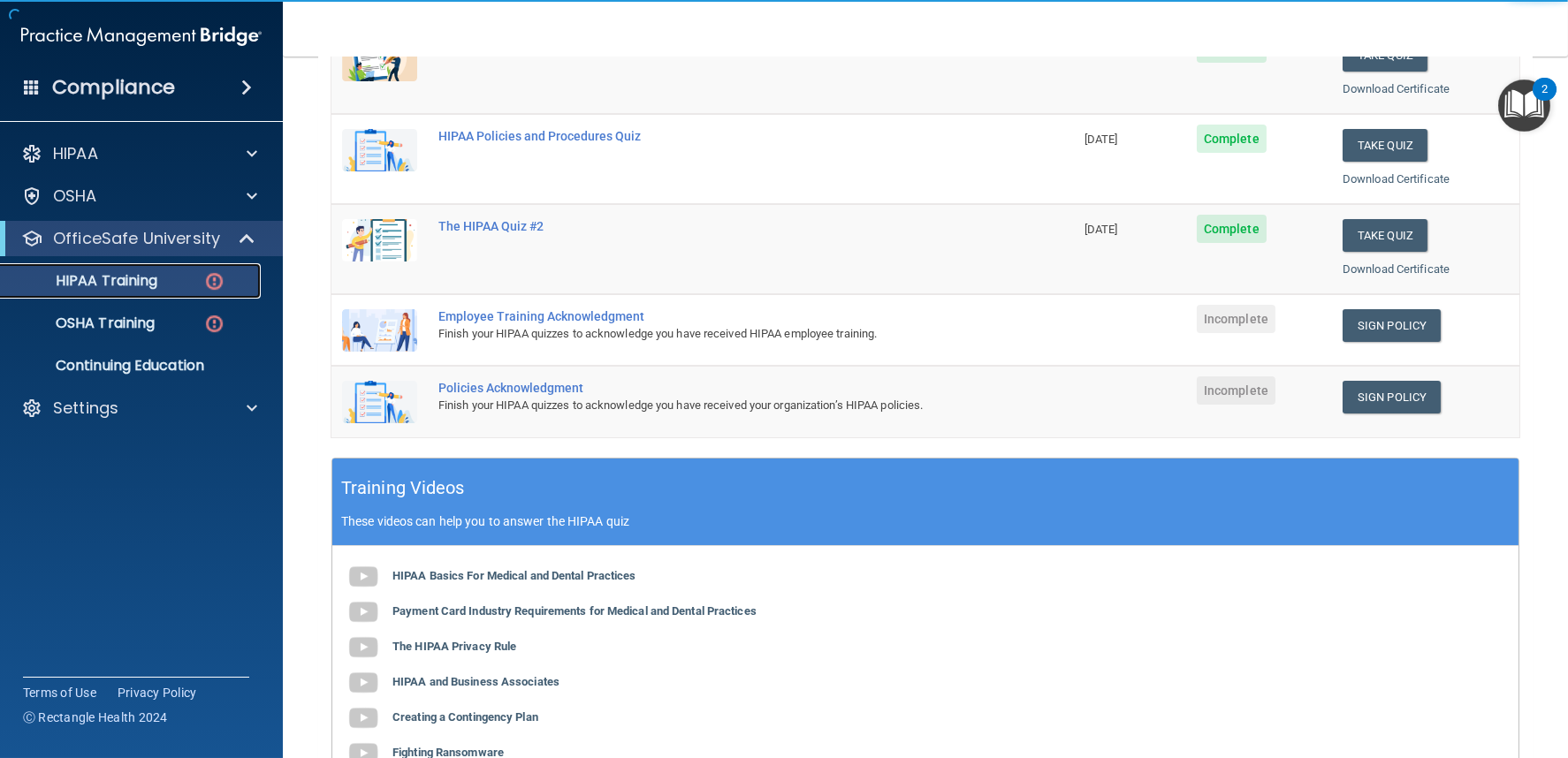
scroll to position [294, 0]
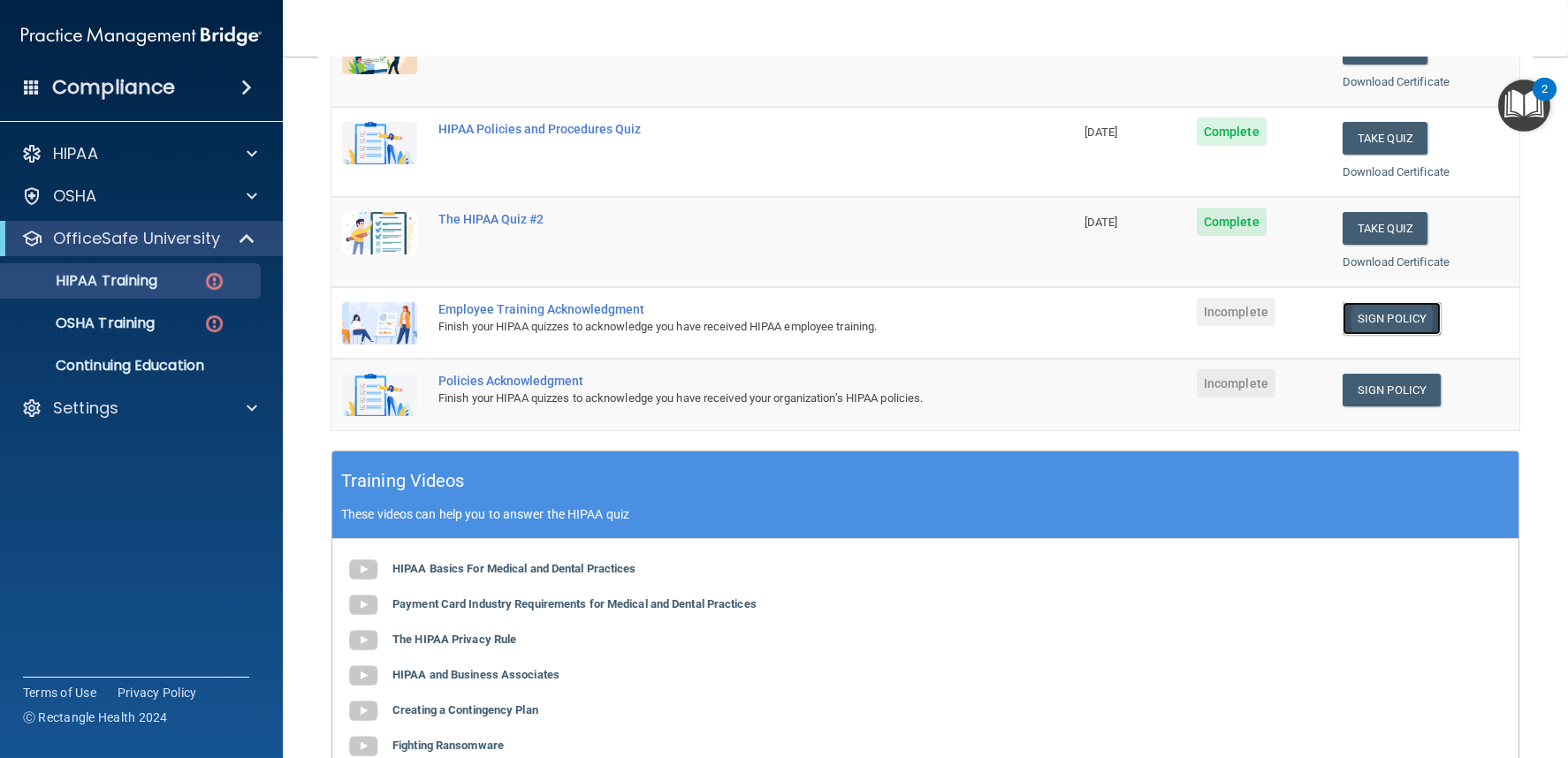
click at [1373, 313] on link "Sign Policy" at bounding box center [1391, 318] width 98 height 33
click at [100, 324] on p "OSHA Training" at bounding box center [83, 324] width 143 height 18
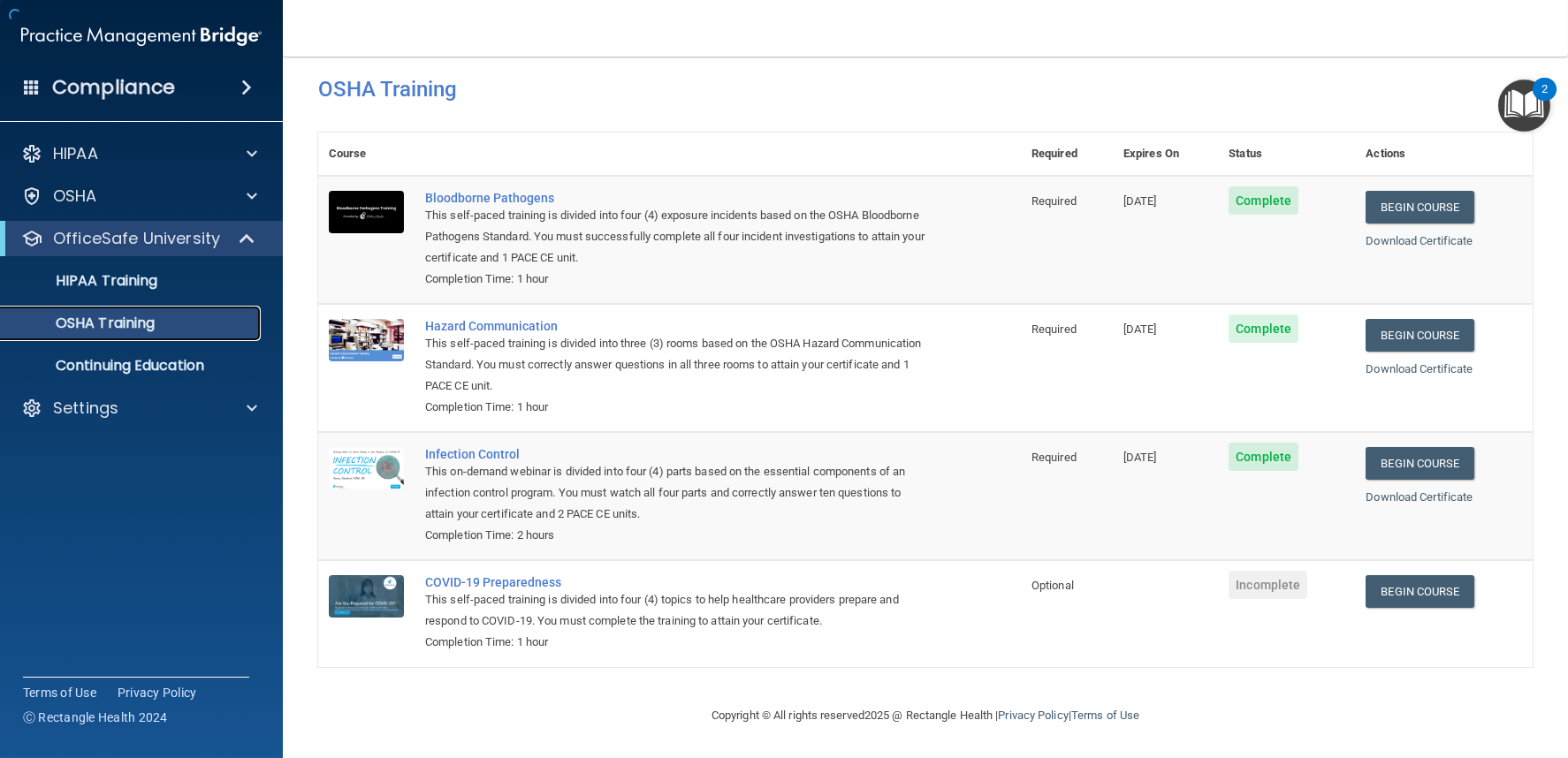
scroll to position [24, 0]
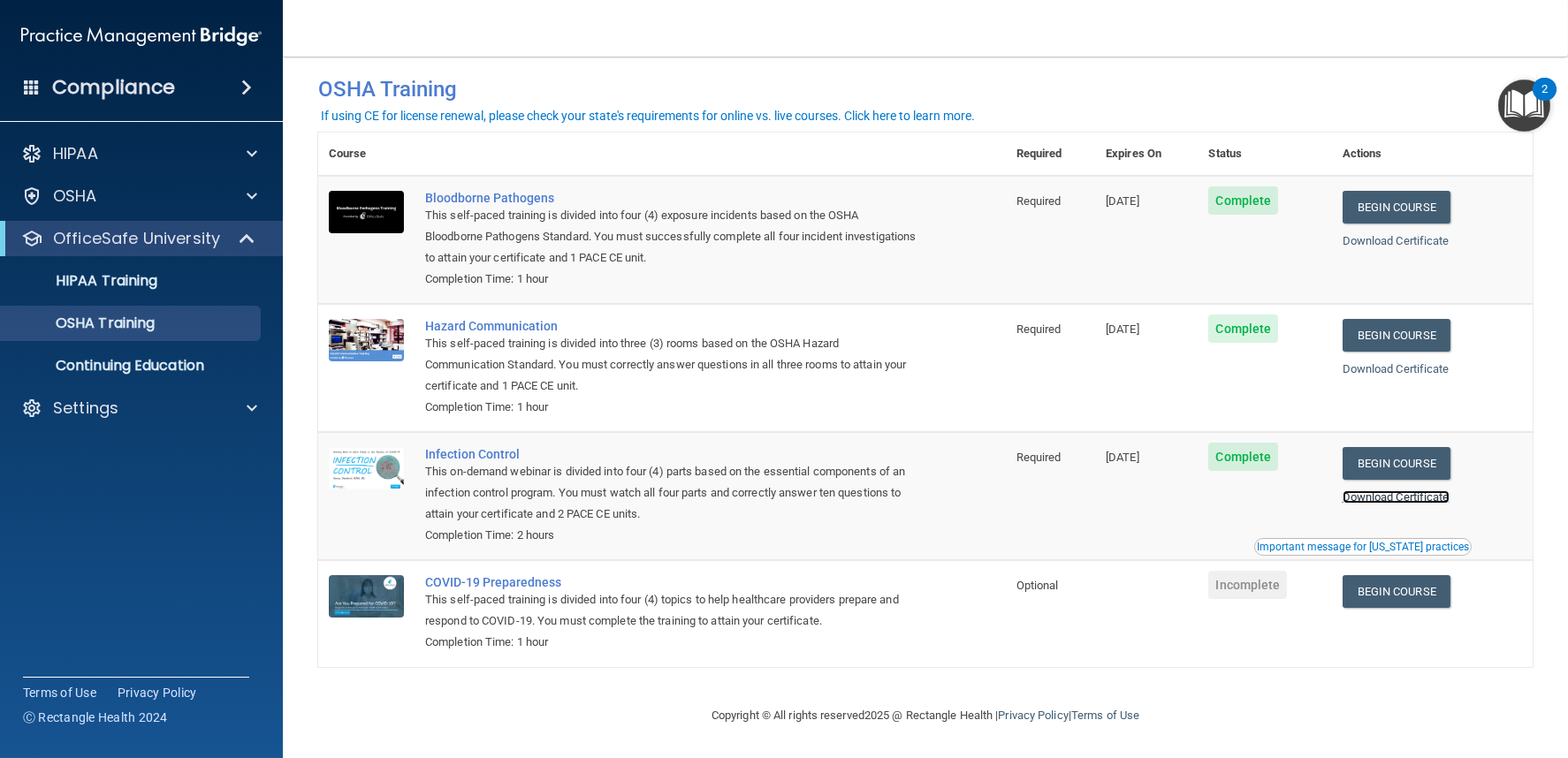
click at [1403, 493] on link "Download Certificate" at bounding box center [1396, 497] width 107 height 13
click at [1382, 588] on link "Begin Course" at bounding box center [1396, 591] width 108 height 33
click at [132, 289] on p "HIPAA Training" at bounding box center [84, 281] width 146 height 18
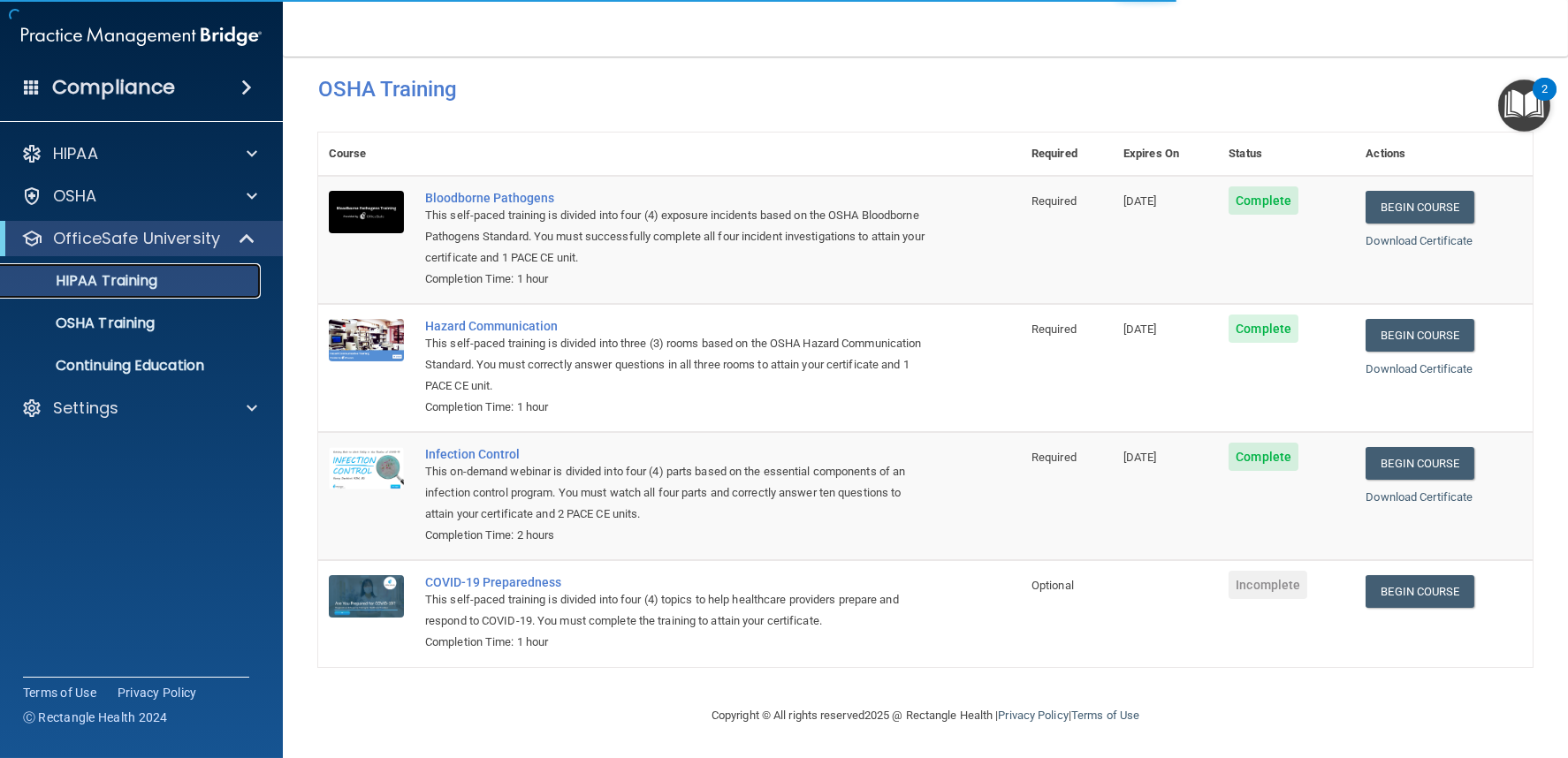
scroll to position [570, 0]
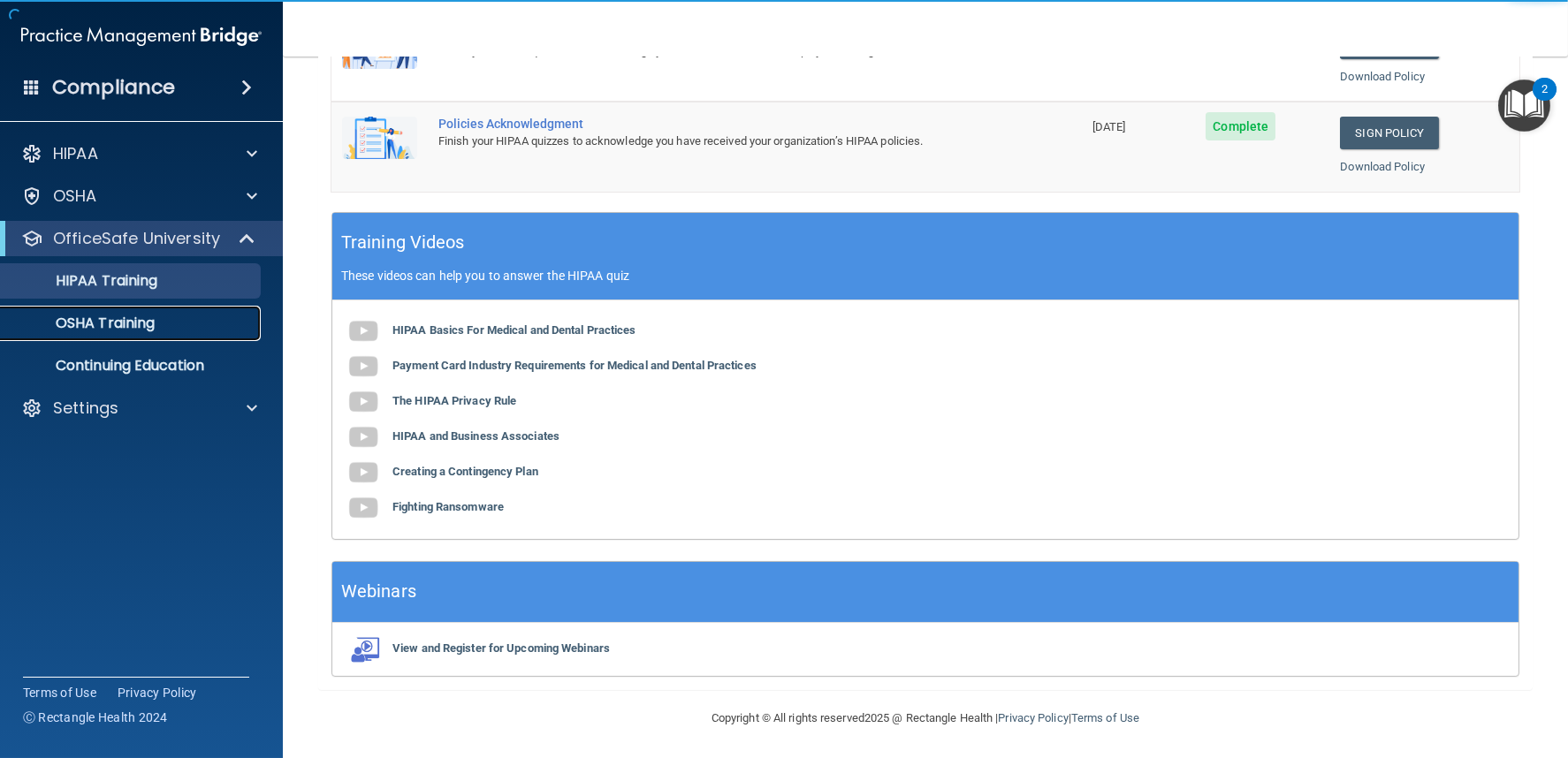
click at [144, 332] on p "OSHA Training" at bounding box center [83, 324] width 143 height 18
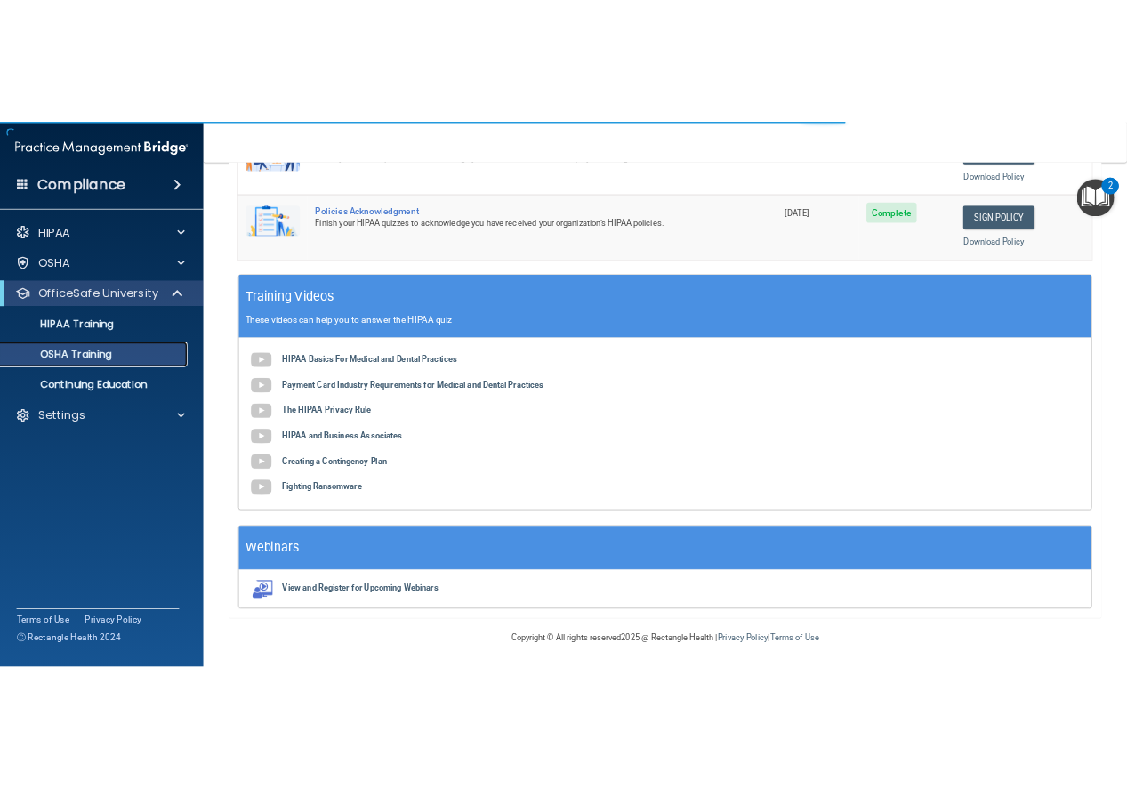
scroll to position [24, 0]
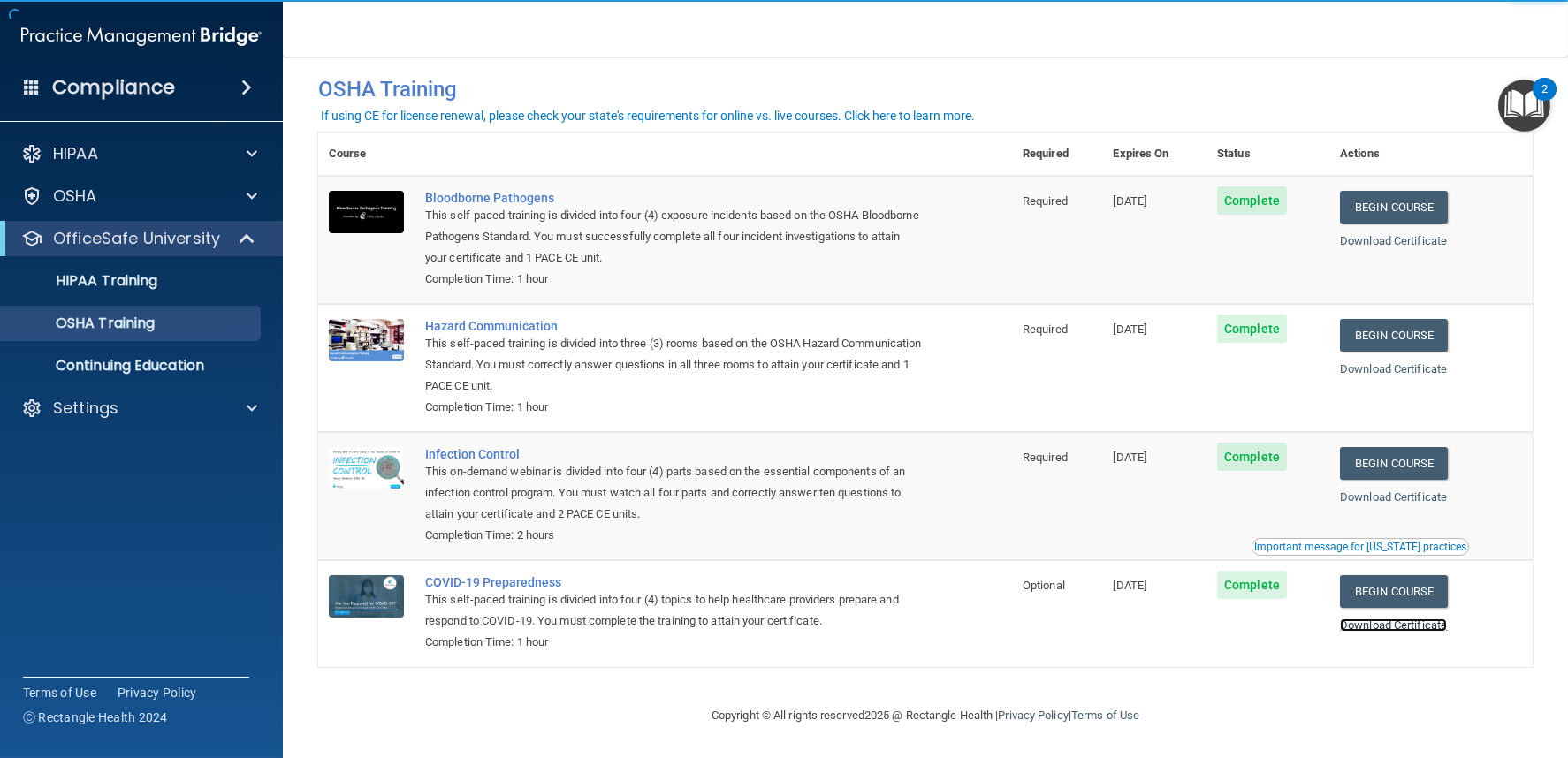
click at [1422, 622] on link "Download Certificate" at bounding box center [1394, 625] width 107 height 13
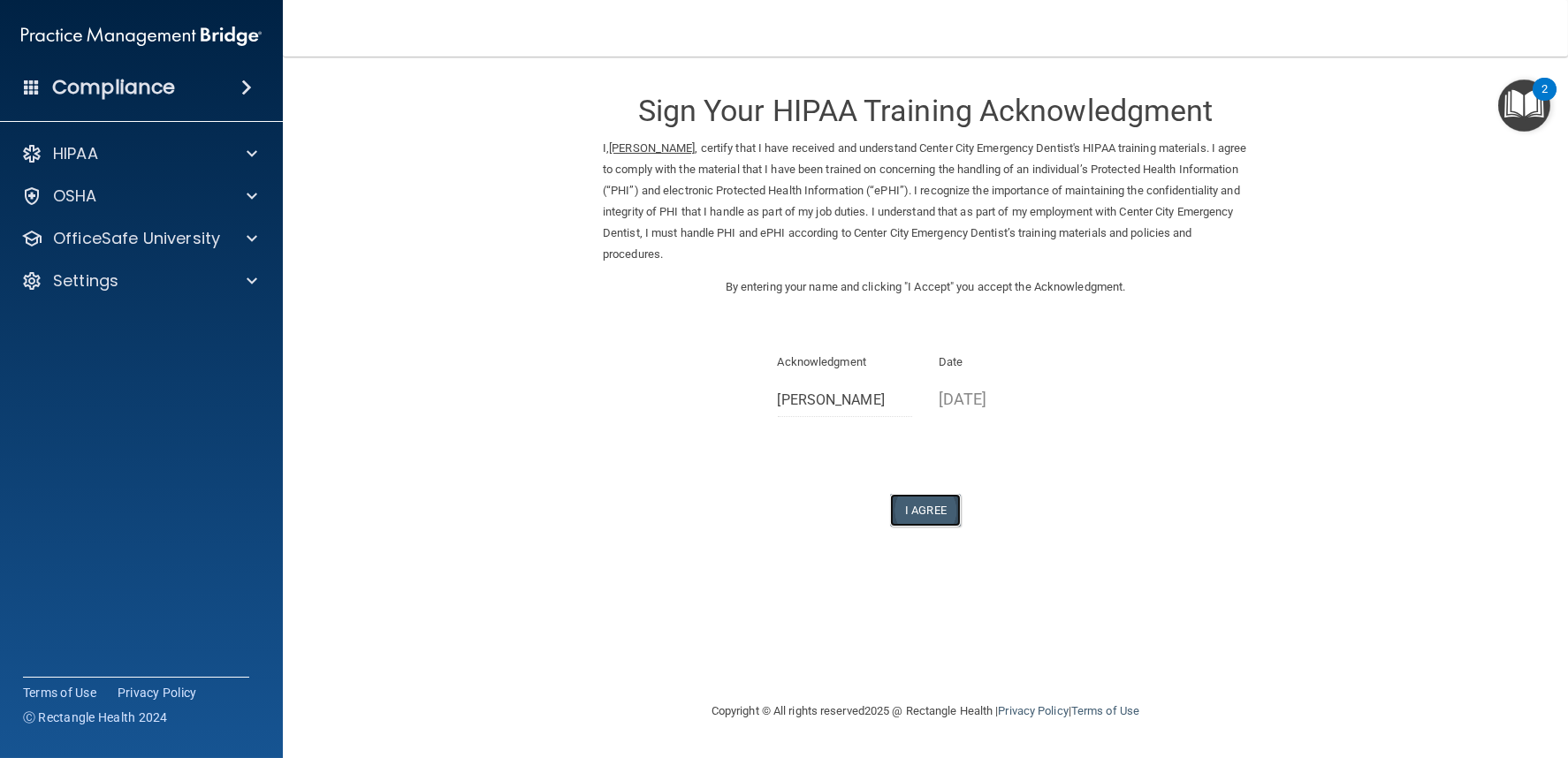
click at [917, 514] on button "I Agree" at bounding box center [925, 510] width 71 height 33
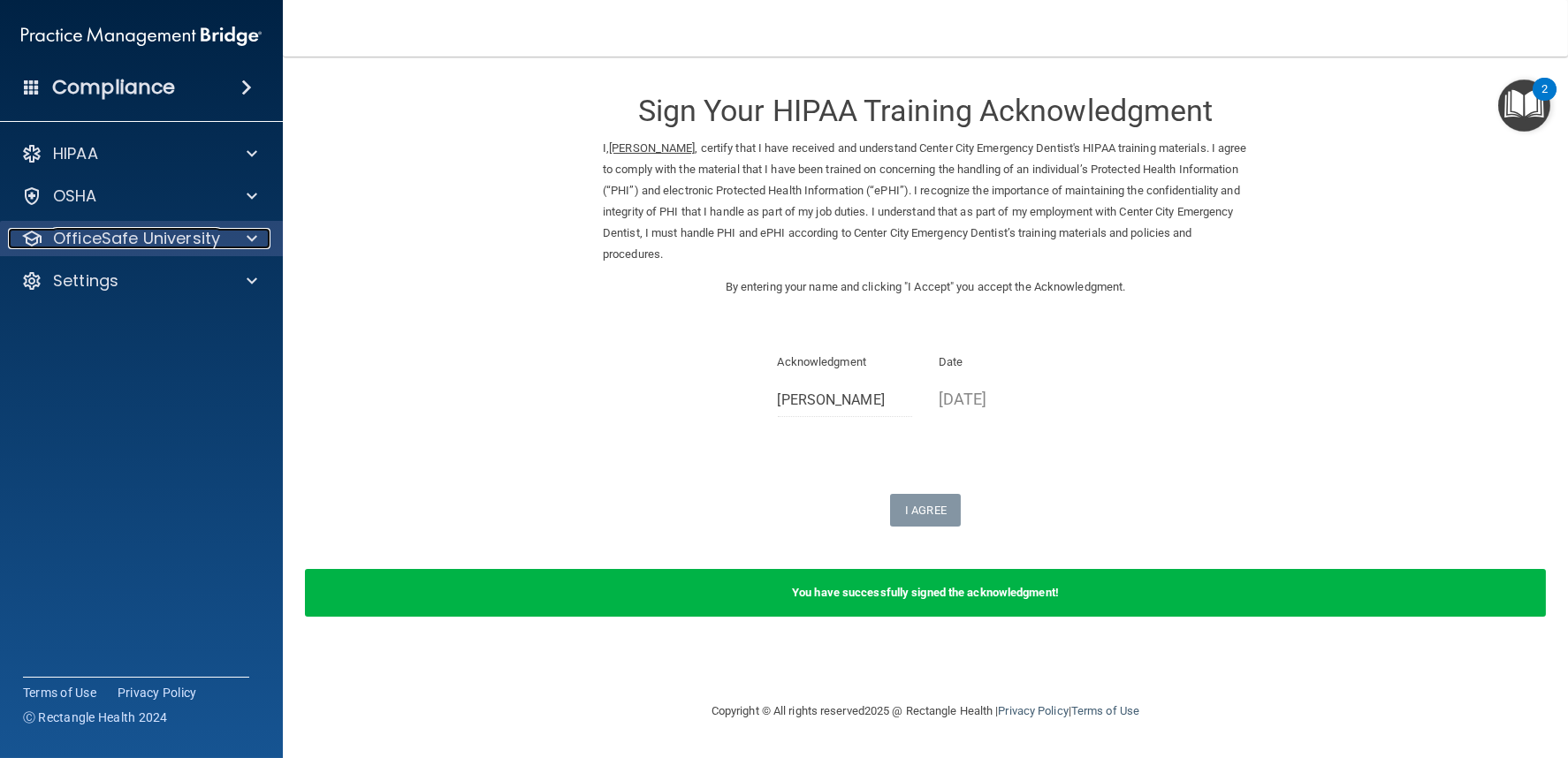
click at [155, 228] on p "OfficeSafe University" at bounding box center [136, 238] width 167 height 21
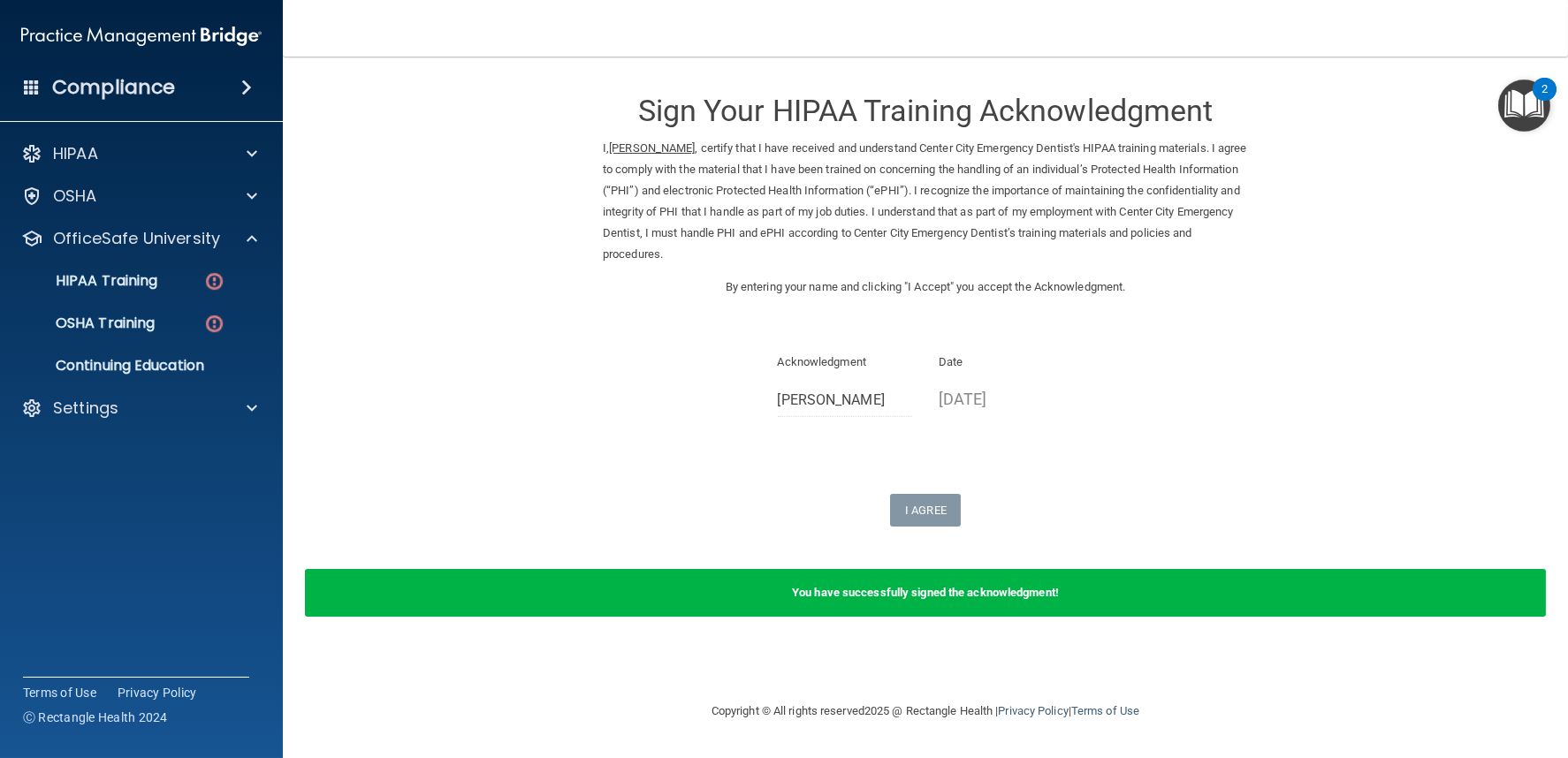
click at [896, 532] on form "Sign Your HIPAA Training Acknowledgment I, Whitley Houslin , certify that I hav…" at bounding box center [925, 357] width 1214 height 564
click at [177, 275] on div "HIPAA Training" at bounding box center [132, 281] width 241 height 18
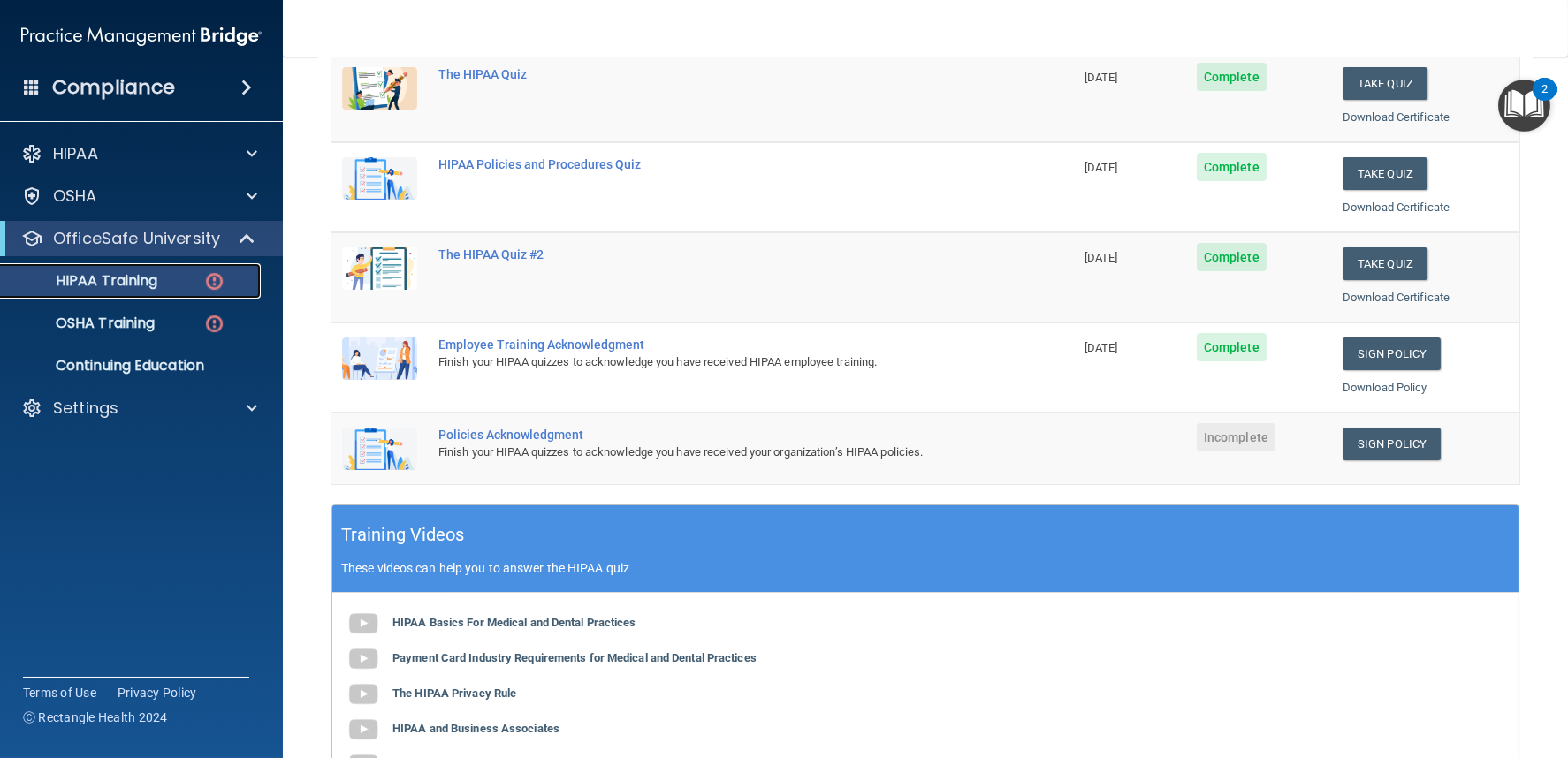
scroll to position [294, 0]
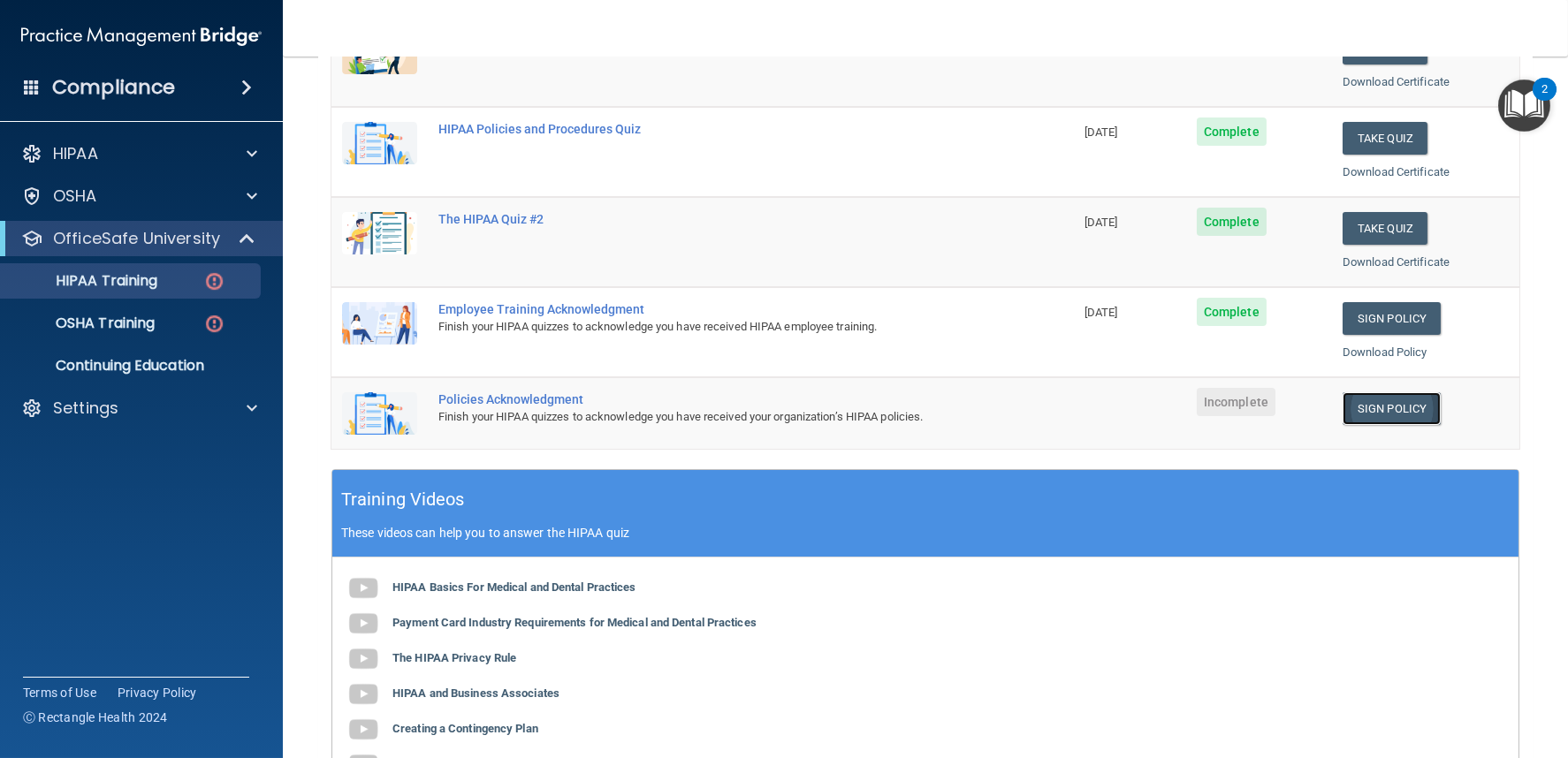
click at [1396, 413] on link "Sign Policy" at bounding box center [1391, 408] width 98 height 33
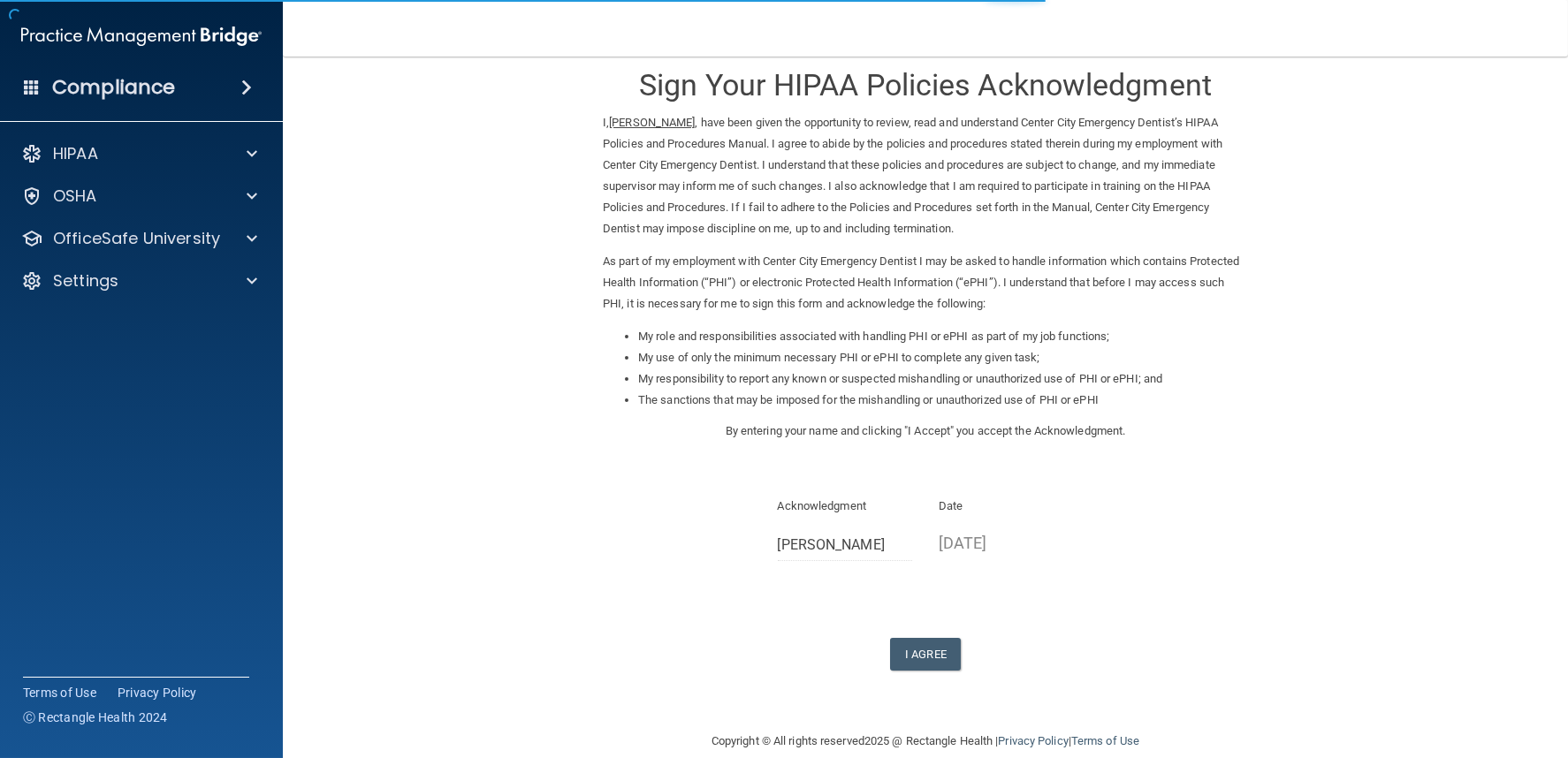
scroll to position [52, 0]
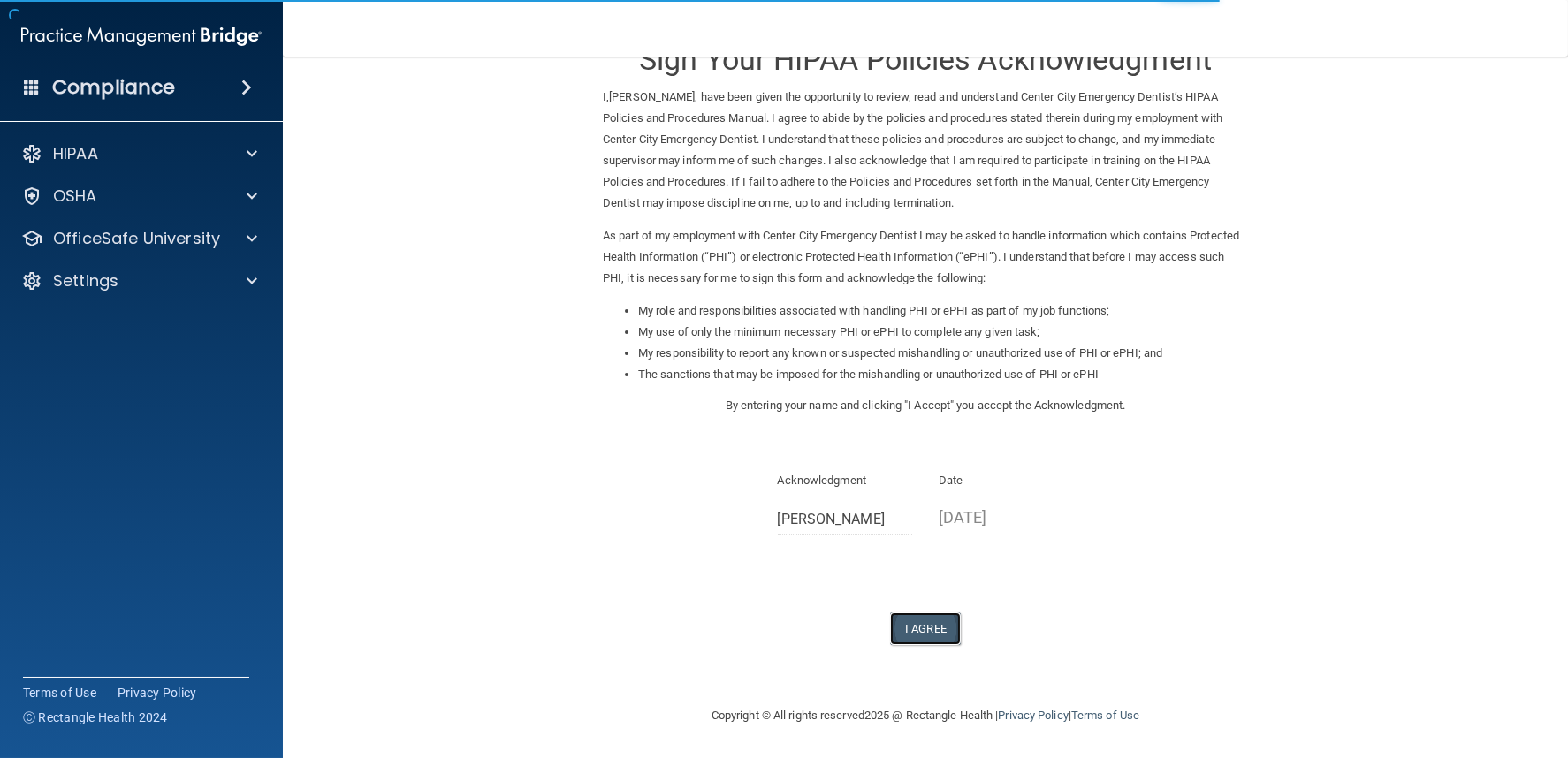
click at [898, 617] on button "I Agree" at bounding box center [925, 629] width 71 height 33
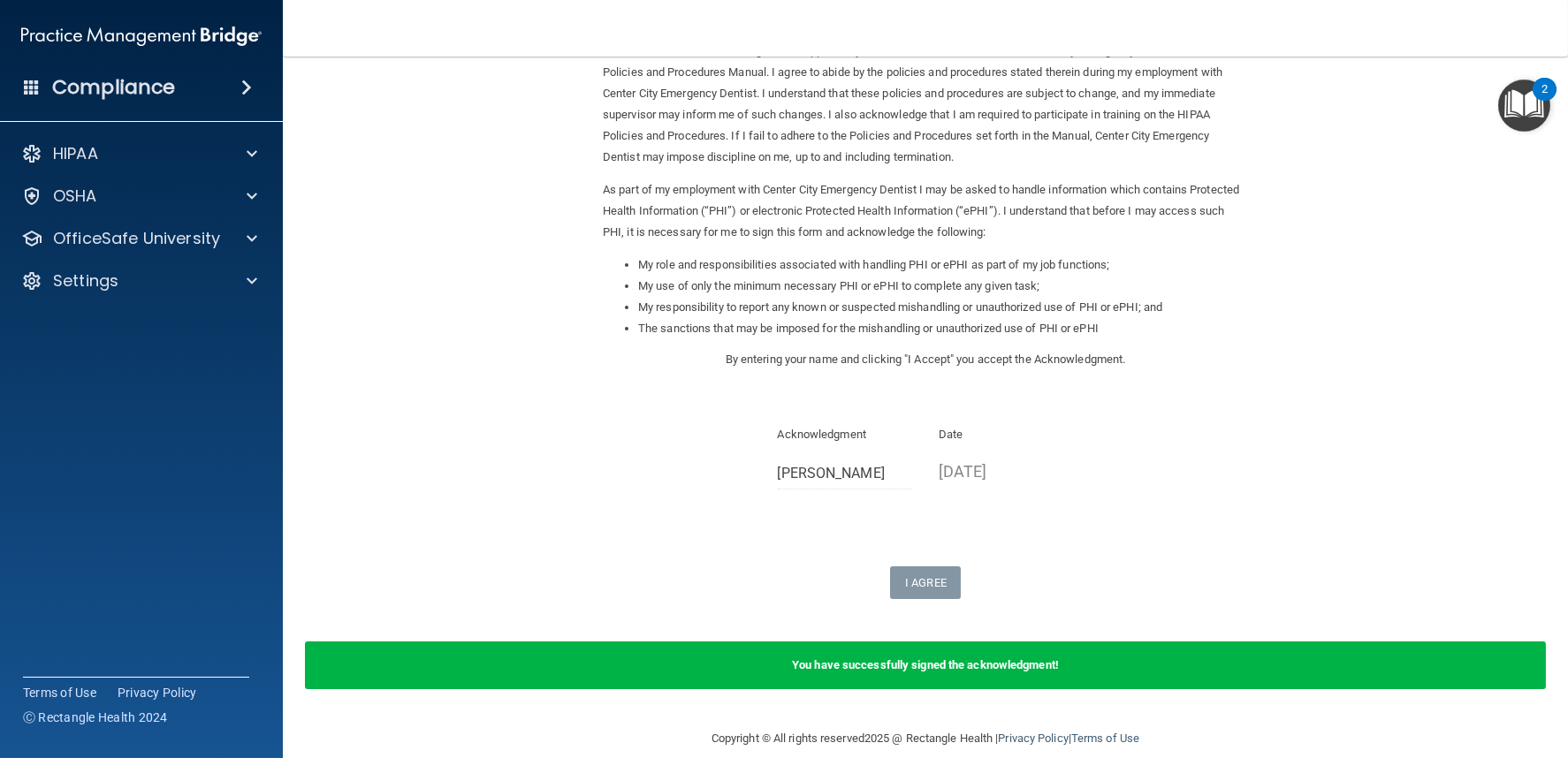
scroll to position [119, 0]
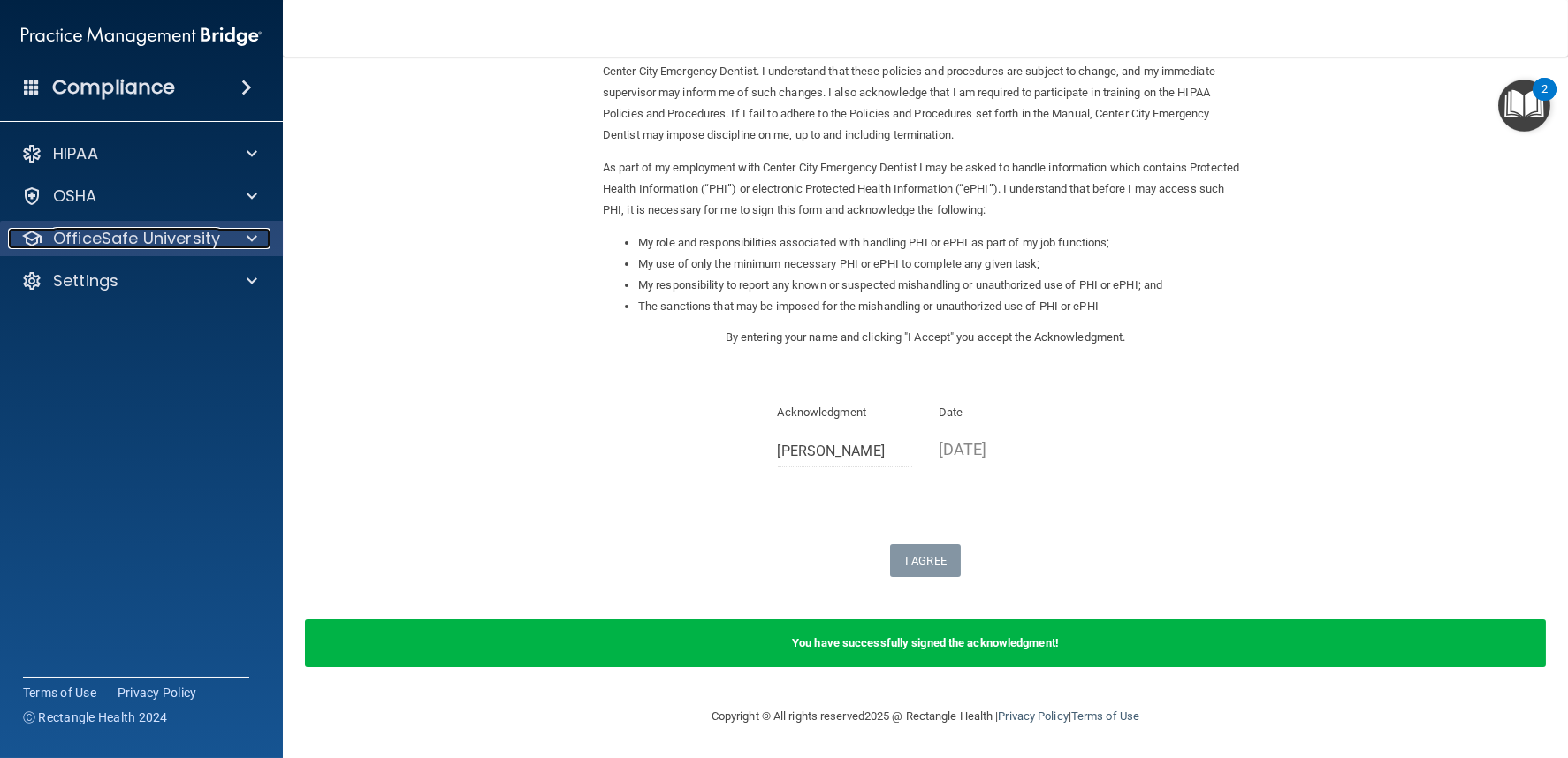
click at [157, 233] on p "OfficeSafe University" at bounding box center [136, 238] width 167 height 21
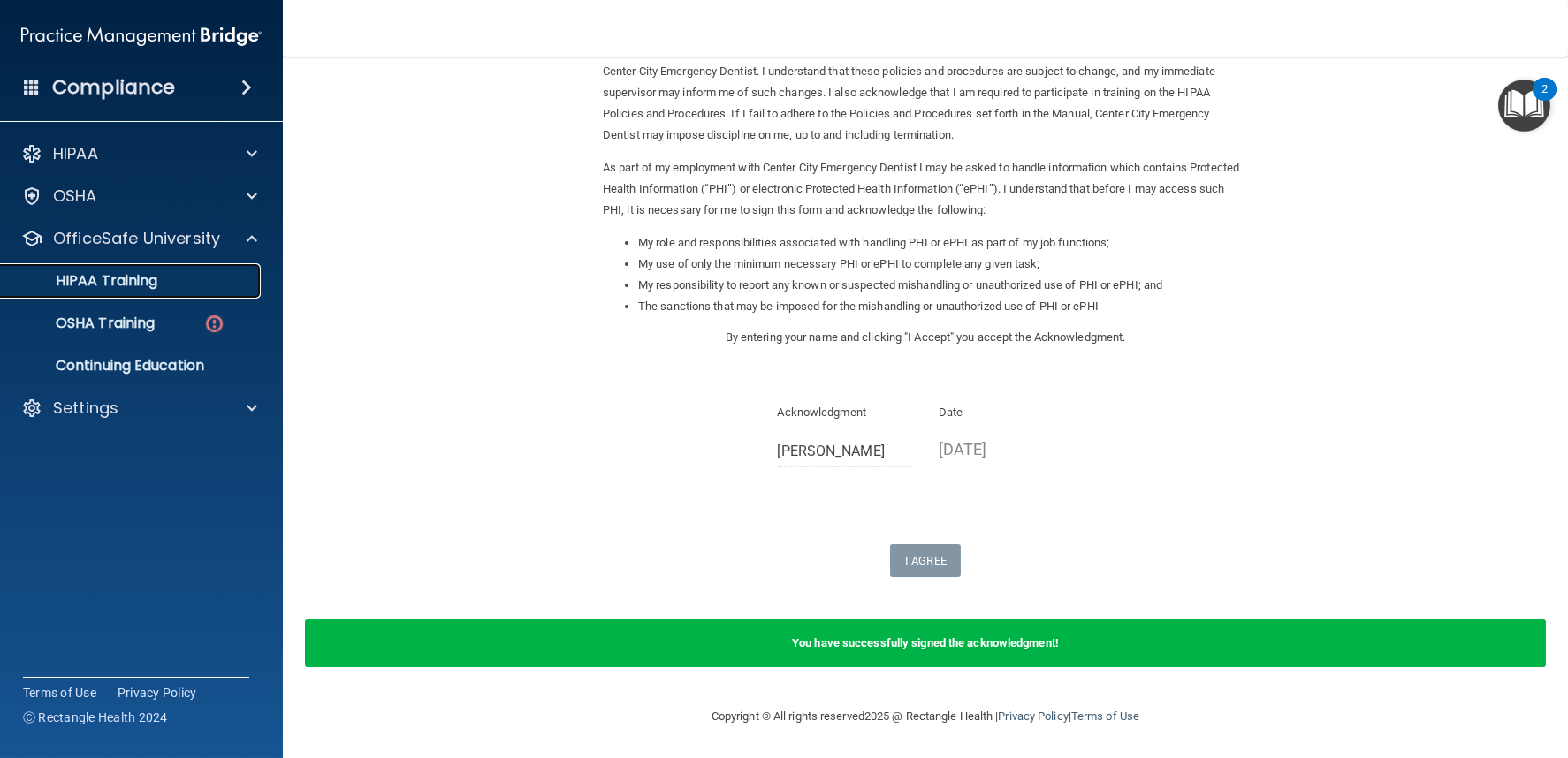
click at [176, 290] on link "HIPAA Training" at bounding box center [121, 281] width 278 height 36
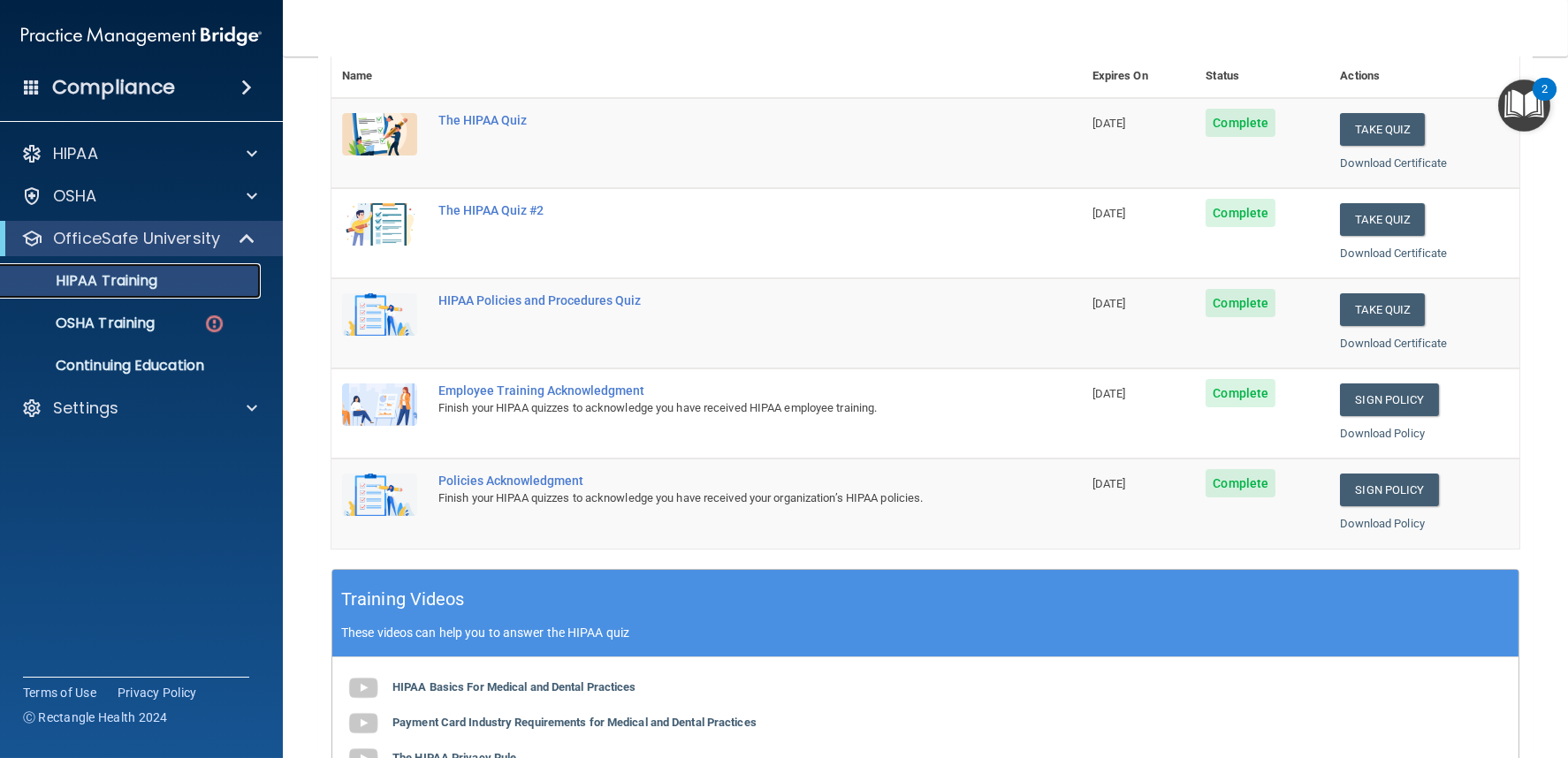
scroll to position [570, 0]
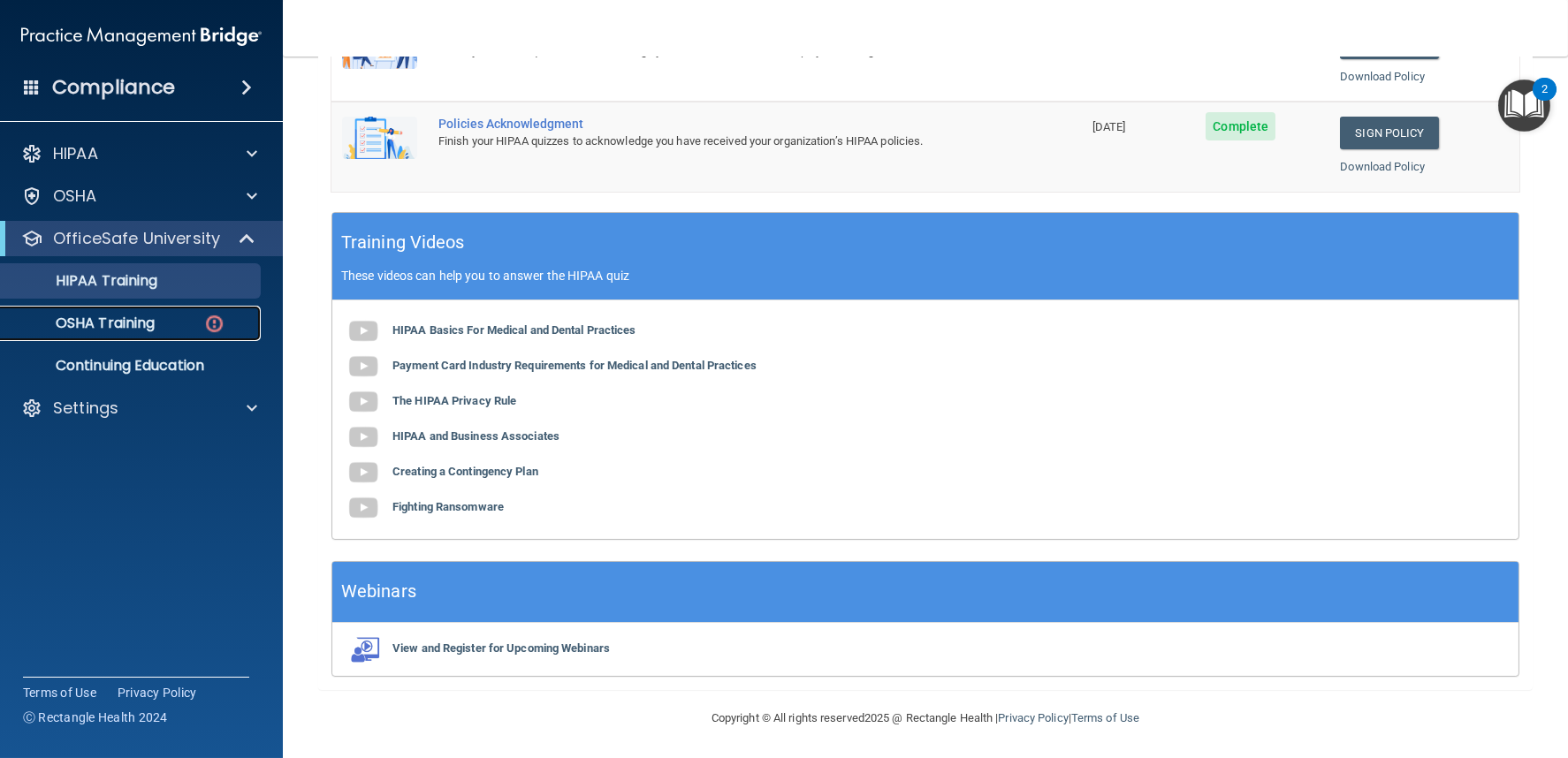
click at [159, 325] on div "OSHA Training" at bounding box center [132, 324] width 241 height 18
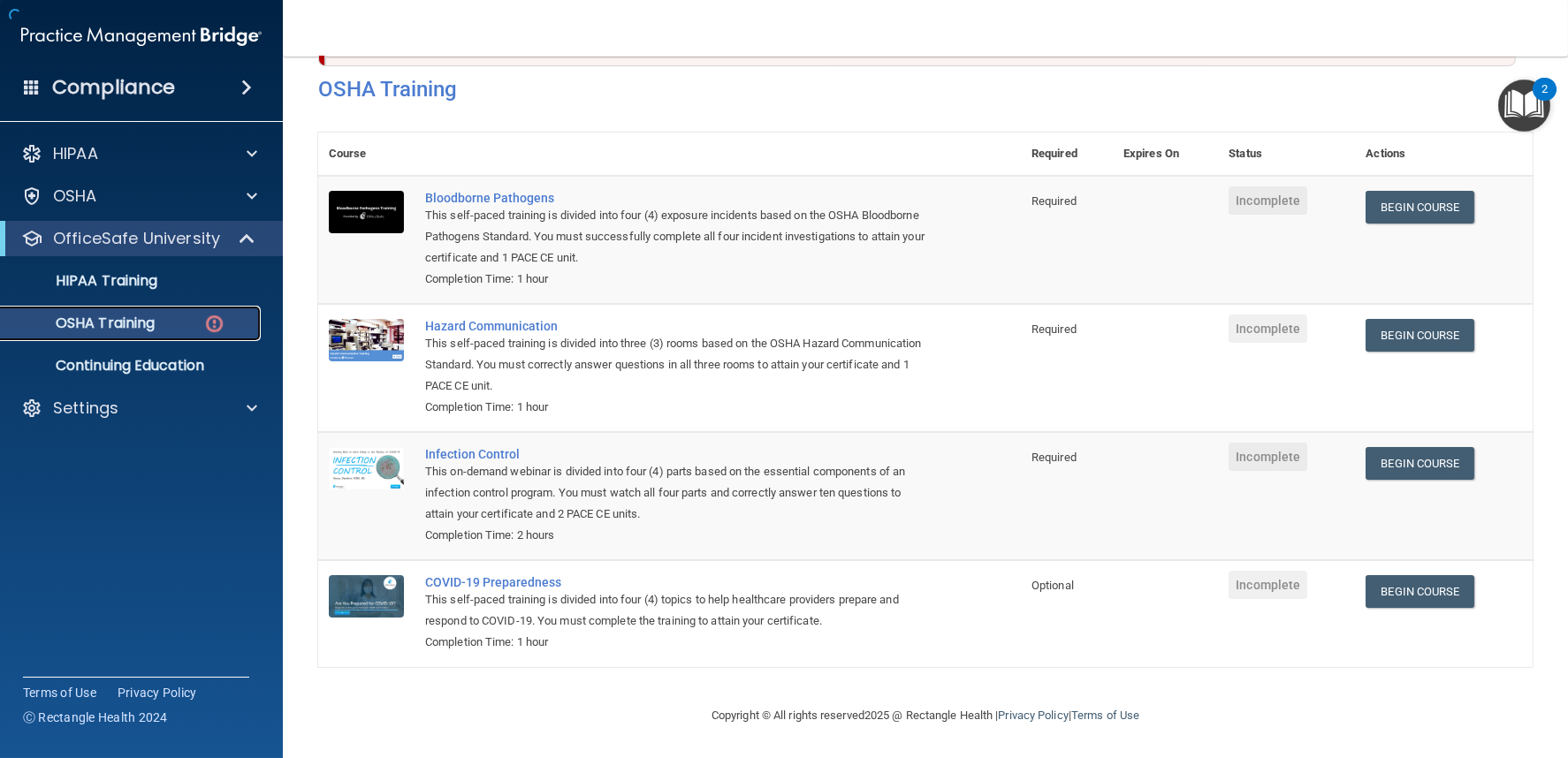
scroll to position [74, 0]
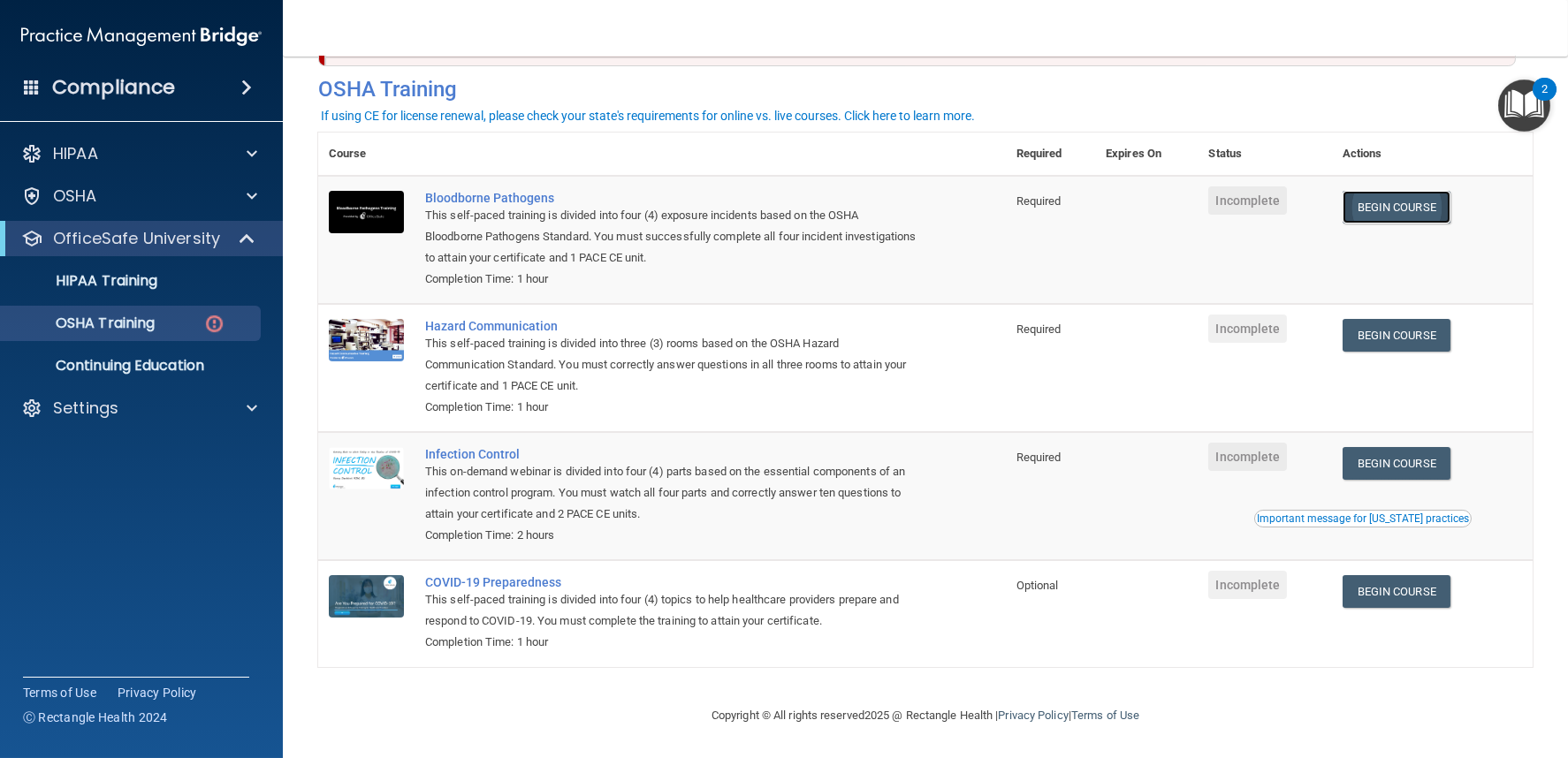
click at [1374, 208] on link "Begin Course" at bounding box center [1396, 207] width 108 height 33
click at [1376, 205] on link "Begin Course" at bounding box center [1396, 207] width 108 height 33
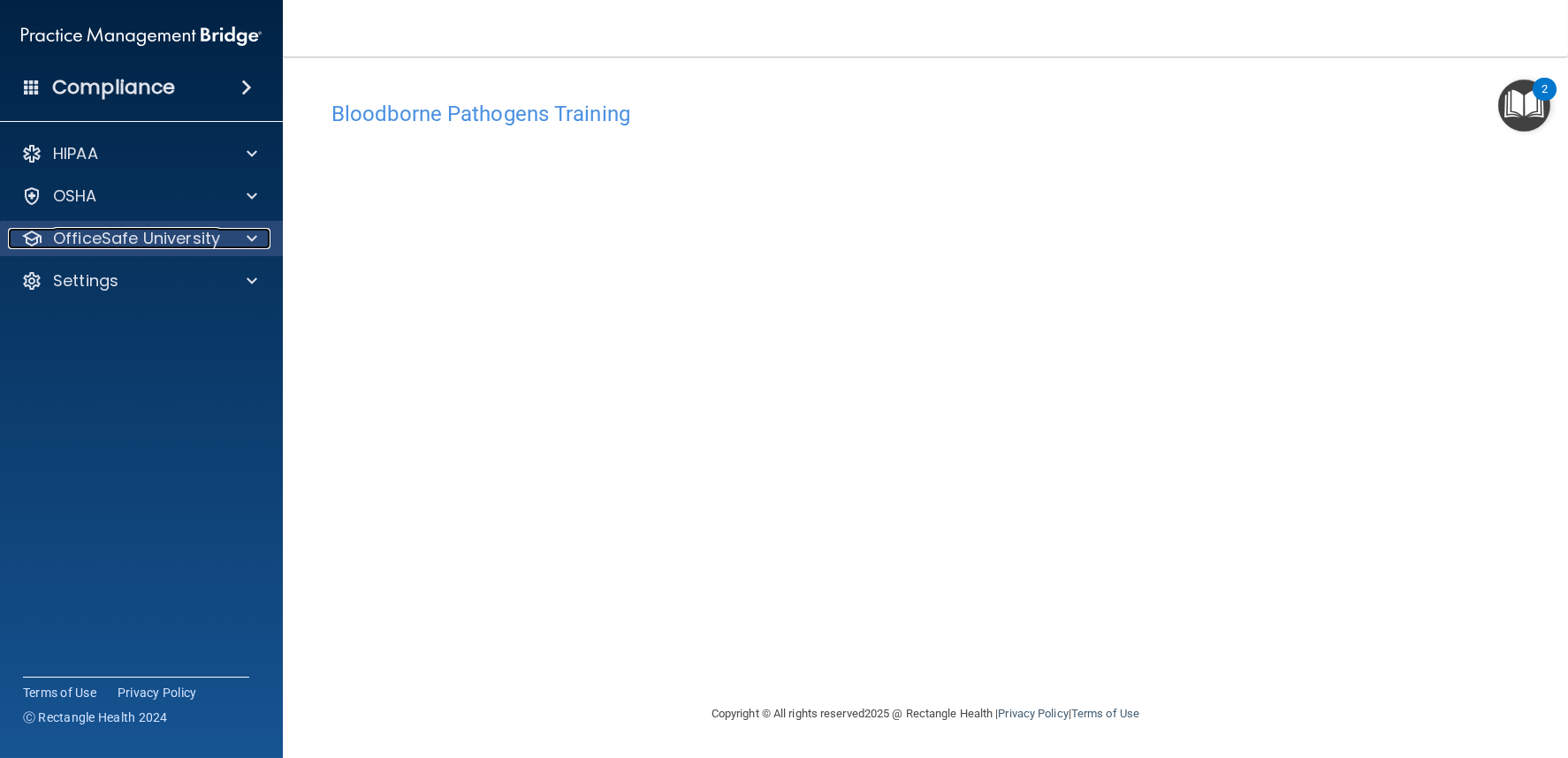
click at [169, 248] on p "OfficeSafe University" at bounding box center [136, 238] width 167 height 21
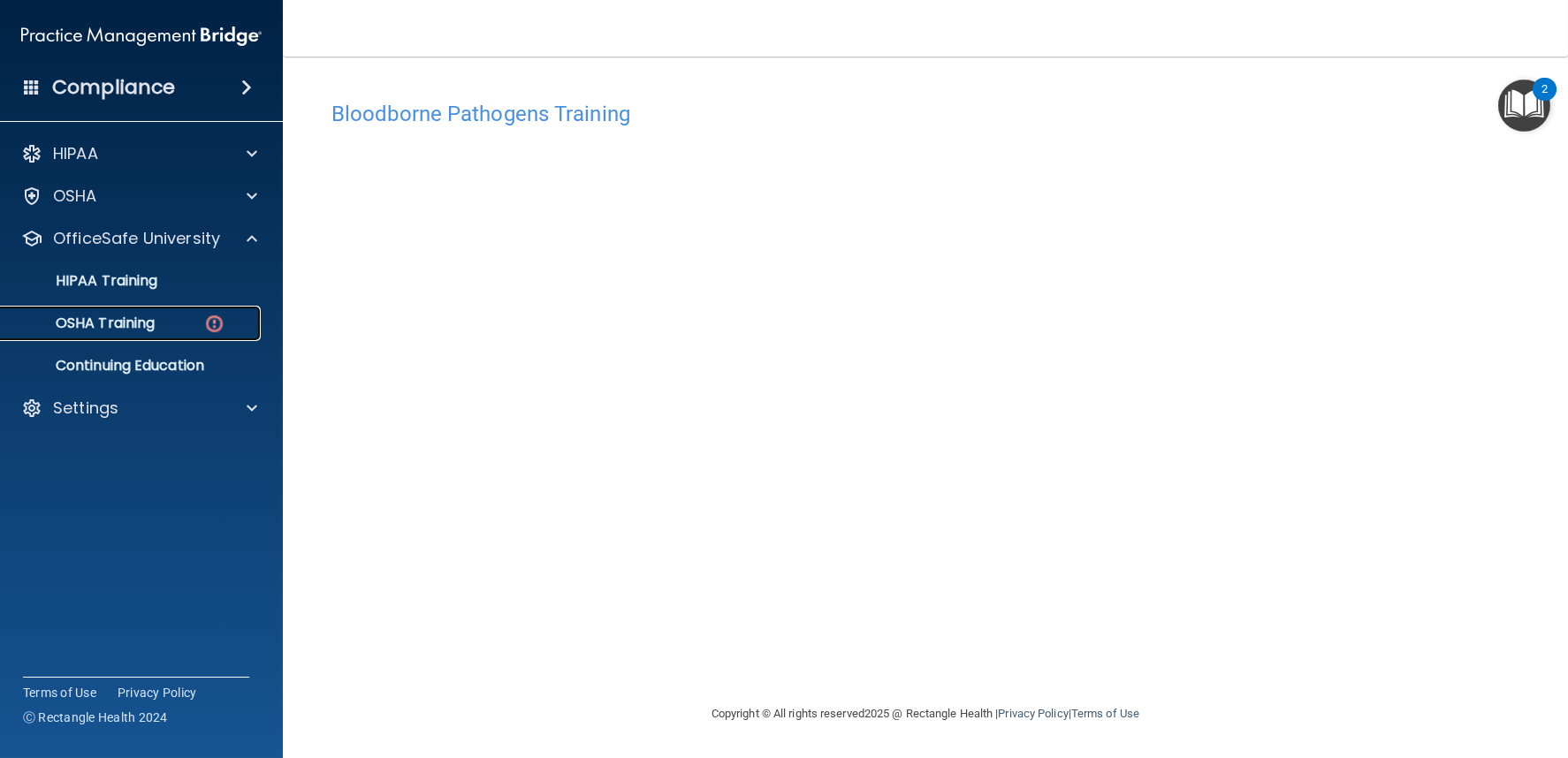
click at [172, 328] on div "OSHA Training" at bounding box center [132, 324] width 241 height 18
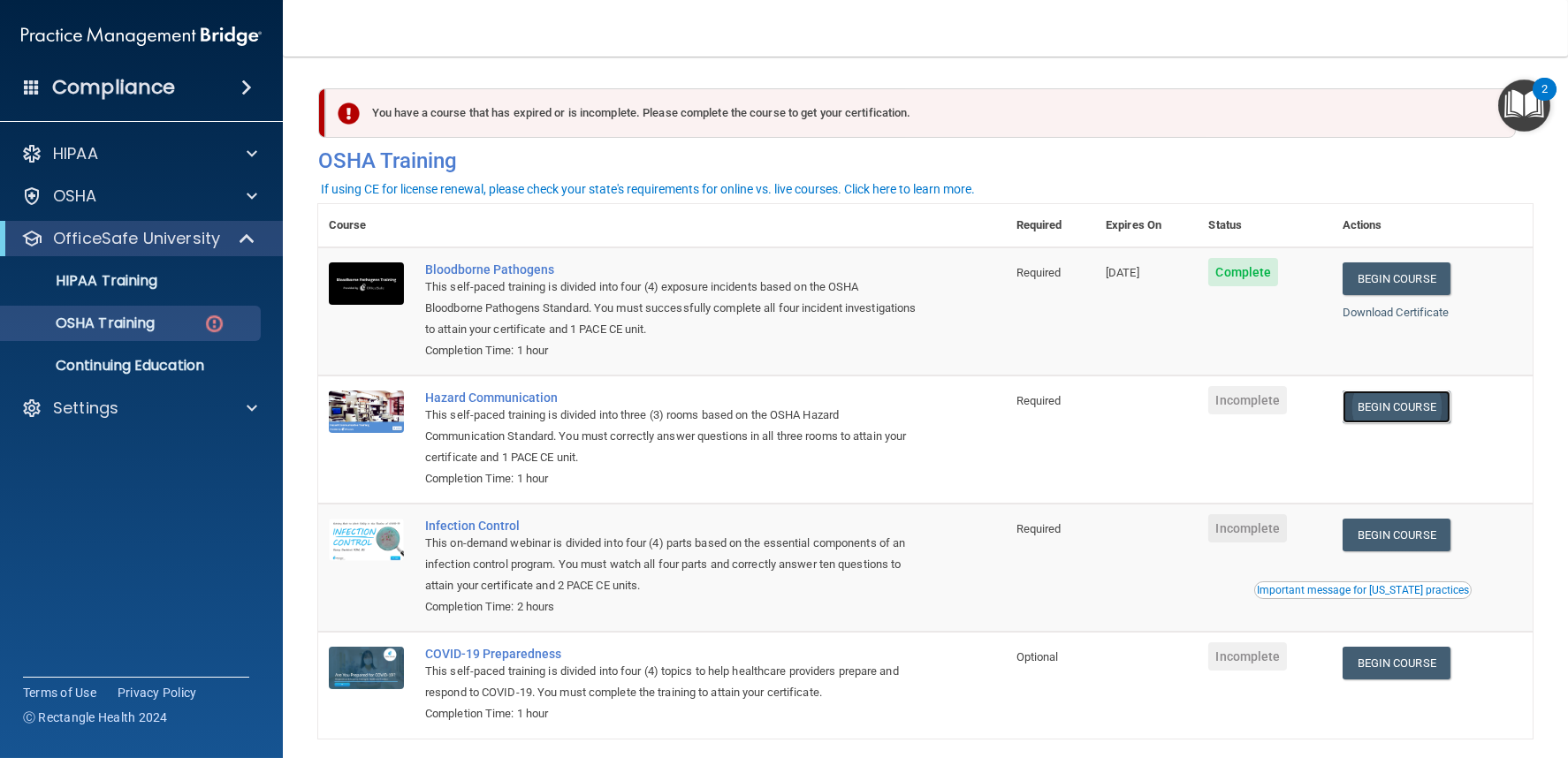
click at [1377, 396] on link "Begin Course" at bounding box center [1396, 406] width 108 height 33
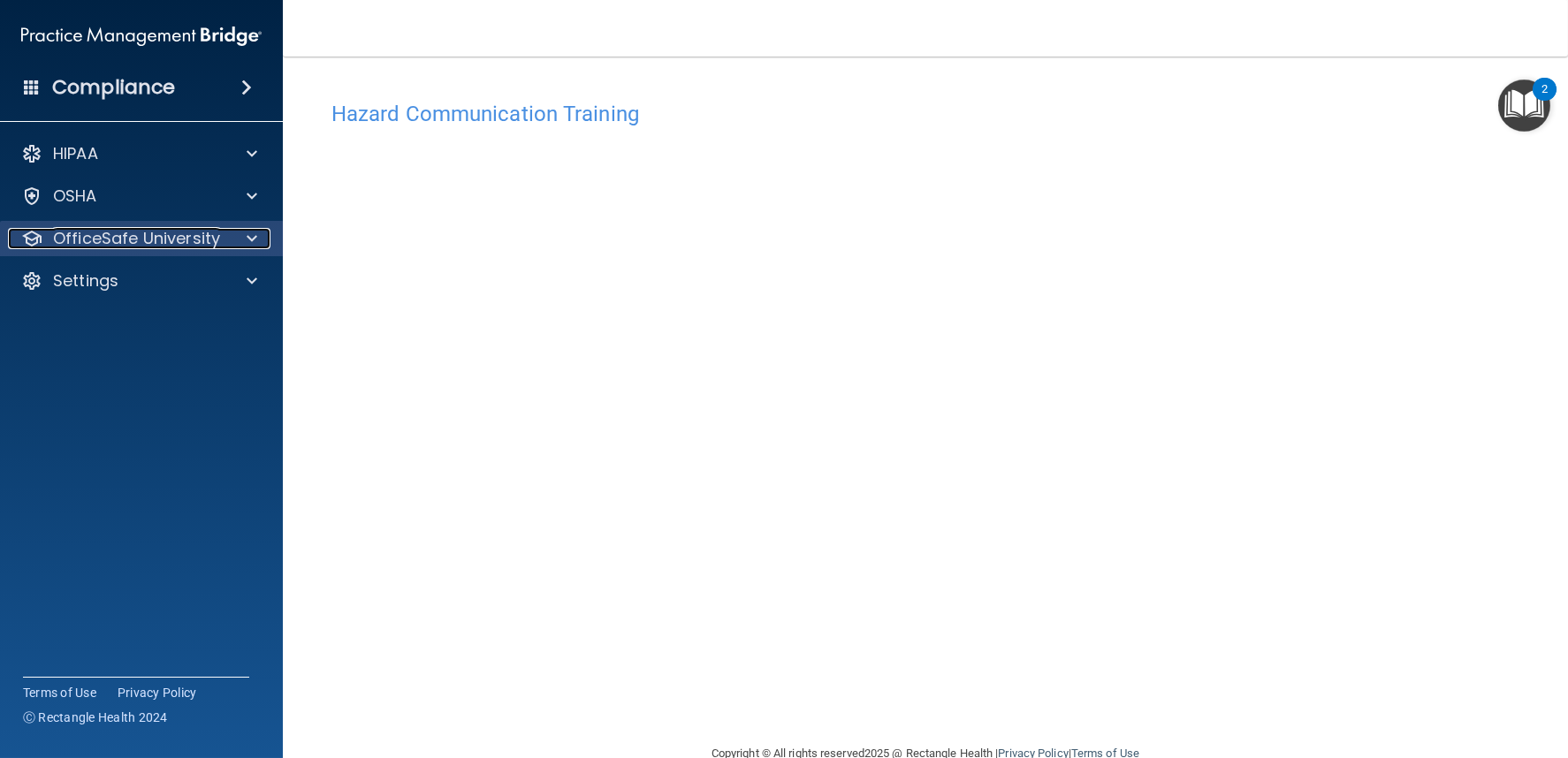
click at [116, 244] on p "OfficeSafe University" at bounding box center [136, 238] width 167 height 21
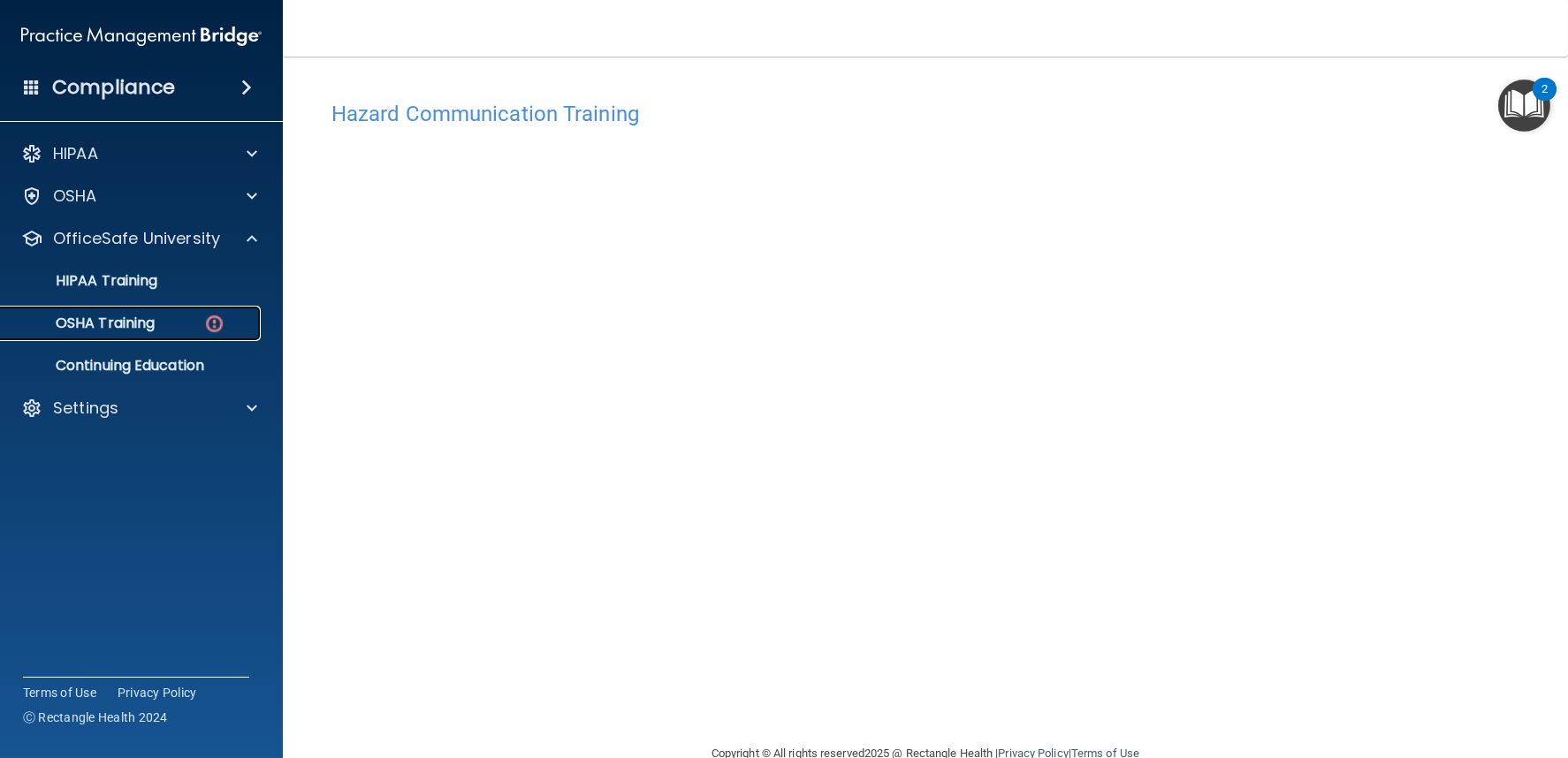
click at [122, 321] on p "OSHA Training" at bounding box center [83, 324] width 143 height 18
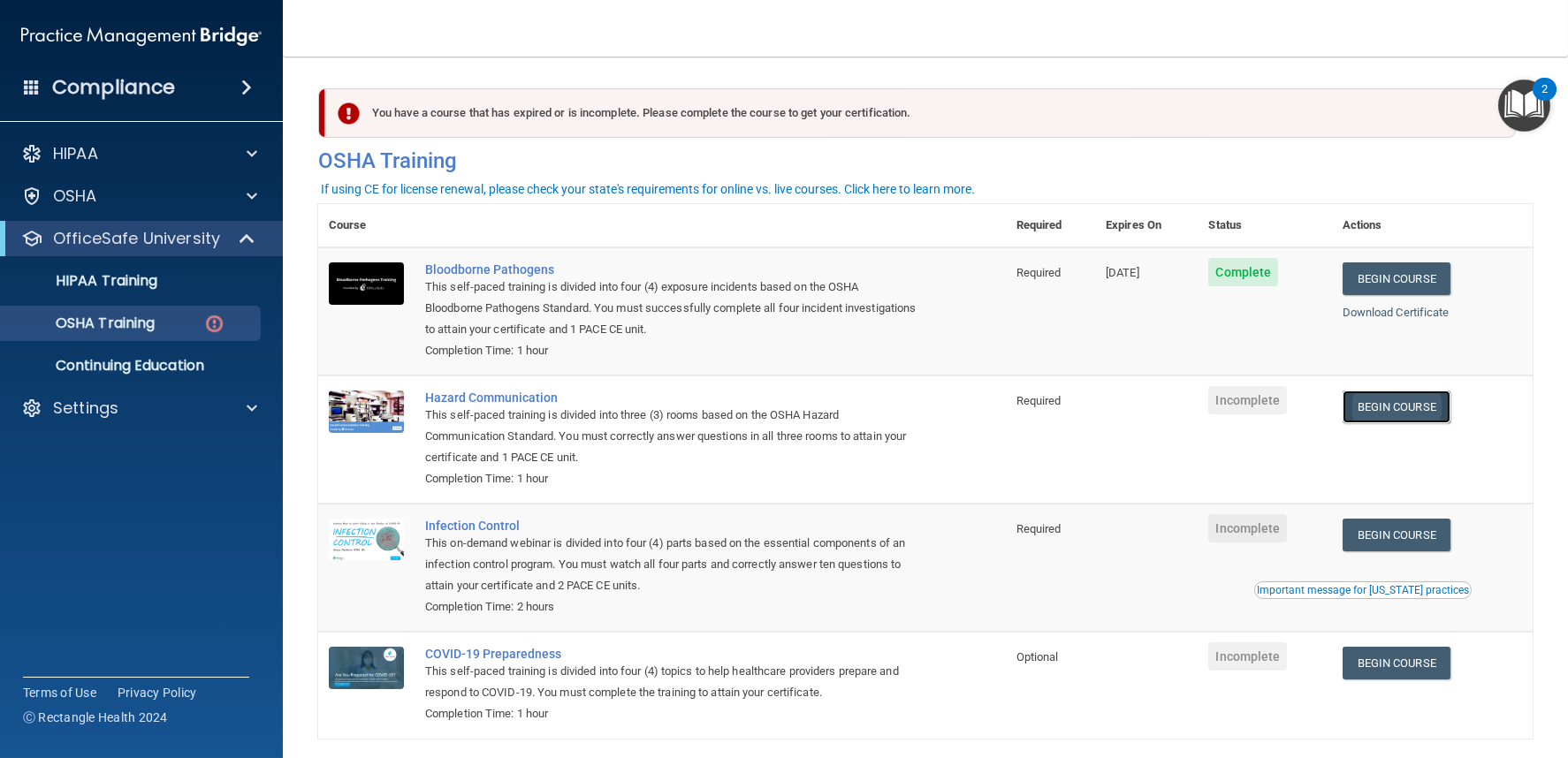
click at [1446, 421] on link "Begin Course" at bounding box center [1396, 406] width 108 height 33
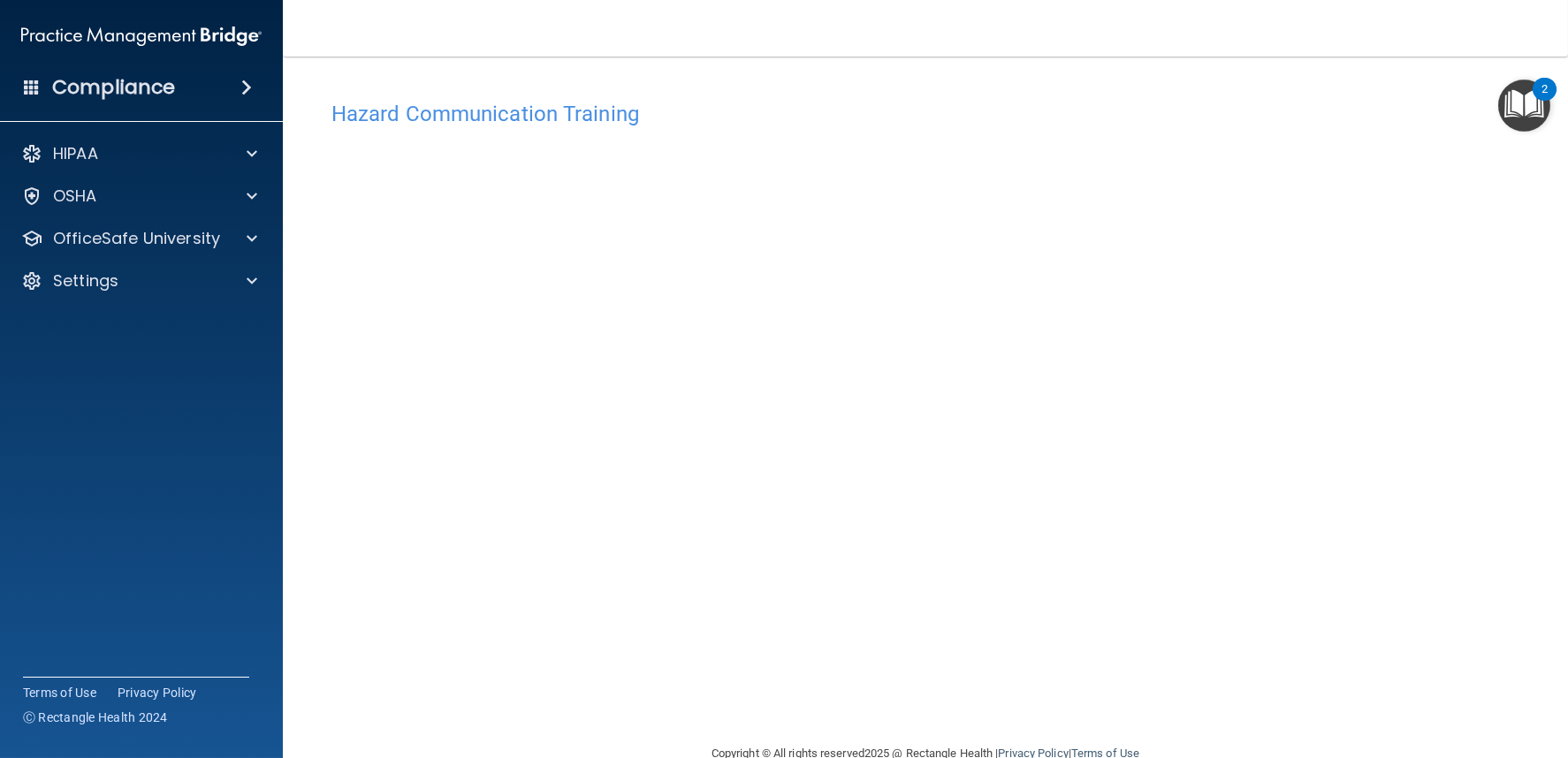
scroll to position [38, 0]
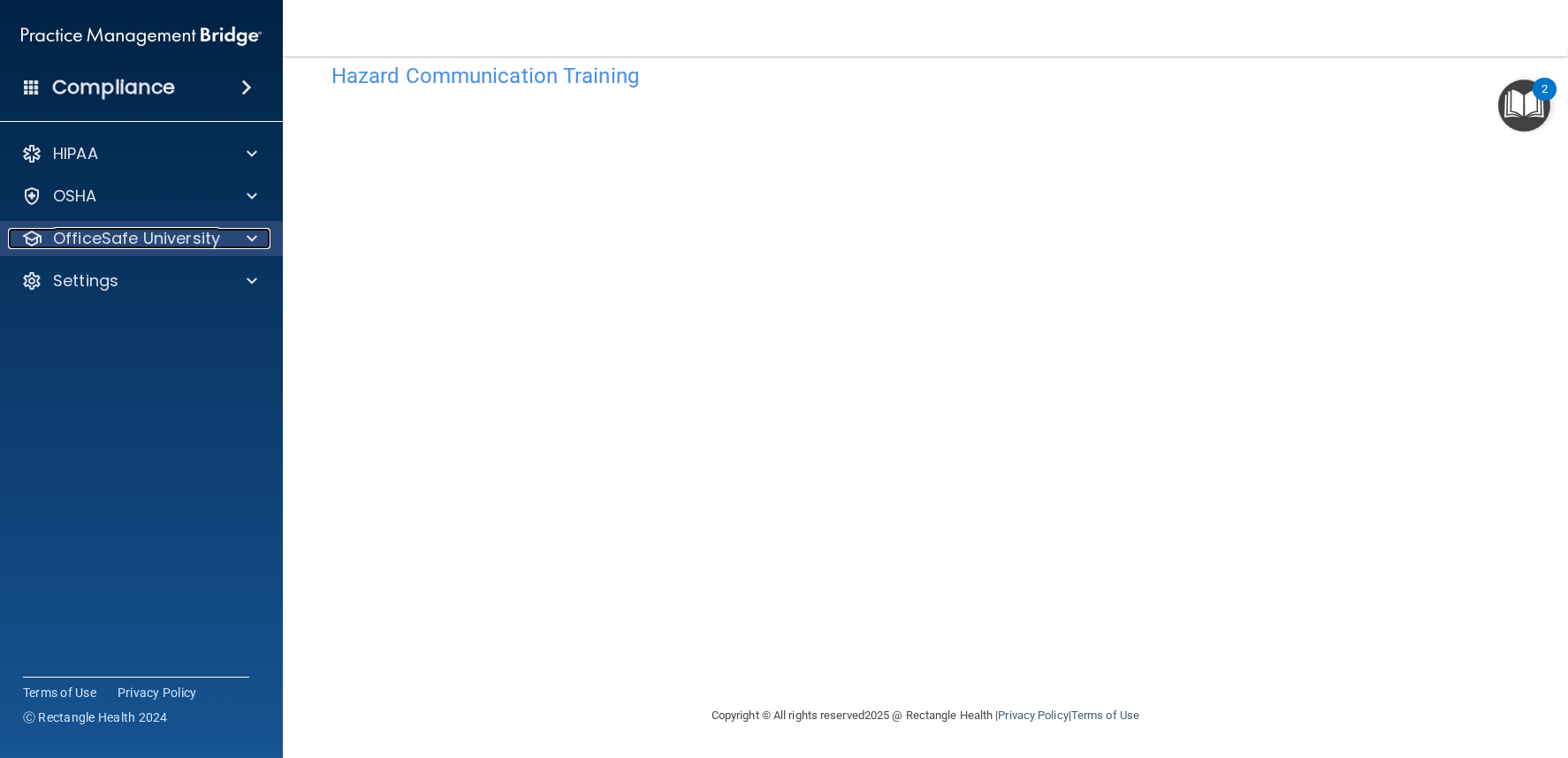
click at [166, 228] on p "OfficeSafe University" at bounding box center [136, 238] width 167 height 21
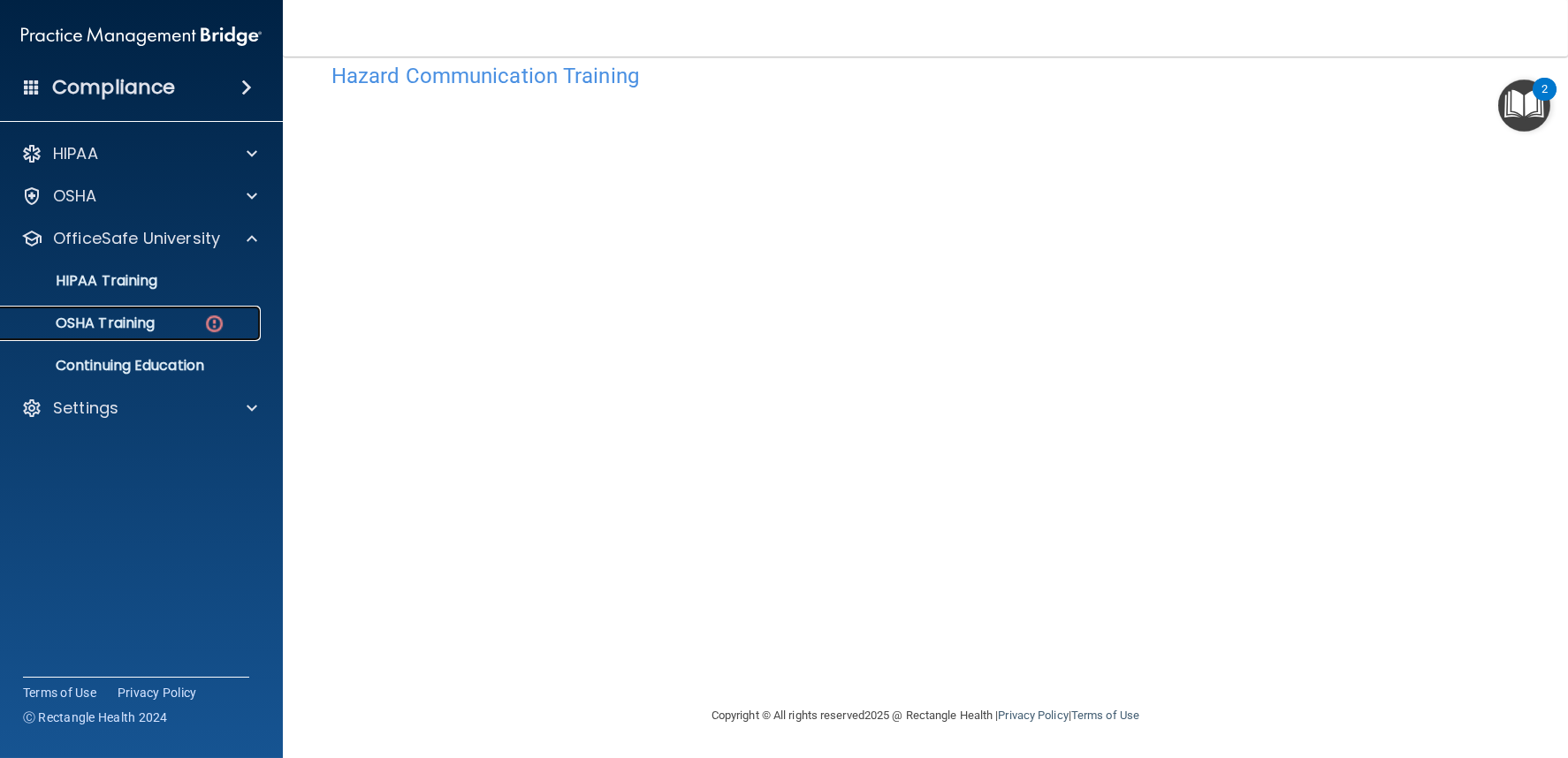
click at [188, 329] on div "OSHA Training" at bounding box center [132, 324] width 241 height 18
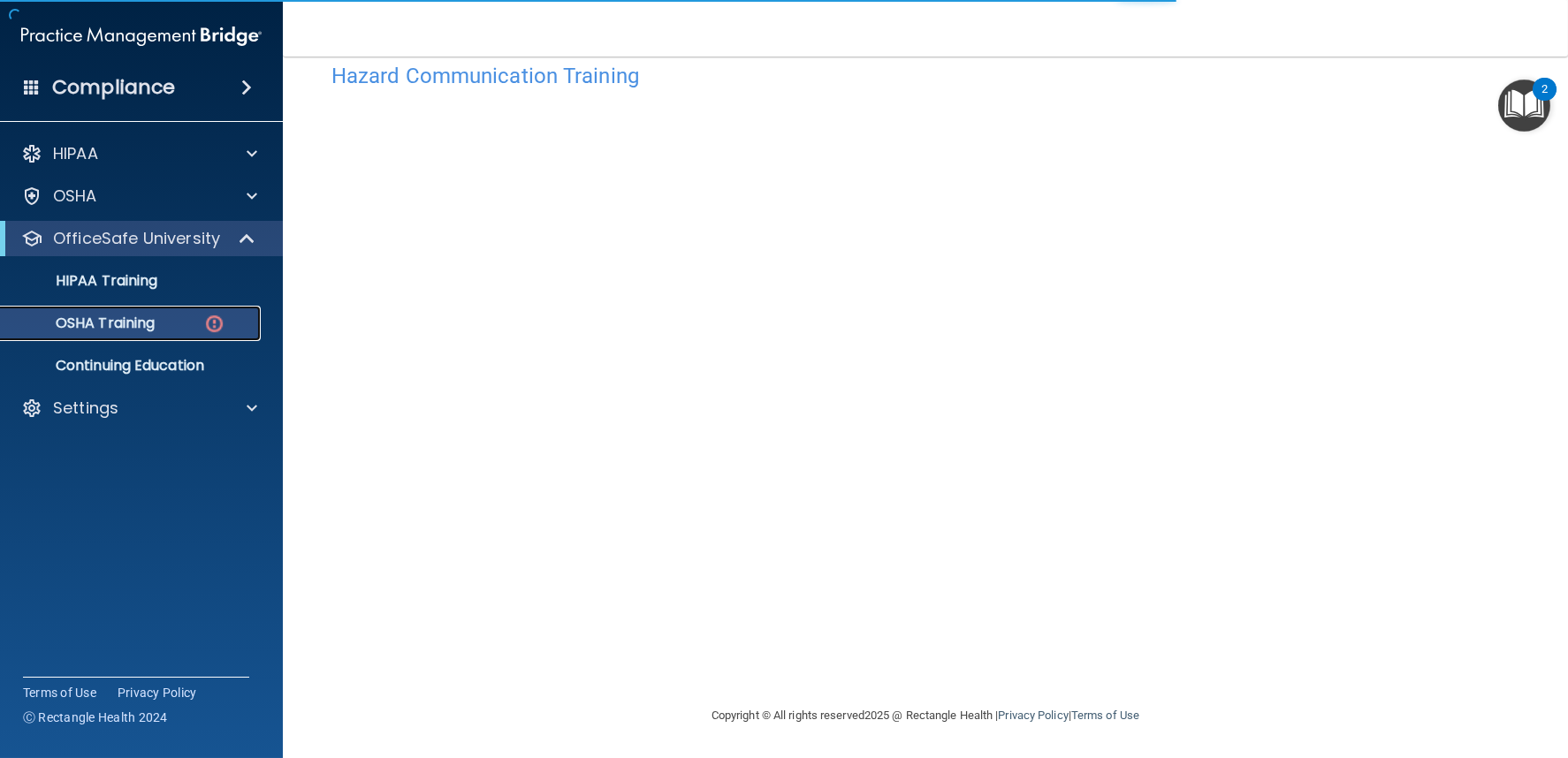
scroll to position [74, 0]
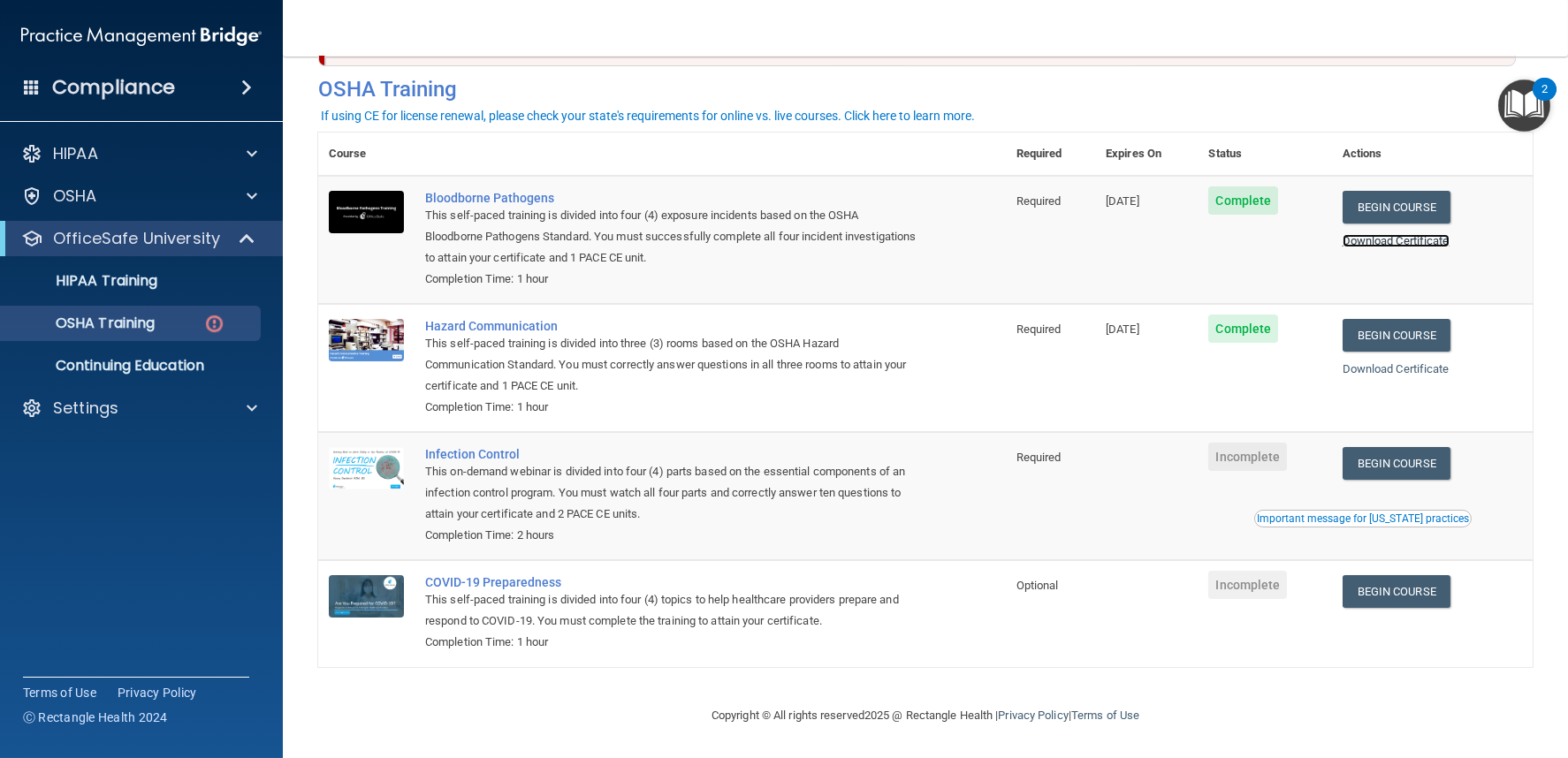
click at [1414, 243] on link "Download Certificate" at bounding box center [1396, 240] width 107 height 13
click at [1446, 368] on link "Download Certificate" at bounding box center [1396, 369] width 107 height 13
click at [1410, 462] on link "Begin Course" at bounding box center [1396, 463] width 108 height 33
click at [1382, 469] on link "Begin Course" at bounding box center [1396, 463] width 108 height 33
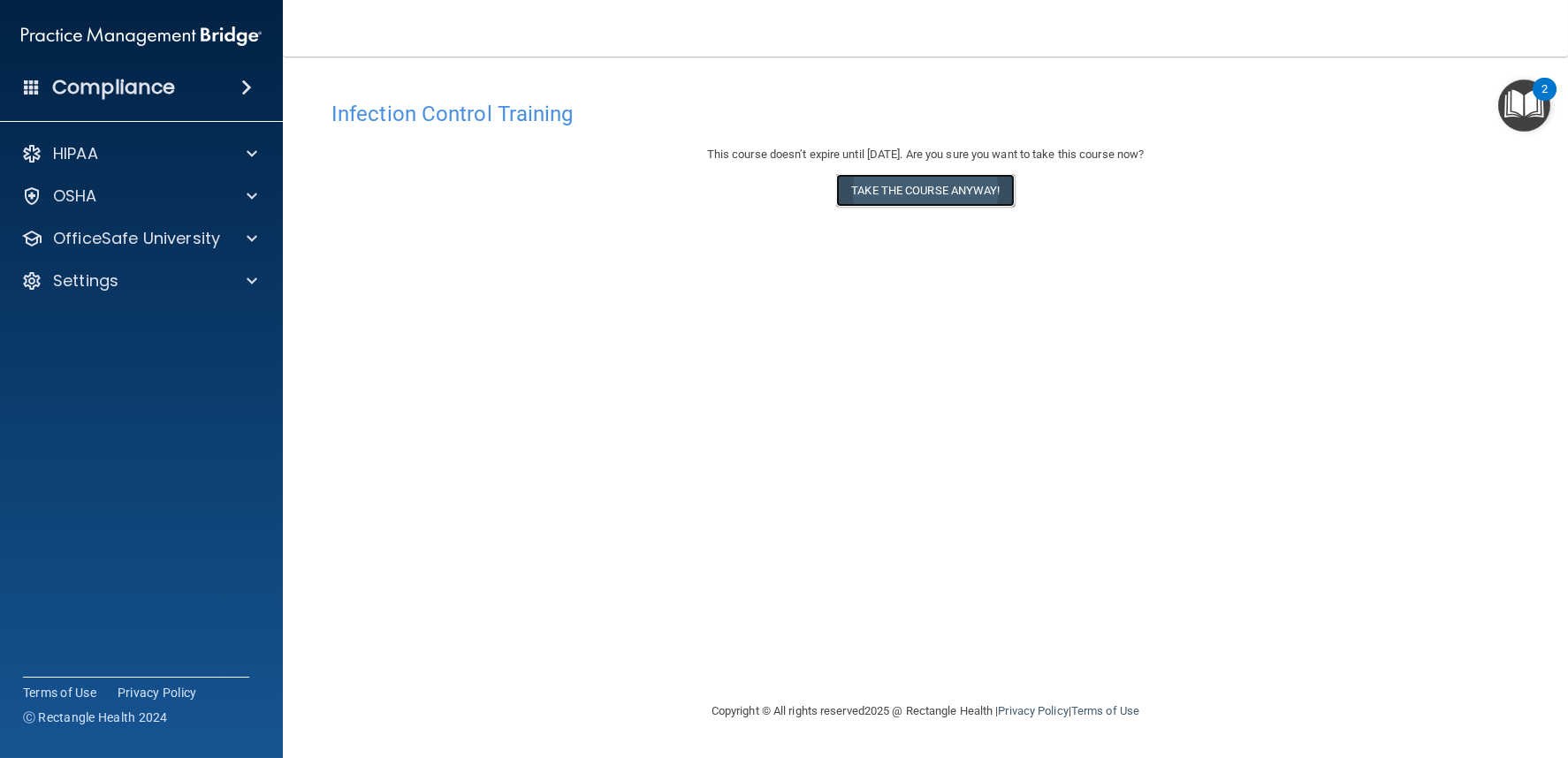
click at [859, 186] on button "Take the course anyway!" at bounding box center [925, 190] width 178 height 33
